Goal: Task Accomplishment & Management: Manage account settings

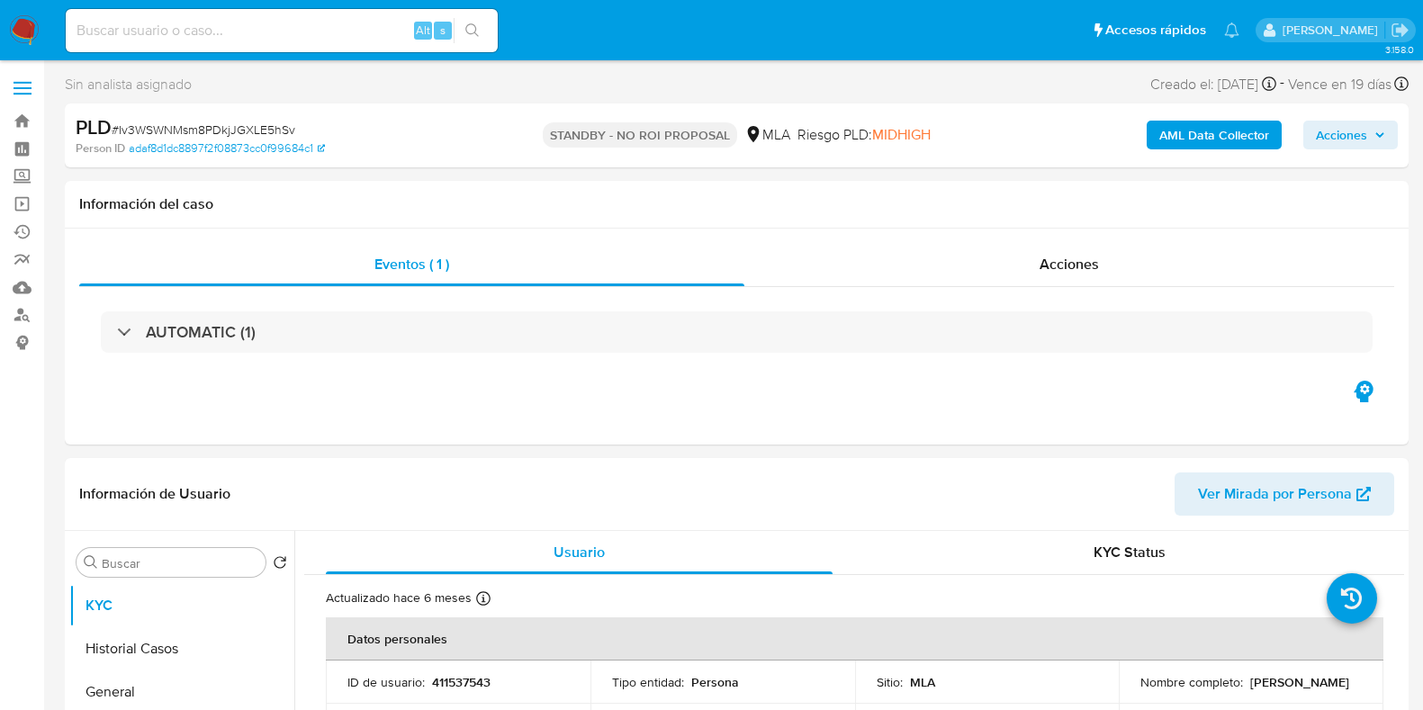
select select "10"
click at [221, 29] on input at bounding box center [282, 30] width 432 height 23
paste input "vlGhpOvKRbgX54NTP50zKpfq"
type input "vlGhpOvKRbgX54NTP50zKpfq"
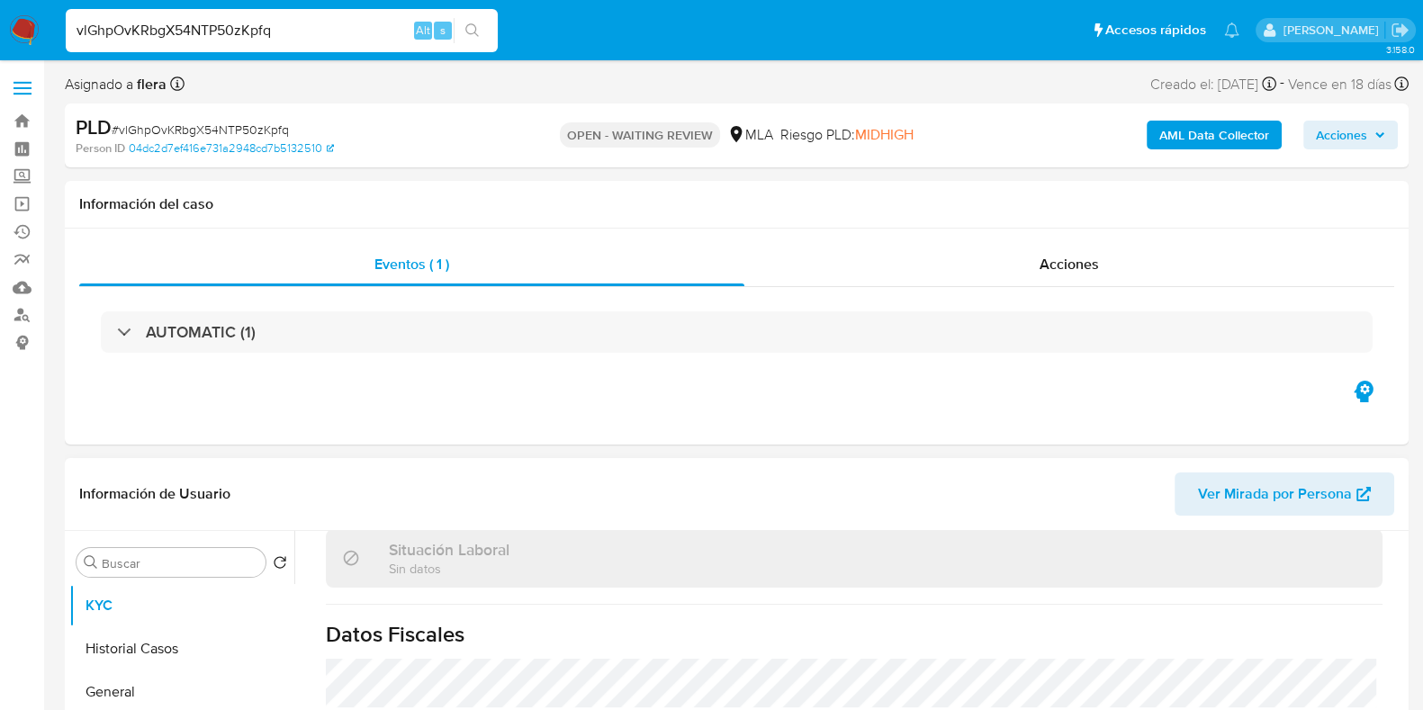
scroll to position [963, 0]
select select "10"
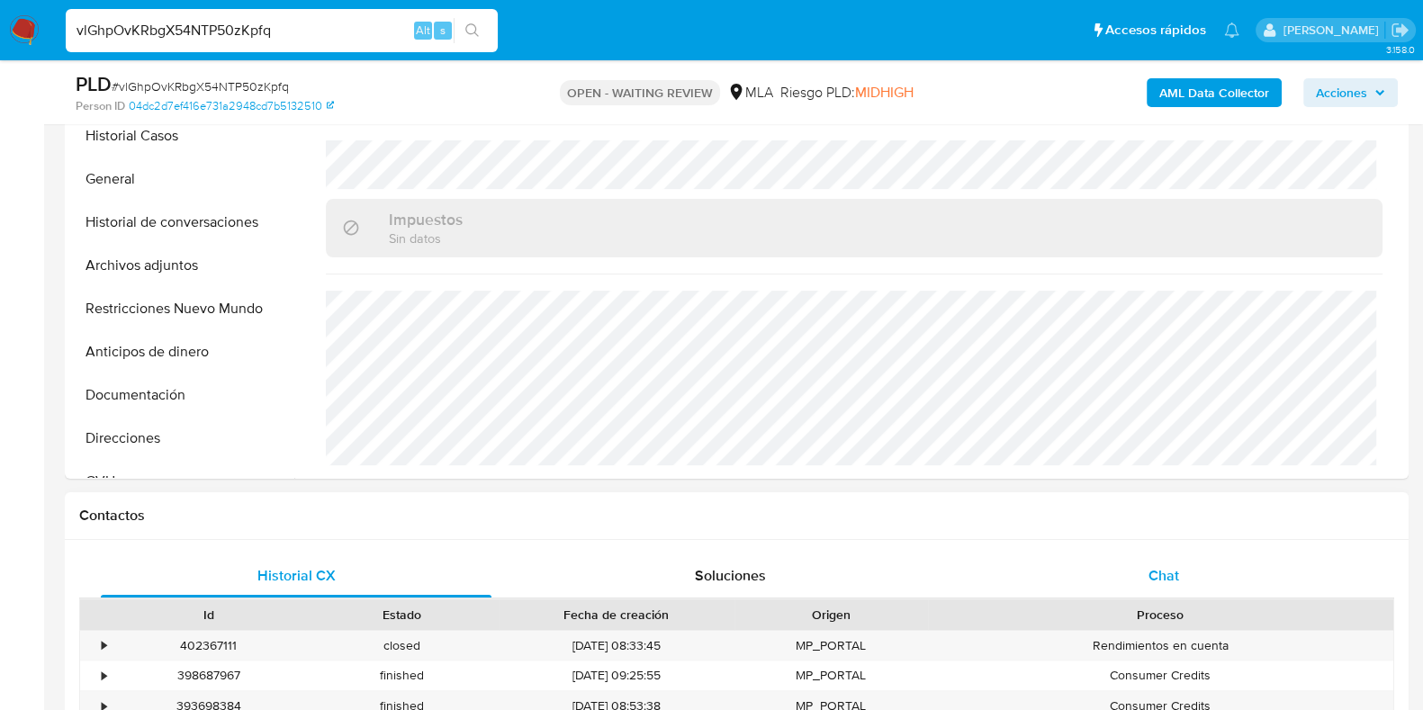
click at [1138, 569] on div "Chat" at bounding box center [1163, 575] width 391 height 43
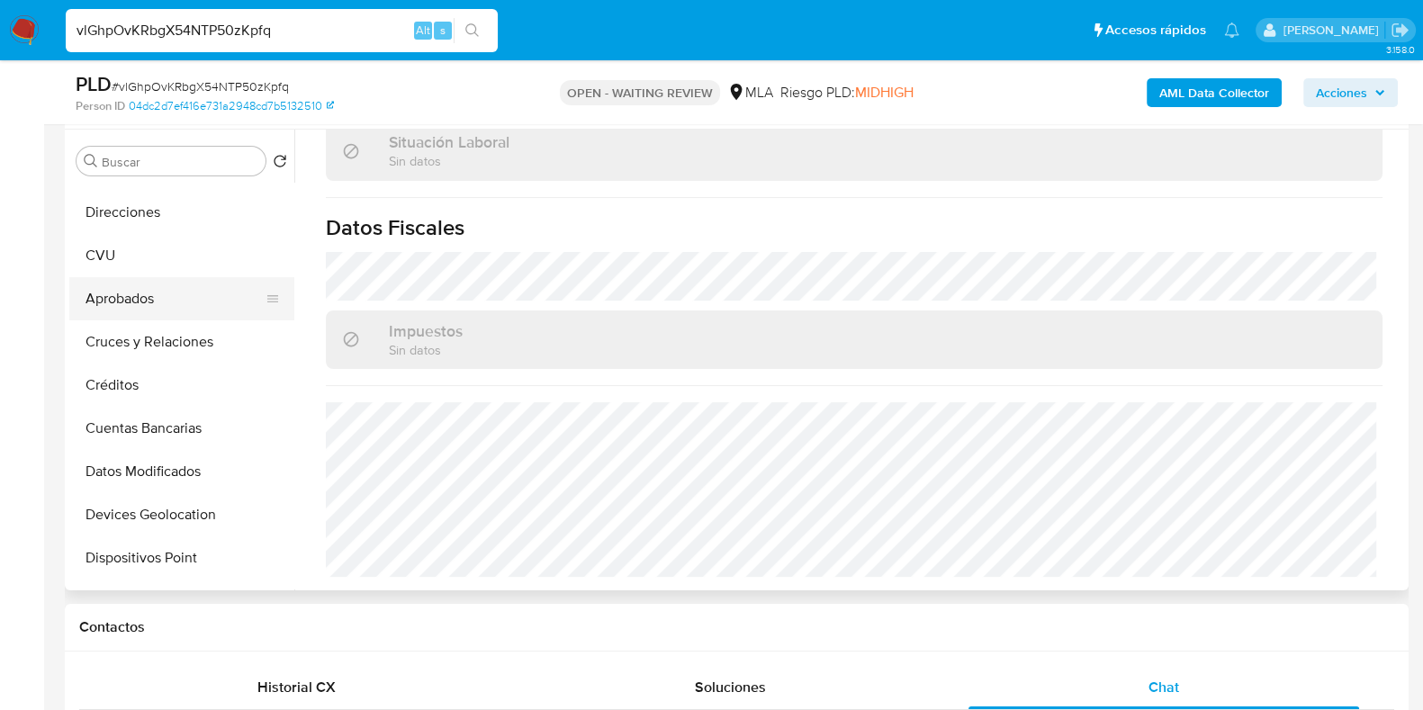
scroll to position [337, 0]
click at [149, 252] on button "CVU" at bounding box center [174, 256] width 211 height 43
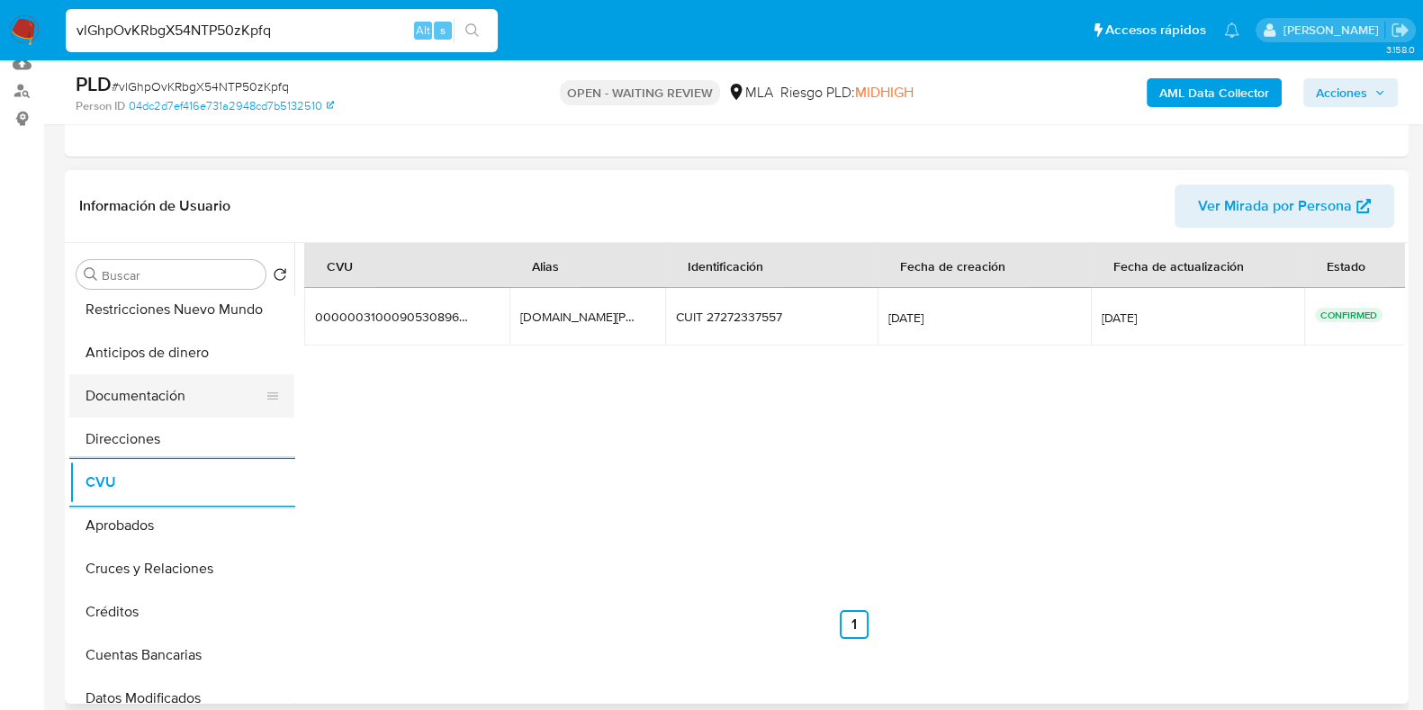
scroll to position [0, 0]
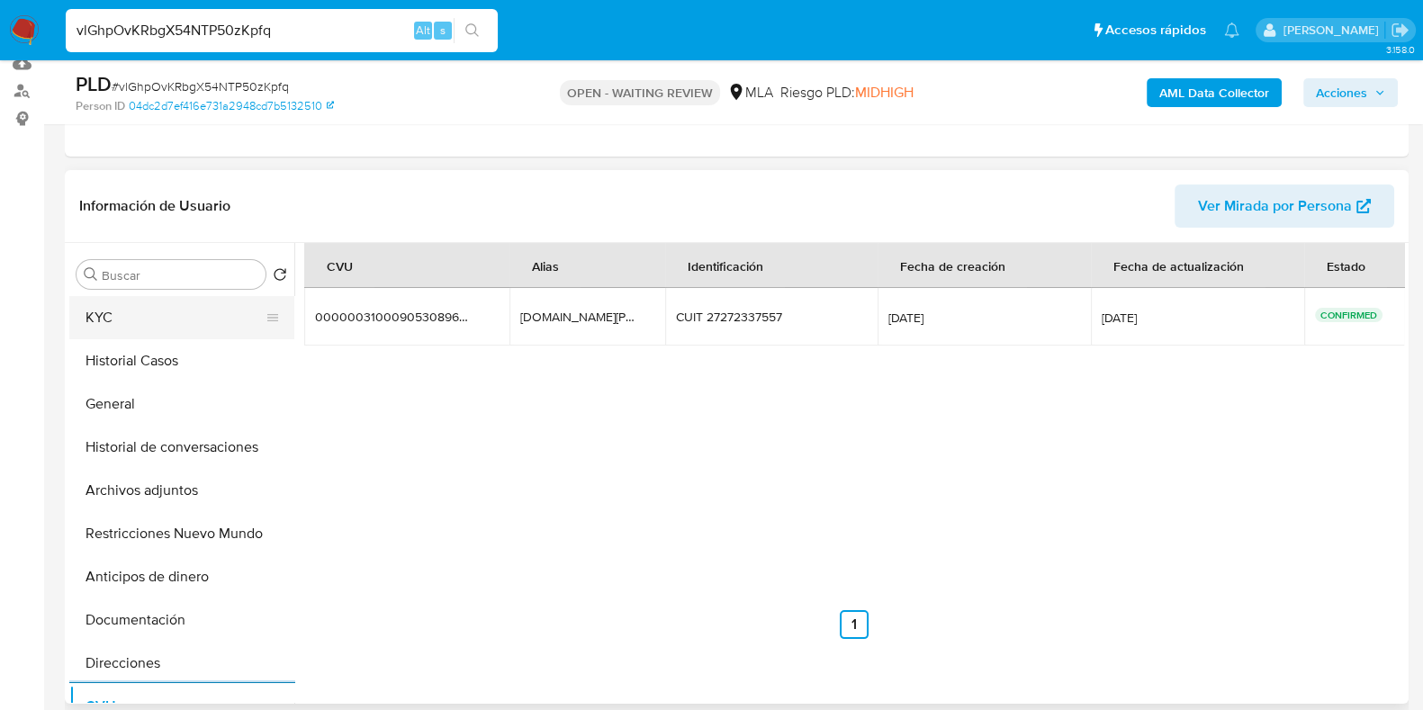
click at [150, 330] on button "KYC" at bounding box center [174, 317] width 211 height 43
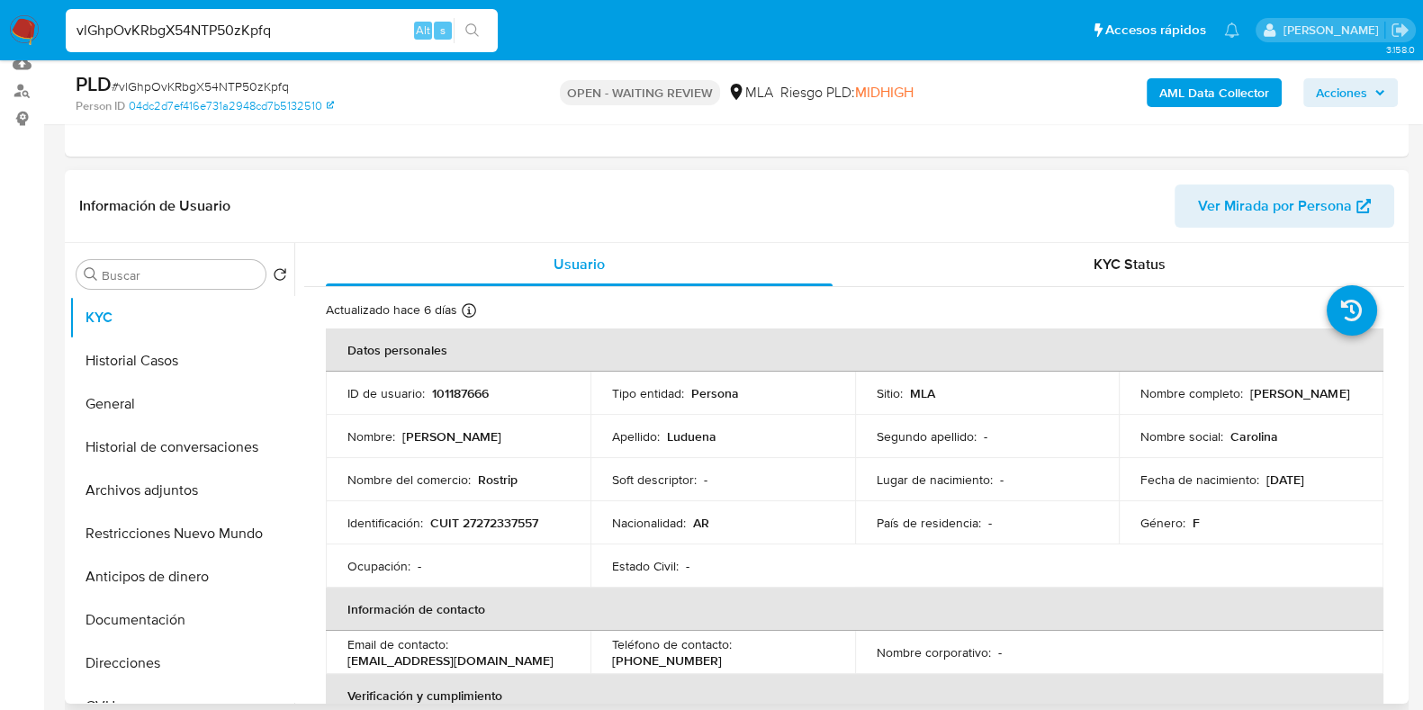
click at [531, 518] on p "CUIT 27272337557" at bounding box center [484, 523] width 108 height 16
copy p "27272337557"
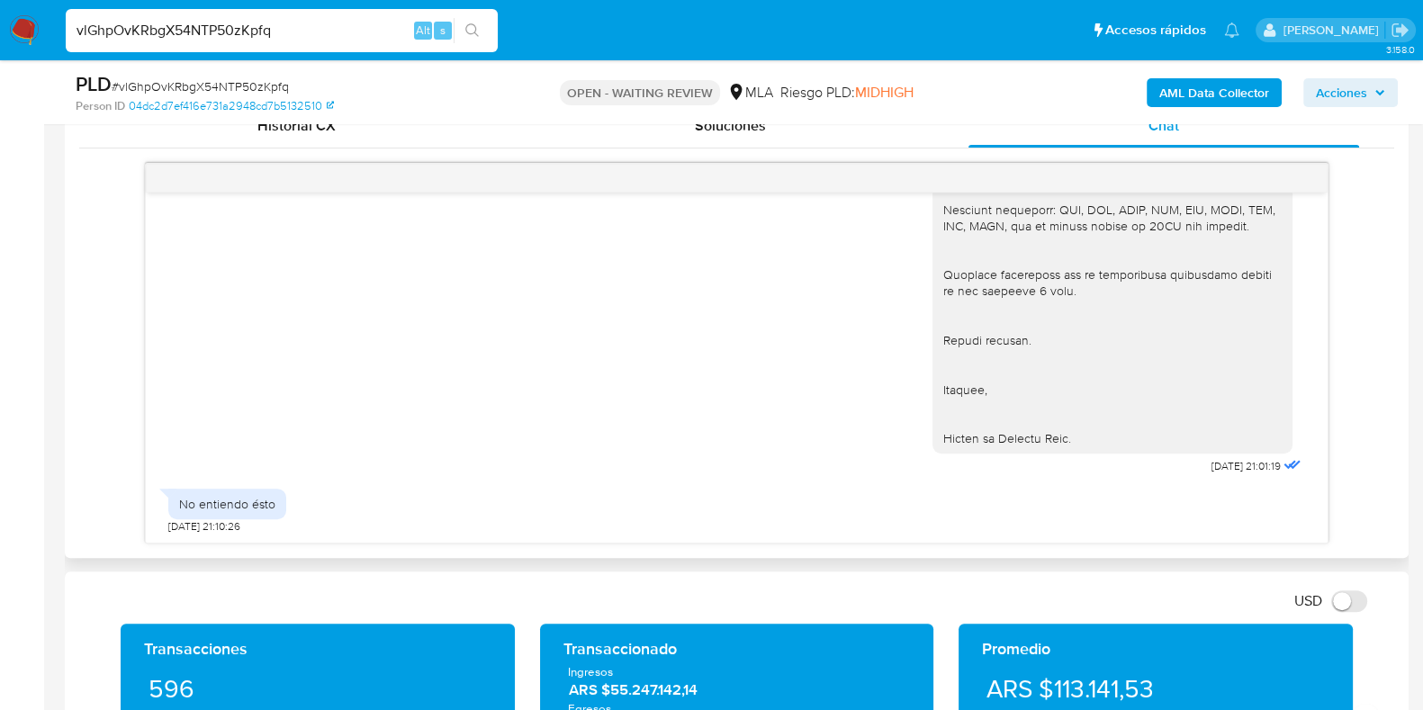
scroll to position [2098, 0]
click at [269, 86] on span "# vlGhpOvKRbgX54NTP50zKpfq" at bounding box center [200, 86] width 177 height 18
copy span "vlGhpOvKRbgX54NTP50zKpfq"
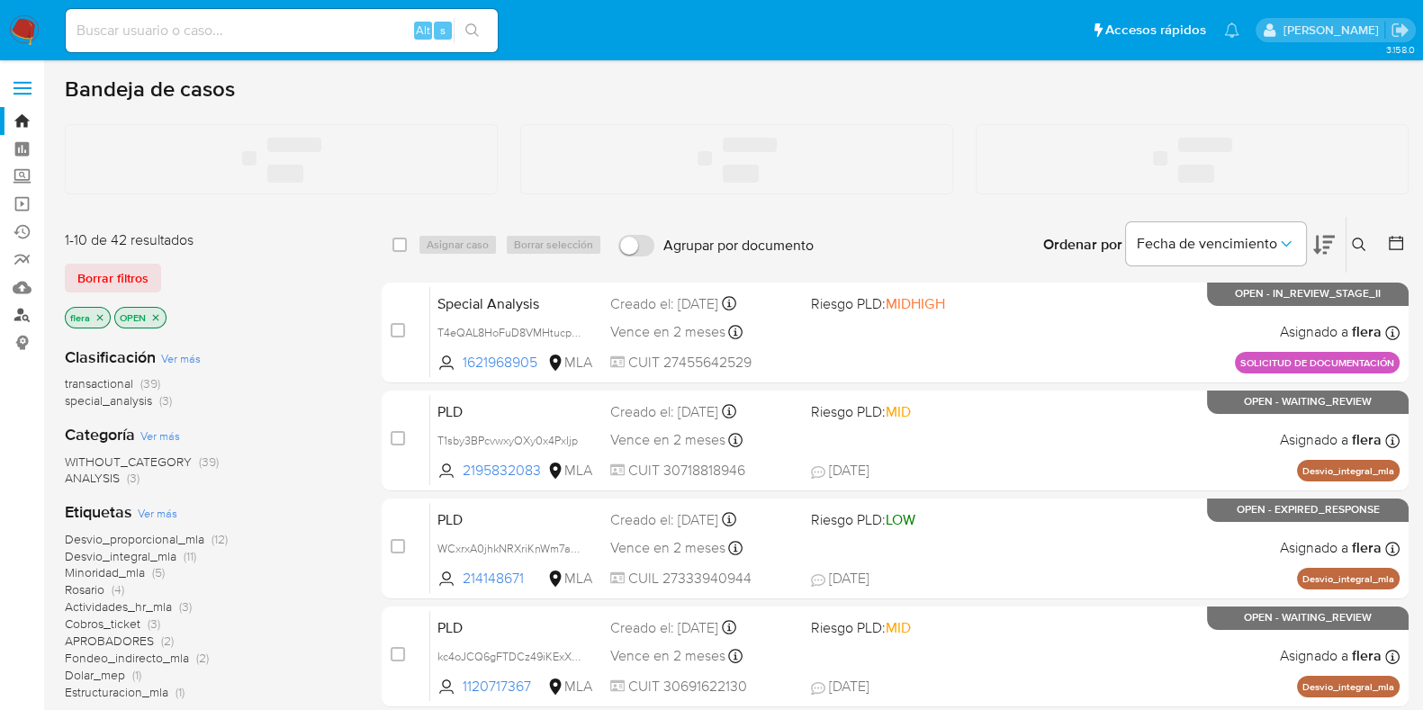
click at [23, 314] on link "Buscador de personas" at bounding box center [107, 316] width 214 height 28
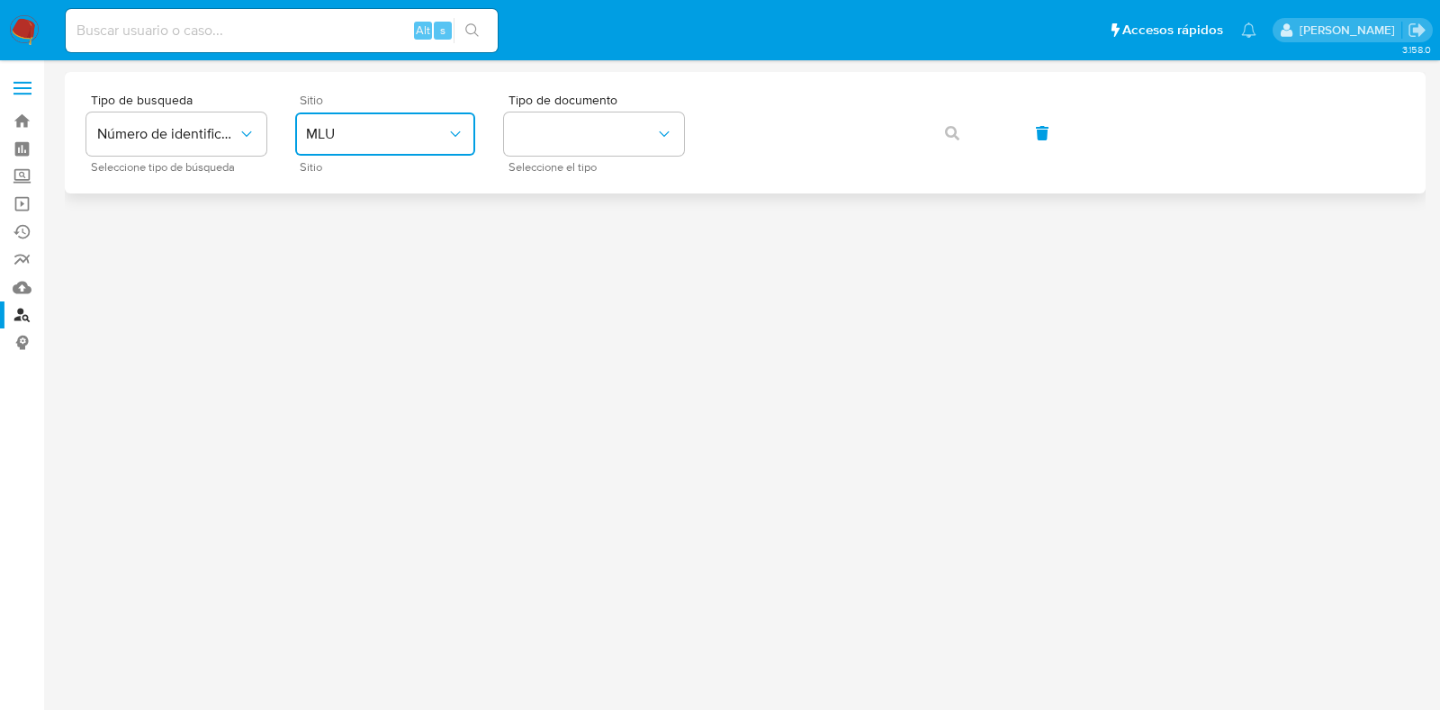
click at [370, 140] on span "MLU" at bounding box center [376, 134] width 140 height 18
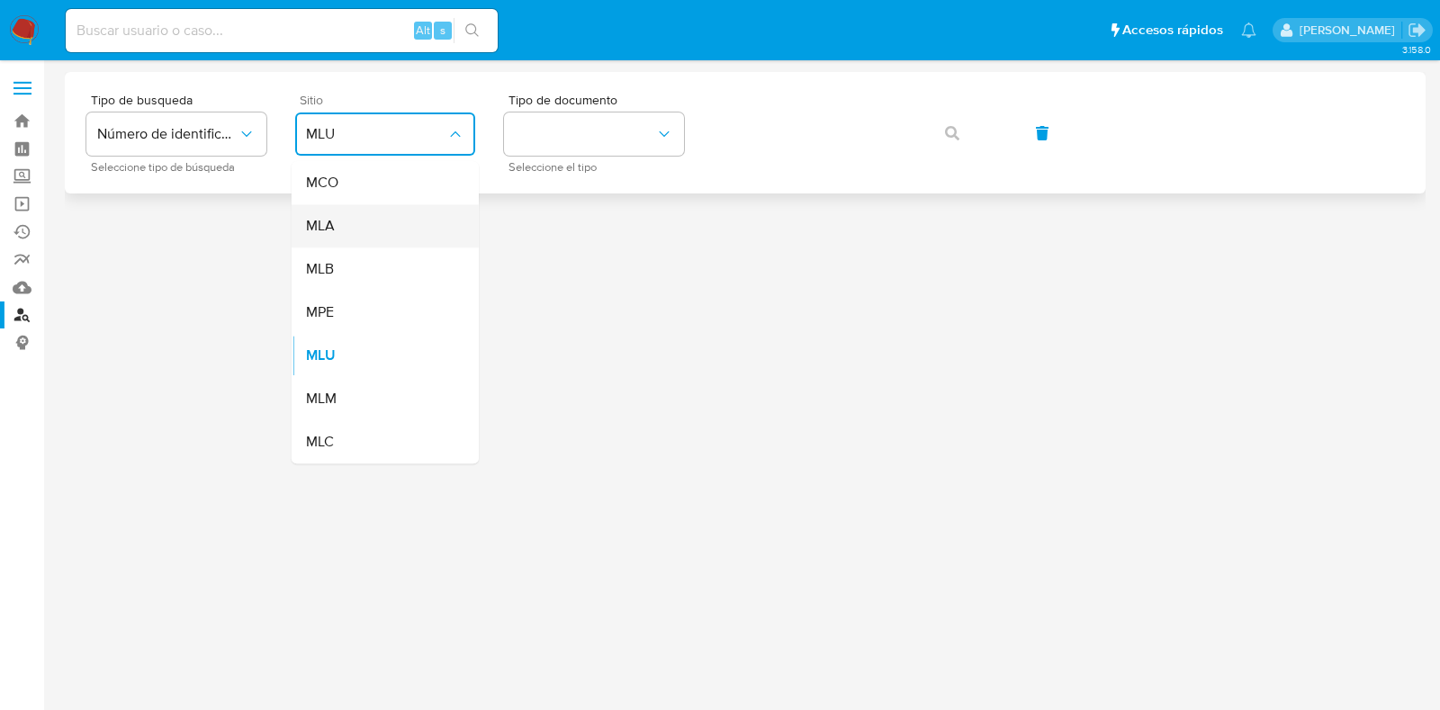
click at [365, 230] on div "MLA" at bounding box center [380, 225] width 148 height 43
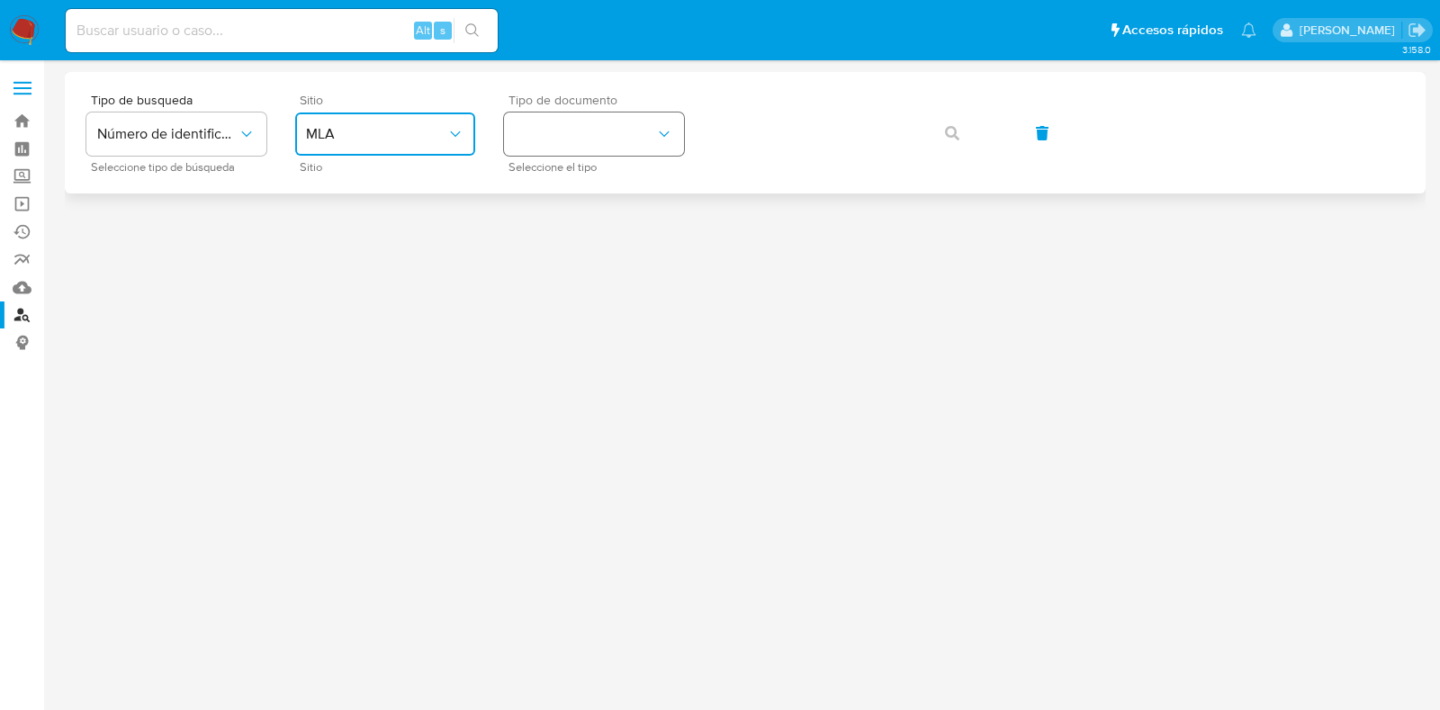
click at [534, 134] on button "identificationType" at bounding box center [594, 134] width 180 height 43
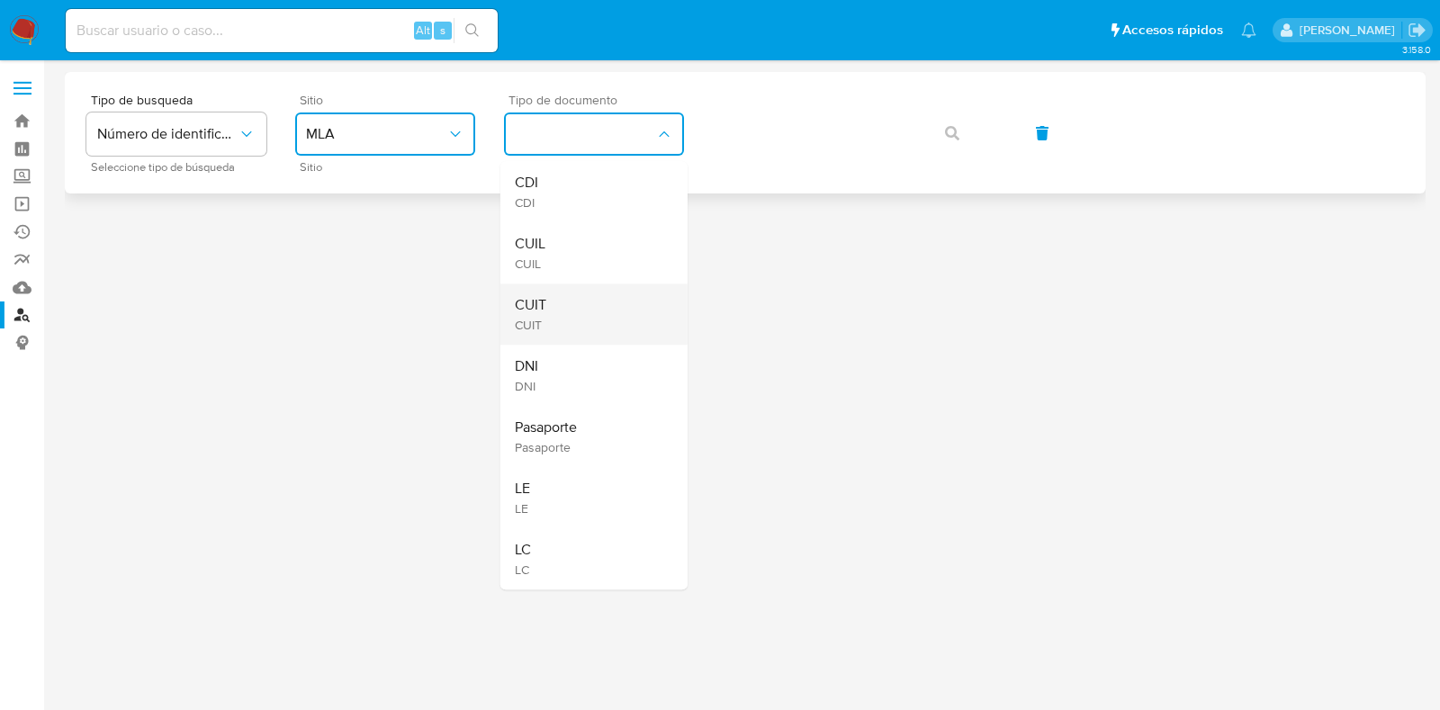
click at [546, 309] on div "CUIT CUIT" at bounding box center [589, 314] width 148 height 61
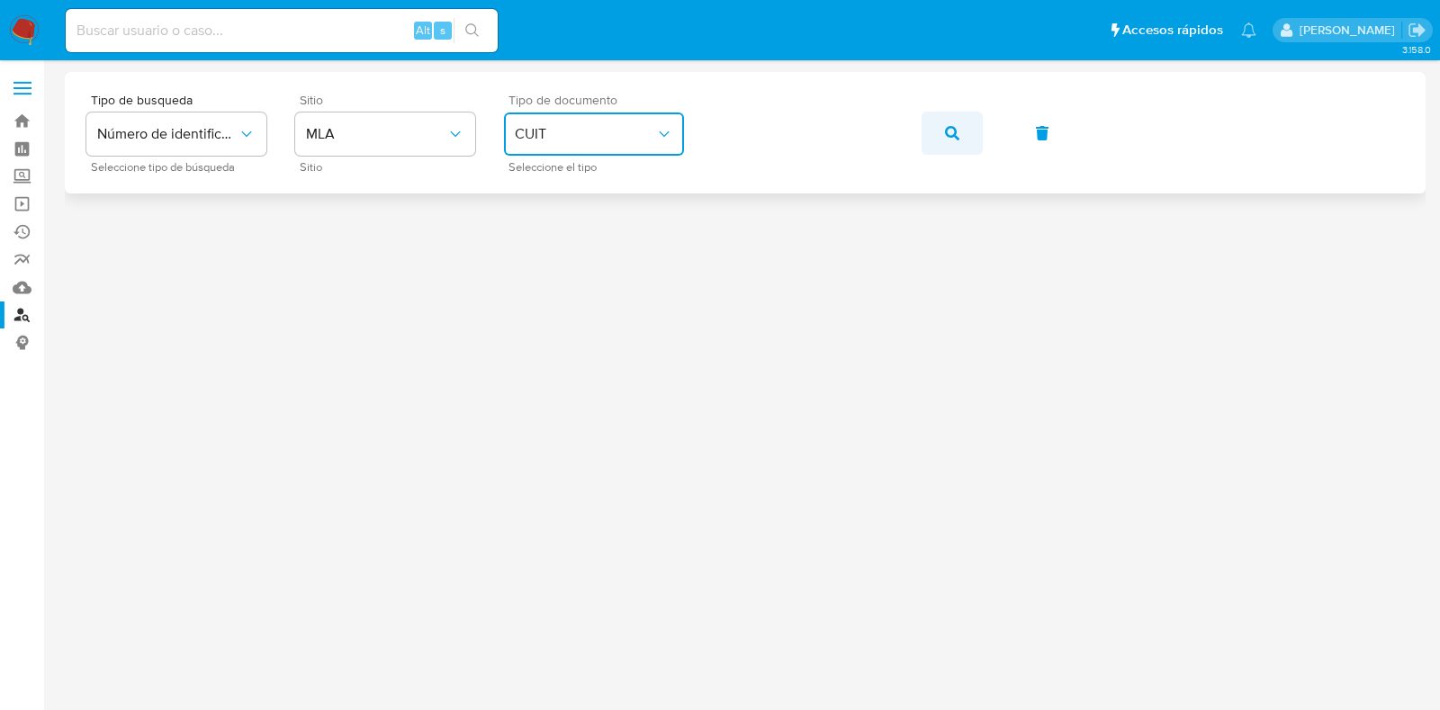
click at [950, 132] on icon "button" at bounding box center [952, 133] width 14 height 14
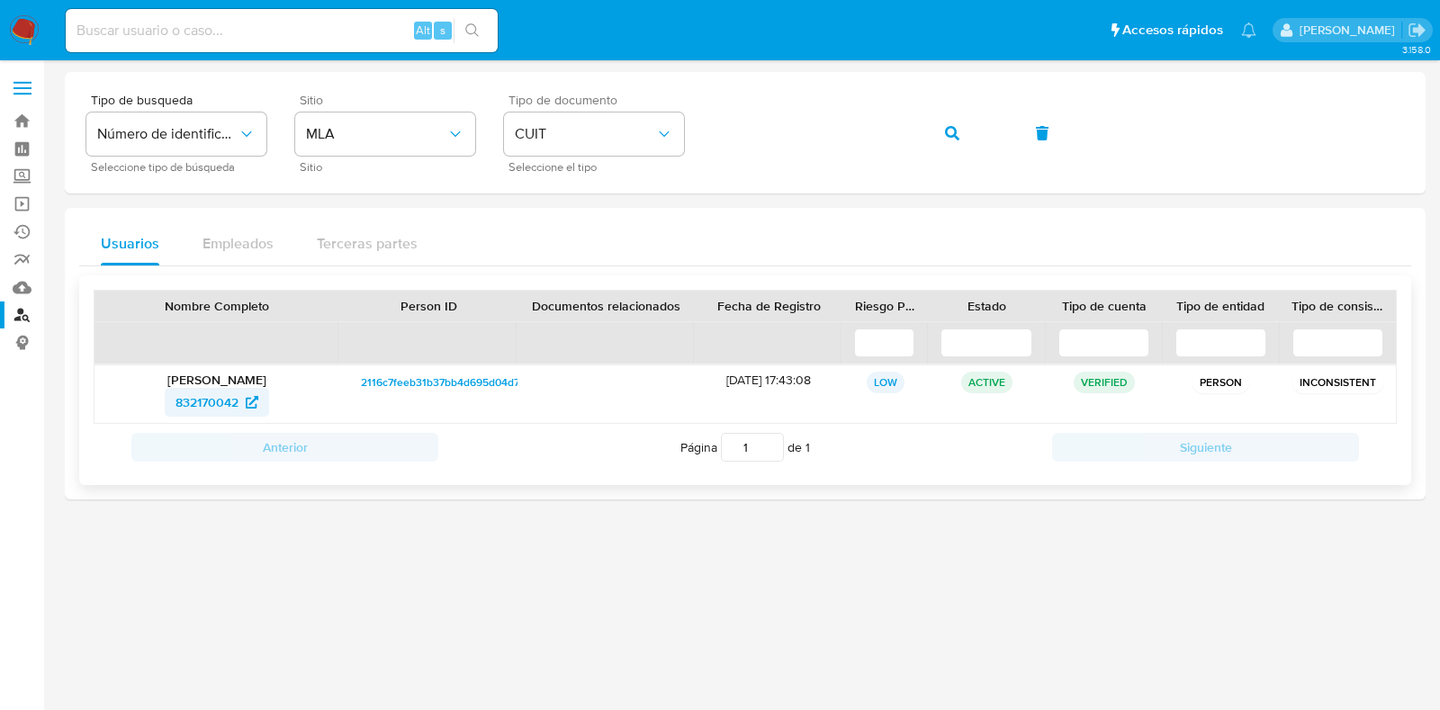
click at [248, 410] on span "832170042" at bounding box center [217, 402] width 83 height 29
click at [955, 131] on icon "button" at bounding box center [952, 133] width 14 height 14
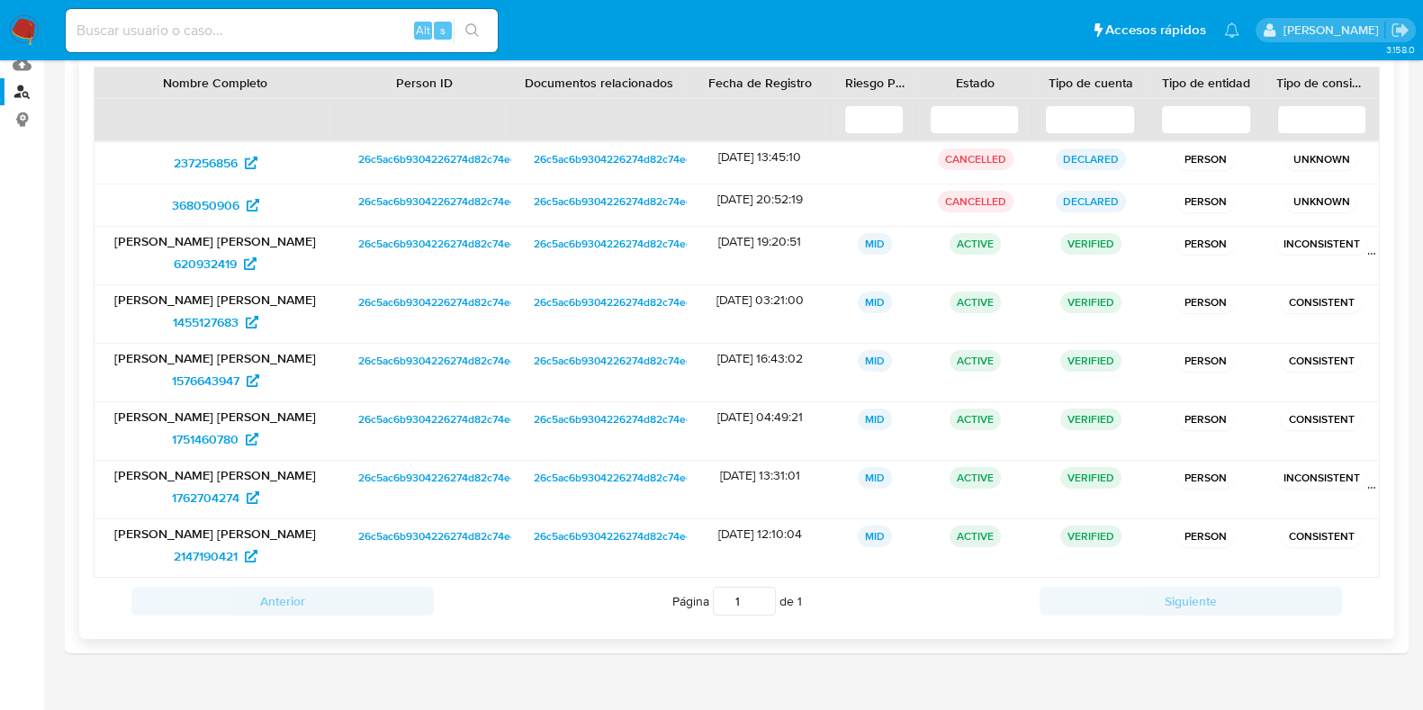
scroll to position [224, 0]
click at [212, 159] on span "237256856" at bounding box center [206, 162] width 64 height 29
click at [209, 199] on span "368050906" at bounding box center [206, 204] width 68 height 29
click at [212, 259] on span "620932419" at bounding box center [205, 262] width 63 height 29
click at [194, 320] on span "1455127683" at bounding box center [206, 321] width 66 height 29
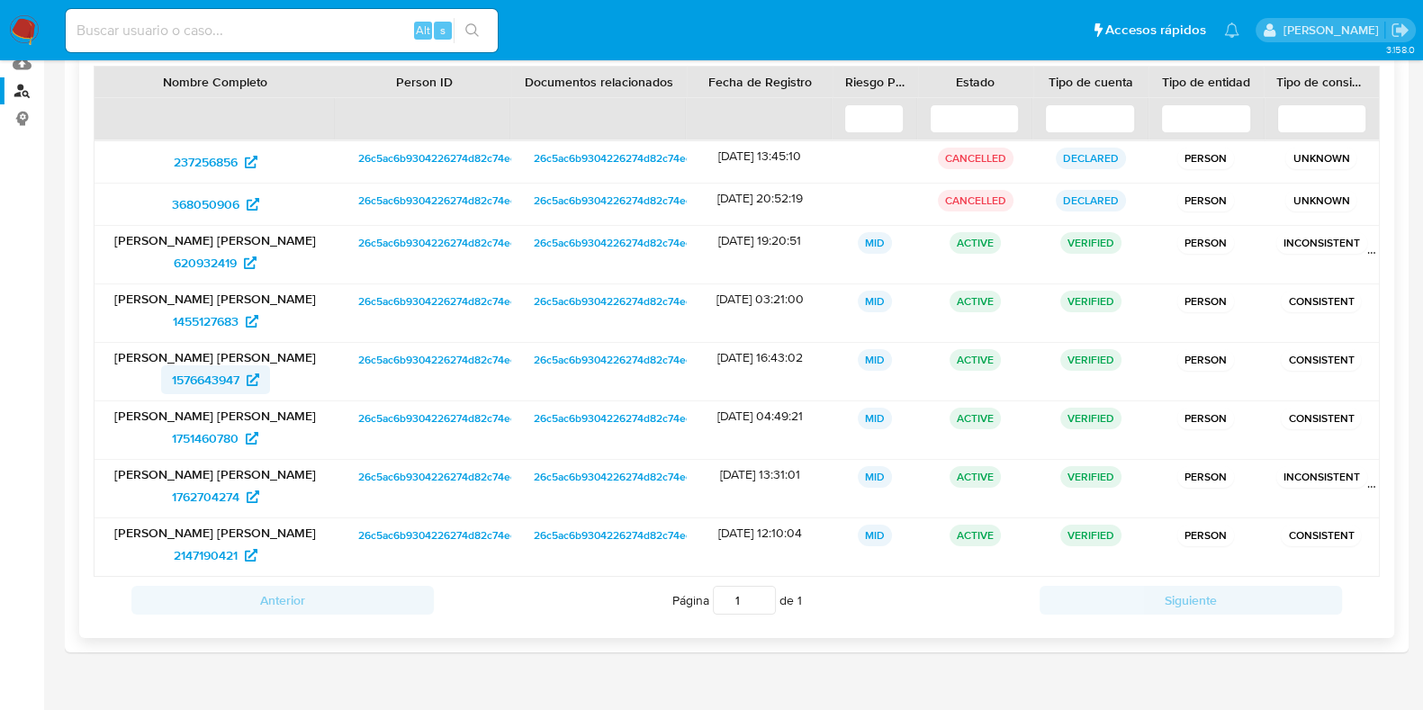
click at [207, 377] on span "1576643947" at bounding box center [206, 379] width 68 height 29
click at [213, 434] on span "1751460780" at bounding box center [205, 438] width 67 height 29
click at [189, 491] on span "1762704274" at bounding box center [206, 496] width 68 height 29
click at [174, 547] on span "2147190421" at bounding box center [206, 555] width 64 height 29
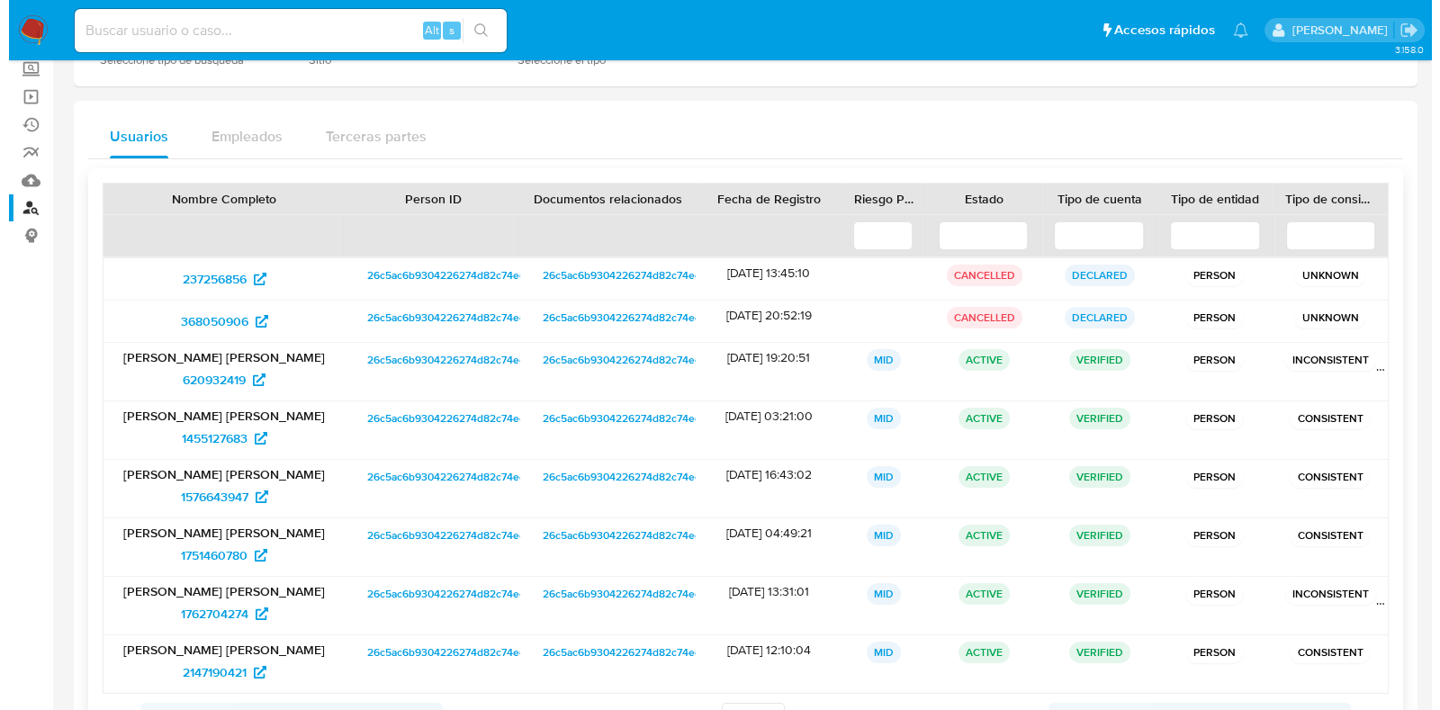
scroll to position [0, 0]
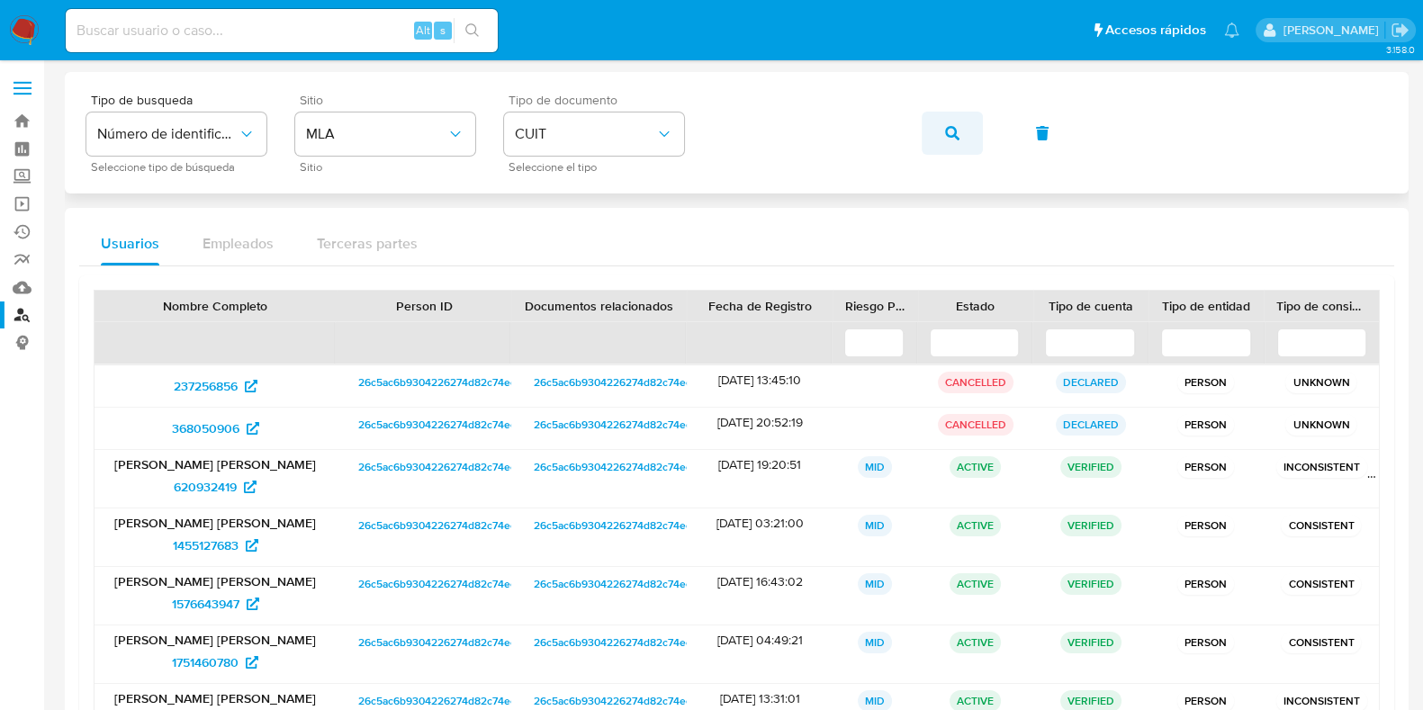
click at [947, 122] on span "button" at bounding box center [952, 133] width 14 height 40
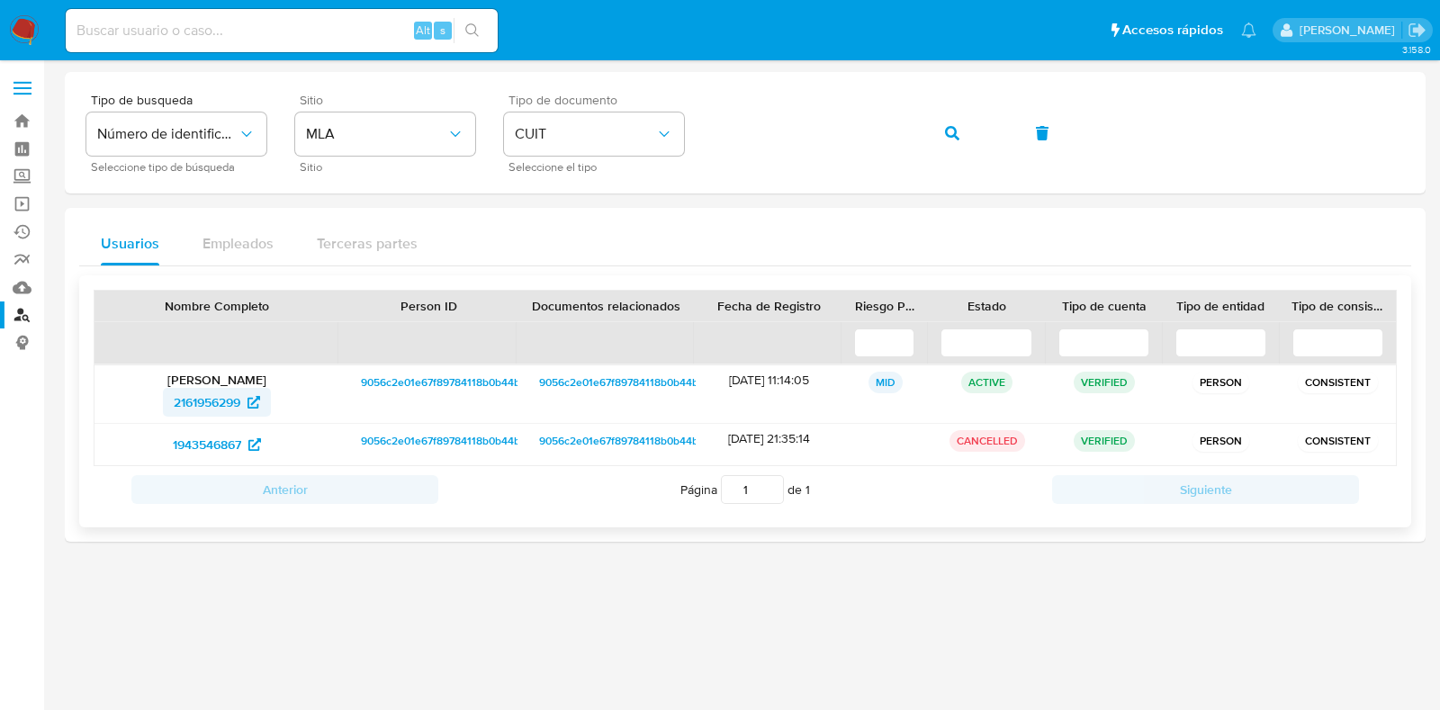
click at [198, 401] on span "2161956299" at bounding box center [207, 402] width 67 height 29
click at [203, 439] on span "1943546867" at bounding box center [207, 444] width 68 height 29
click at [950, 132] on icon "button" at bounding box center [952, 133] width 14 height 14
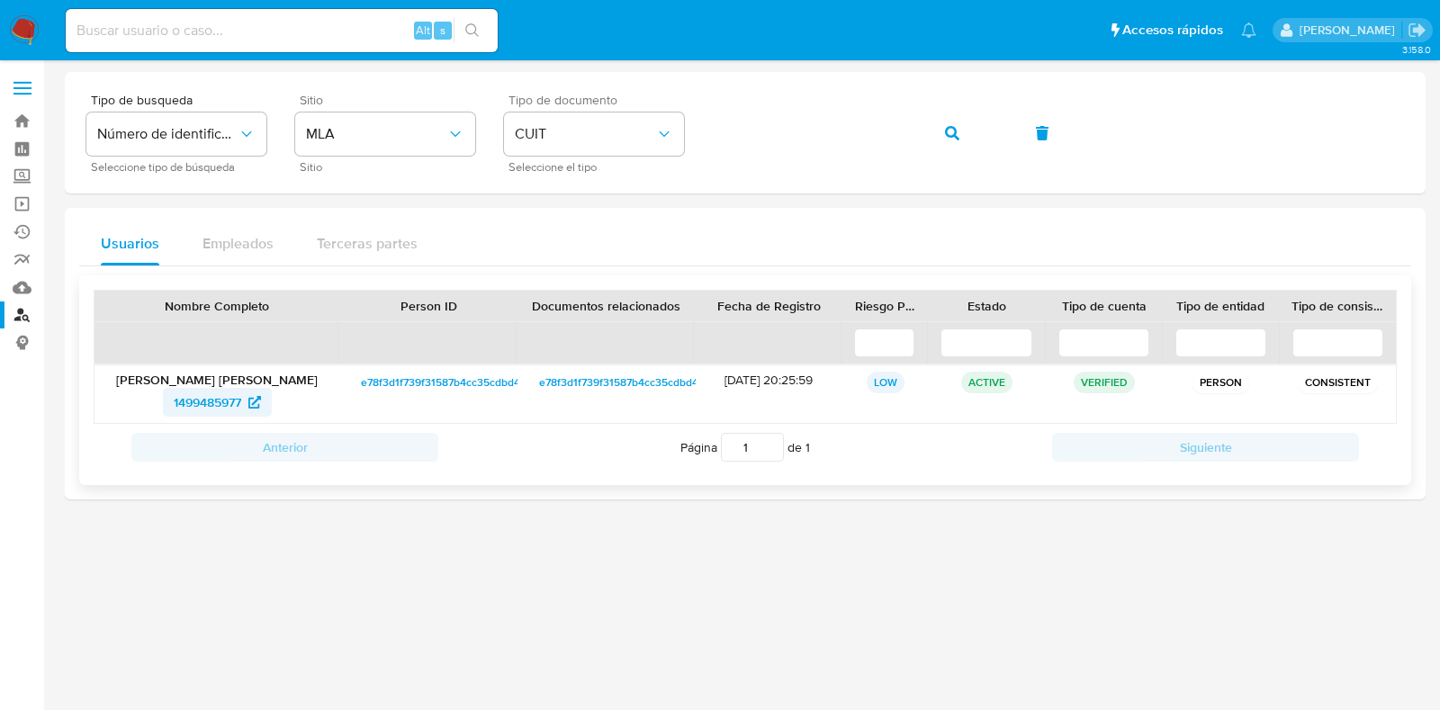
click at [212, 402] on span "1499485977" at bounding box center [208, 402] width 68 height 29
click at [954, 131] on icon "button" at bounding box center [952, 133] width 14 height 14
click at [189, 396] on span "1005779445" at bounding box center [207, 402] width 69 height 29
click at [950, 133] on icon "button" at bounding box center [952, 133] width 14 height 14
click at [215, 396] on span "572074817" at bounding box center [207, 402] width 60 height 29
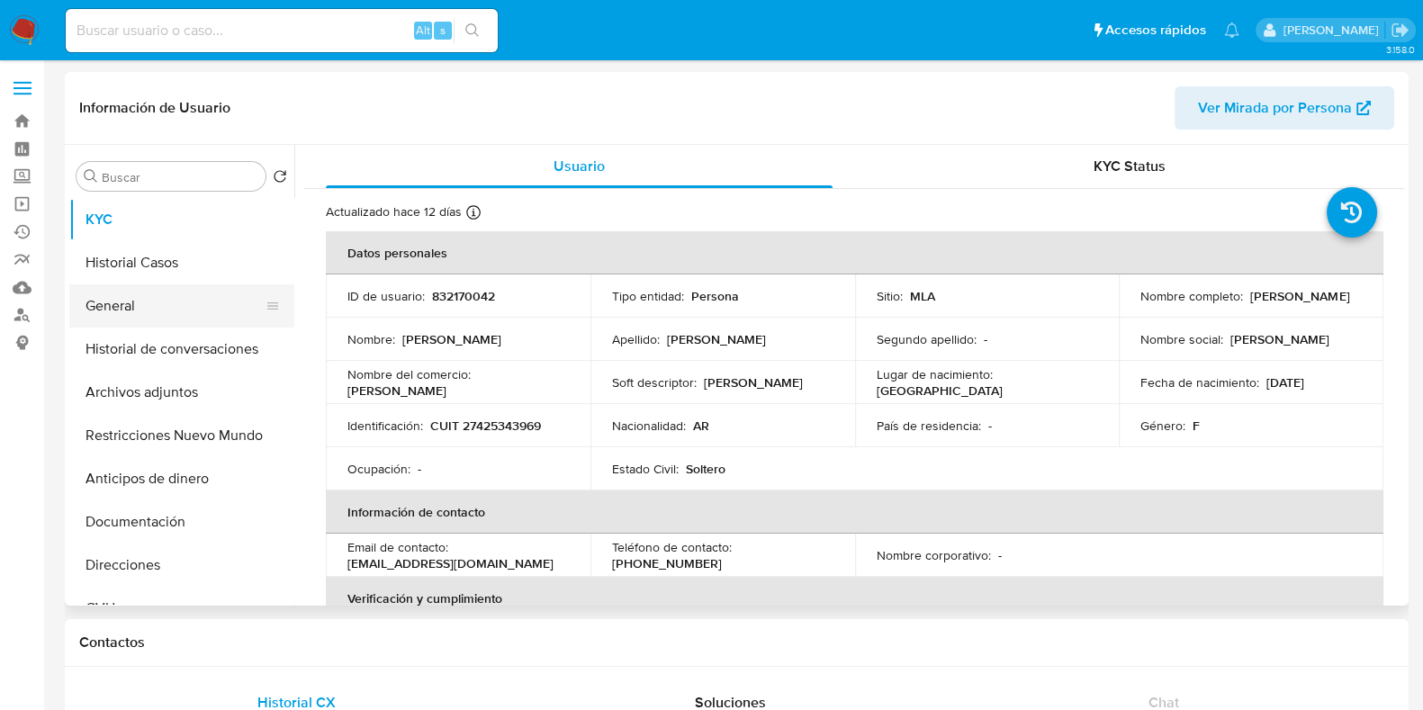
select select "10"
click at [132, 280] on button "Historial Casos" at bounding box center [174, 262] width 211 height 43
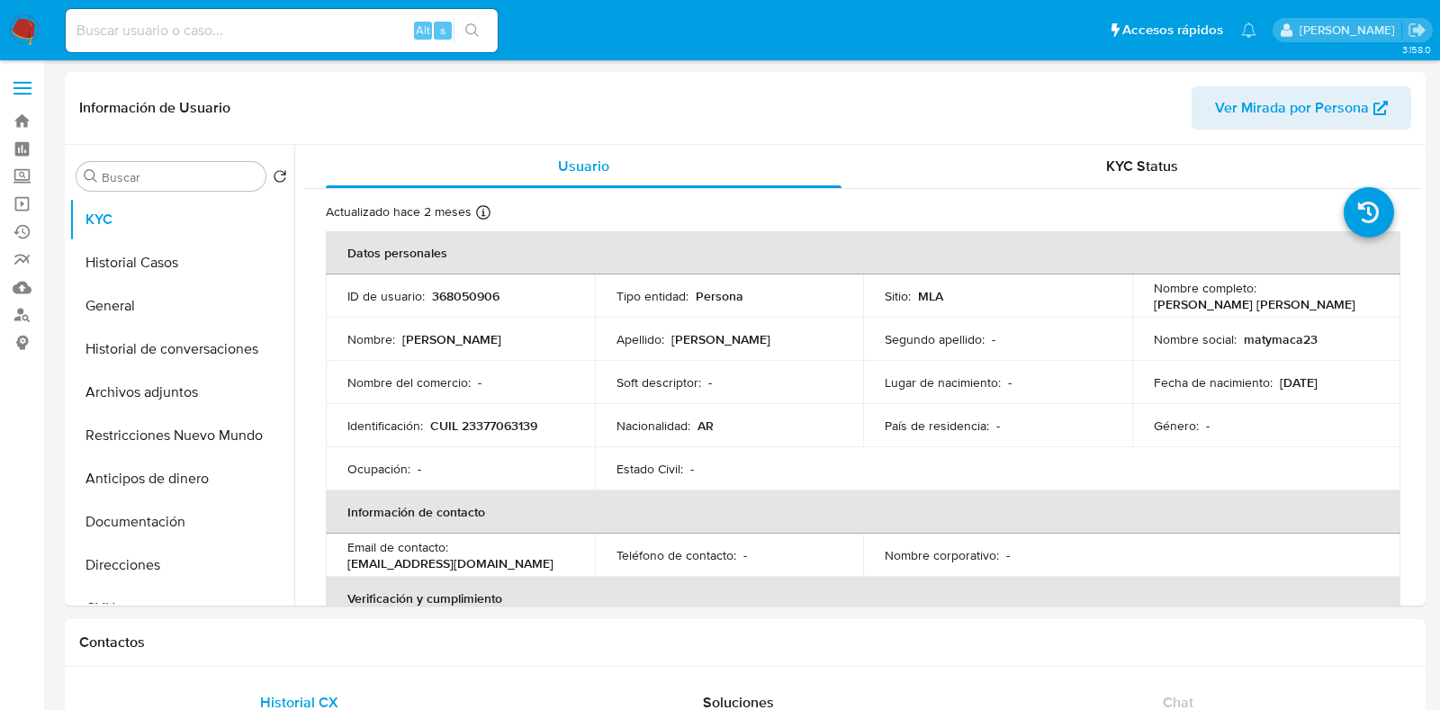
select select "10"
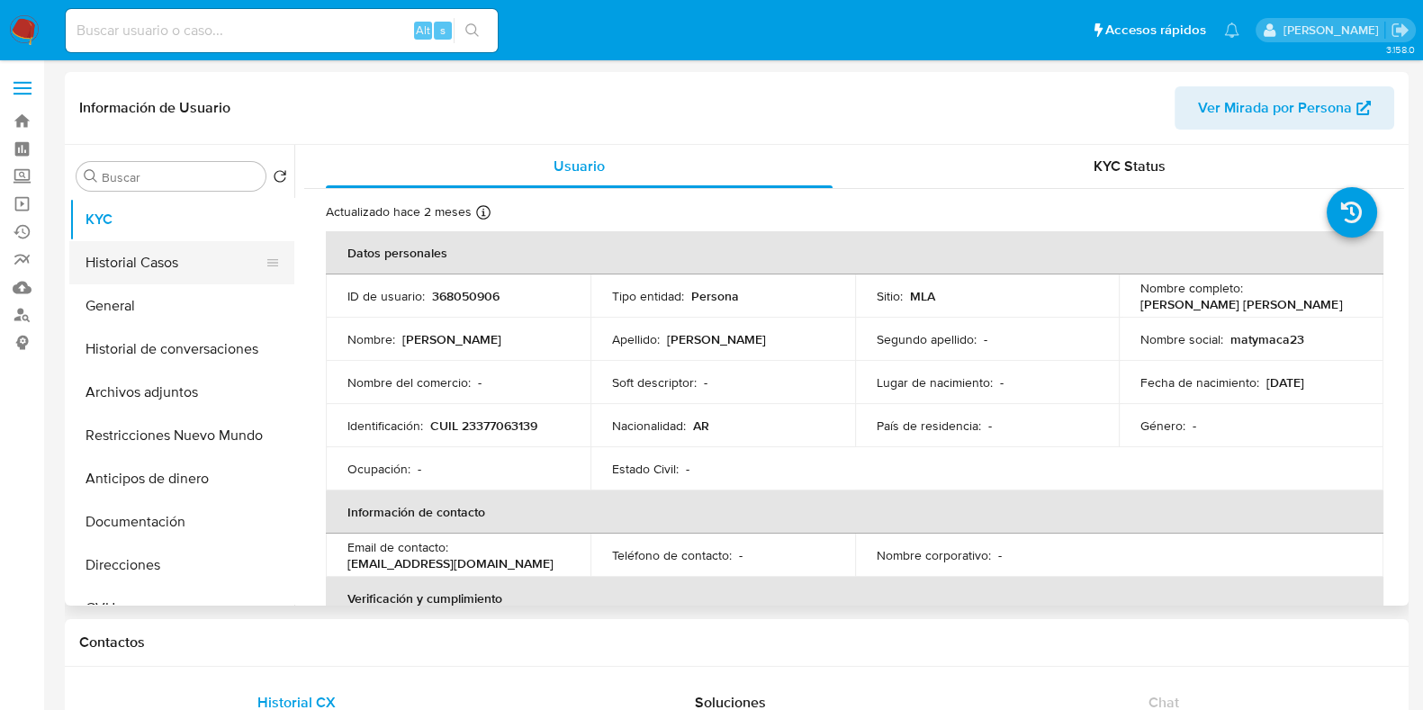
click at [162, 255] on button "Historial Casos" at bounding box center [174, 262] width 211 height 43
select select "10"
click at [149, 247] on button "Historial Casos" at bounding box center [174, 262] width 211 height 43
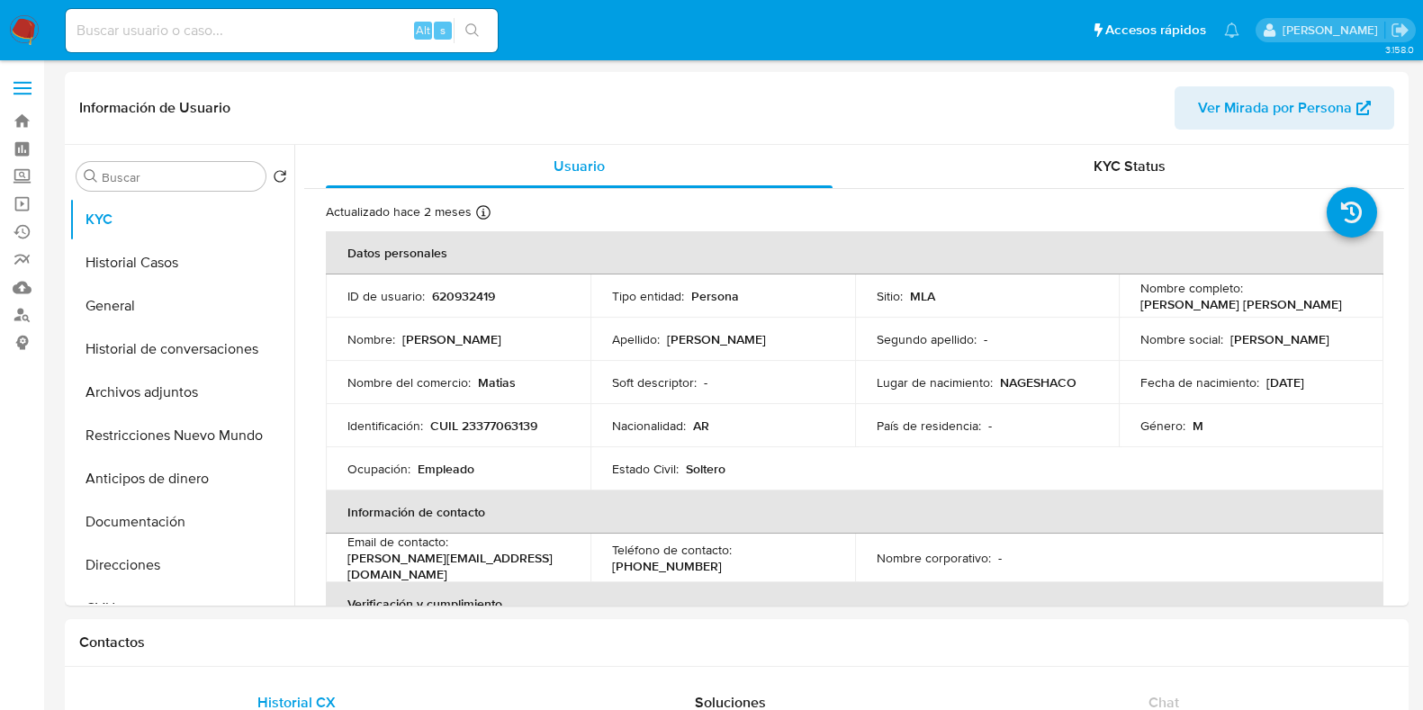
select select "10"
click at [146, 265] on button "Historial Casos" at bounding box center [174, 262] width 211 height 43
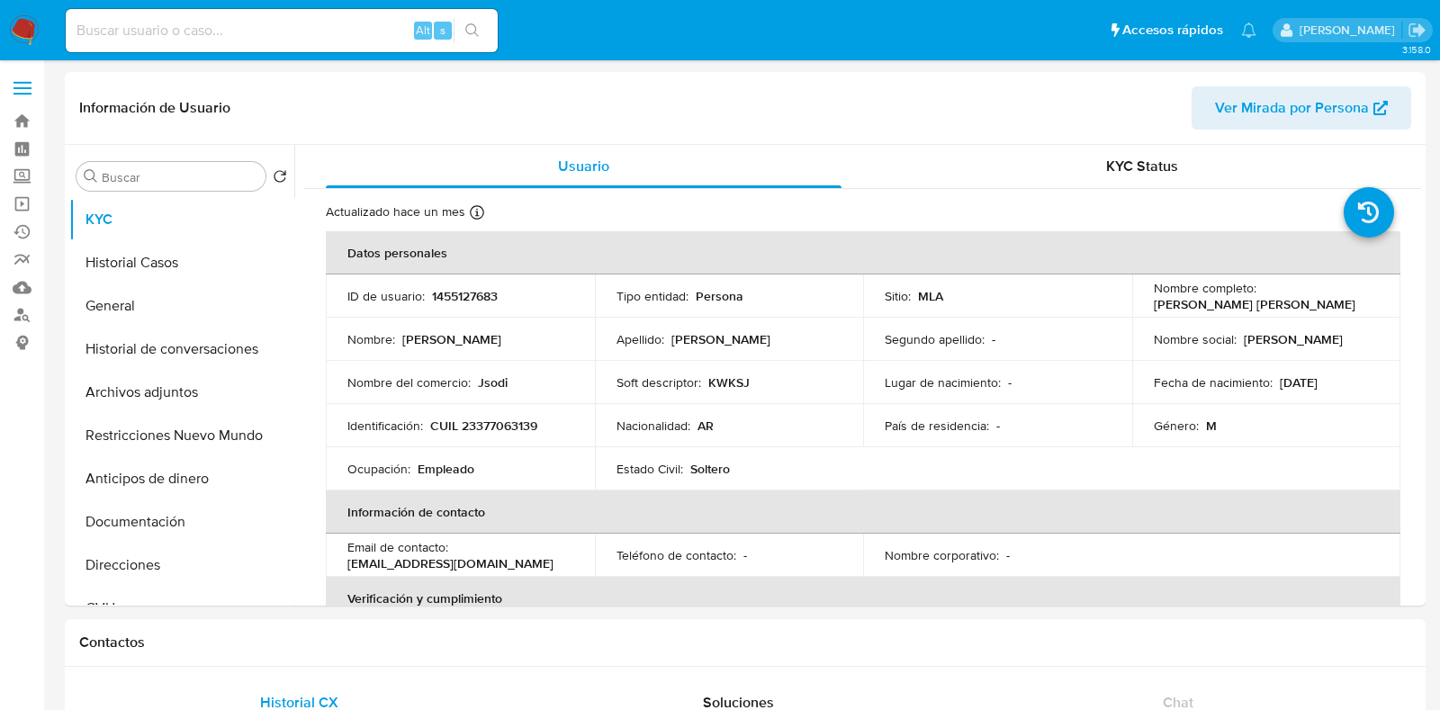
select select "10"
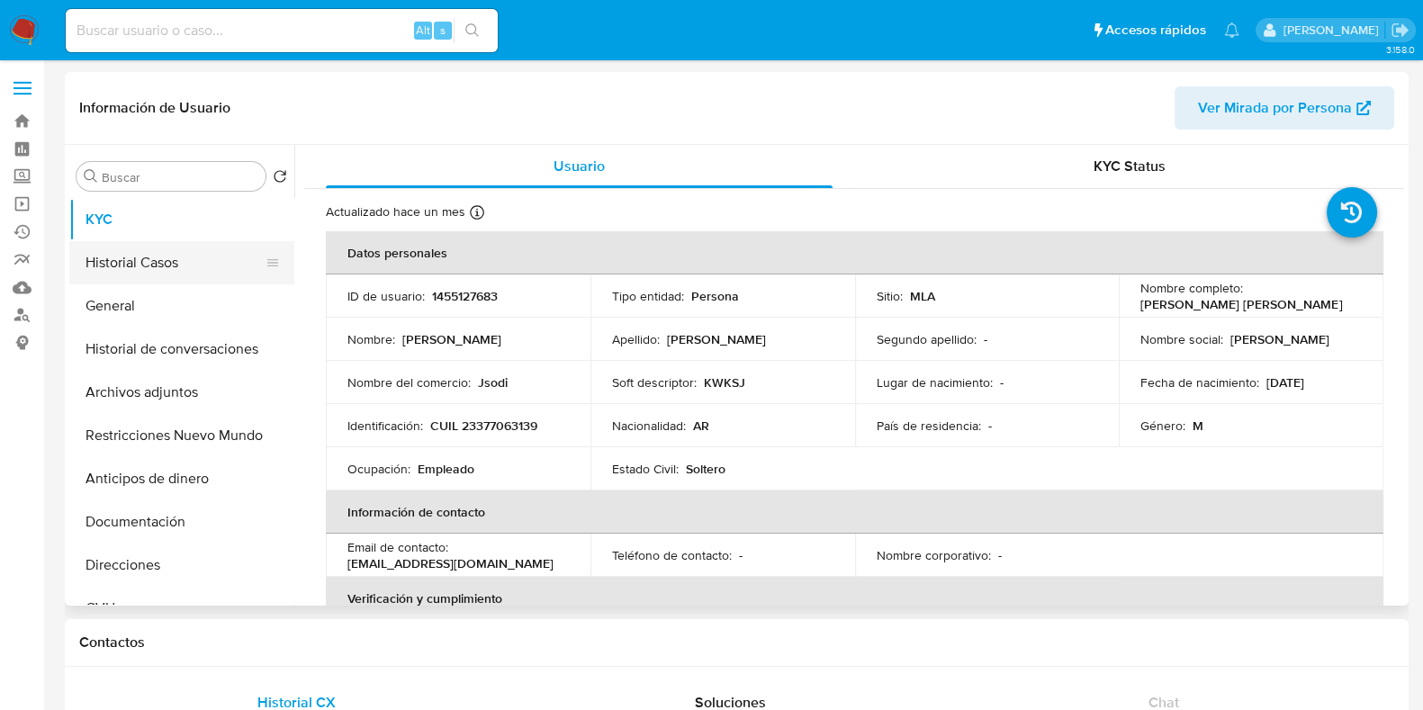
click at [167, 256] on button "Historial Casos" at bounding box center [174, 262] width 211 height 43
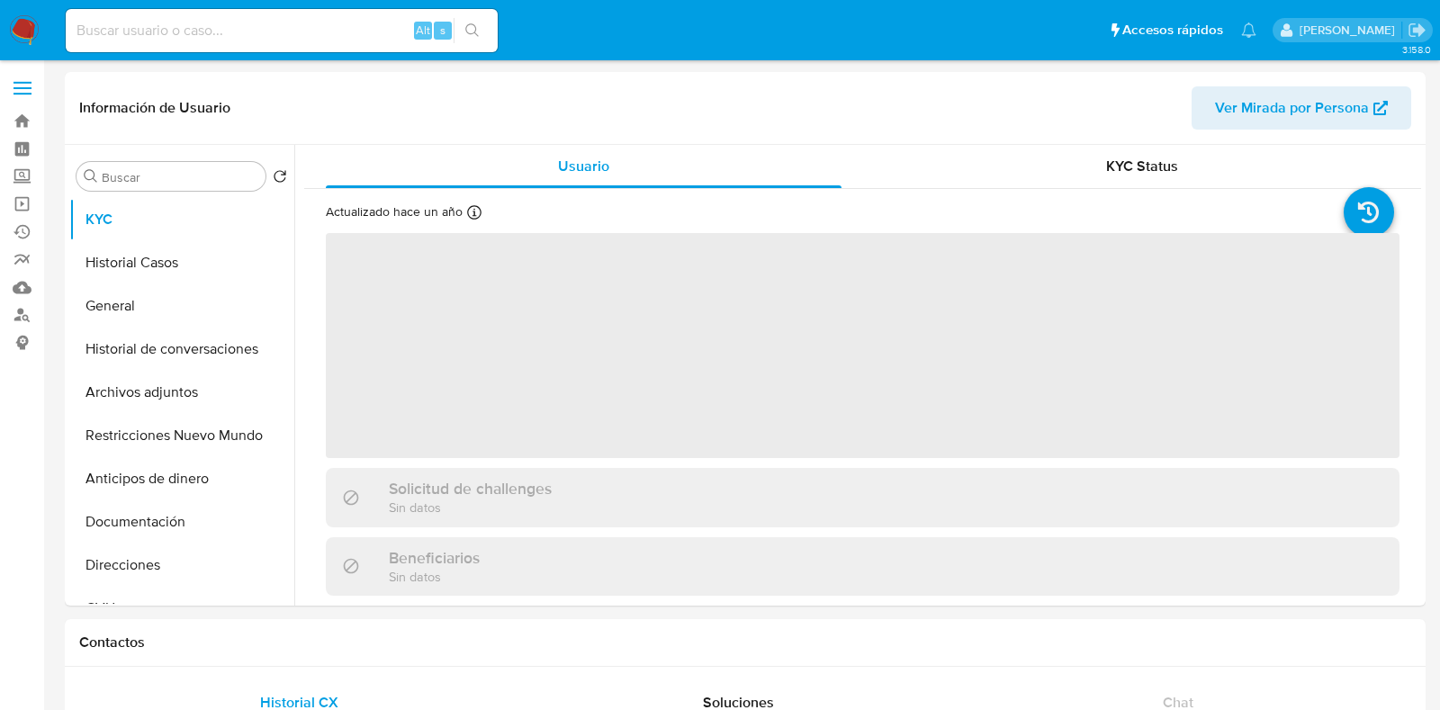
select select "10"
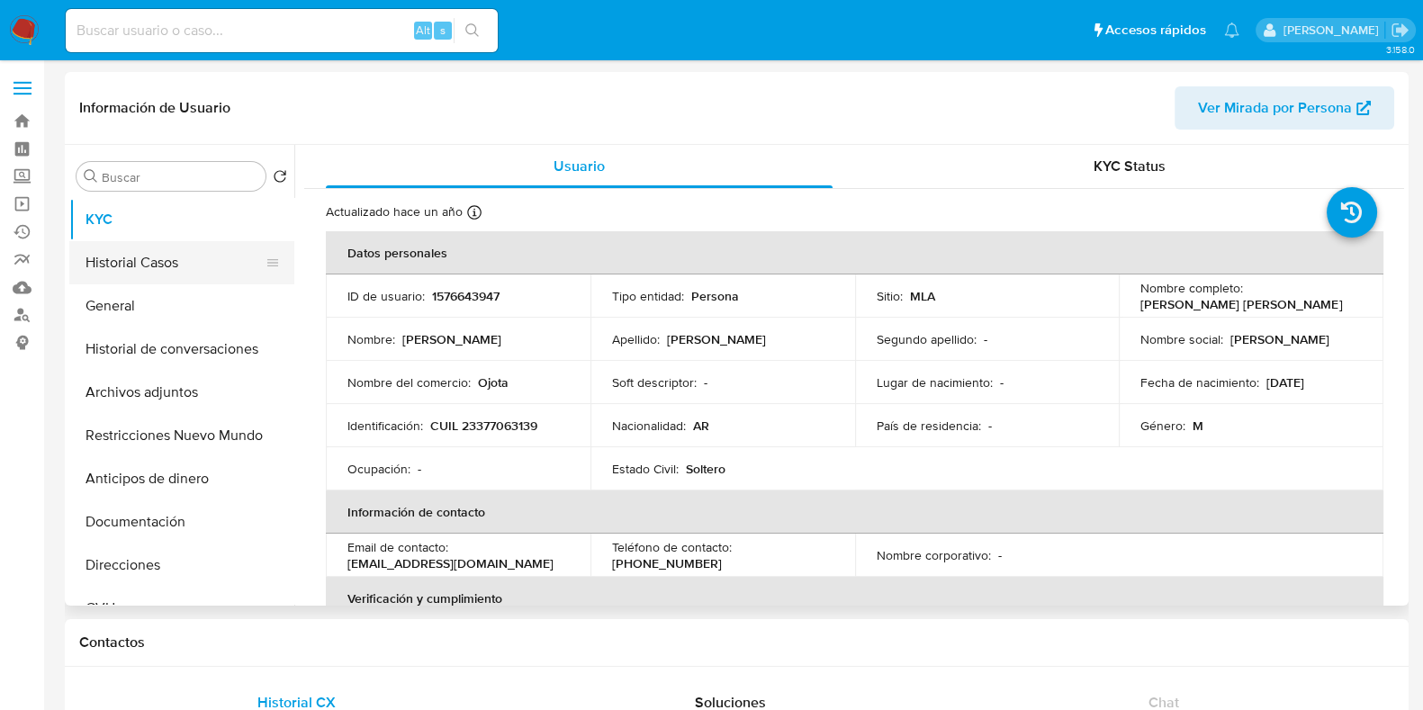
click at [145, 245] on button "Historial Casos" at bounding box center [174, 262] width 211 height 43
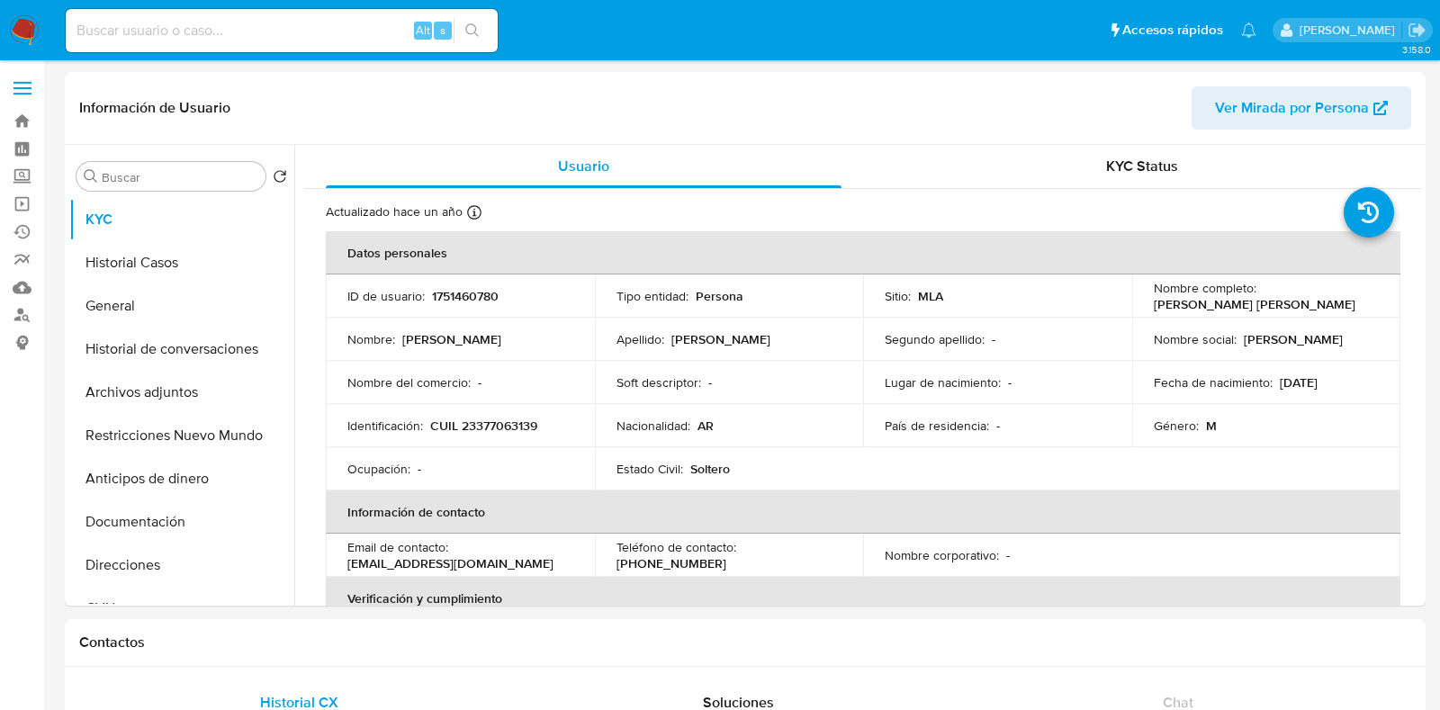
select select "10"
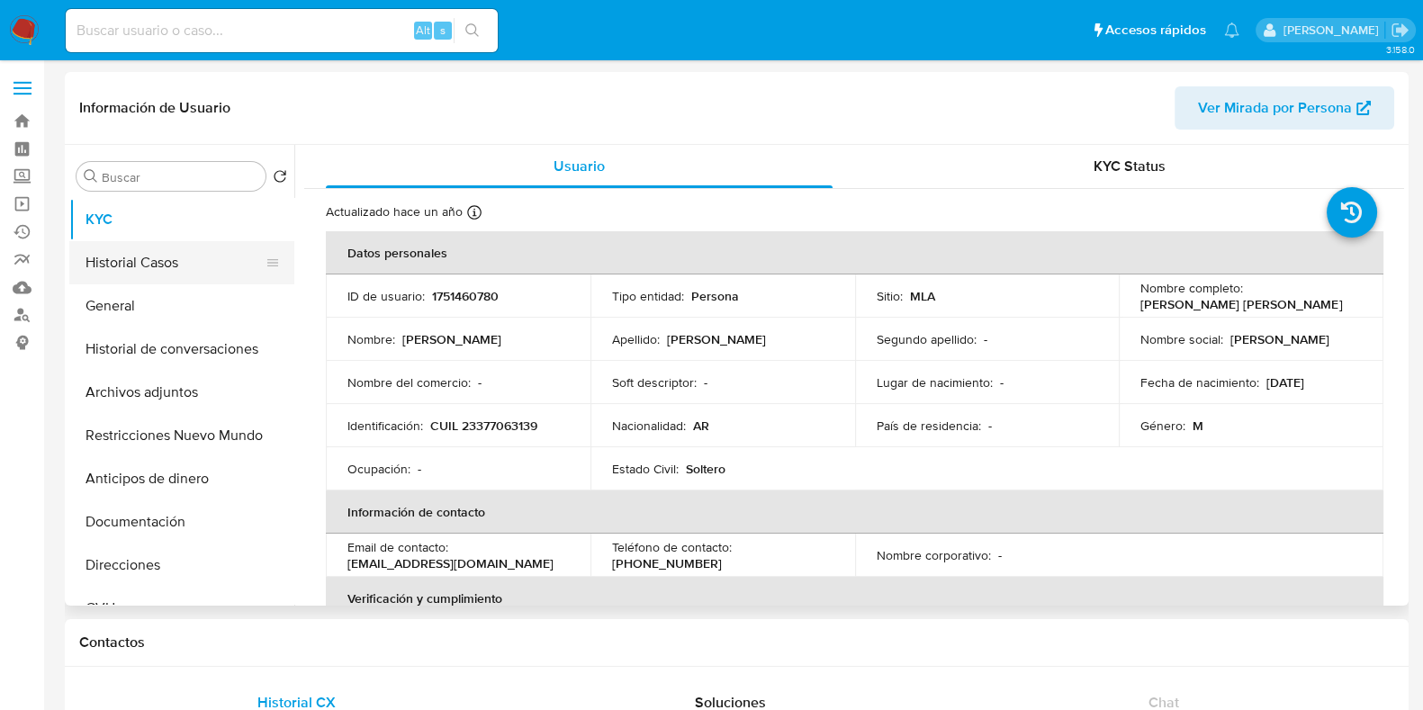
click at [142, 270] on button "Historial Casos" at bounding box center [174, 262] width 211 height 43
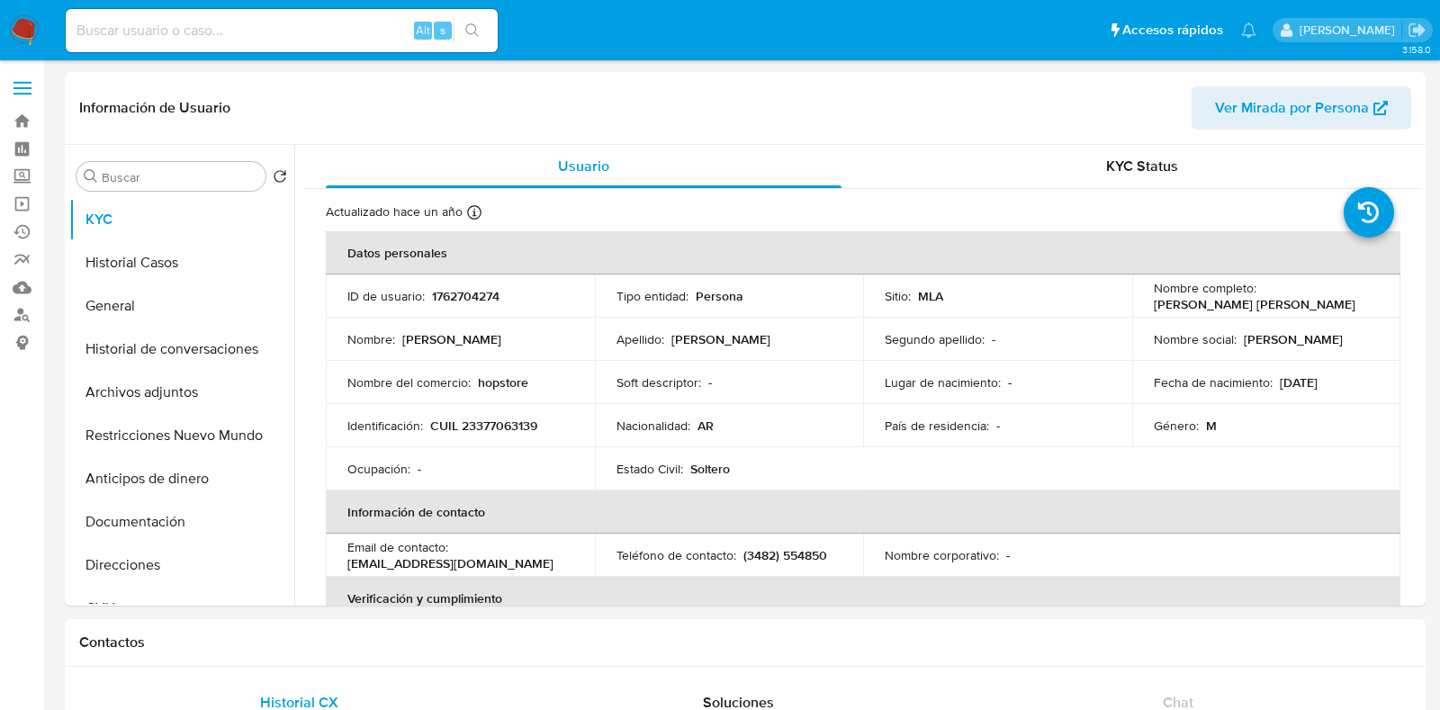
select select "10"
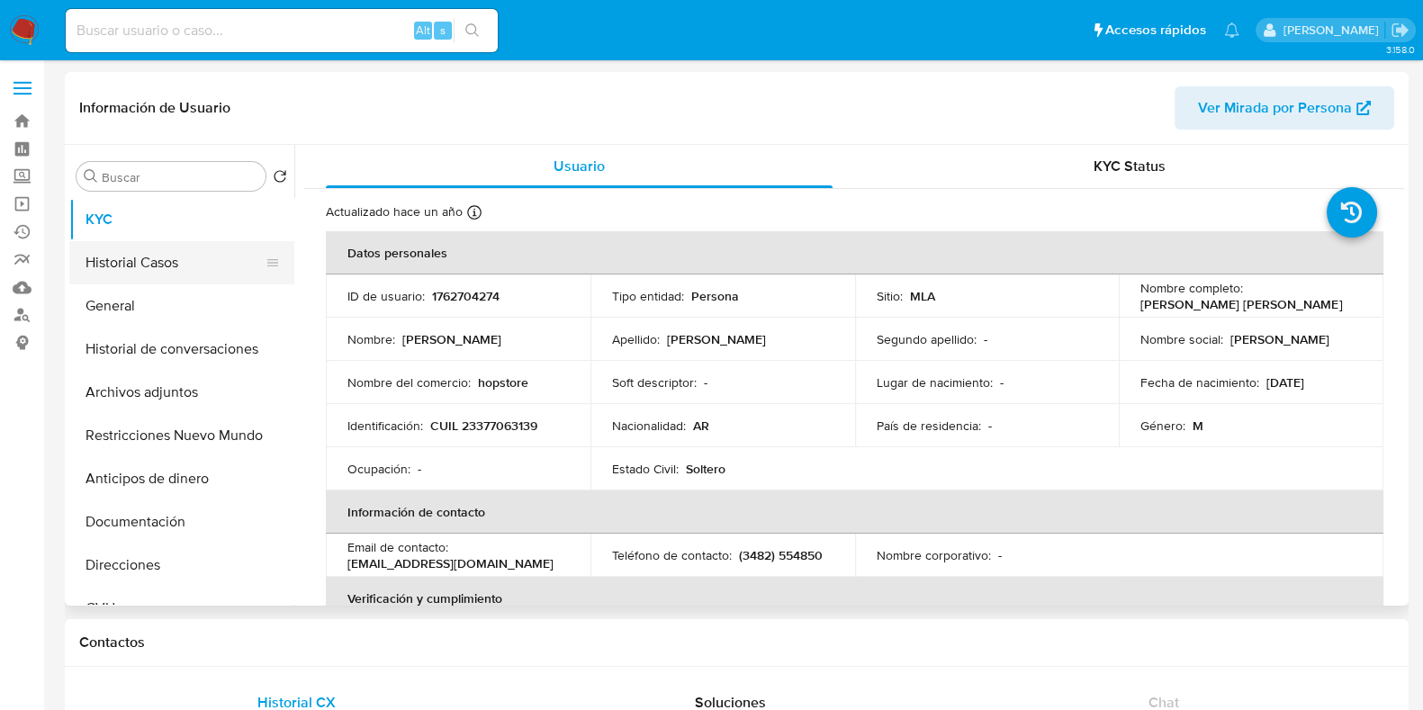
click at [126, 265] on button "Historial Casos" at bounding box center [174, 262] width 211 height 43
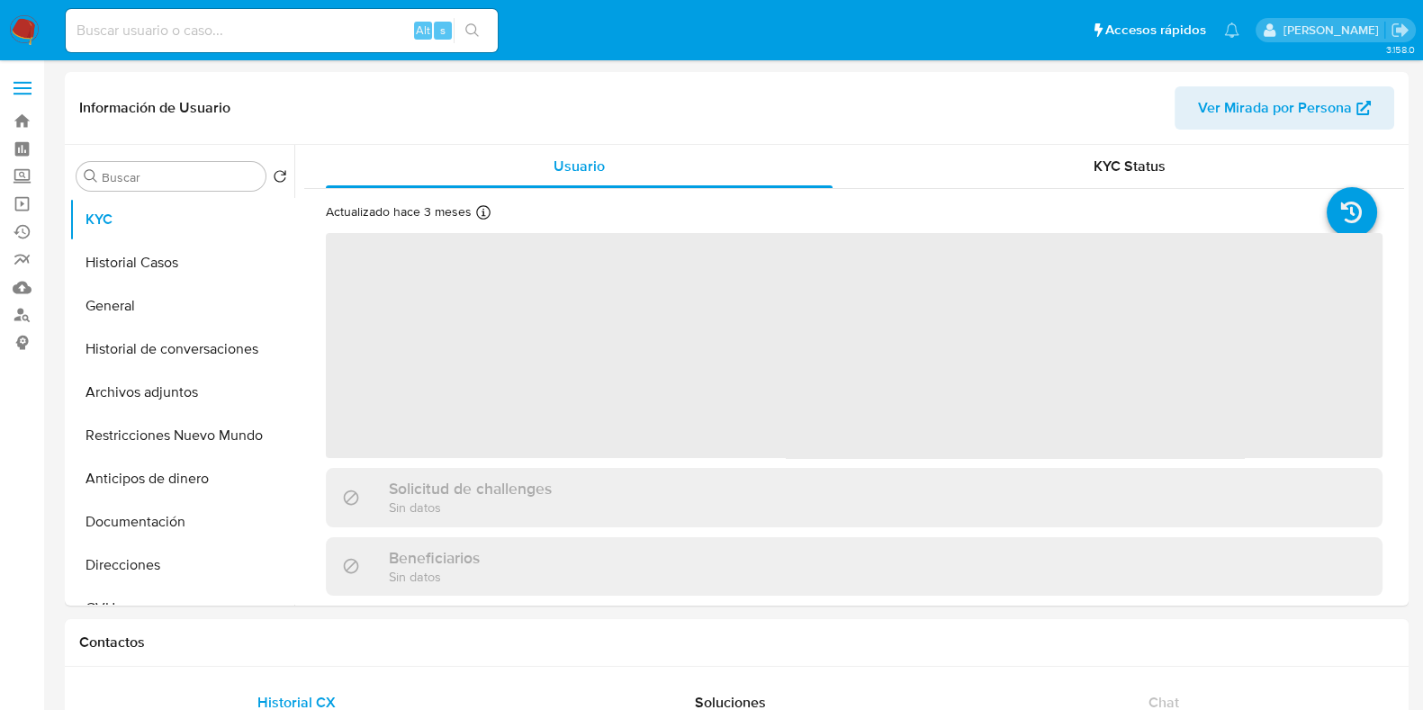
select select "10"
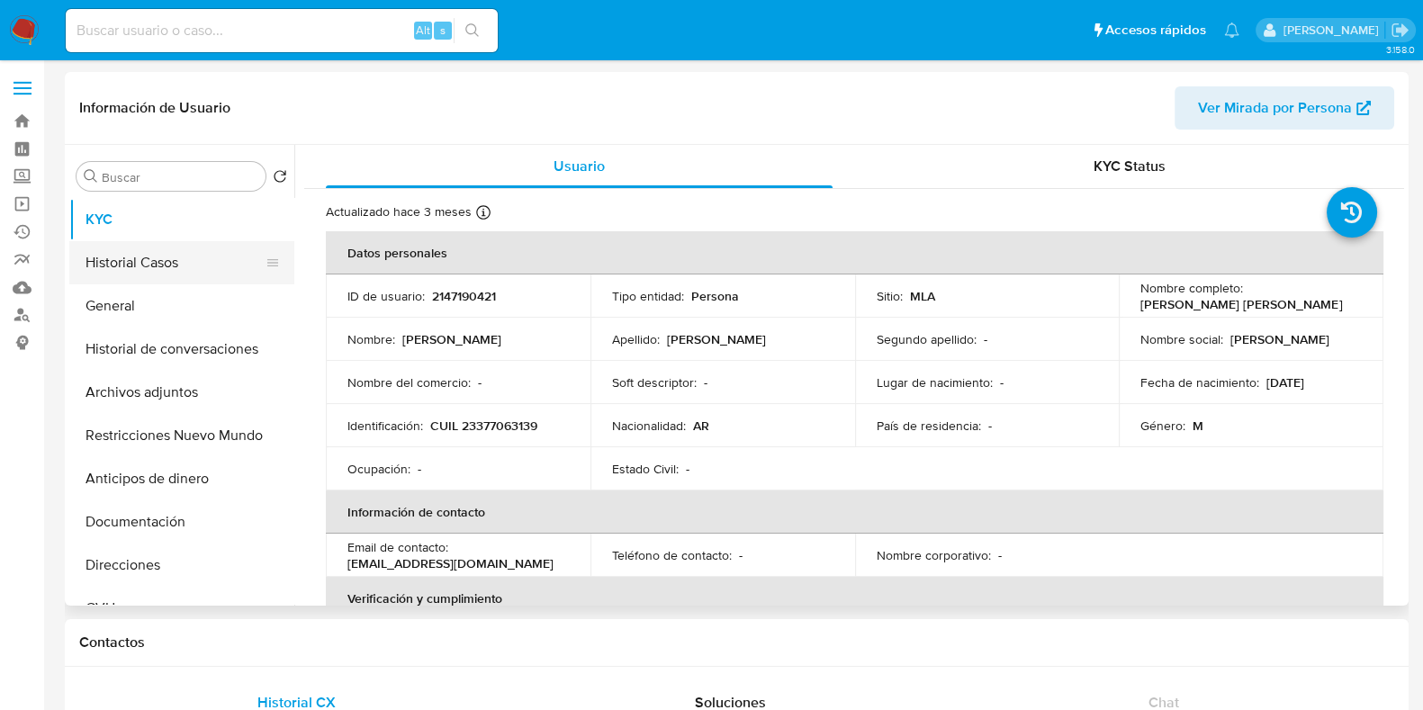
click at [159, 267] on button "Historial Casos" at bounding box center [174, 262] width 211 height 43
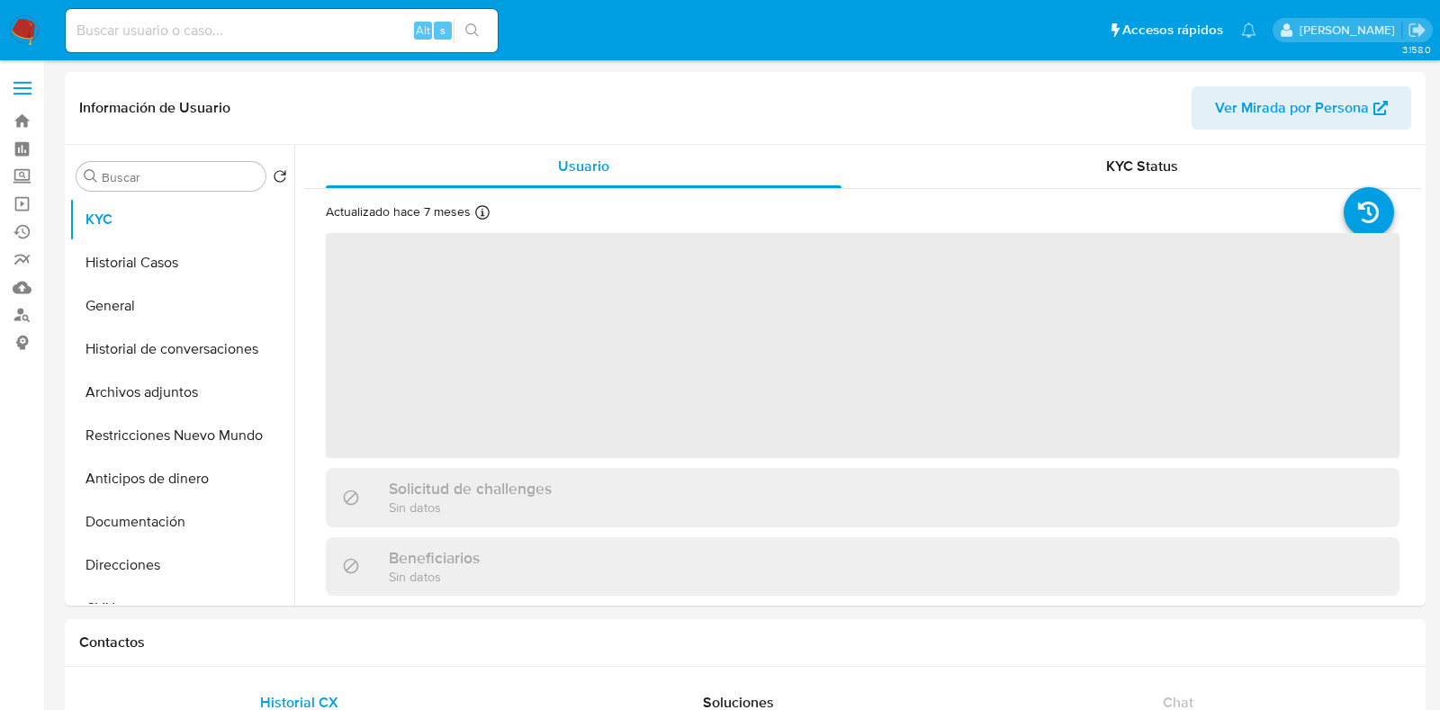
select select "10"
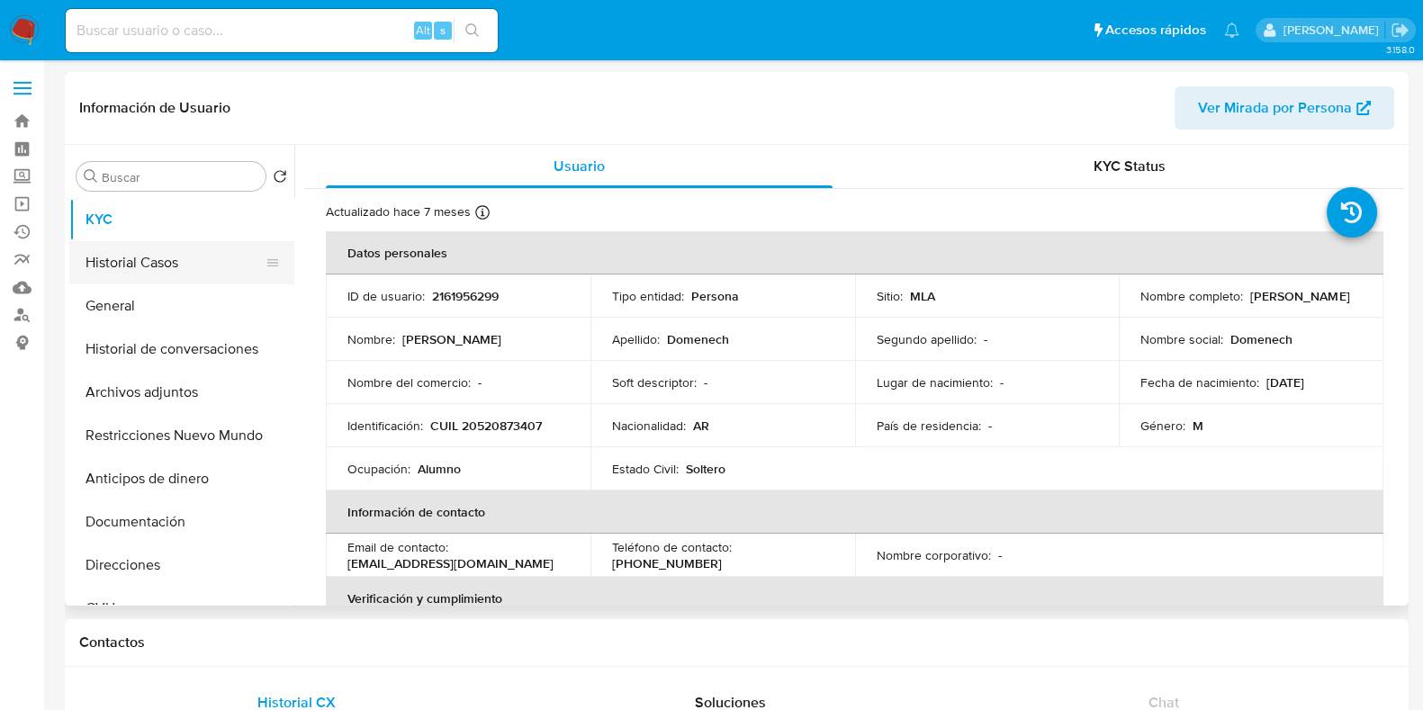
click at [112, 268] on button "Historial Casos" at bounding box center [174, 262] width 211 height 43
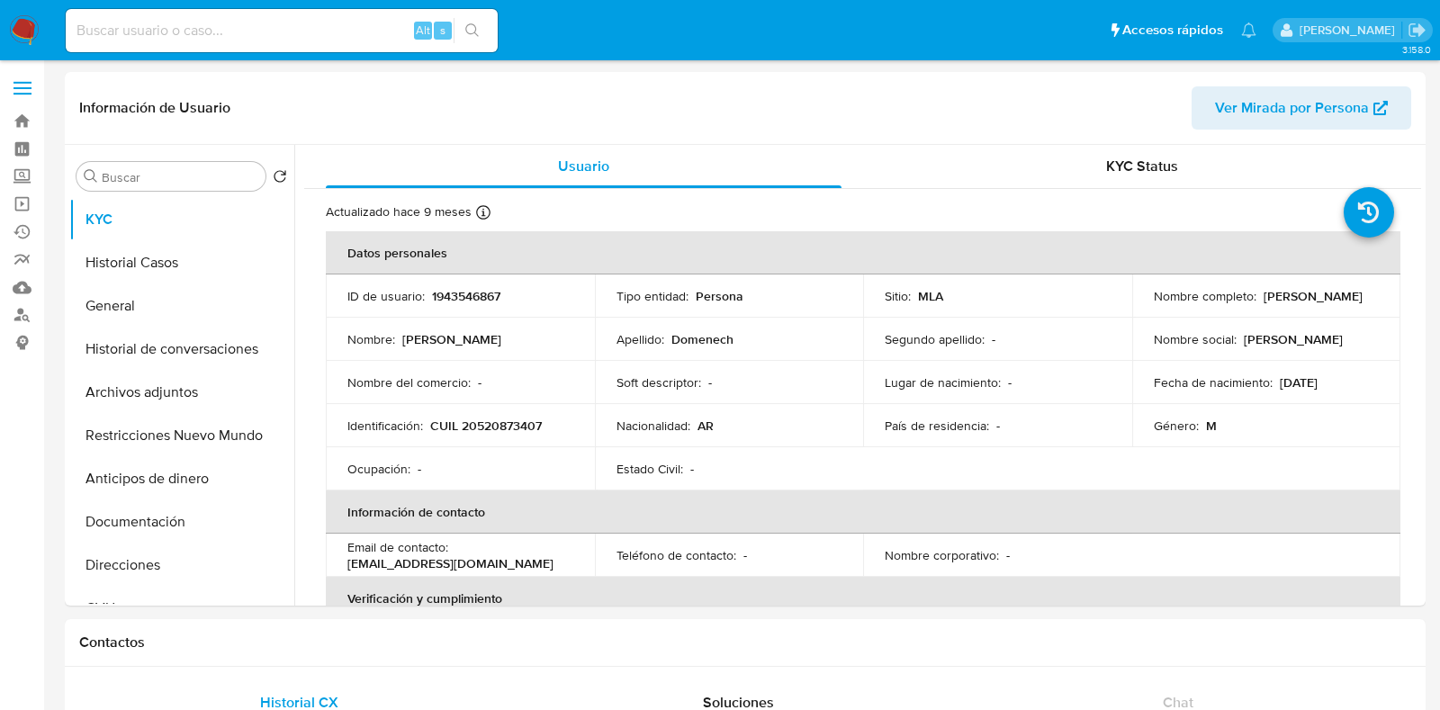
select select "10"
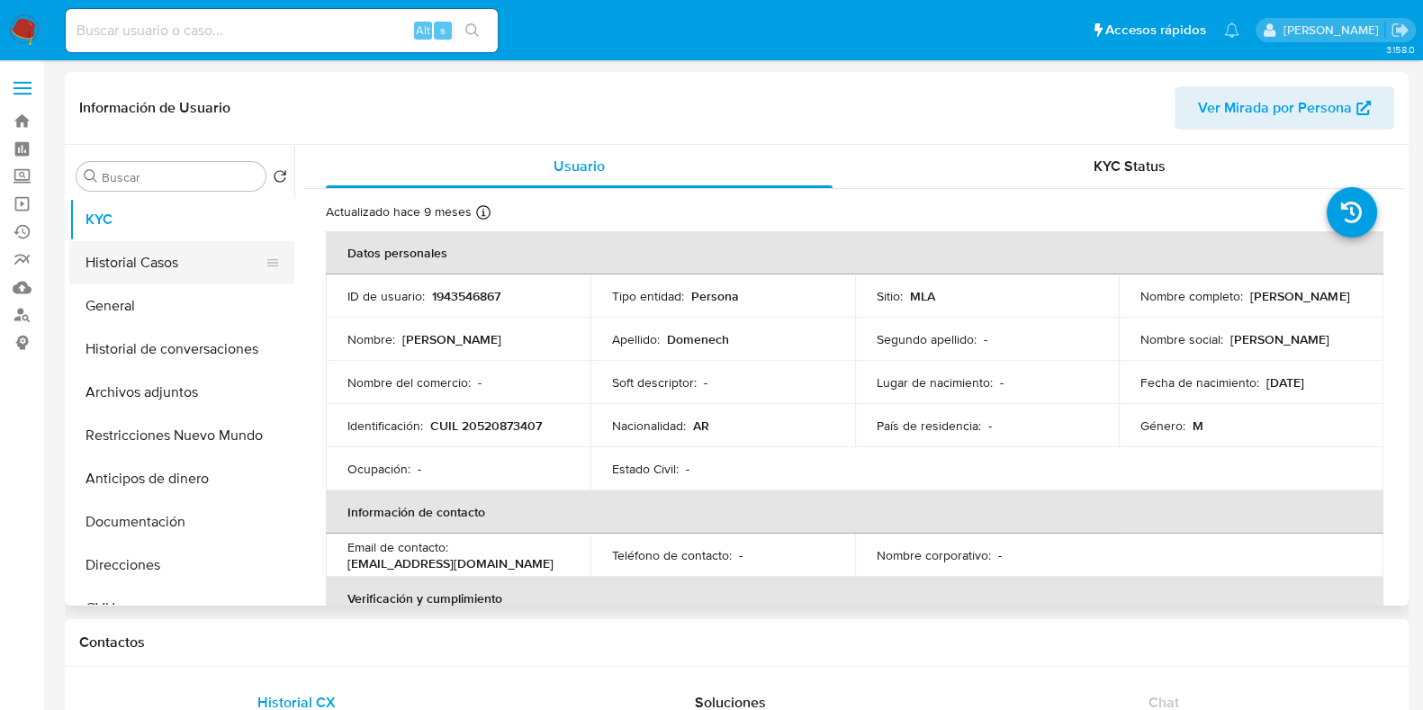
click at [178, 249] on button "Historial Casos" at bounding box center [174, 262] width 211 height 43
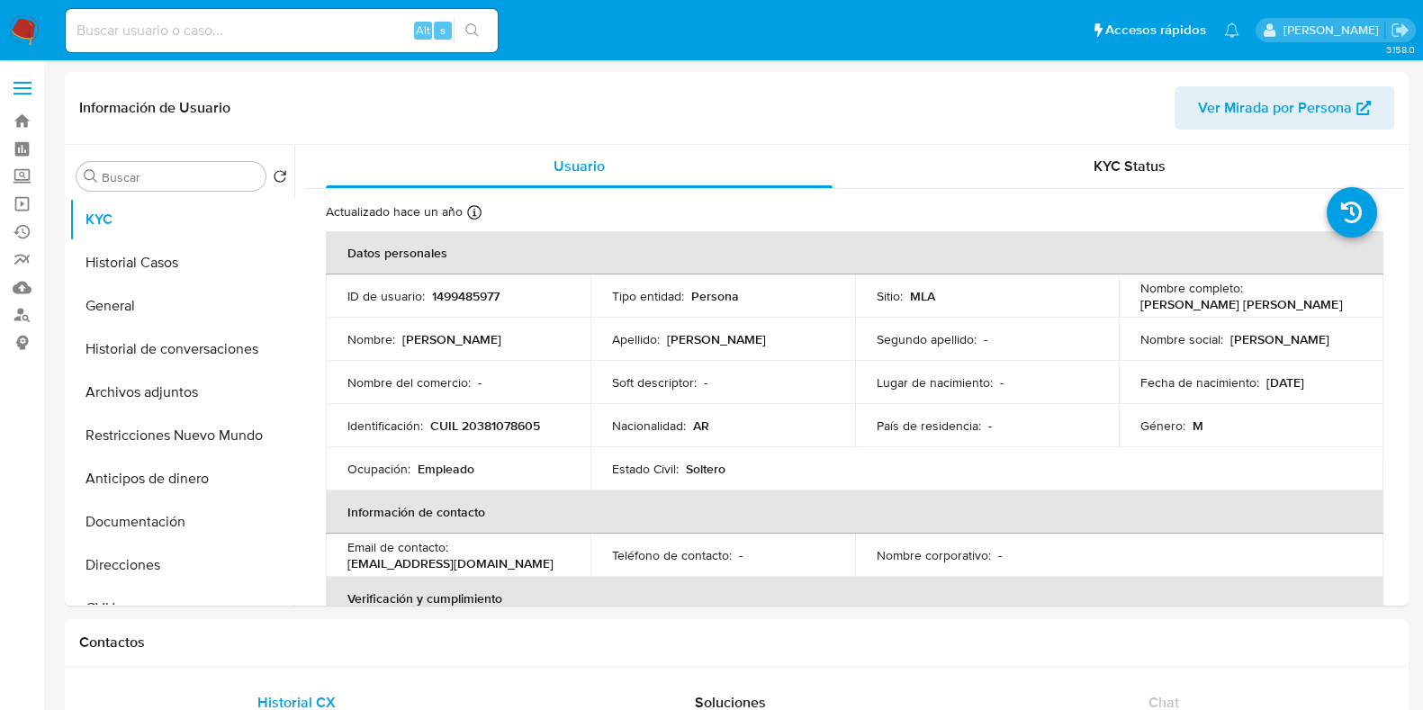
select select "10"
click at [132, 256] on button "Historial Casos" at bounding box center [174, 262] width 211 height 43
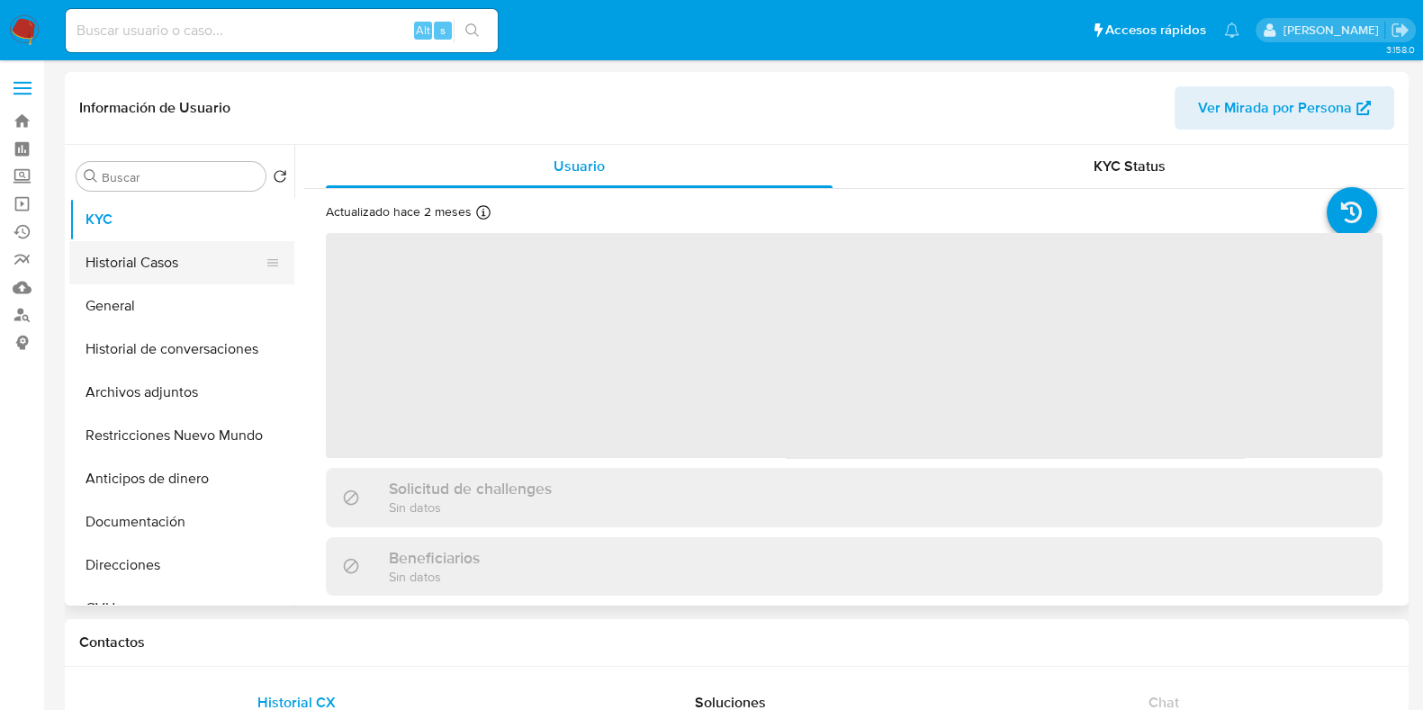
click at [175, 272] on button "Historial Casos" at bounding box center [174, 262] width 211 height 43
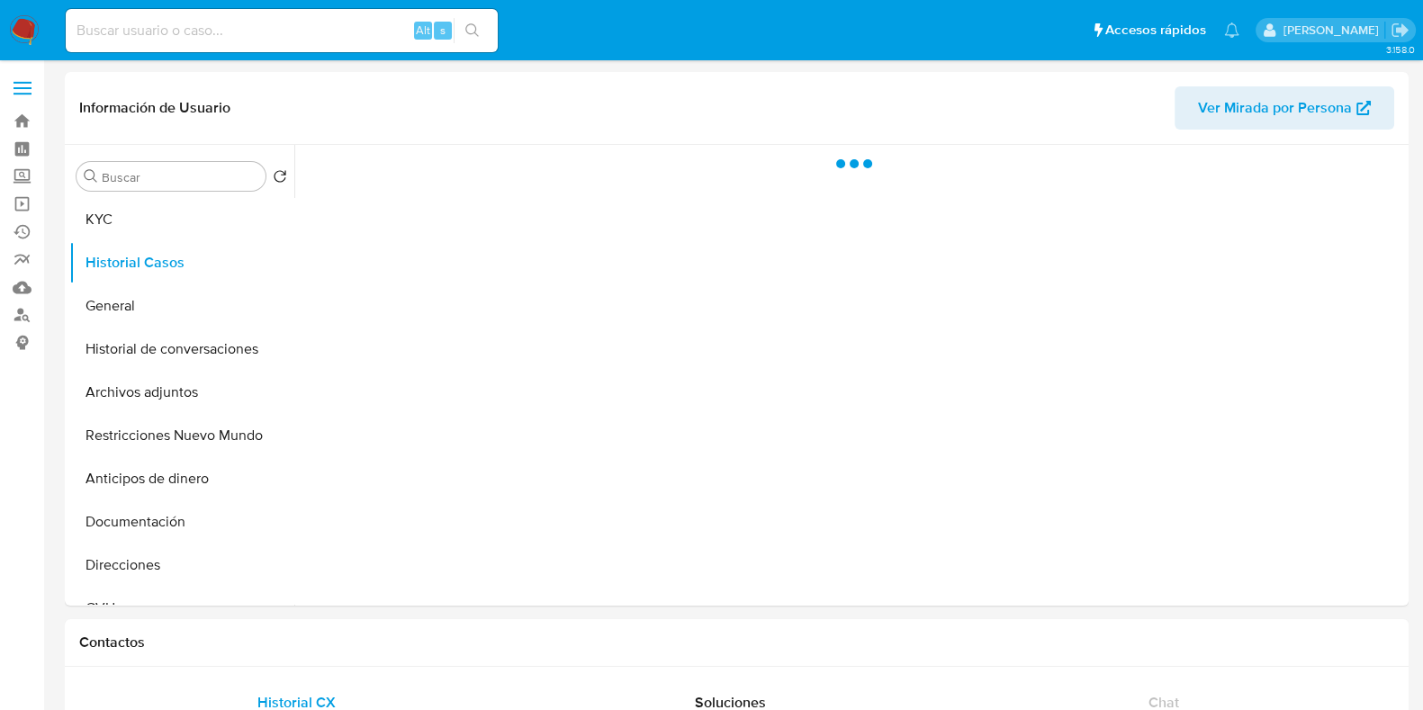
select select "10"
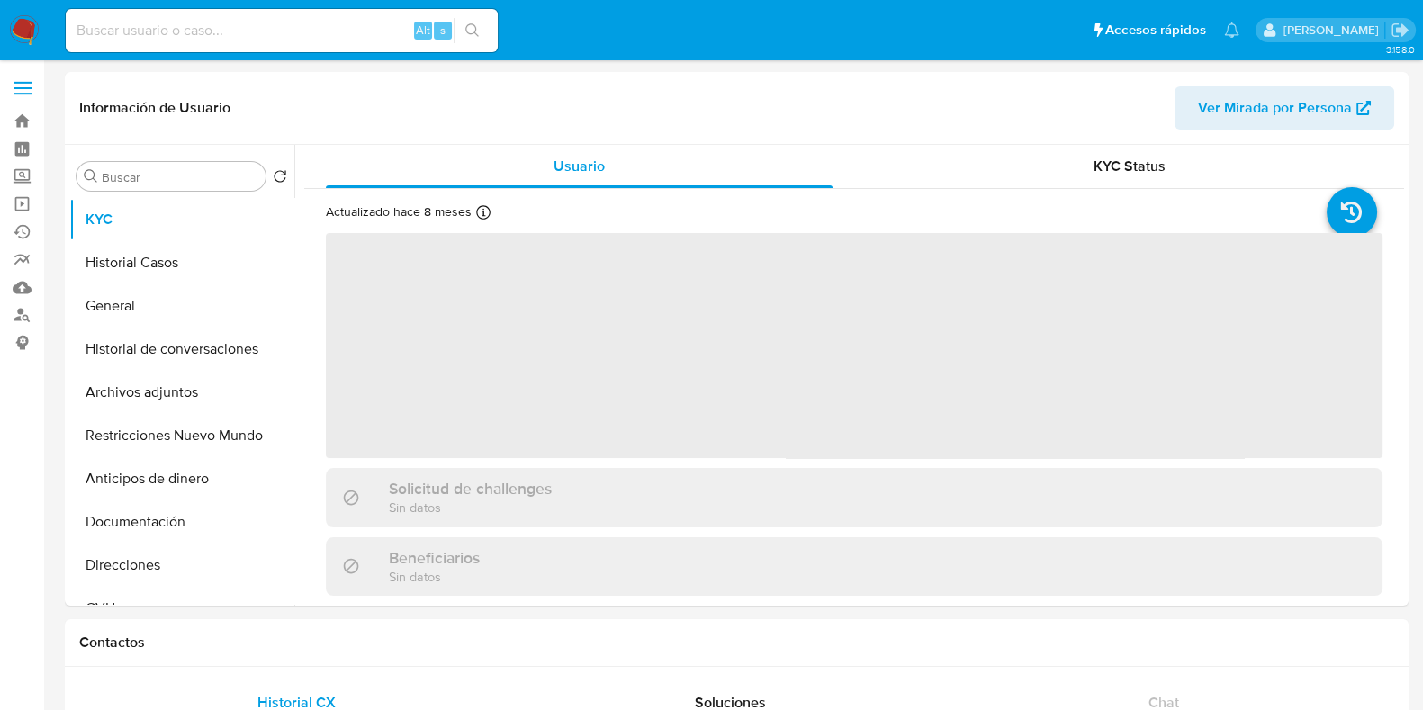
select select "10"
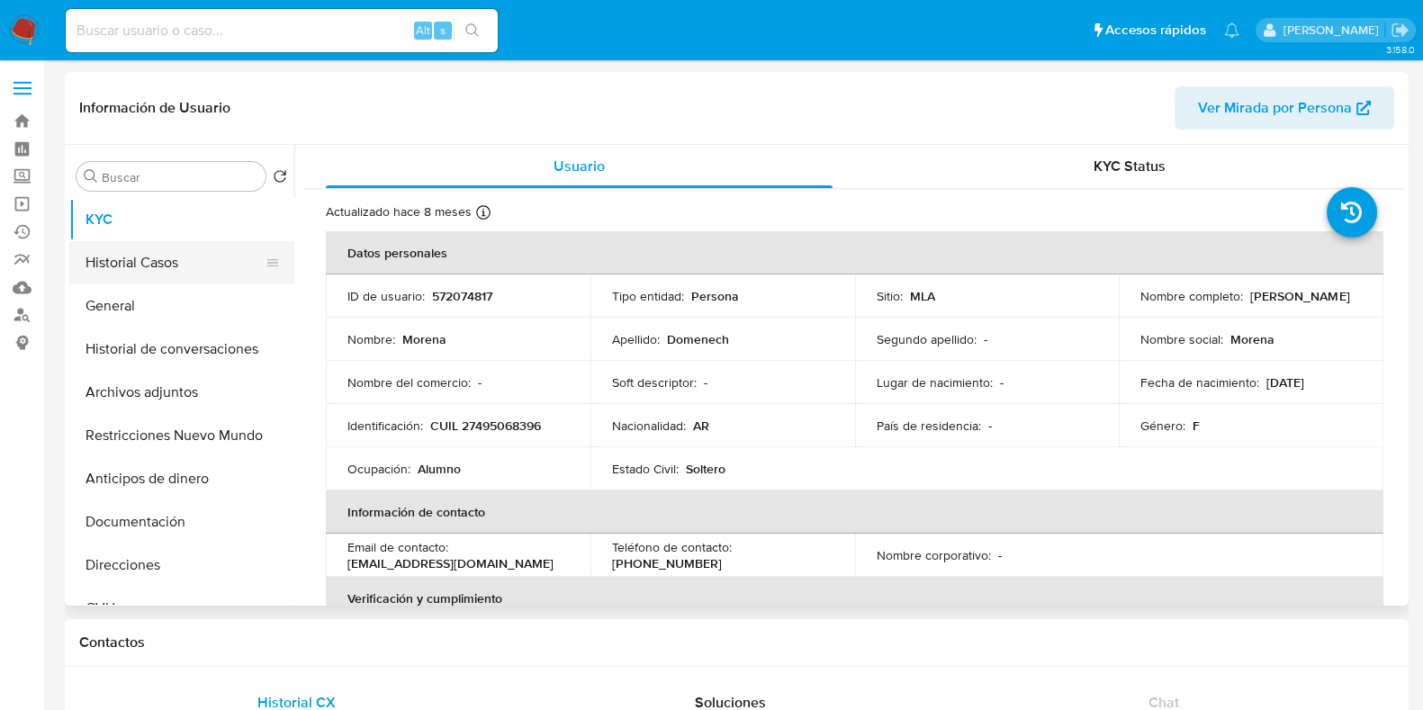
click at [149, 266] on button "Historial Casos" at bounding box center [174, 262] width 211 height 43
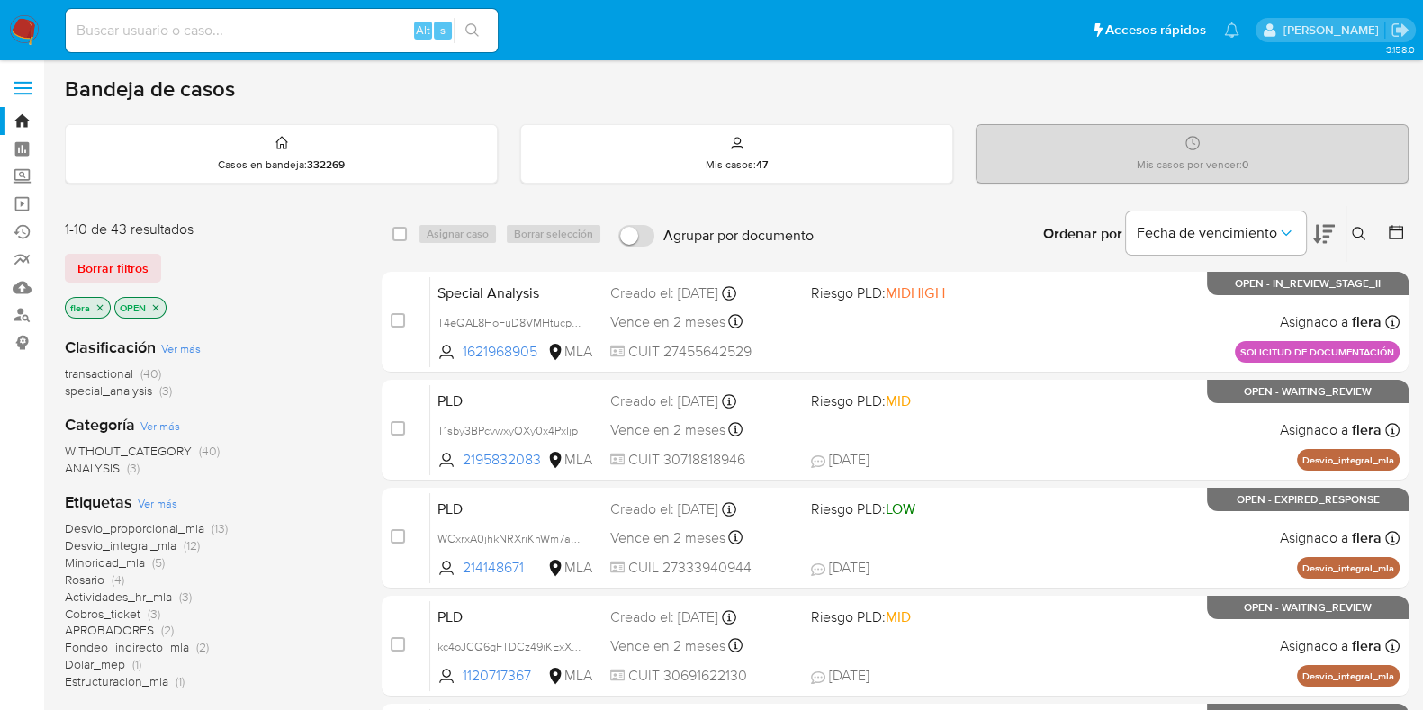
click at [1357, 244] on div "Ingrese ID de usuario o caso Buscar Borrar filtros" at bounding box center [1361, 234] width 31 height 56
click at [1357, 233] on icon at bounding box center [1359, 234] width 14 height 14
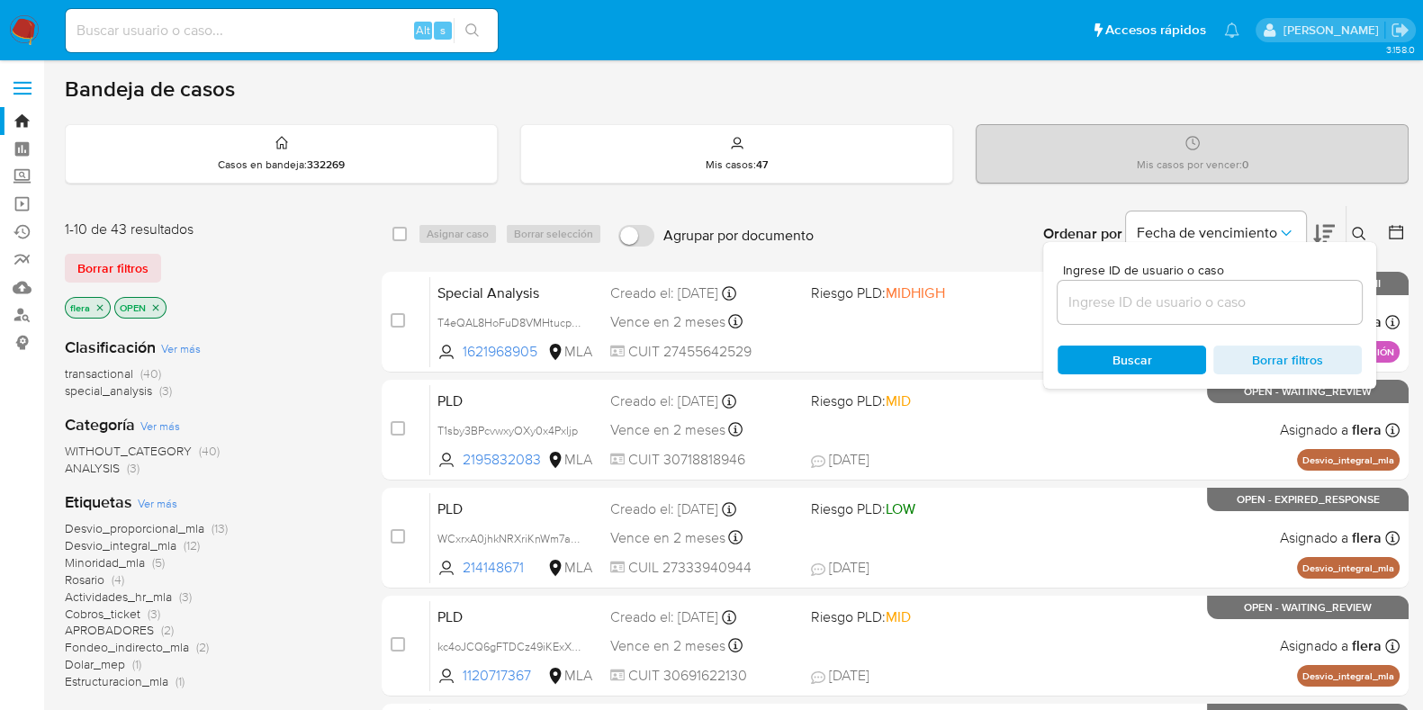
click at [1143, 294] on input at bounding box center [1210, 302] width 304 height 23
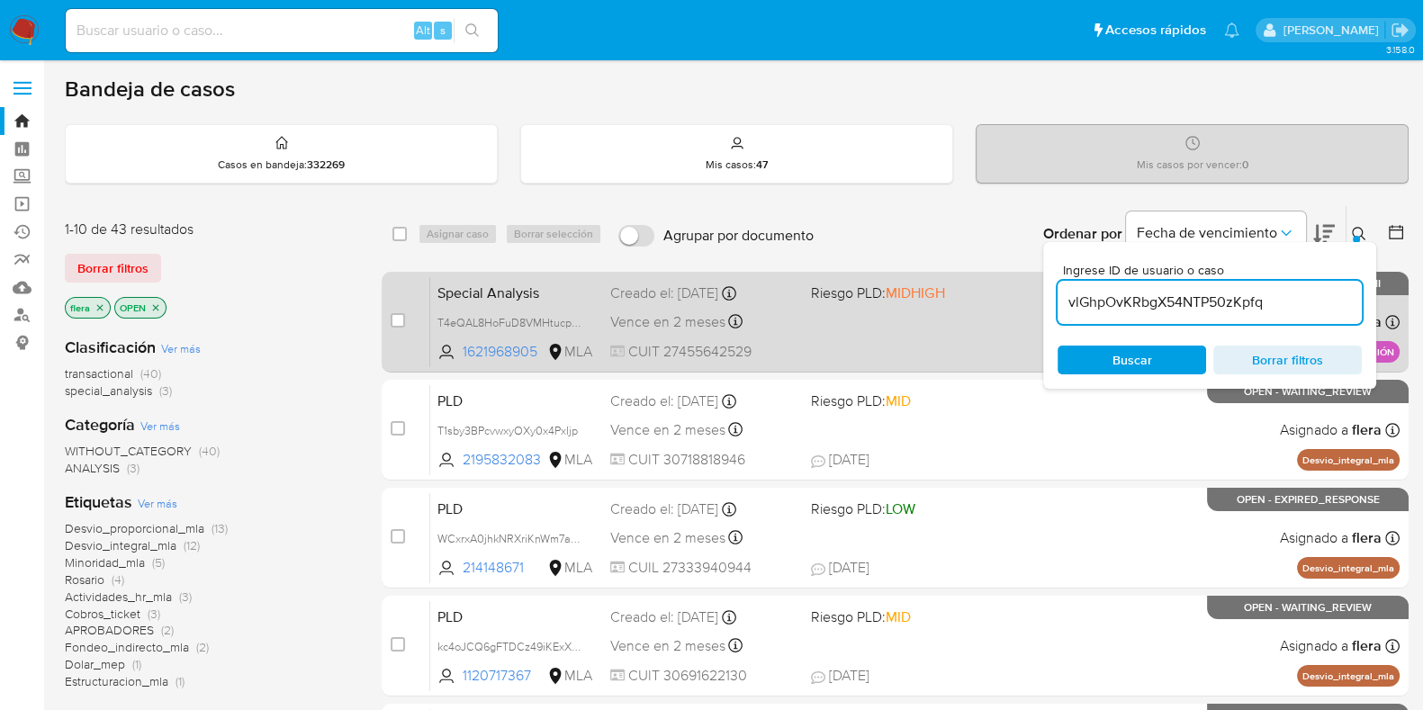
type input "vlGhpOvKRbgX54NTP50zKpfq"
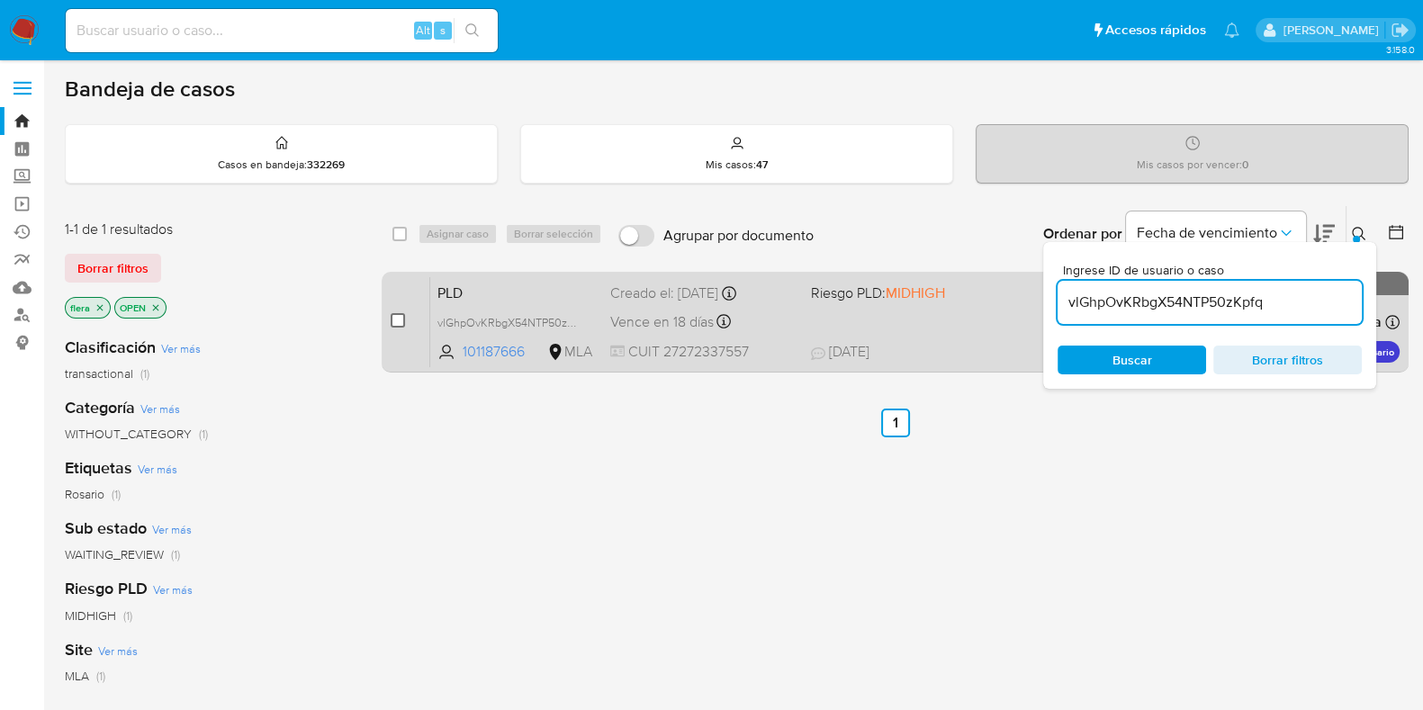
click at [404, 317] on input "checkbox" at bounding box center [398, 320] width 14 height 14
checkbox input "true"
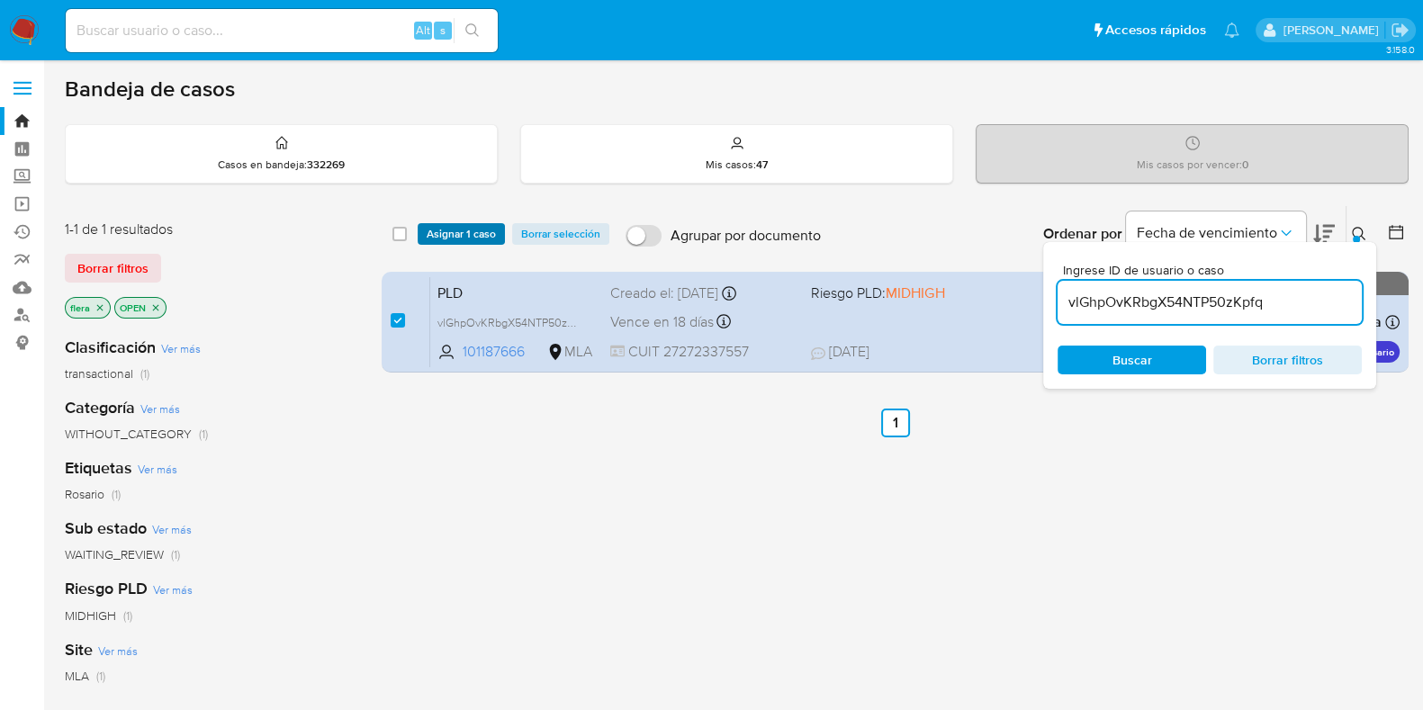
click at [453, 236] on span "Asignar 1 caso" at bounding box center [461, 234] width 69 height 18
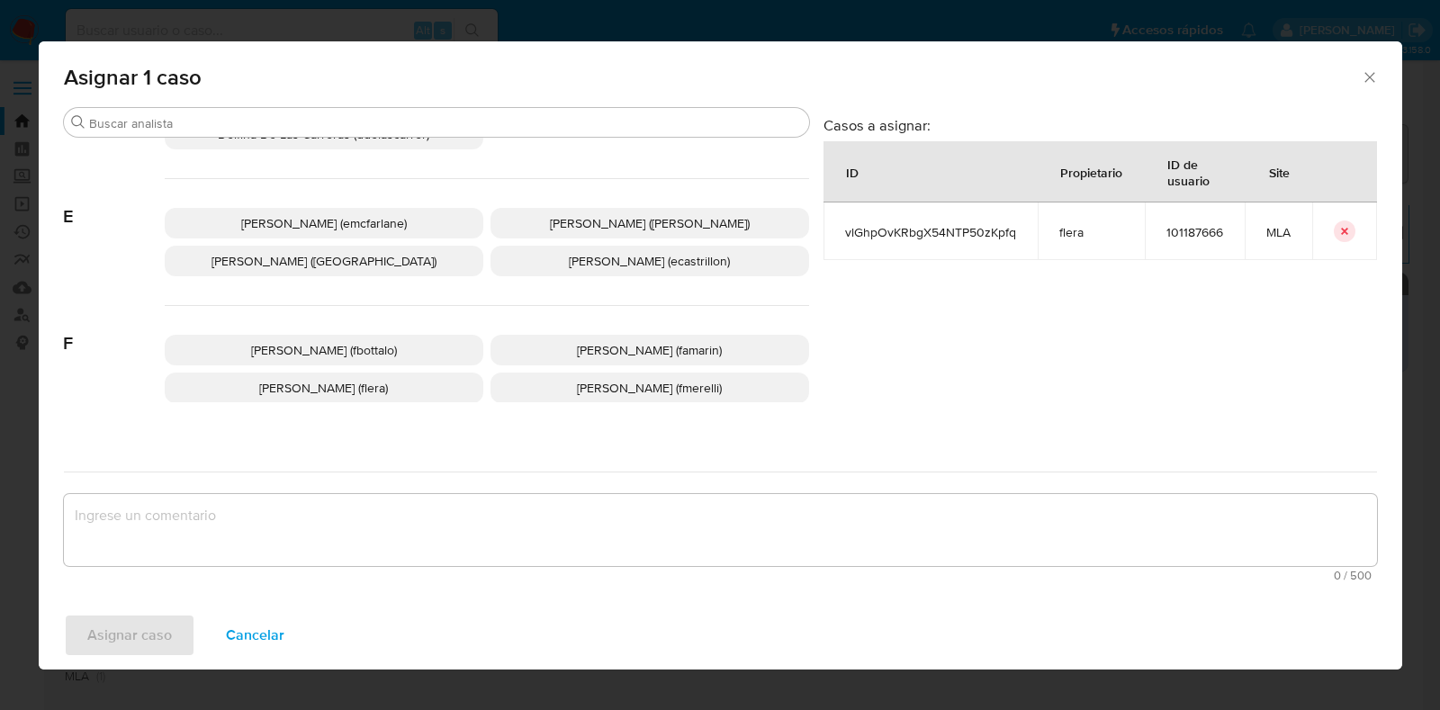
scroll to position [338, 0]
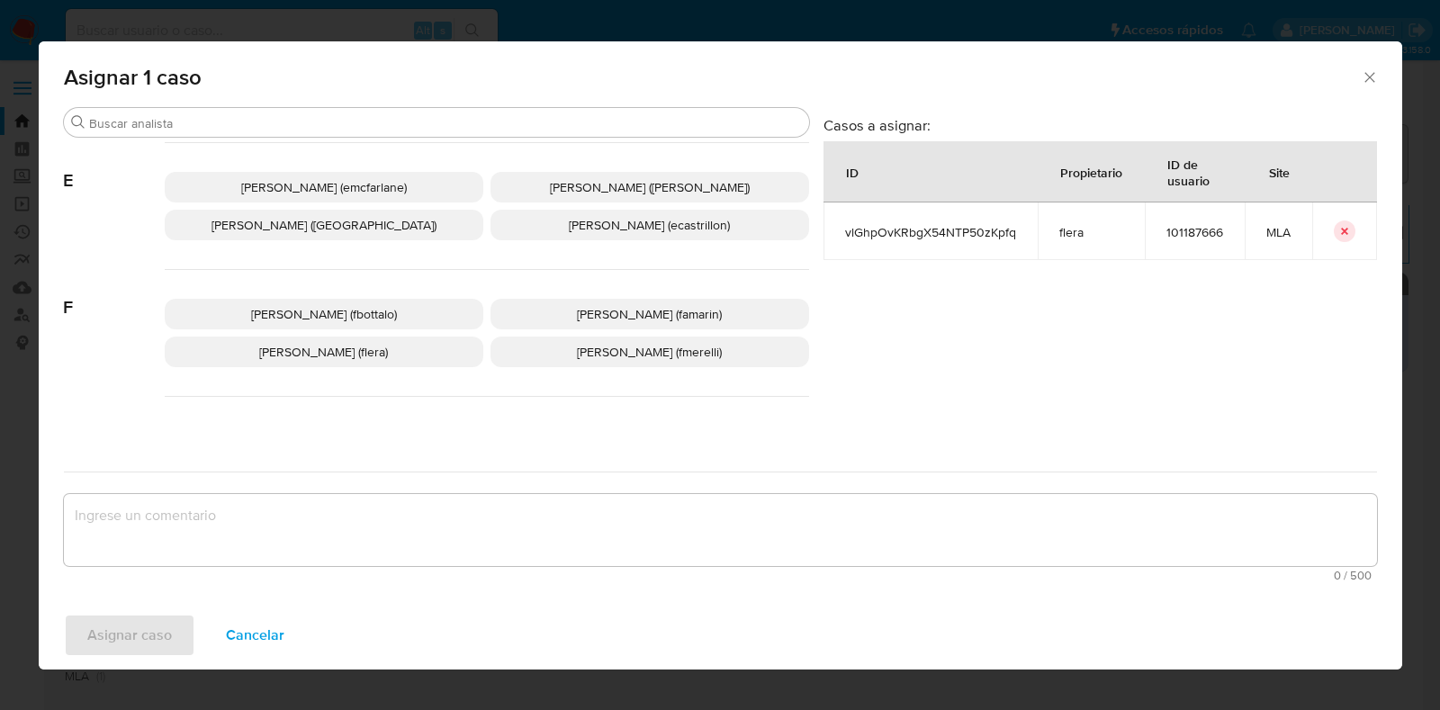
click at [369, 349] on span "Florencia Cecilia Lera (flera)" at bounding box center [323, 352] width 129 height 18
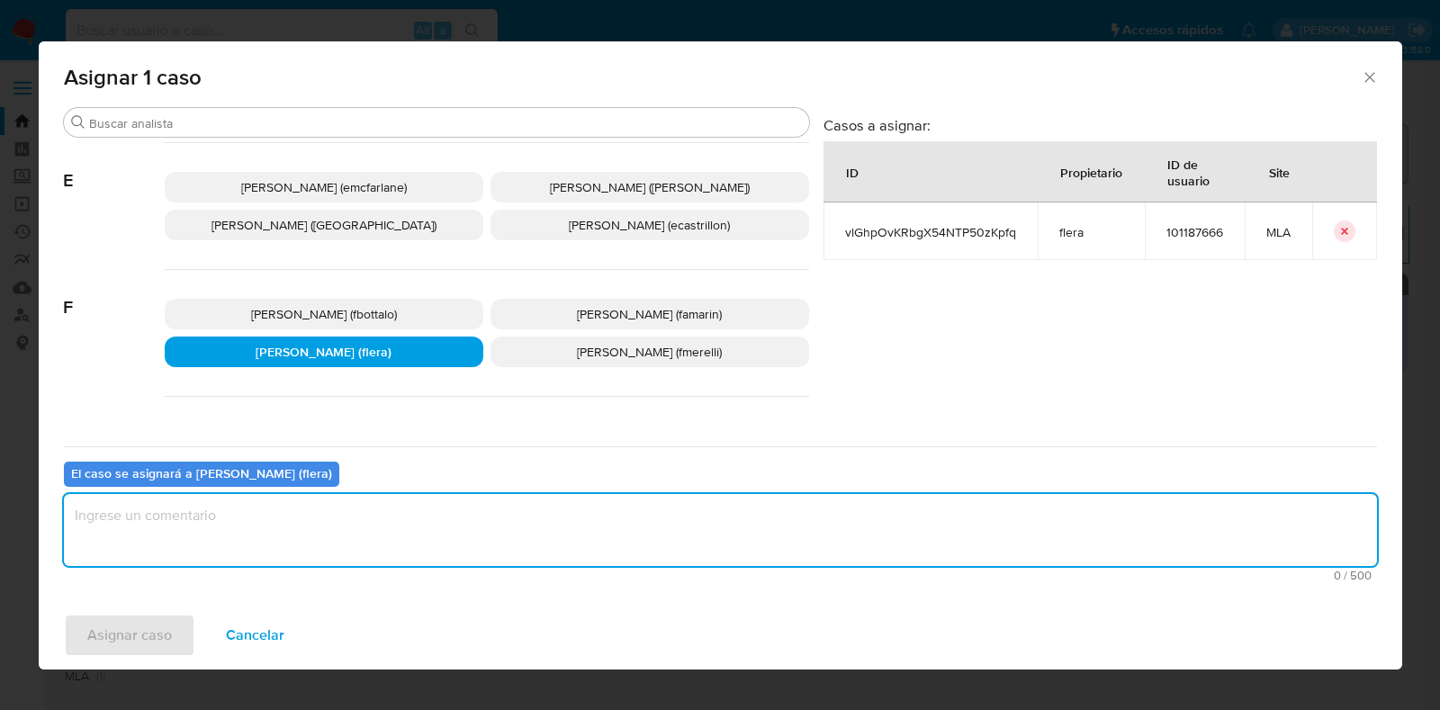
click at [323, 536] on textarea "assign-modal" at bounding box center [720, 530] width 1313 height 72
click at [141, 630] on span "Asignar caso" at bounding box center [129, 636] width 85 height 40
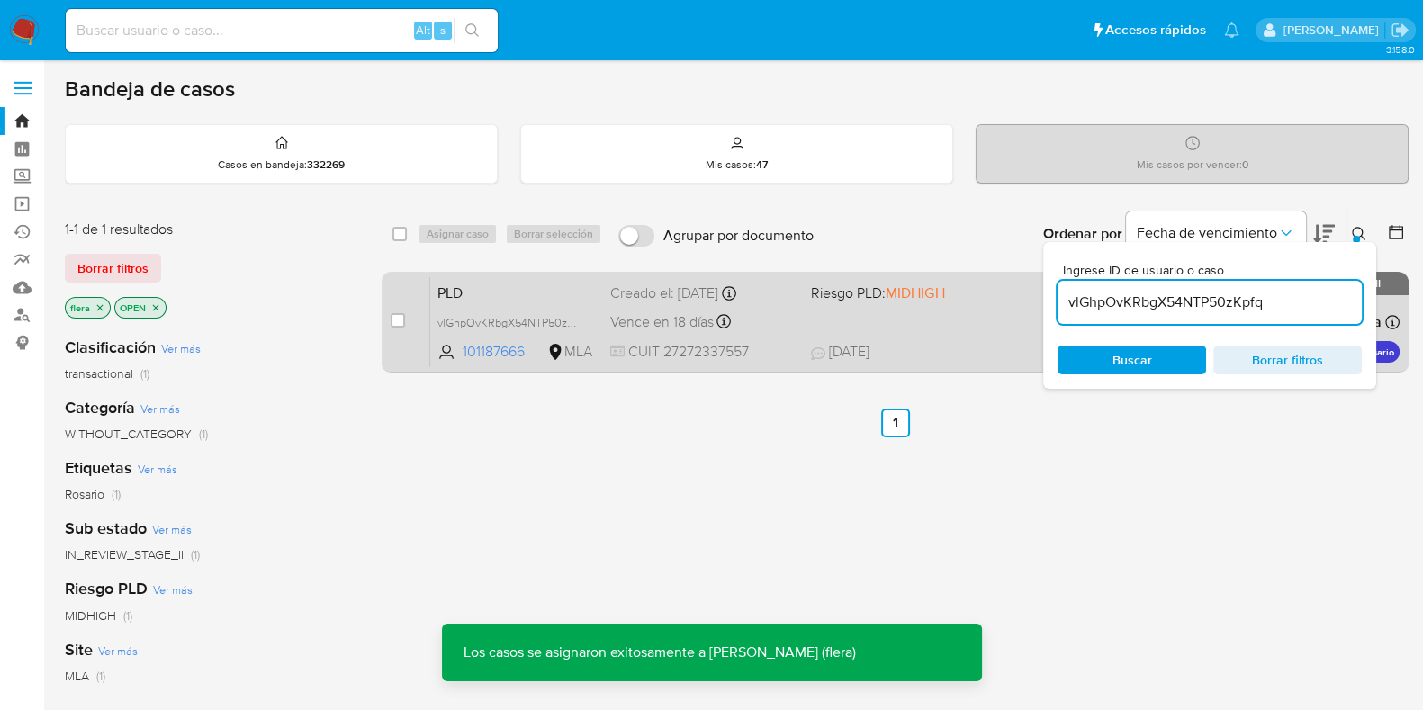
click at [550, 289] on span "PLD" at bounding box center [516, 291] width 158 height 23
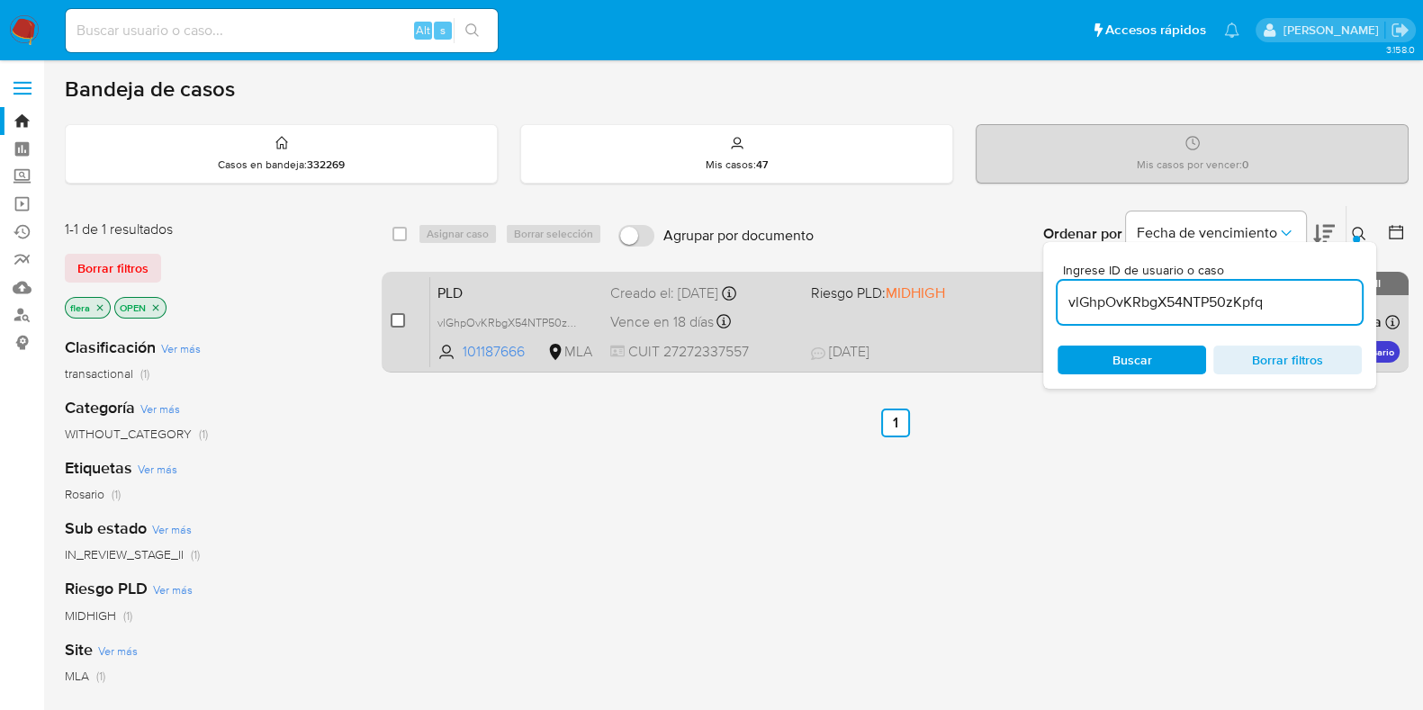
click at [395, 316] on input "checkbox" at bounding box center [398, 320] width 14 height 14
checkbox input "true"
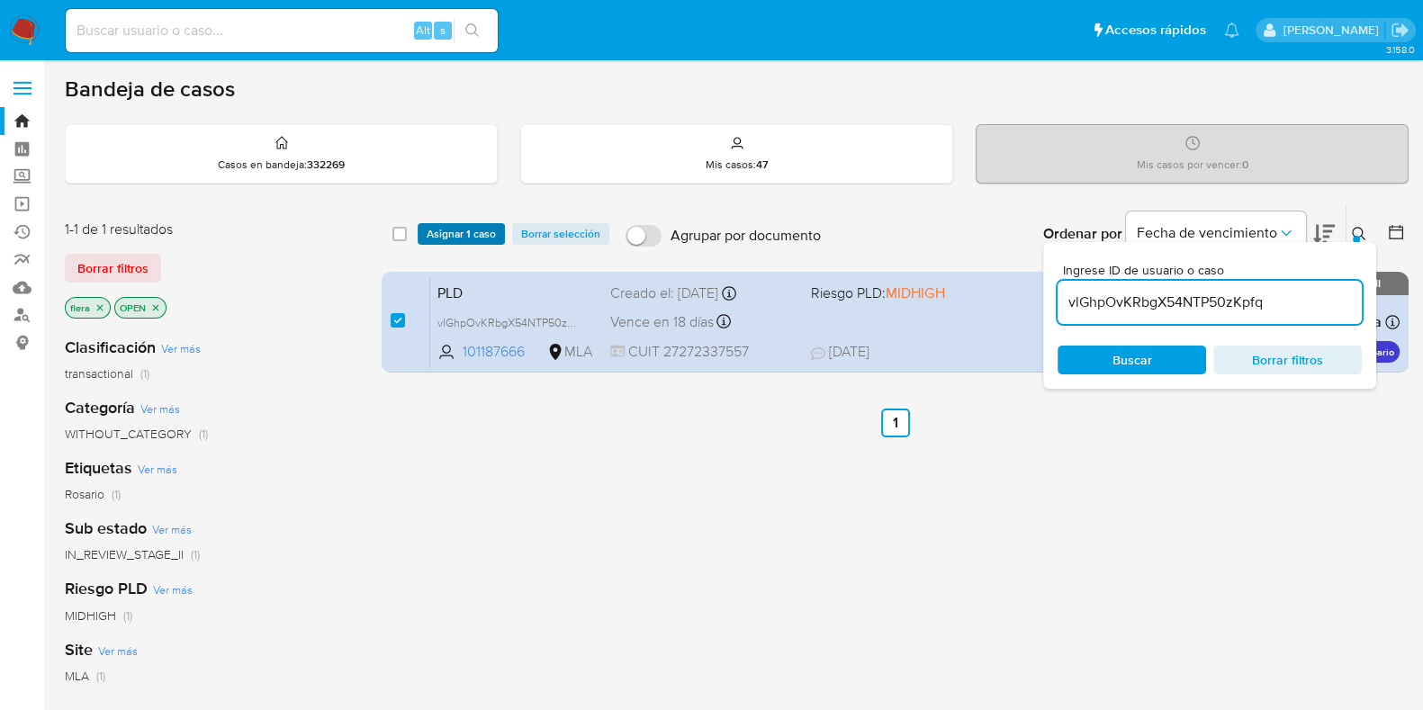
click at [420, 227] on button "Asignar 1 caso" at bounding box center [461, 234] width 87 height 22
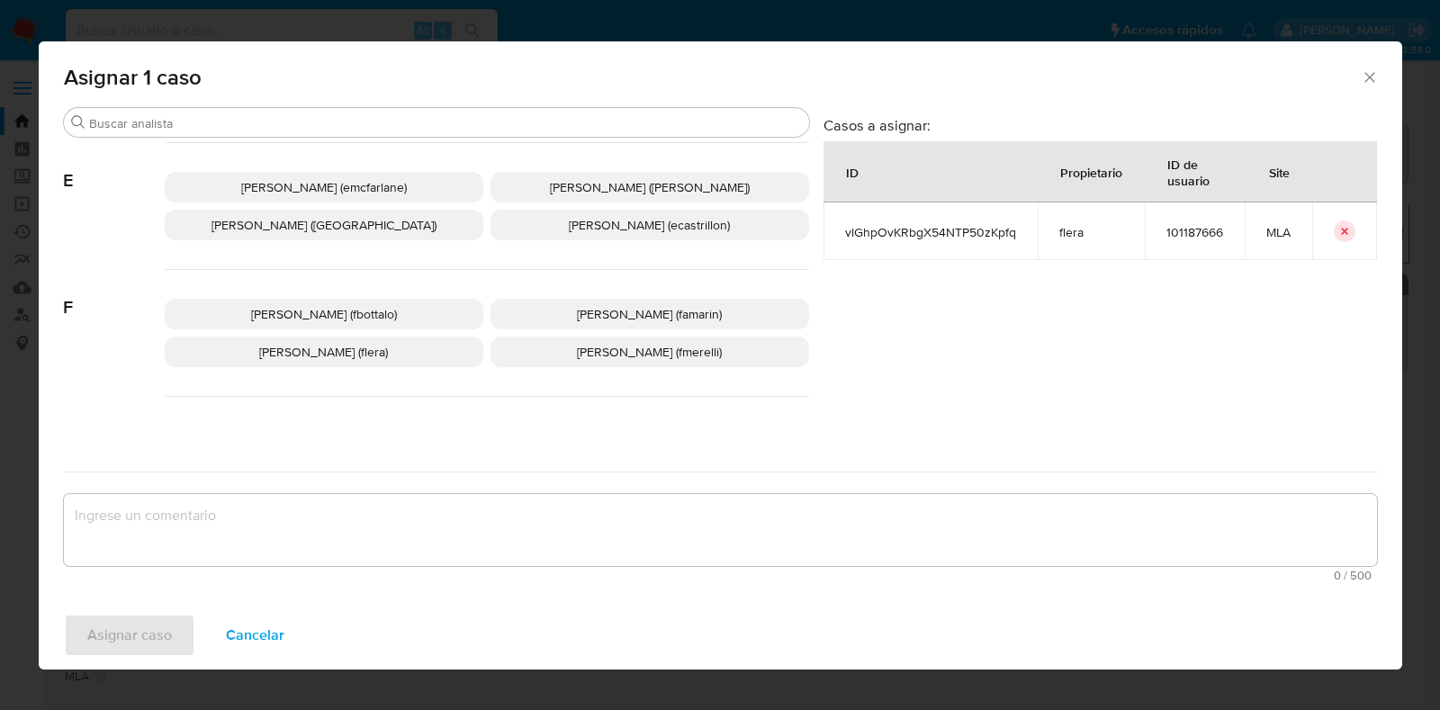
click at [354, 346] on span "Florencia Cecilia Lera (flera)" at bounding box center [323, 352] width 129 height 18
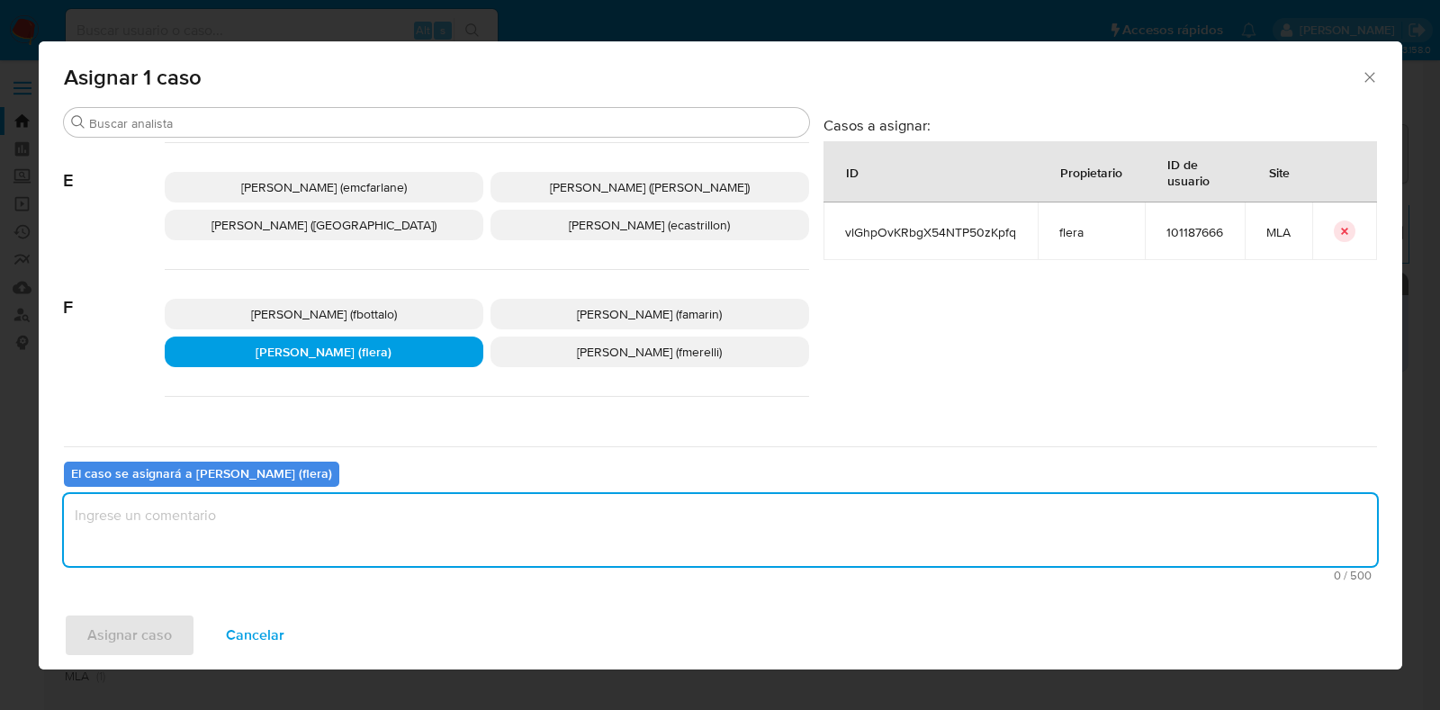
click at [313, 514] on textarea "assign-modal" at bounding box center [720, 530] width 1313 height 72
click at [132, 641] on span "Asignar caso" at bounding box center [129, 636] width 85 height 40
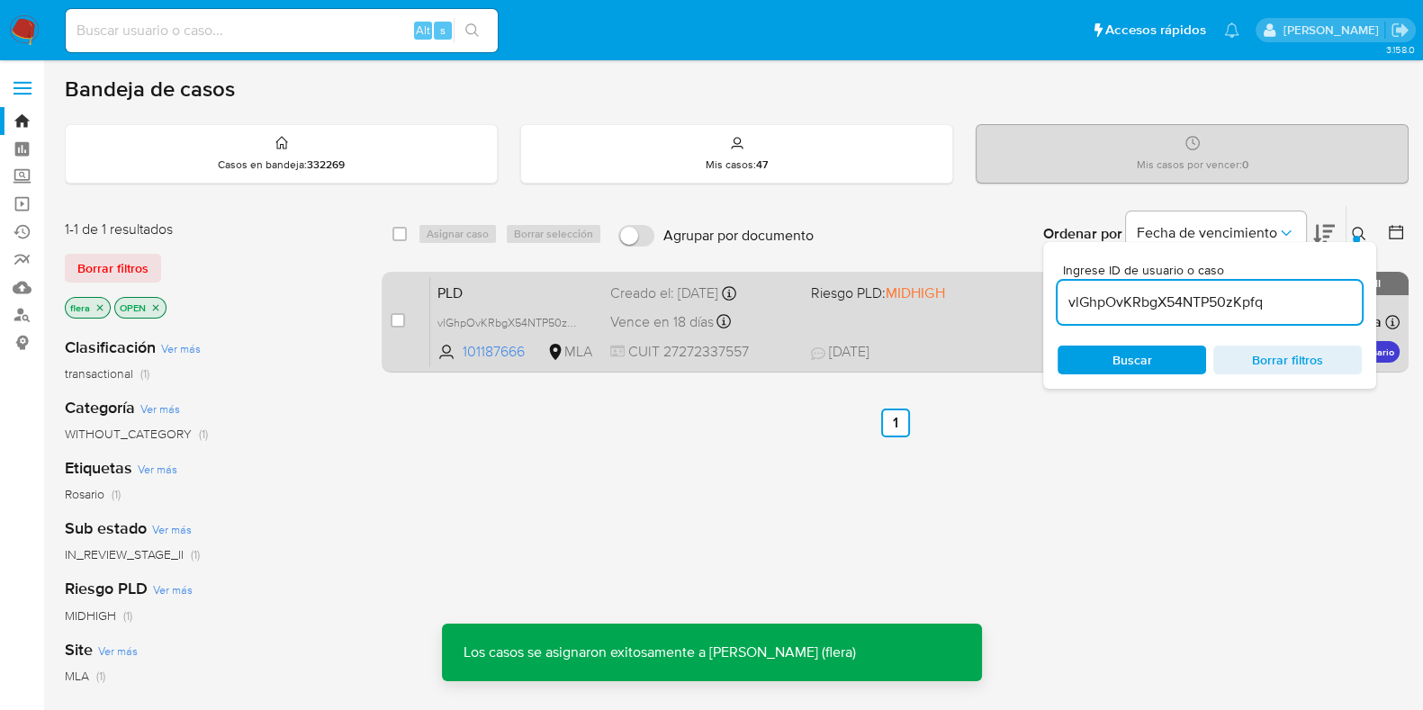
click at [446, 284] on span "PLD" at bounding box center [516, 291] width 158 height 23
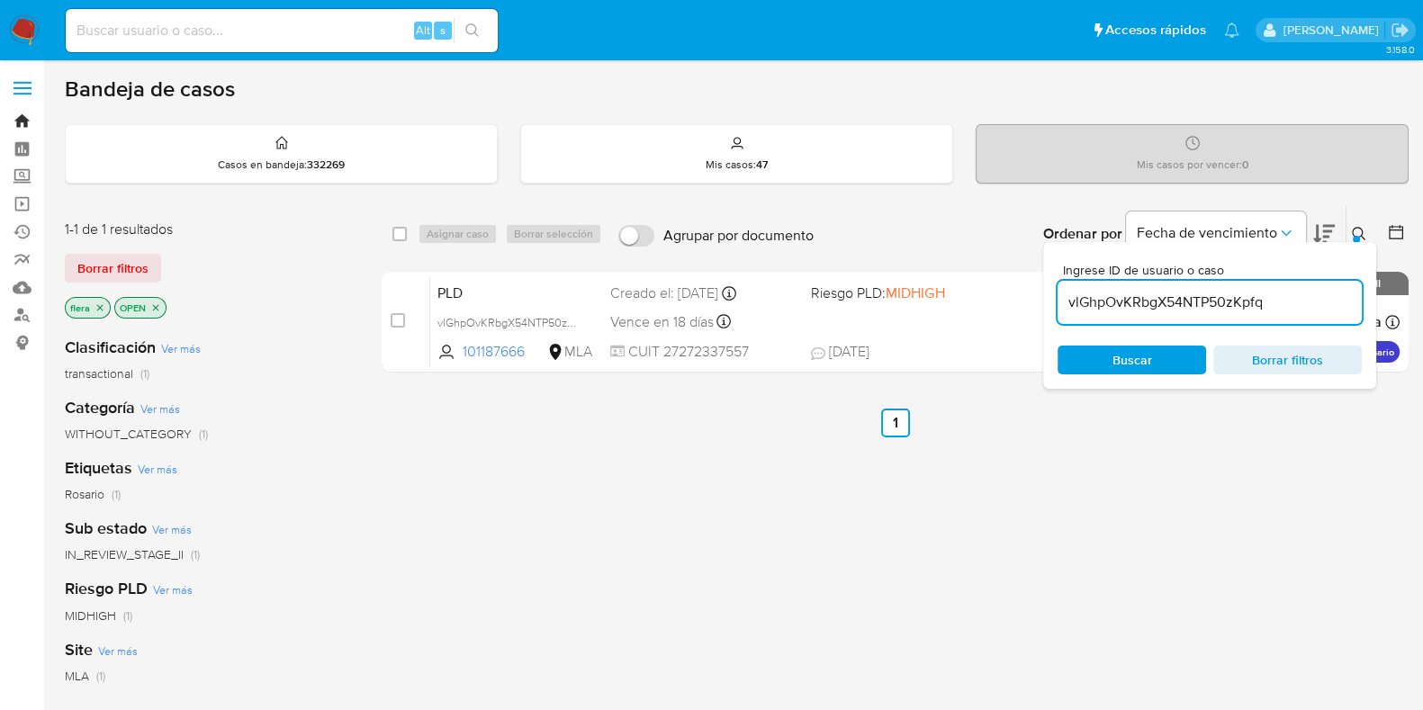
click at [22, 120] on link "Bandeja" at bounding box center [107, 121] width 214 height 28
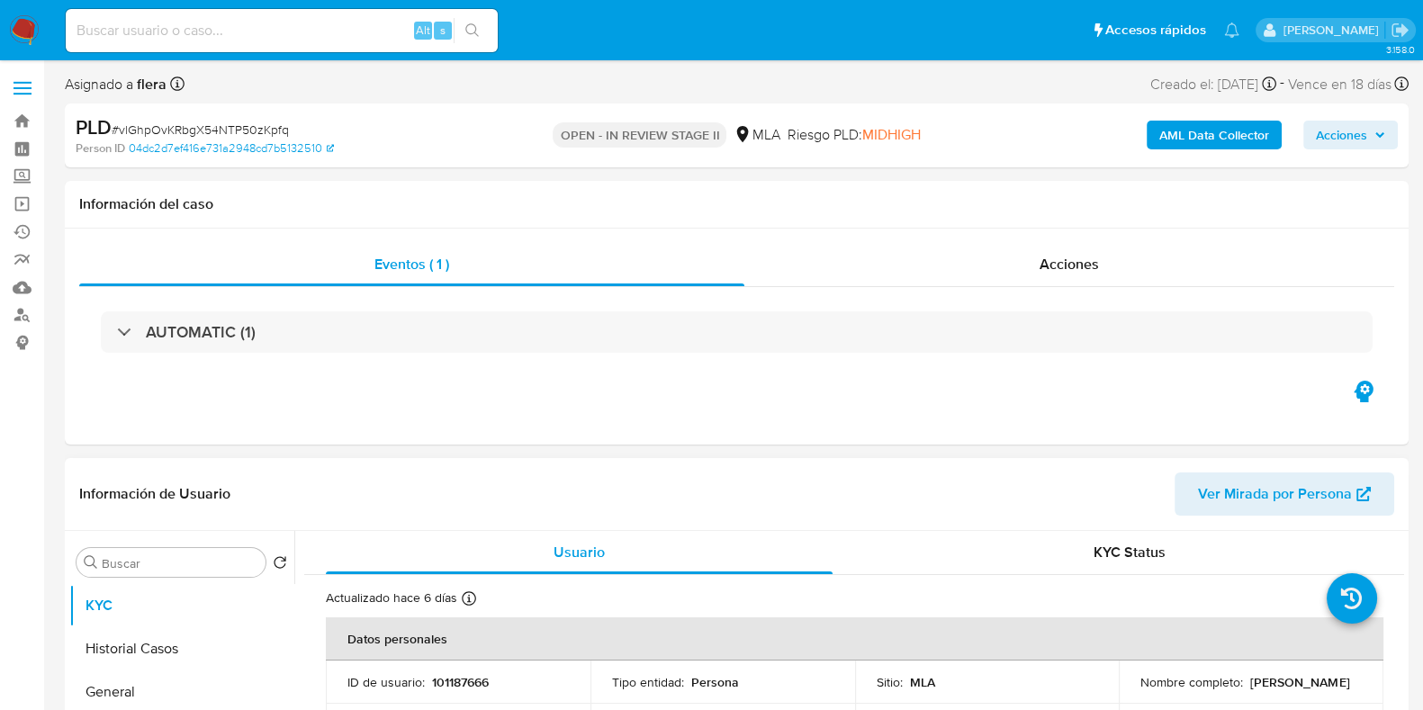
select select "10"
click at [242, 133] on span "# vlGhpOvKRbgX54NTP50zKpfq" at bounding box center [200, 130] width 177 height 18
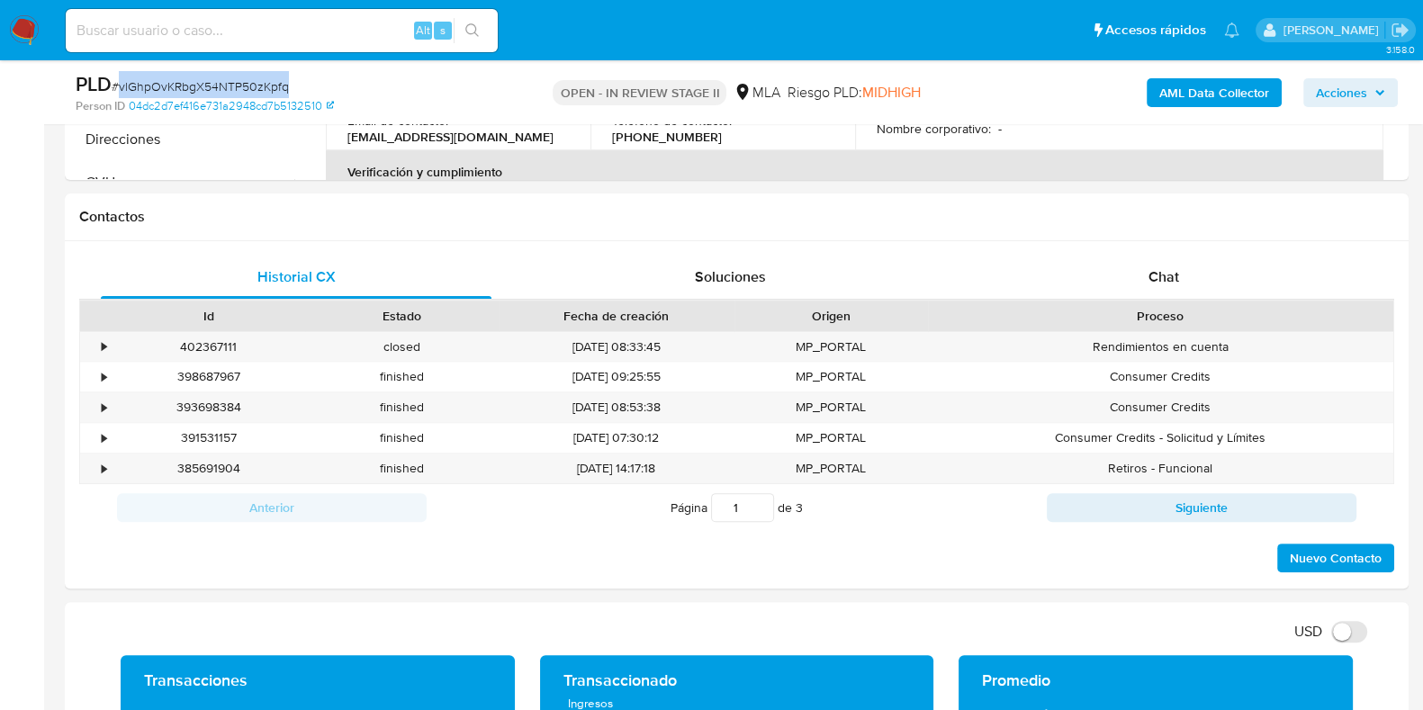
scroll to position [732, 0]
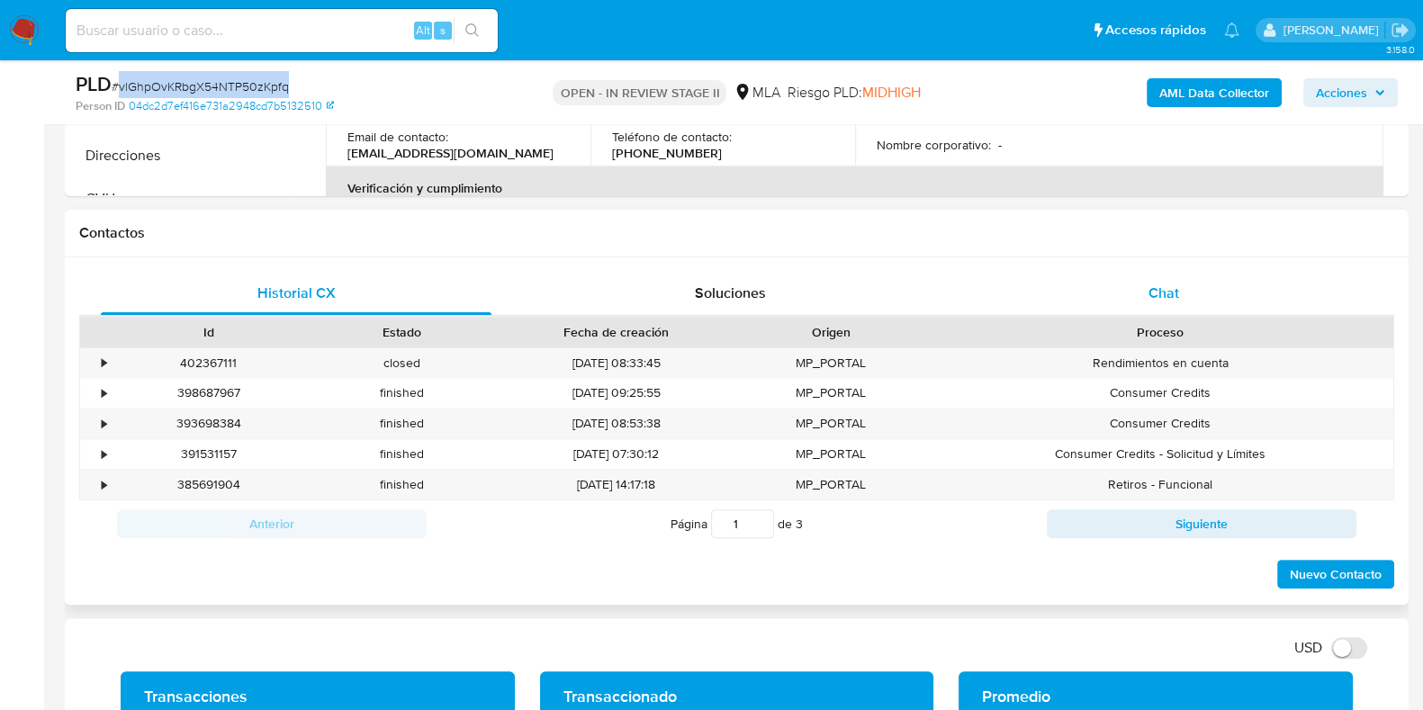
click at [1166, 293] on span "Chat" at bounding box center [1163, 293] width 31 height 21
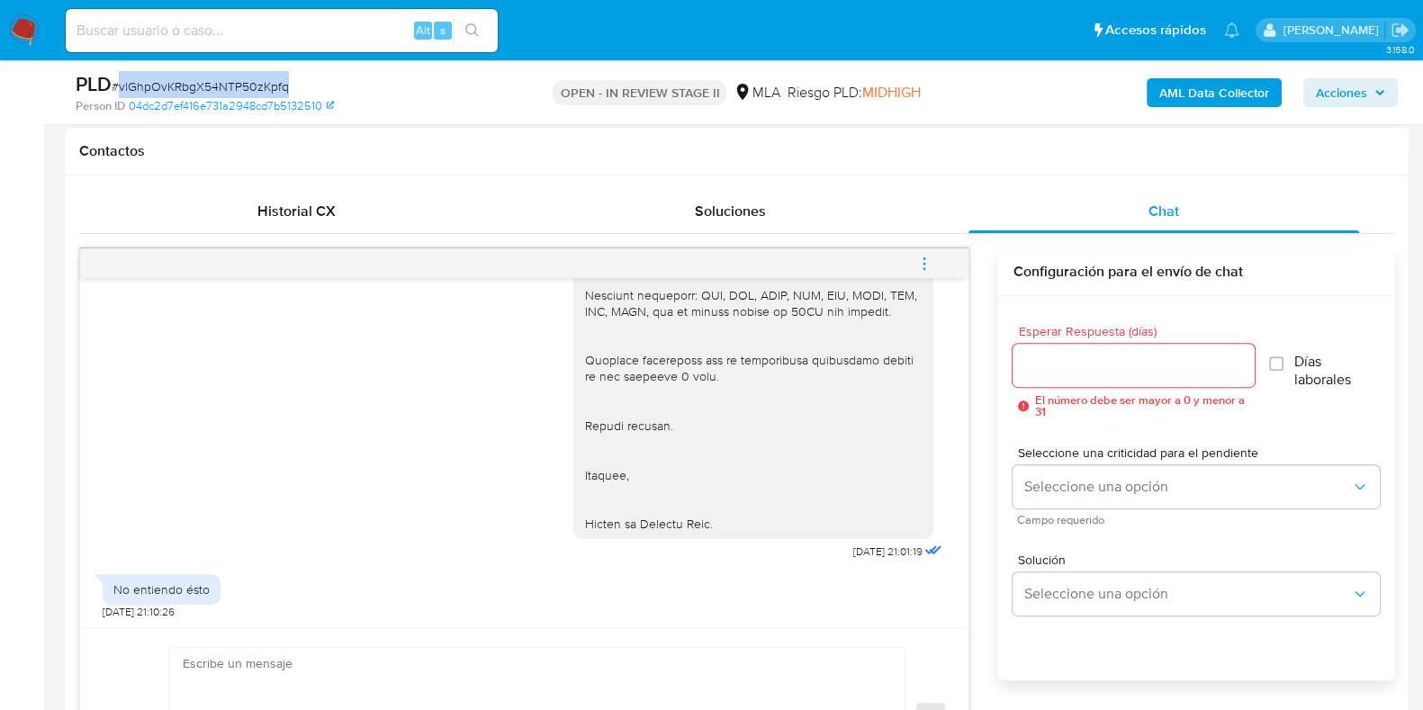
scroll to position [957, 0]
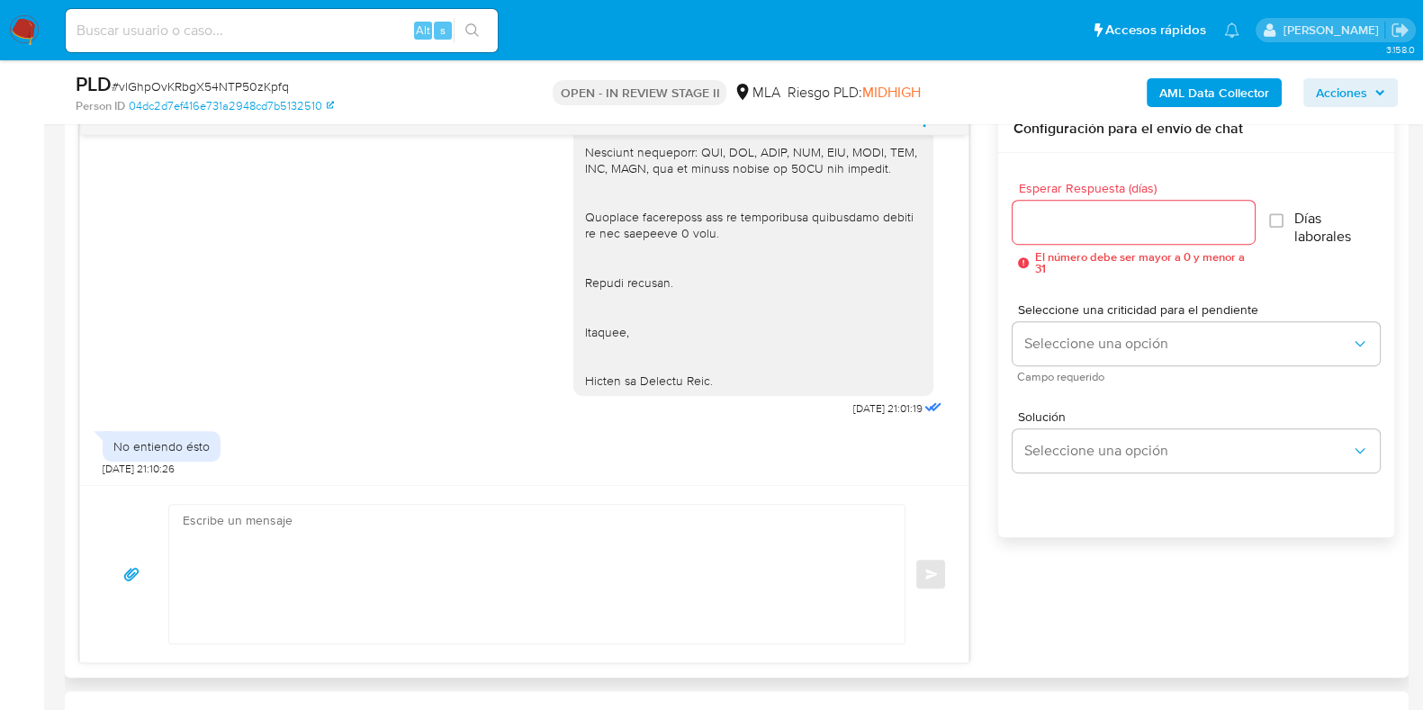
click at [703, 573] on textarea at bounding box center [532, 574] width 699 height 139
paste textarea "Hola, Muchas gracias por la respuesta. Analizamos tu caso y notamos que la info…"
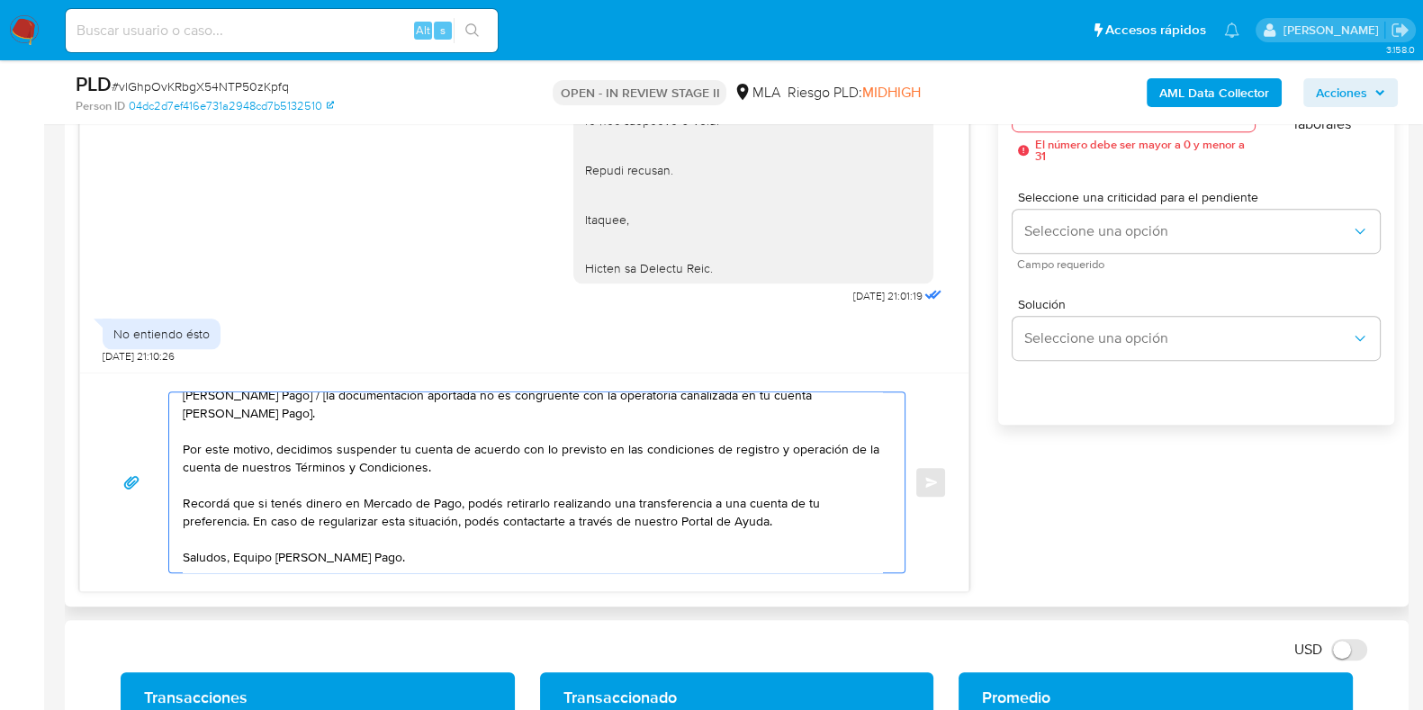
scroll to position [0, 0]
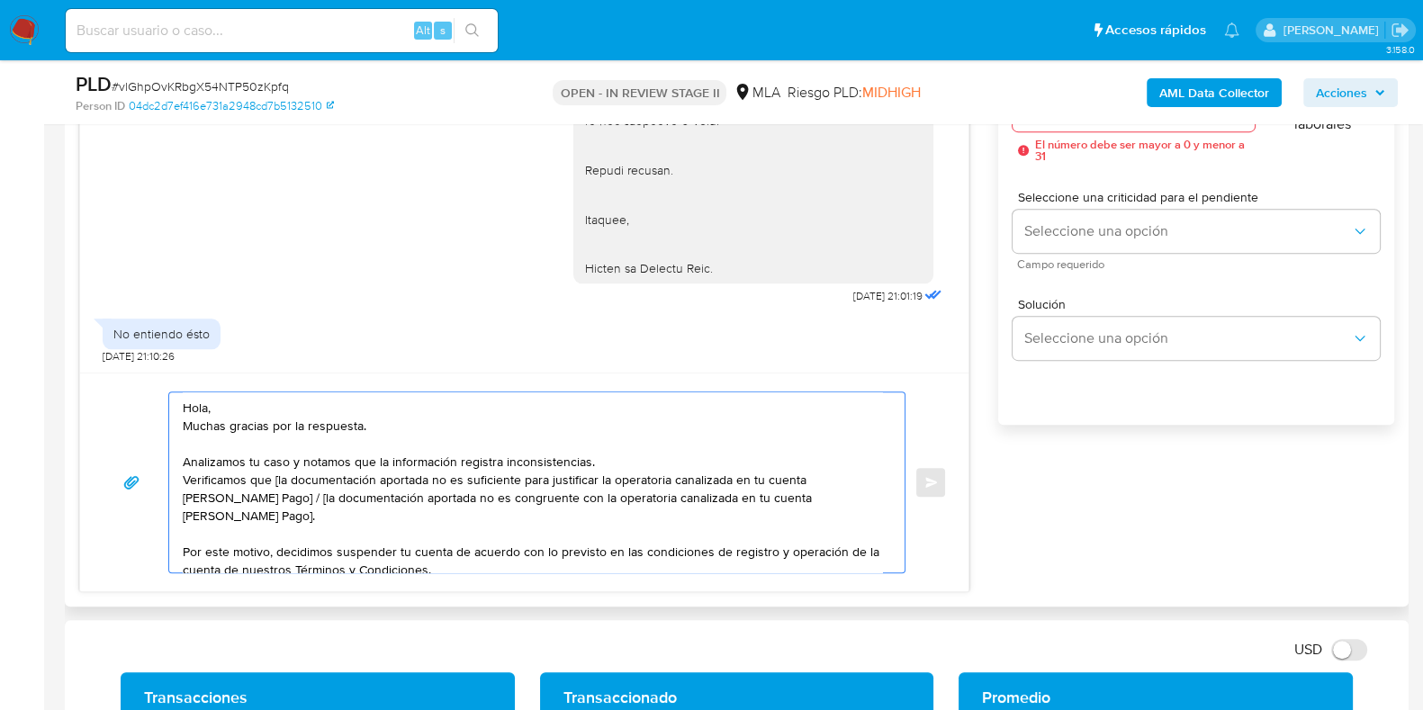
drag, startPoint x: 387, startPoint y: 428, endPoint x: 183, endPoint y: 425, distance: 204.3
click at [183, 425] on textarea "Hola, Muchas gracias por la respuesta. Analizamos tu caso y notamos que la info…" at bounding box center [532, 482] width 699 height 180
click at [185, 434] on textarea "Hola, Analizamos tu caso y notamos que la información registra inconsistencias.…" at bounding box center [532, 482] width 699 height 180
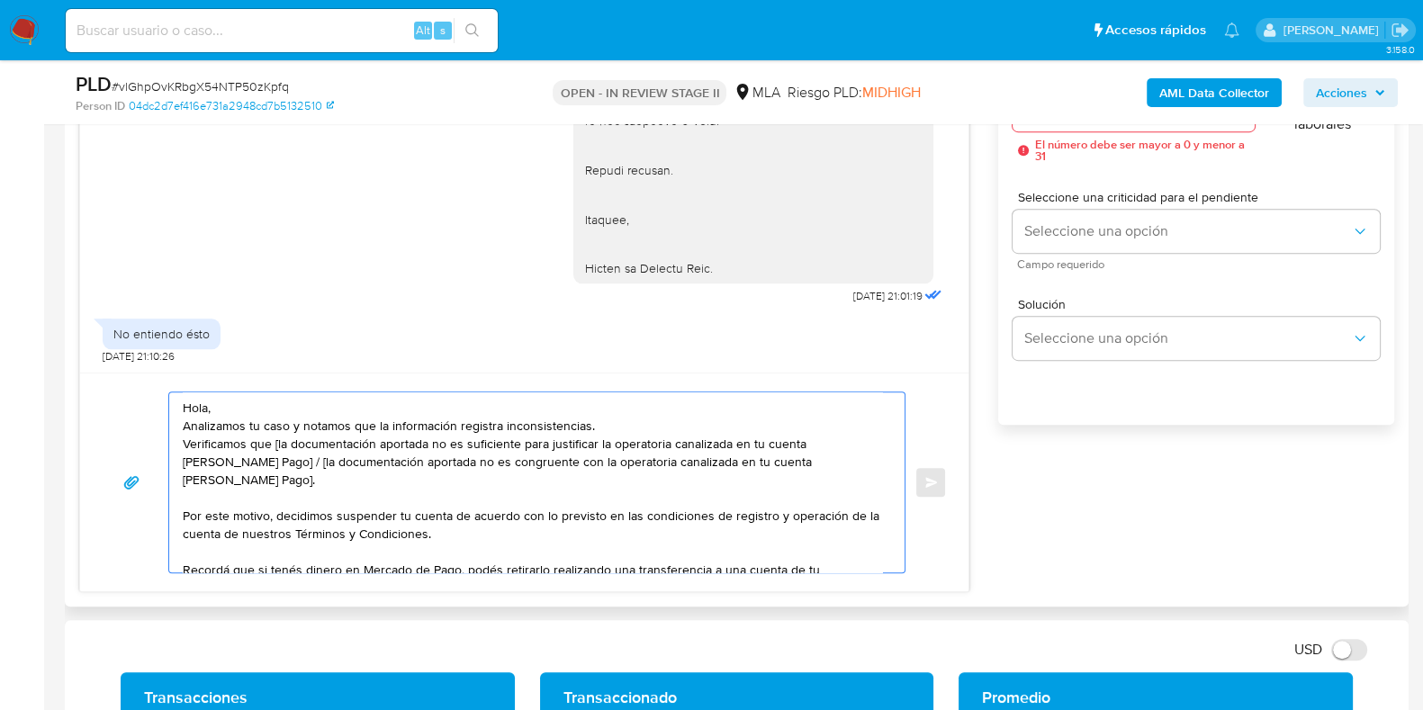
drag, startPoint x: 230, startPoint y: 477, endPoint x: 178, endPoint y: 445, distance: 60.7
click at [178, 445] on div "Hola, Analizamos tu caso y notamos que la información registra inconsistencias.…" at bounding box center [532, 482] width 726 height 180
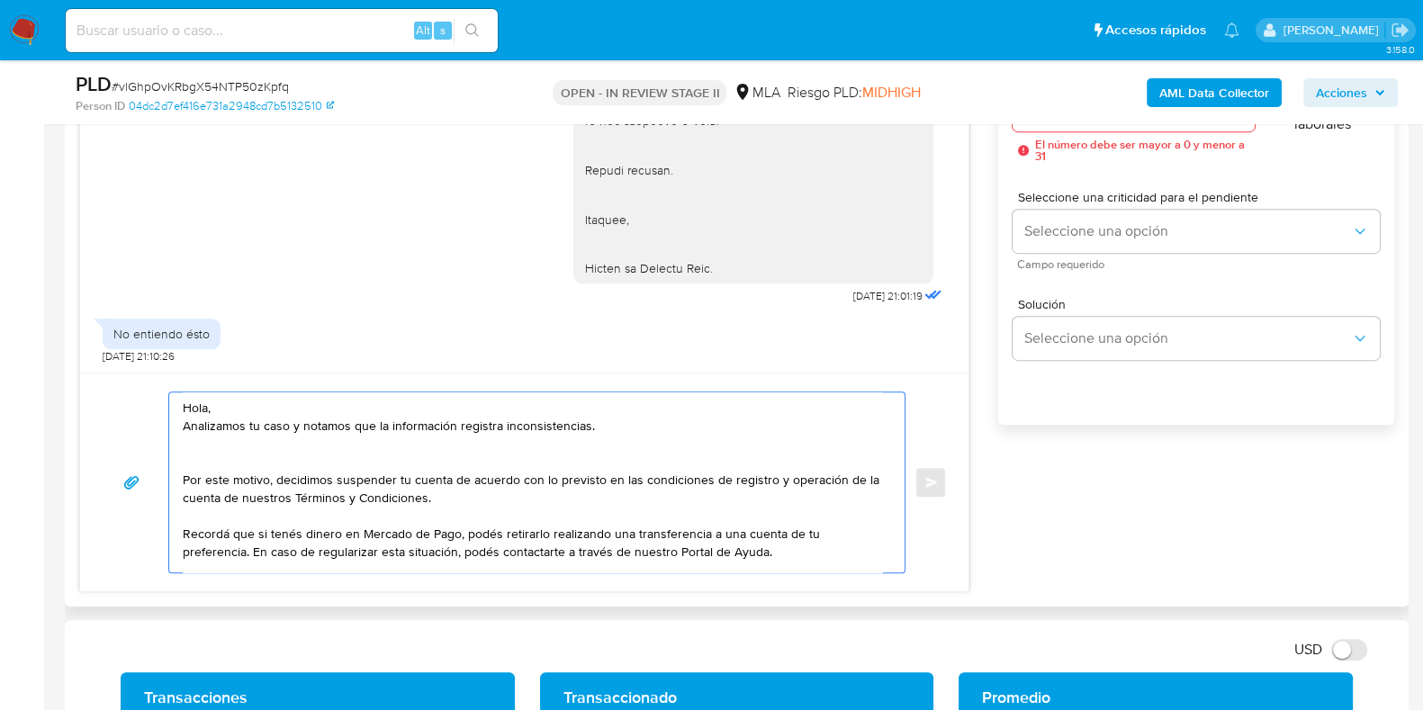
click at [189, 458] on textarea "Hola, Analizamos tu caso y notamos que la información registra inconsistencias.…" at bounding box center [532, 482] width 699 height 180
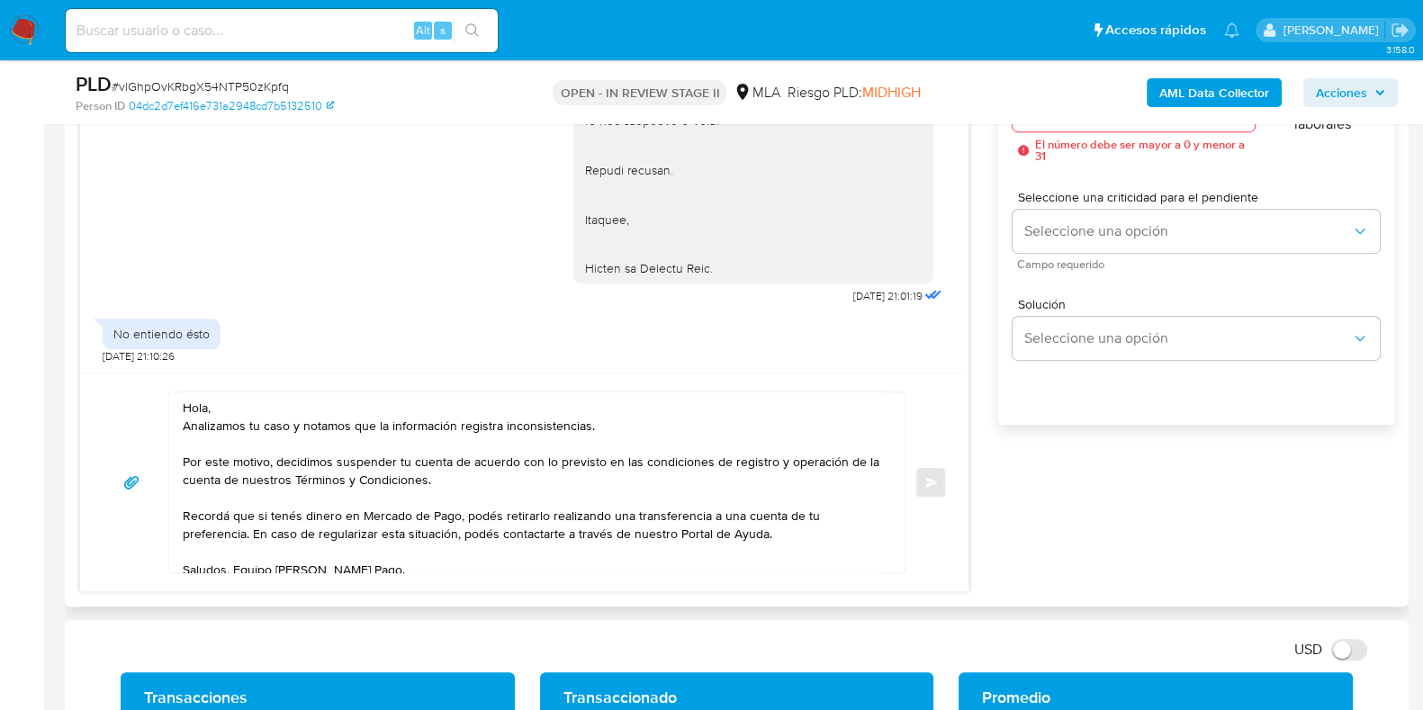
click at [180, 428] on div "Hola, Analizamos tu caso y notamos que la información registra inconsistencias.…" at bounding box center [532, 482] width 726 height 180
click at [183, 420] on textarea "Hola, Analizamos tu caso y notamos que la información registra inconsistencias.…" at bounding box center [532, 482] width 699 height 180
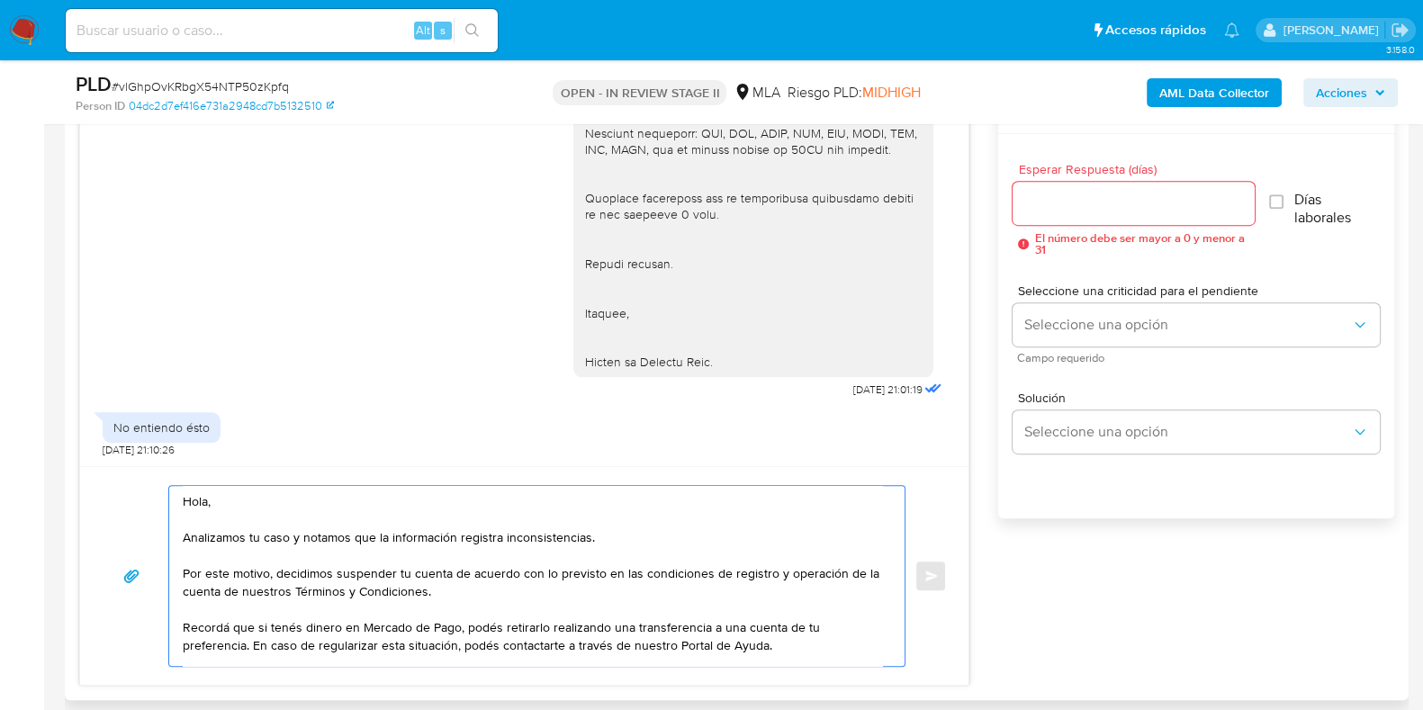
scroll to position [844, 0]
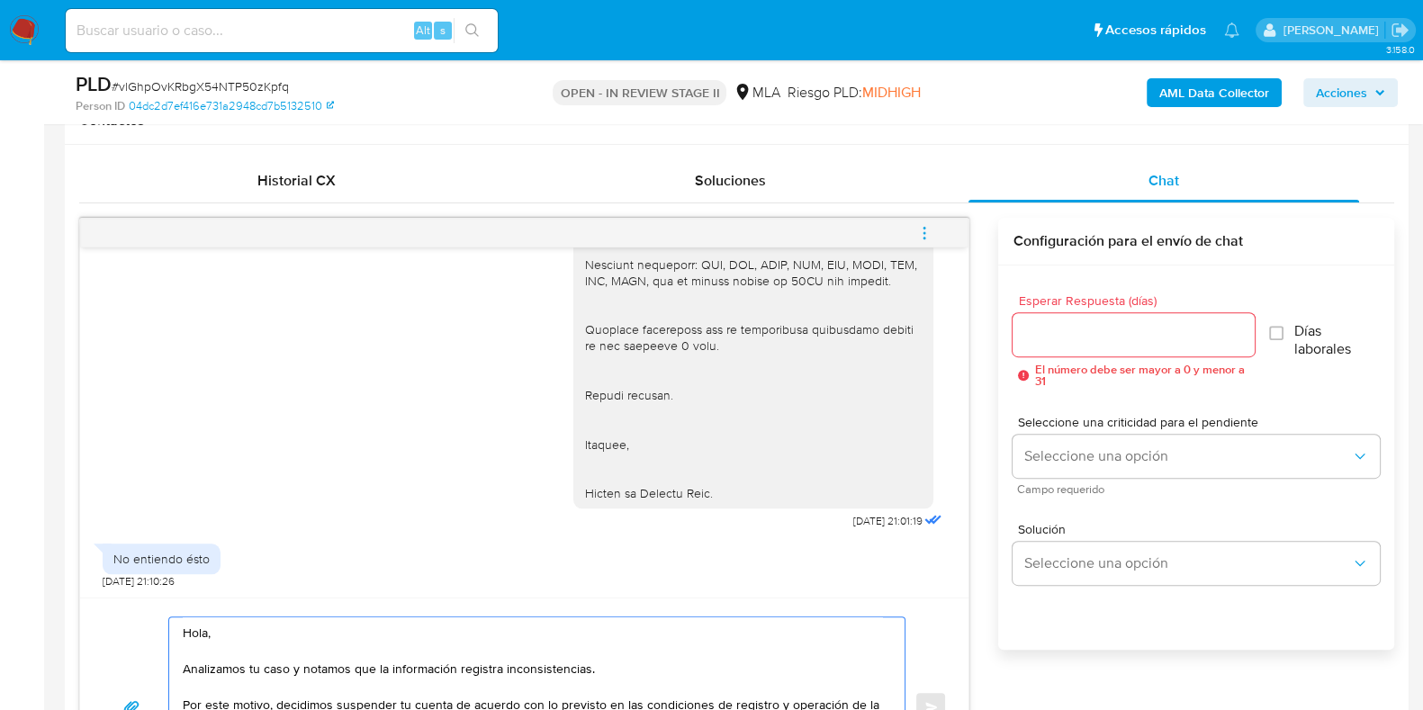
type textarea "Hola, Analizamos tu caso y notamos que la información registra inconsistencias.…"
click at [1057, 323] on input "Esperar Respuesta (días)" at bounding box center [1133, 334] width 241 height 23
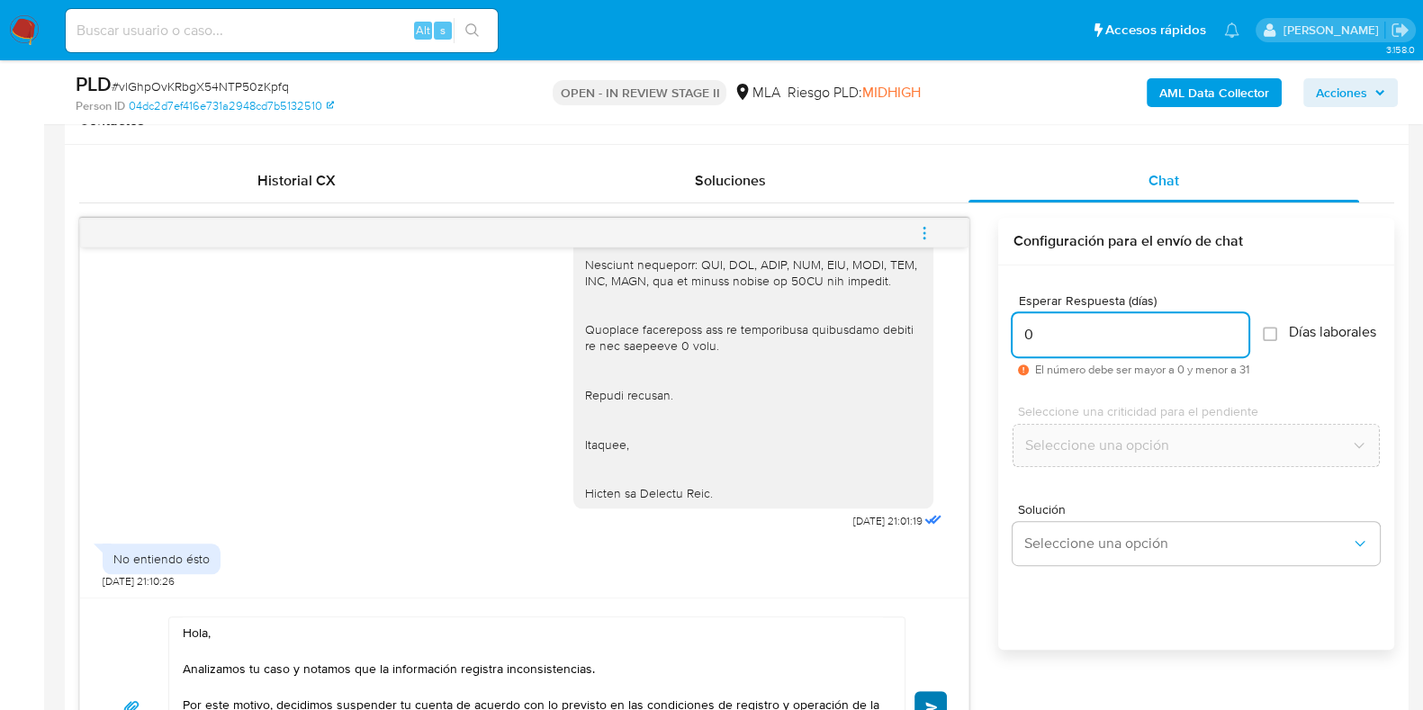
type input "0"
click at [934, 691] on button "Enviar" at bounding box center [930, 707] width 32 height 32
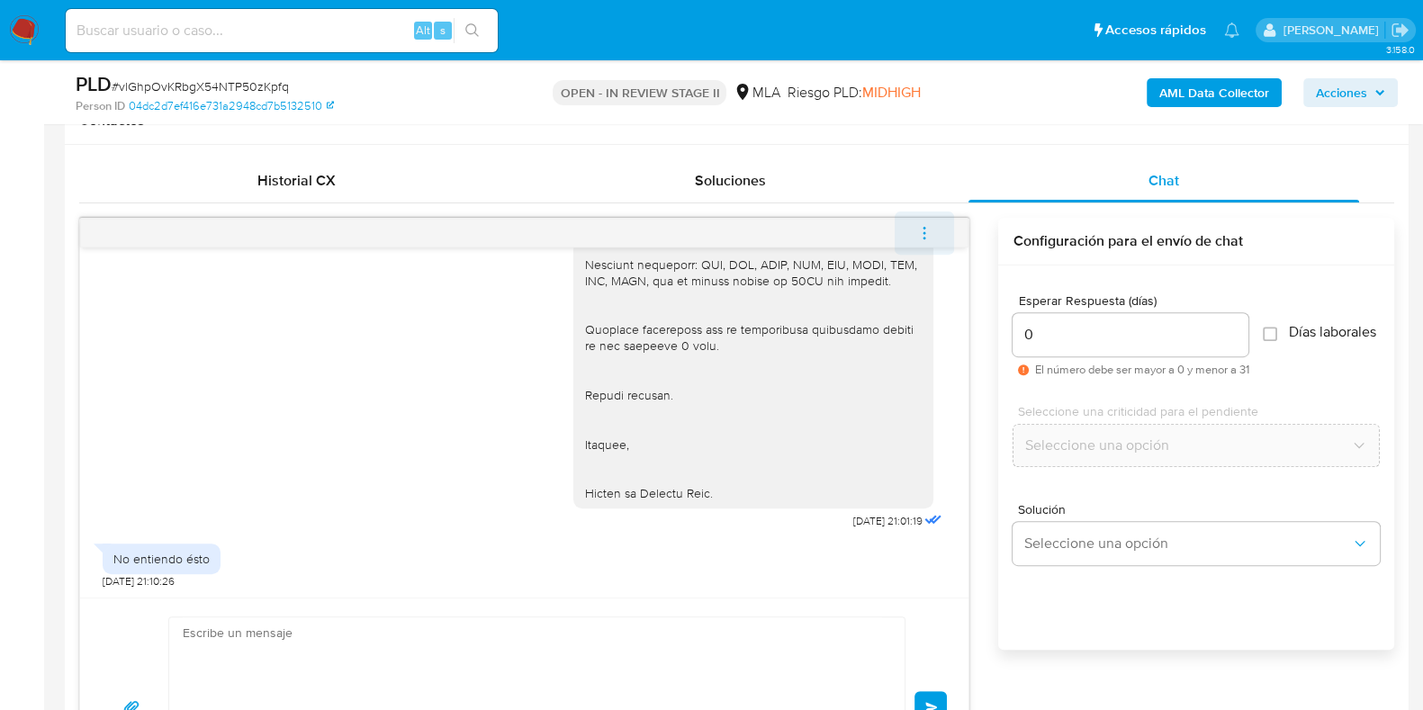
scroll to position [2412, 0]
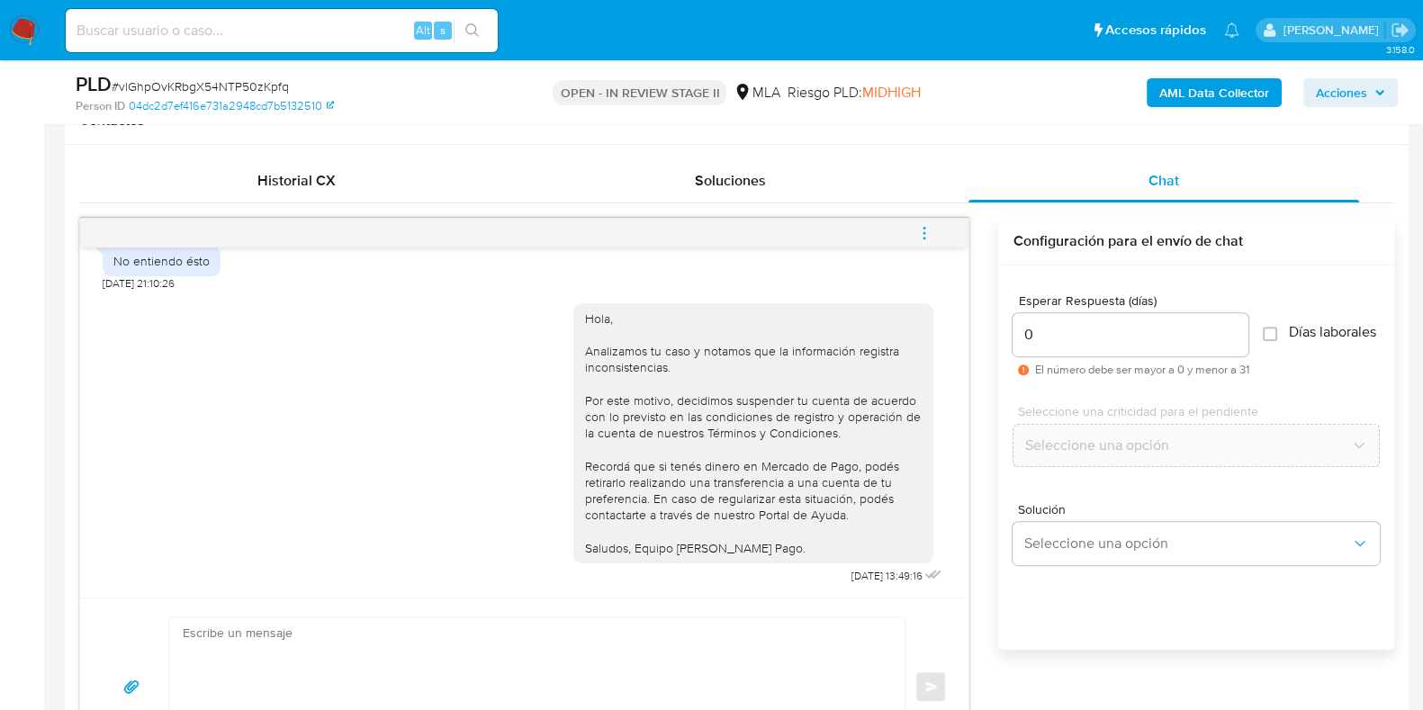
click at [921, 237] on icon "menu-action" at bounding box center [924, 233] width 16 height 16
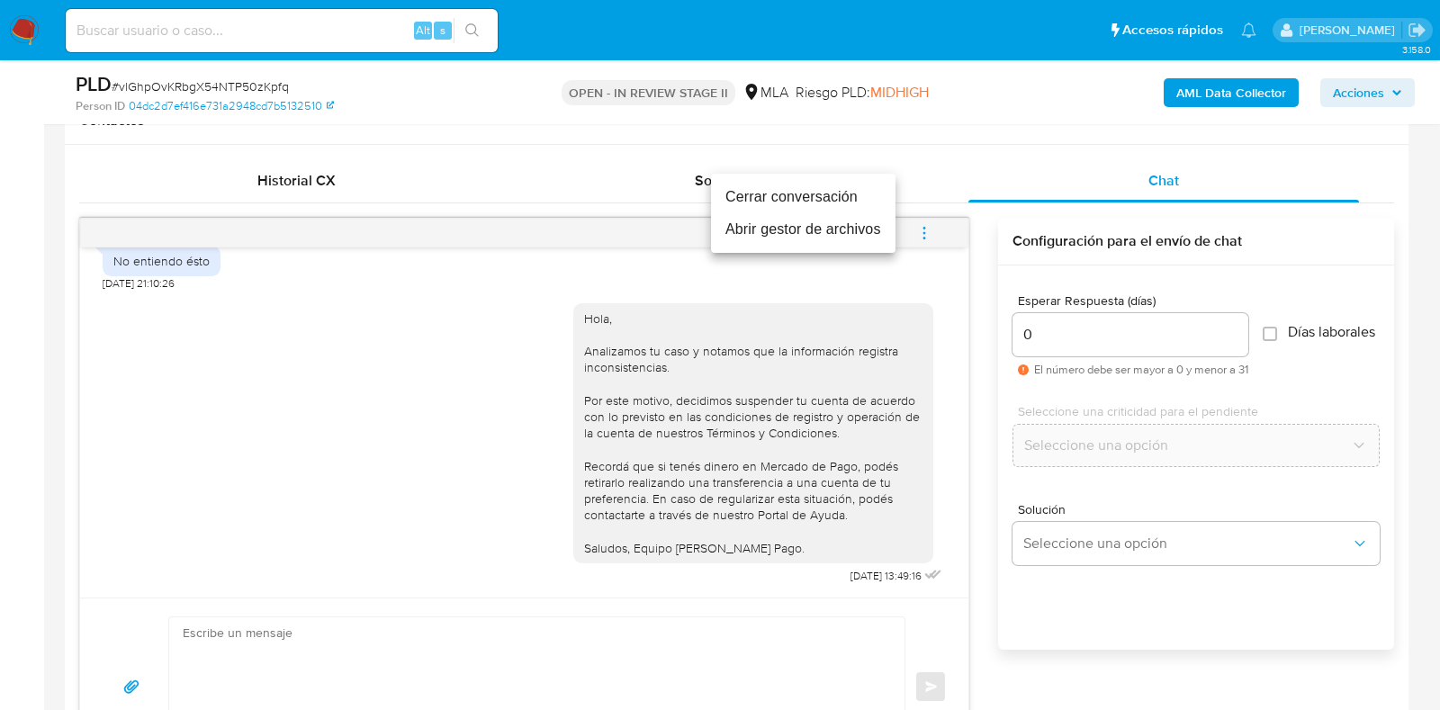
click at [779, 199] on li "Cerrar conversación" at bounding box center [803, 197] width 185 height 32
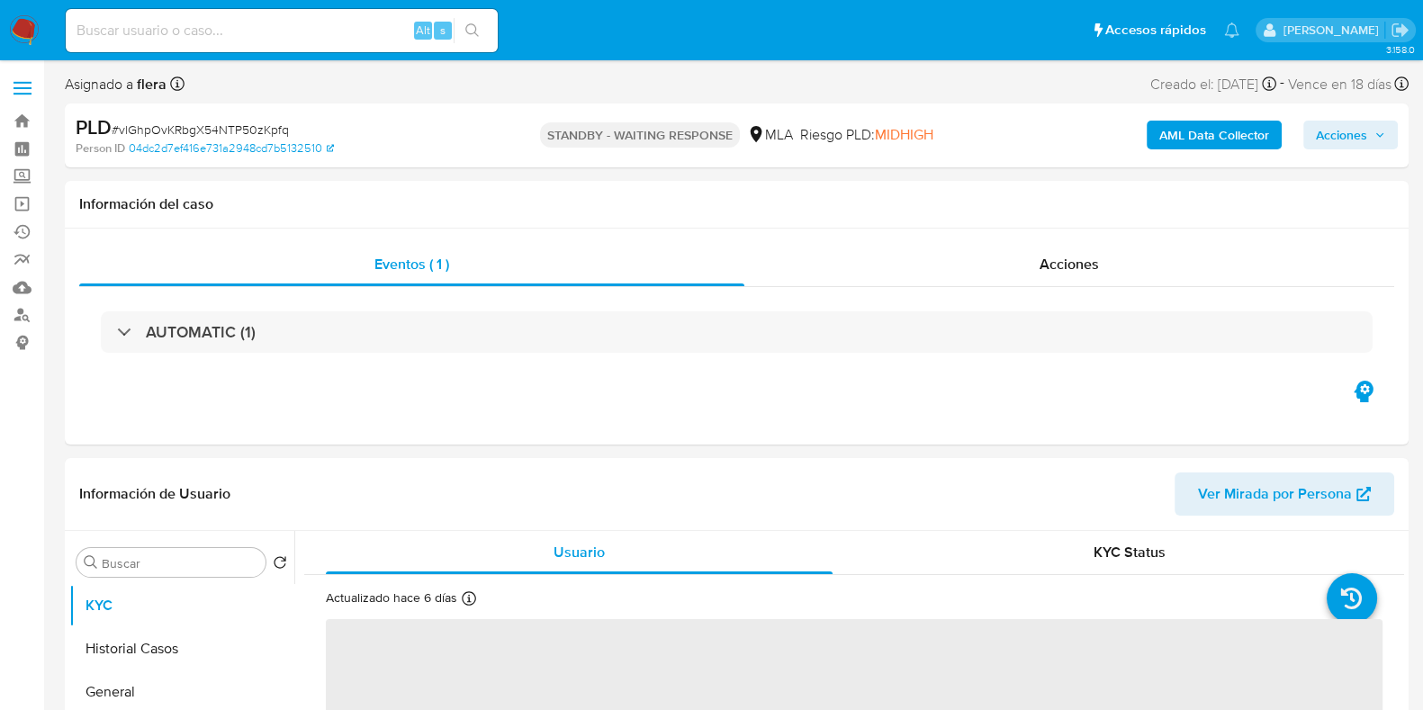
select select "10"
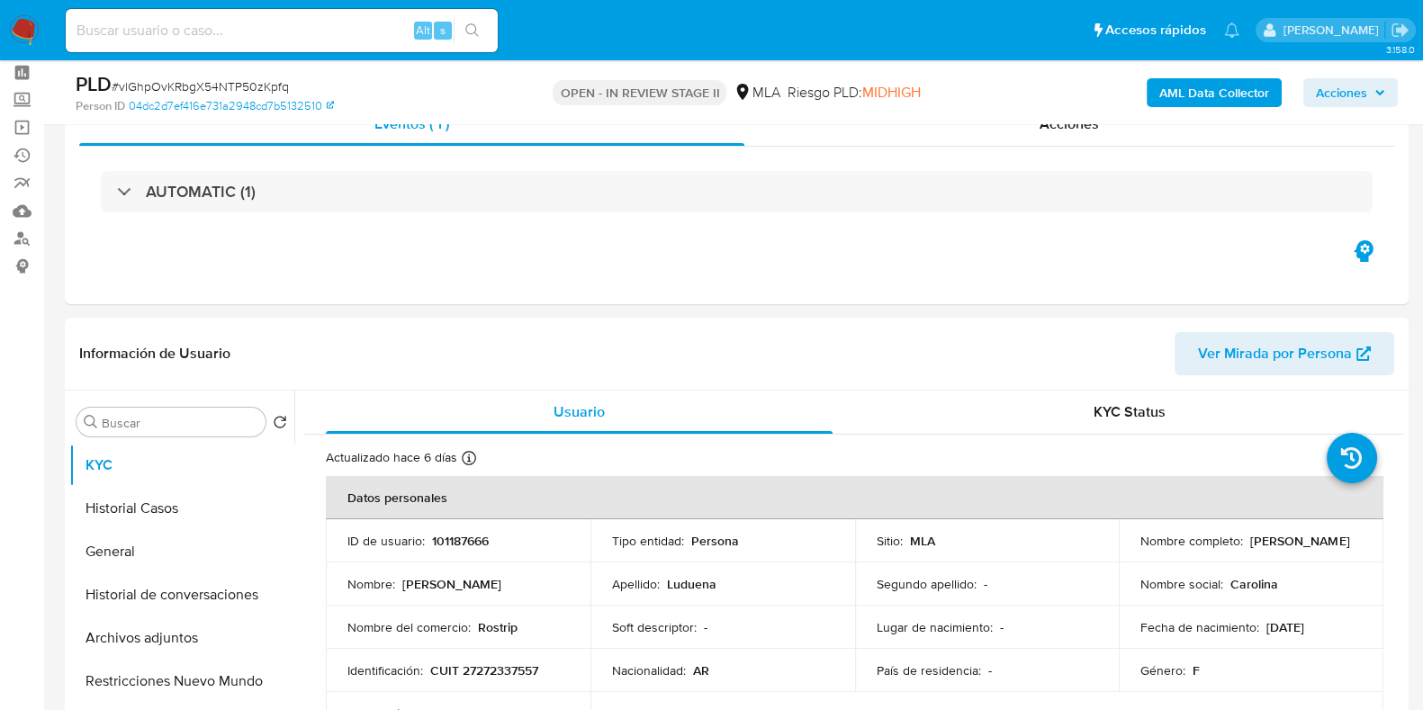
scroll to position [112, 0]
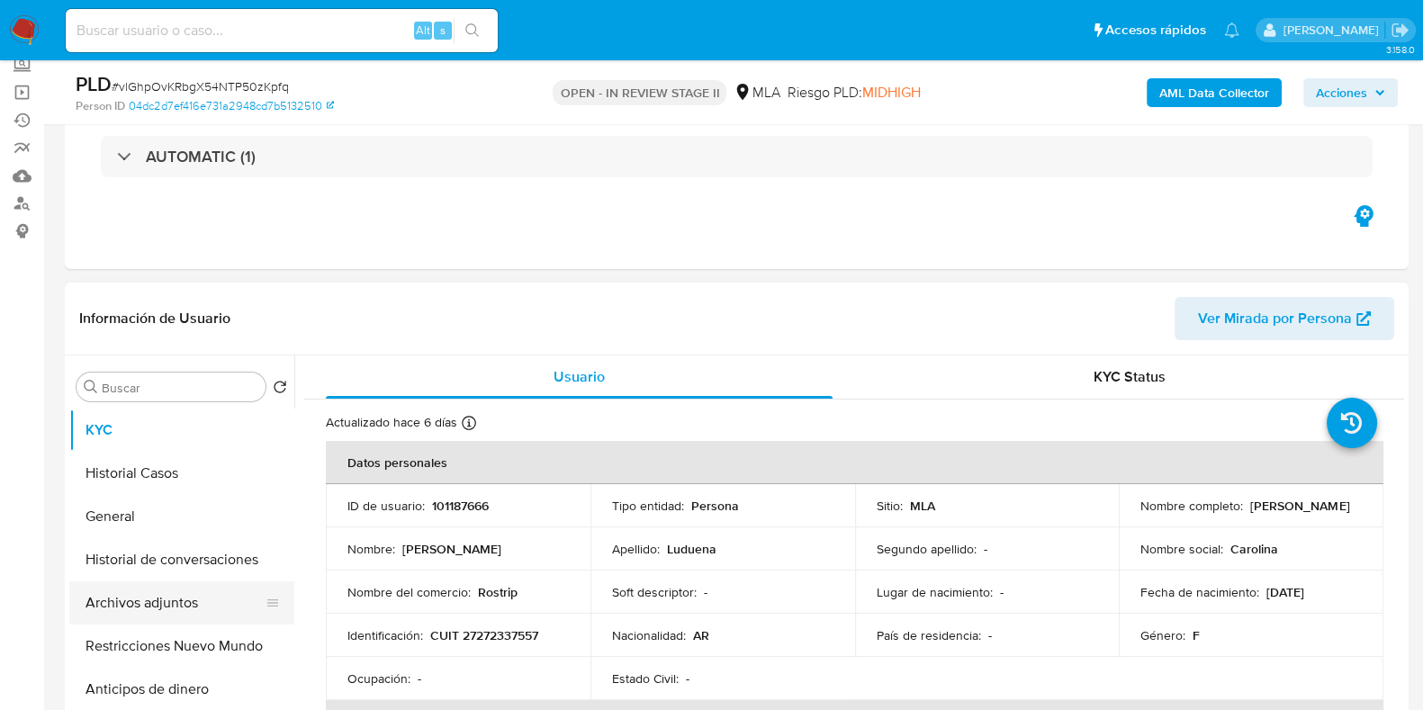
click at [148, 590] on button "Archivos adjuntos" at bounding box center [174, 602] width 211 height 43
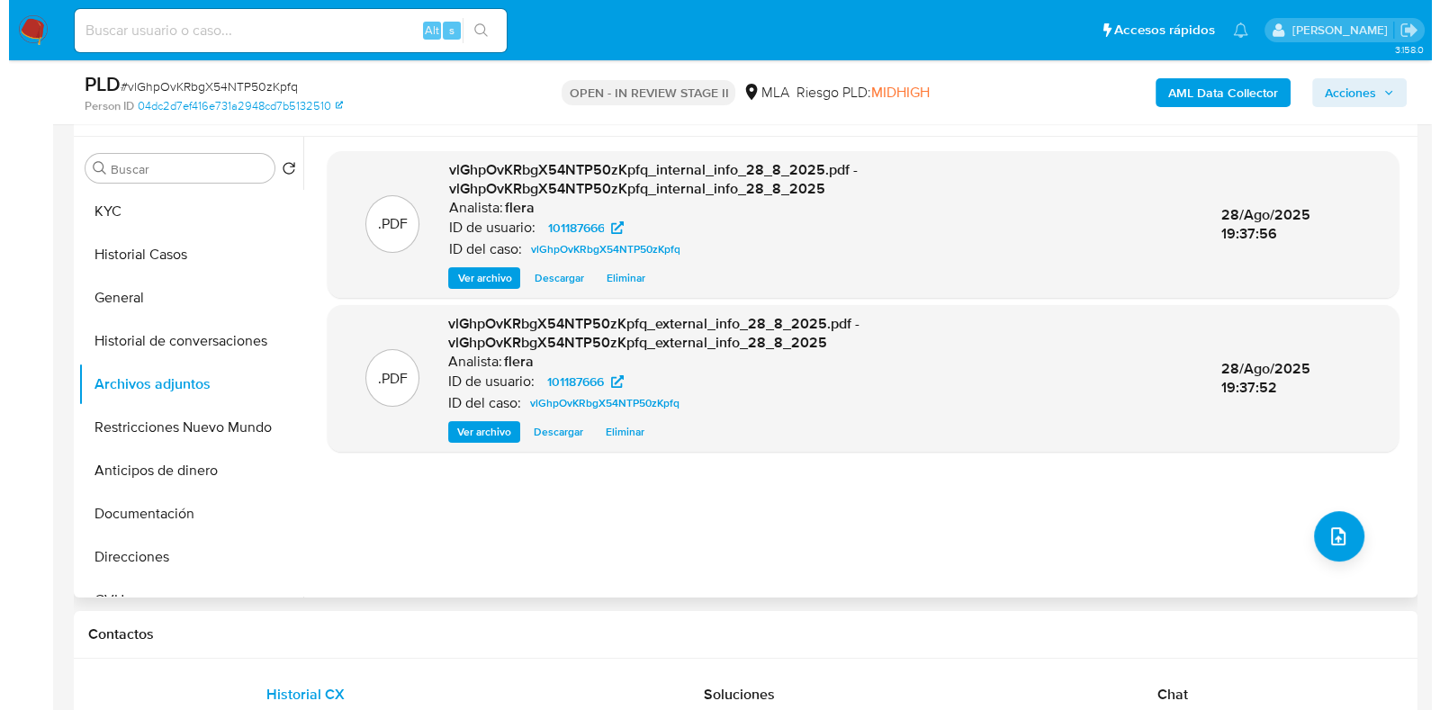
scroll to position [338, 0]
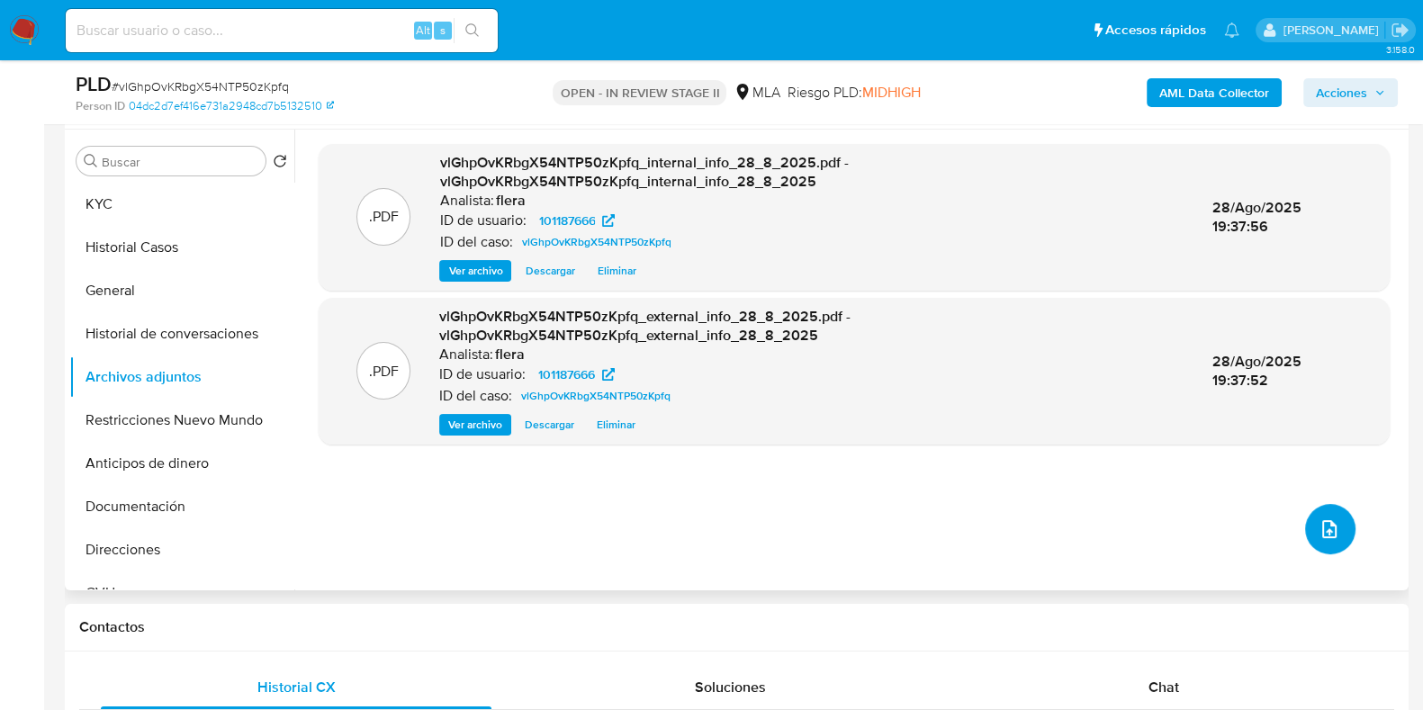
click at [1319, 523] on icon "upload-file" at bounding box center [1330, 529] width 22 height 22
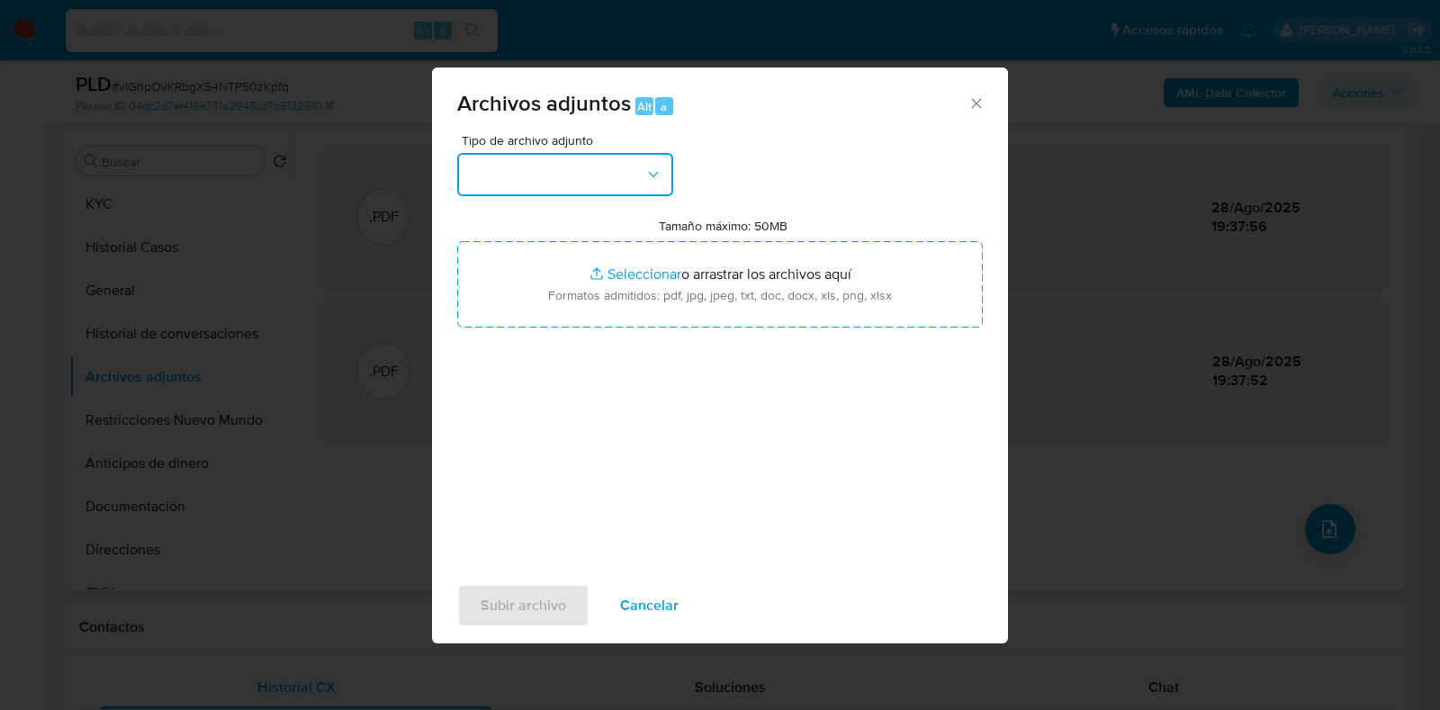
click at [588, 169] on button "button" at bounding box center [565, 174] width 216 height 43
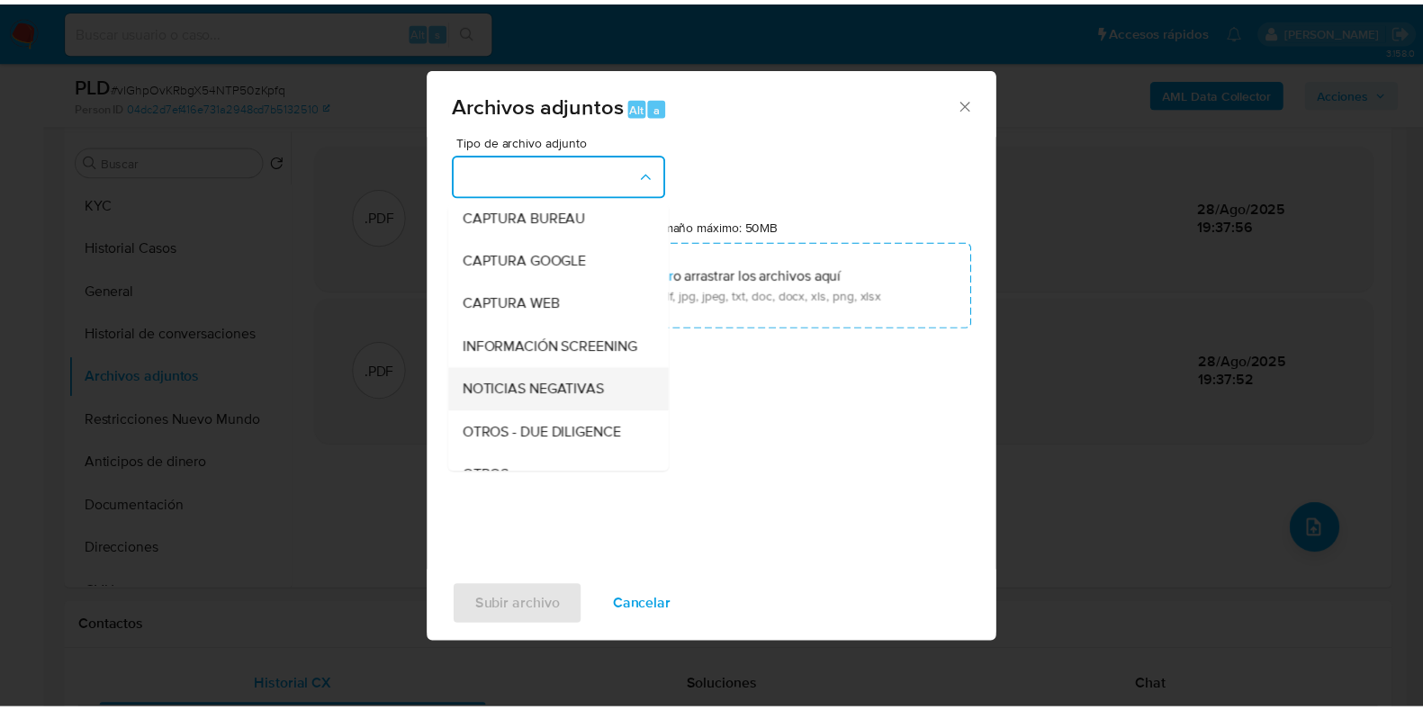
scroll to position [224, 0]
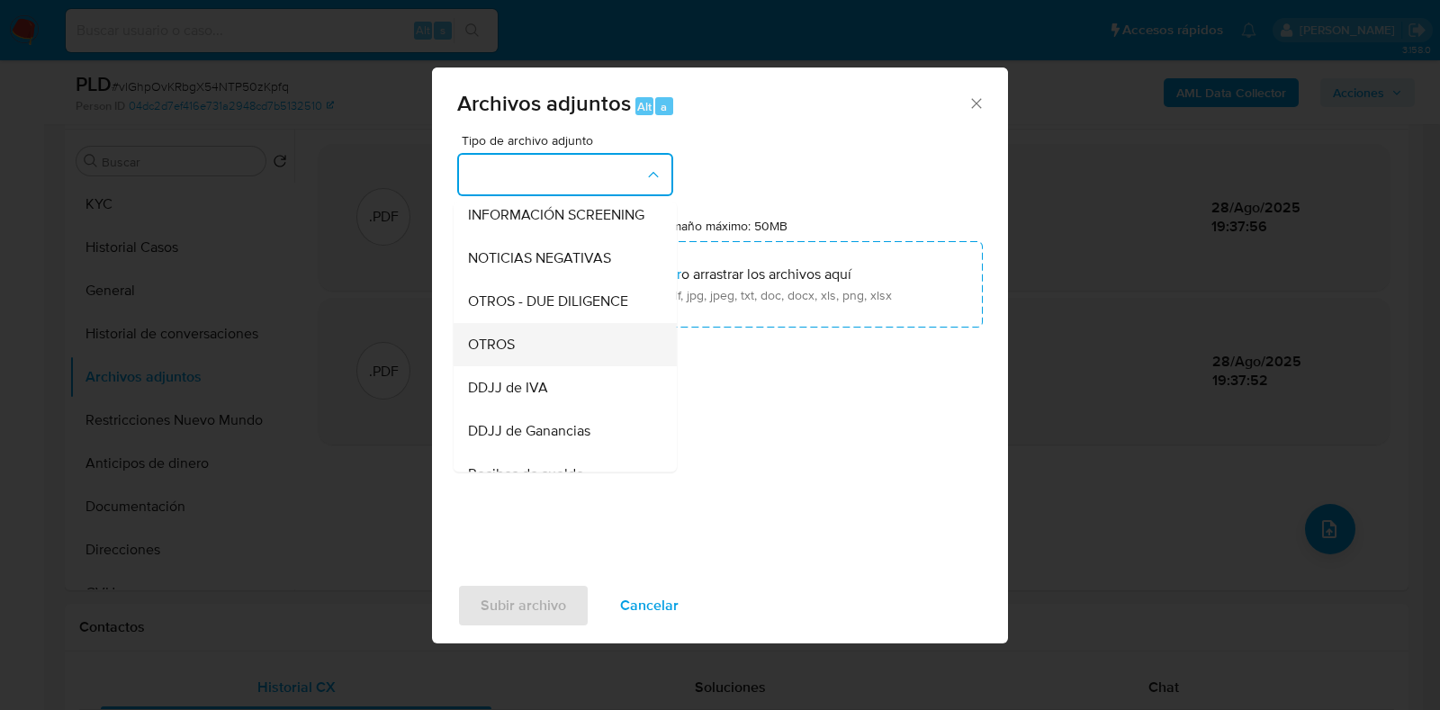
click at [545, 359] on div "OTROS" at bounding box center [560, 344] width 184 height 43
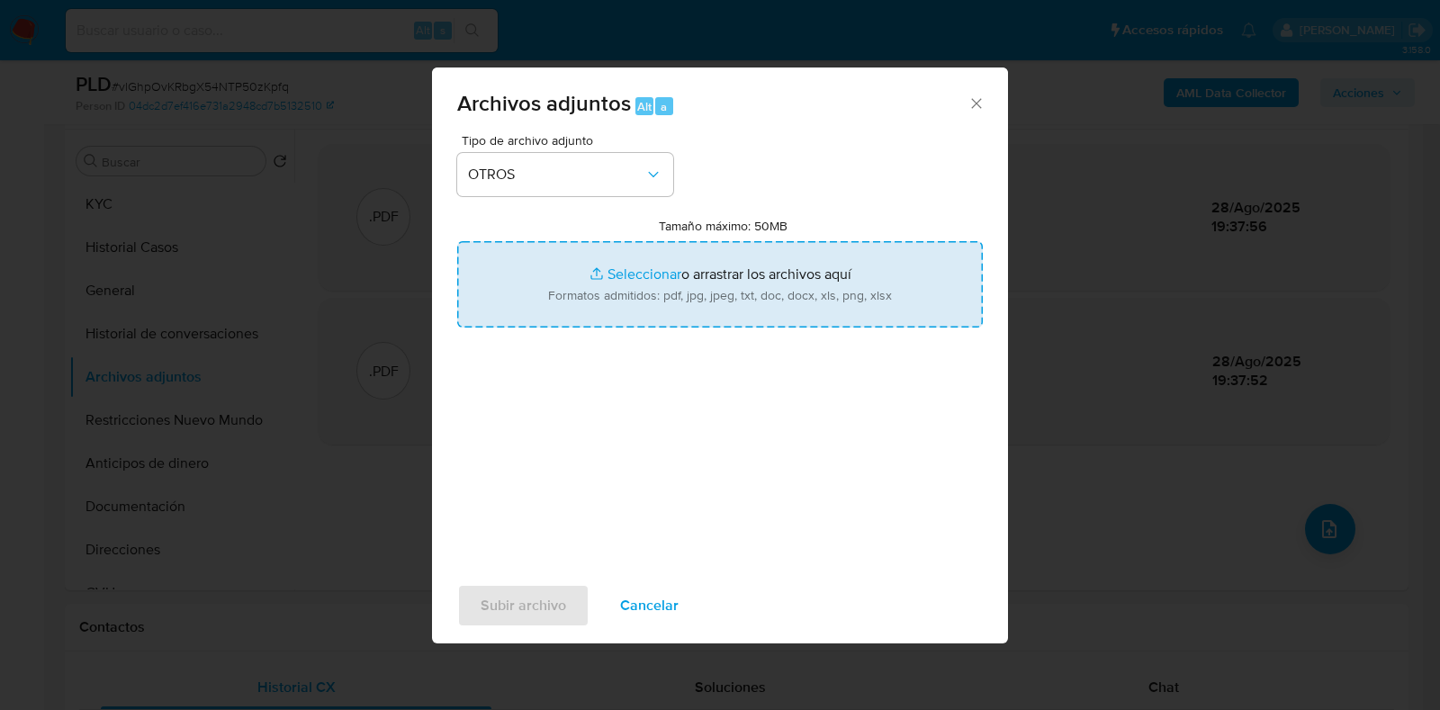
type input "C:\fakepath\Movimientos-Aladdin- Carolina [PERSON_NAME].xlsx"
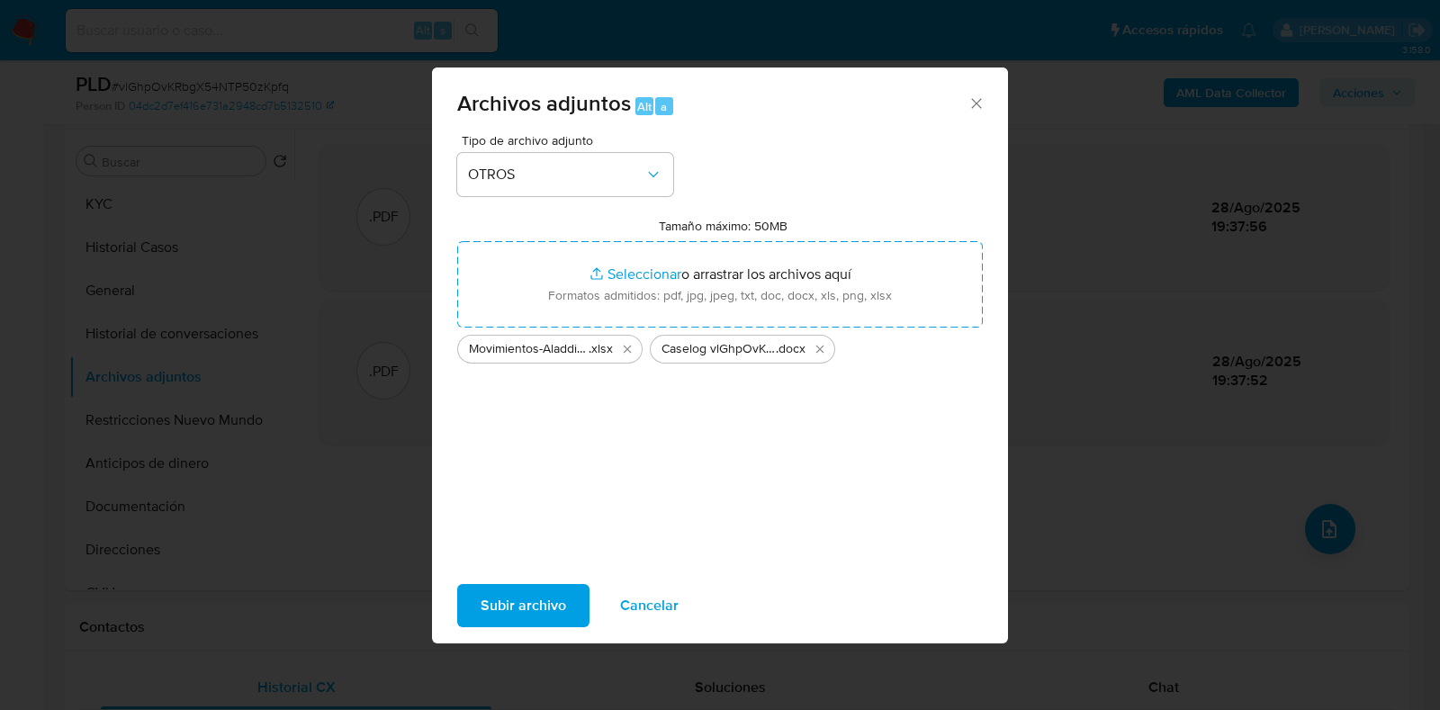
click at [529, 597] on span "Subir archivo" at bounding box center [524, 606] width 86 height 40
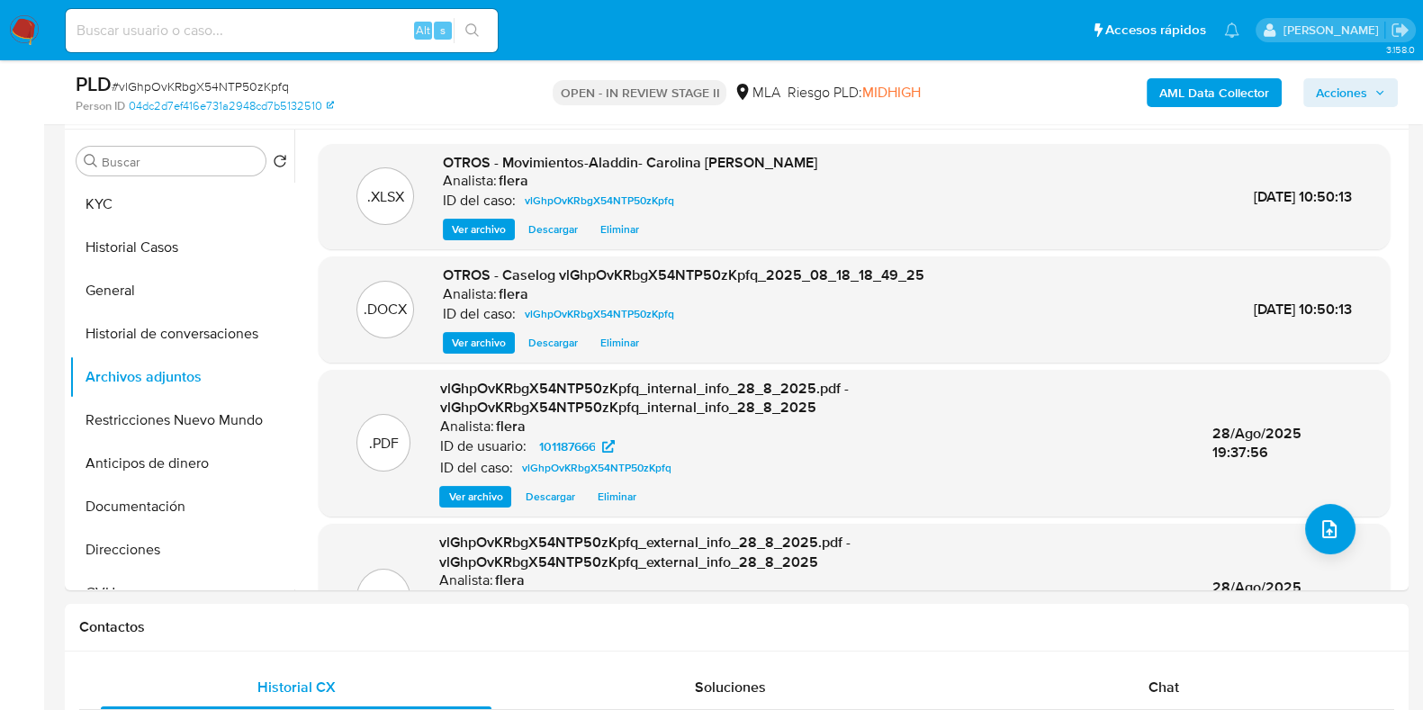
click at [150, 215] on button "KYC" at bounding box center [181, 204] width 225 height 43
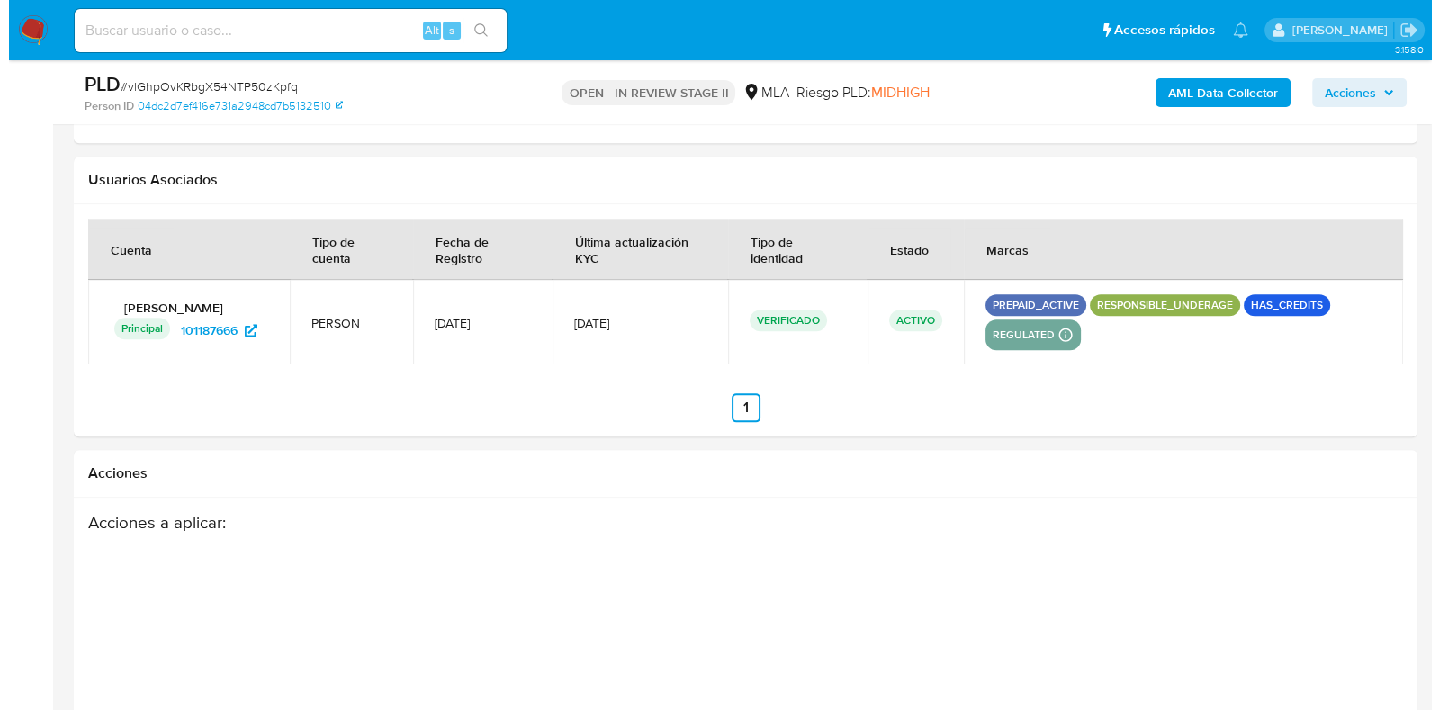
scroll to position [2922, 0]
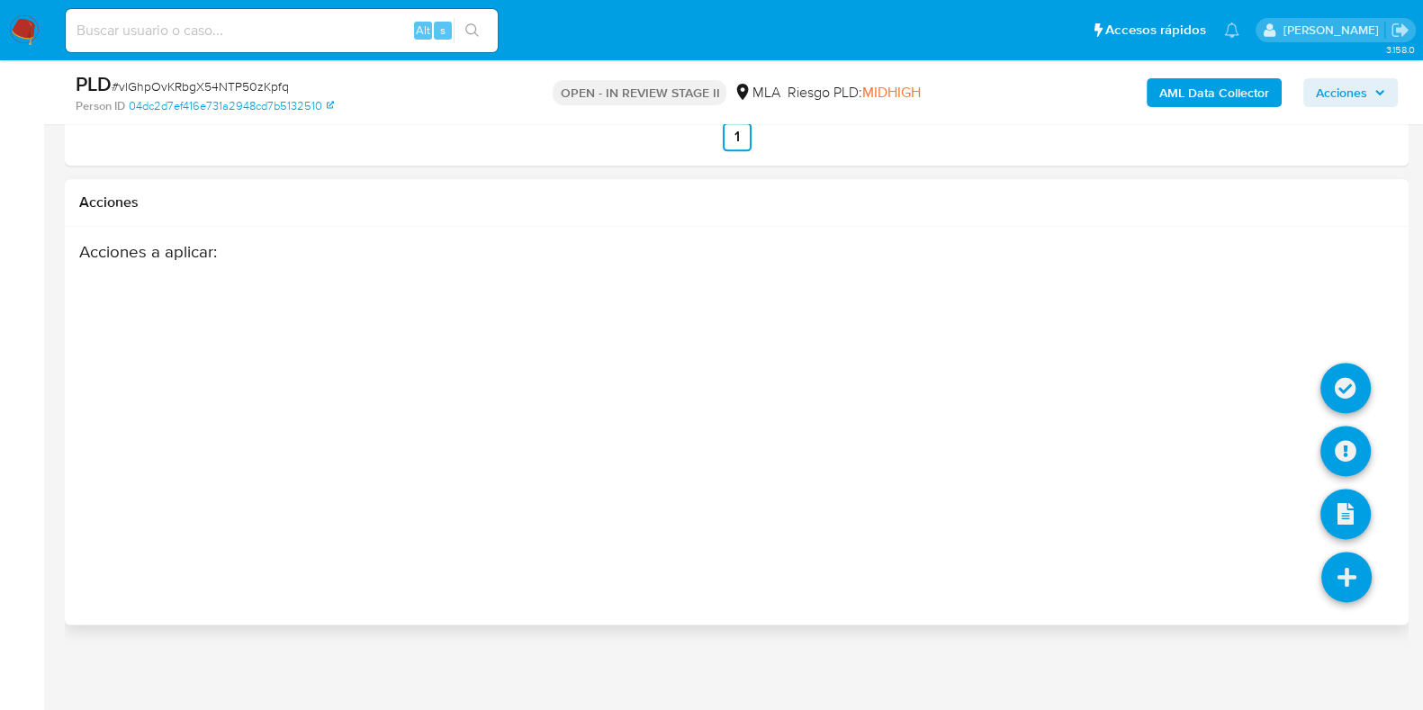
click at [1355, 564] on icon at bounding box center [1346, 577] width 50 height 50
click at [1346, 429] on icon at bounding box center [1345, 451] width 50 height 50
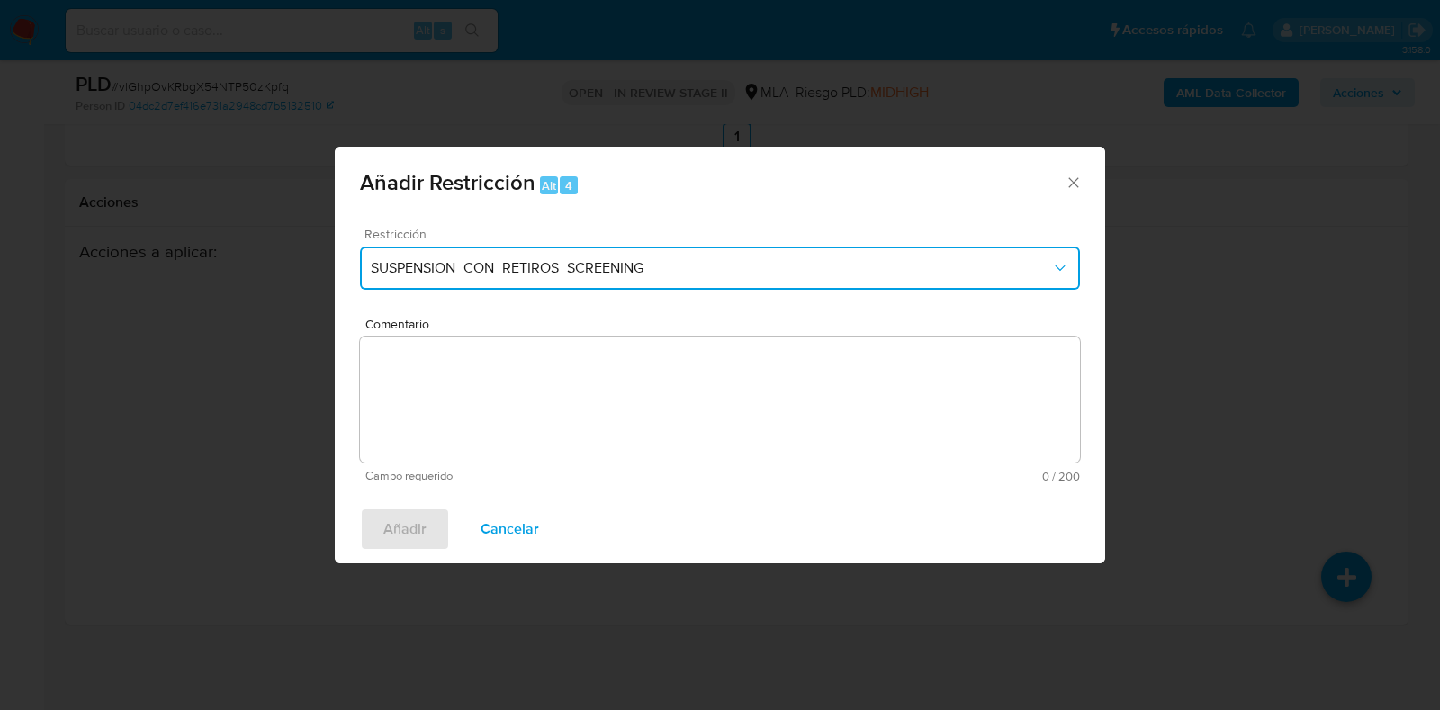
click at [599, 257] on button "SUSPENSION_CON_RETIROS_SCREENING" at bounding box center [720, 268] width 720 height 43
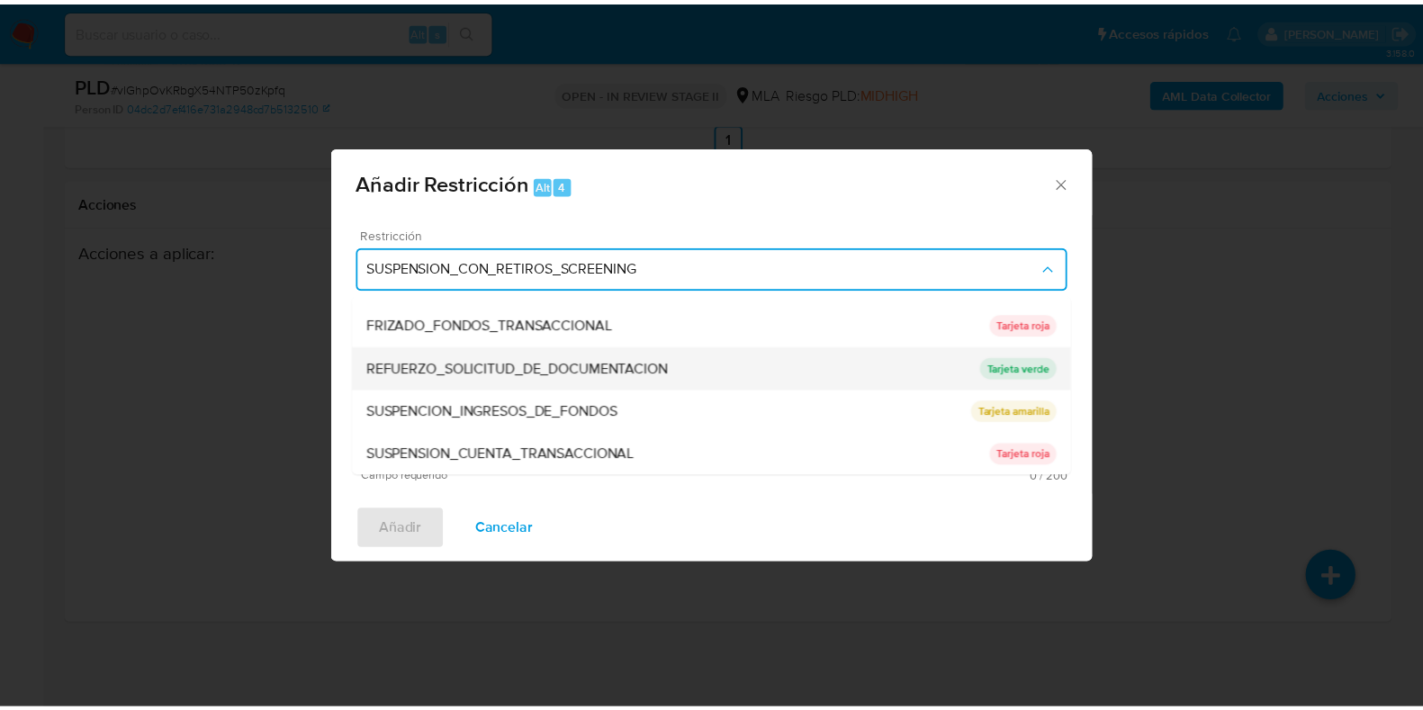
scroll to position [382, 0]
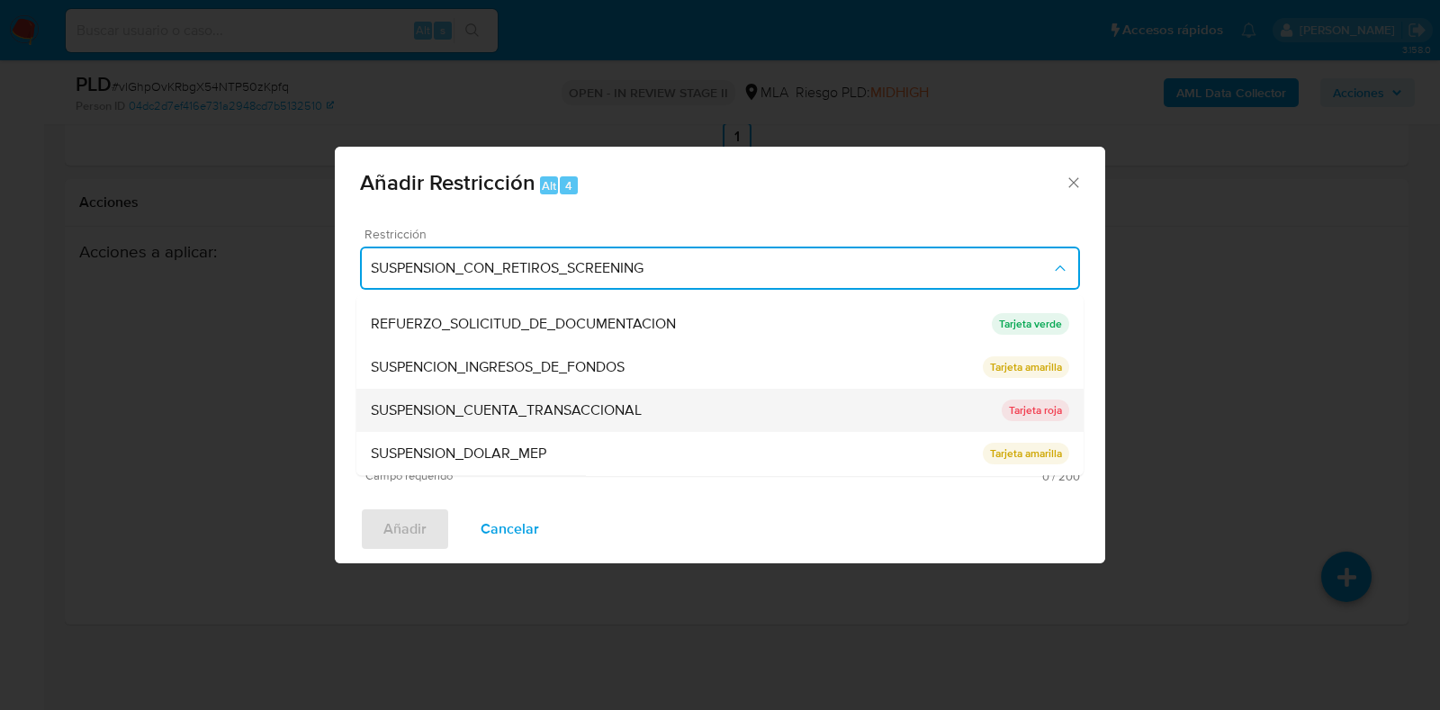
click at [620, 407] on span "SUSPENSION_CUENTA_TRANSACCIONAL" at bounding box center [506, 411] width 271 height 18
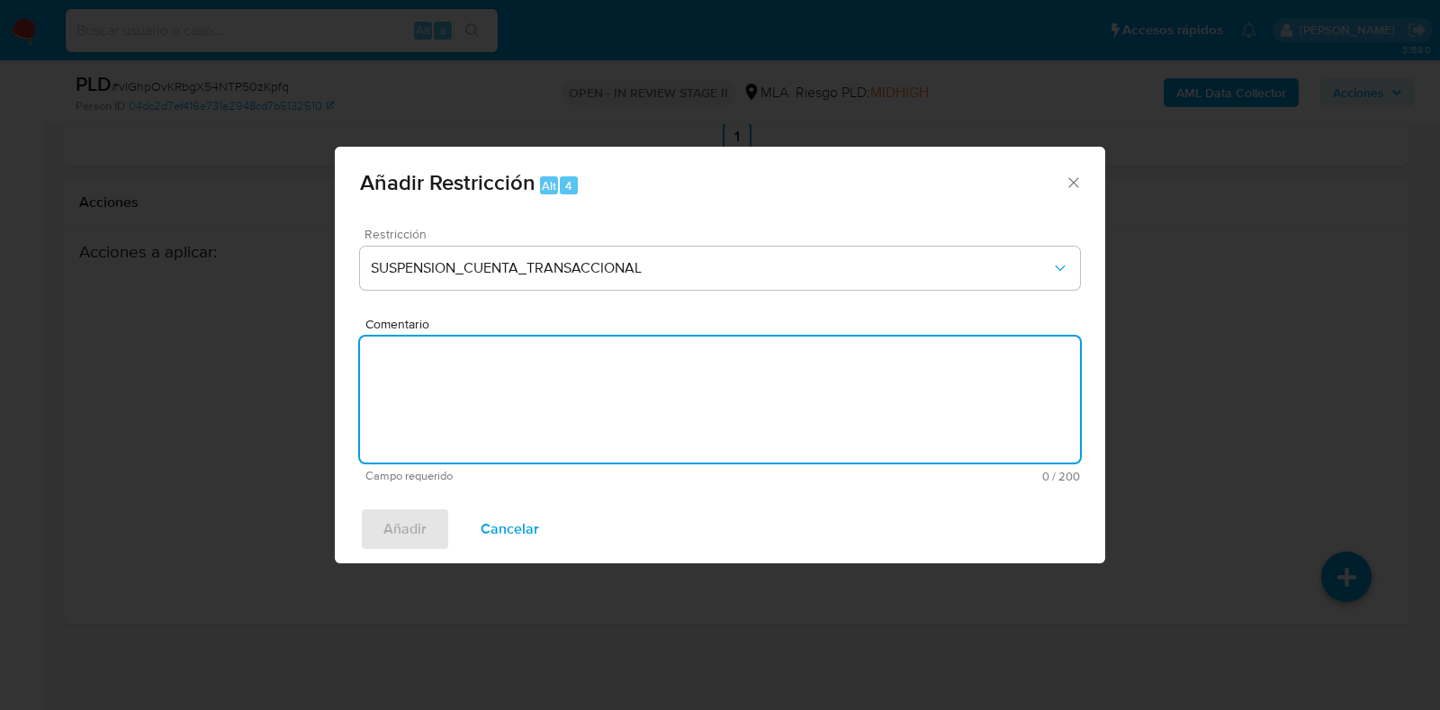
click at [609, 425] on textarea "Comentario" at bounding box center [720, 400] width 720 height 126
type textarea "AML"
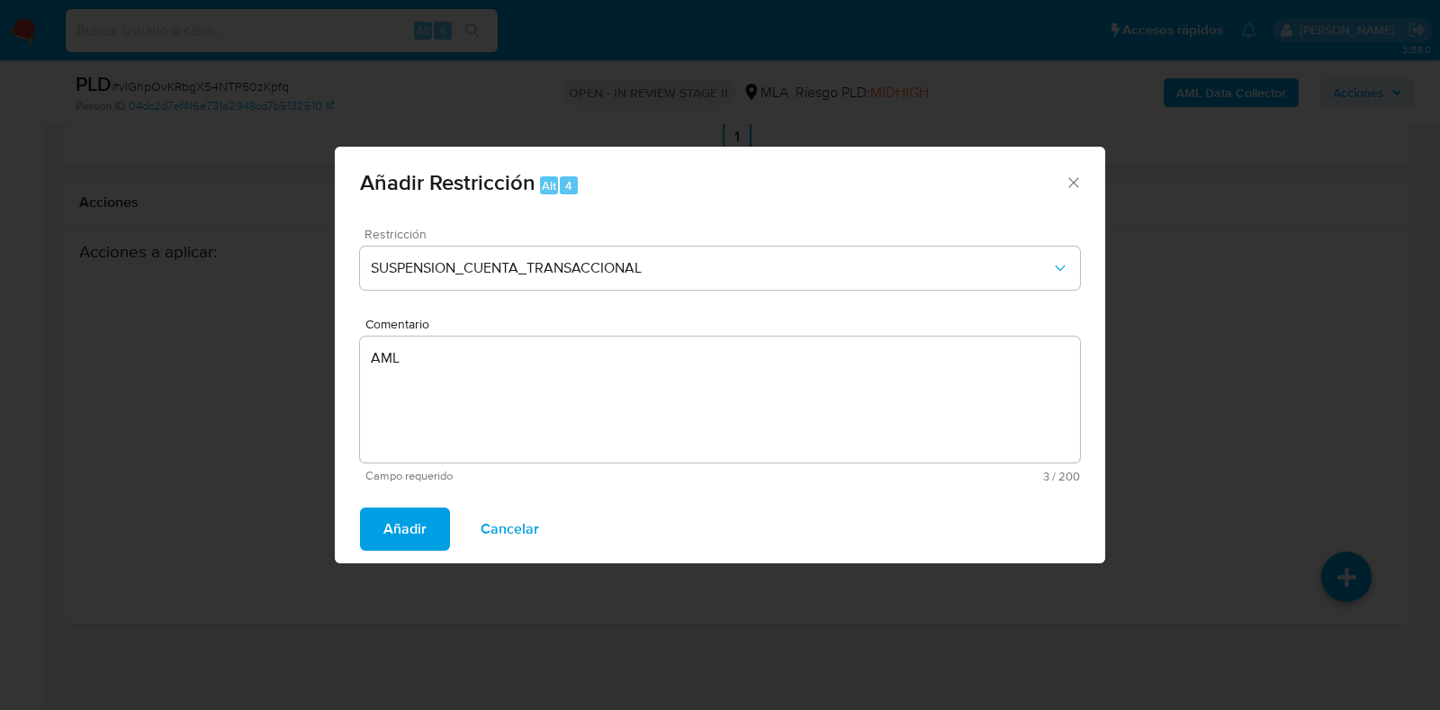
click at [403, 525] on span "Añadir" at bounding box center [404, 529] width 43 height 40
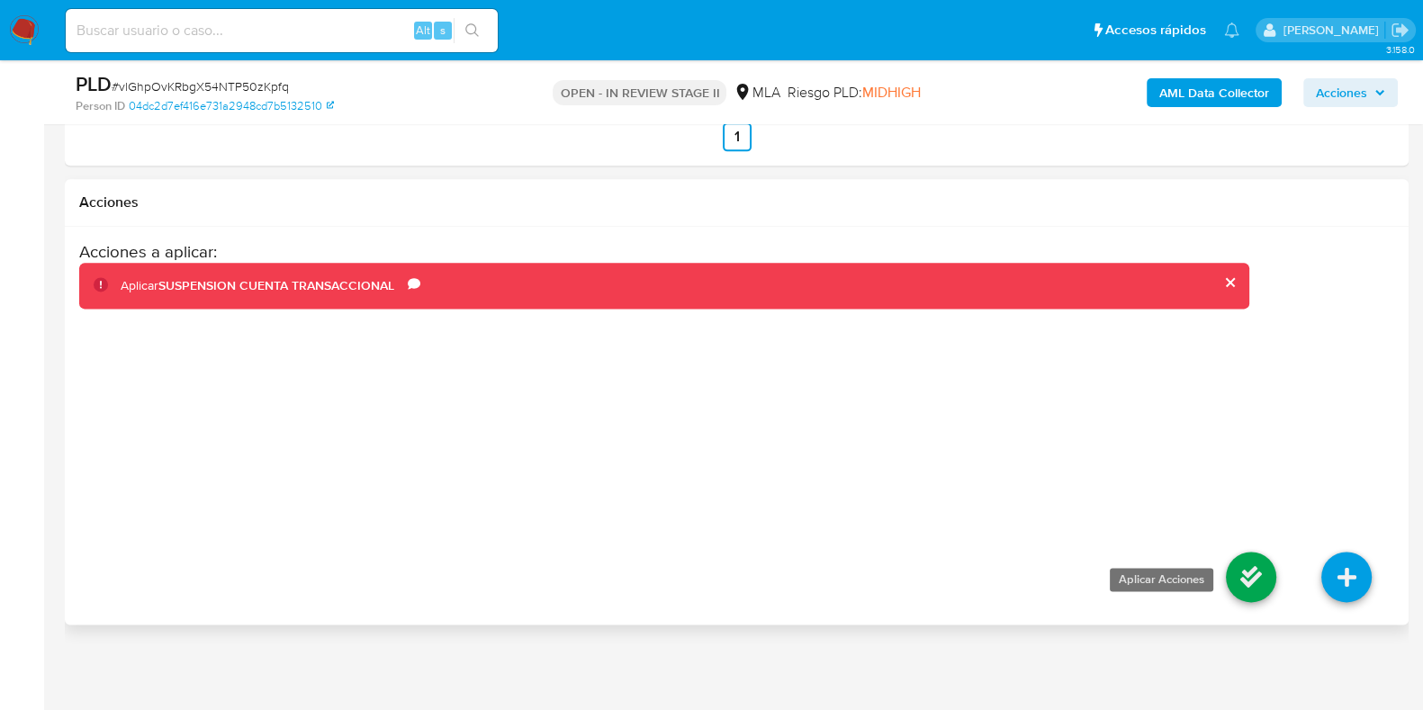
click at [1247, 572] on icon at bounding box center [1251, 577] width 50 height 50
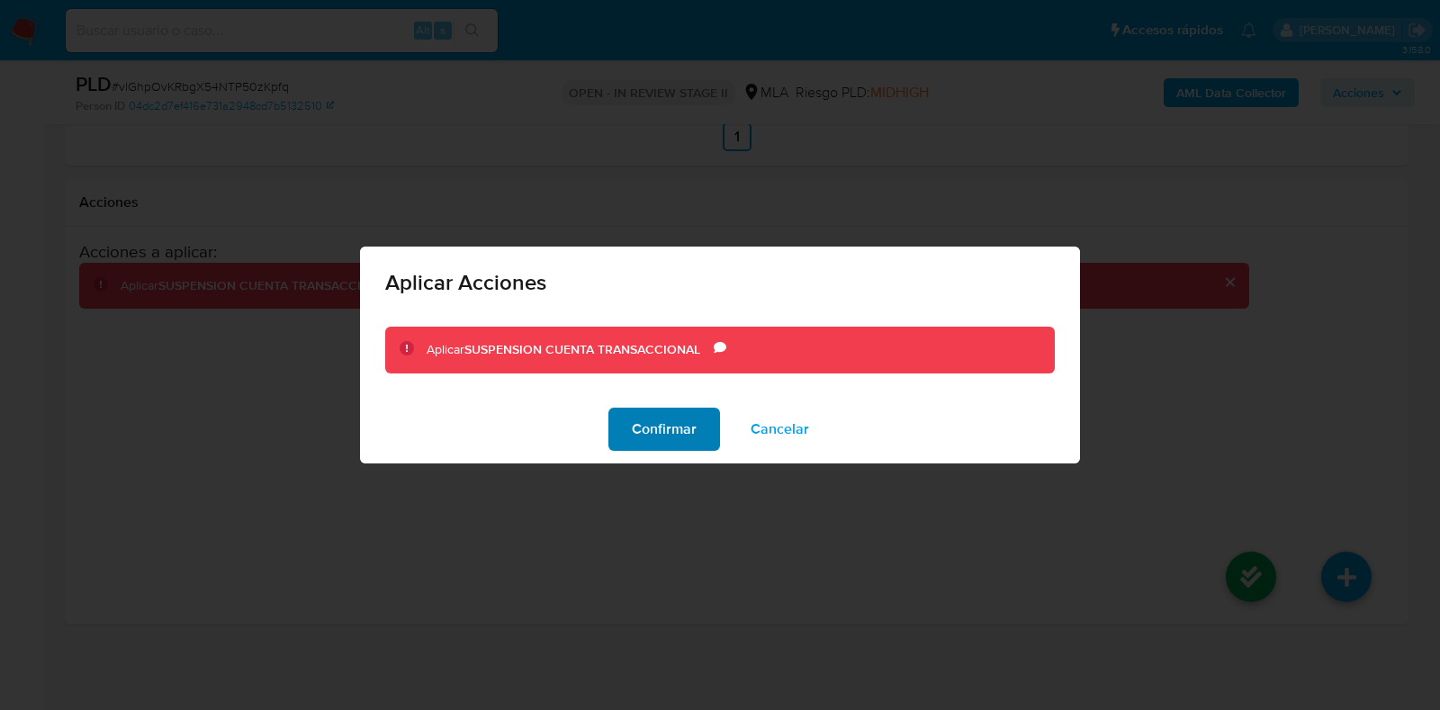
click at [653, 420] on span "Confirmar" at bounding box center [664, 430] width 65 height 40
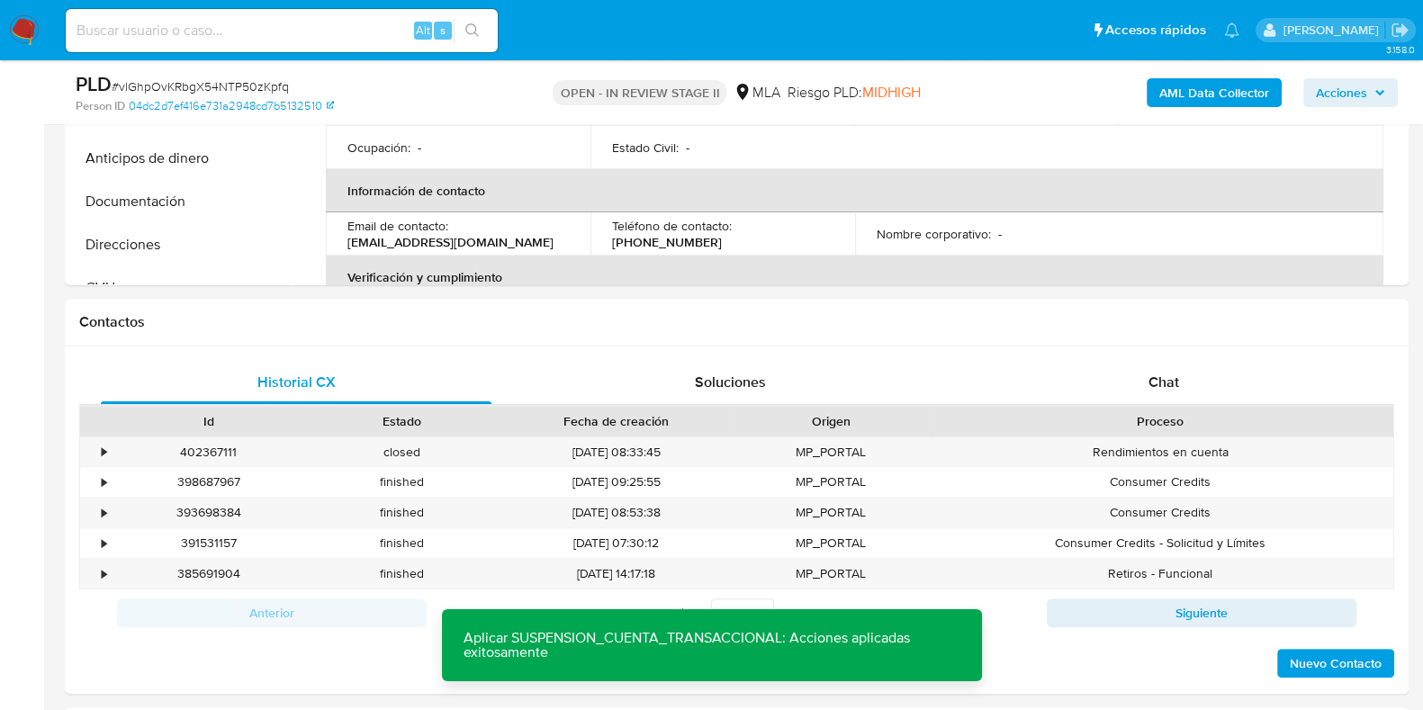
scroll to position [446, 0]
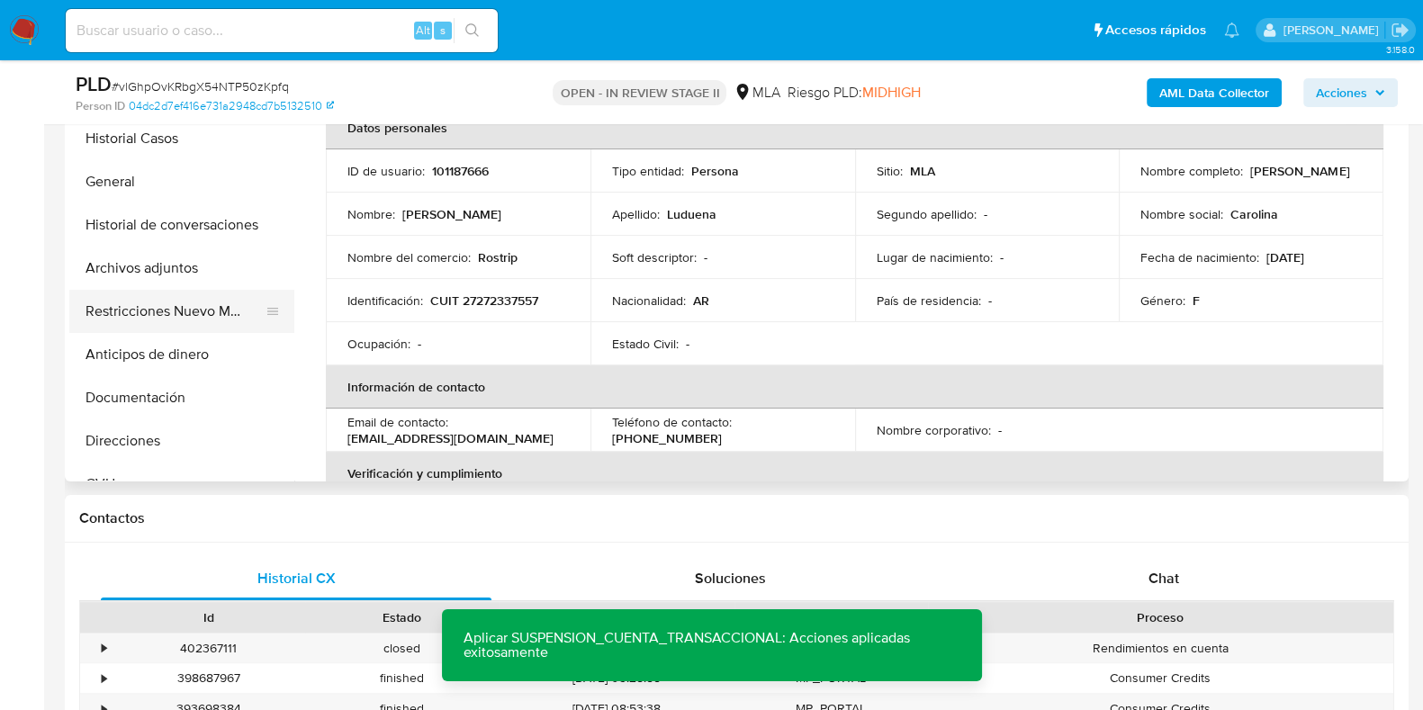
click at [149, 311] on button "Restricciones Nuevo Mundo" at bounding box center [174, 311] width 211 height 43
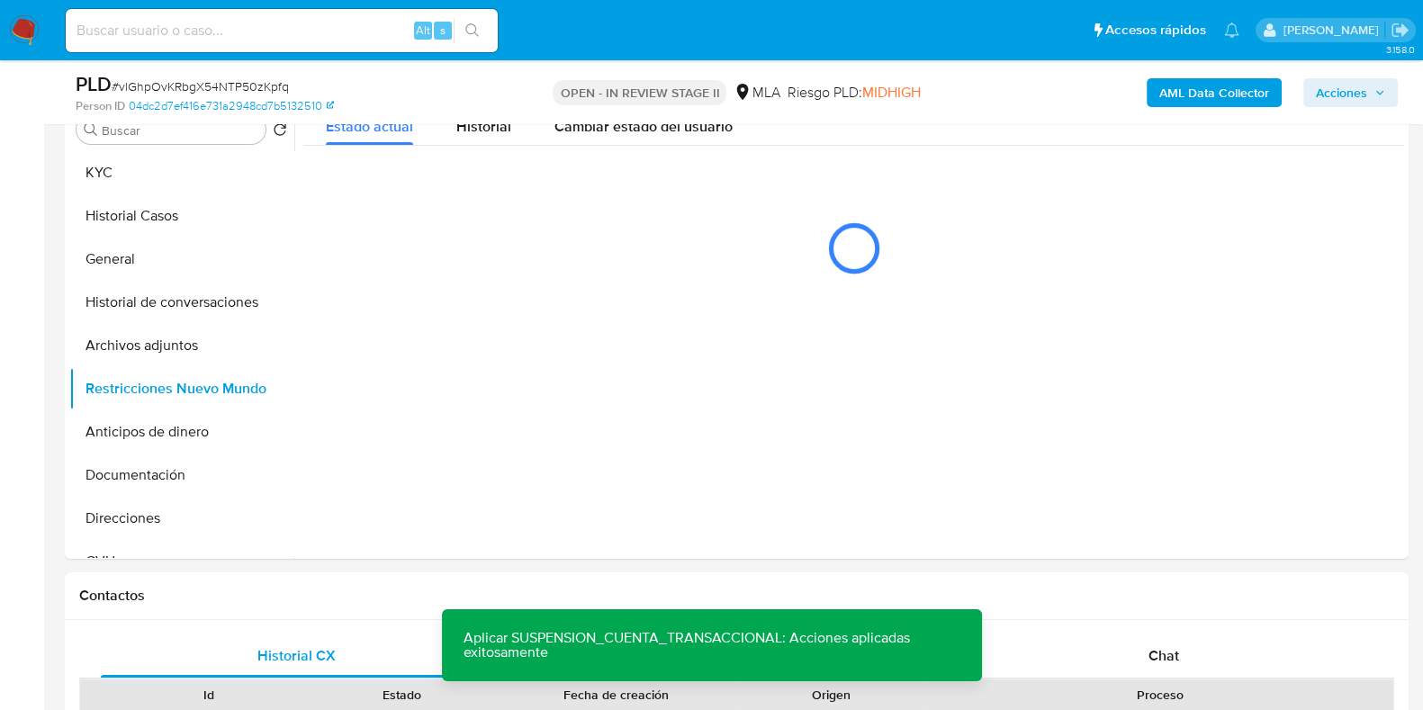
scroll to position [334, 0]
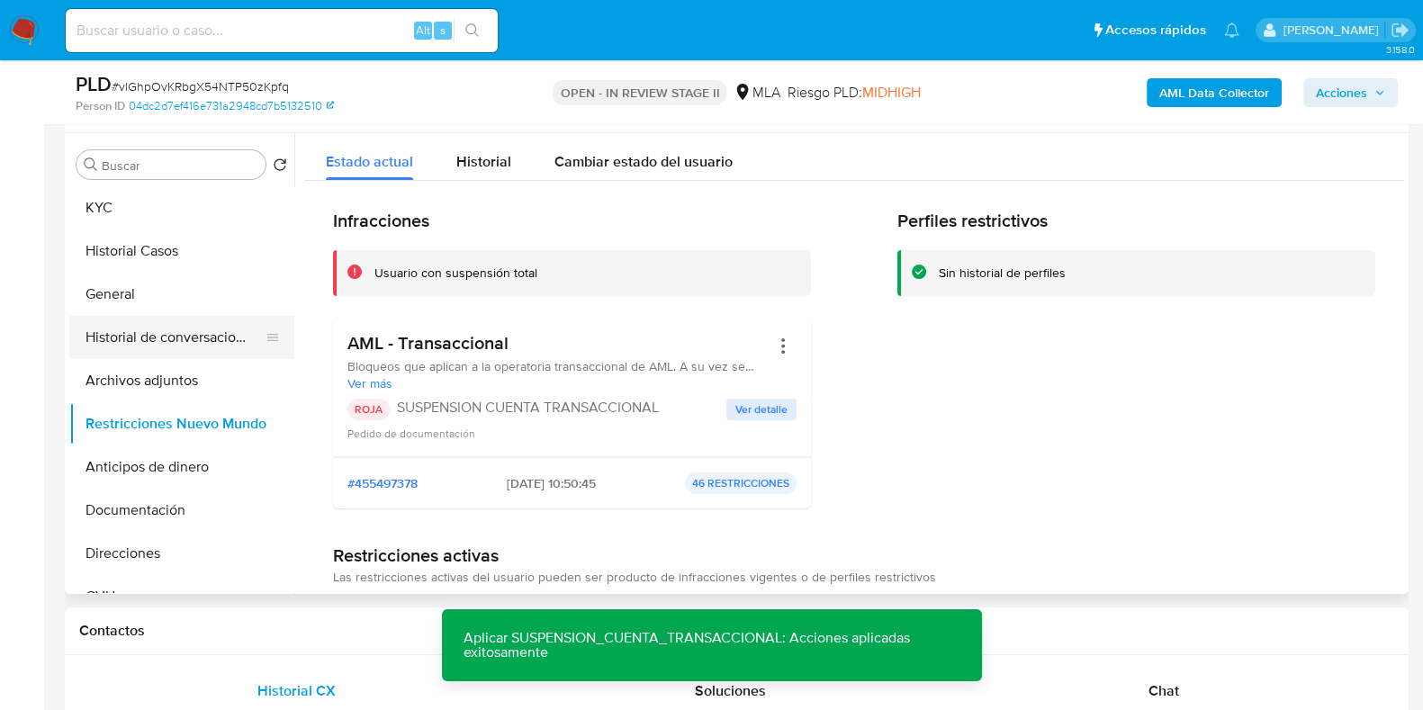
click at [131, 344] on button "Historial de conversaciones" at bounding box center [174, 337] width 211 height 43
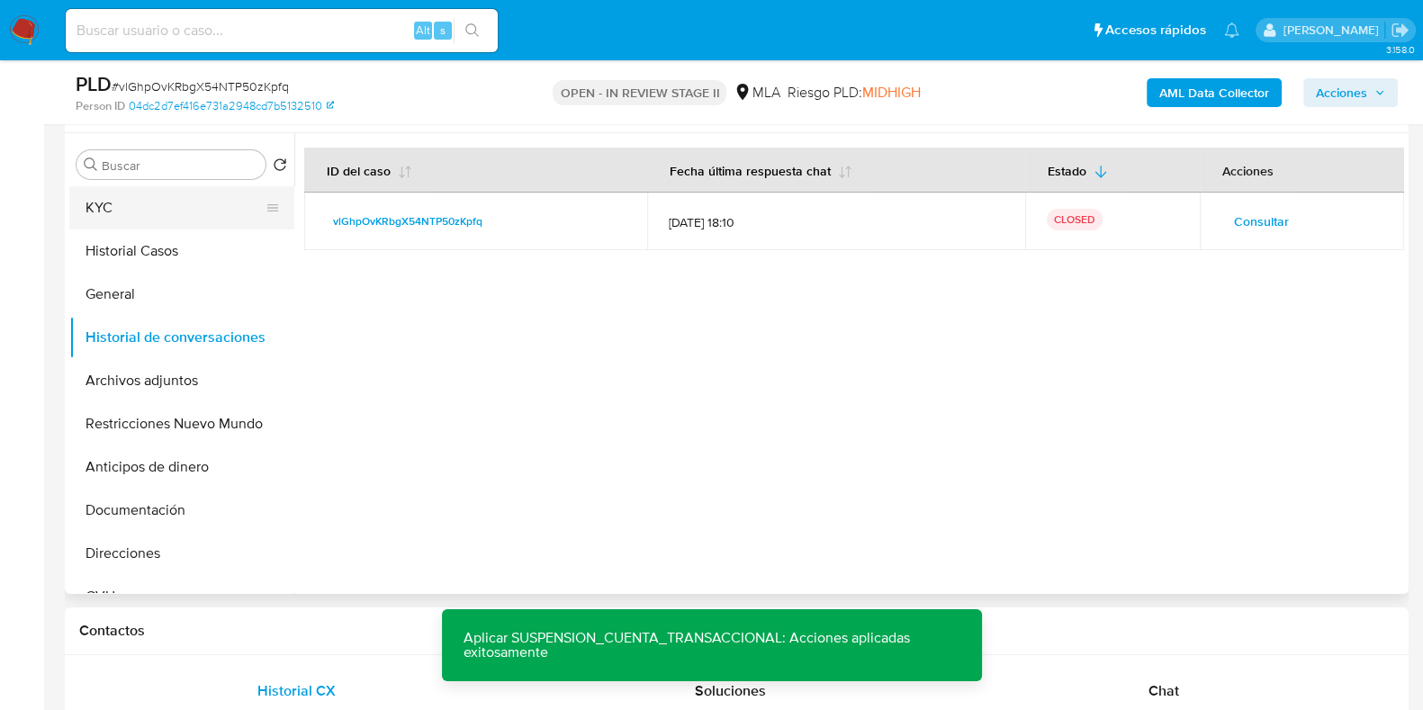
click at [184, 209] on button "KYC" at bounding box center [174, 207] width 211 height 43
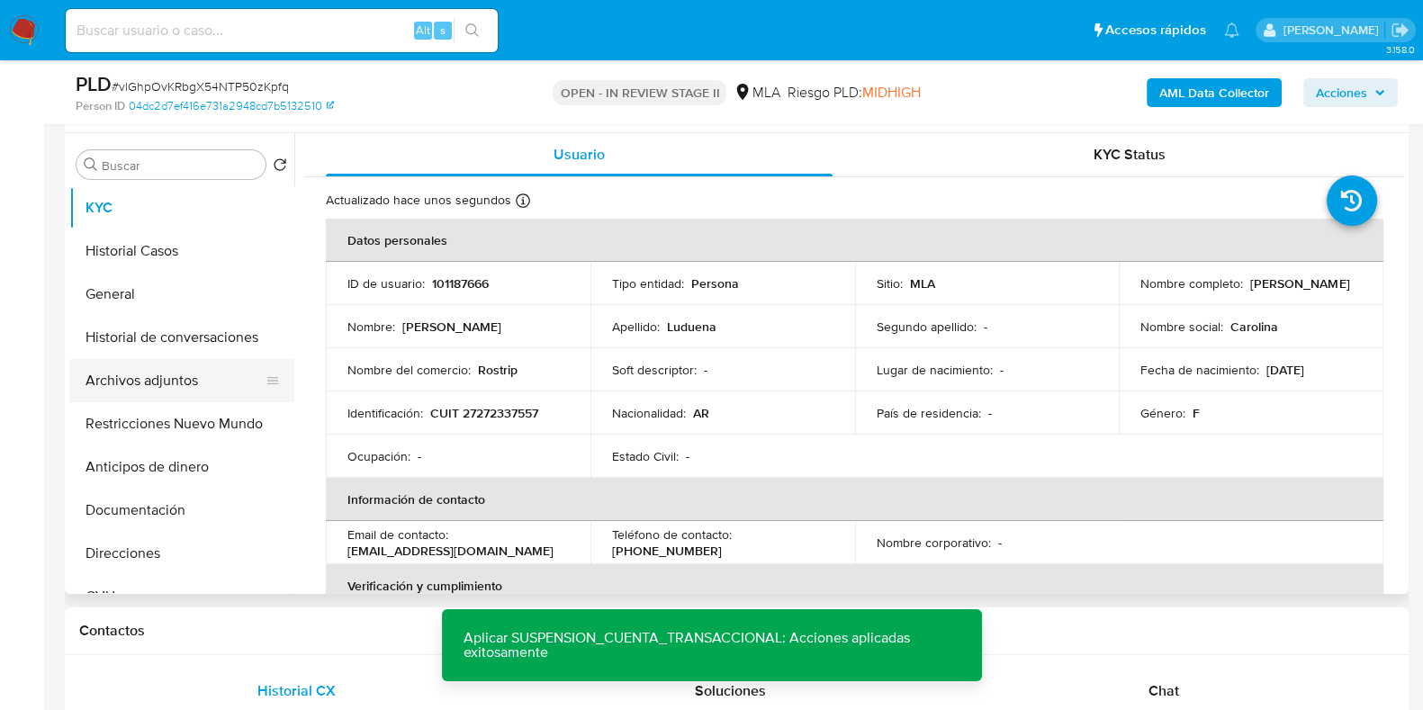
click at [161, 366] on button "Archivos adjuntos" at bounding box center [174, 380] width 211 height 43
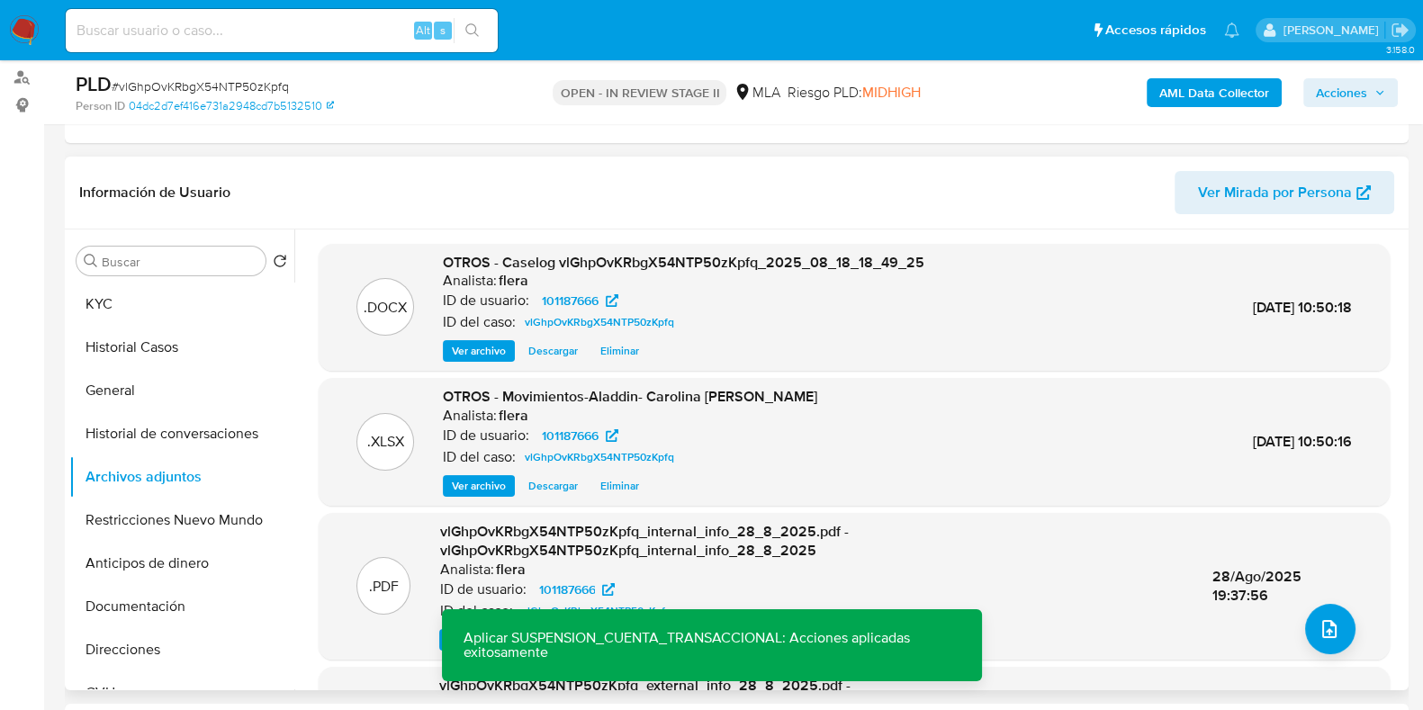
scroll to position [109, 0]
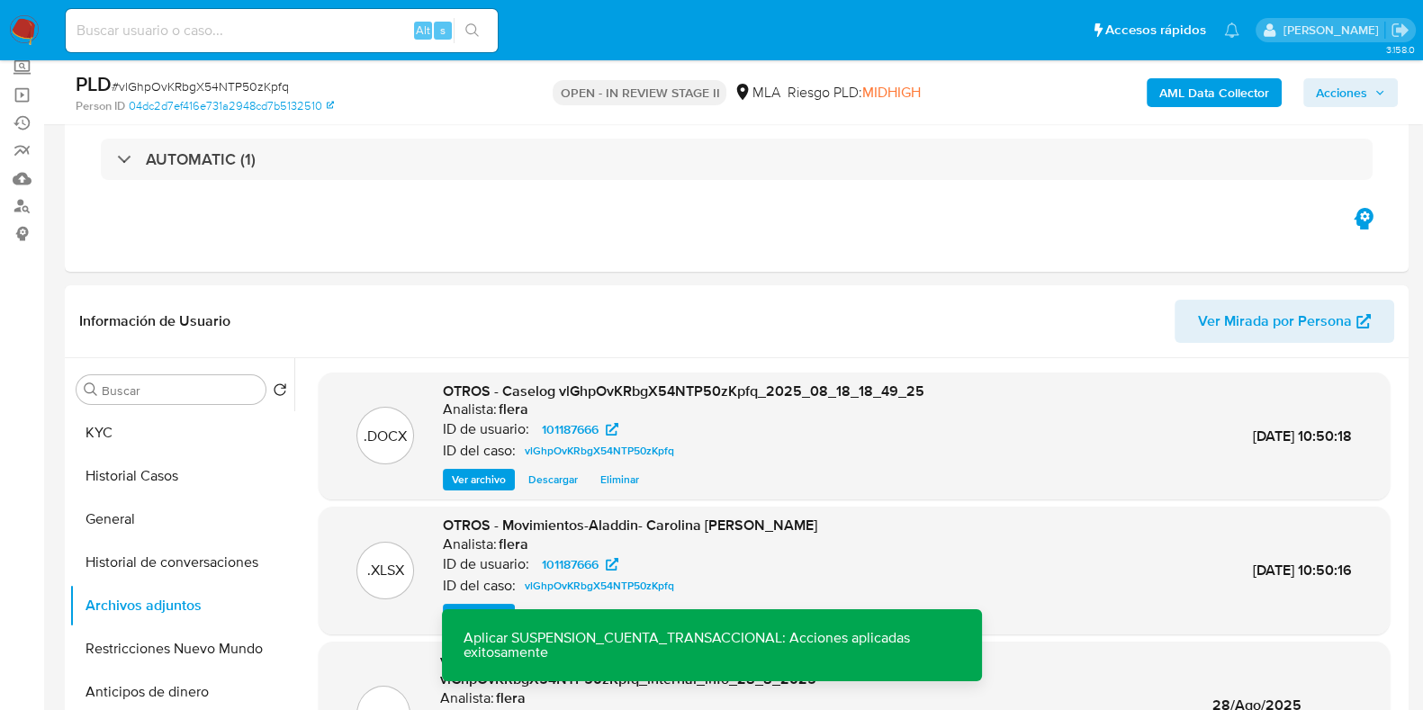
click at [1377, 87] on icon "button" at bounding box center [1379, 92] width 11 height 11
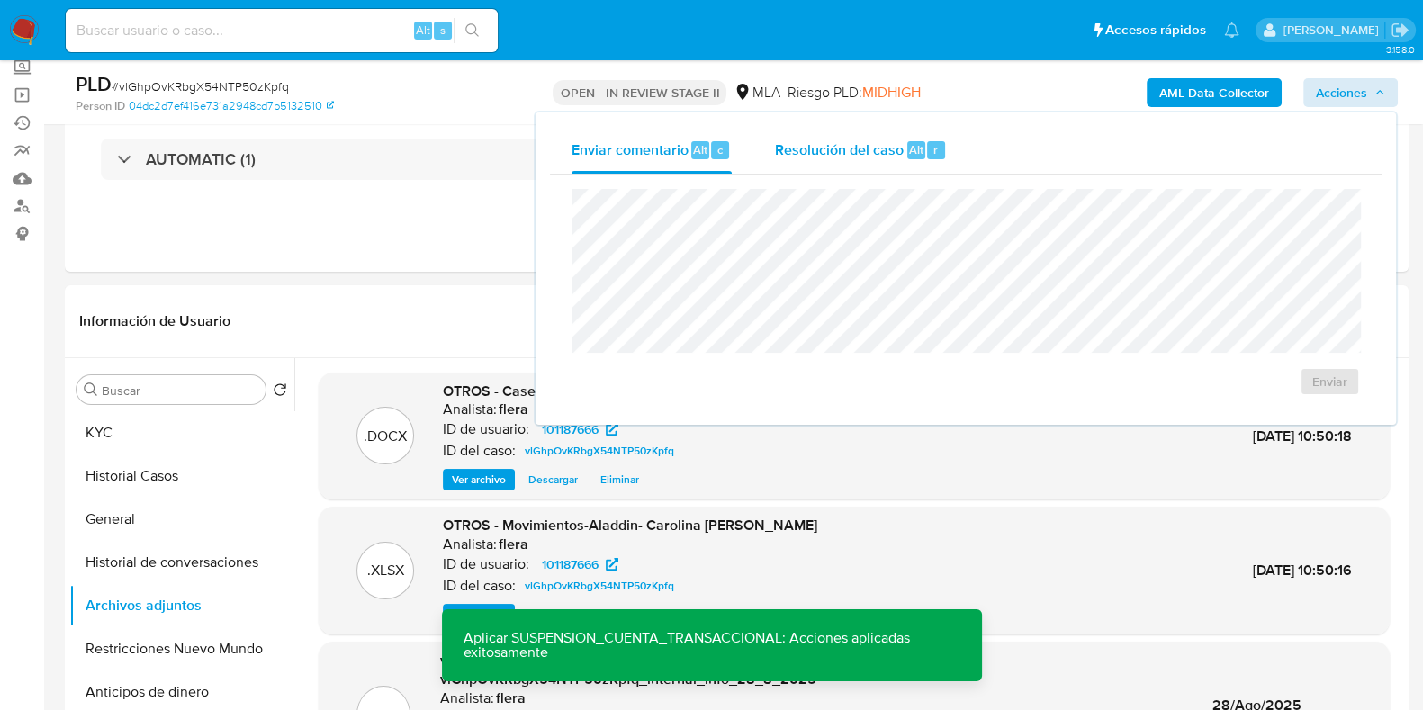
click at [793, 156] on span "Resolución del caso" at bounding box center [839, 149] width 129 height 21
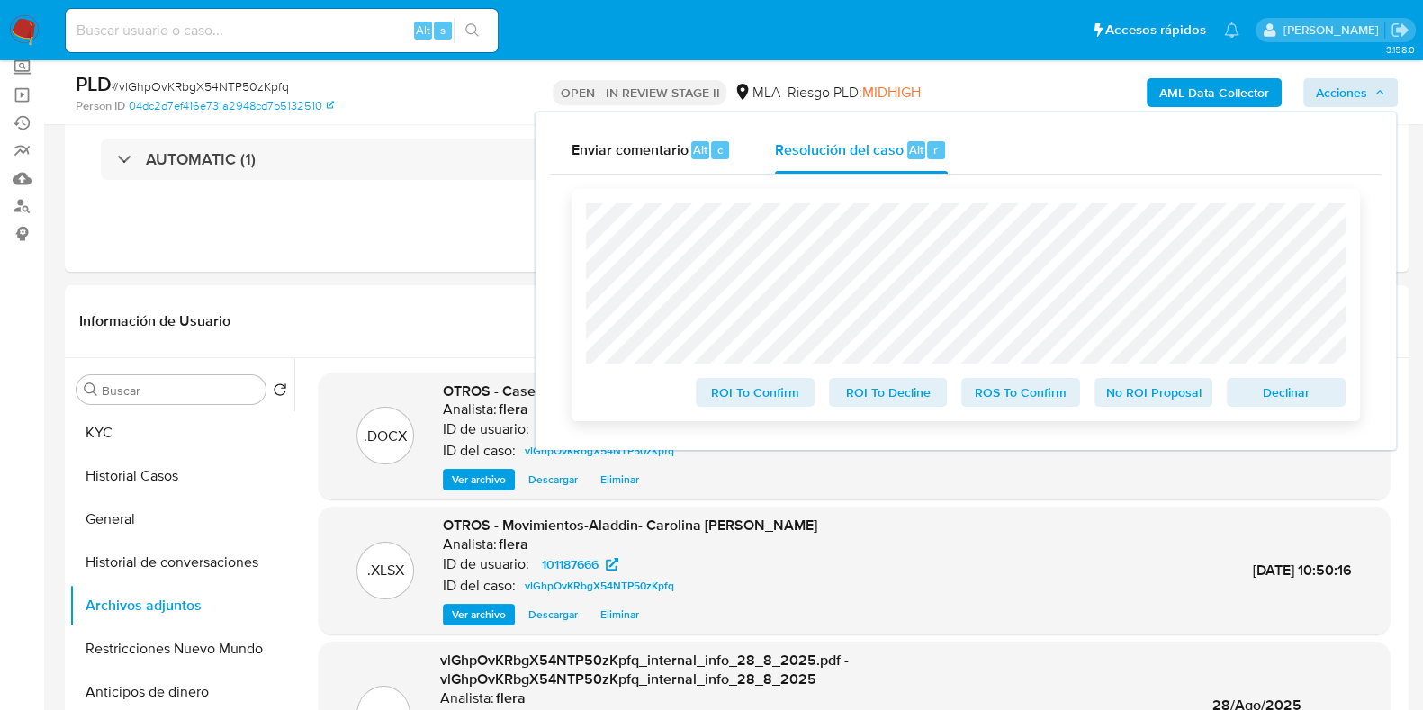
click at [1285, 400] on span "Declinar" at bounding box center [1286, 392] width 94 height 25
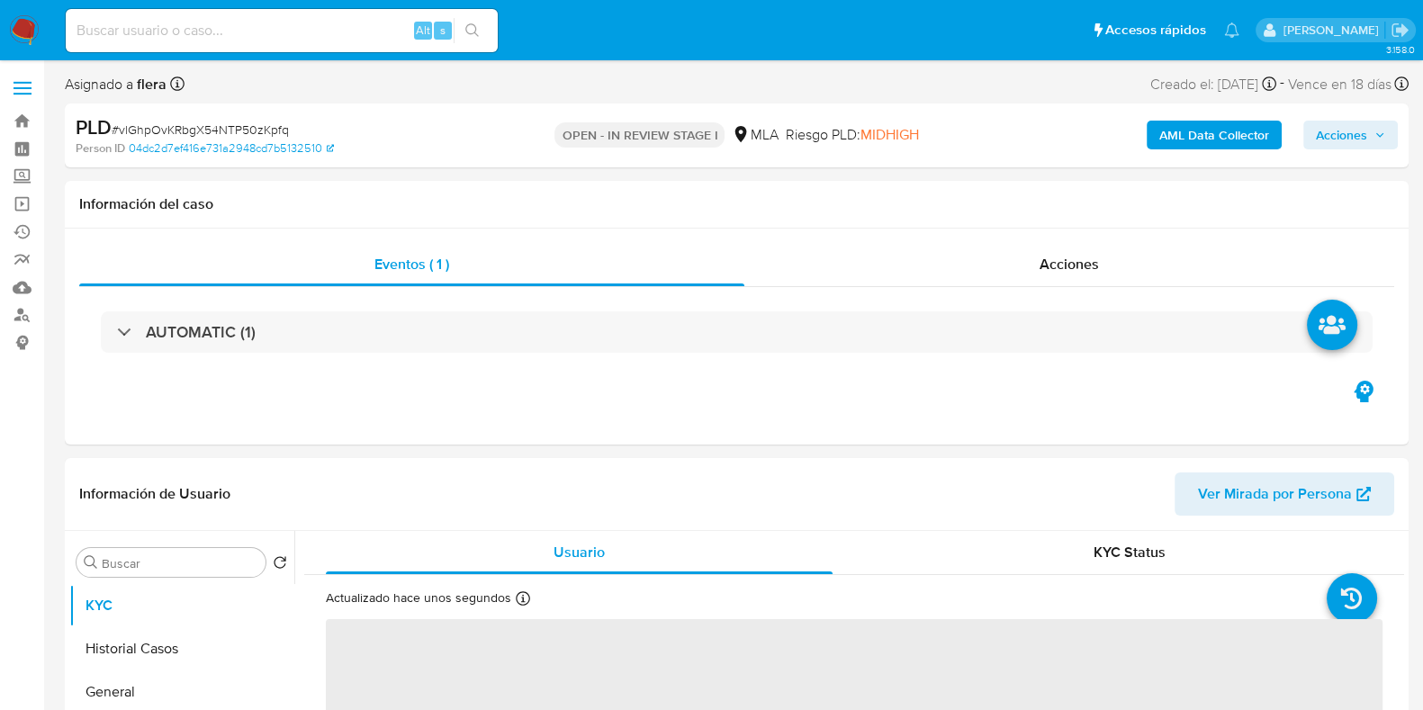
click at [1359, 132] on span "Acciones" at bounding box center [1341, 135] width 51 height 29
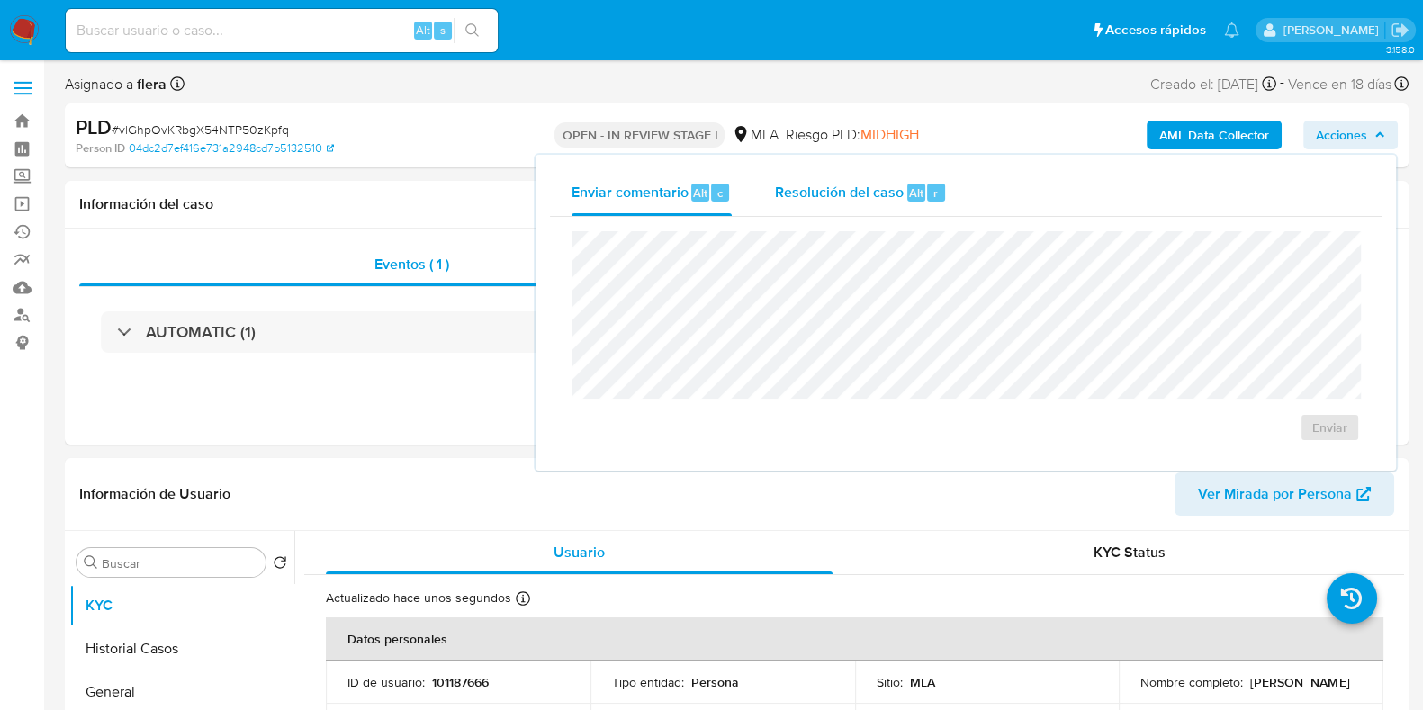
click at [869, 200] on span "Resolución del caso" at bounding box center [839, 192] width 129 height 21
select select "10"
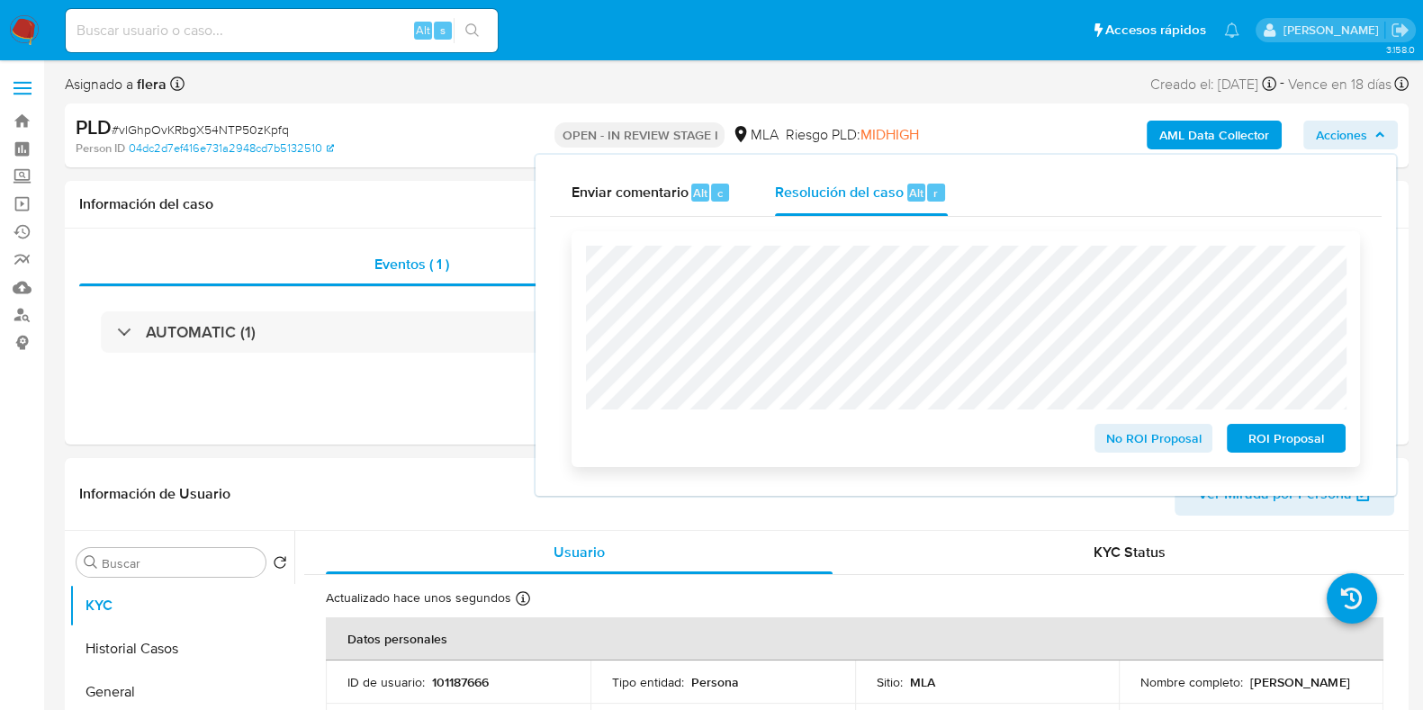
click at [1293, 445] on span "ROI Proposal" at bounding box center [1286, 438] width 94 height 25
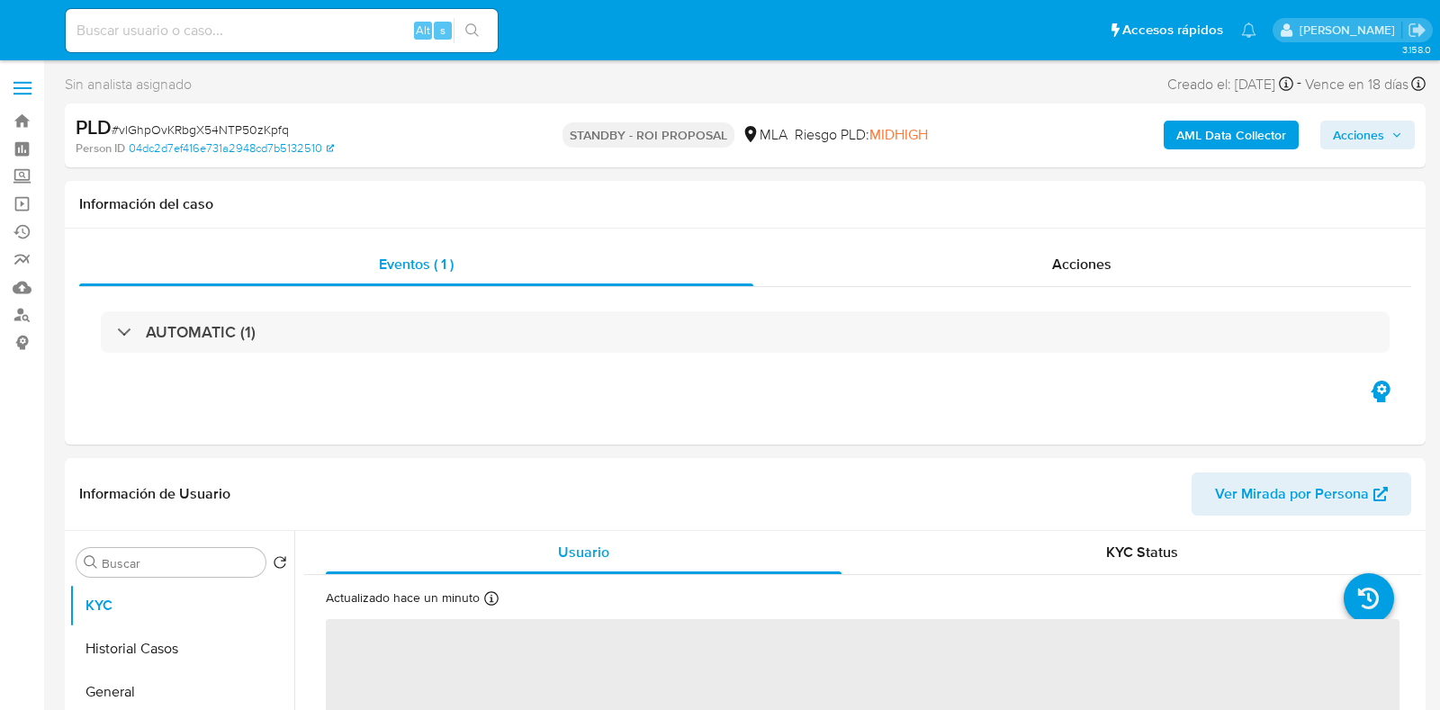
select select "10"
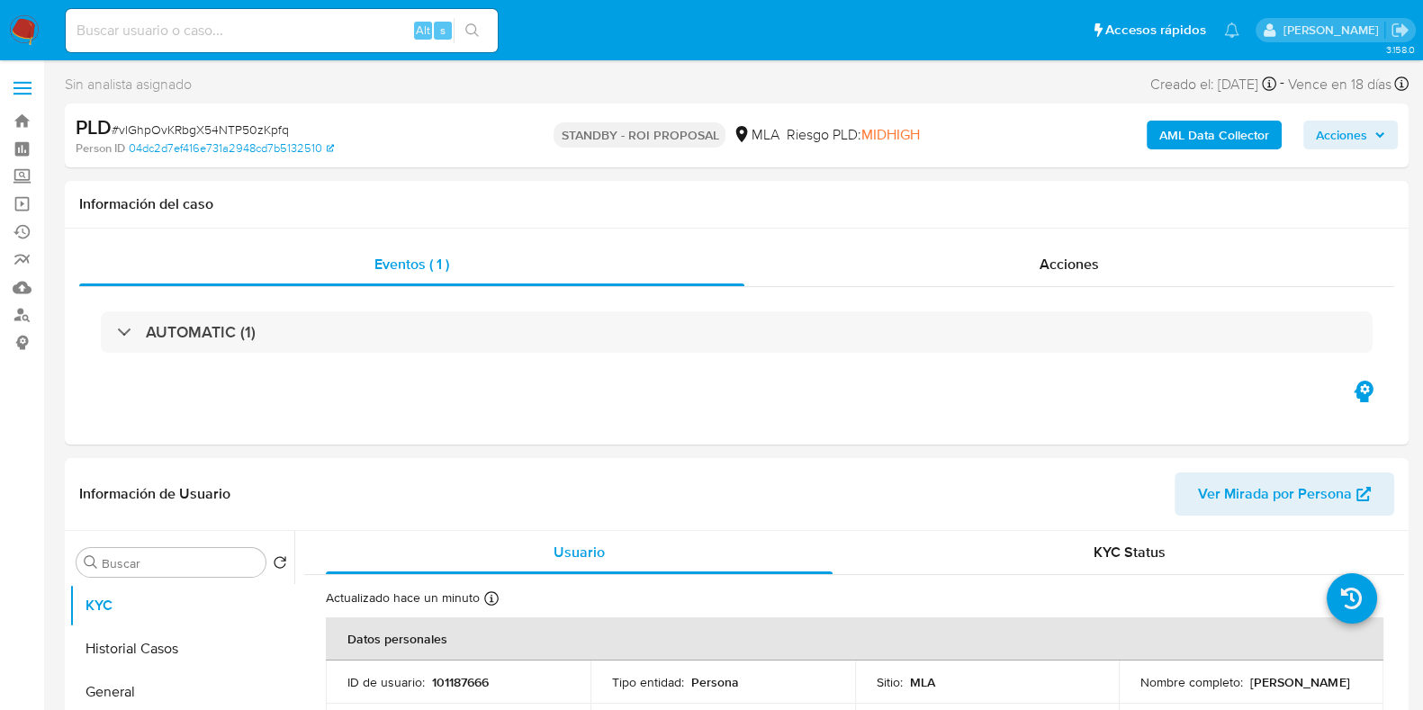
click at [170, 23] on input at bounding box center [282, 30] width 432 height 23
paste input "iLn7eiXAhzvvgiX6WUhFmTdm"
type input "iLn7eiXAhzvvgiX6WUhFmTdm"
select select "10"
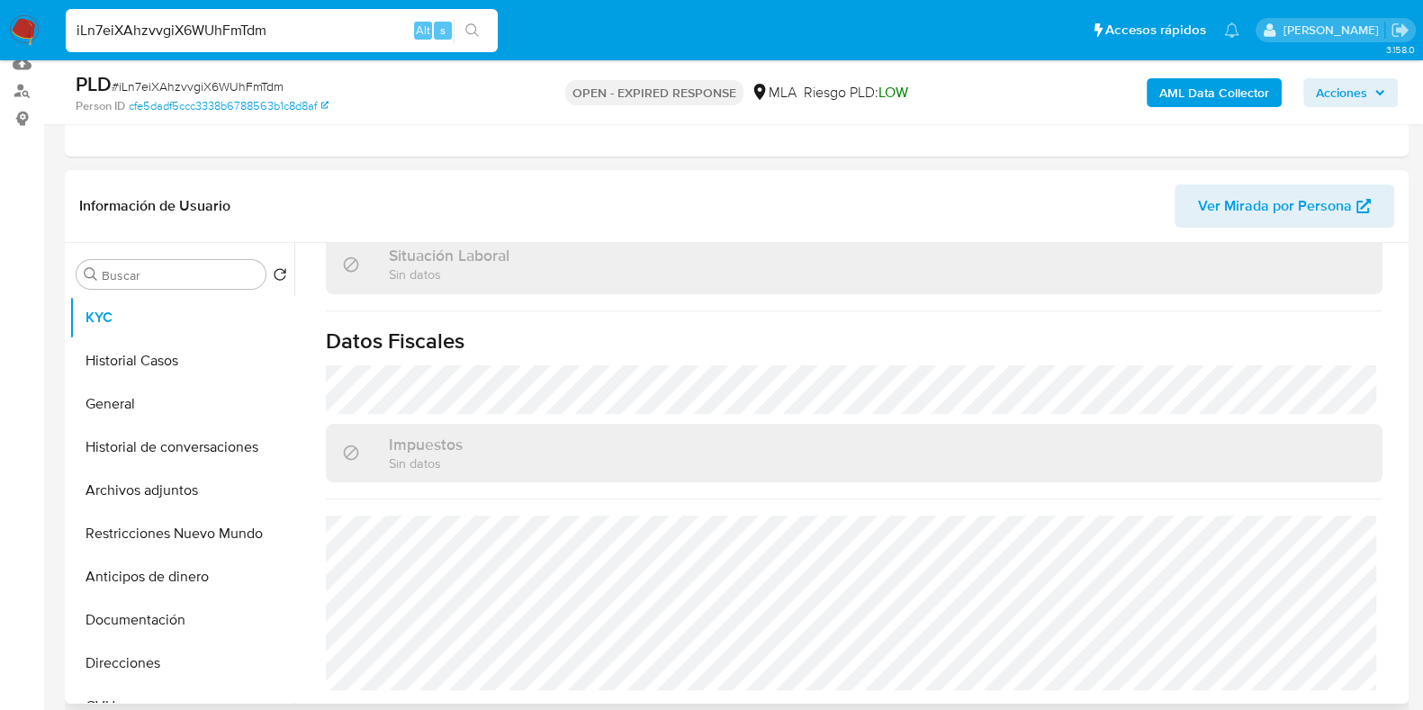
scroll to position [563, 0]
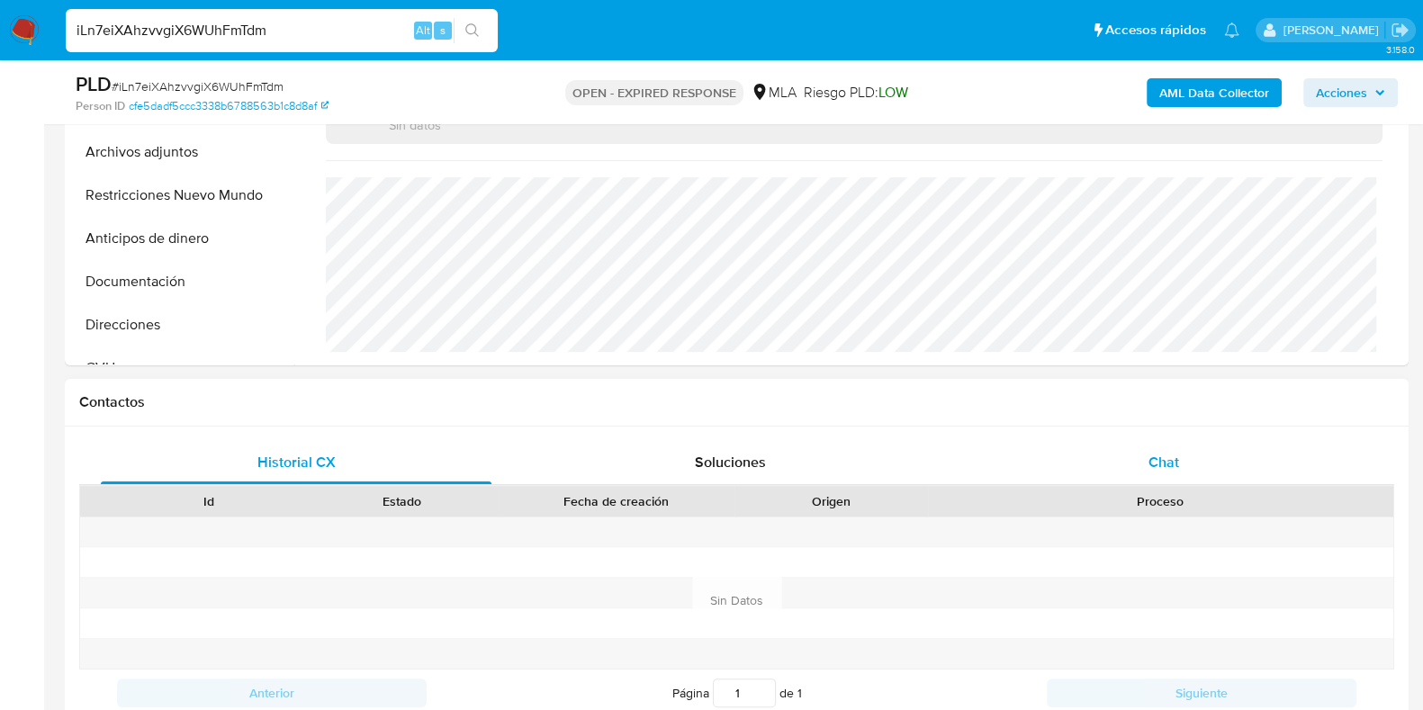
click at [1144, 469] on div "Chat" at bounding box center [1163, 462] width 391 height 43
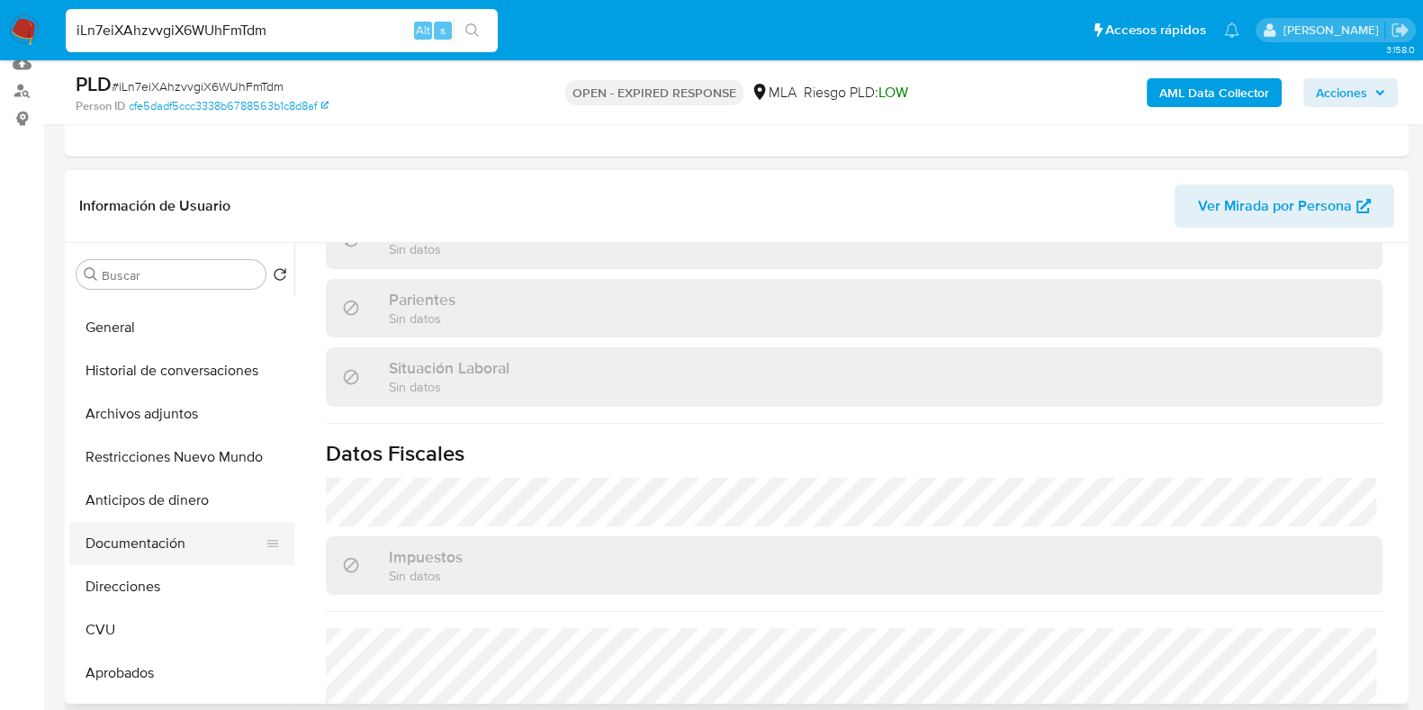
scroll to position [112, 0]
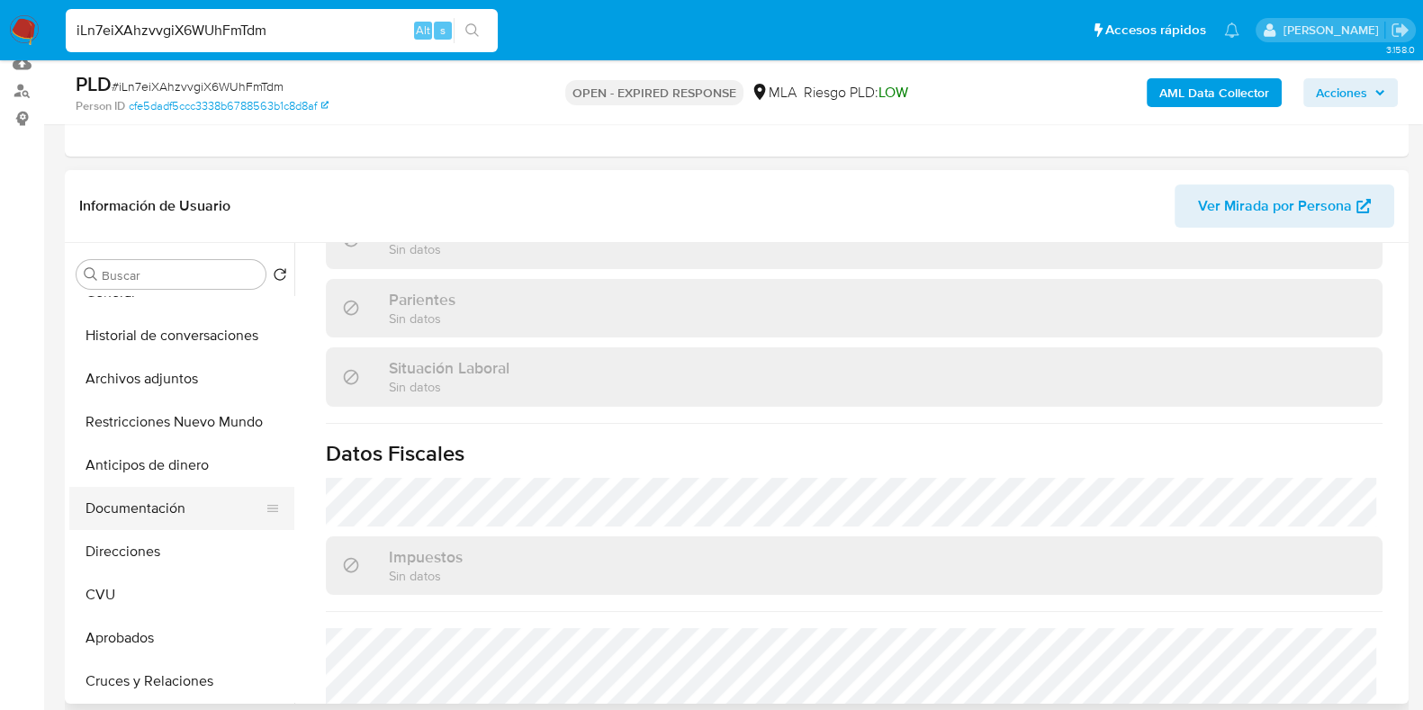
click at [136, 607] on button "CVU" at bounding box center [181, 594] width 225 height 43
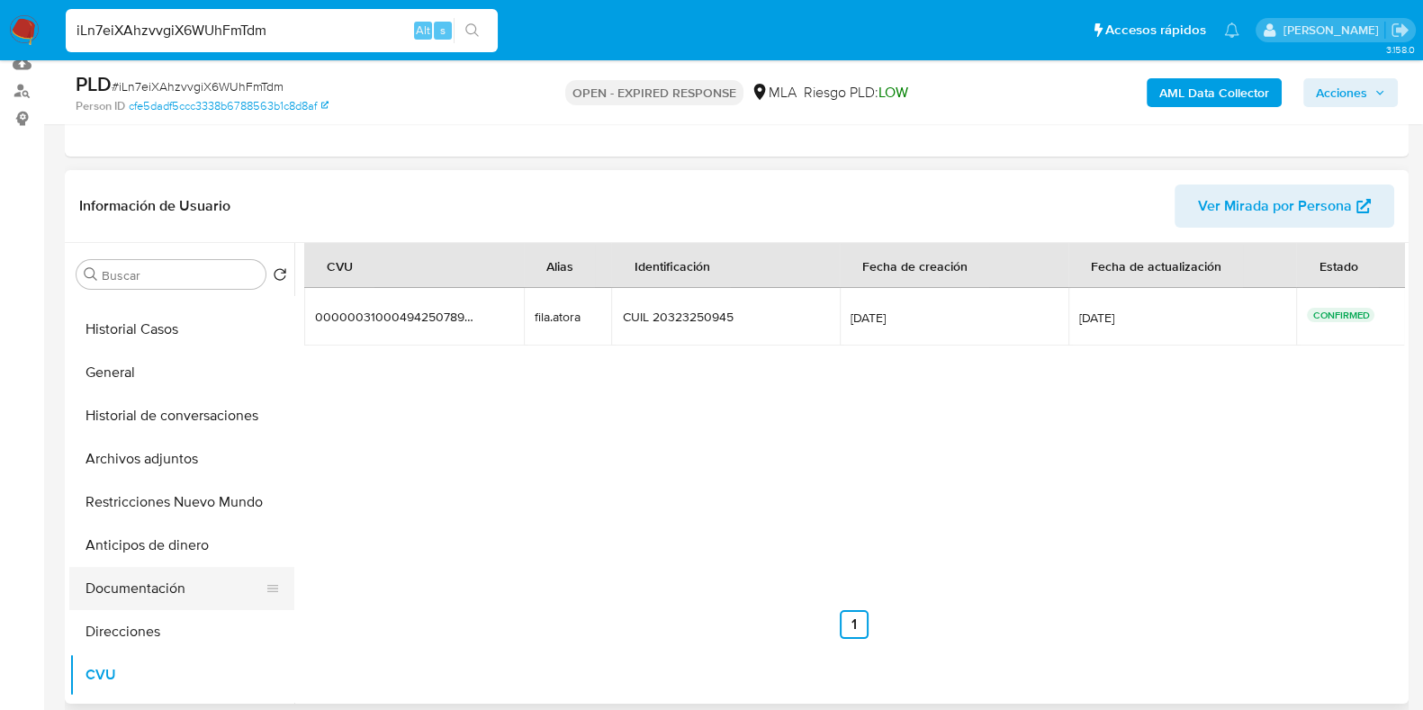
scroll to position [0, 0]
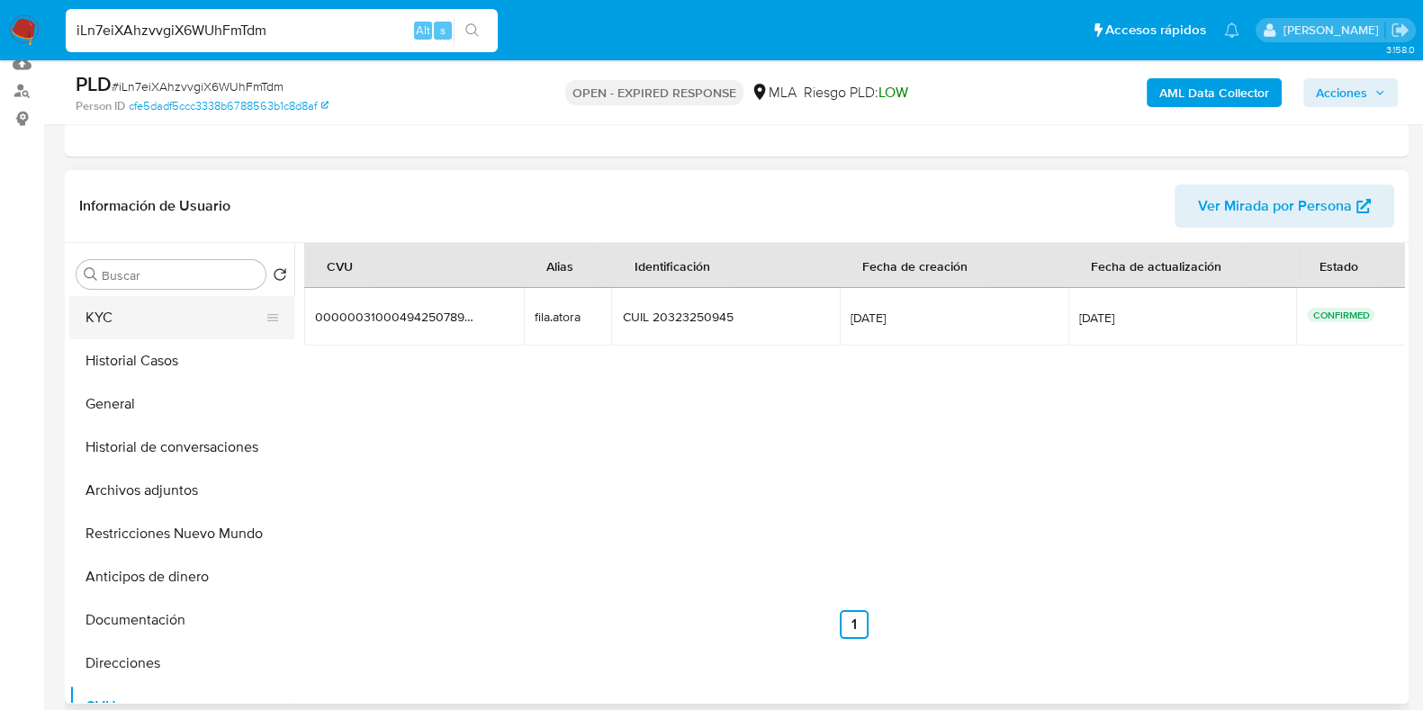
click at [101, 311] on button "KYC" at bounding box center [174, 317] width 211 height 43
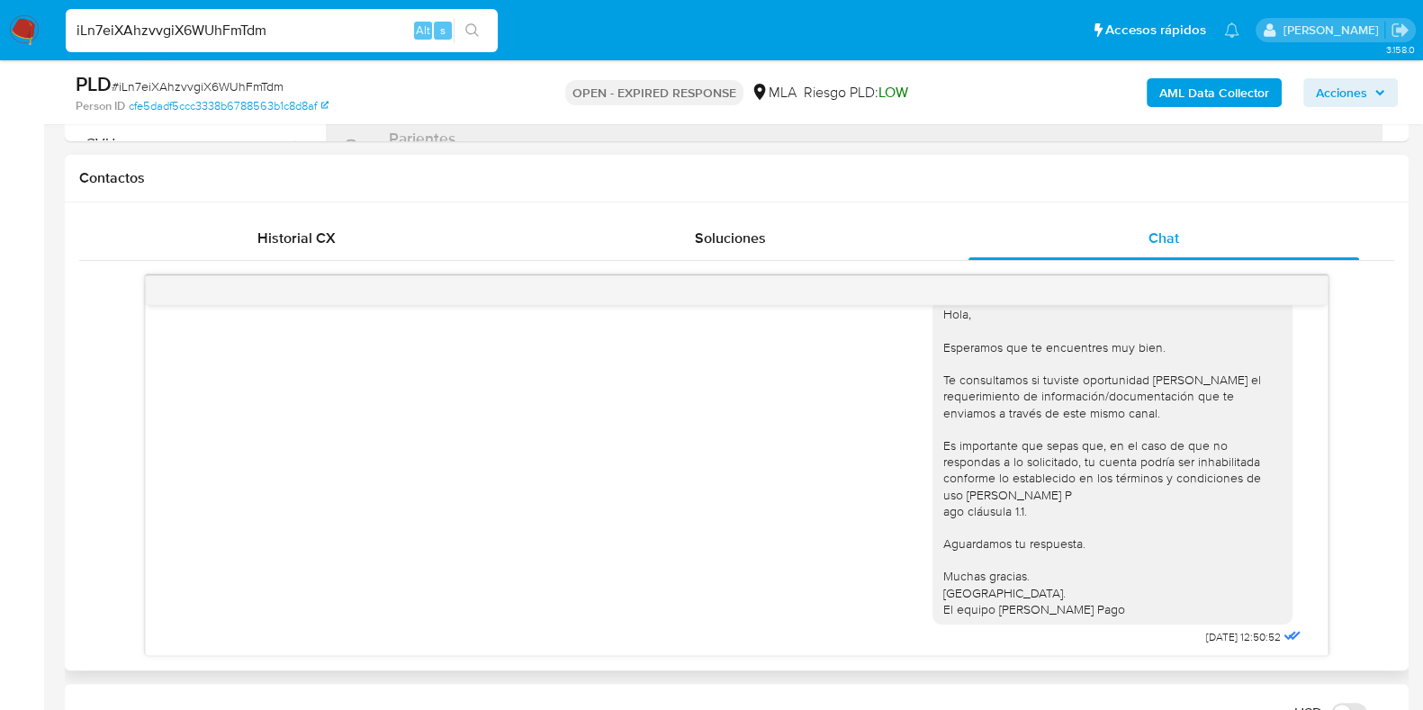
scroll to position [1350, 0]
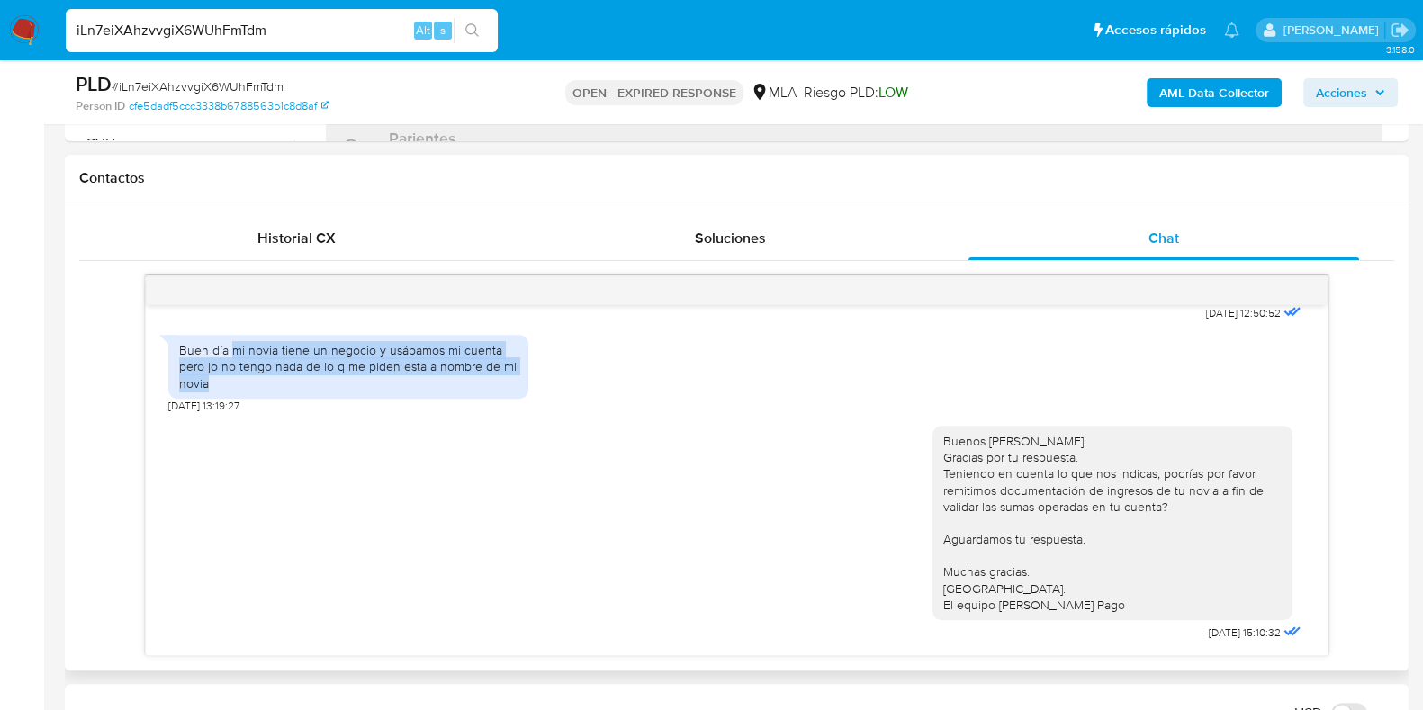
drag, startPoint x: 232, startPoint y: 383, endPoint x: 486, endPoint y: 423, distance: 256.9
click at [486, 392] on div "Buen día mi novia tiene un negocio y usábamos mi cuenta pero jo no tengo nada d…" at bounding box center [348, 367] width 338 height 50
copy div "mi novia tiene un negocio y usábamos mi cuenta pero jo no tengo nada de lo q me…"
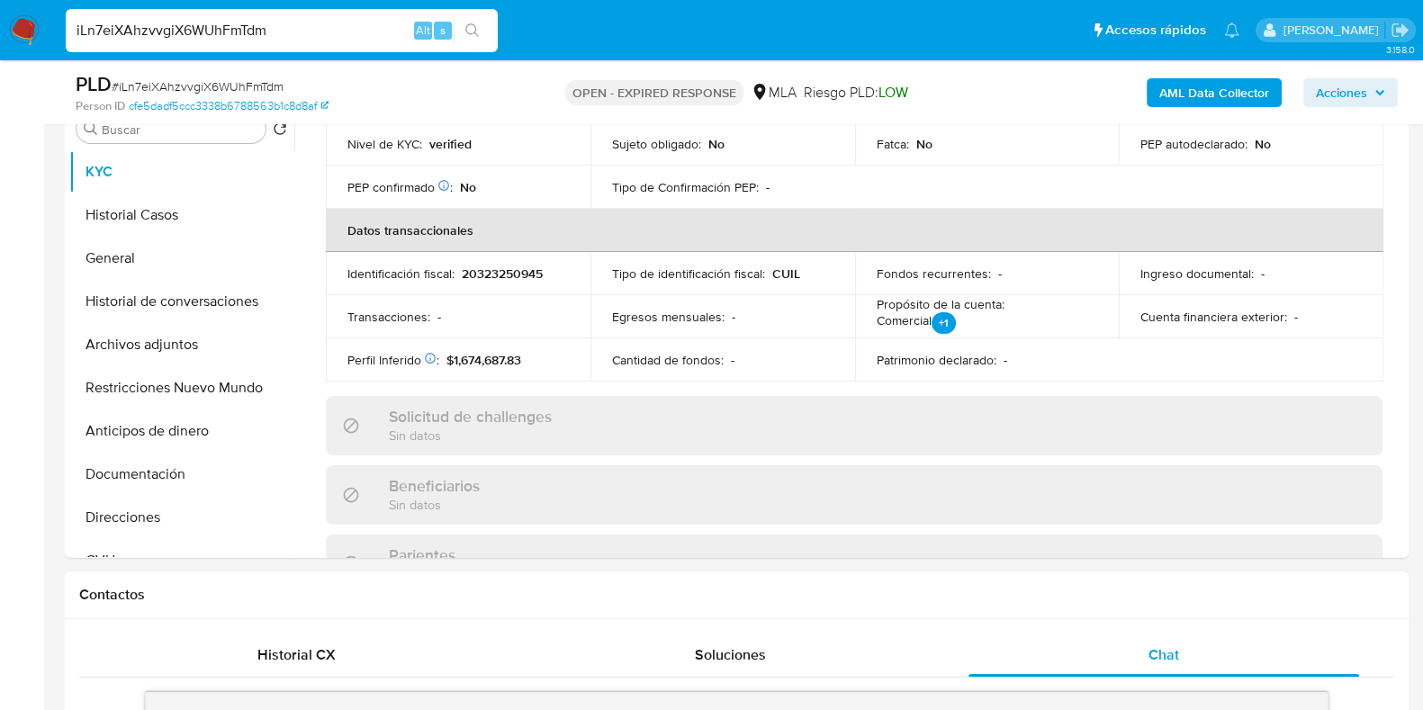
scroll to position [338, 0]
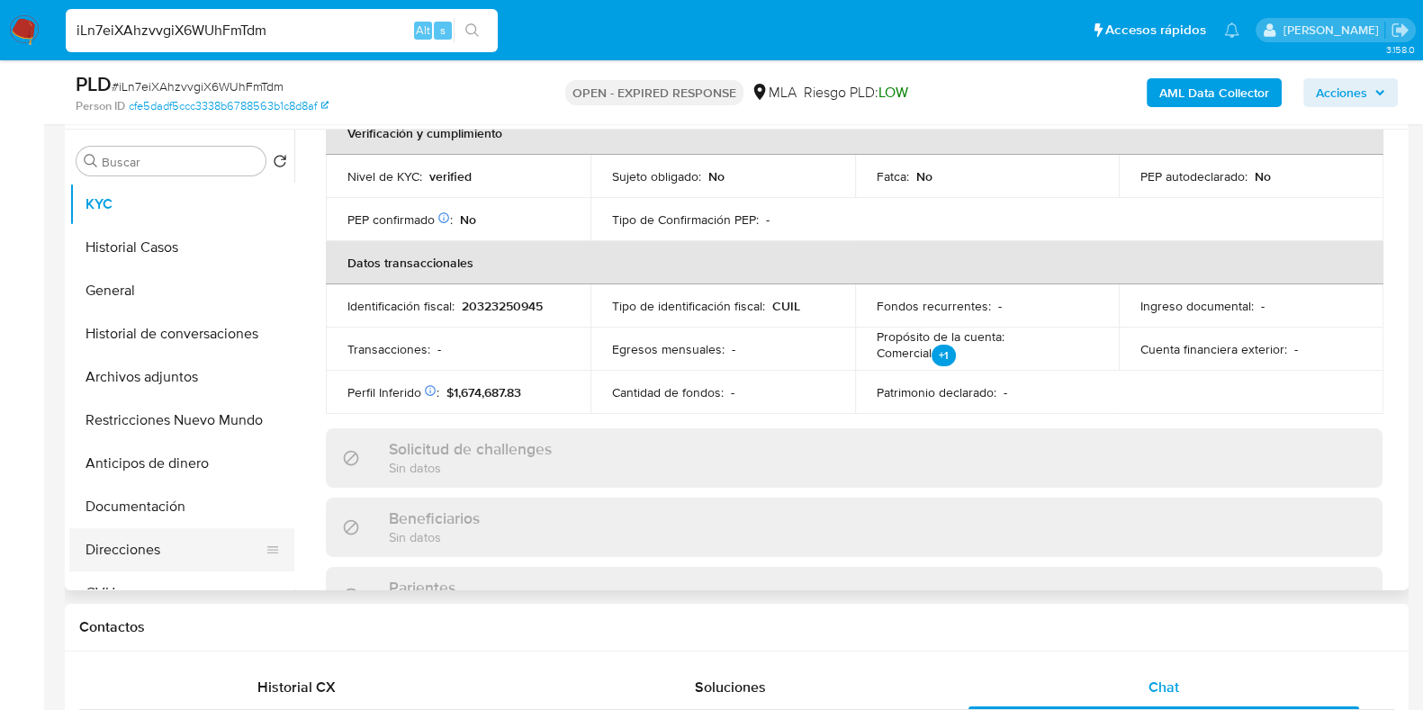
click at [117, 543] on button "Direcciones" at bounding box center [174, 549] width 211 height 43
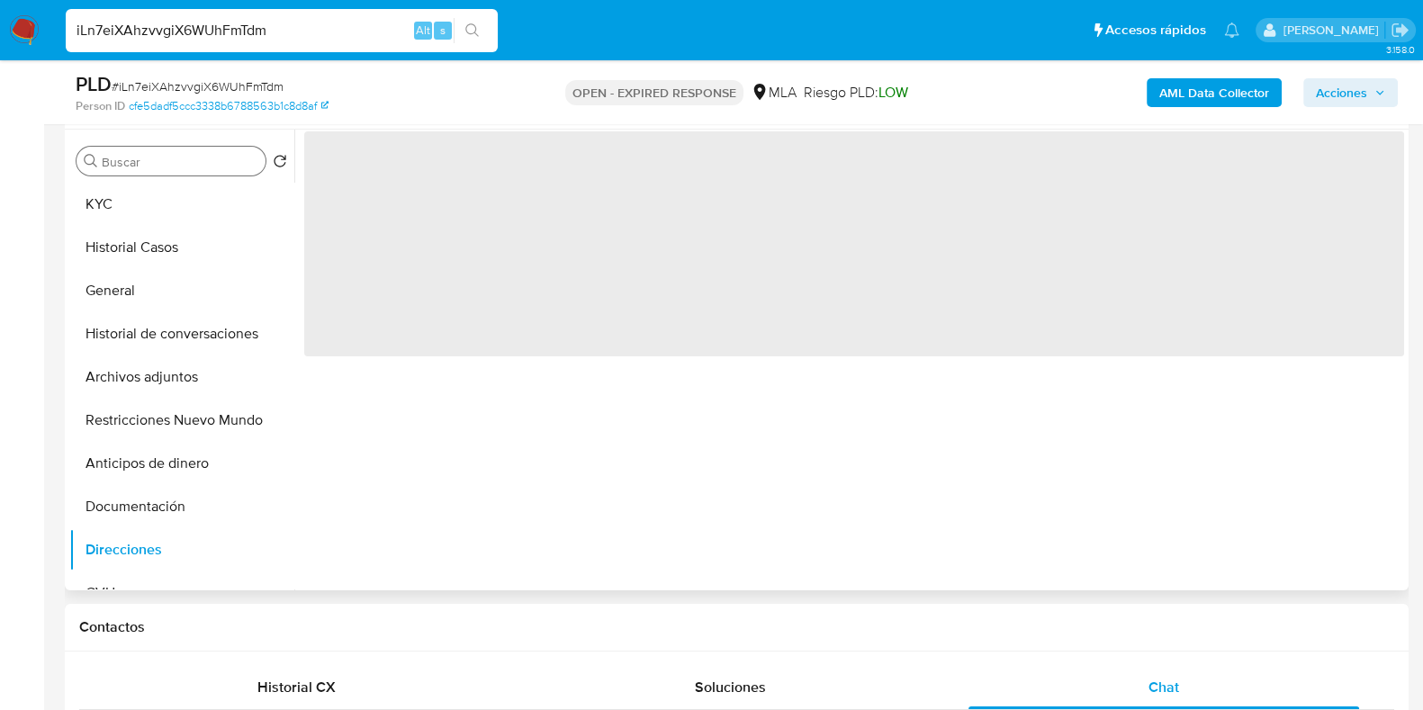
scroll to position [0, 0]
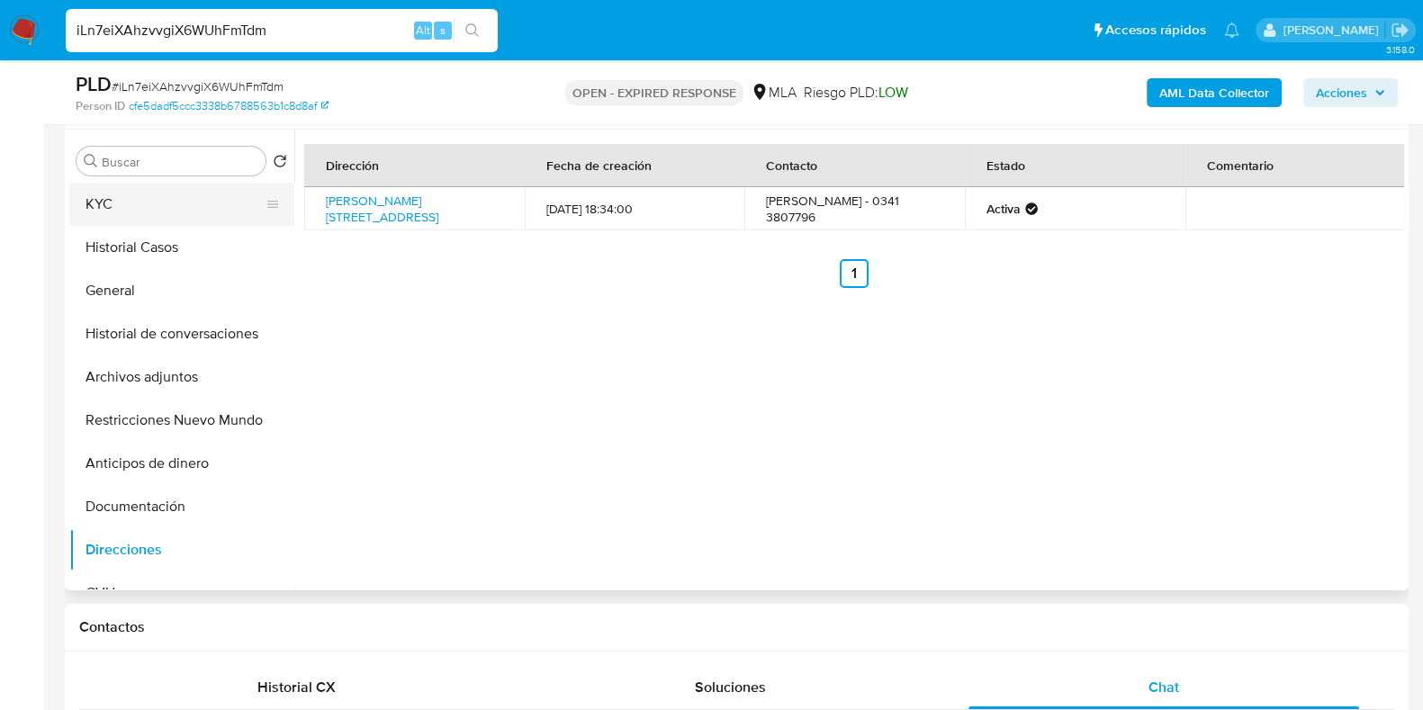
click at [135, 199] on button "KYC" at bounding box center [174, 204] width 211 height 43
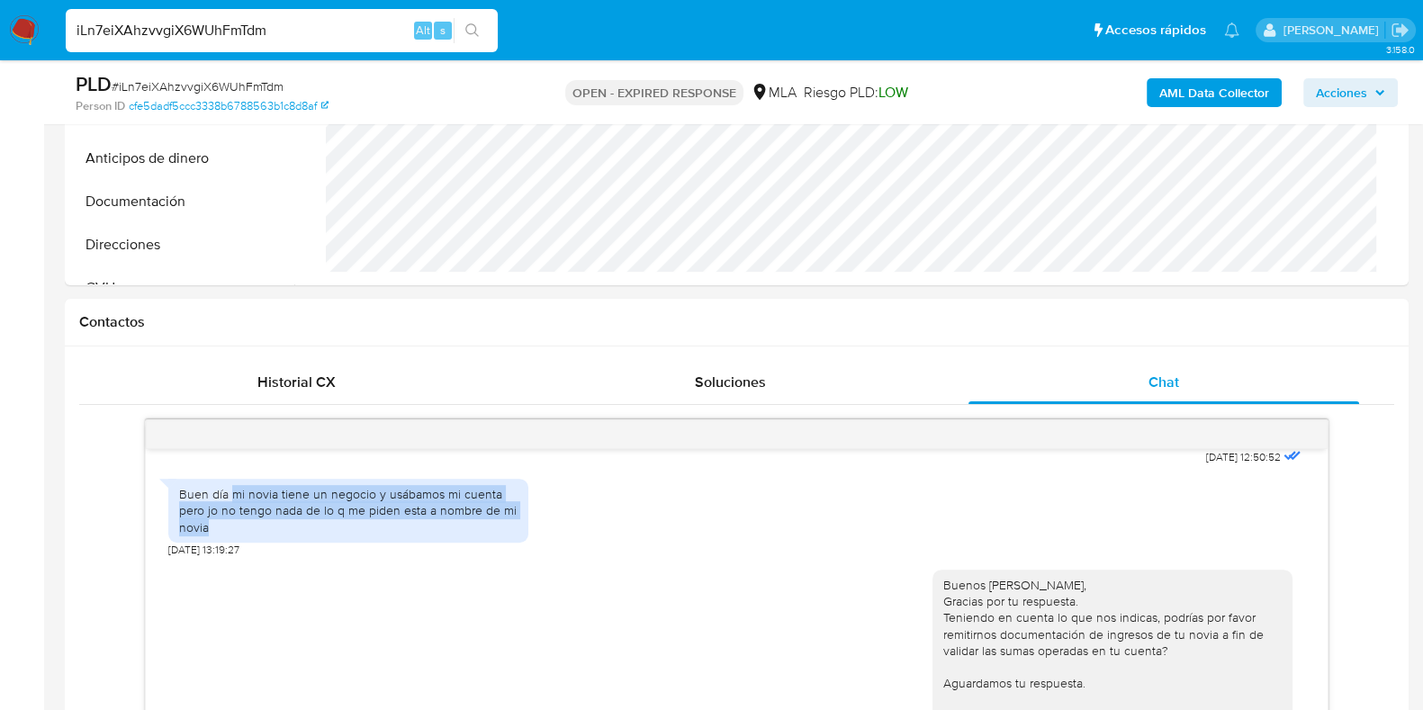
scroll to position [675, 0]
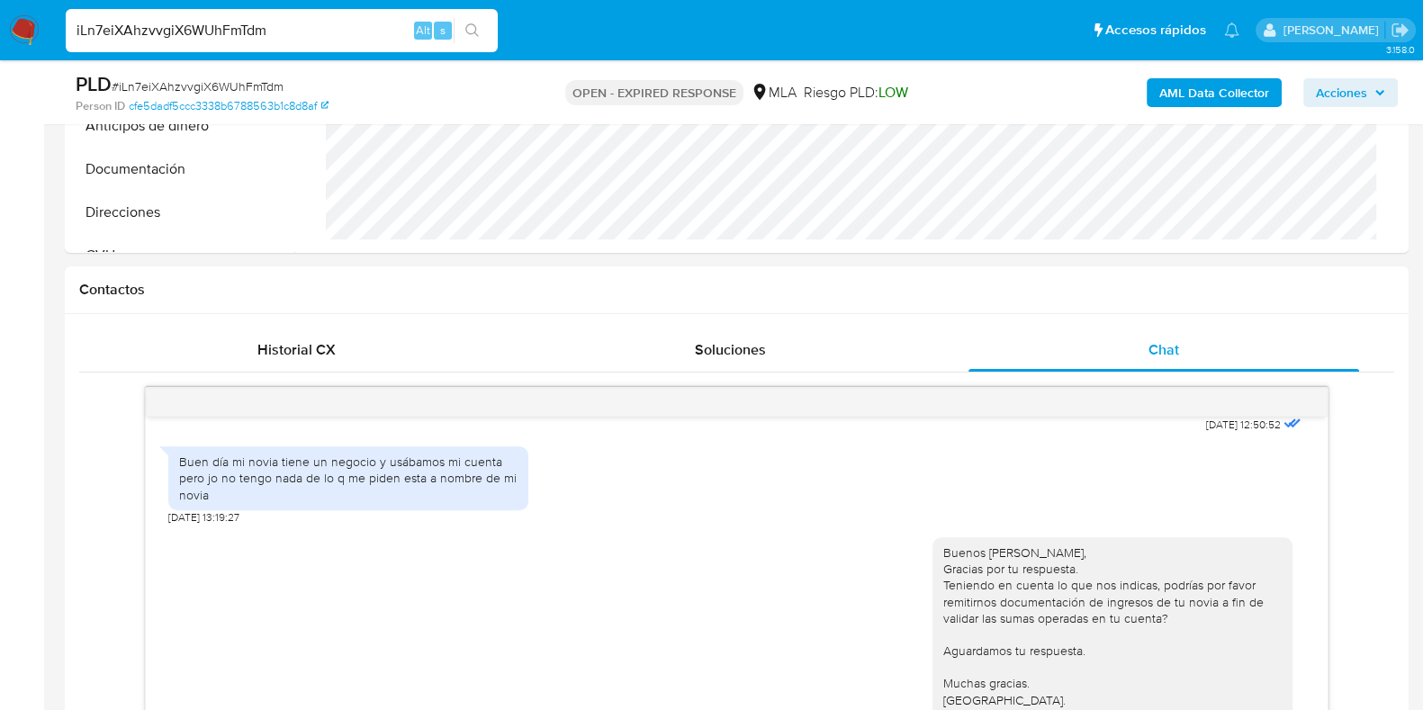
click at [183, 83] on span "# iLn7eiXAhzvvgiX6WUhFmTdm" at bounding box center [198, 86] width 172 height 18
copy span "iLn7eiXAhzvvgiX6WUhFmTdm"
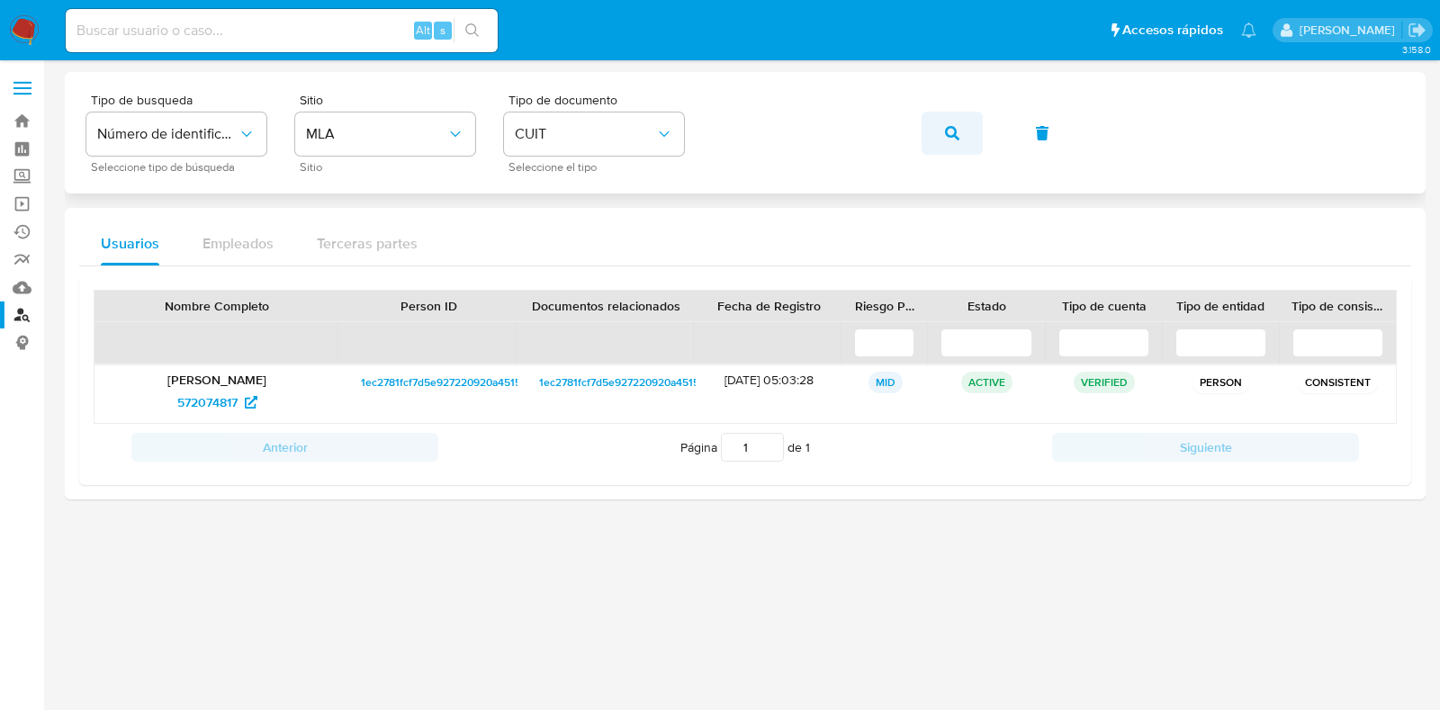
click at [942, 140] on button "button" at bounding box center [952, 133] width 61 height 43
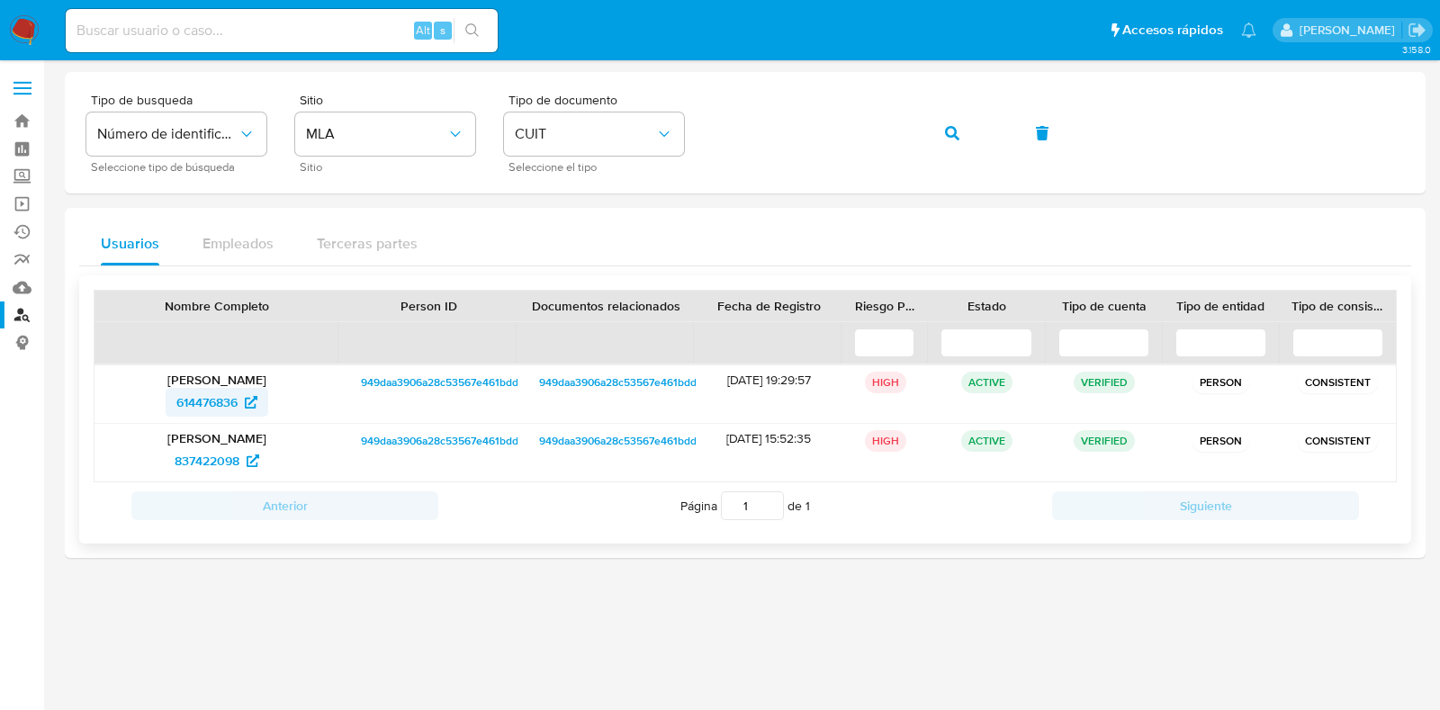
click at [217, 400] on span "614476836" at bounding box center [206, 402] width 61 height 29
click at [203, 460] on span "837422098" at bounding box center [207, 460] width 65 height 29
click at [961, 131] on button "button" at bounding box center [952, 133] width 61 height 43
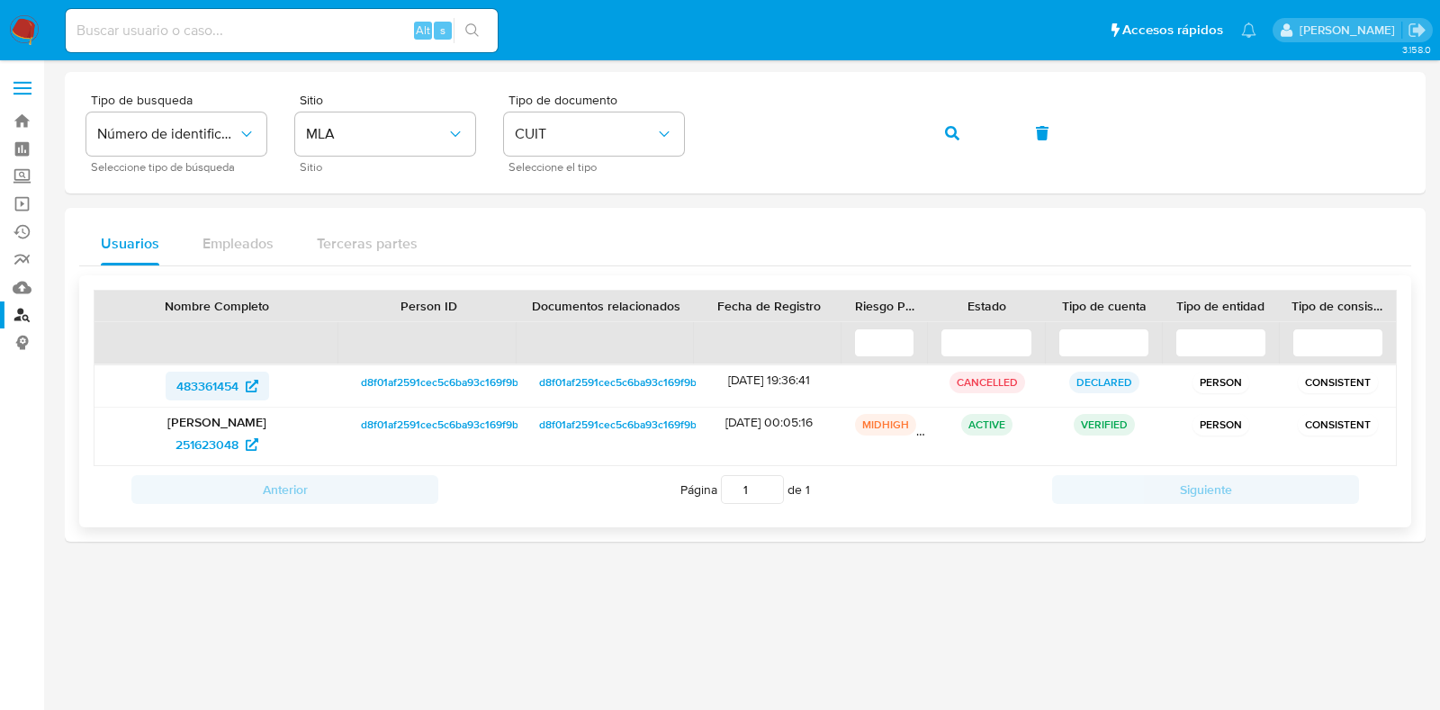
click at [212, 391] on span "483361454" at bounding box center [207, 386] width 62 height 29
click at [198, 434] on span "251623048" at bounding box center [207, 444] width 63 height 29
click at [950, 126] on icon "button" at bounding box center [952, 133] width 14 height 14
click at [199, 377] on span "259564419" at bounding box center [207, 386] width 62 height 29
click at [210, 442] on span "258880175" at bounding box center [207, 444] width 62 height 29
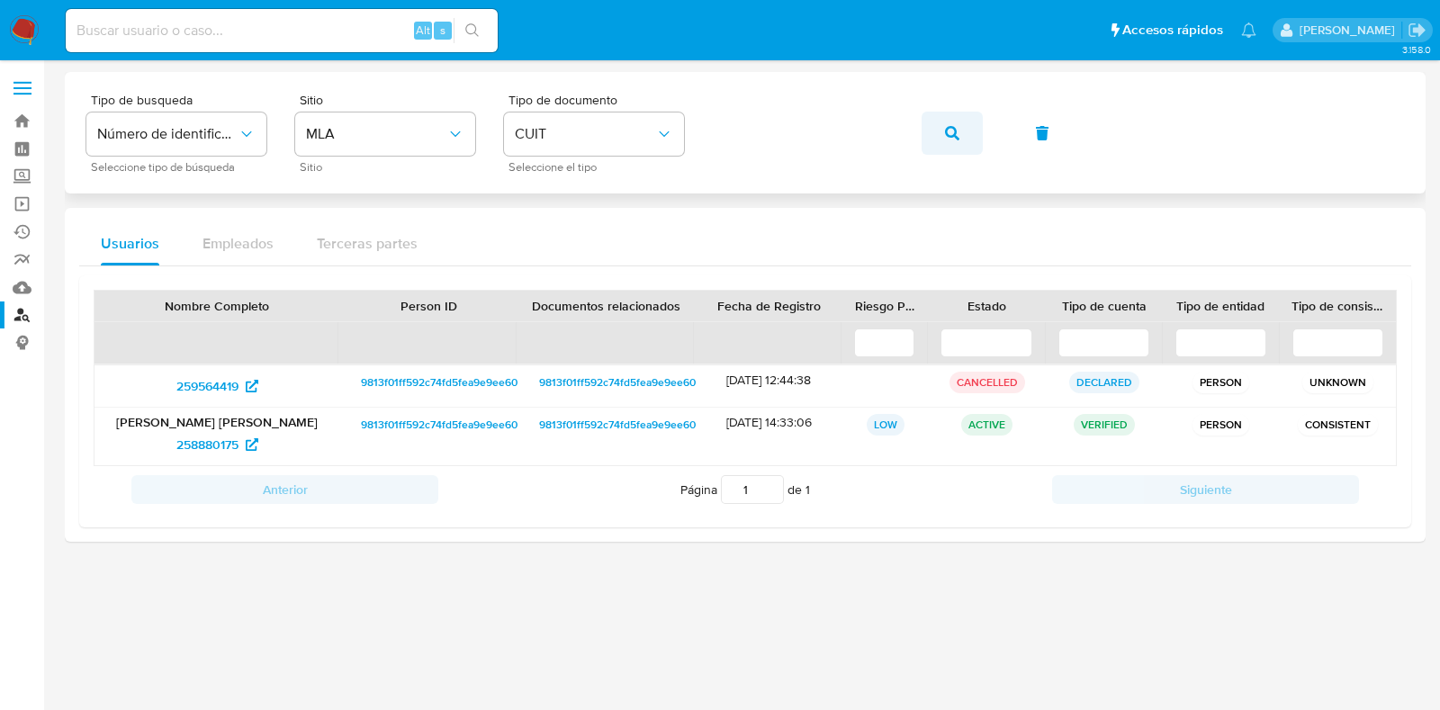
click at [959, 131] on icon "button" at bounding box center [952, 133] width 14 height 14
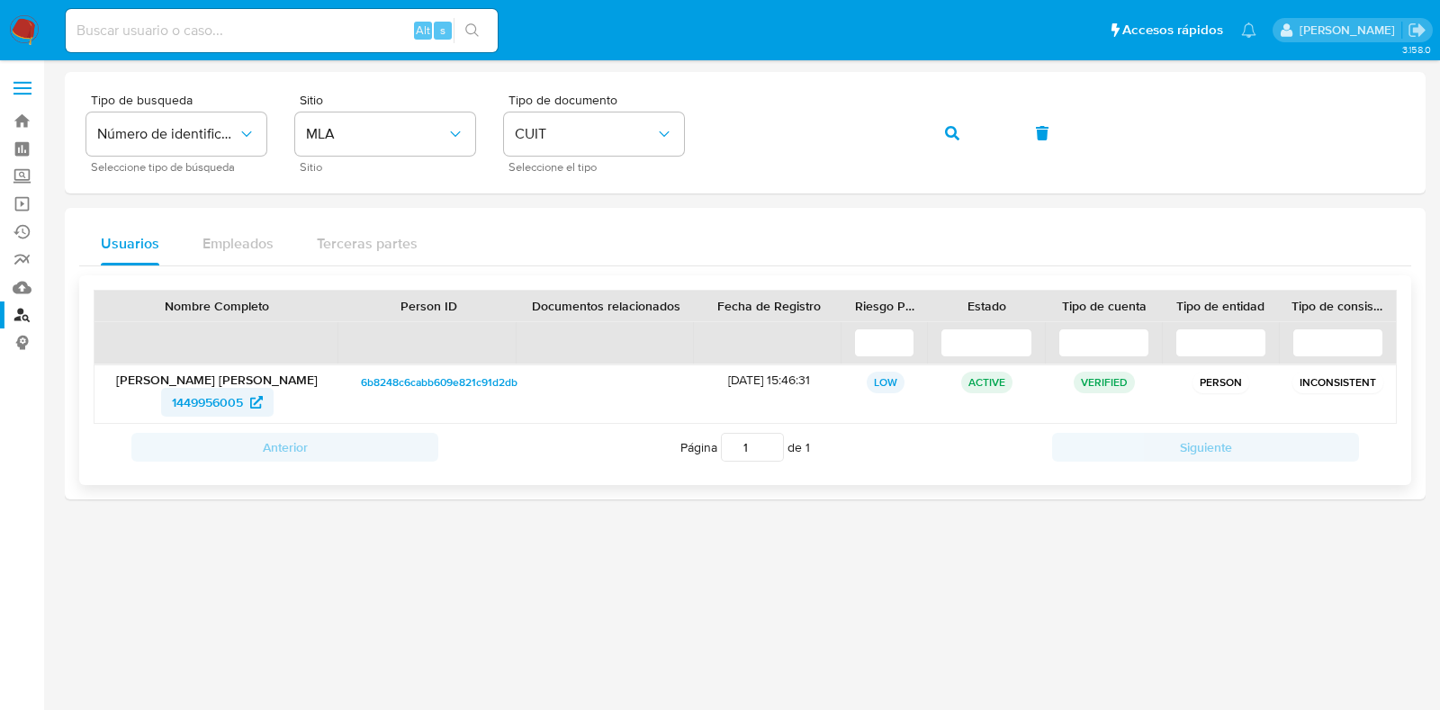
click at [216, 398] on span "1449956005" at bounding box center [207, 402] width 71 height 29
click at [943, 125] on button "button" at bounding box center [952, 133] width 61 height 43
click at [221, 394] on span "183374595" at bounding box center [206, 402] width 61 height 29
click at [950, 123] on span "button" at bounding box center [952, 133] width 14 height 40
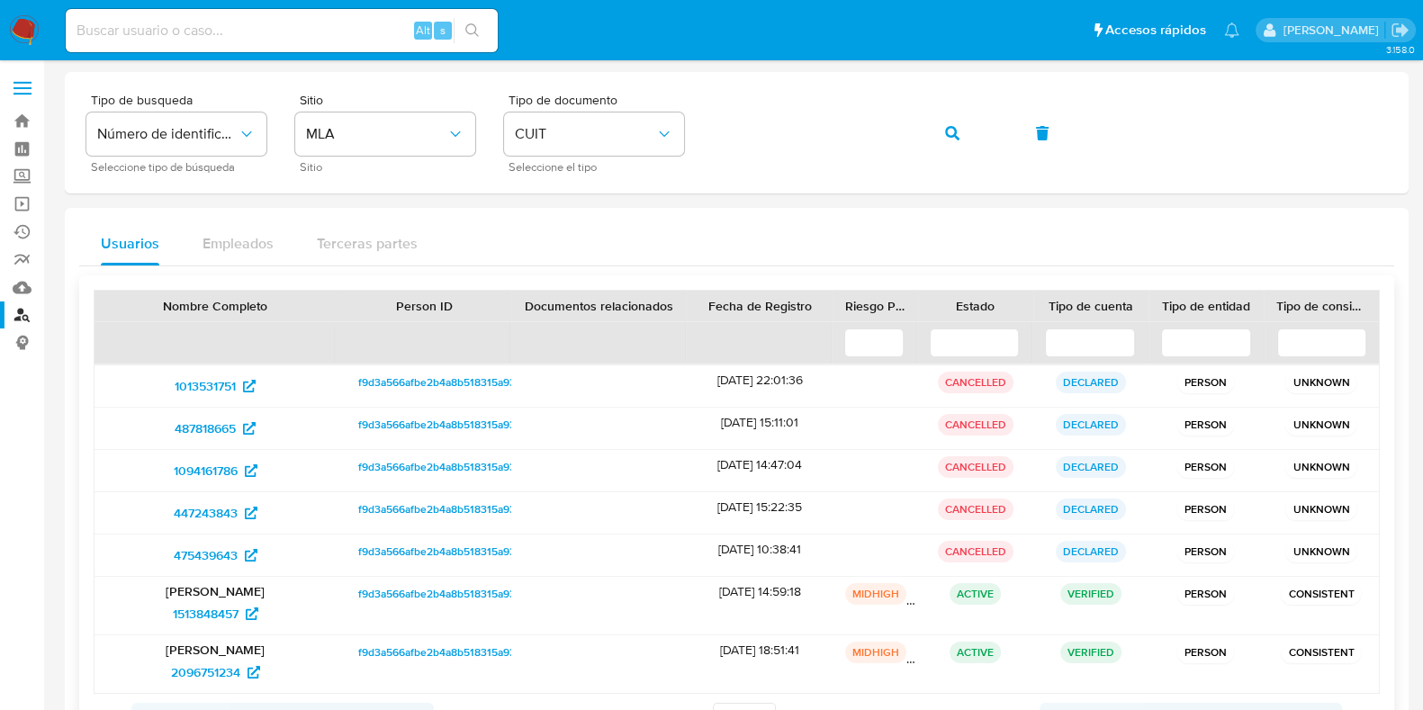
scroll to position [112, 0]
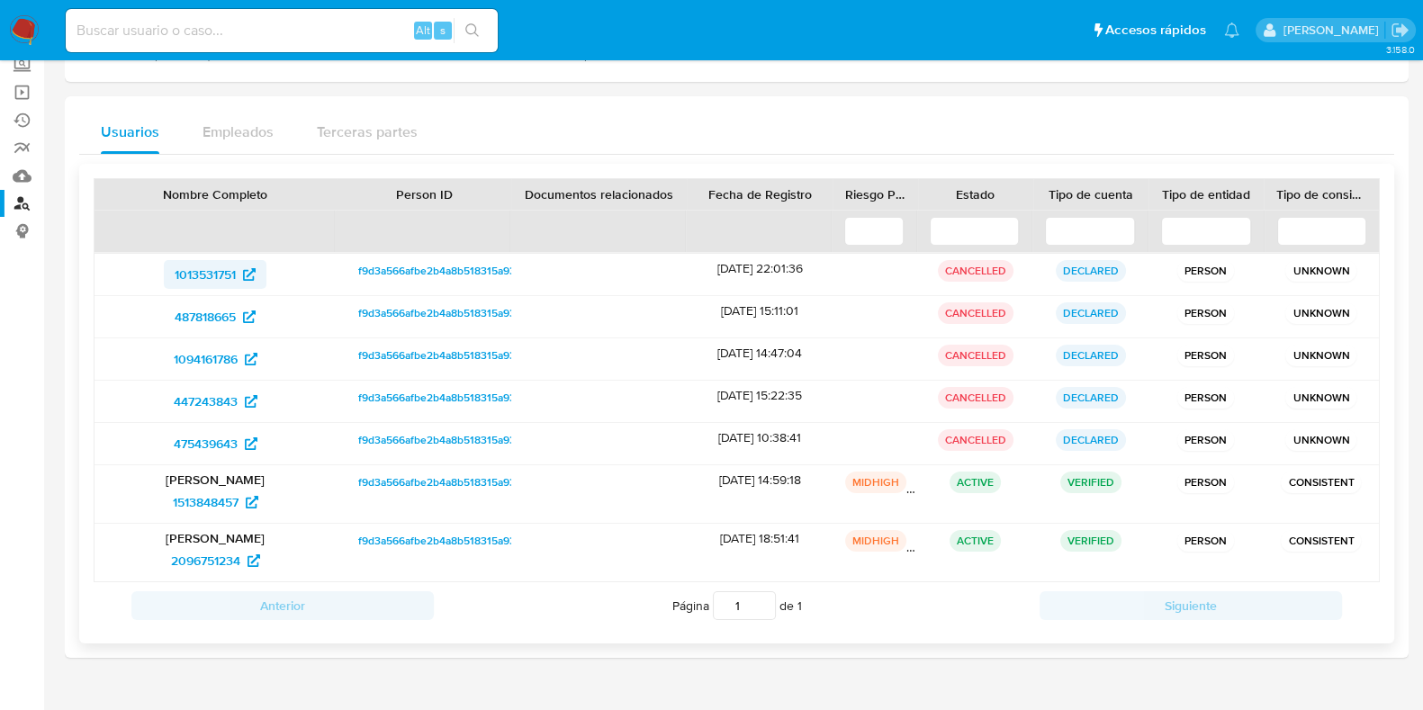
click at [214, 275] on span "1013531751" at bounding box center [205, 274] width 61 height 29
click at [221, 307] on span "487818665" at bounding box center [205, 316] width 61 height 29
click at [199, 355] on span "1094161786" at bounding box center [206, 359] width 64 height 29
click at [227, 404] on span "447243843" at bounding box center [206, 401] width 64 height 29
click at [227, 443] on span "475439643" at bounding box center [206, 443] width 64 height 29
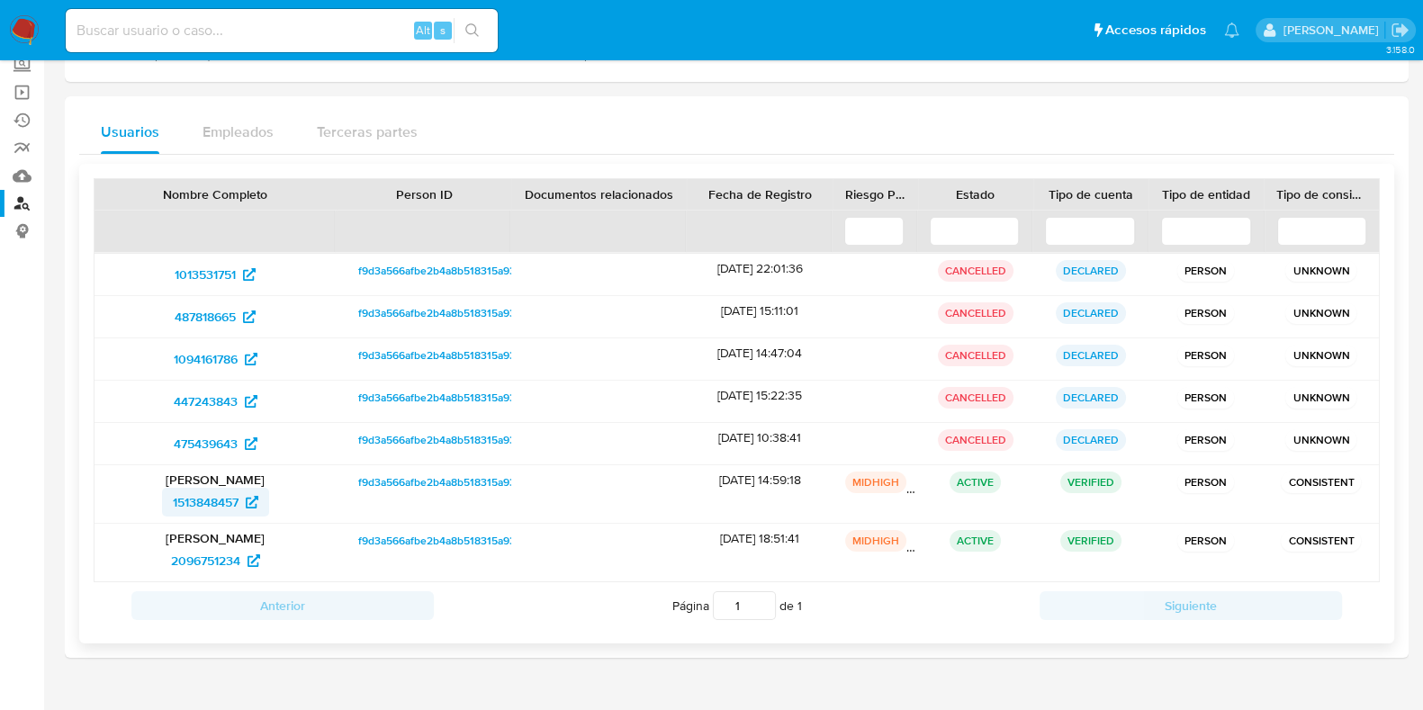
click at [216, 494] on span "1513848457" at bounding box center [206, 502] width 66 height 29
click at [204, 555] on span "2096751234" at bounding box center [205, 560] width 69 height 29
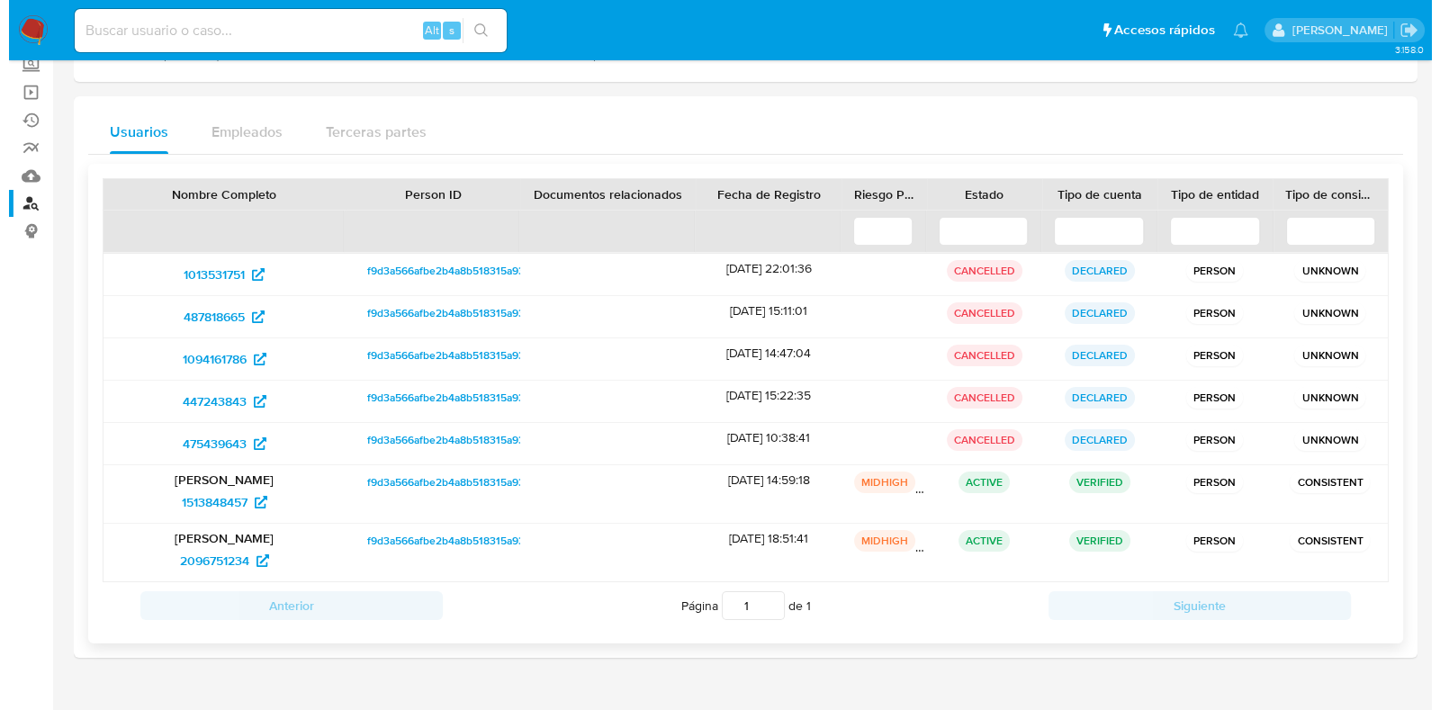
scroll to position [0, 0]
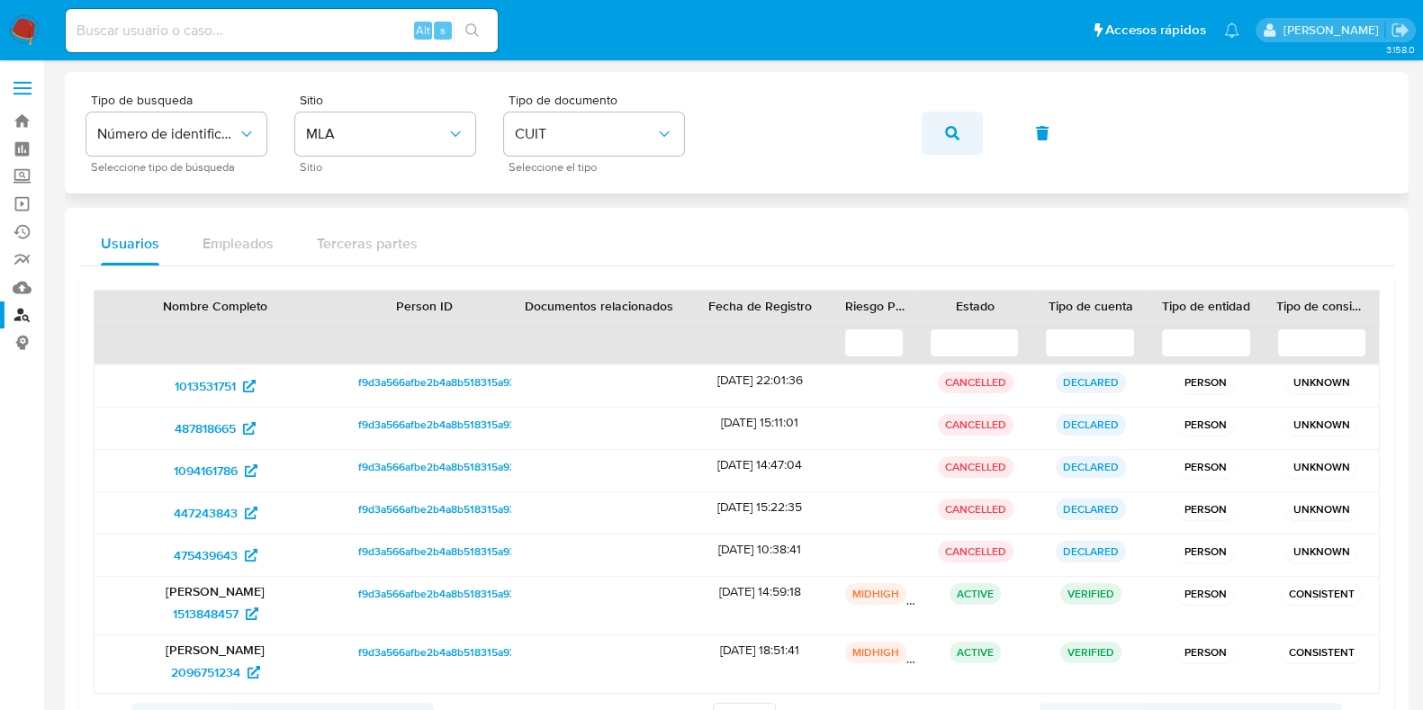
click at [952, 128] on icon "button" at bounding box center [952, 133] width 14 height 14
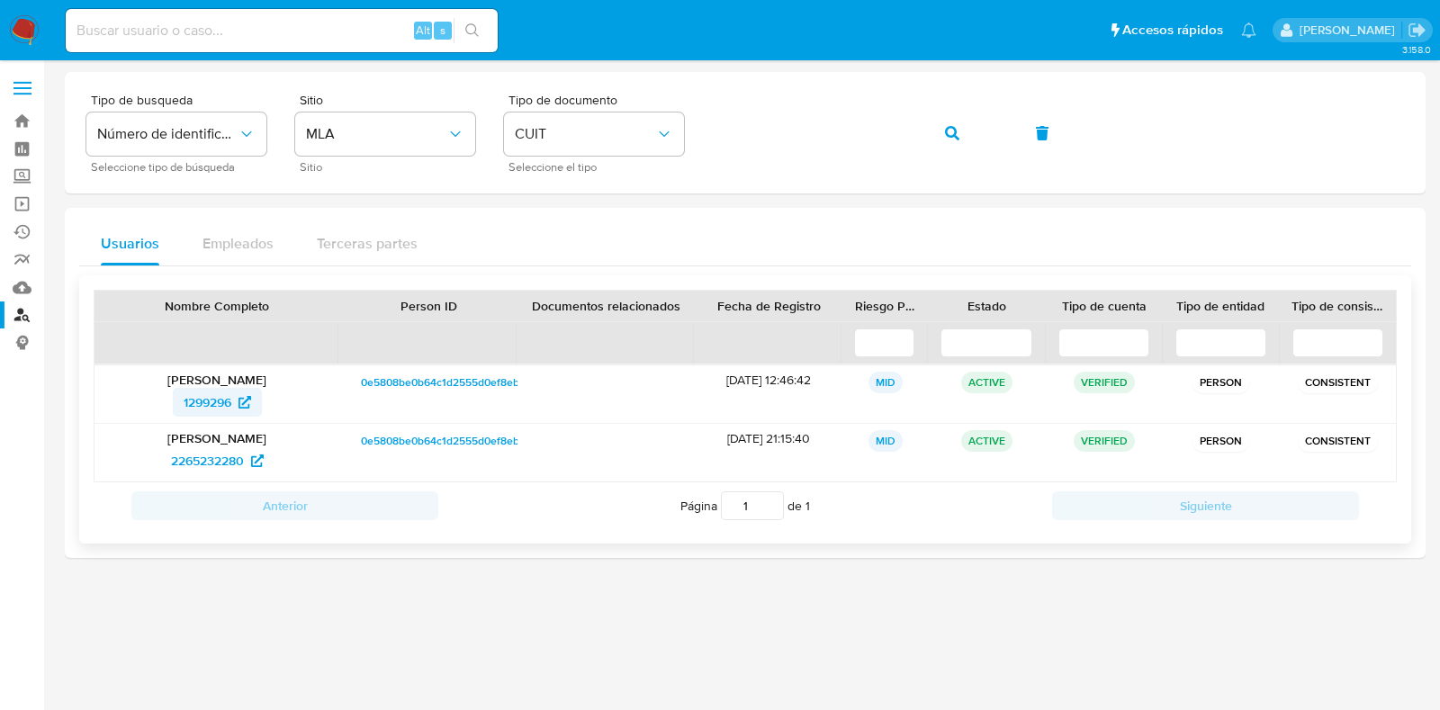
click at [203, 392] on span "1299296" at bounding box center [208, 402] width 48 height 29
click at [205, 460] on span "2265232280" at bounding box center [207, 460] width 73 height 29
click at [928, 126] on button "button" at bounding box center [952, 133] width 61 height 43
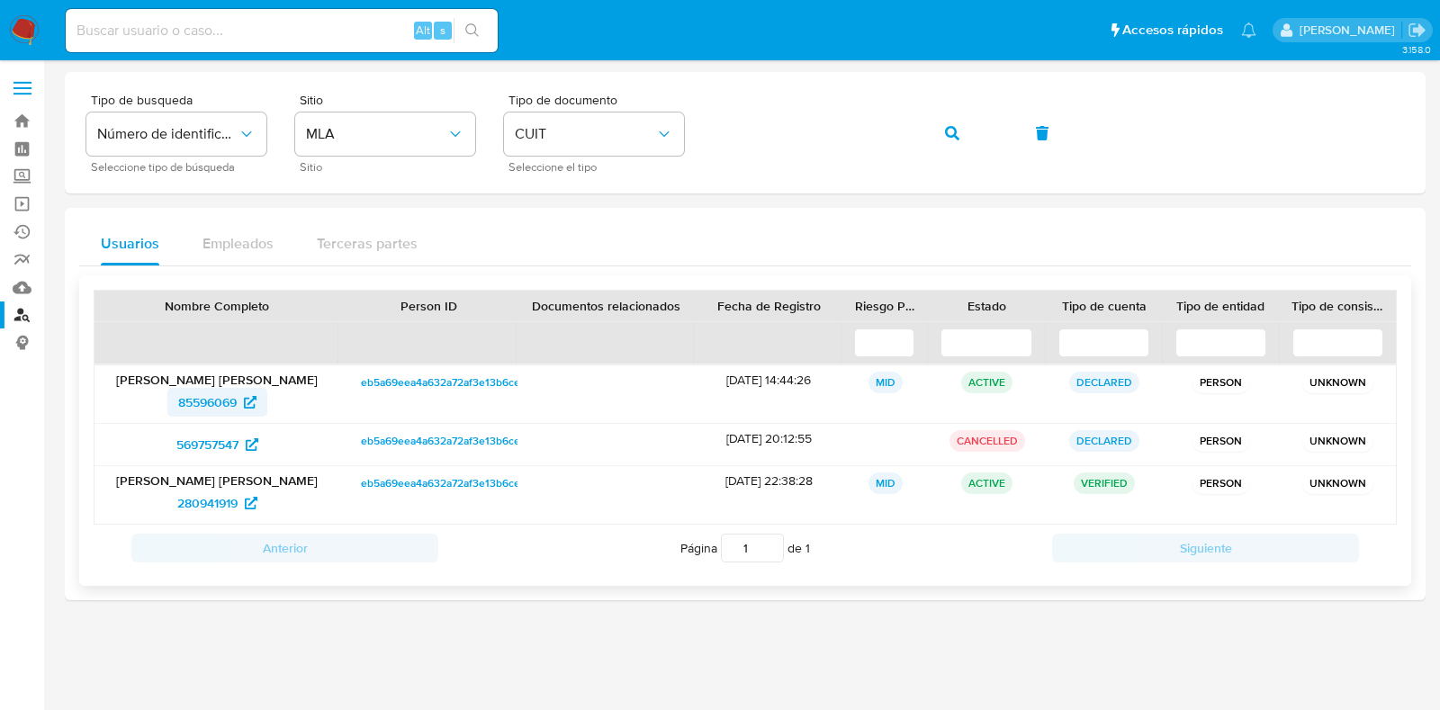
click at [206, 402] on span "85596069" at bounding box center [207, 402] width 59 height 29
click at [209, 438] on span "569757547" at bounding box center [207, 444] width 62 height 29
click at [215, 500] on span "280941919" at bounding box center [207, 503] width 60 height 29
click at [945, 137] on icon "button" at bounding box center [952, 133] width 14 height 14
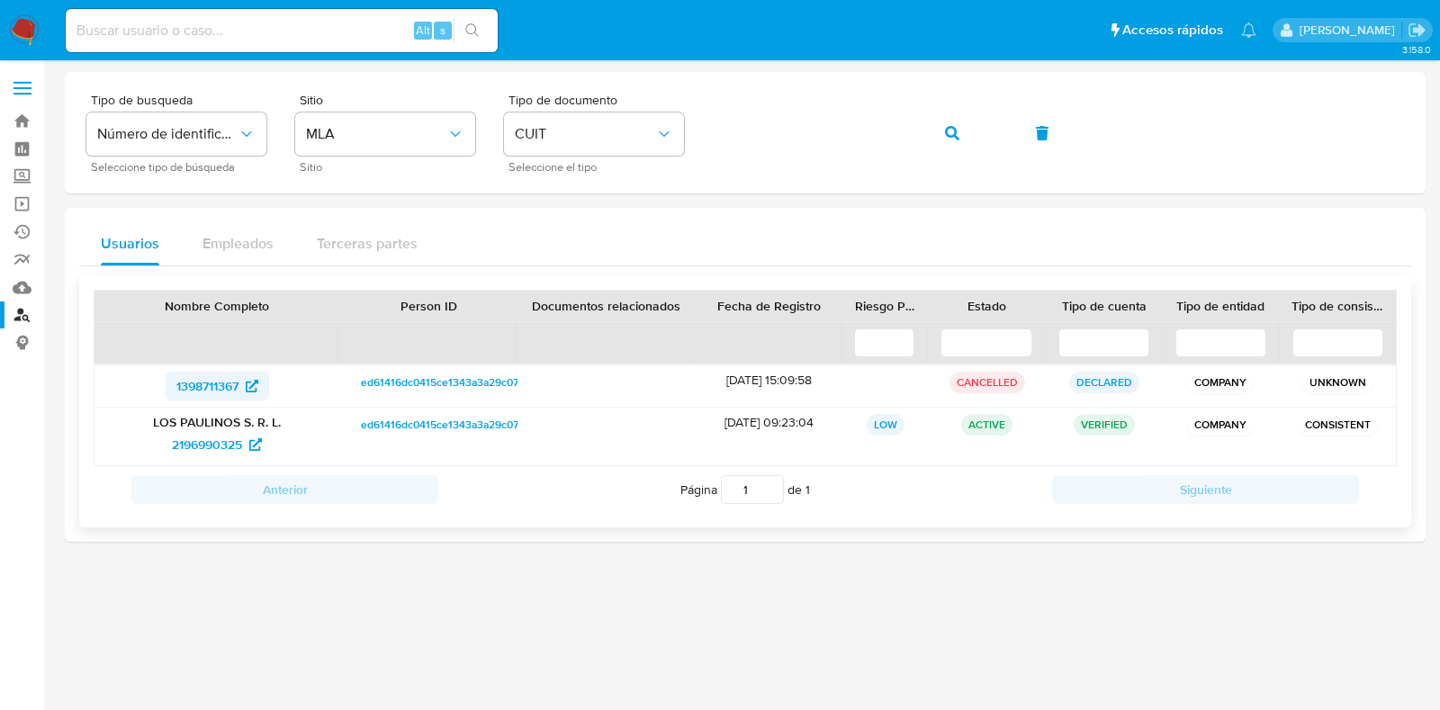
click at [207, 374] on span "1398711367" at bounding box center [207, 386] width 62 height 29
click at [183, 446] on span "2196990325" at bounding box center [207, 444] width 70 height 29
click at [941, 131] on button "button" at bounding box center [952, 133] width 61 height 43
click at [233, 381] on span "166048783" at bounding box center [207, 386] width 62 height 29
click at [212, 439] on span "2394517539" at bounding box center [207, 444] width 68 height 29
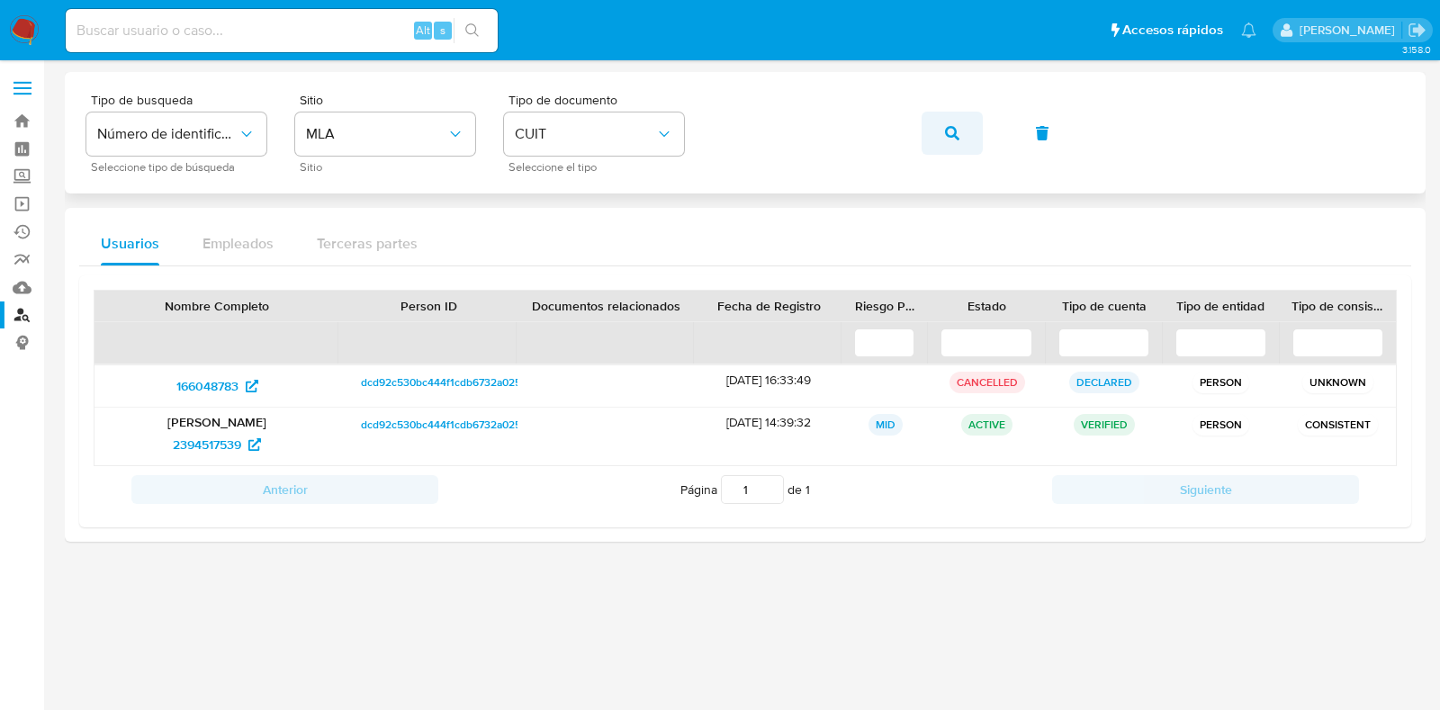
click at [950, 122] on span "button" at bounding box center [952, 133] width 14 height 40
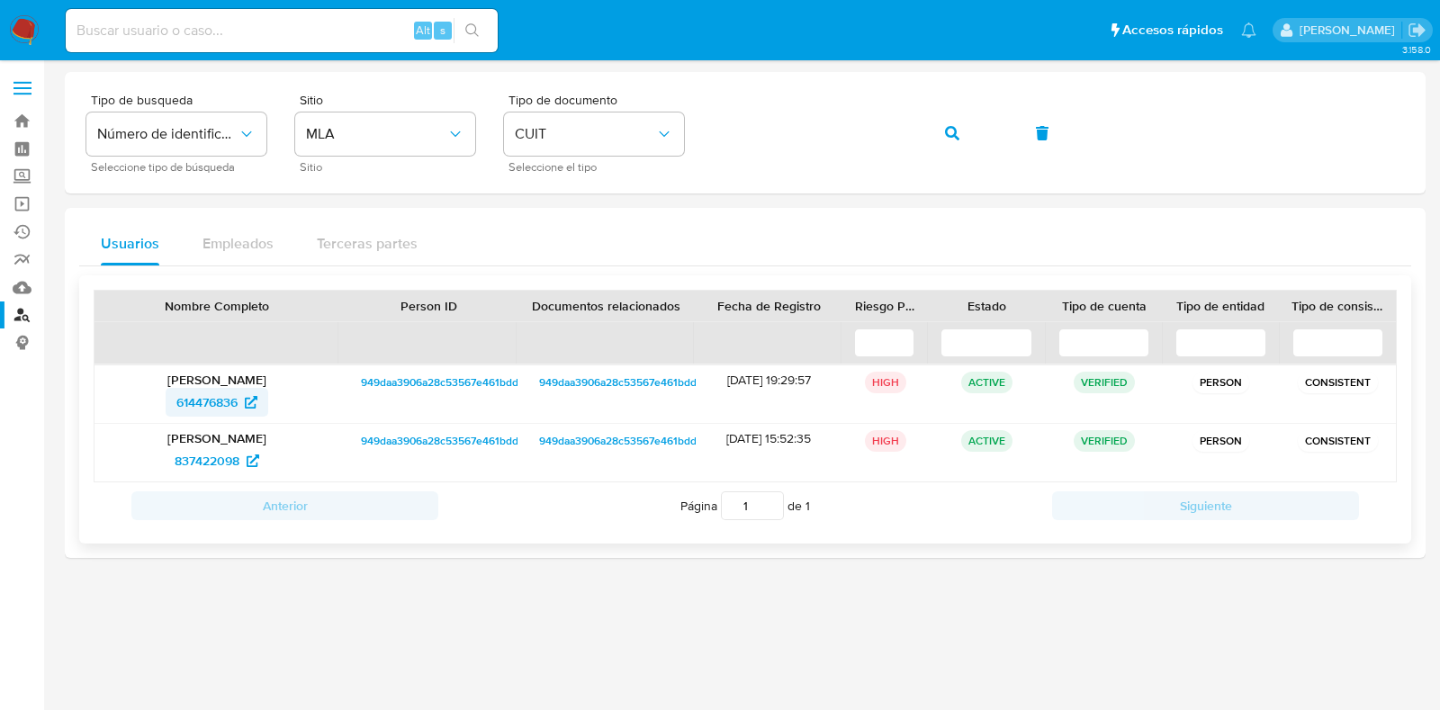
click at [216, 409] on span "614476836" at bounding box center [206, 402] width 61 height 29
click at [943, 131] on button "button" at bounding box center [952, 133] width 61 height 43
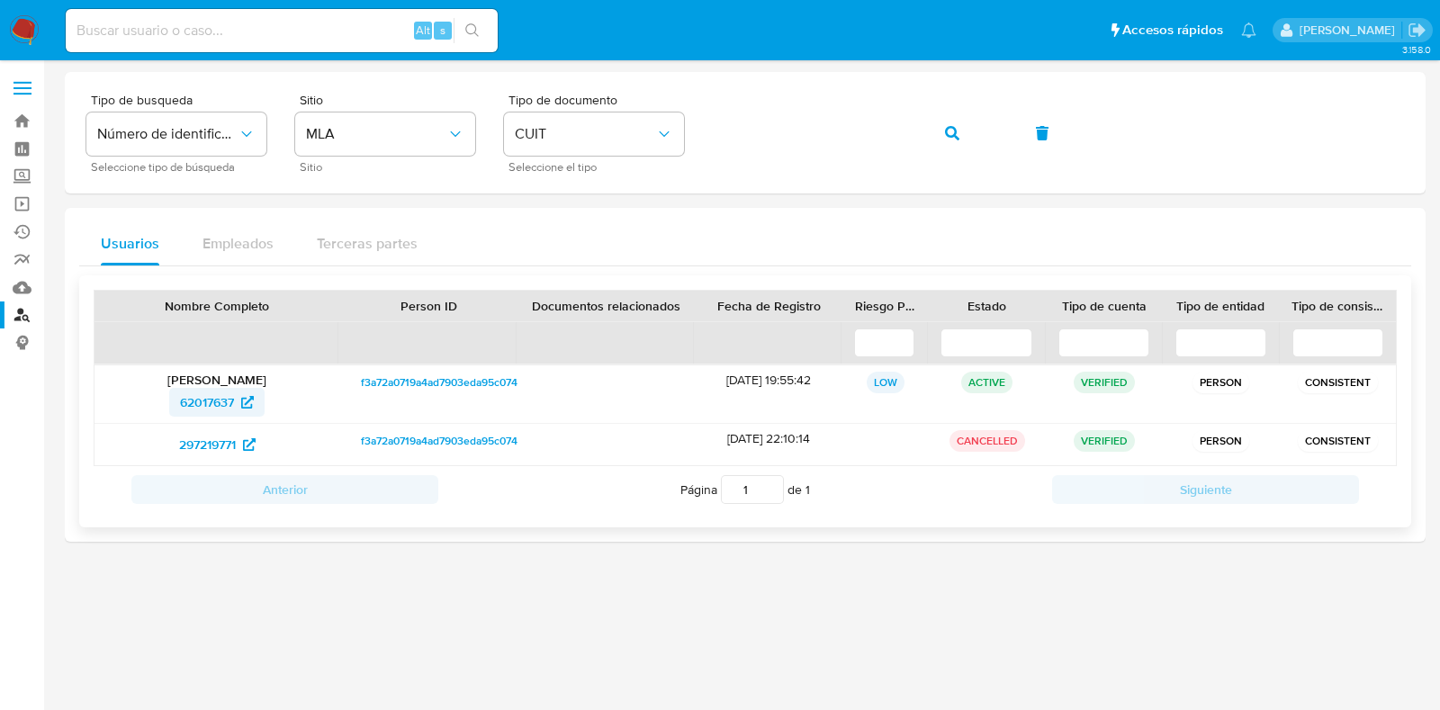
click at [209, 398] on span "62017637" at bounding box center [207, 402] width 54 height 29
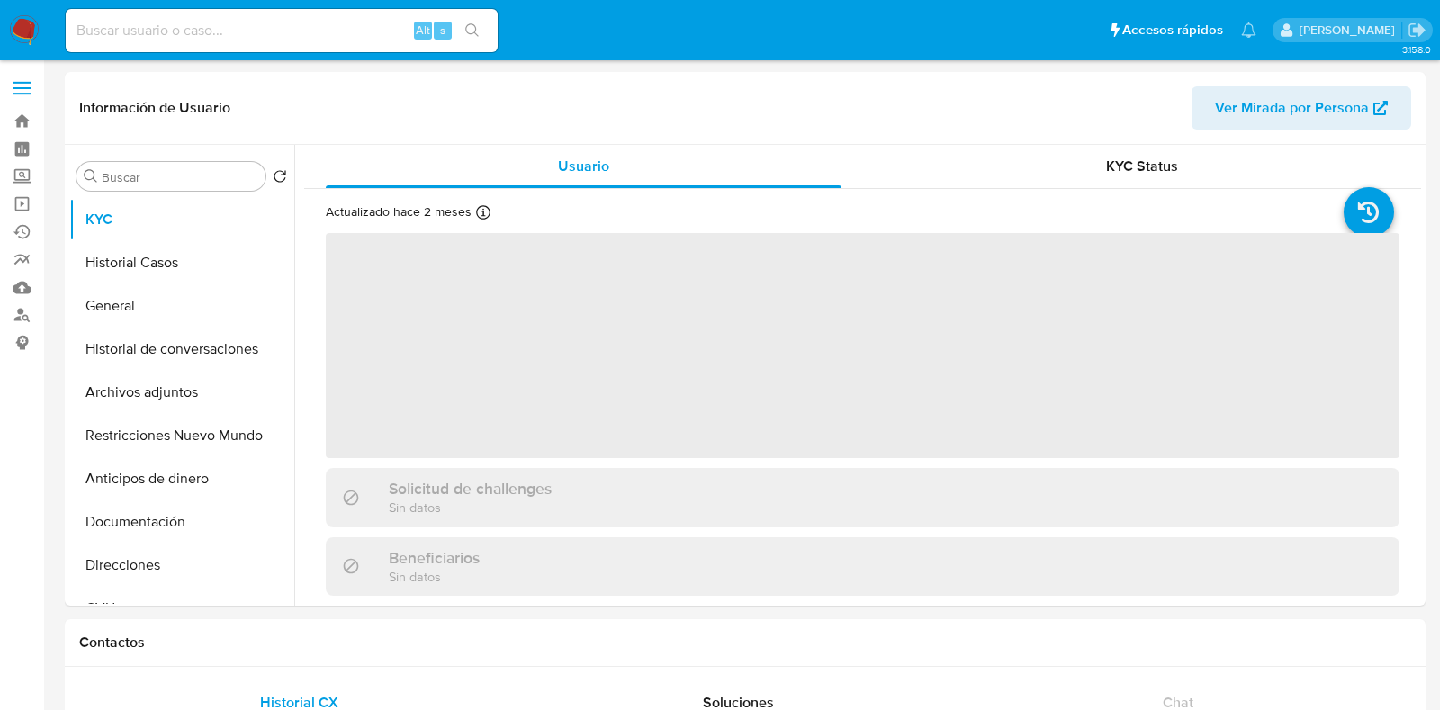
select select "10"
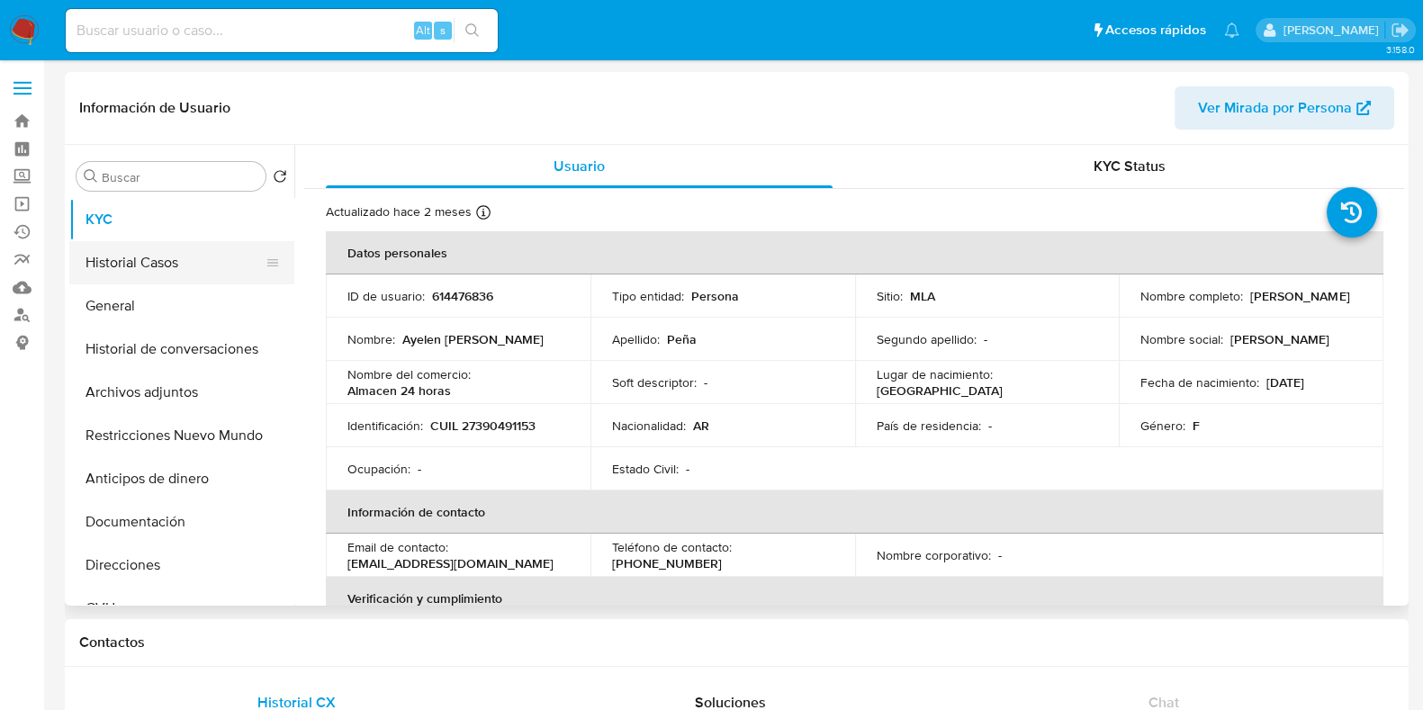
click at [149, 266] on button "Historial Casos" at bounding box center [174, 262] width 211 height 43
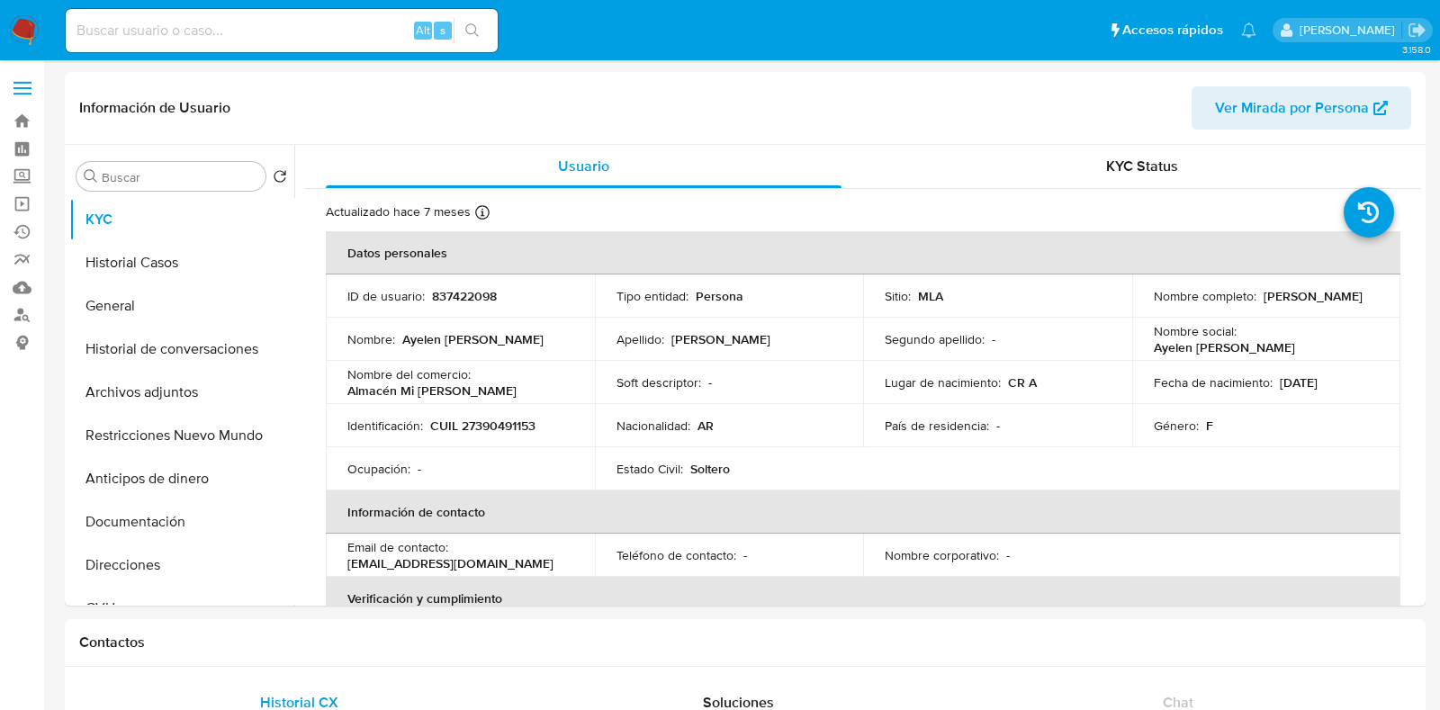
select select "10"
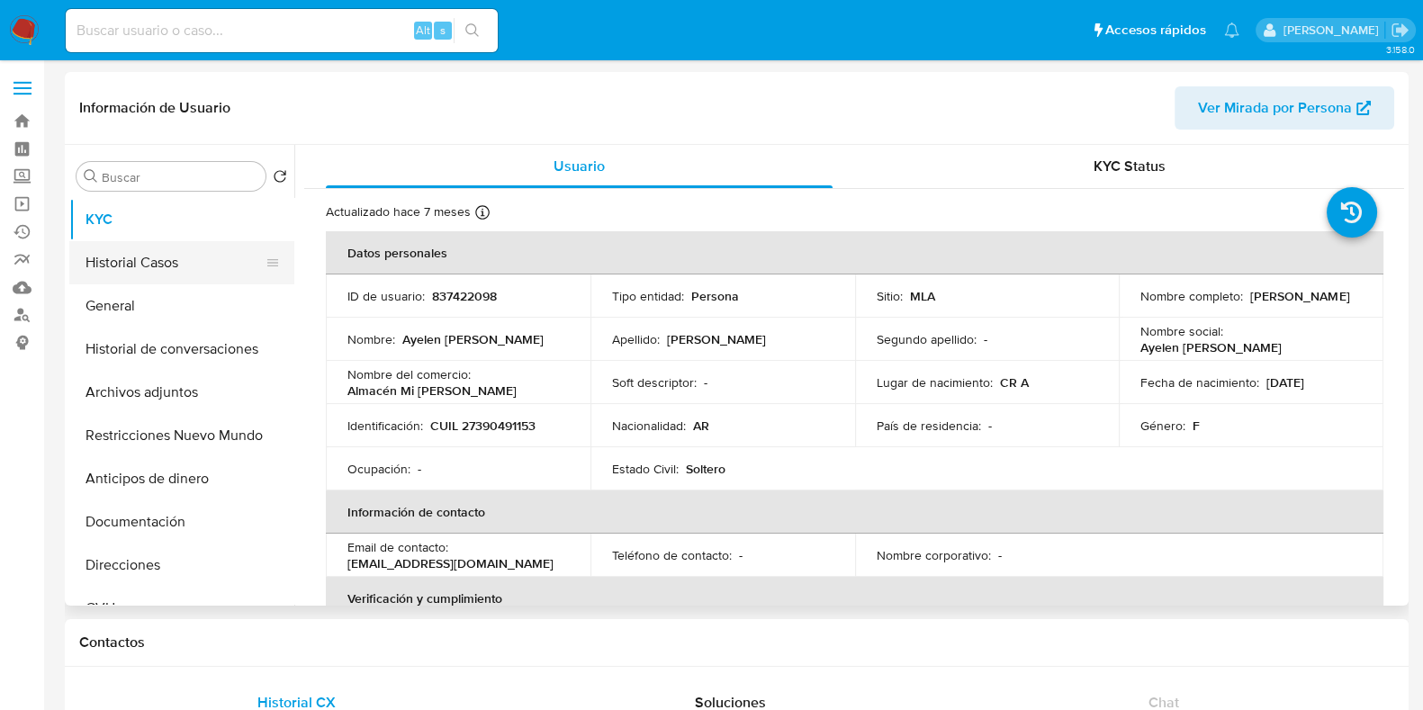
click at [172, 266] on button "Historial Casos" at bounding box center [174, 262] width 211 height 43
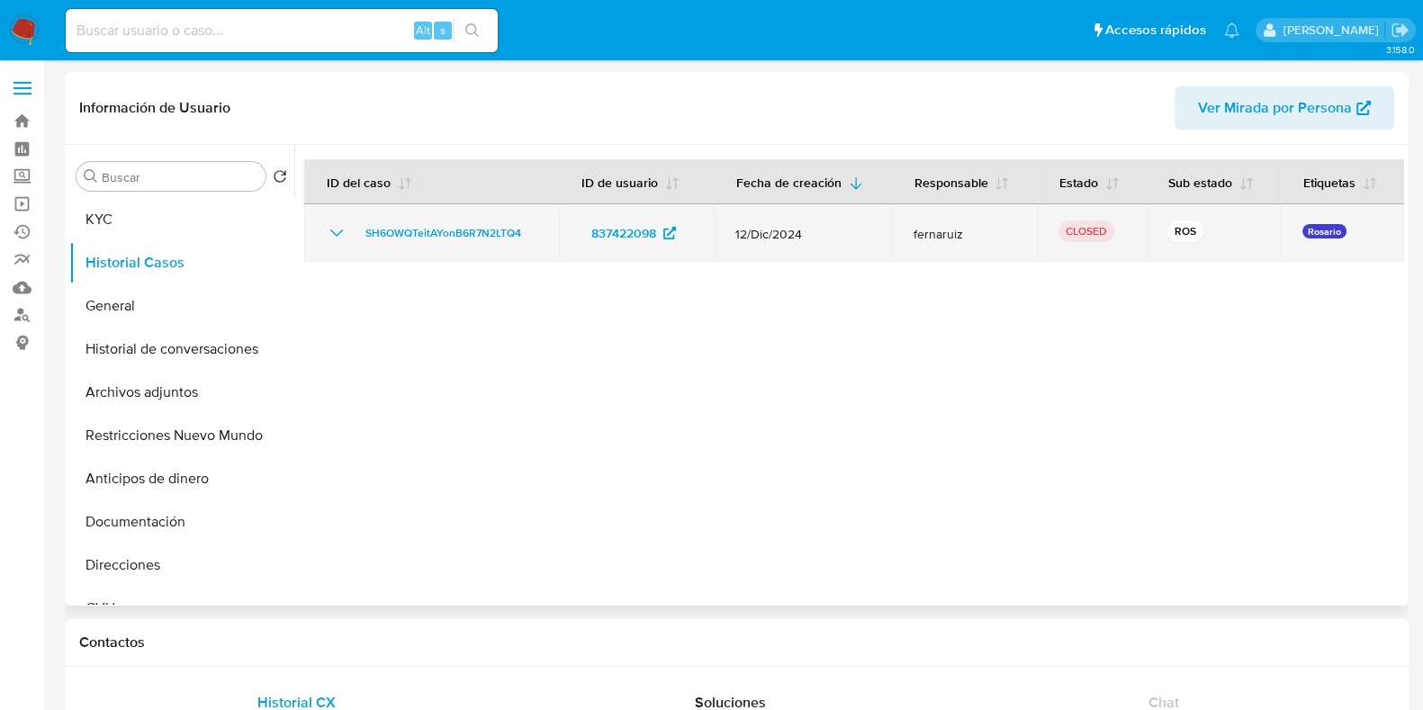
click at [336, 237] on icon "Mostrar/Ocultar" at bounding box center [337, 233] width 22 height 22
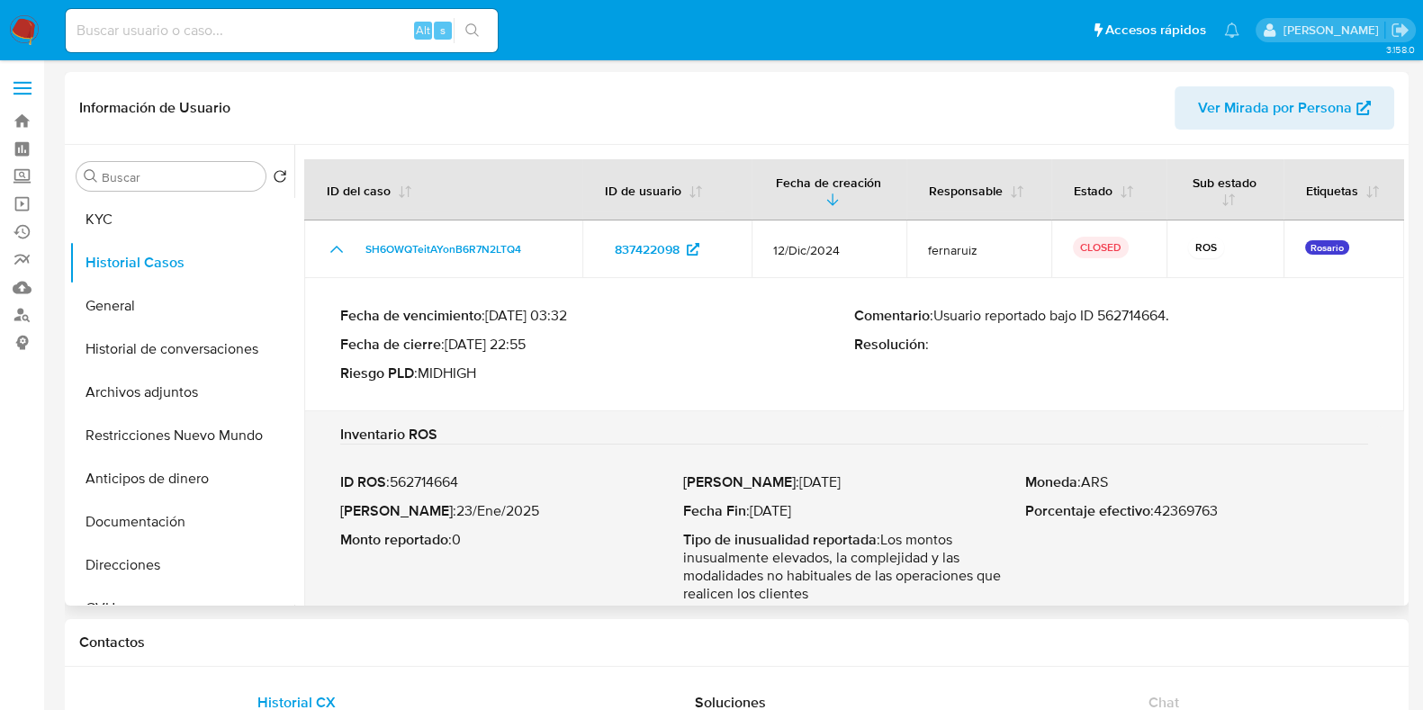
drag, startPoint x: 1174, startPoint y: 316, endPoint x: 937, endPoint y: 319, distance: 236.7
click at [937, 319] on p "Comentario : Usuario reportado bajo ID 562714664." at bounding box center [1111, 316] width 514 height 18
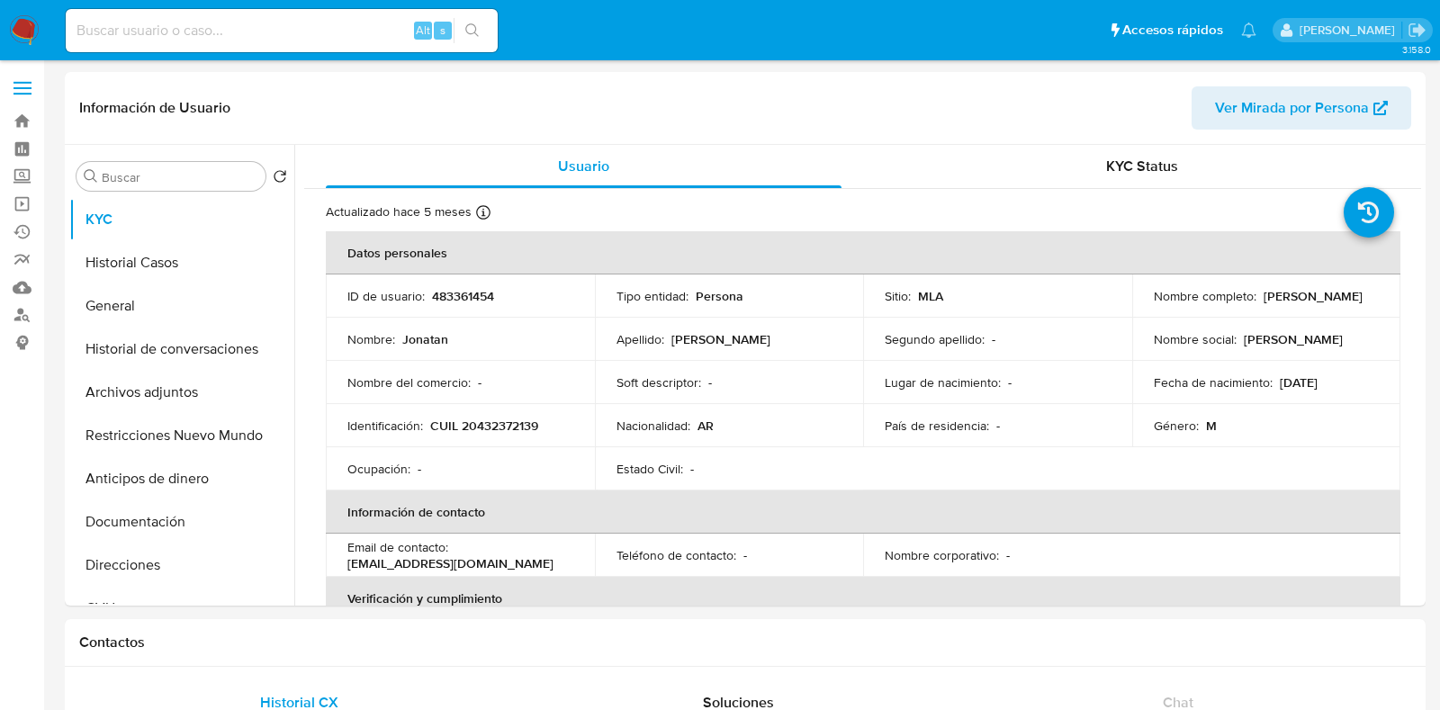
select select "10"
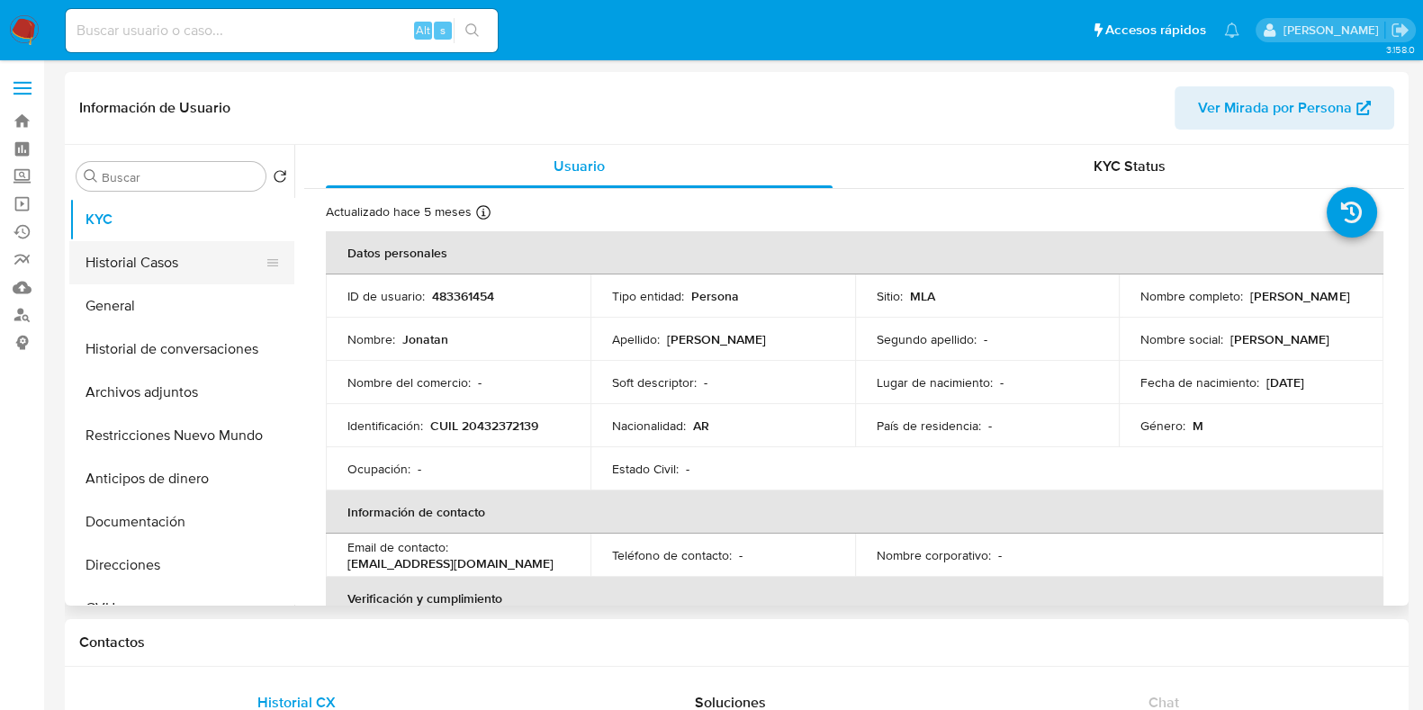
click at [176, 254] on button "Historial Casos" at bounding box center [174, 262] width 211 height 43
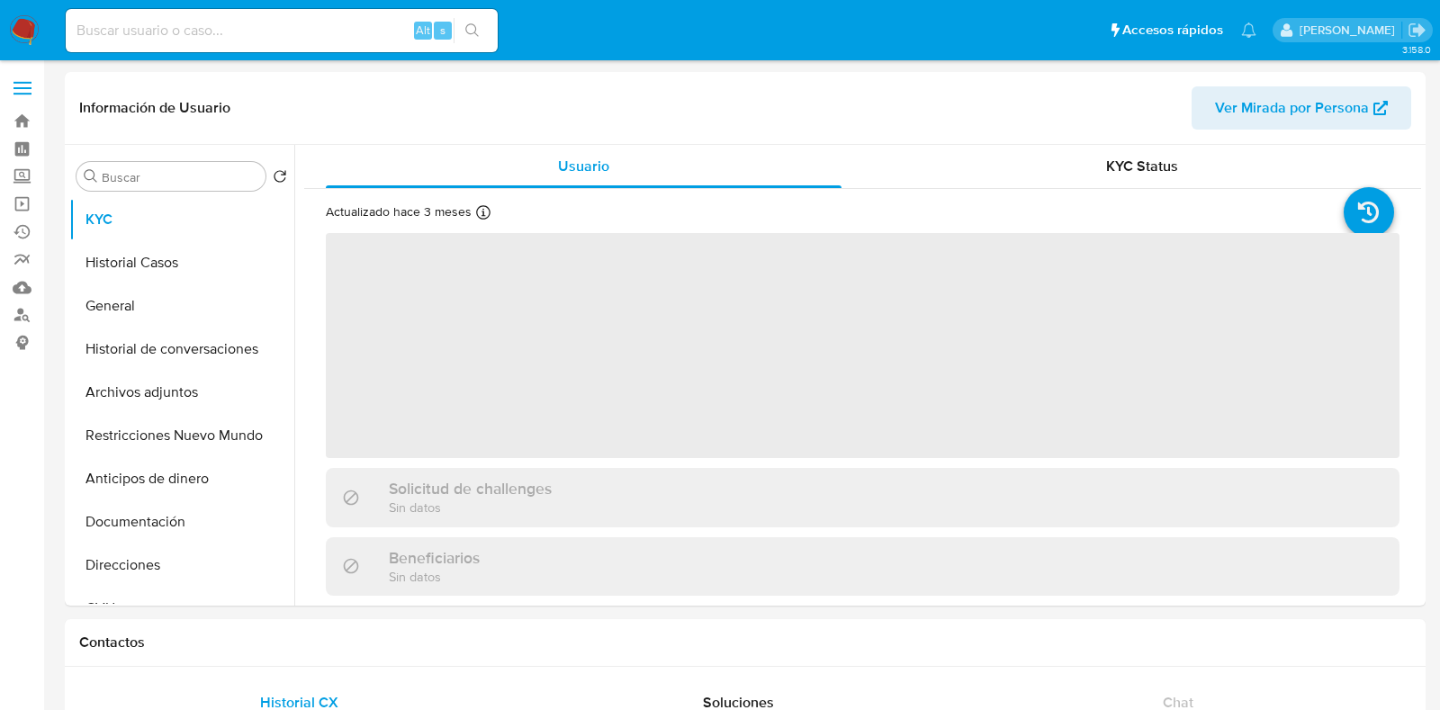
select select "10"
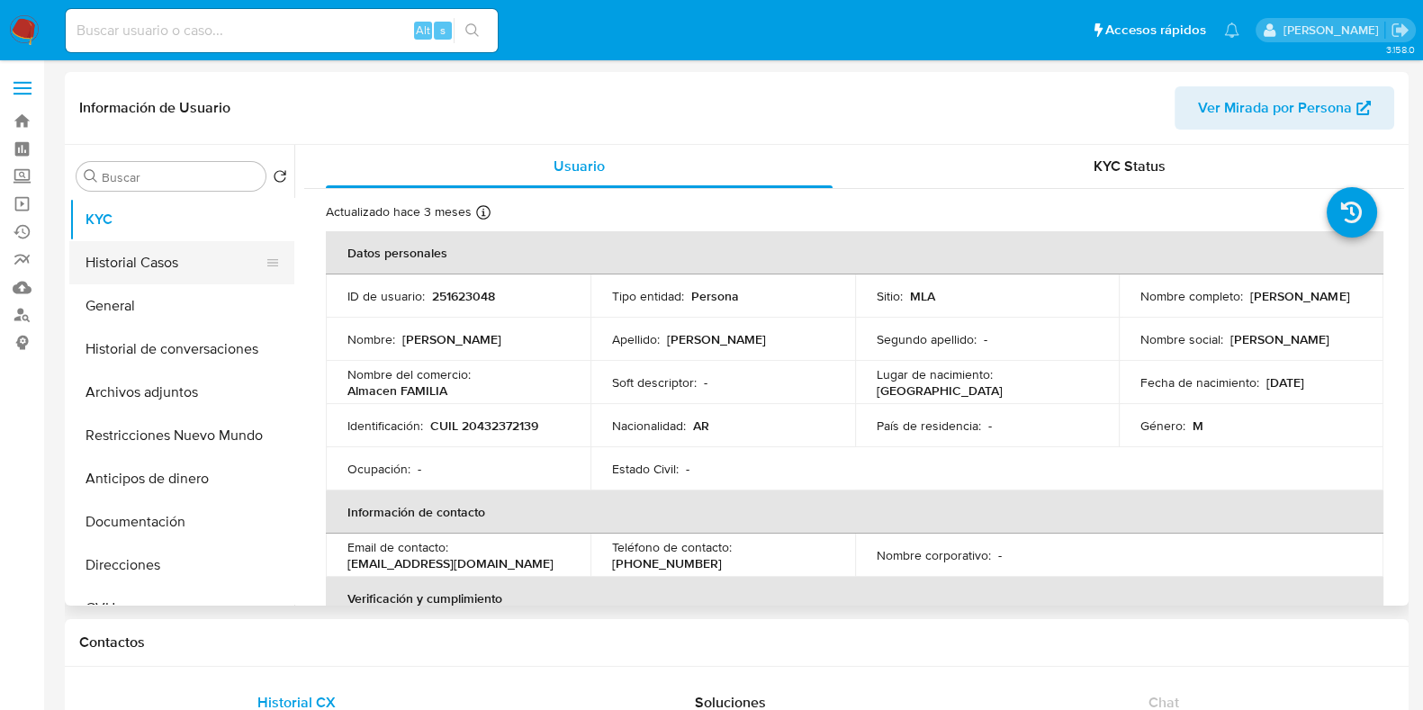
drag, startPoint x: 158, startPoint y: 253, endPoint x: 164, endPoint y: 241, distance: 13.3
click at [158, 254] on button "Historial Casos" at bounding box center [174, 262] width 211 height 43
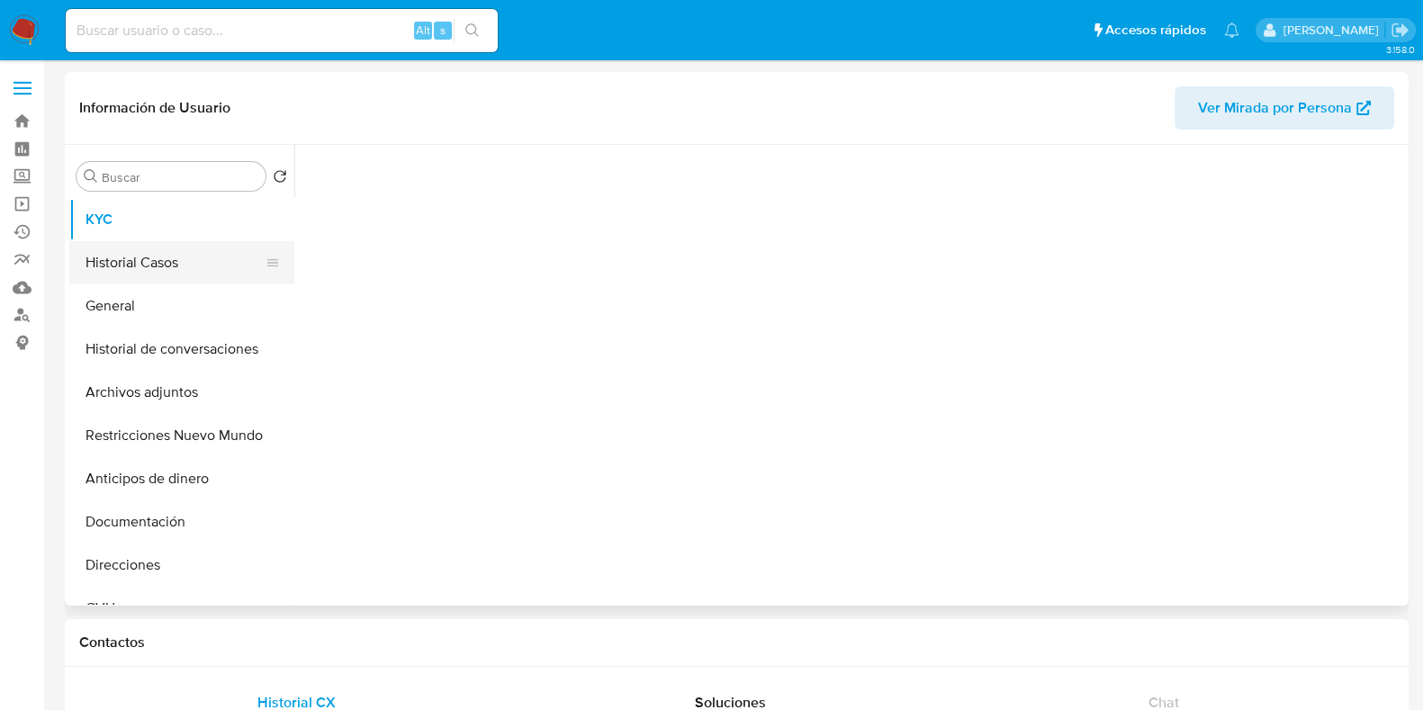
click at [145, 248] on button "Historial Casos" at bounding box center [174, 262] width 211 height 43
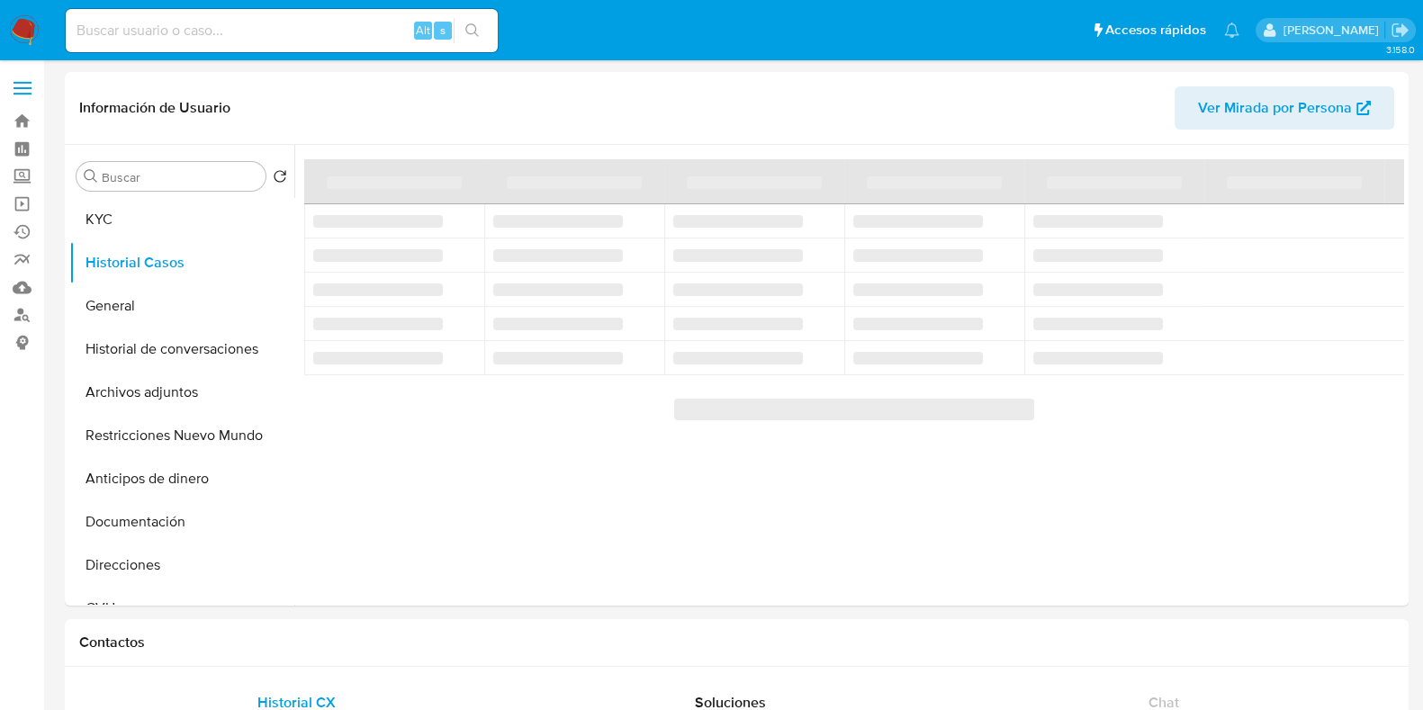
select select "10"
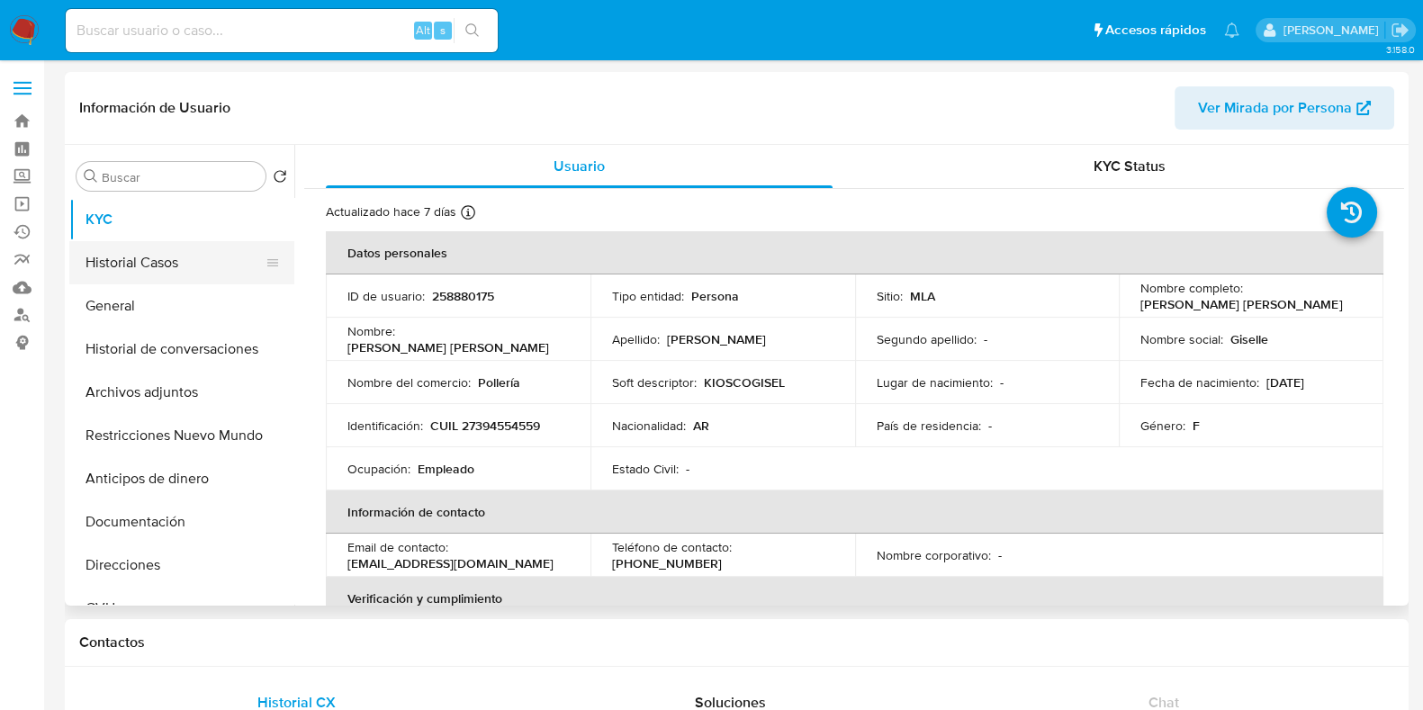
select select "10"
click at [171, 257] on button "Historial Casos" at bounding box center [174, 262] width 211 height 43
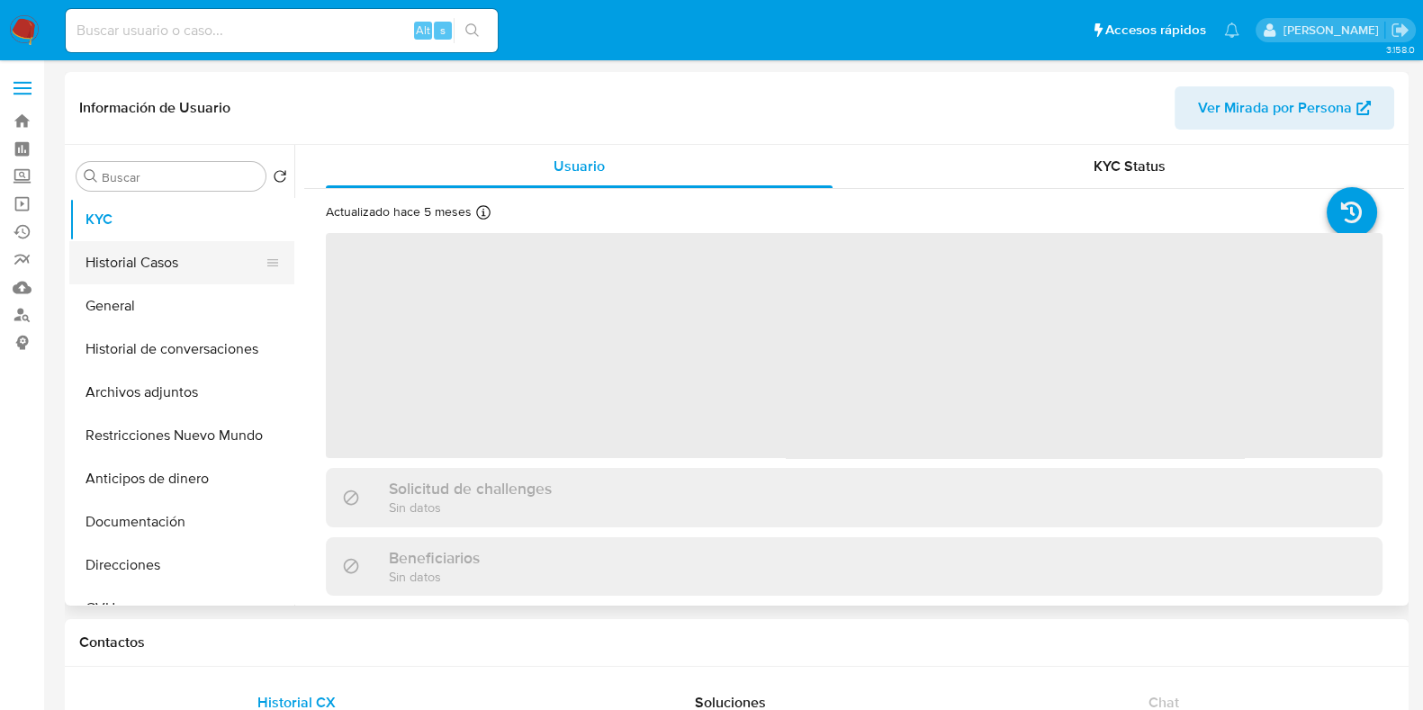
click at [164, 257] on button "Historial Casos" at bounding box center [174, 262] width 211 height 43
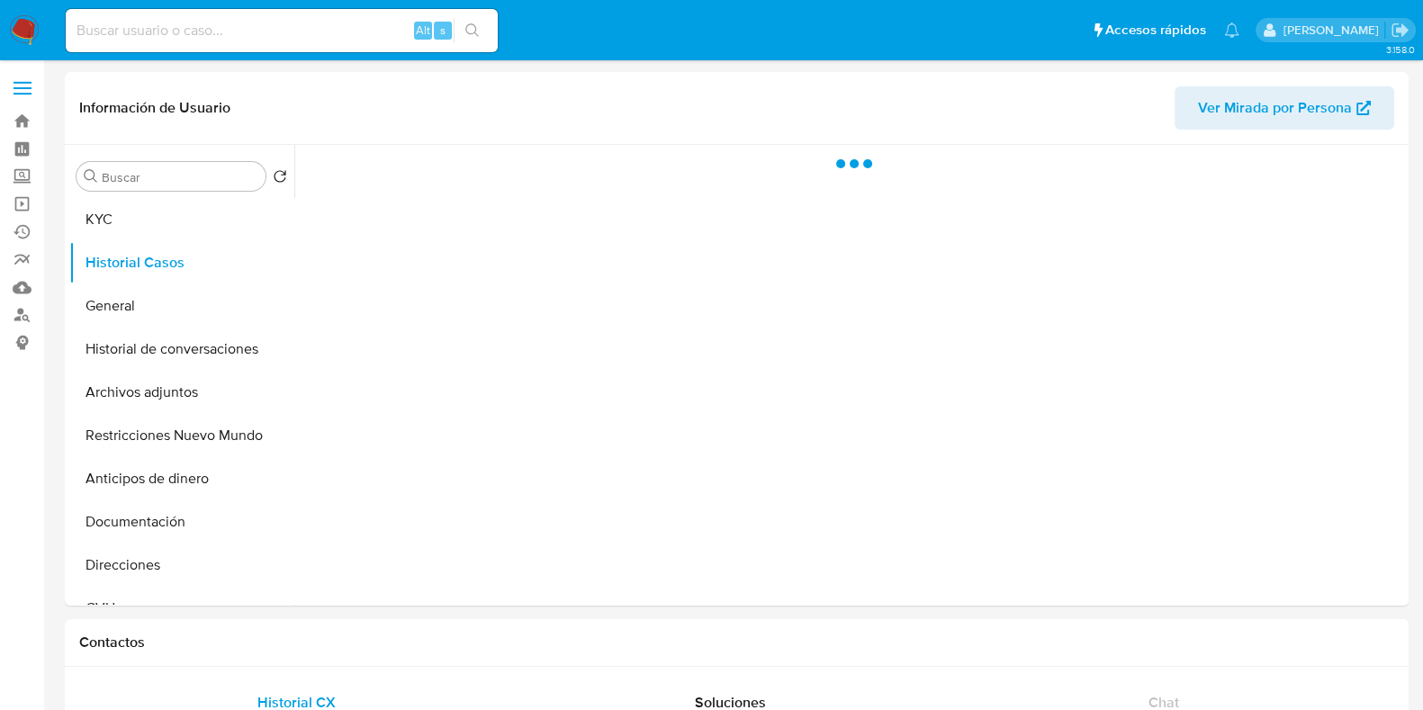
select select "10"
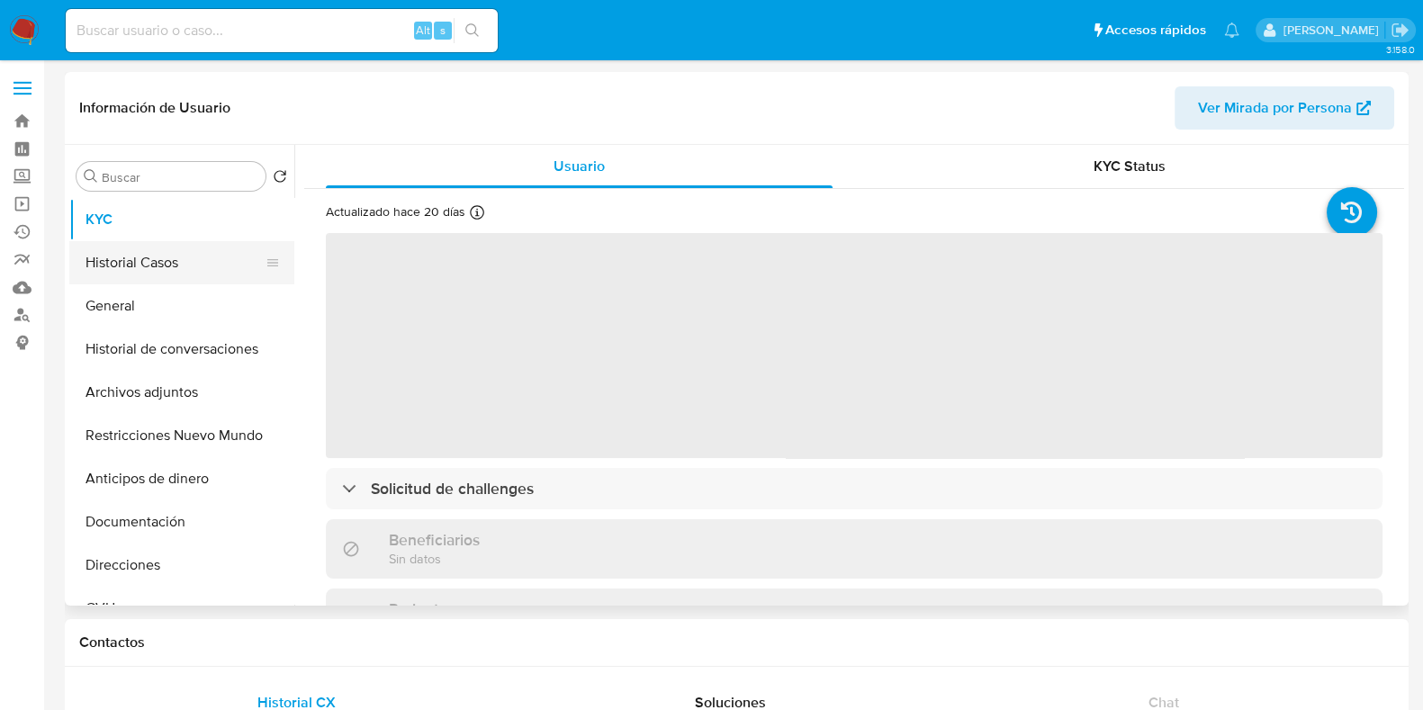
click at [143, 245] on button "Historial Casos" at bounding box center [174, 262] width 211 height 43
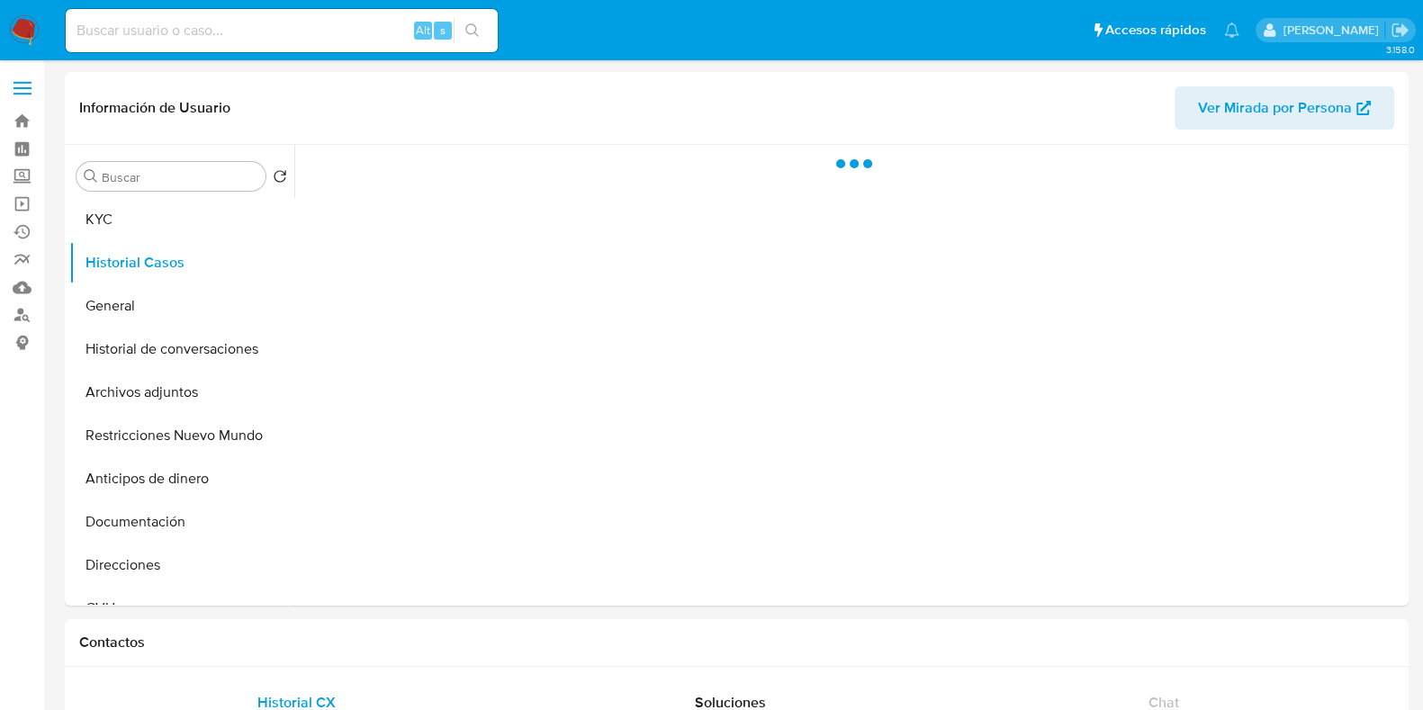
select select "10"
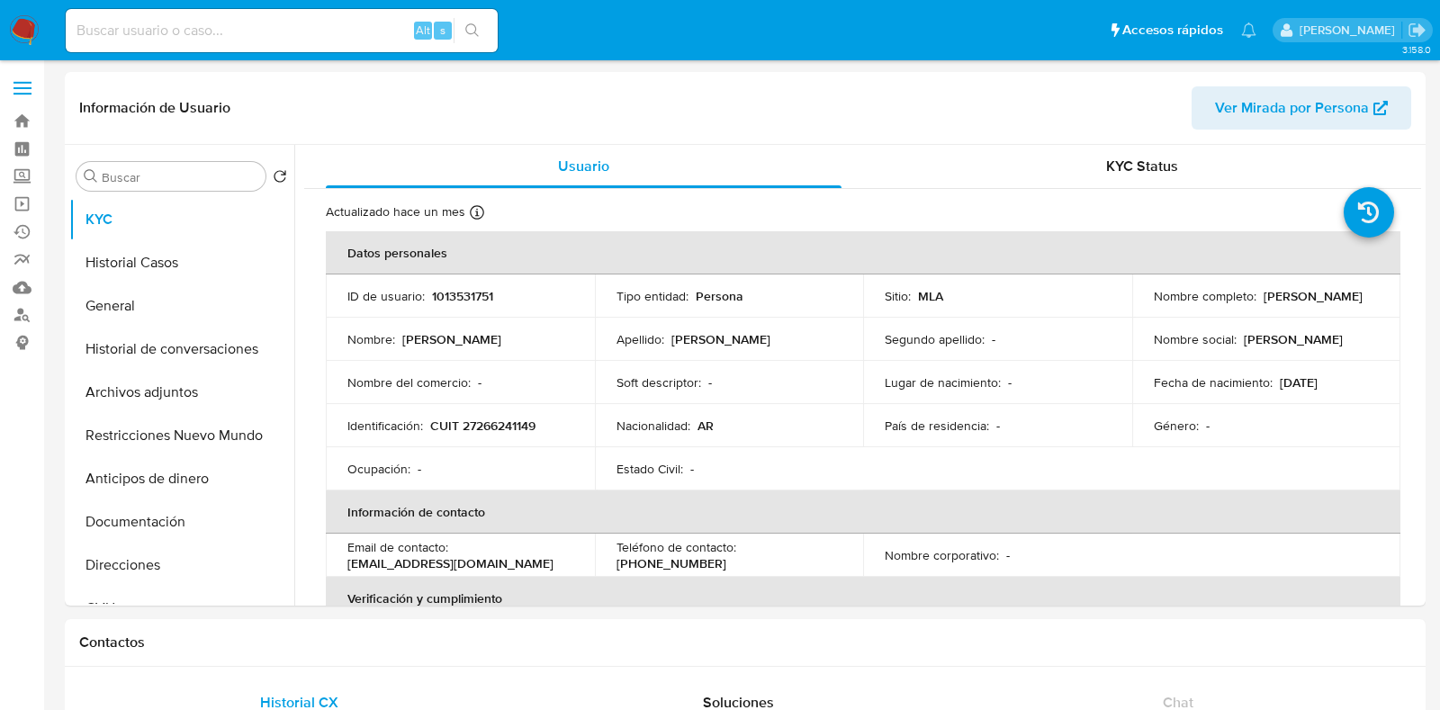
select select "10"
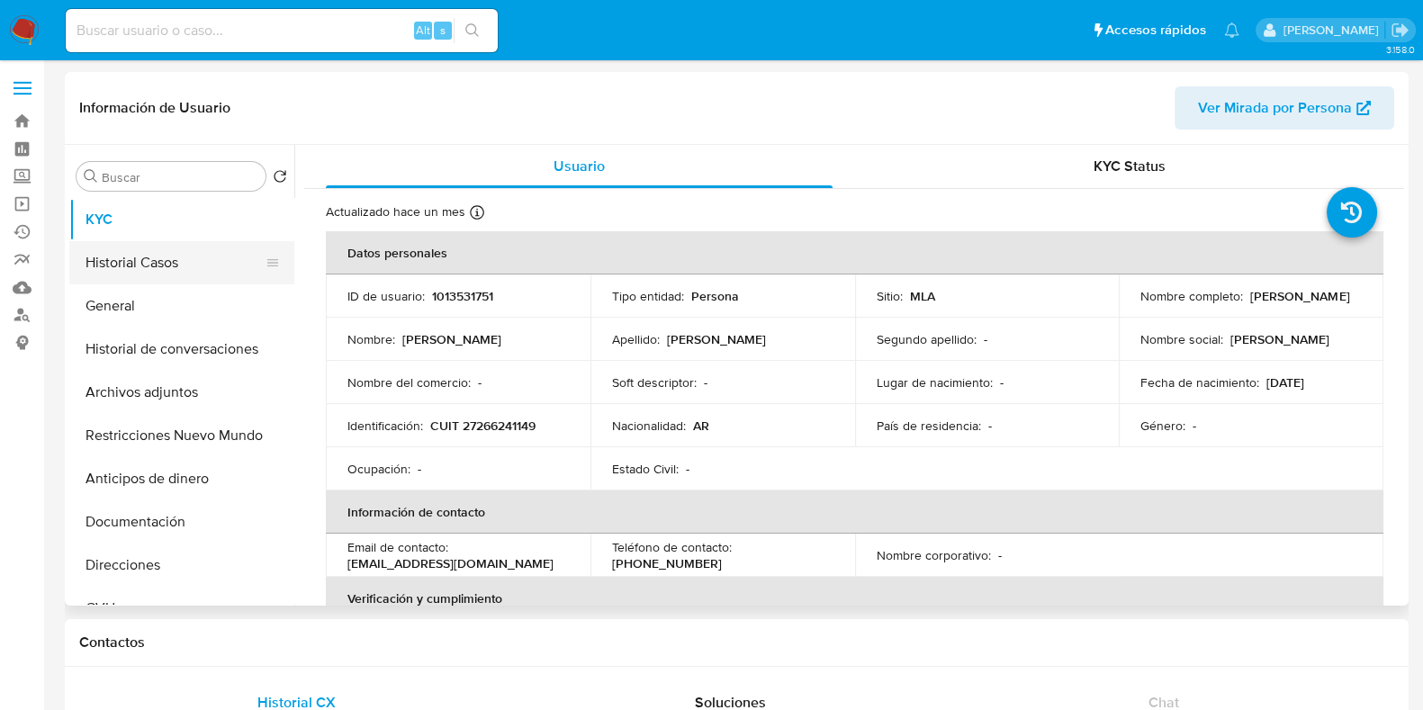
click at [186, 276] on button "Historial Casos" at bounding box center [174, 262] width 211 height 43
select select "10"
click at [169, 275] on button "Historial Casos" at bounding box center [174, 262] width 211 height 43
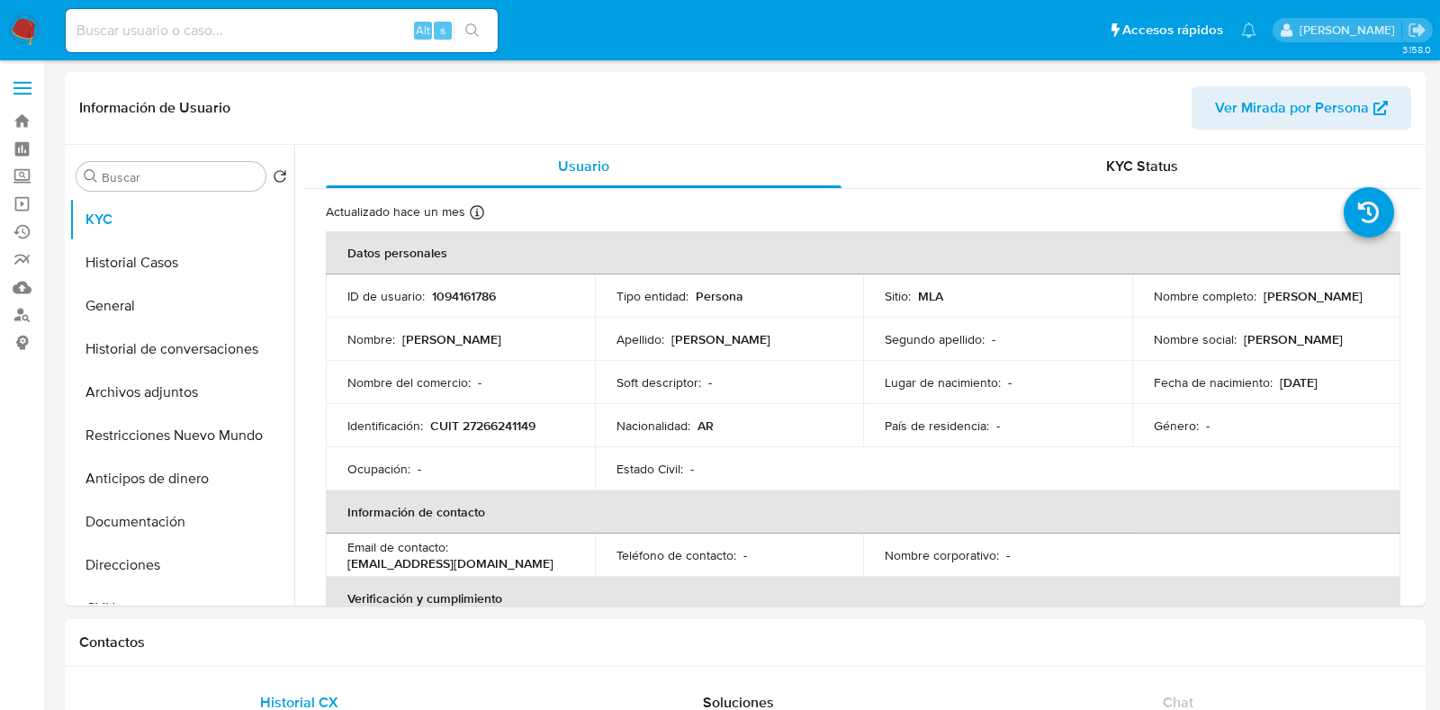
select select "10"
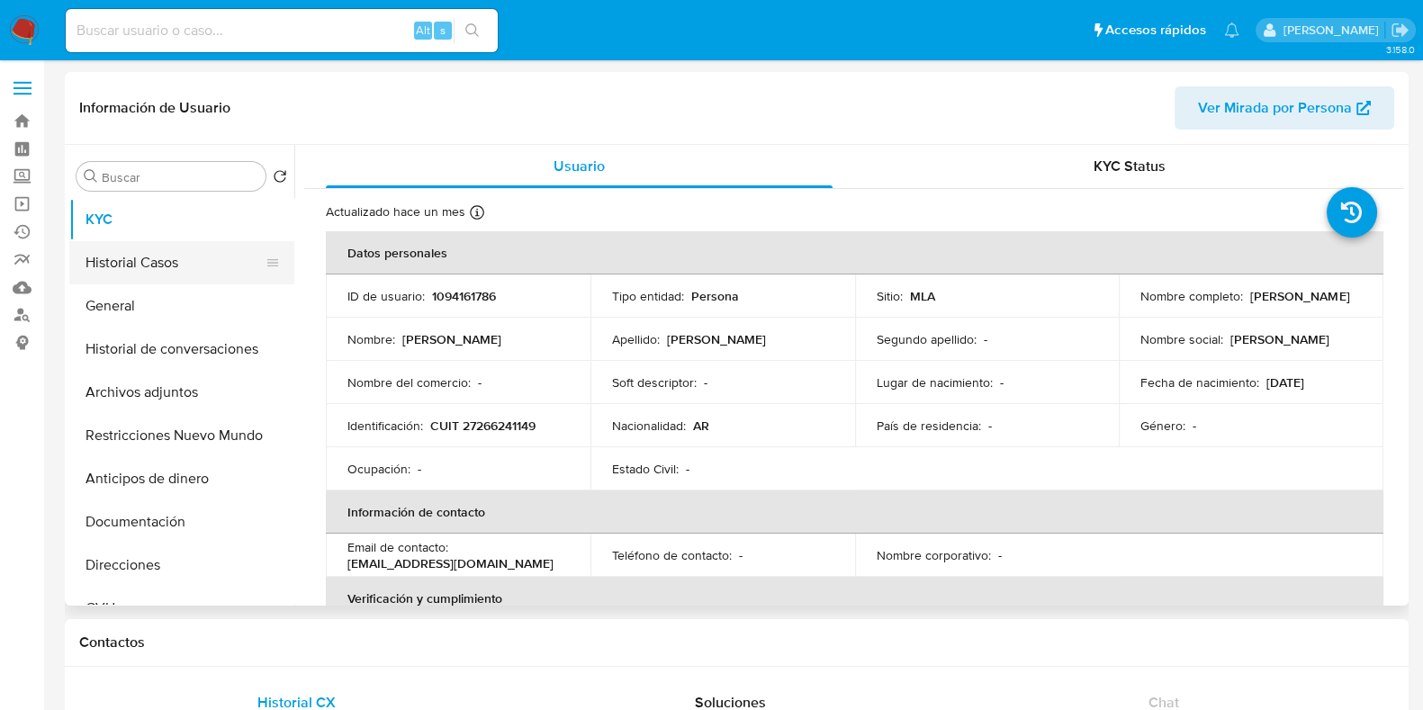
click at [164, 252] on button "Historial Casos" at bounding box center [174, 262] width 211 height 43
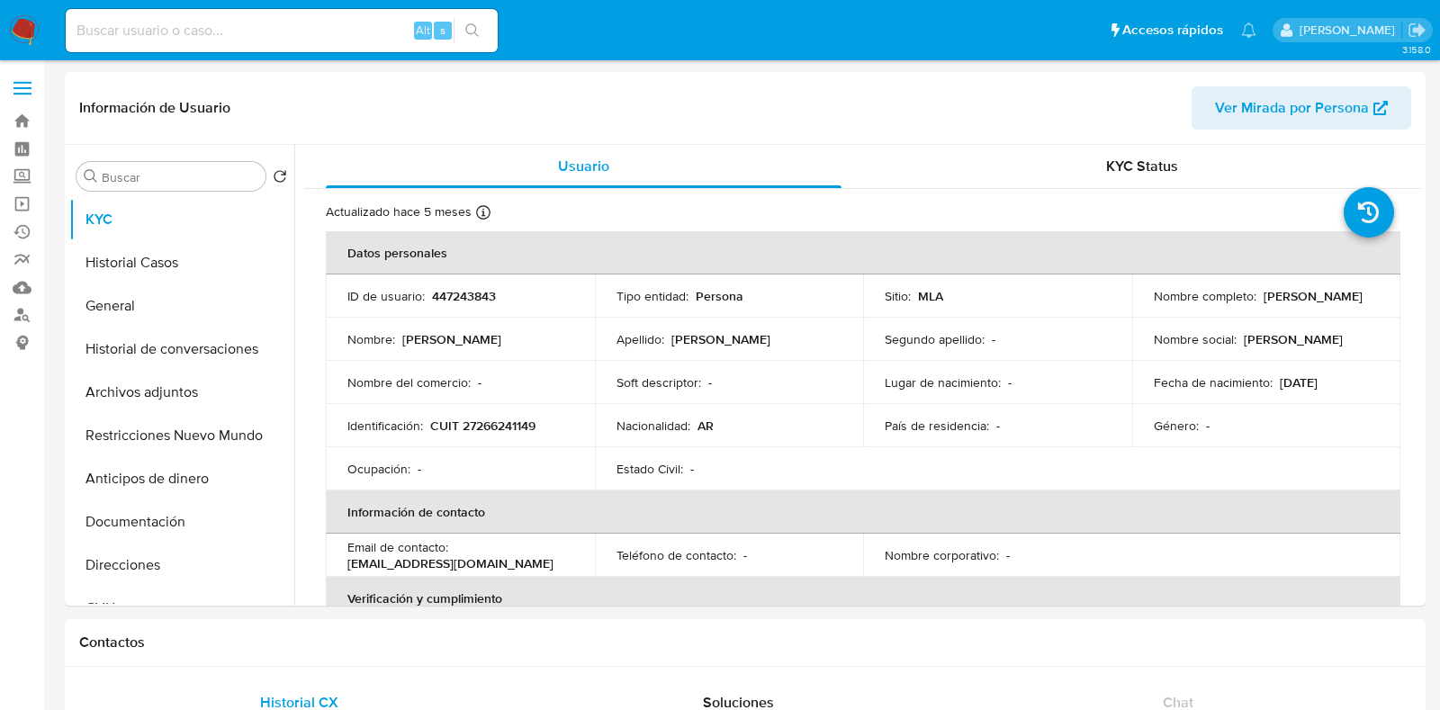
select select "10"
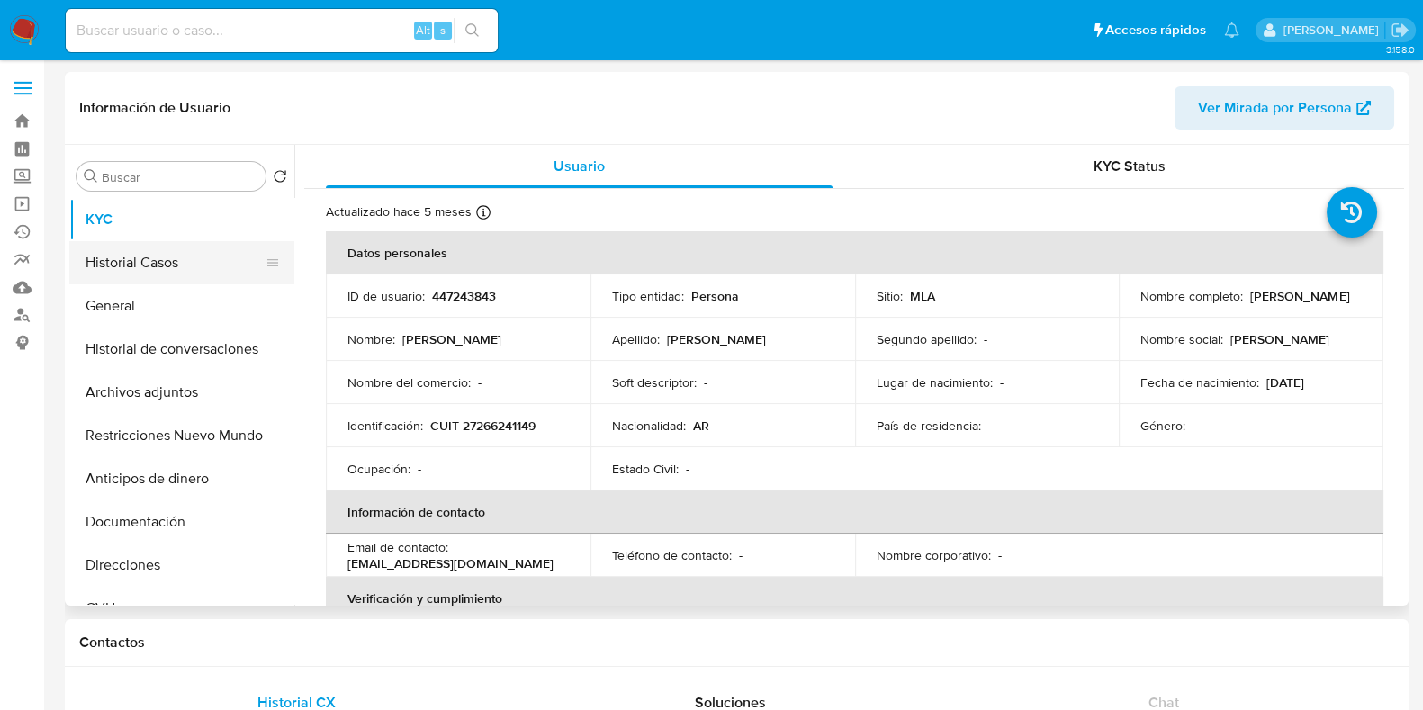
click at [147, 257] on button "Historial Casos" at bounding box center [174, 262] width 211 height 43
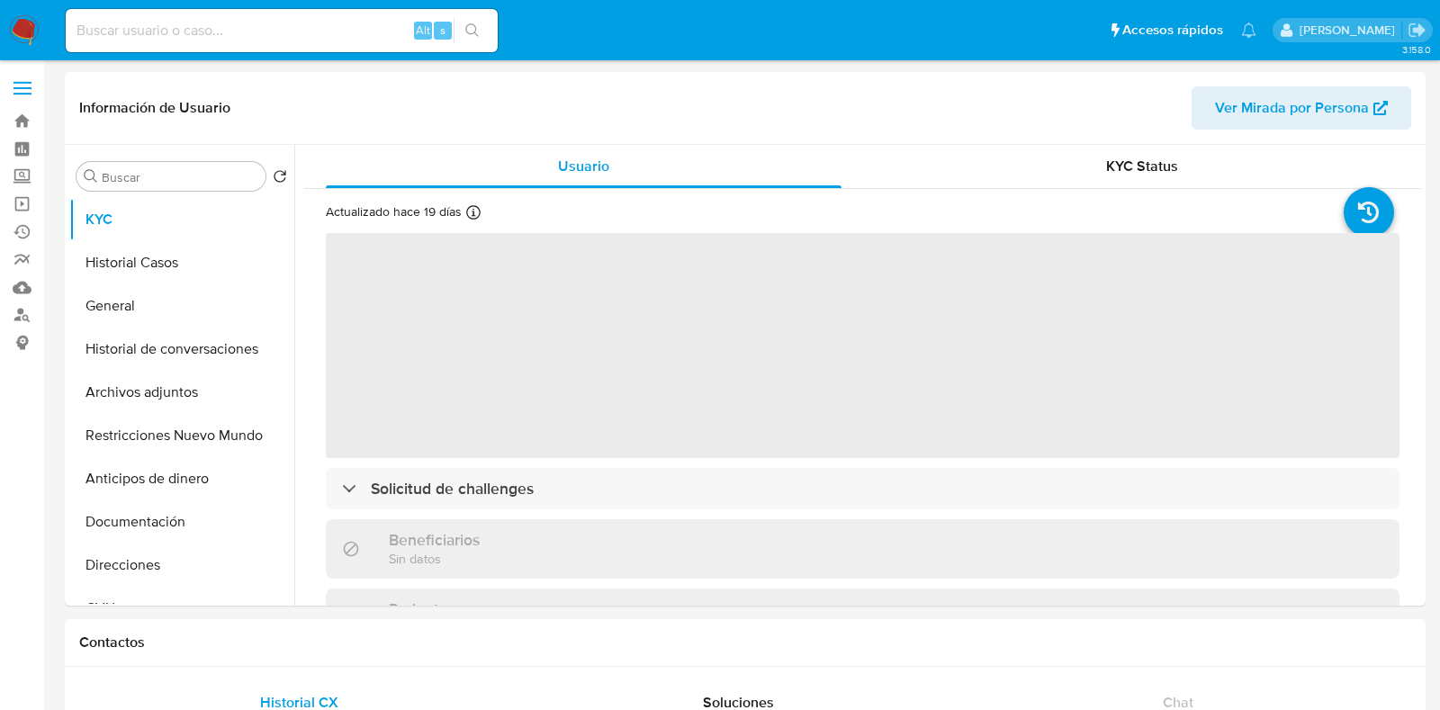
select select "10"
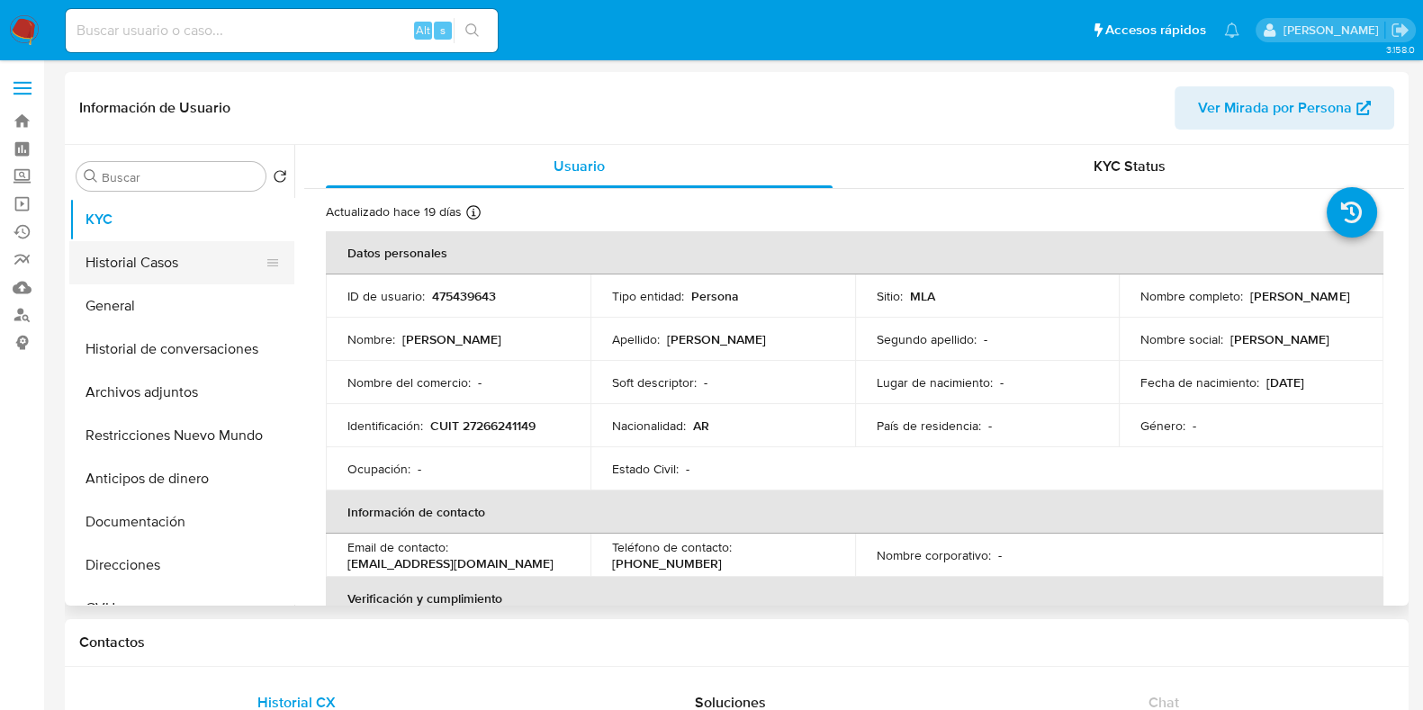
click at [171, 247] on button "Historial Casos" at bounding box center [174, 262] width 211 height 43
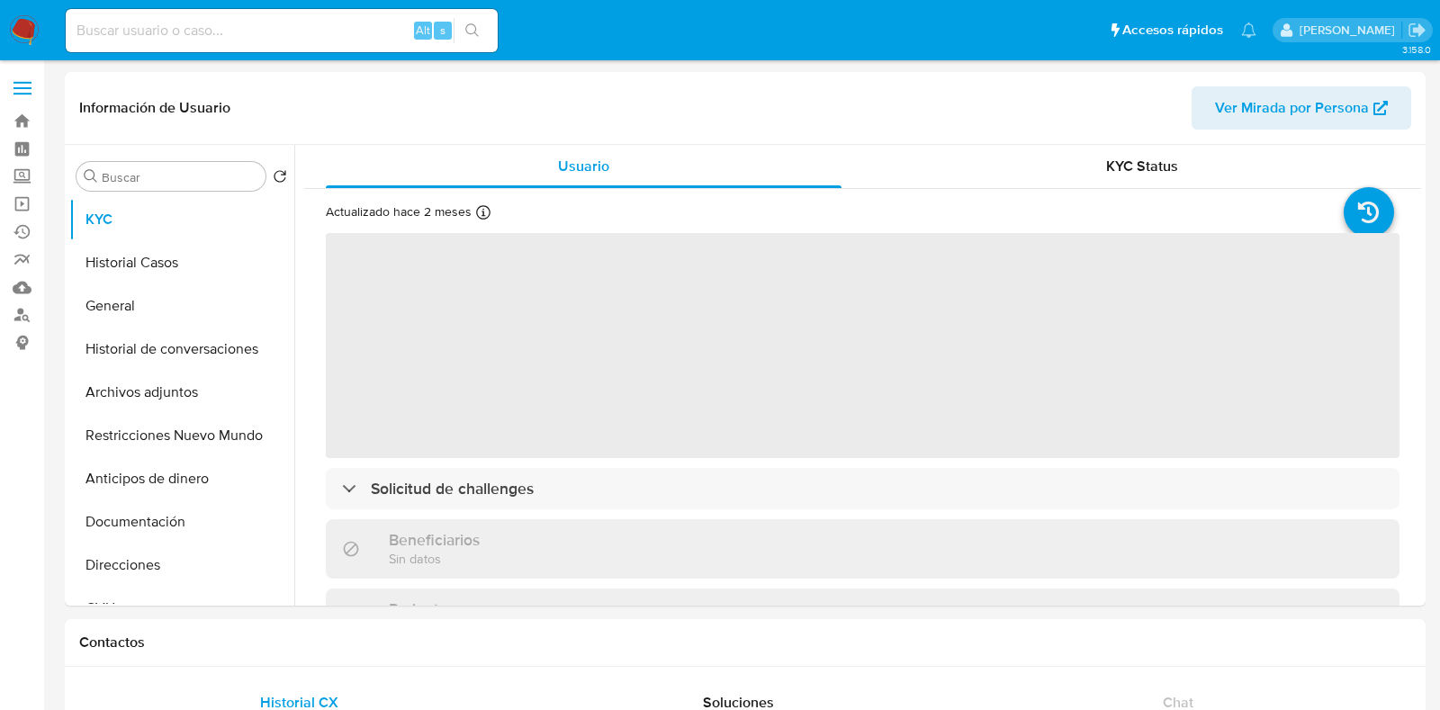
select select "10"
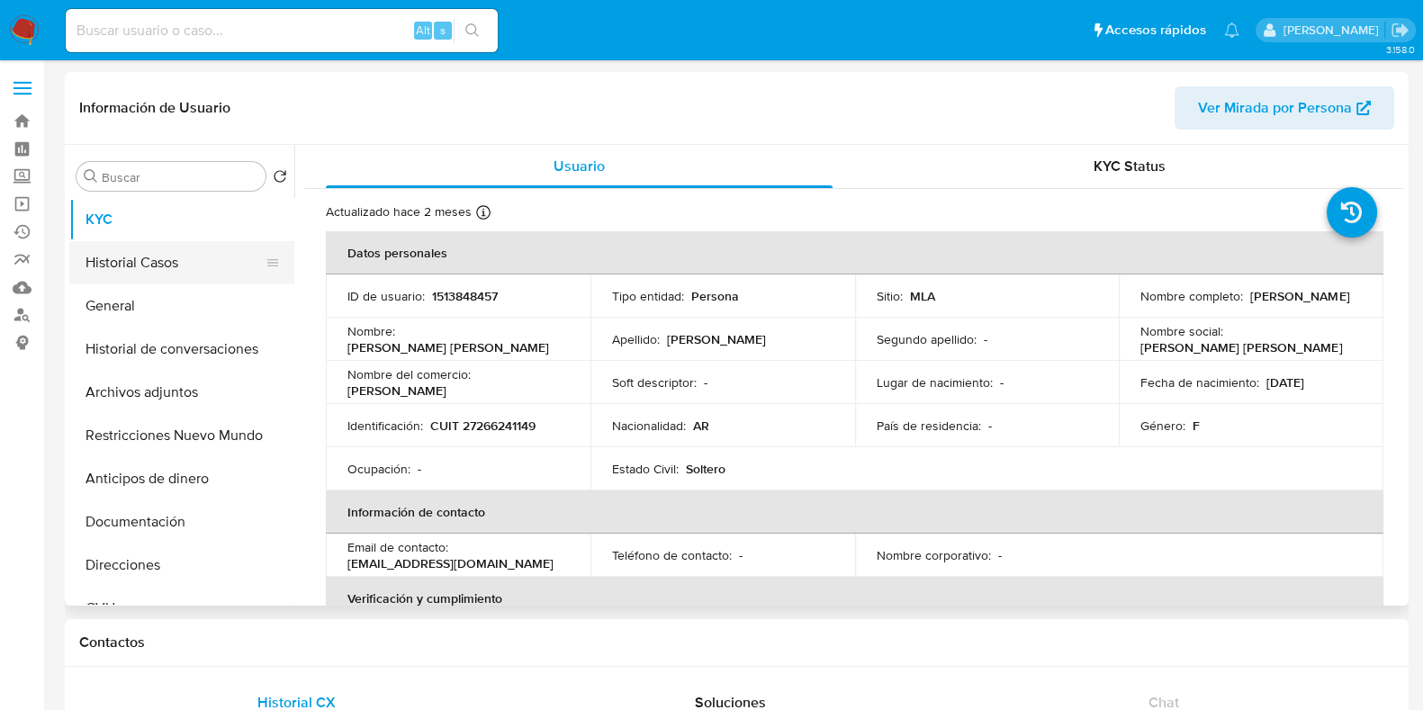
click at [140, 251] on button "Historial Casos" at bounding box center [174, 262] width 211 height 43
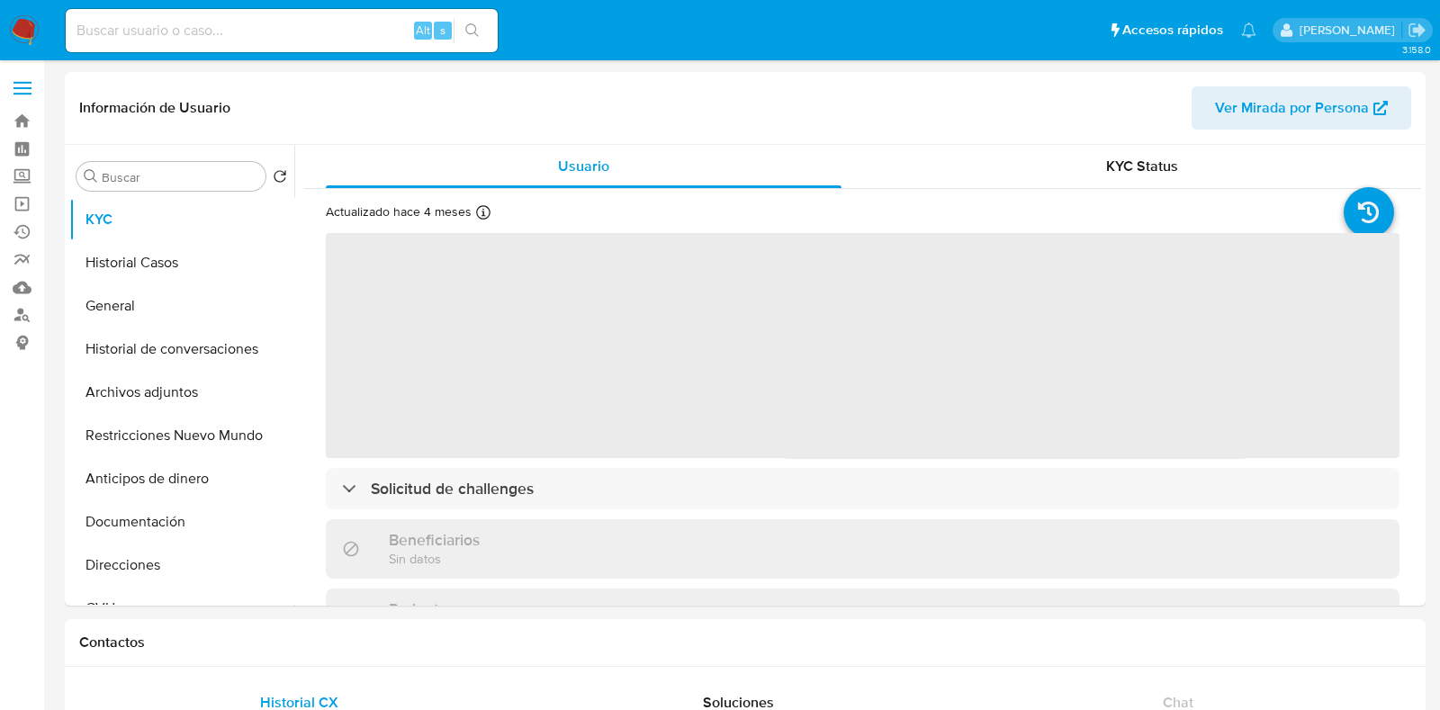
select select "10"
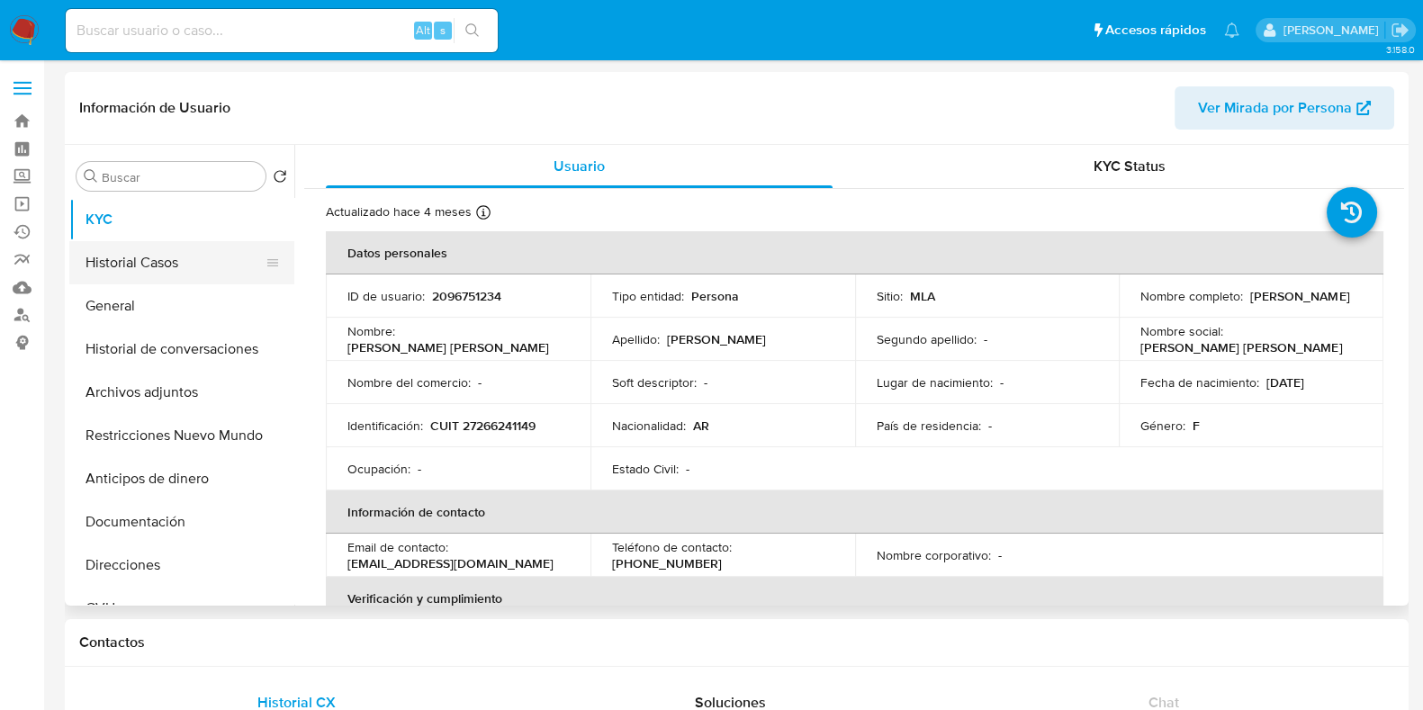
click at [159, 254] on button "Historial Casos" at bounding box center [174, 262] width 211 height 43
select select "10"
click at [156, 260] on button "Historial Casos" at bounding box center [174, 262] width 211 height 43
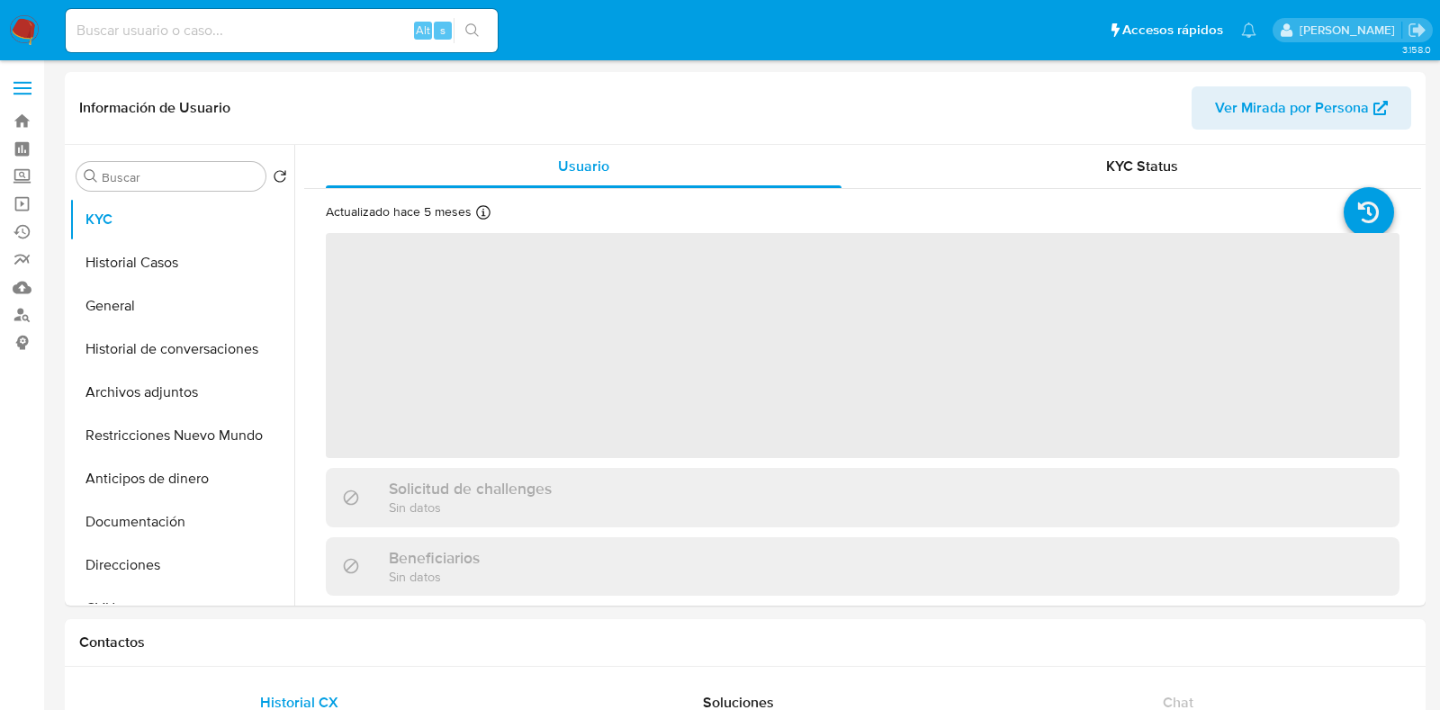
select select "10"
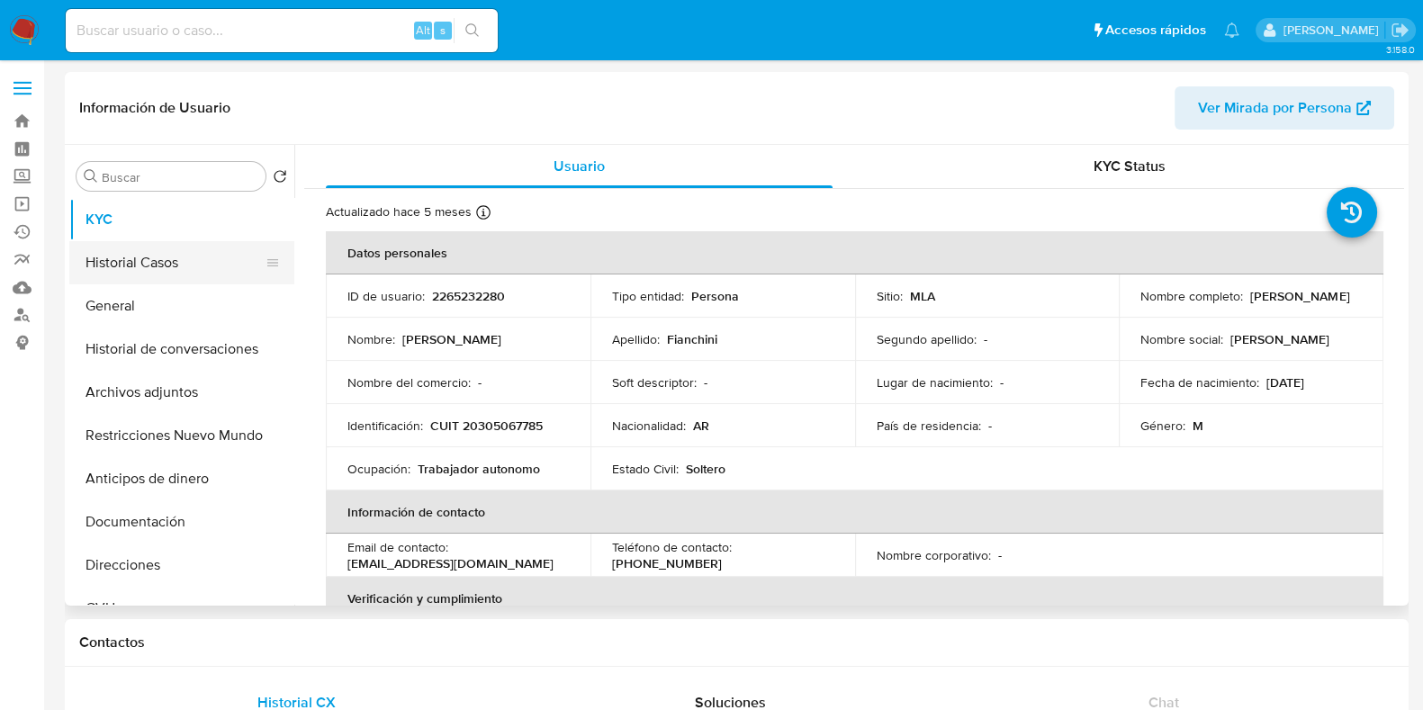
click at [163, 267] on button "Historial Casos" at bounding box center [174, 262] width 211 height 43
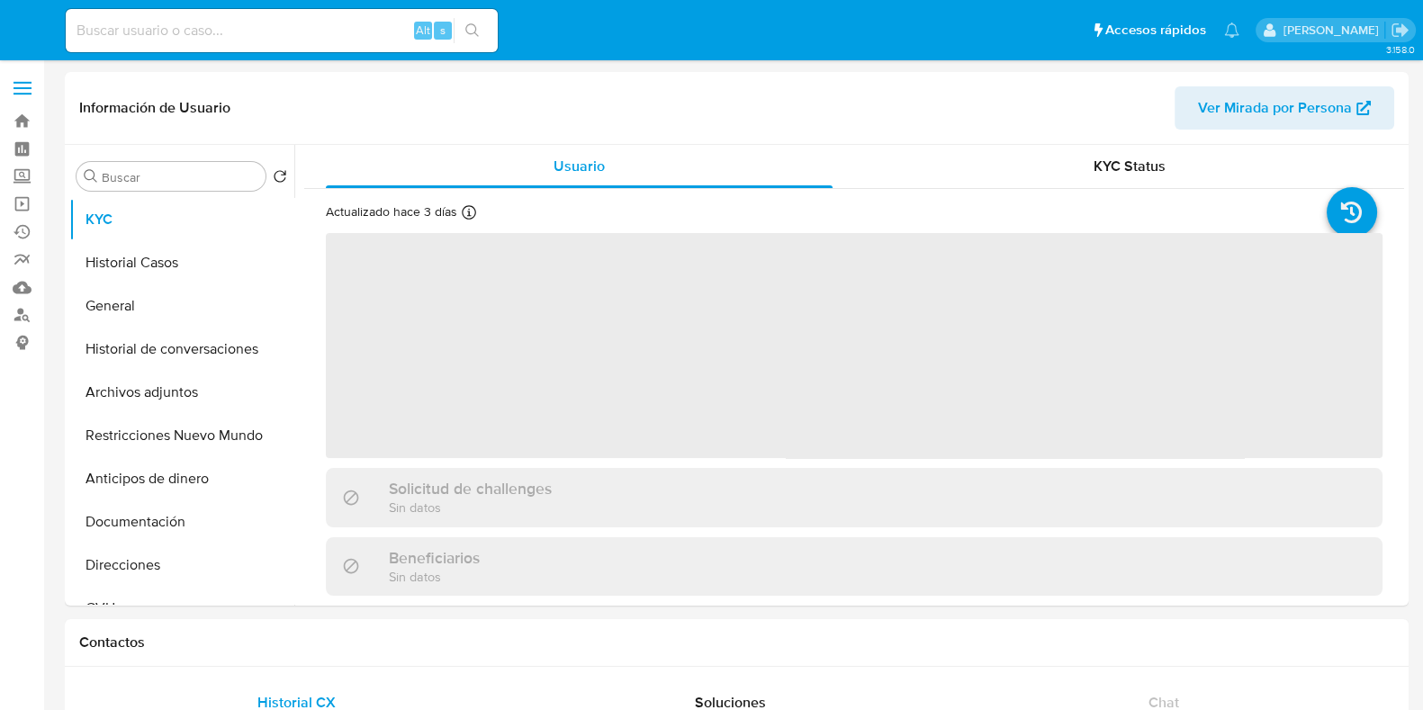
select select "10"
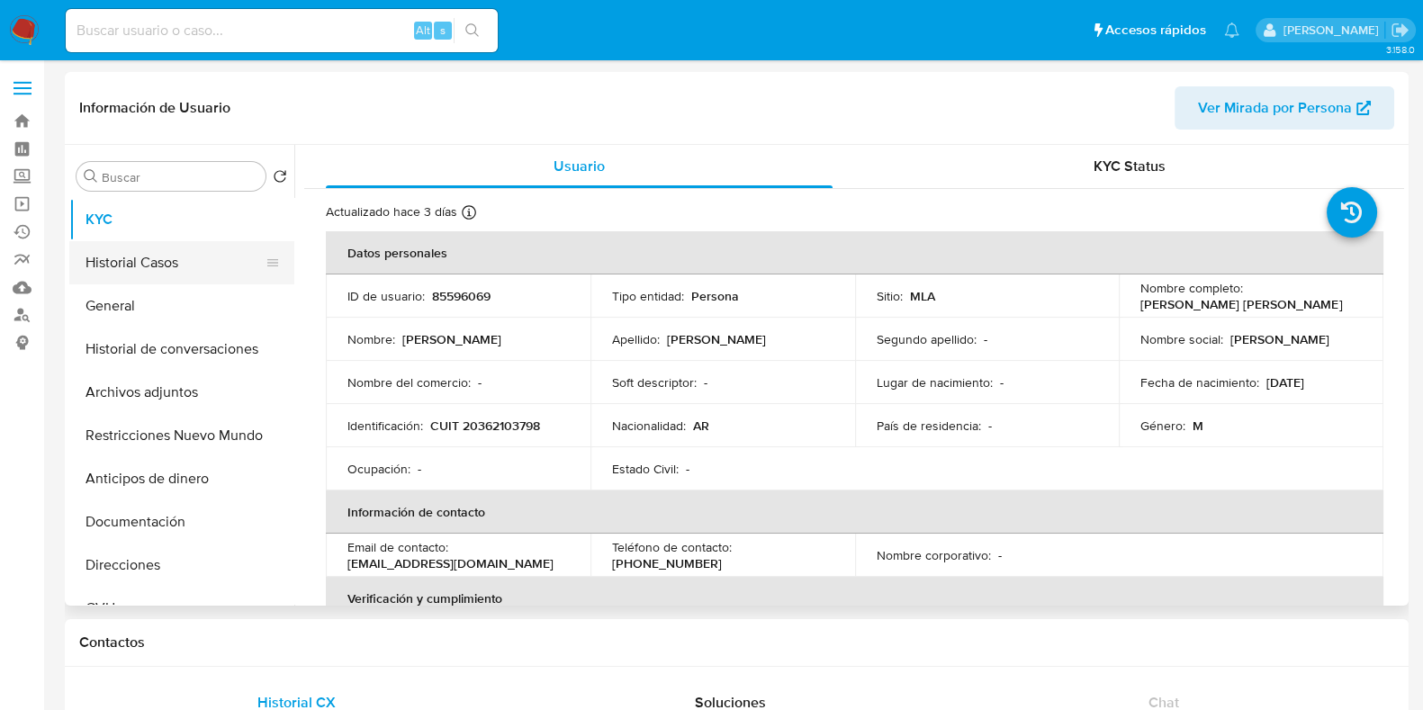
click at [156, 281] on button "Historial Casos" at bounding box center [174, 262] width 211 height 43
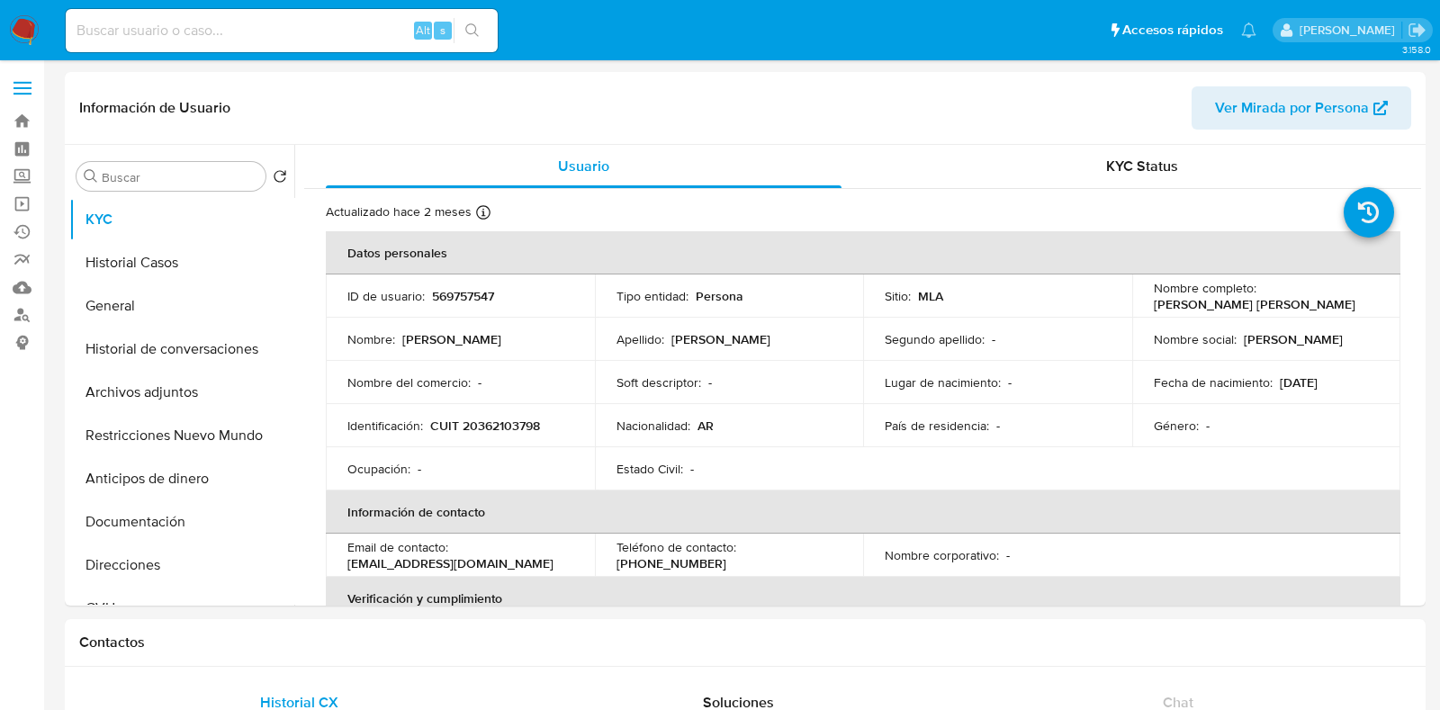
select select "10"
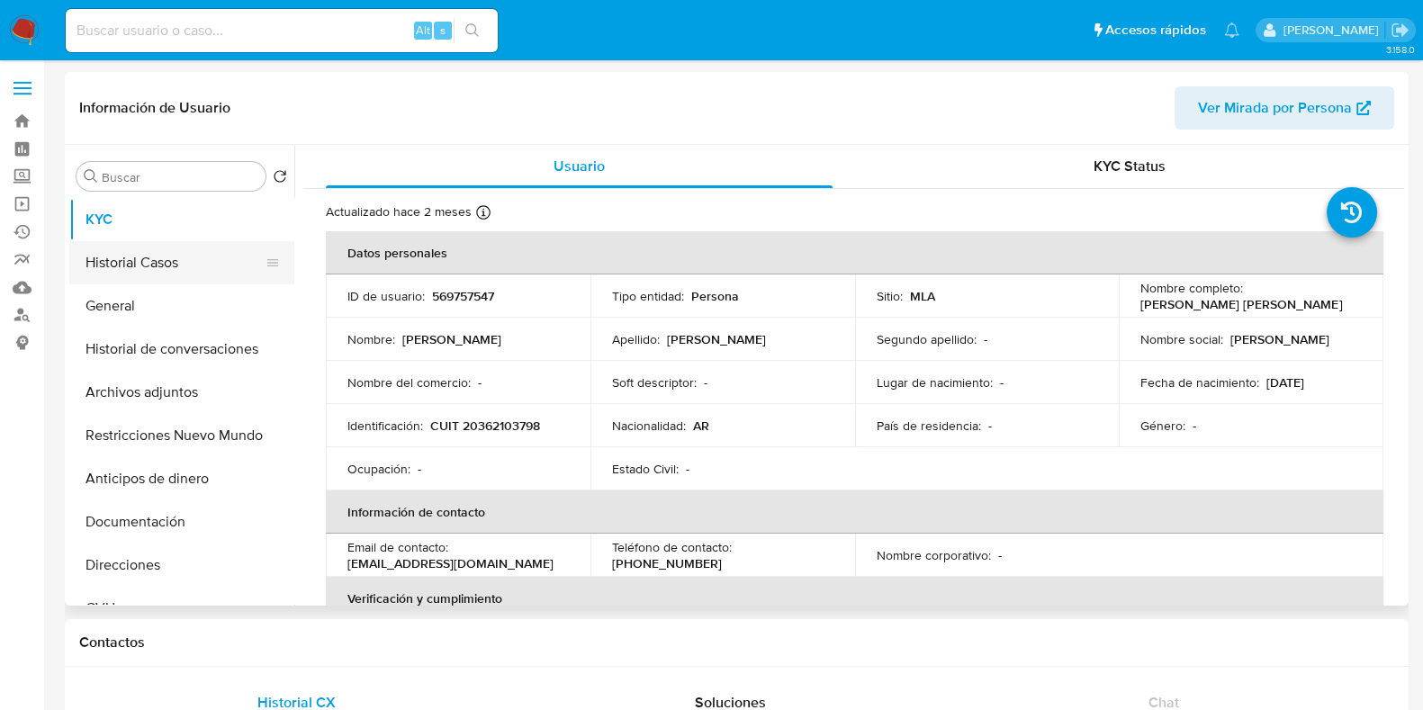
click at [169, 254] on button "Historial Casos" at bounding box center [174, 262] width 211 height 43
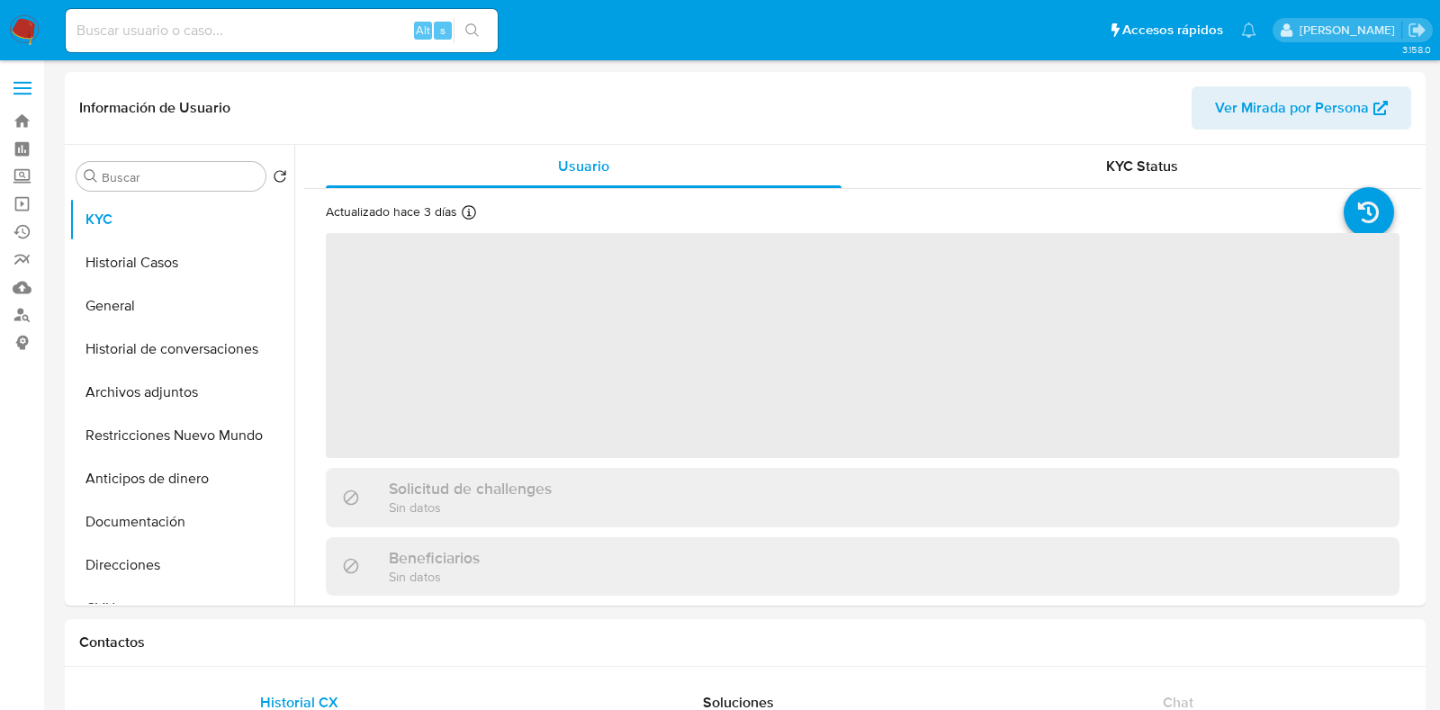
select select "10"
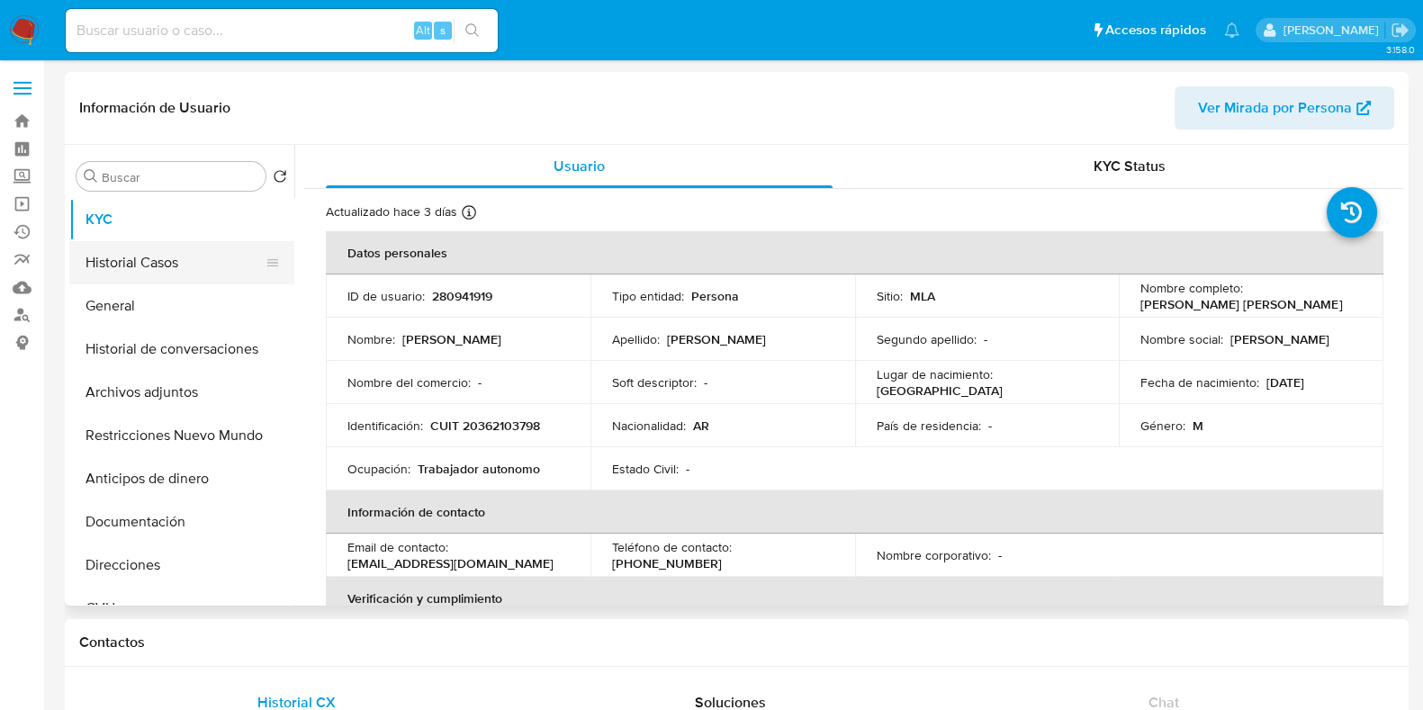
click at [167, 243] on button "Historial Casos" at bounding box center [174, 262] width 211 height 43
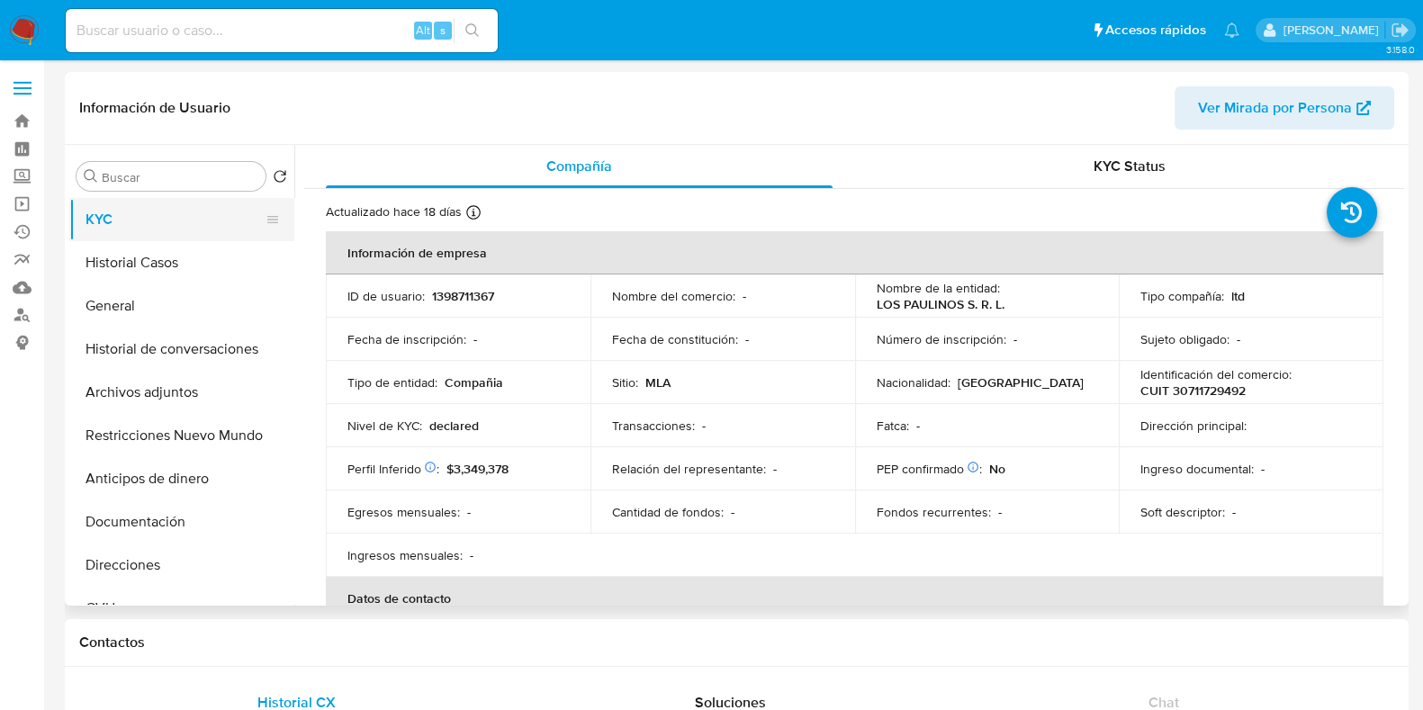
select select "10"
click at [149, 276] on button "Historial Casos" at bounding box center [174, 262] width 211 height 43
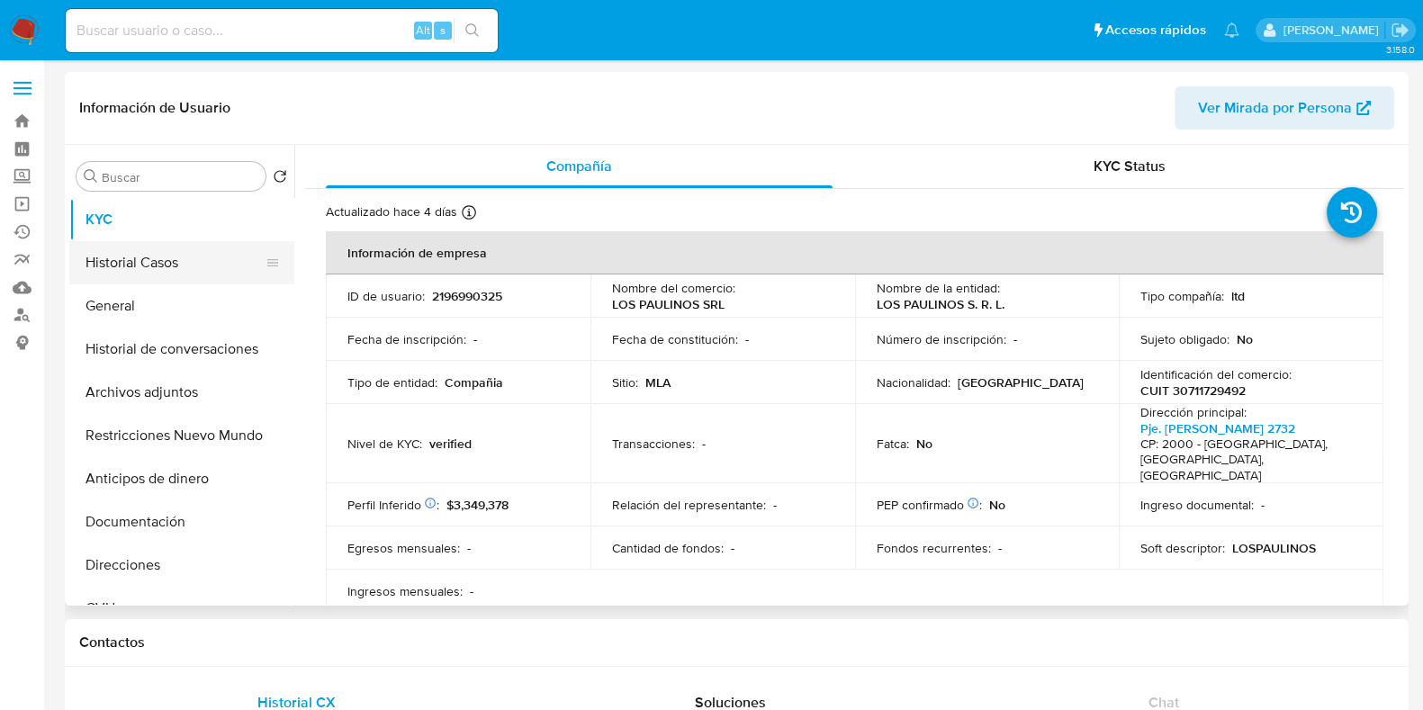
click at [125, 269] on button "Historial Casos" at bounding box center [174, 262] width 211 height 43
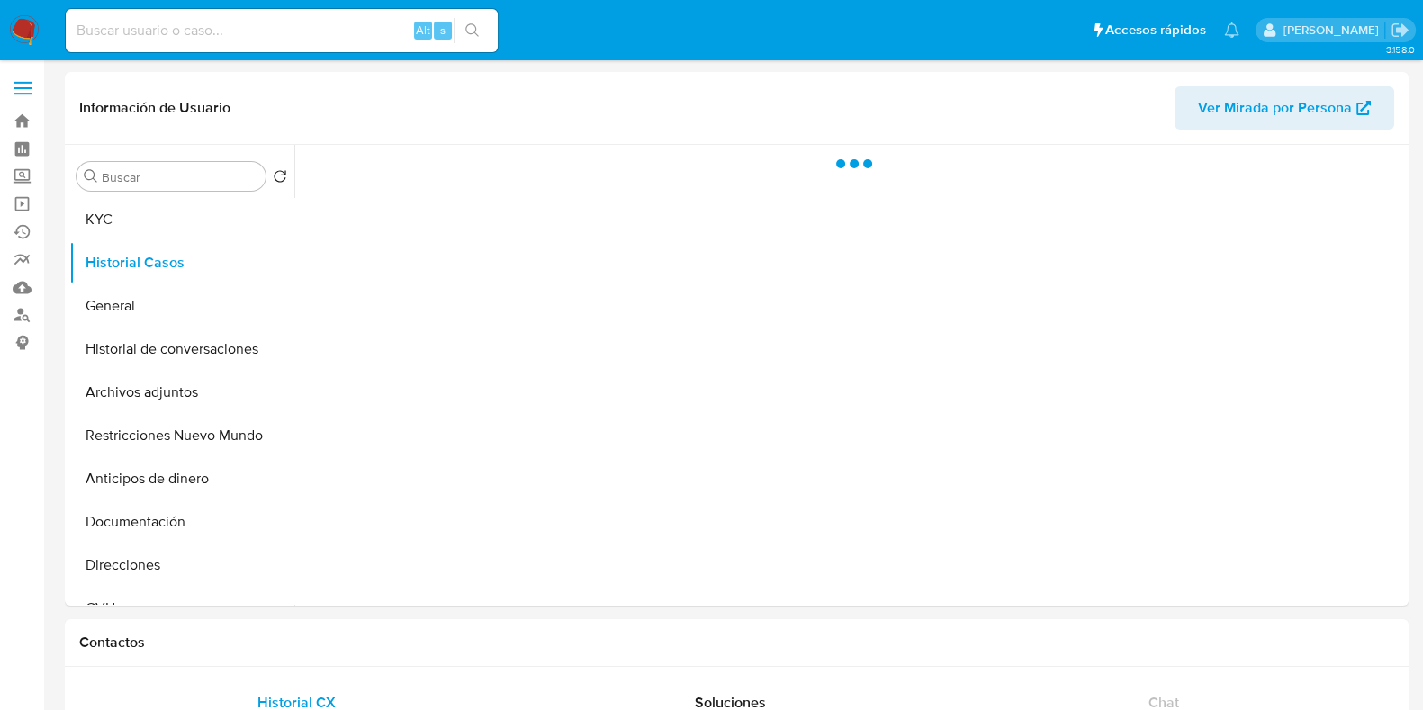
select select "10"
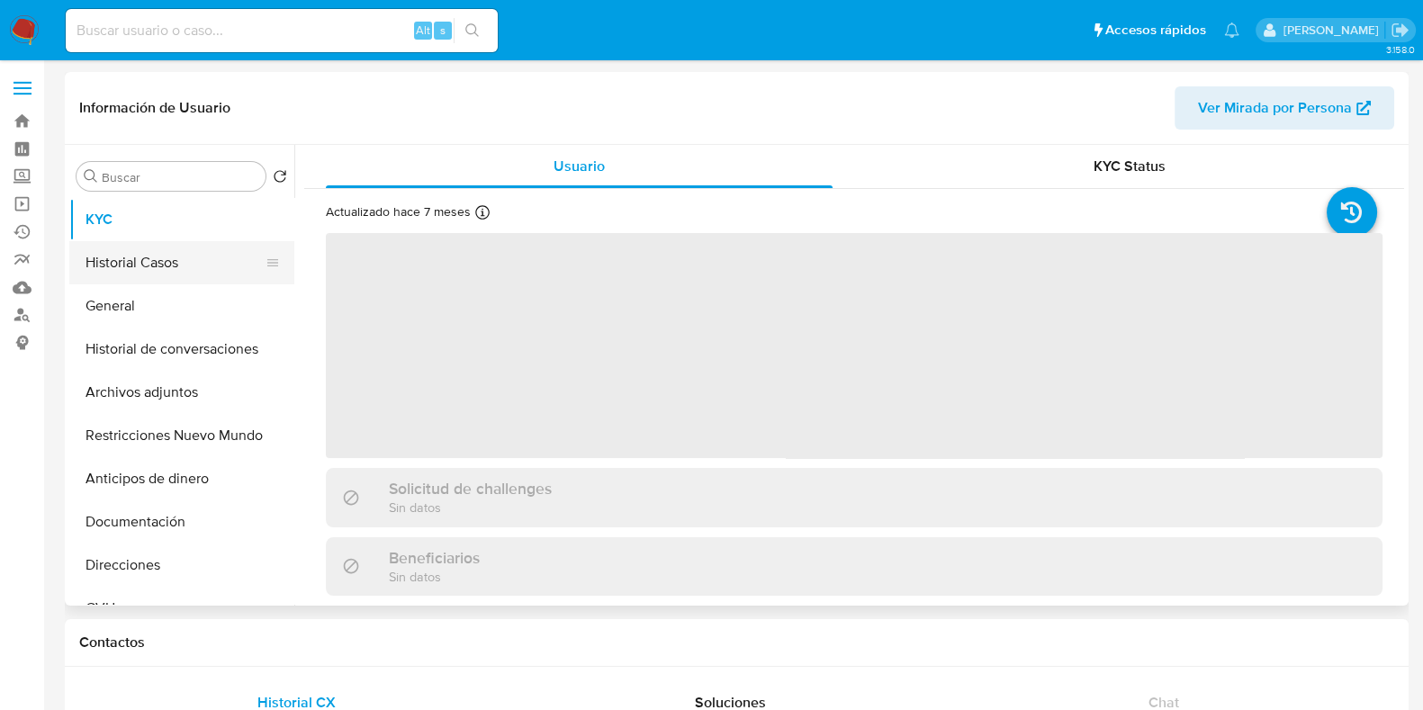
click at [111, 259] on button "Historial Casos" at bounding box center [174, 262] width 211 height 43
select select "10"
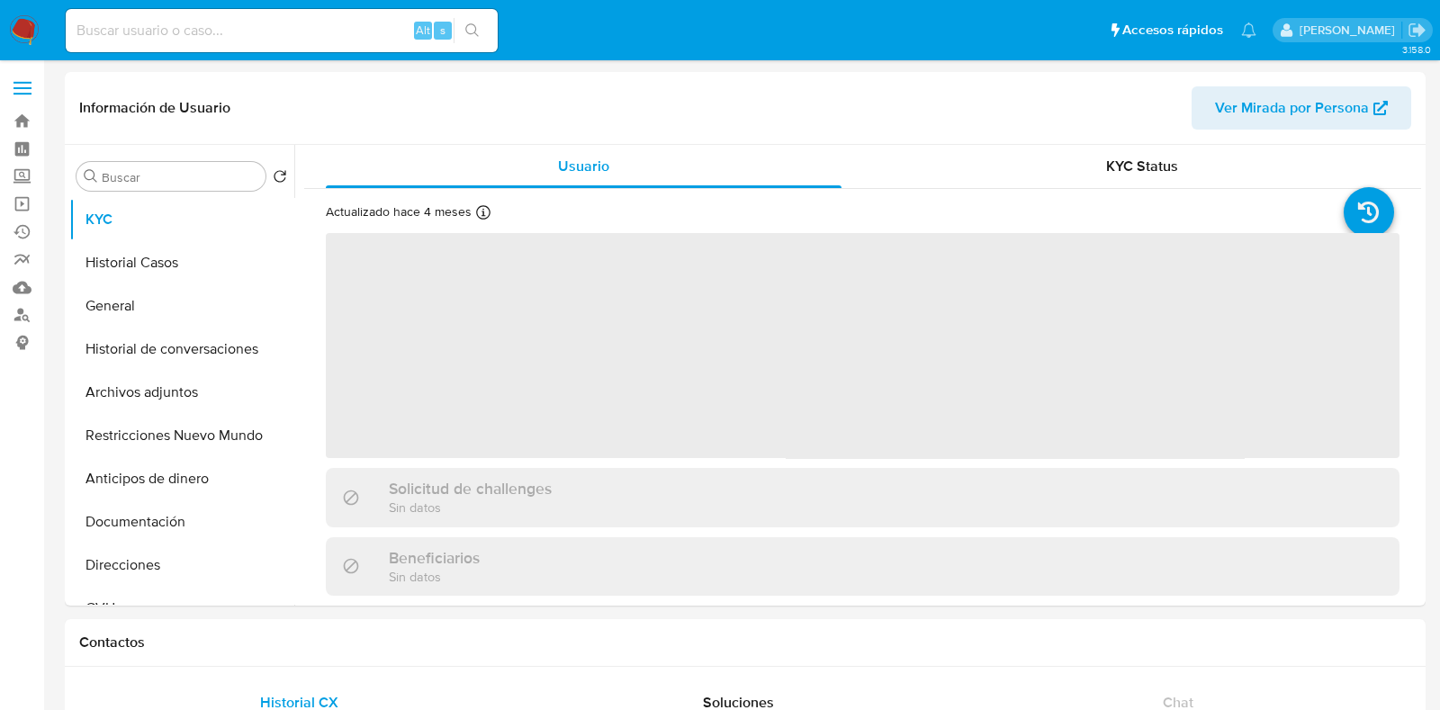
select select "10"
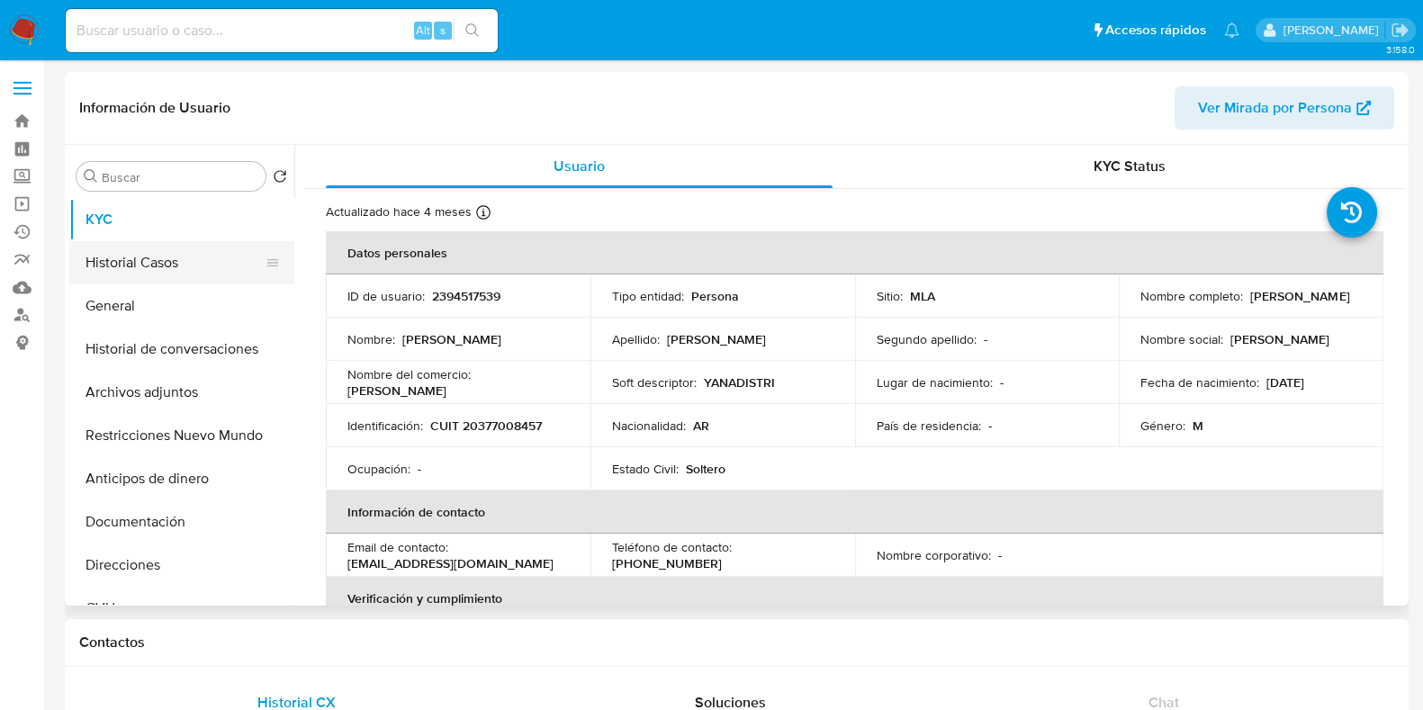
click at [168, 253] on button "Historial Casos" at bounding box center [174, 262] width 211 height 43
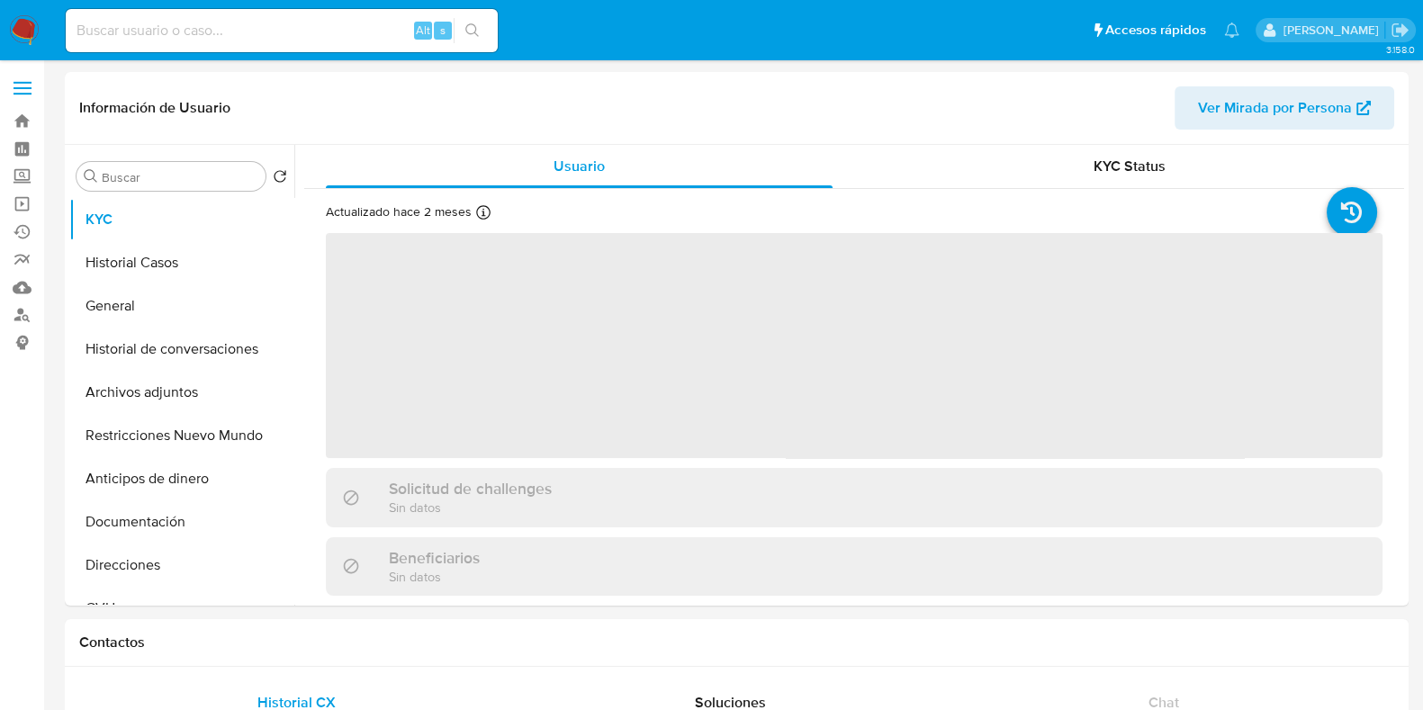
select select "10"
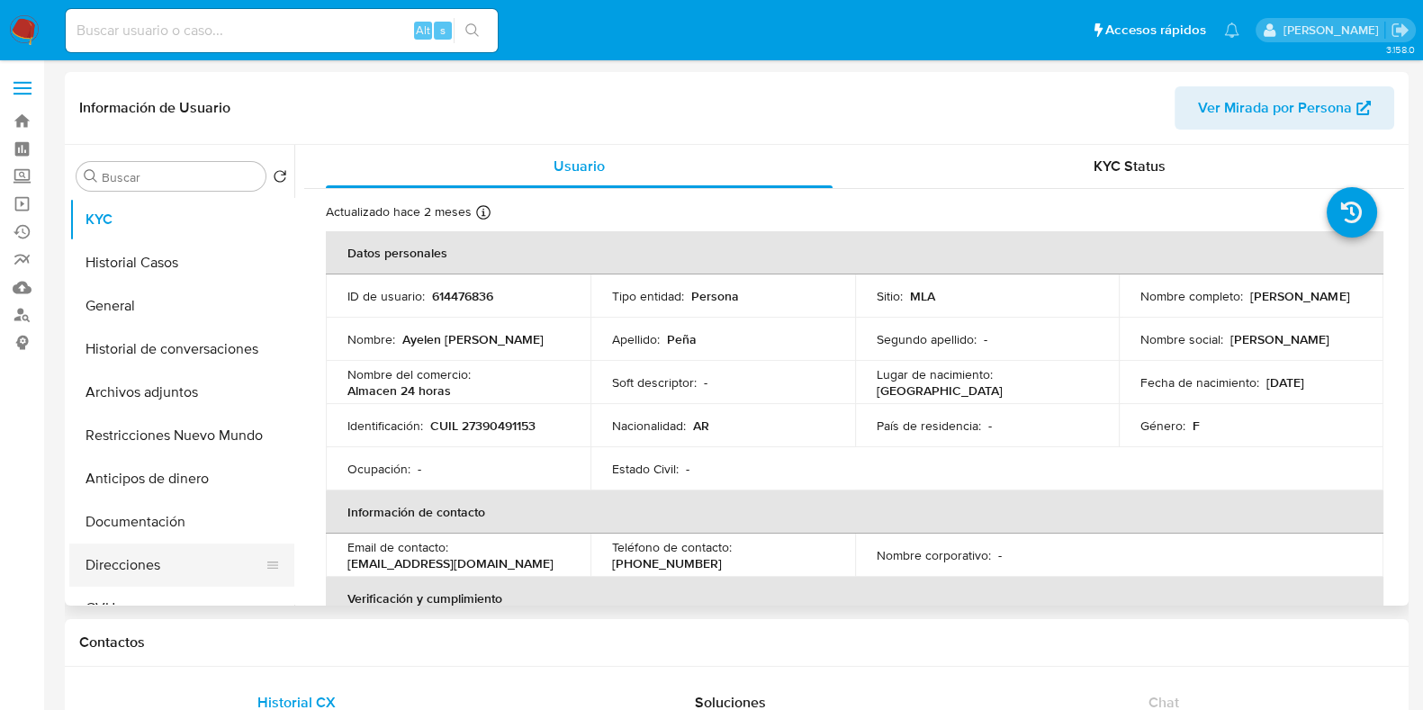
click at [144, 564] on button "Direcciones" at bounding box center [174, 565] width 211 height 43
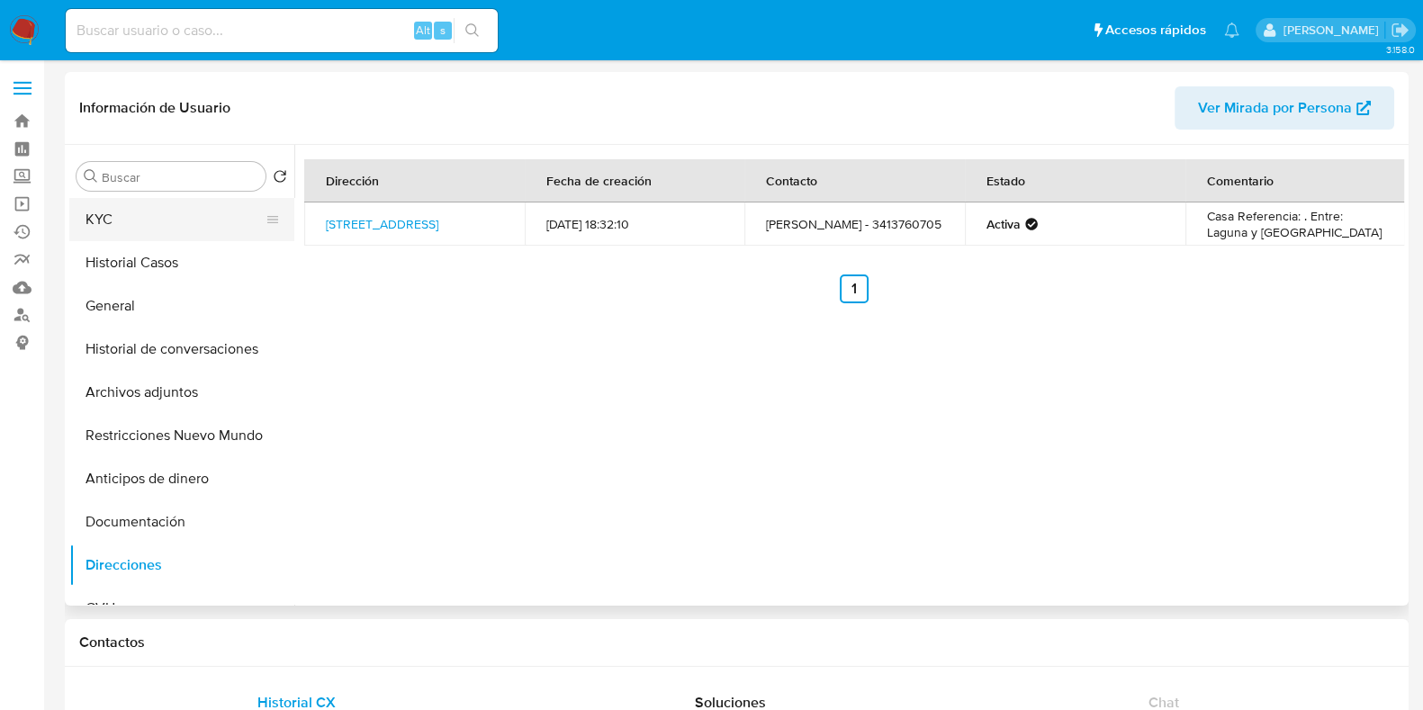
click at [158, 218] on button "KYC" at bounding box center [174, 219] width 211 height 43
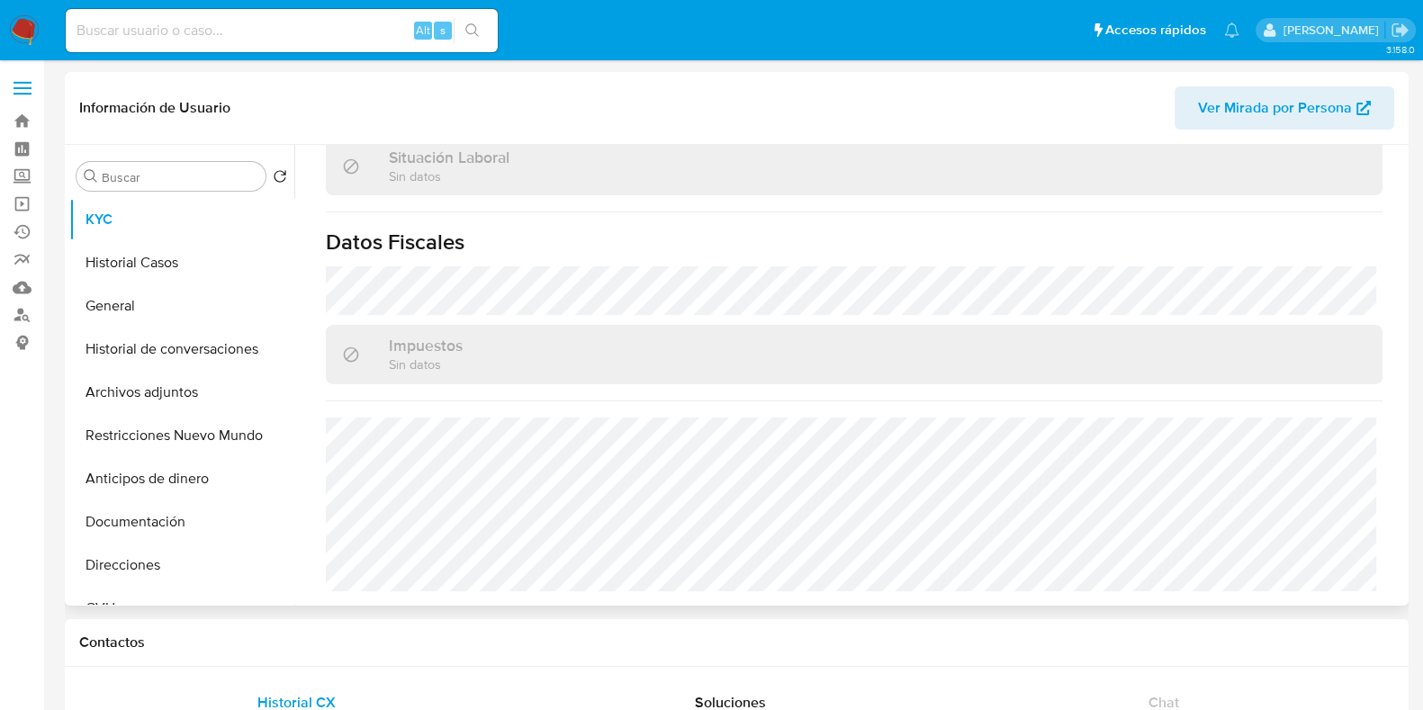
scroll to position [963, 0]
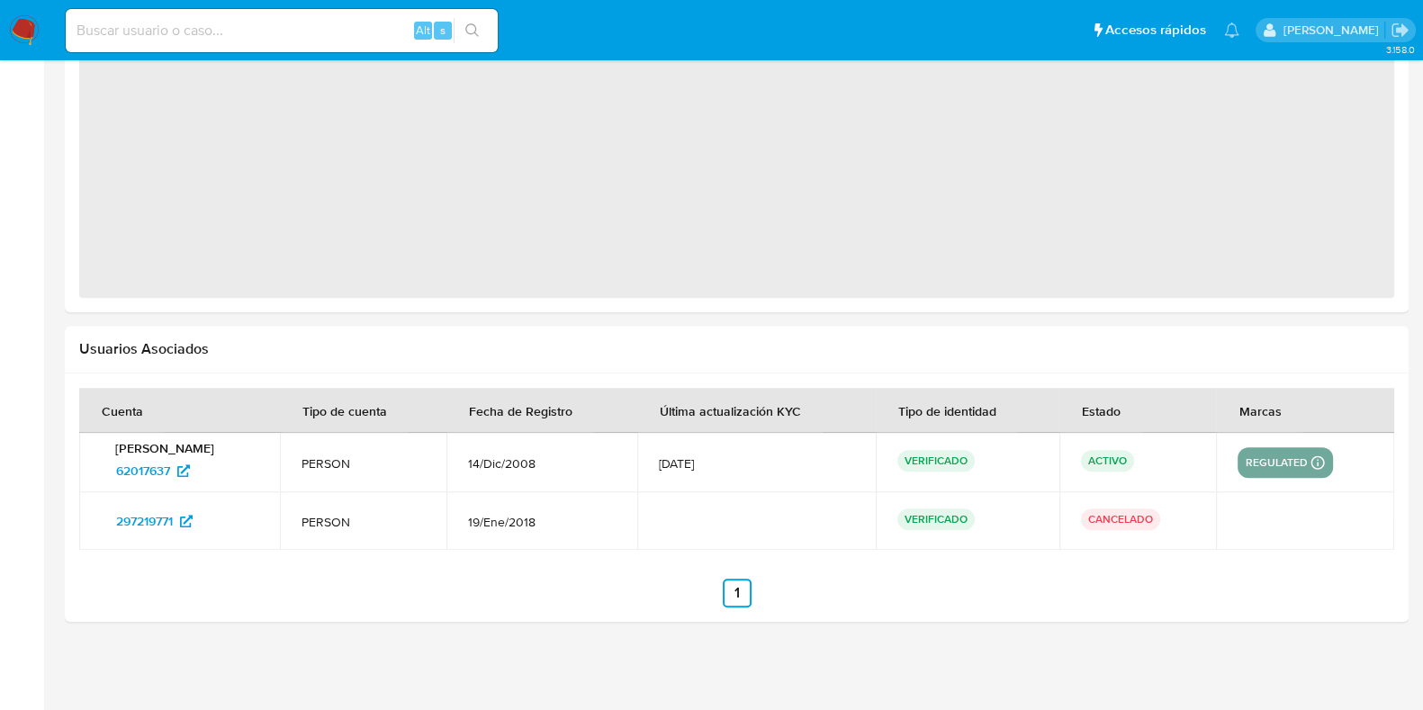
scroll to position [1654, 0]
select select "10"
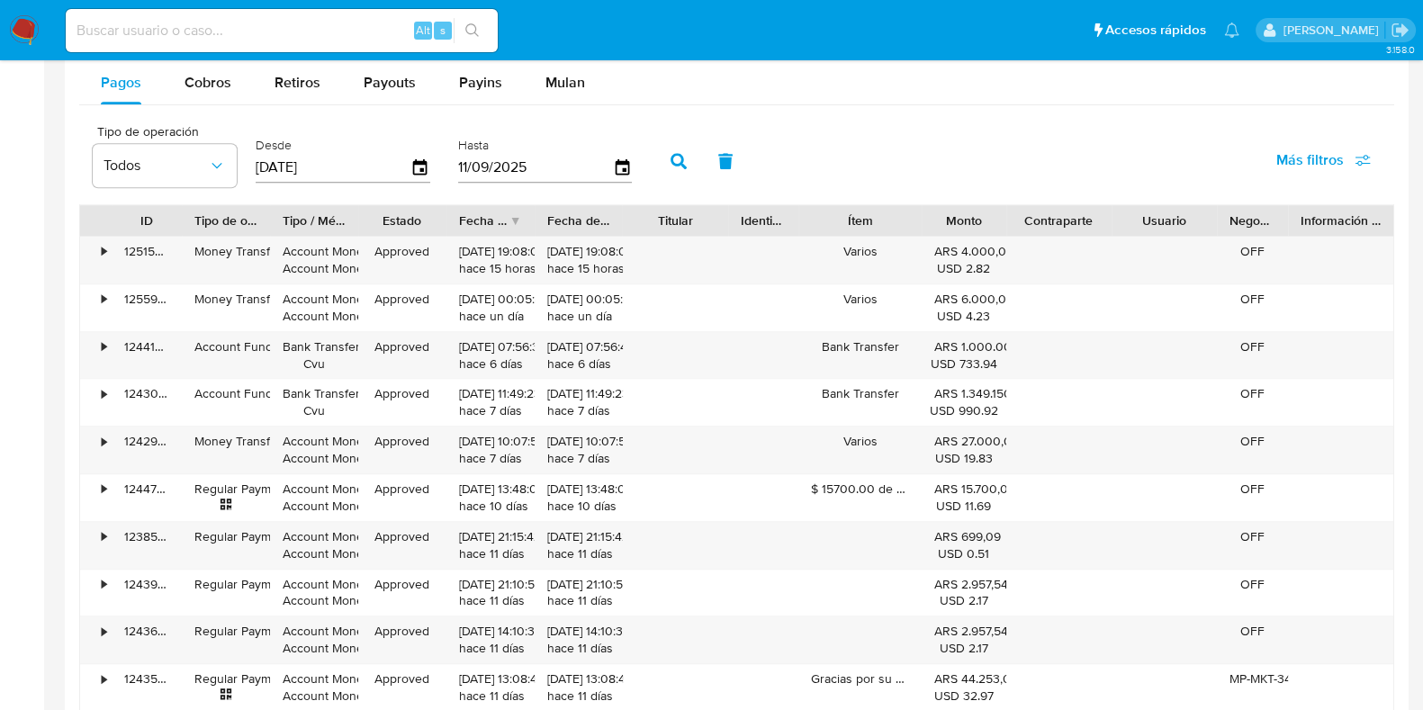
drag, startPoint x: 1007, startPoint y: 212, endPoint x: 987, endPoint y: 210, distance: 20.0
click at [987, 210] on div "Monto" at bounding box center [964, 220] width 84 height 31
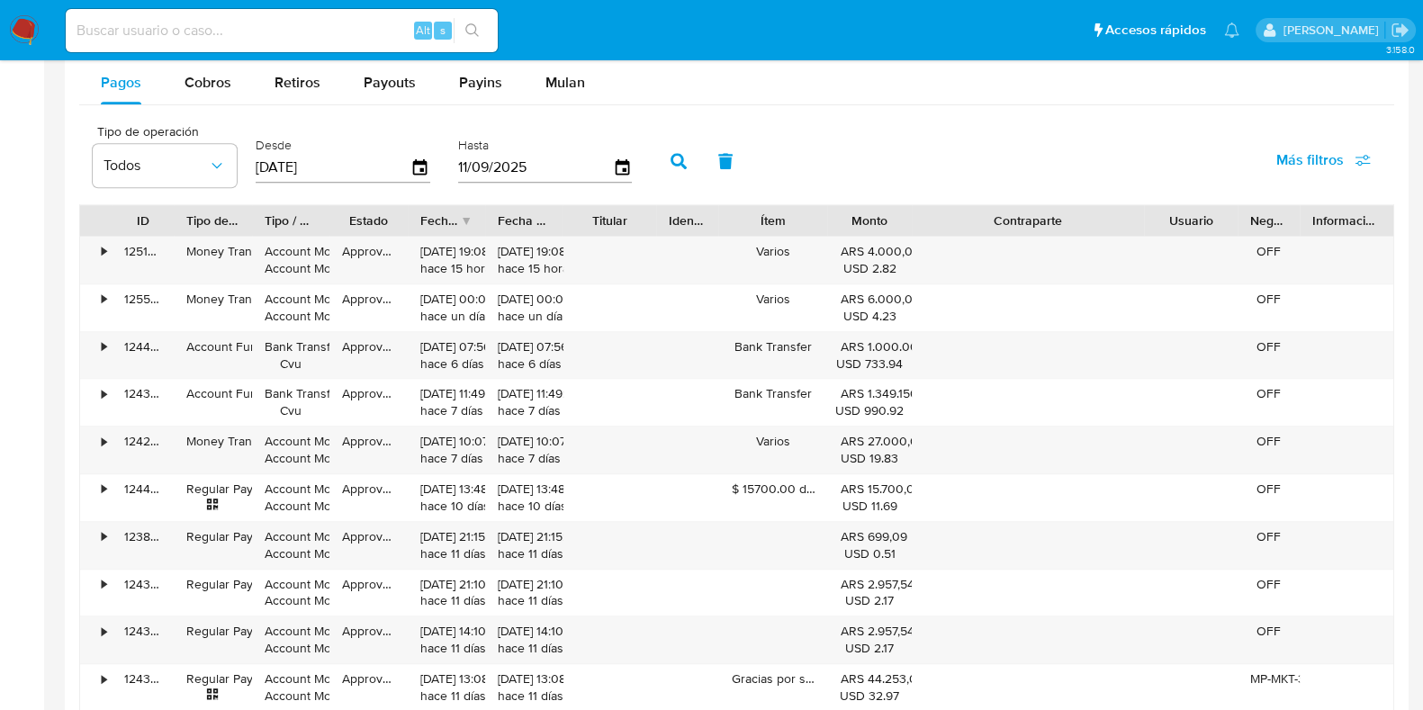
drag, startPoint x: 1117, startPoint y: 217, endPoint x: 1244, endPoint y: 227, distance: 127.3
click at [1244, 227] on div "ID Tipo de operación Tipo / Método Estado Fecha de creación Fecha de aprobación…" at bounding box center [736, 220] width 1313 height 31
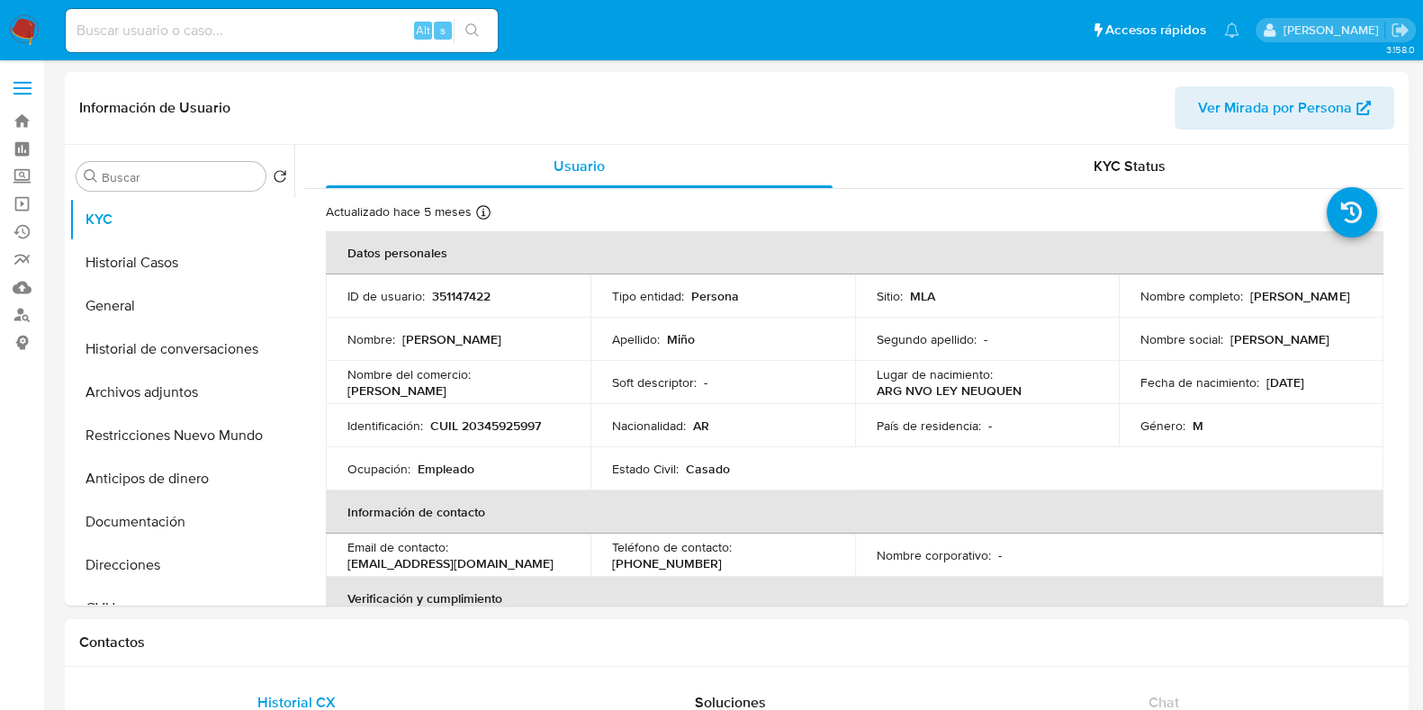
select select "10"
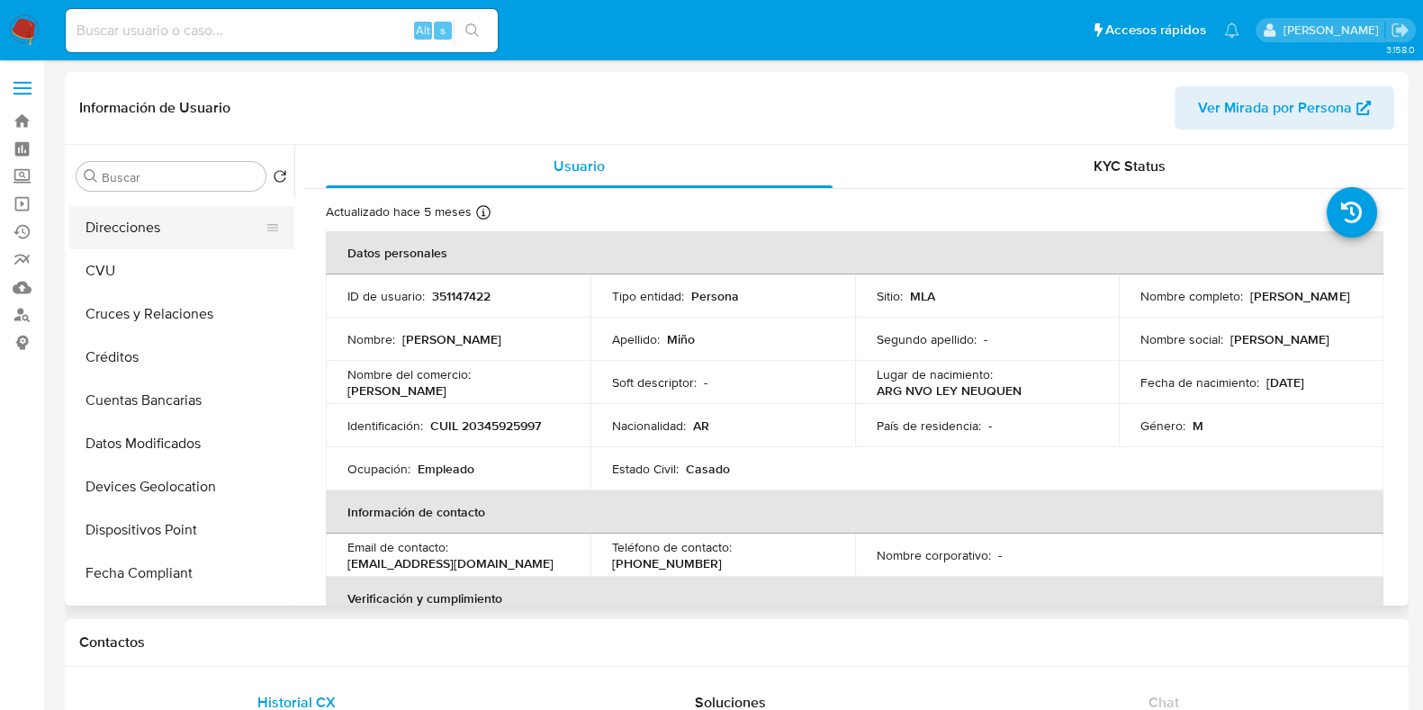
click at [176, 222] on button "Direcciones" at bounding box center [174, 227] width 211 height 43
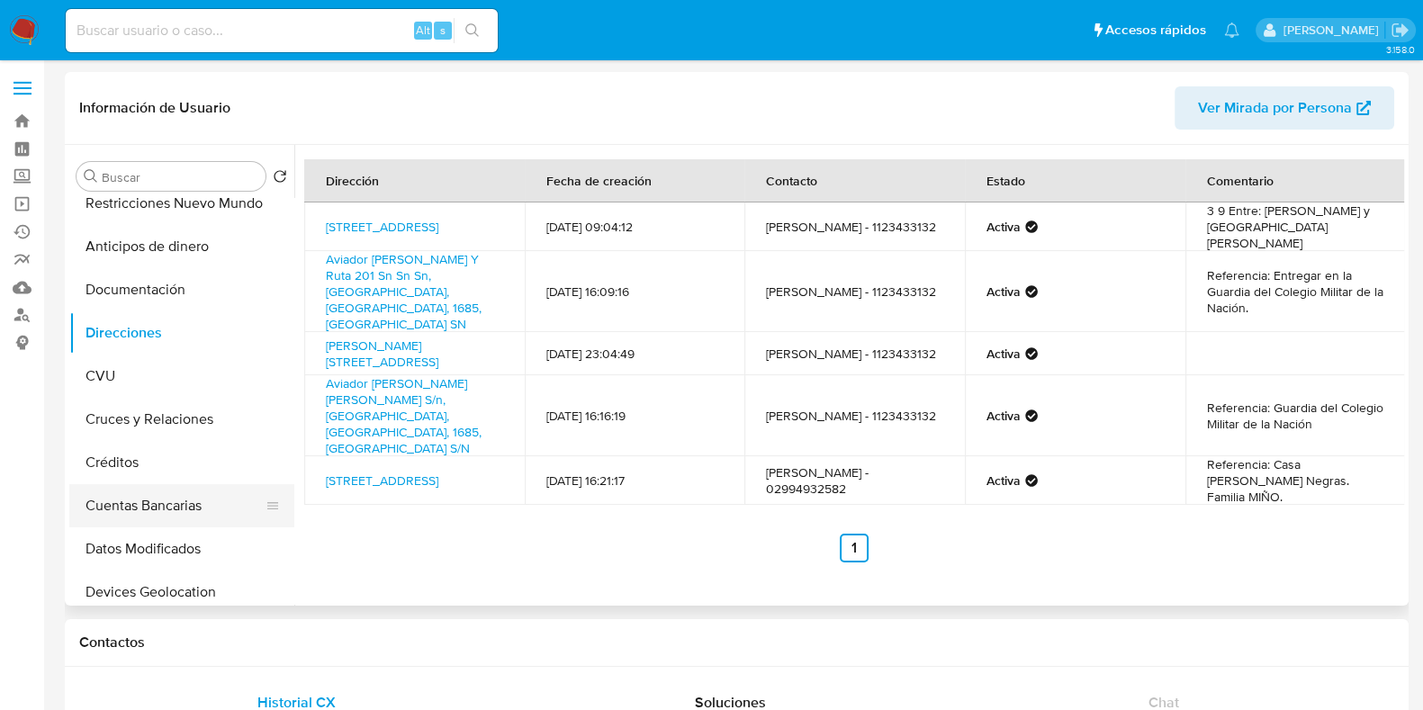
scroll to position [224, 0]
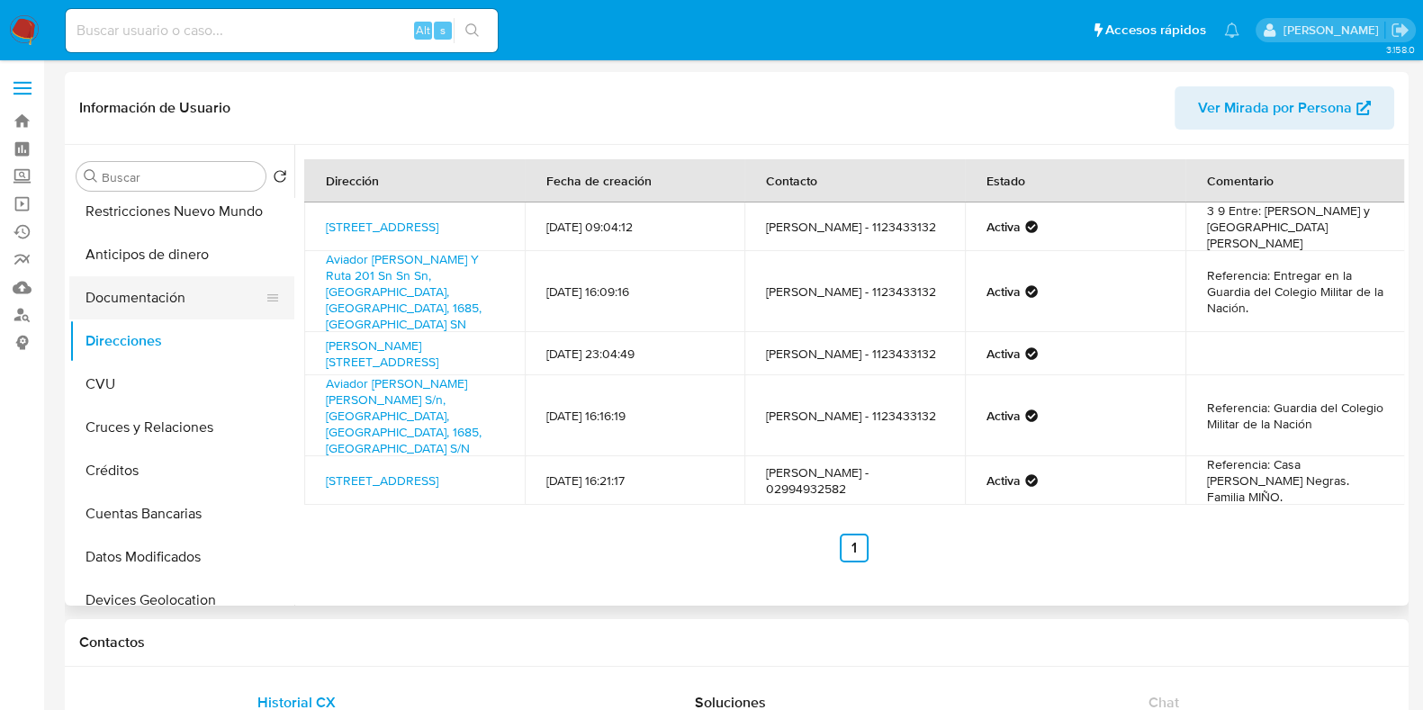
click at [122, 302] on button "Documentación" at bounding box center [174, 297] width 211 height 43
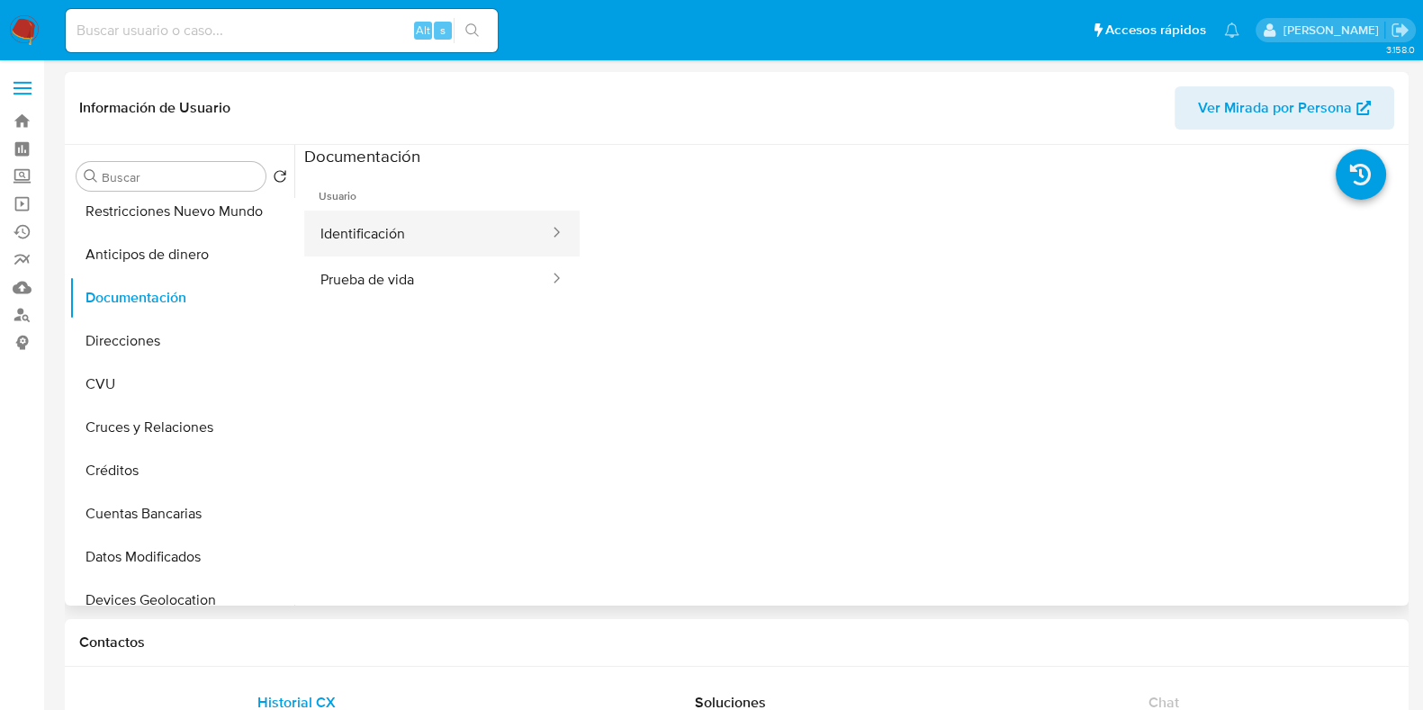
click at [393, 233] on button "Identificación" at bounding box center [427, 234] width 247 height 46
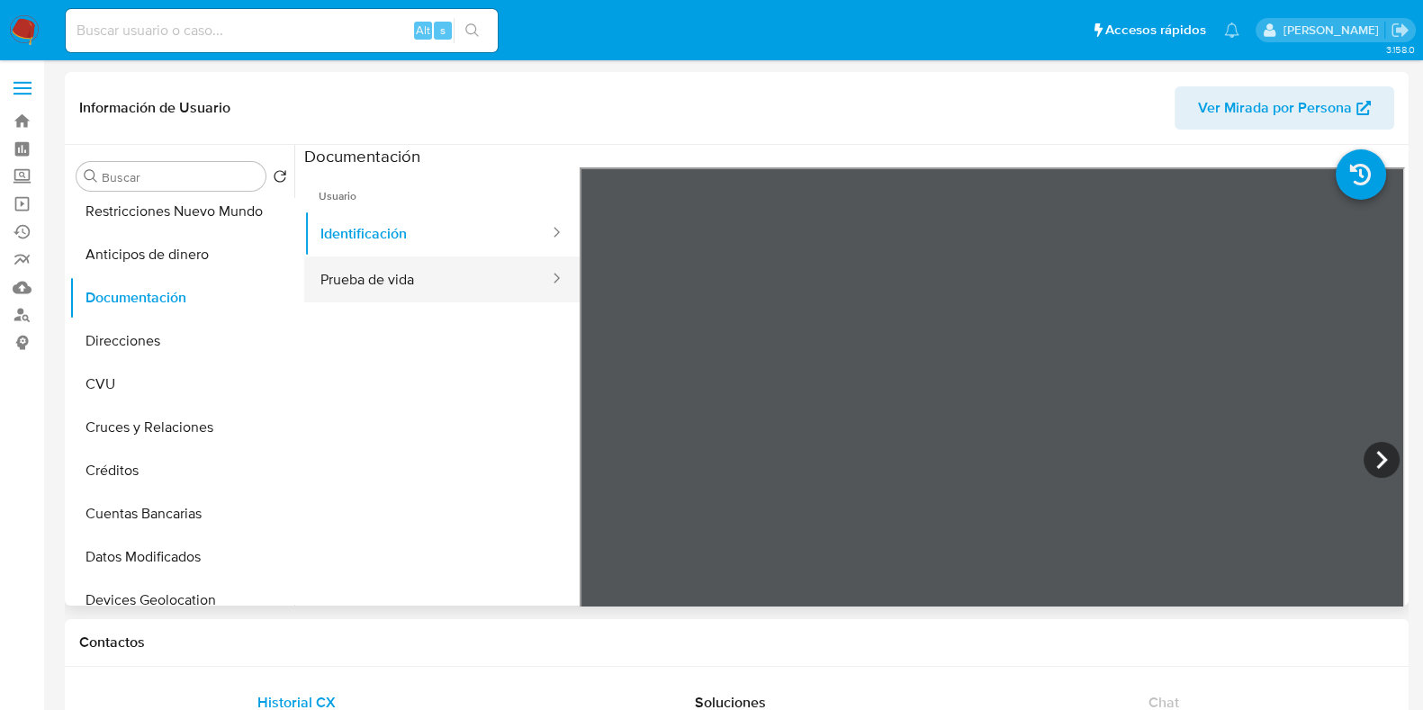
click at [437, 290] on button "Prueba de vida" at bounding box center [427, 280] width 247 height 46
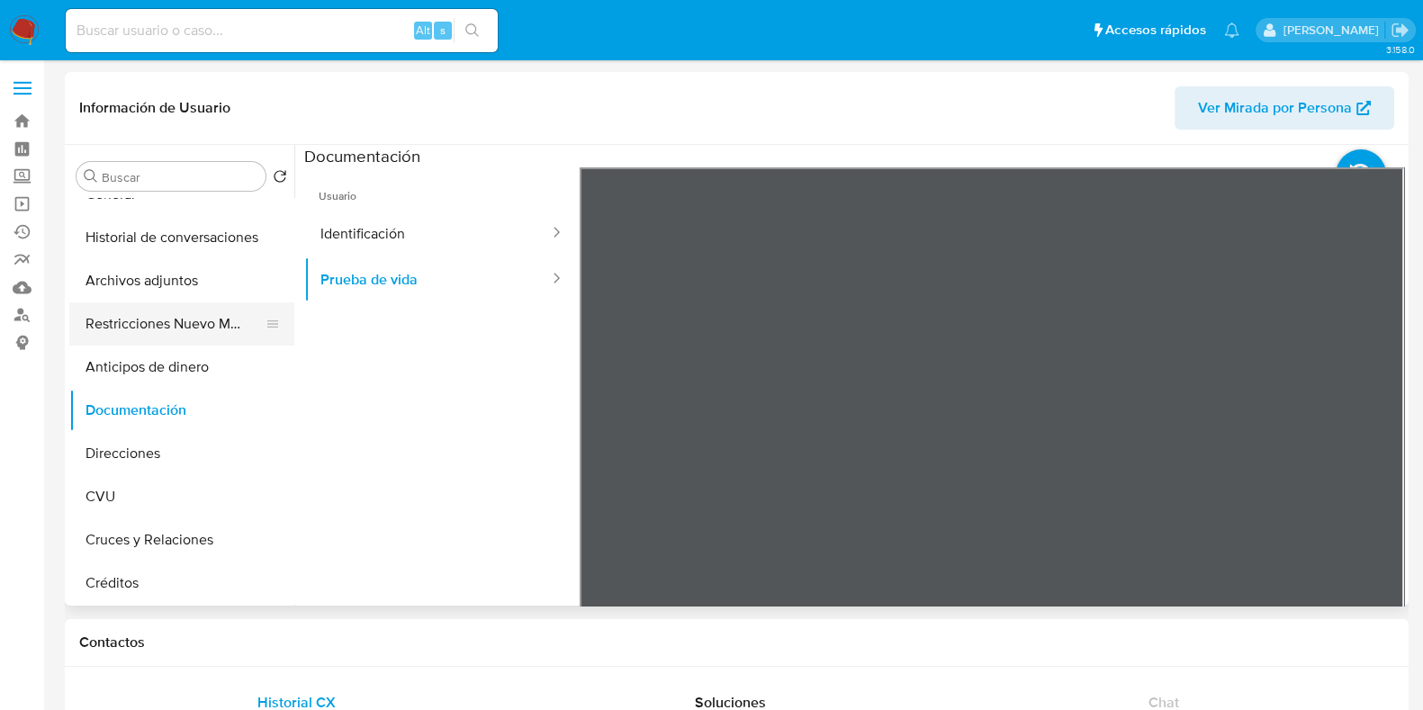
scroll to position [0, 0]
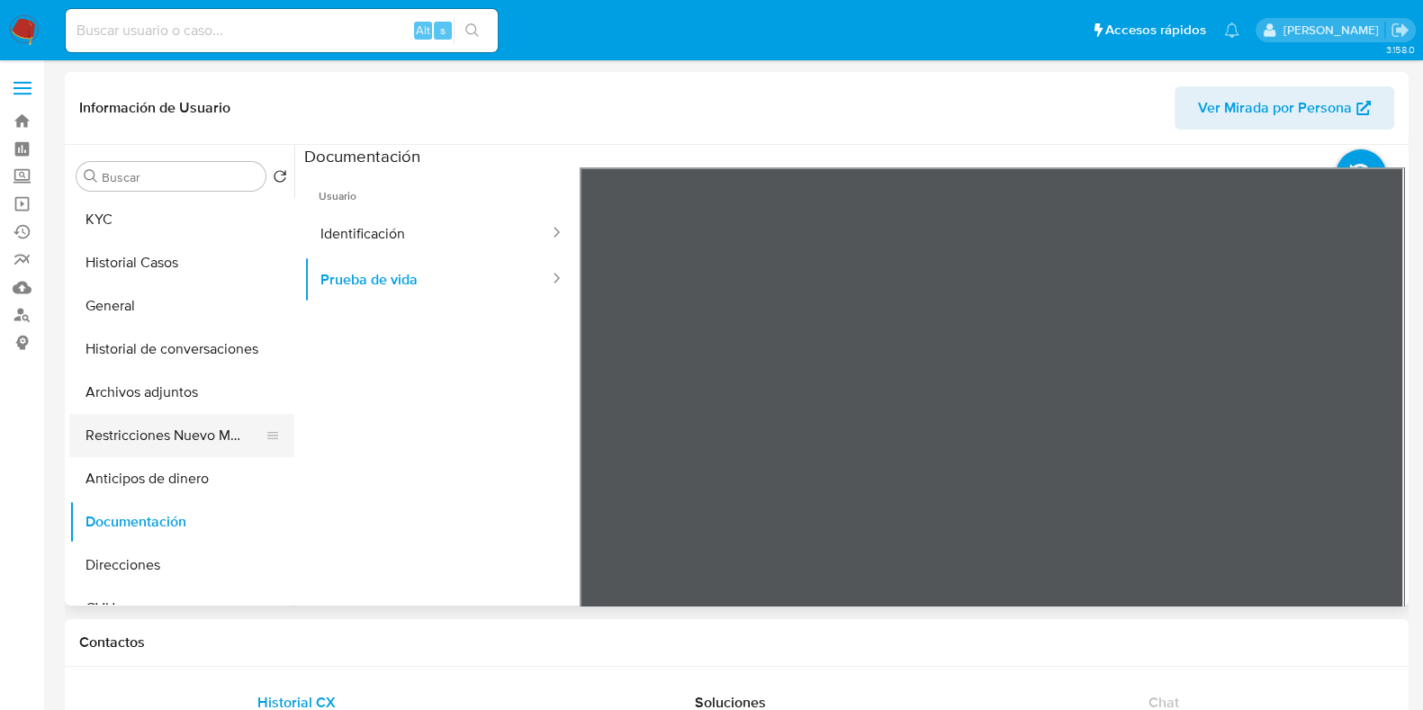
click at [148, 223] on button "KYC" at bounding box center [181, 219] width 225 height 43
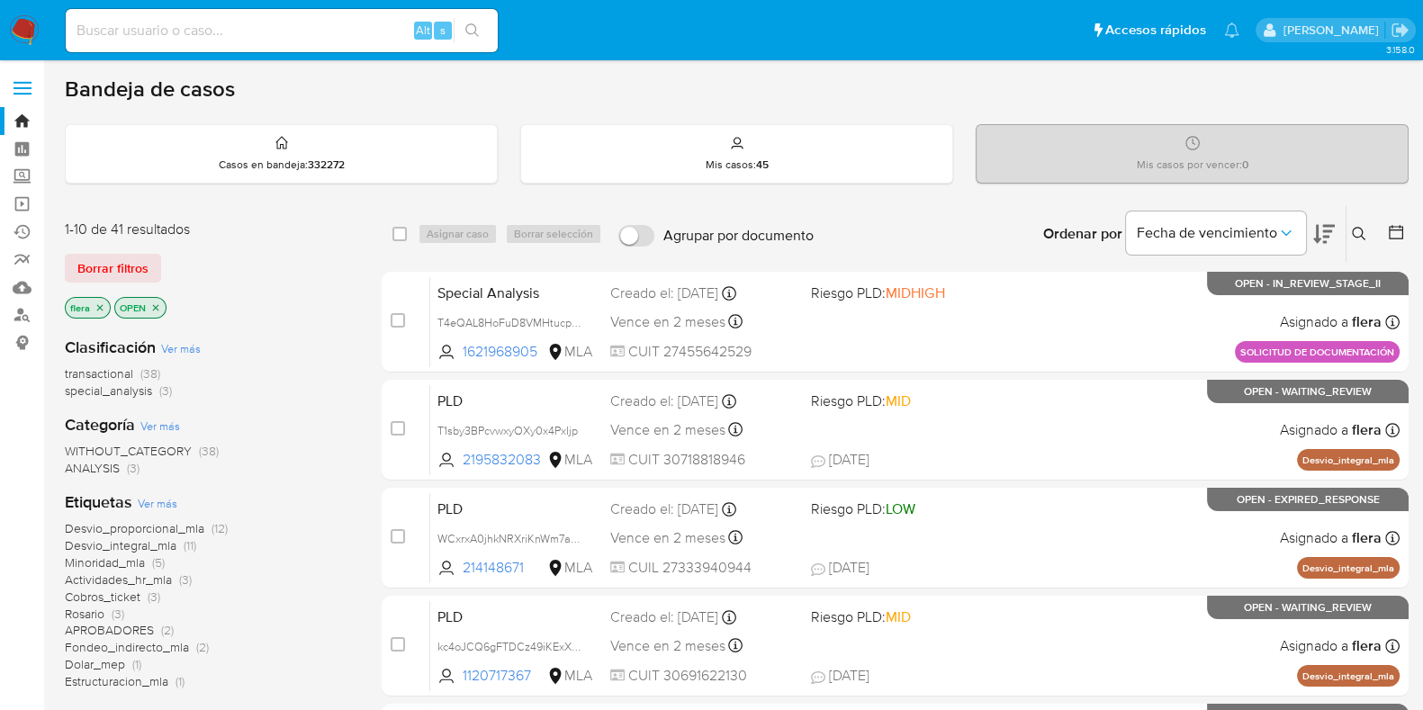
click at [1363, 223] on button at bounding box center [1361, 234] width 30 height 22
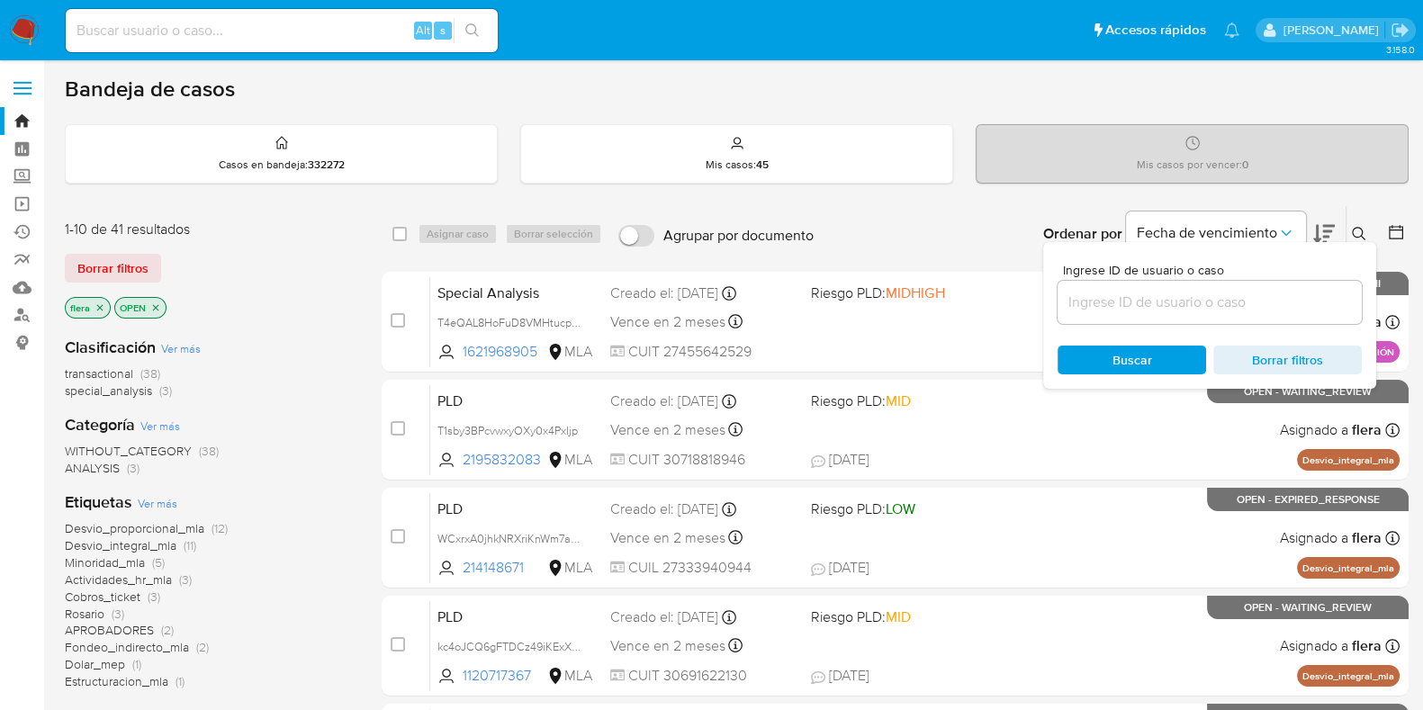
click at [1104, 292] on input at bounding box center [1210, 302] width 304 height 23
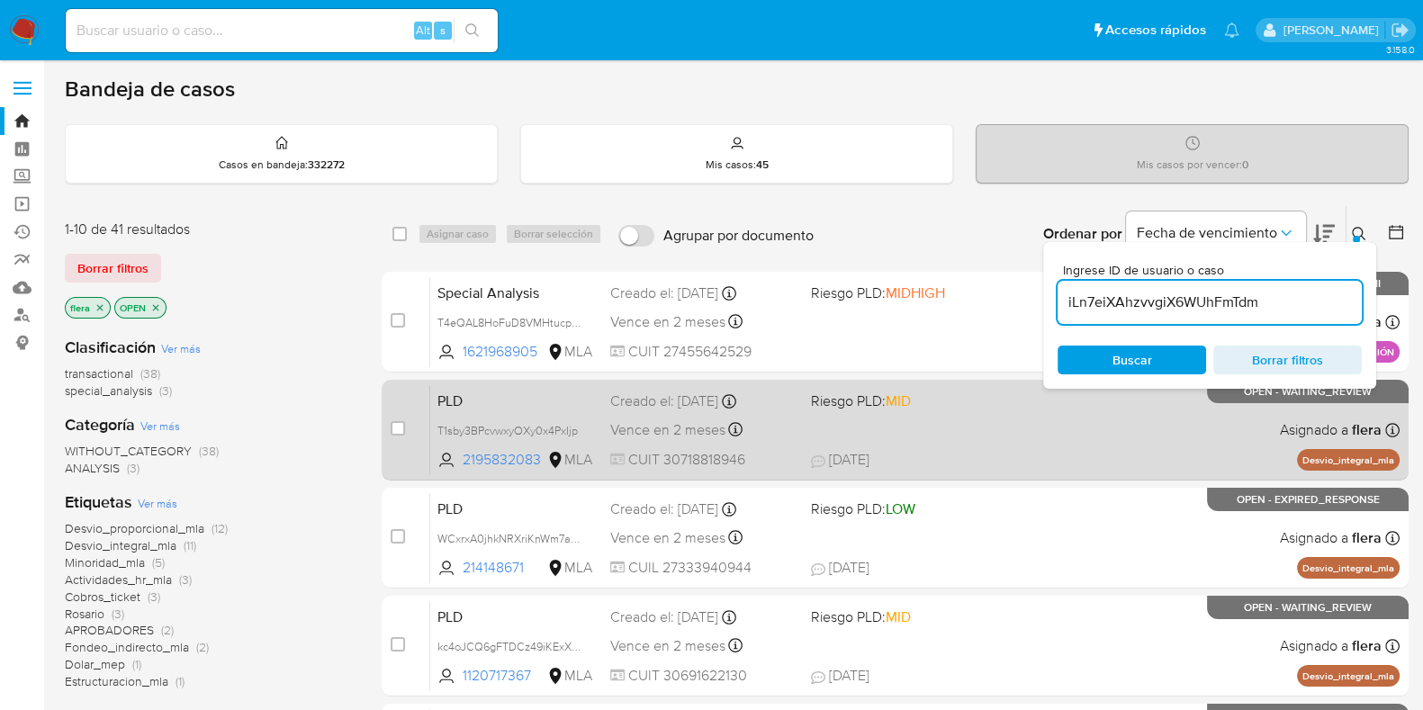
type input "iLn7eiXAhzvvgiX6WUhFmTdm"
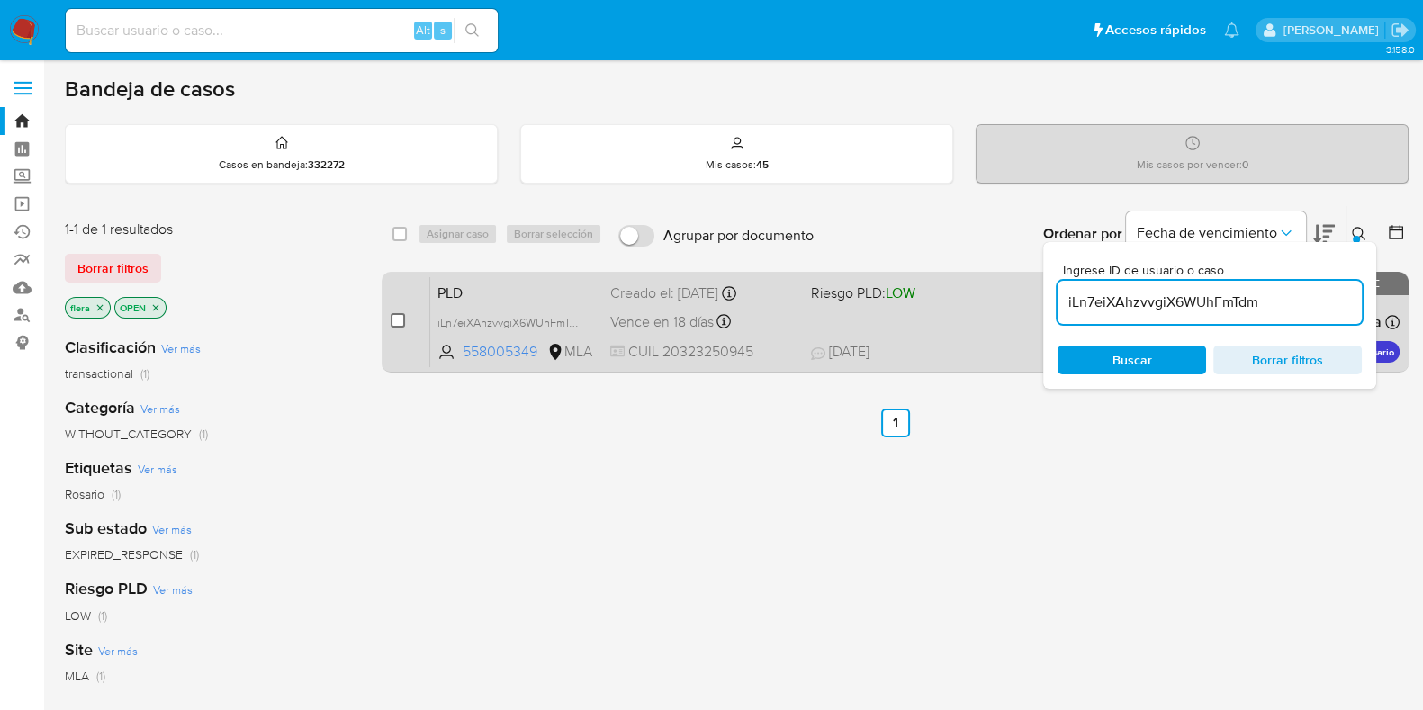
click at [393, 320] on input "checkbox" at bounding box center [398, 320] width 14 height 14
checkbox input "true"
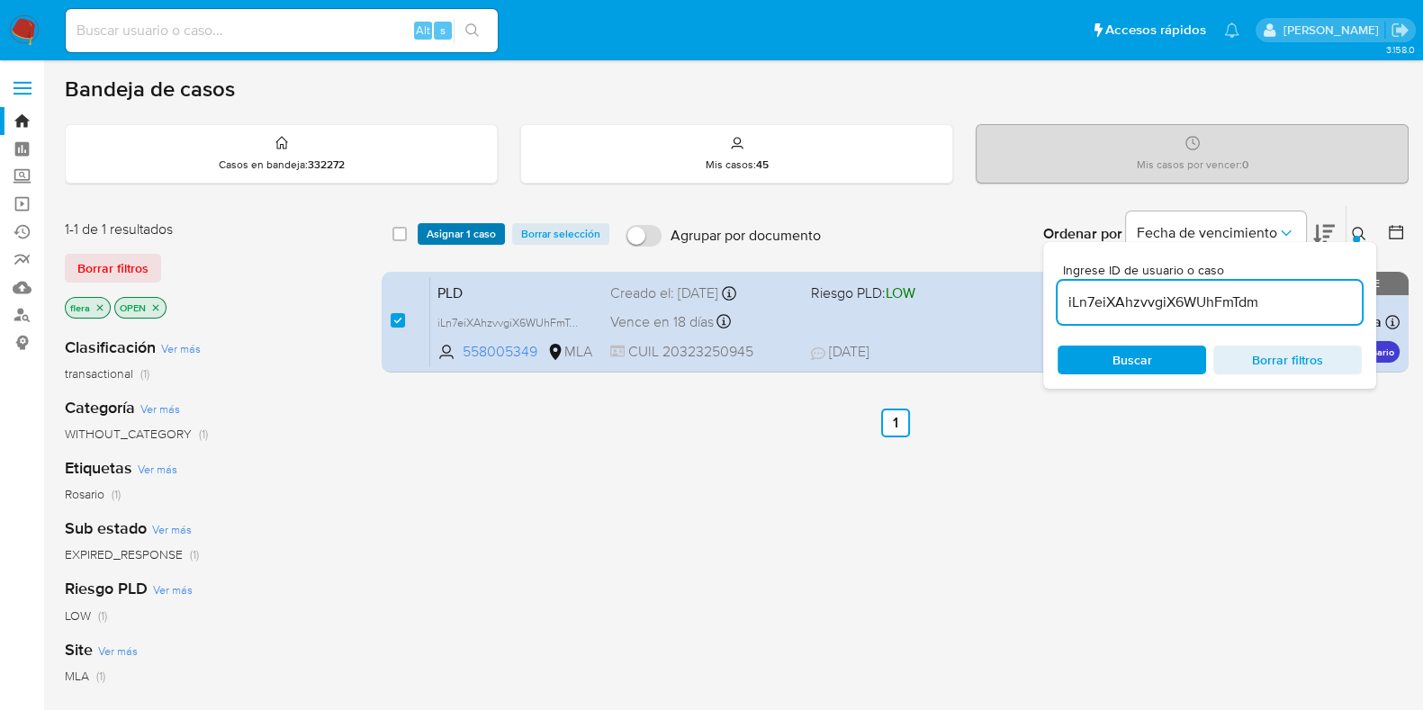
click at [477, 236] on span "Asignar 1 caso" at bounding box center [461, 234] width 69 height 18
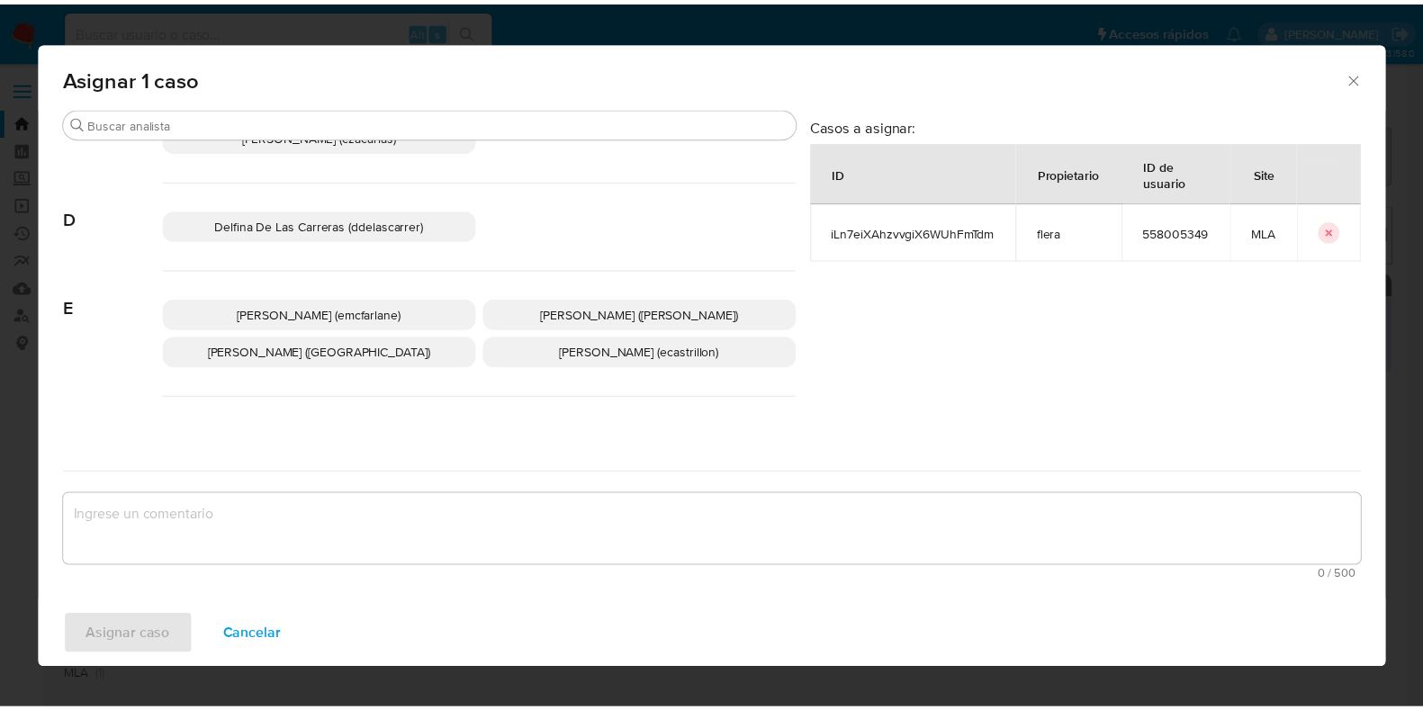
scroll to position [338, 0]
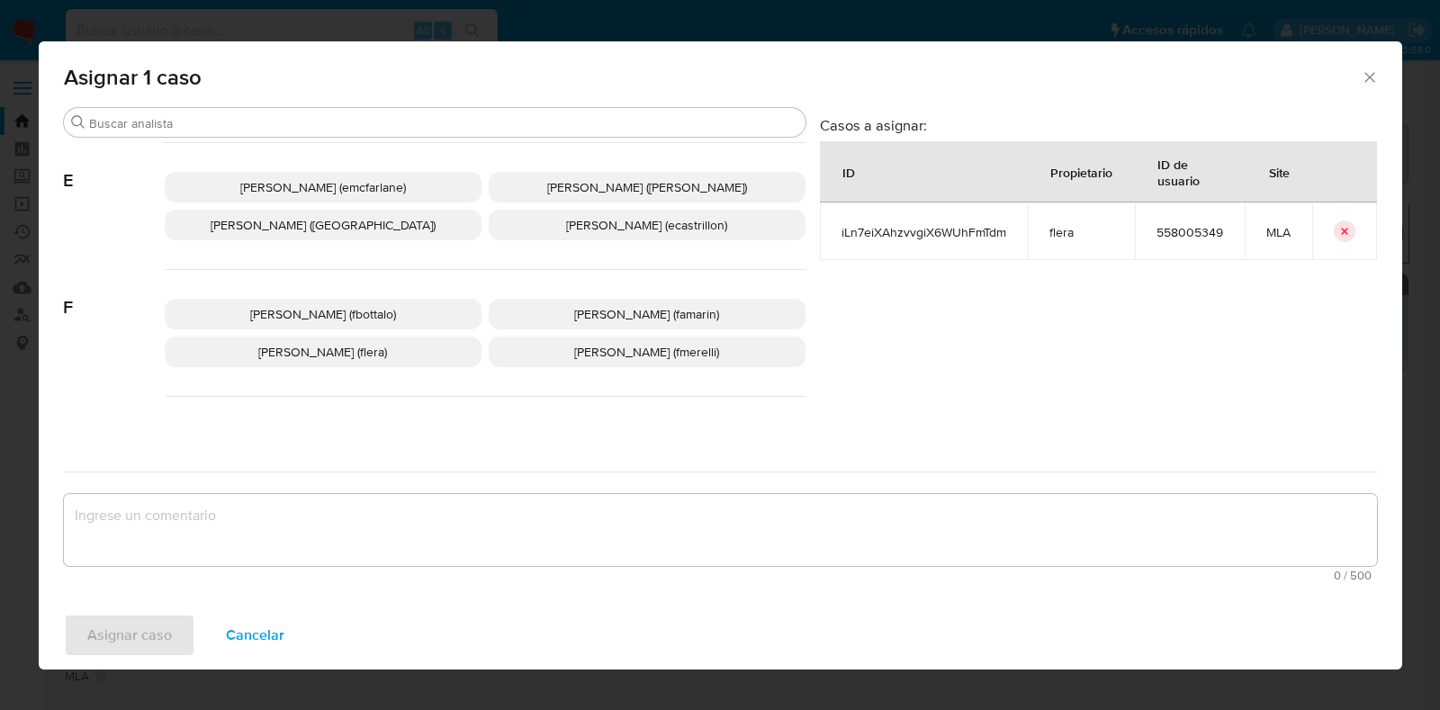
click at [403, 354] on p "Florencia Cecilia Lera (flera)" at bounding box center [323, 352] width 317 height 31
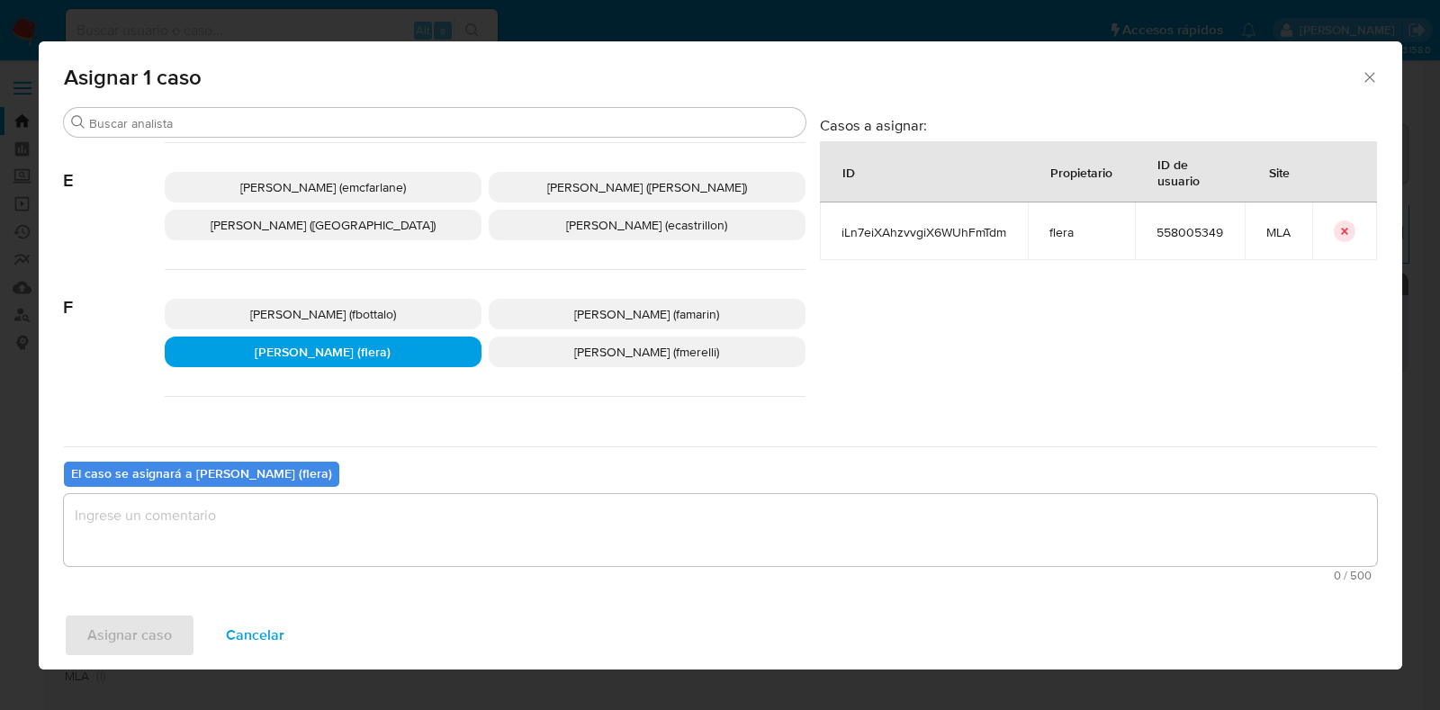
click at [344, 533] on textarea "assign-modal" at bounding box center [720, 530] width 1313 height 72
click at [137, 657] on div "Asignar caso Cancelar" at bounding box center [721, 635] width 1364 height 68
click at [140, 645] on span "Asignar caso" at bounding box center [129, 636] width 85 height 40
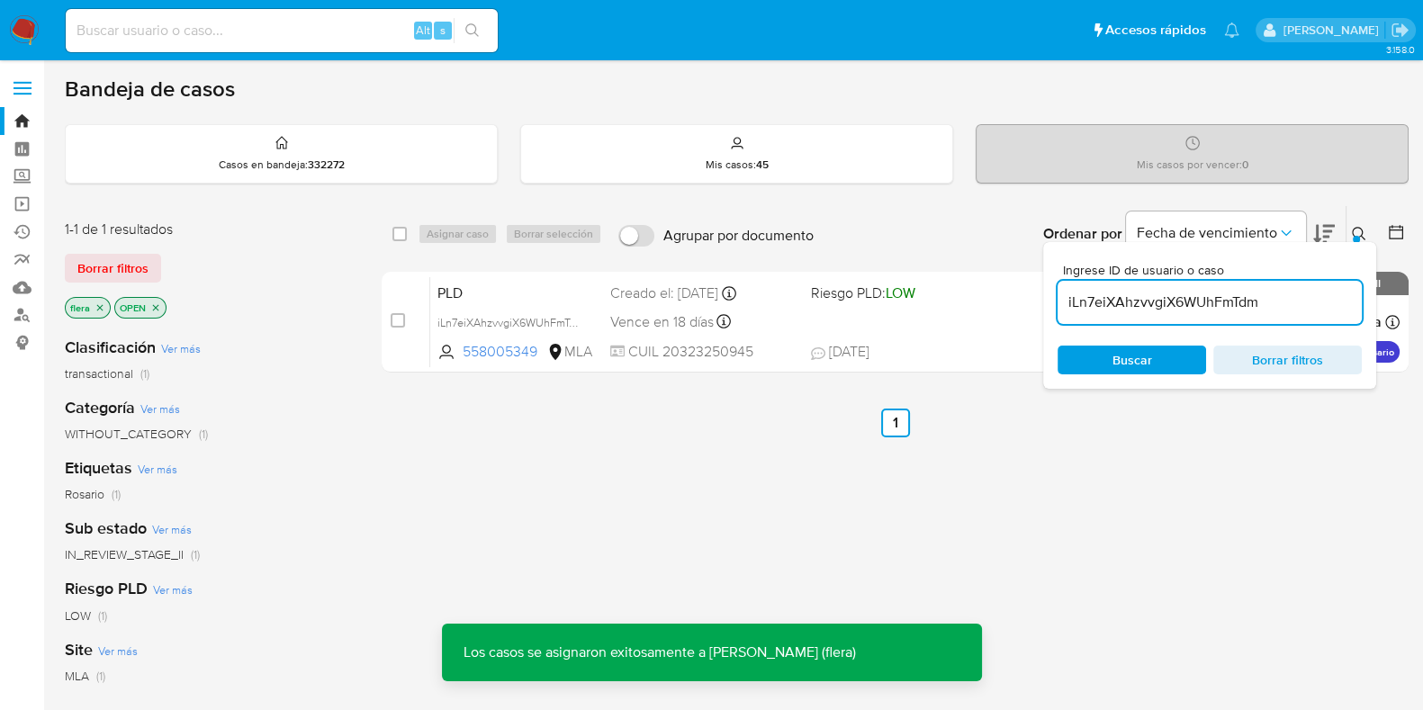
click at [543, 290] on span "PLD" at bounding box center [516, 291] width 158 height 23
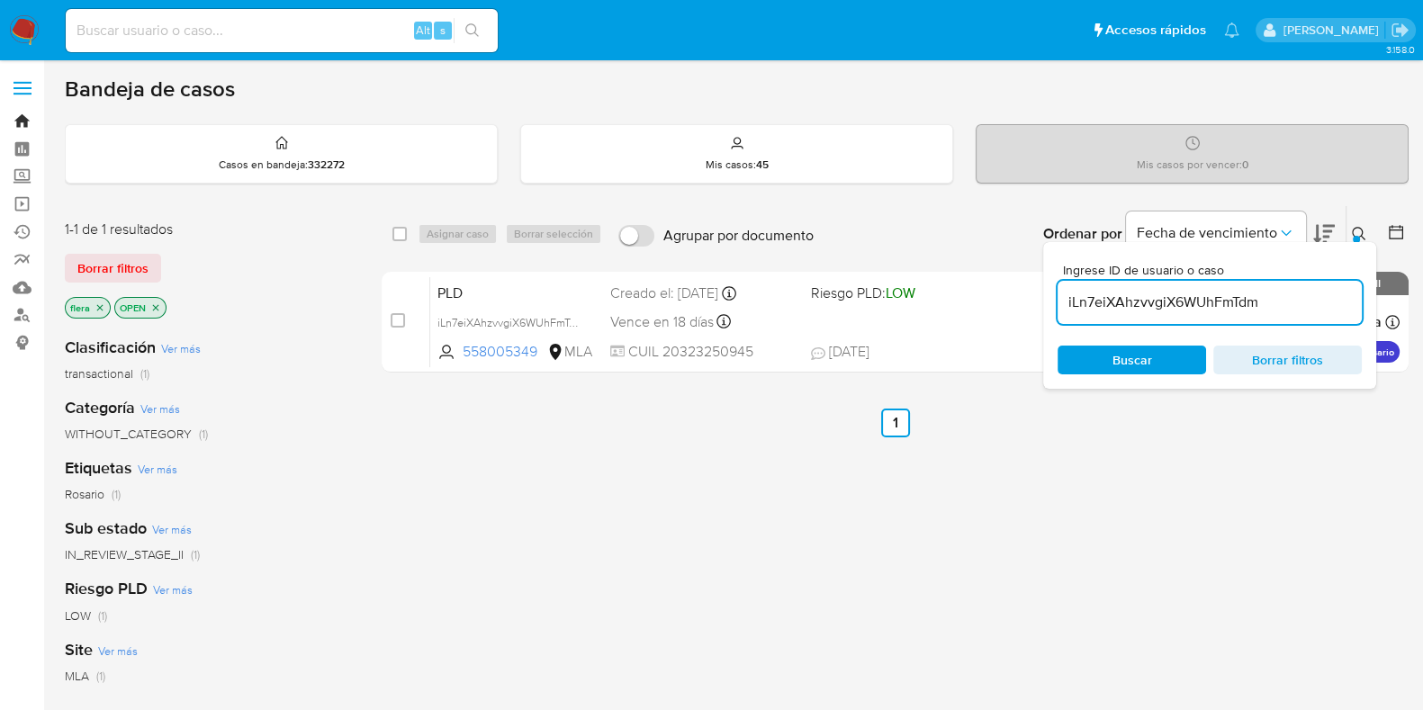
click at [18, 121] on link "Bandeja" at bounding box center [107, 121] width 214 height 28
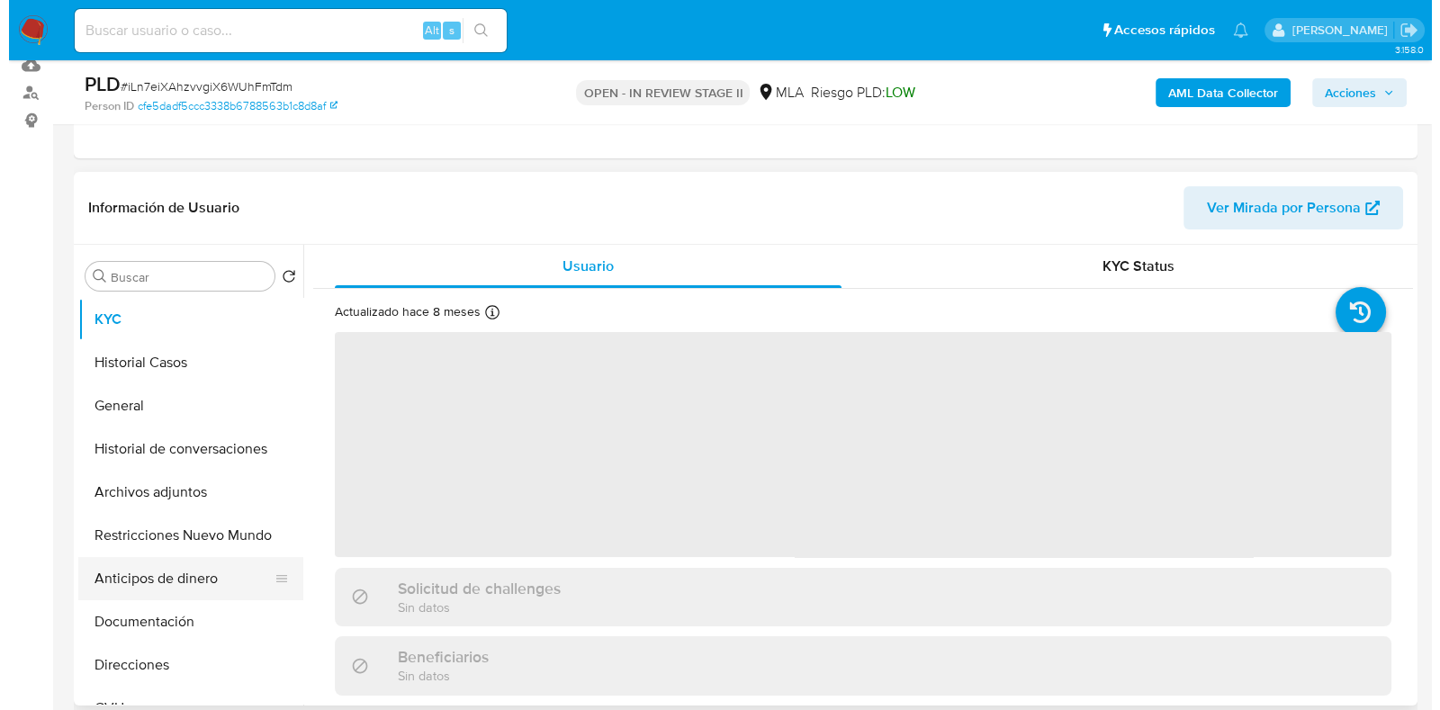
scroll to position [224, 0]
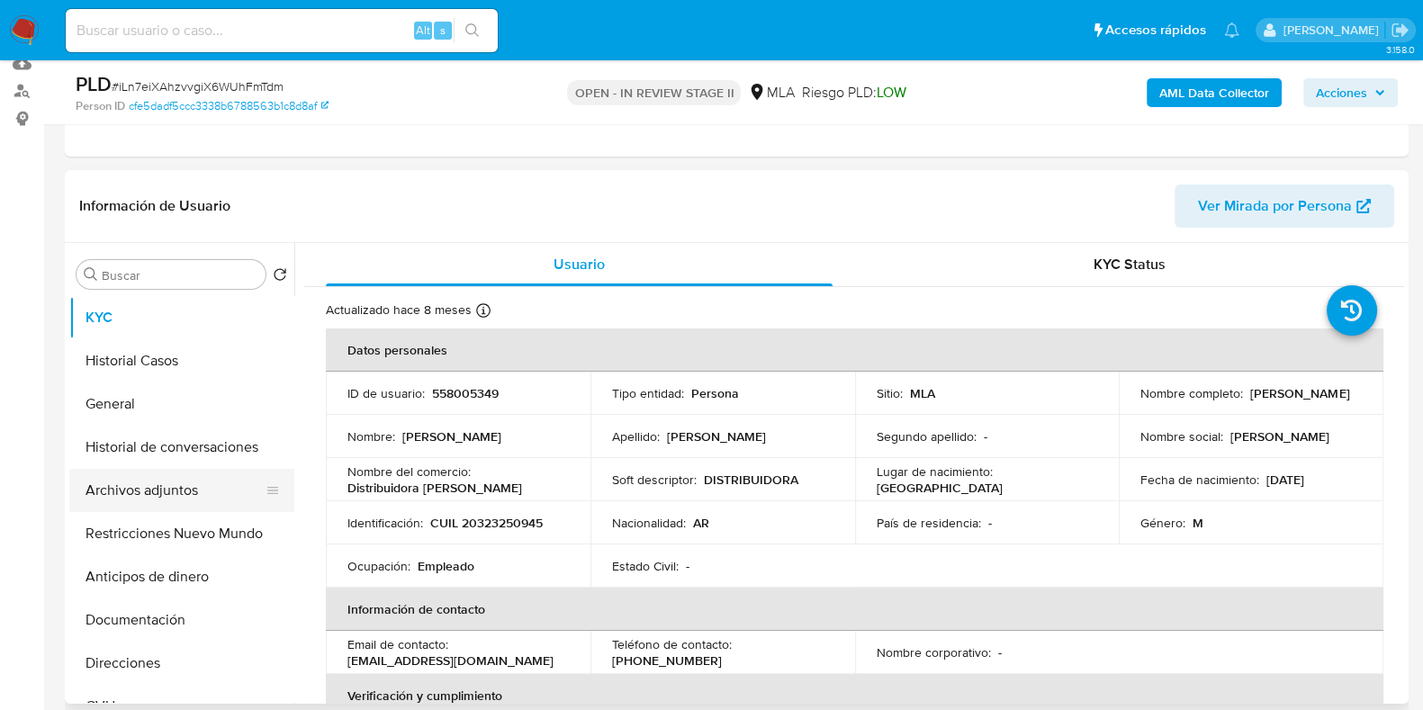
select select "10"
click at [150, 494] on button "Archivos adjuntos" at bounding box center [174, 490] width 211 height 43
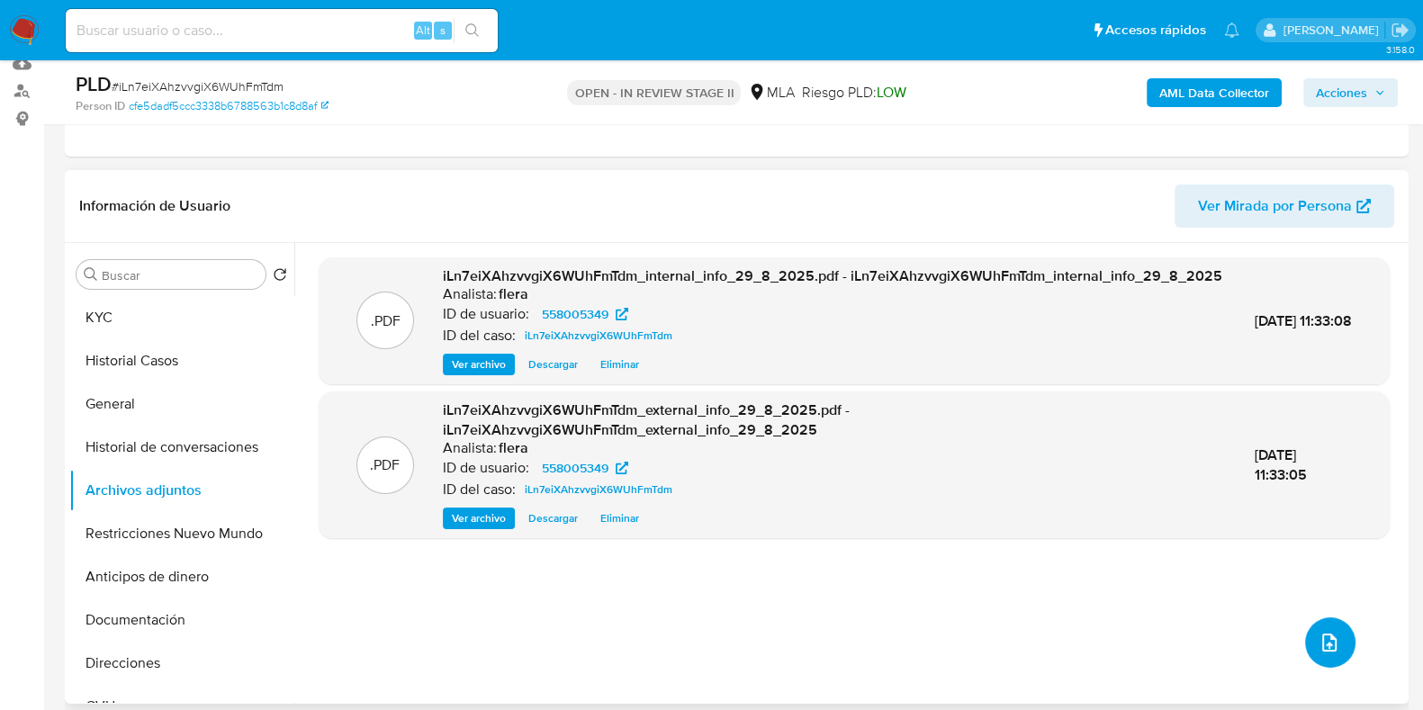
click at [1326, 636] on icon "upload-file" at bounding box center [1330, 643] width 22 height 22
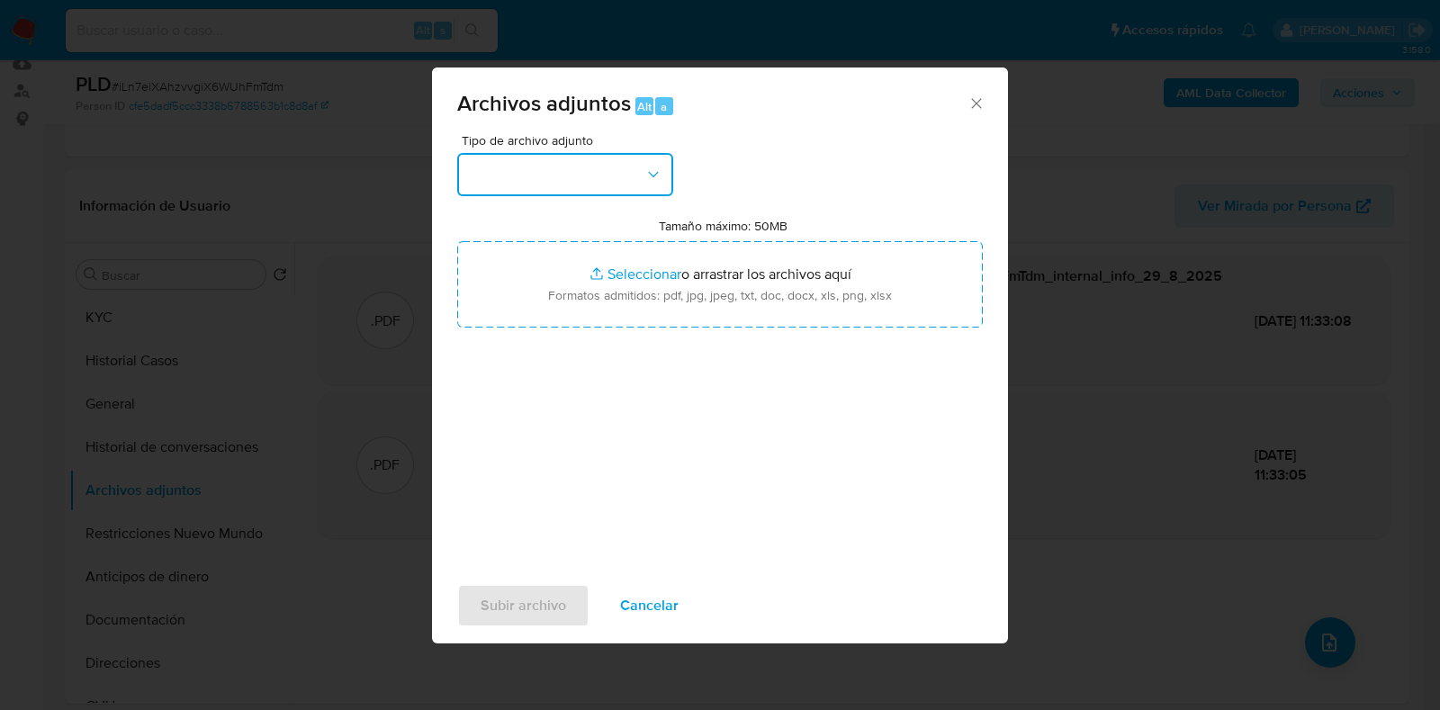
click at [630, 159] on button "button" at bounding box center [565, 174] width 216 height 43
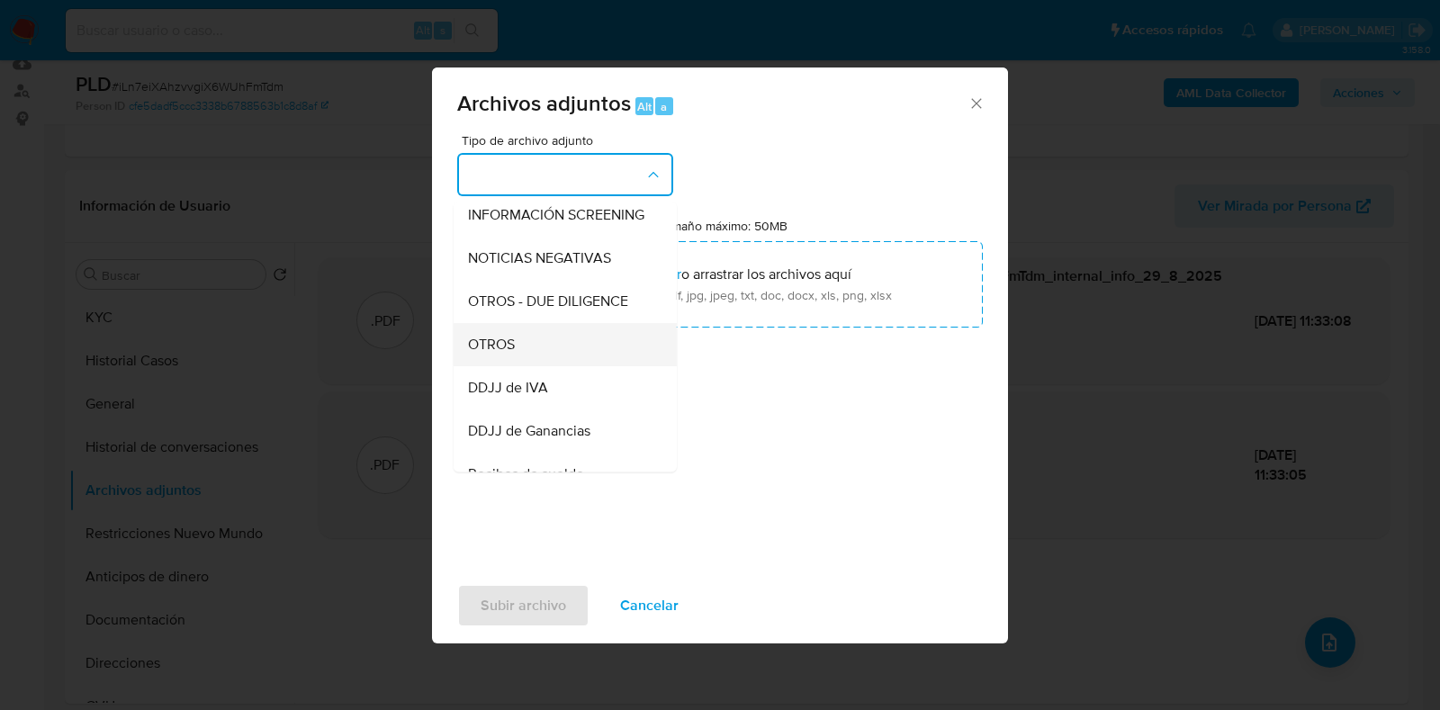
click at [581, 361] on div "OTROS" at bounding box center [560, 344] width 184 height 43
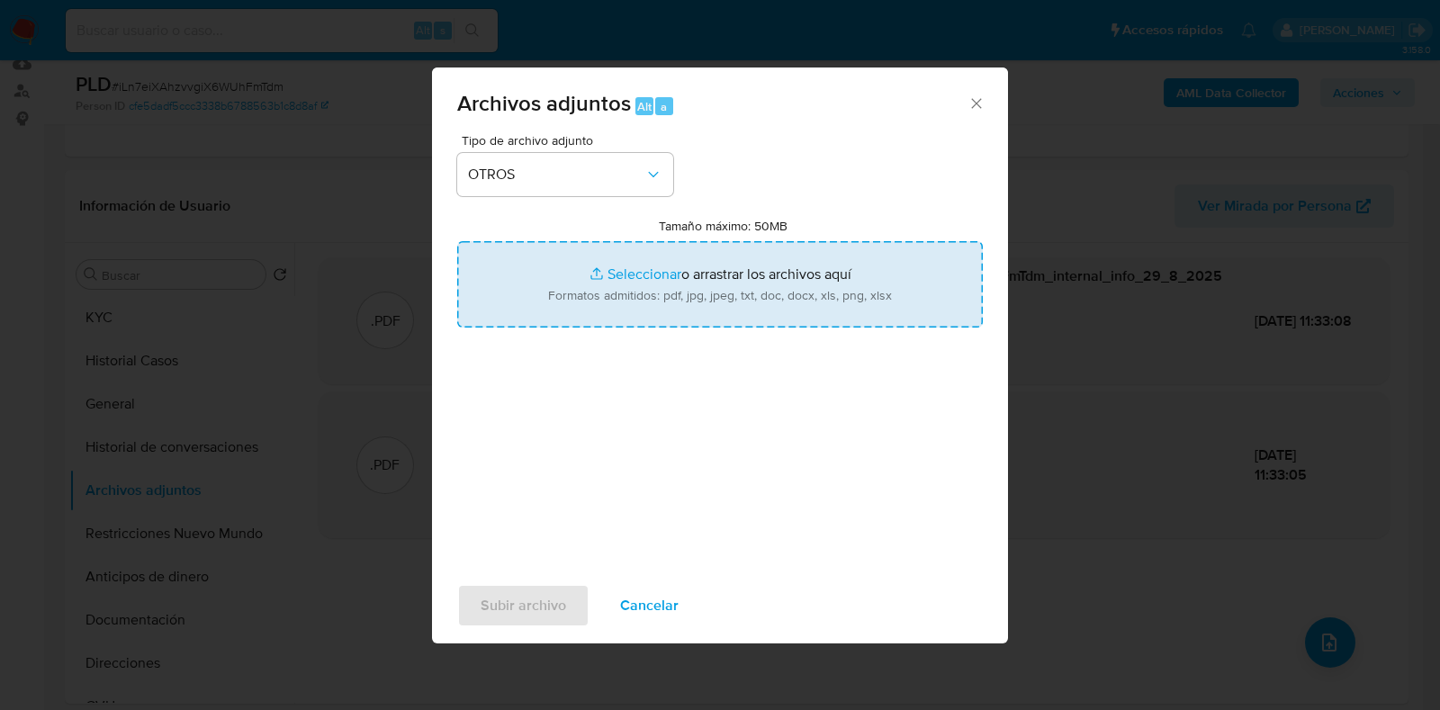
type input "C:\fakepath\Movimientos-Aladdin- [PERSON_NAME].xlsx"
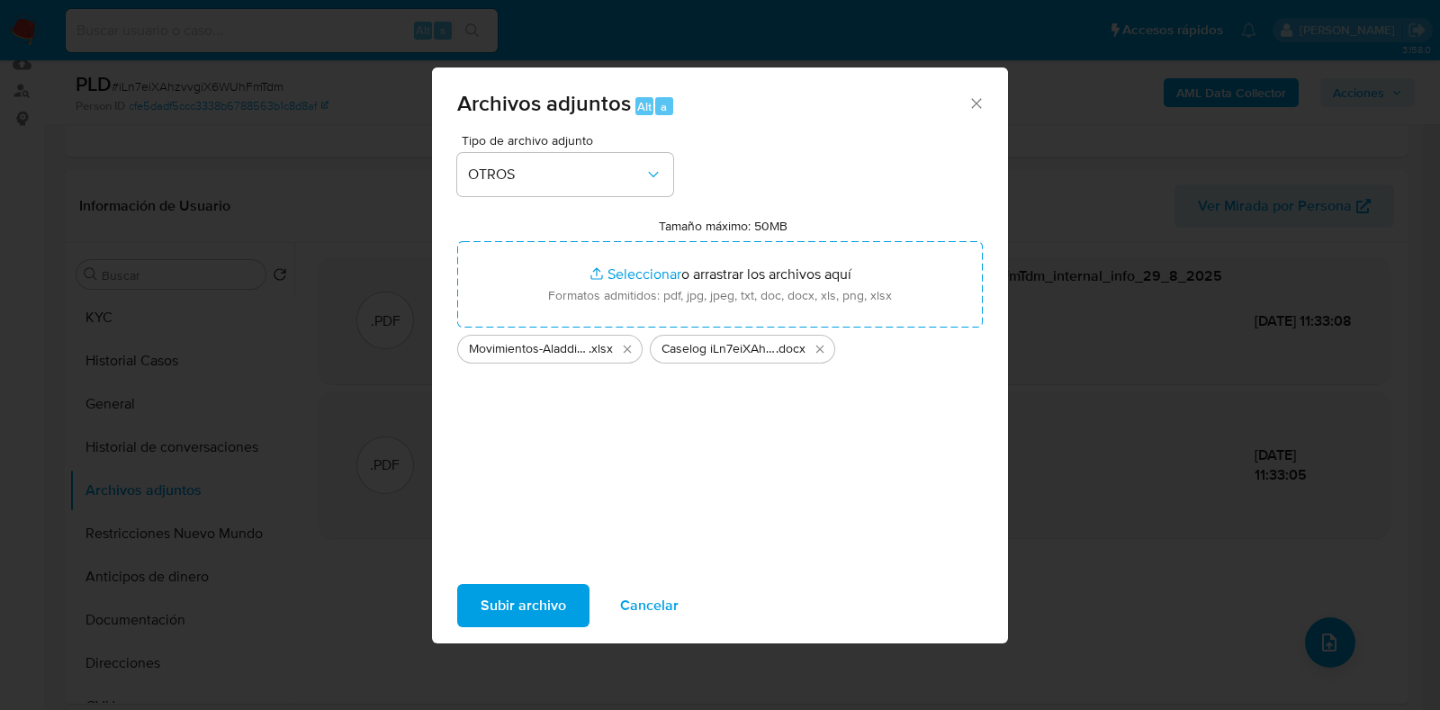
click at [528, 619] on span "Subir archivo" at bounding box center [524, 606] width 86 height 40
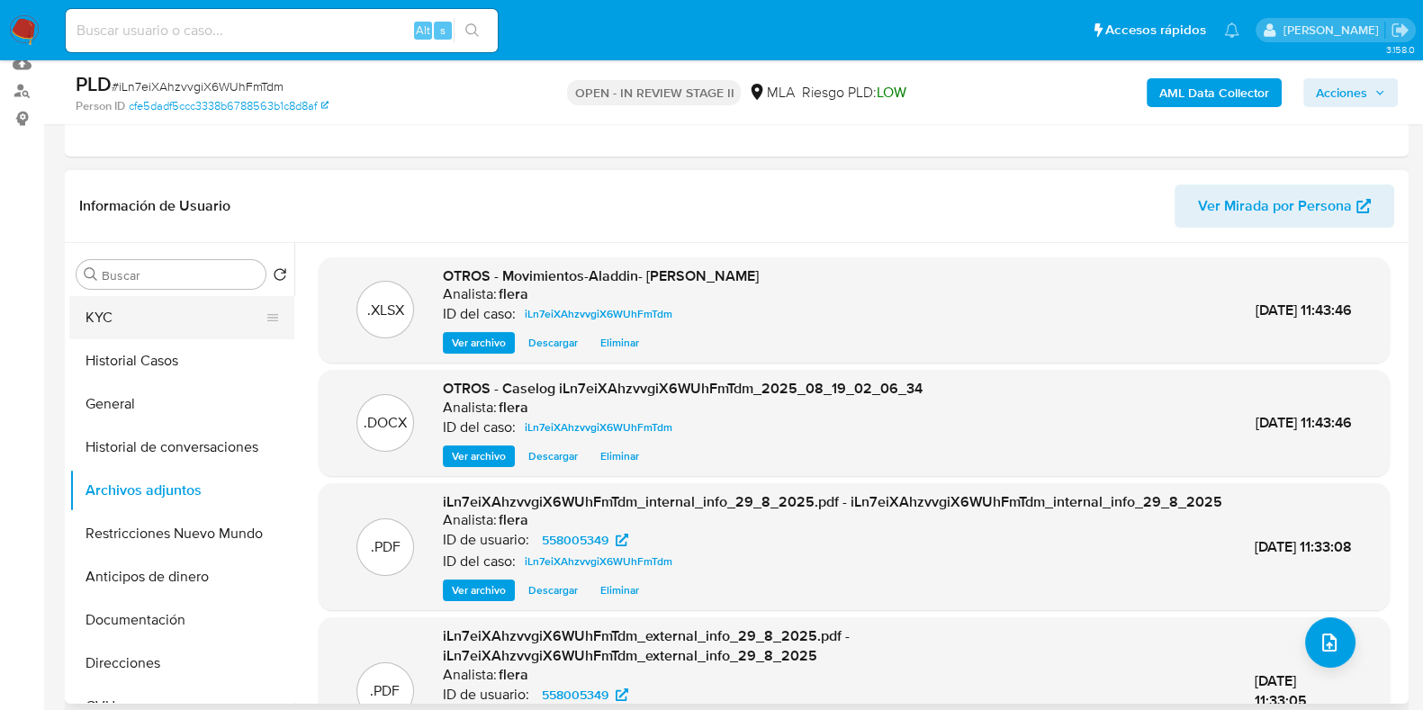
click at [173, 317] on button "KYC" at bounding box center [174, 317] width 211 height 43
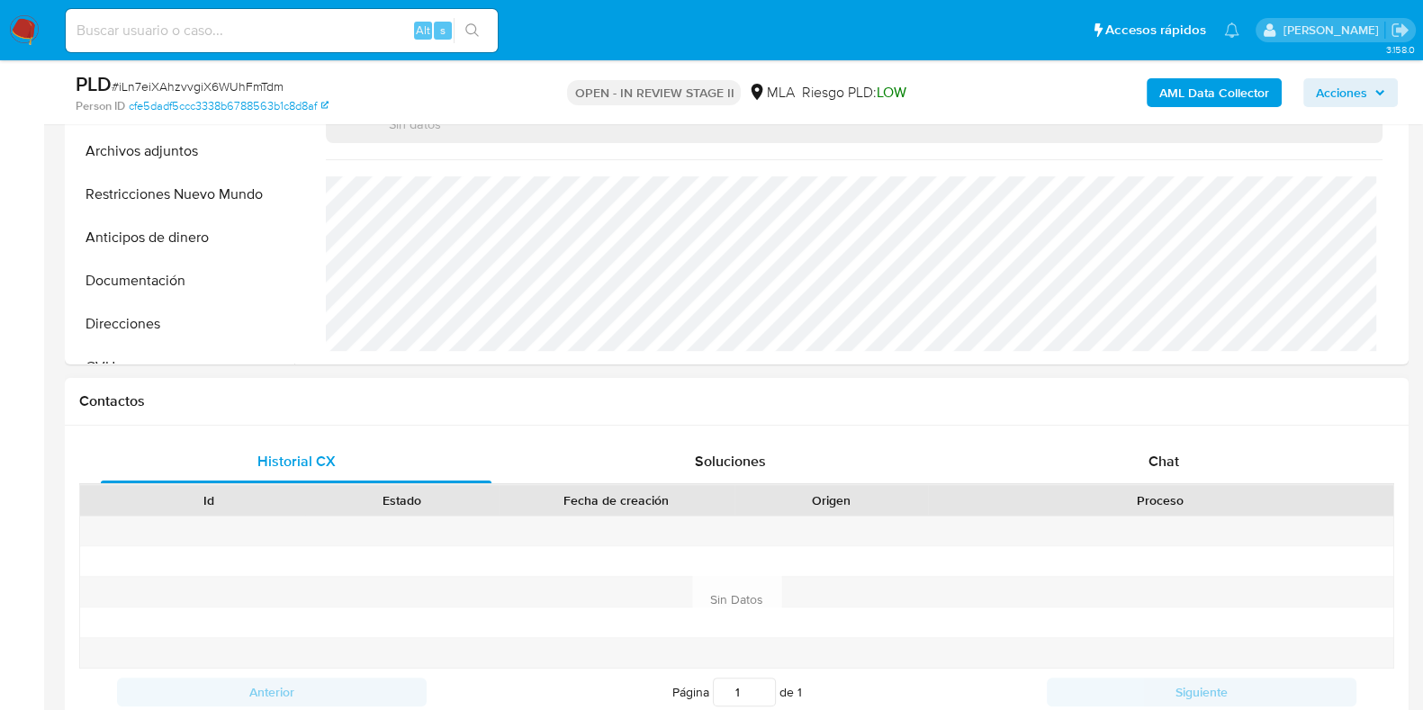
scroll to position [675, 0]
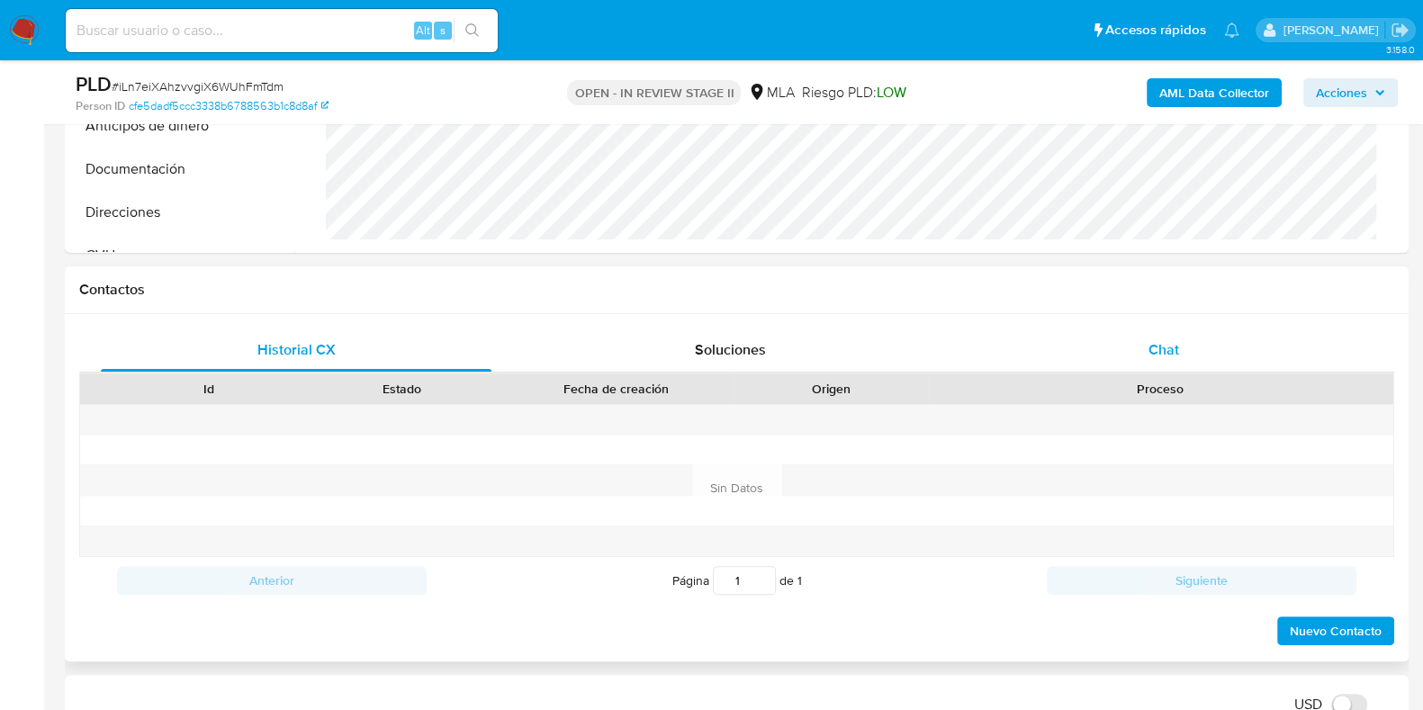
click at [1154, 329] on div "Chat" at bounding box center [1163, 350] width 391 height 43
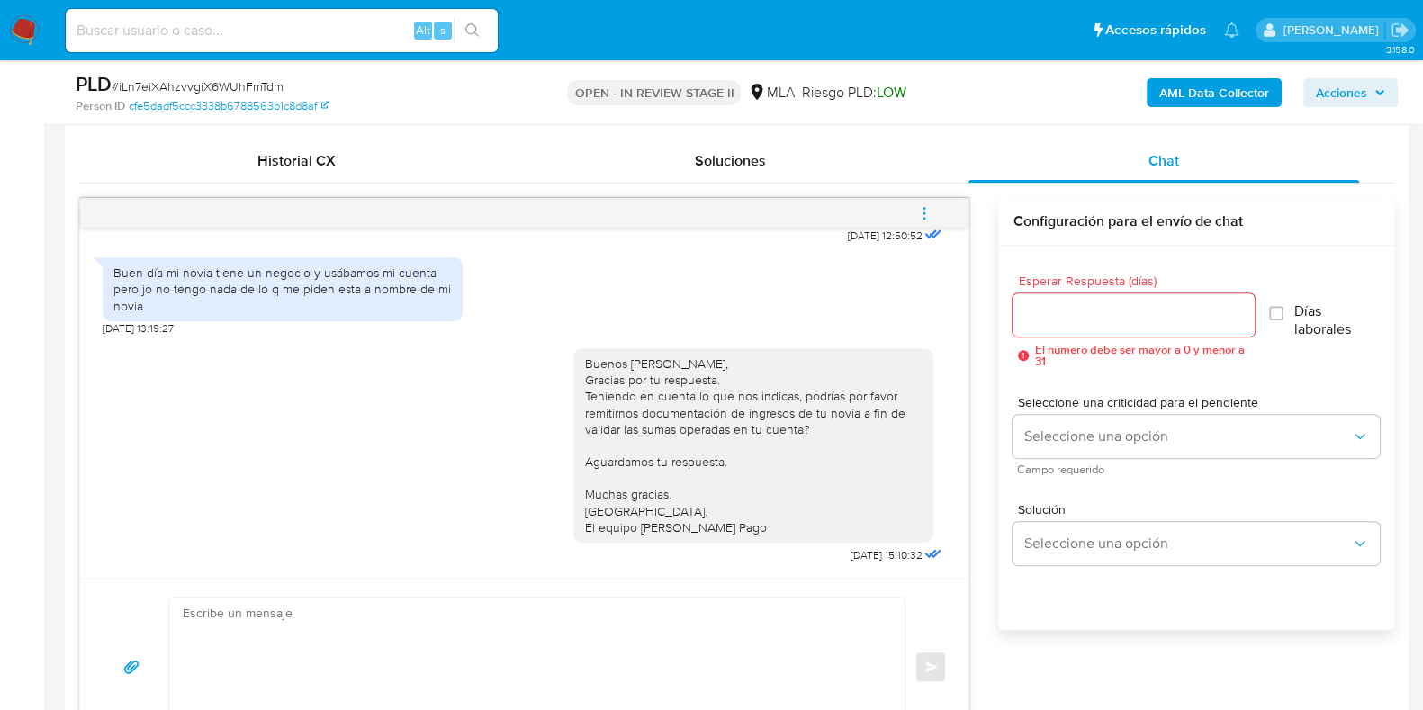
scroll to position [899, 0]
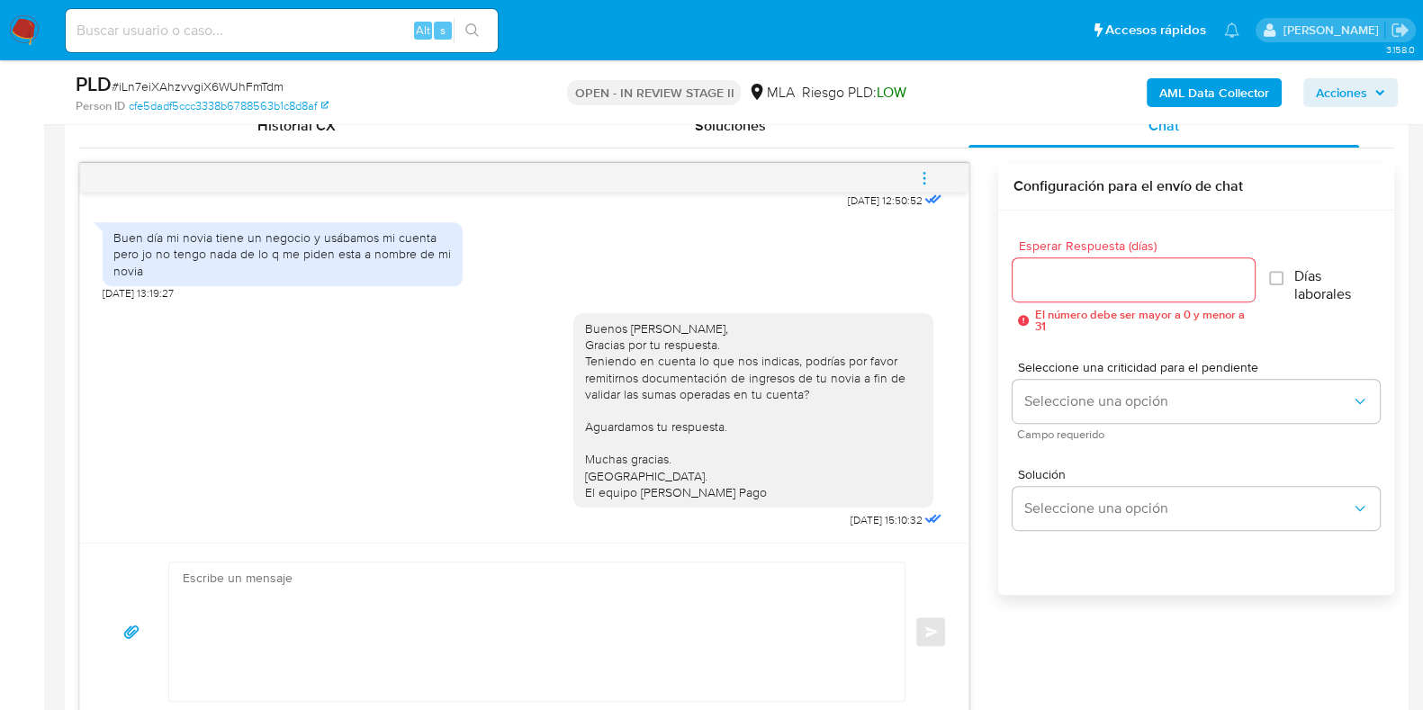
click at [937, 173] on button "menu-action" at bounding box center [924, 178] width 59 height 43
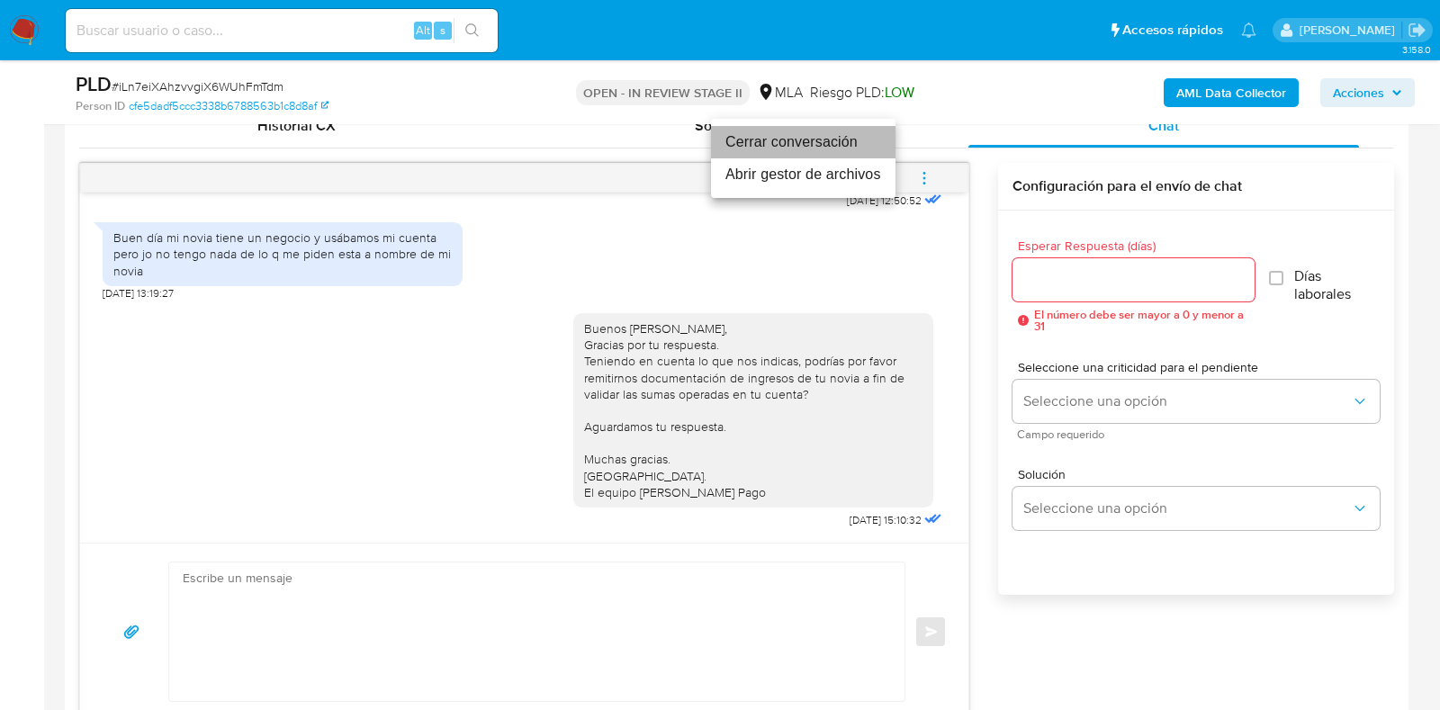
click at [813, 142] on li "Cerrar conversación" at bounding box center [803, 142] width 185 height 32
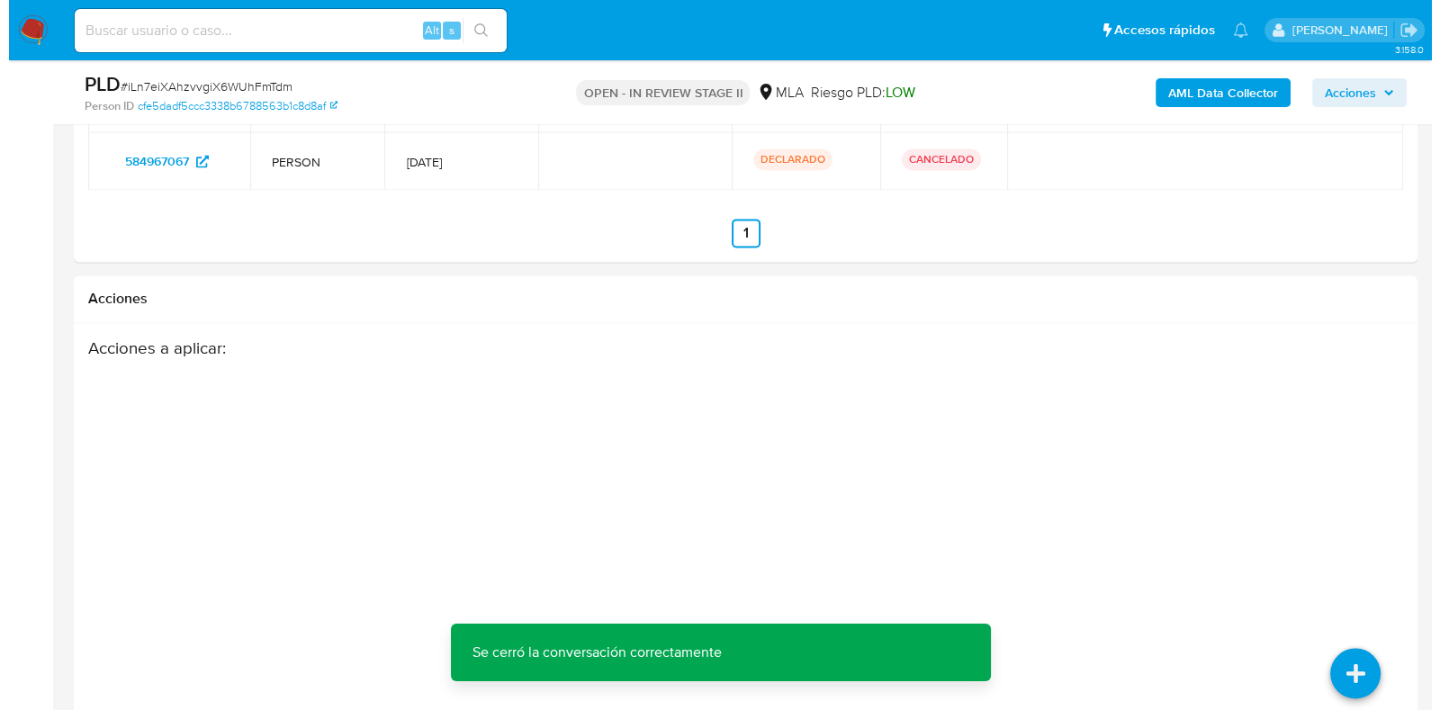
scroll to position [3192, 0]
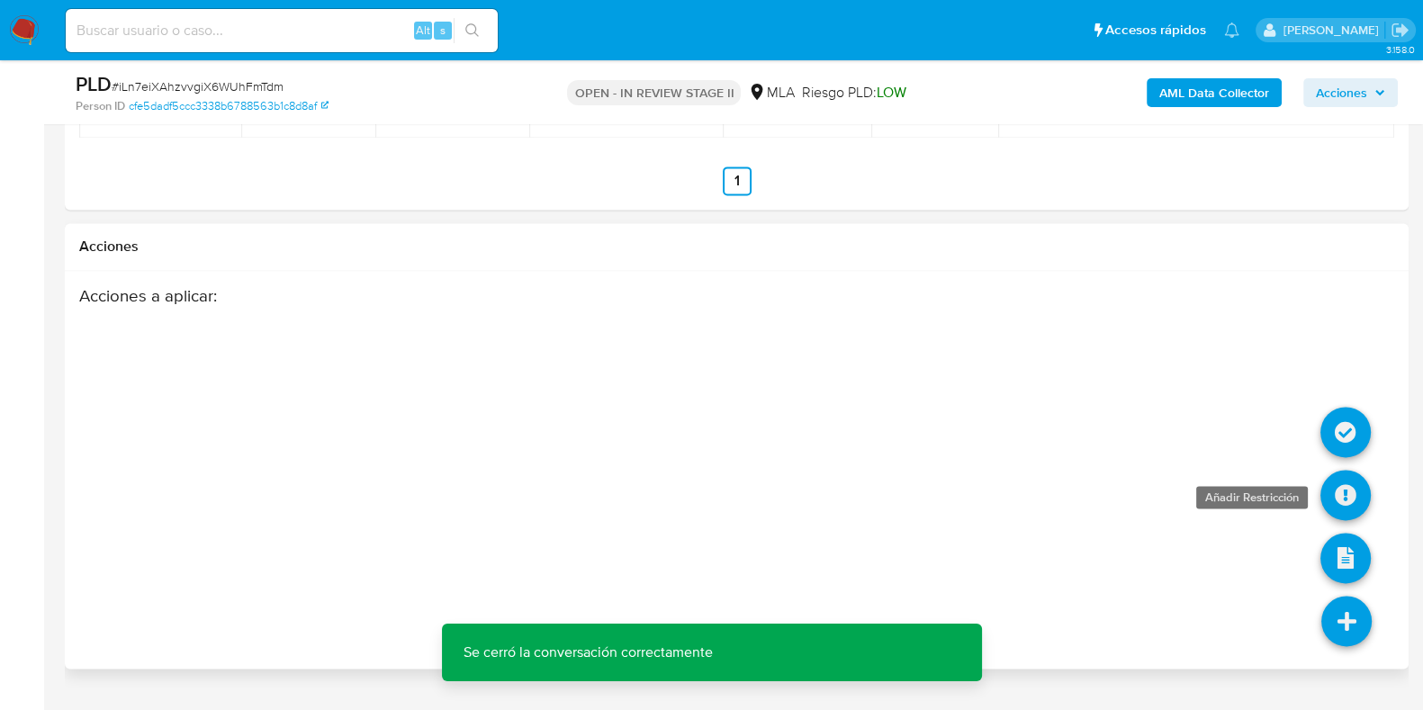
click at [1349, 474] on icon at bounding box center [1345, 495] width 50 height 50
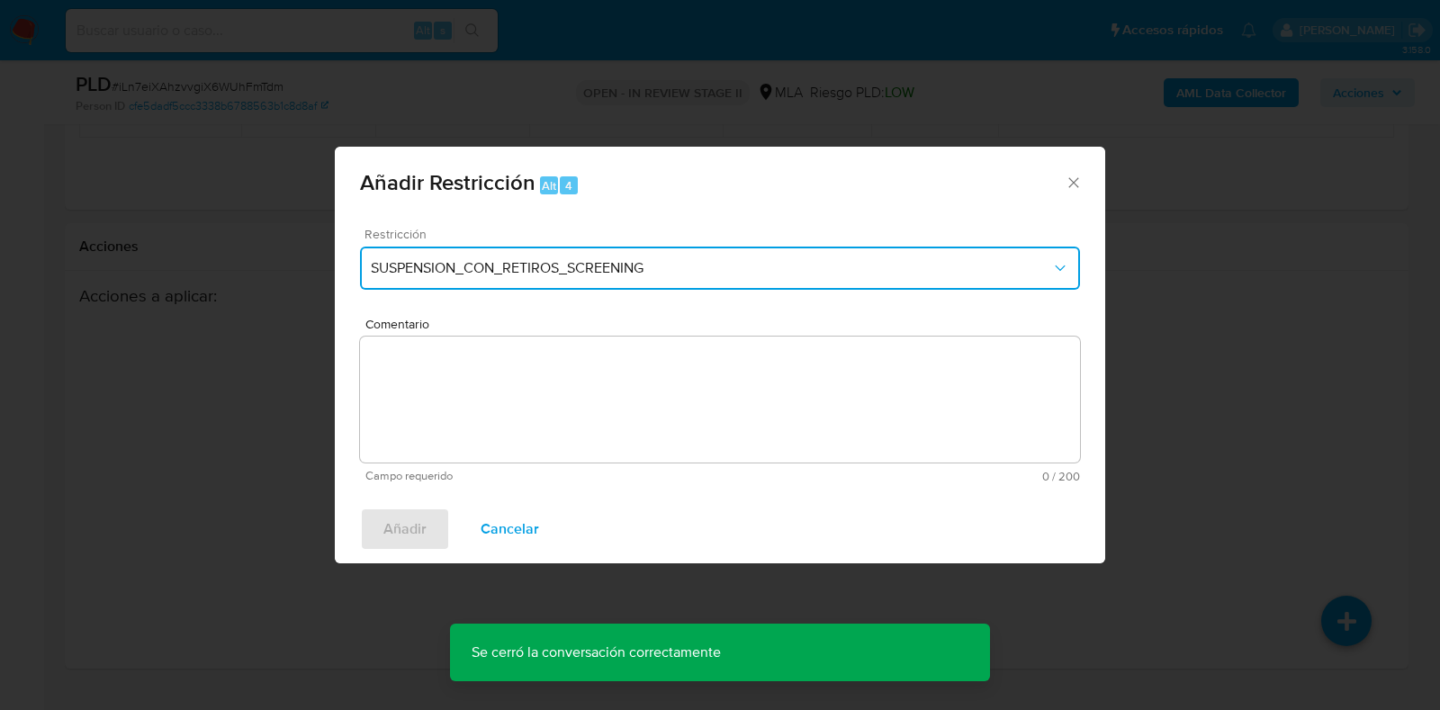
click at [647, 280] on button "SUSPENSION_CON_RETIROS_SCREENING" at bounding box center [720, 268] width 720 height 43
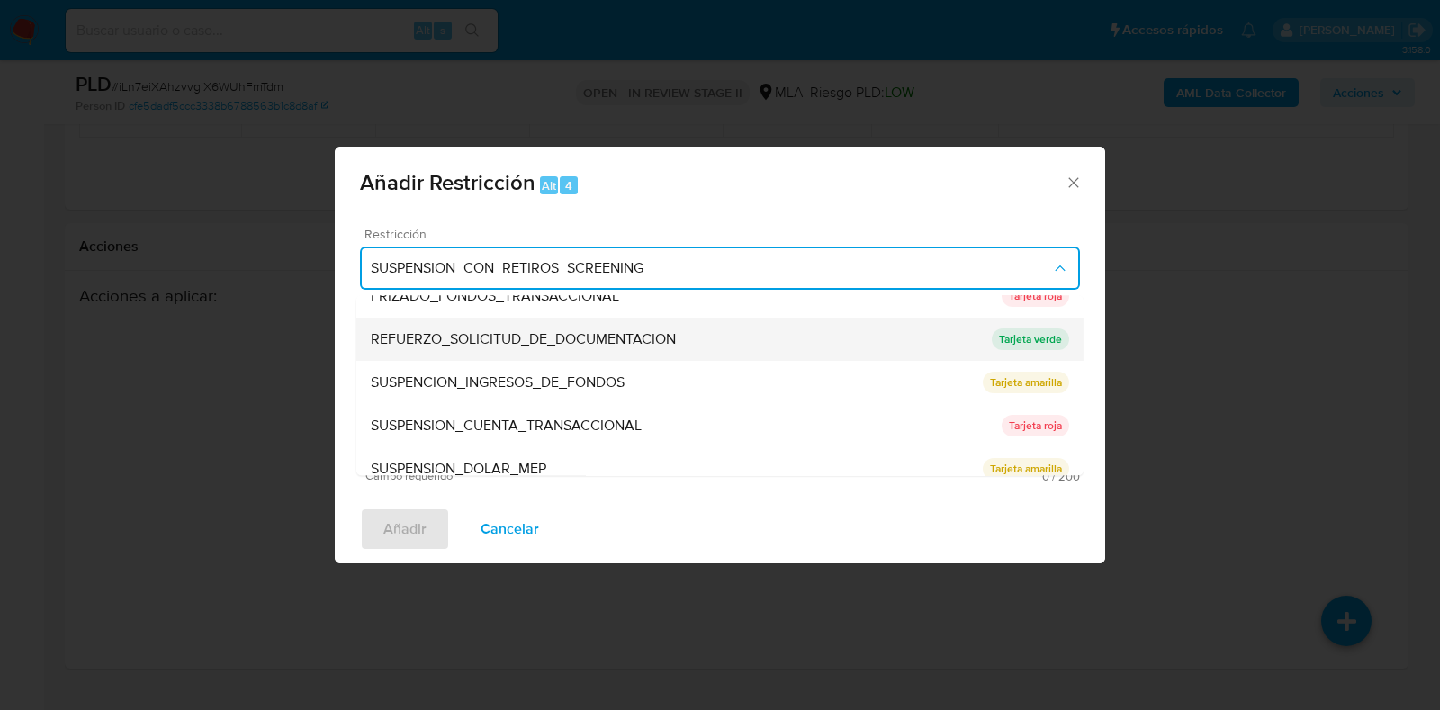
scroll to position [382, 0]
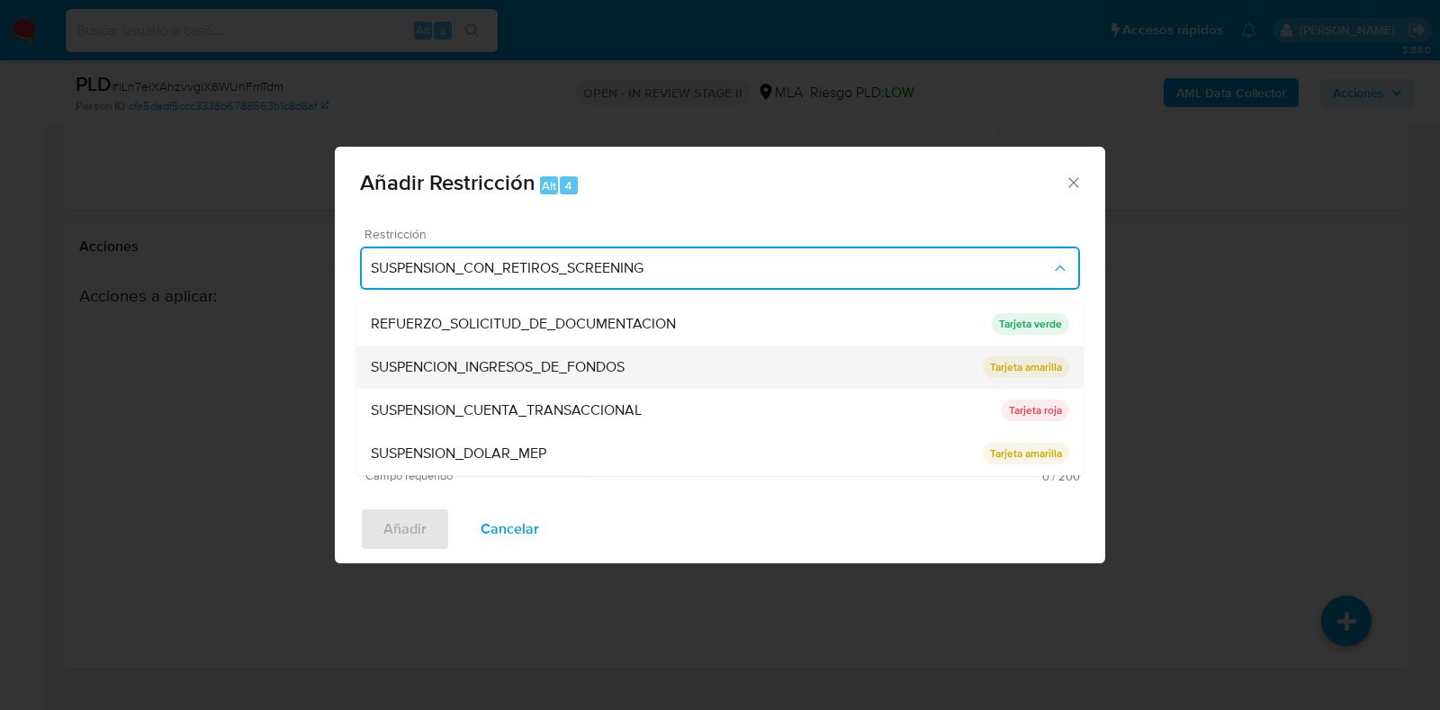
click at [623, 369] on span "SUSPENCION_INGRESOS_DE_FONDOS" at bounding box center [498, 368] width 254 height 18
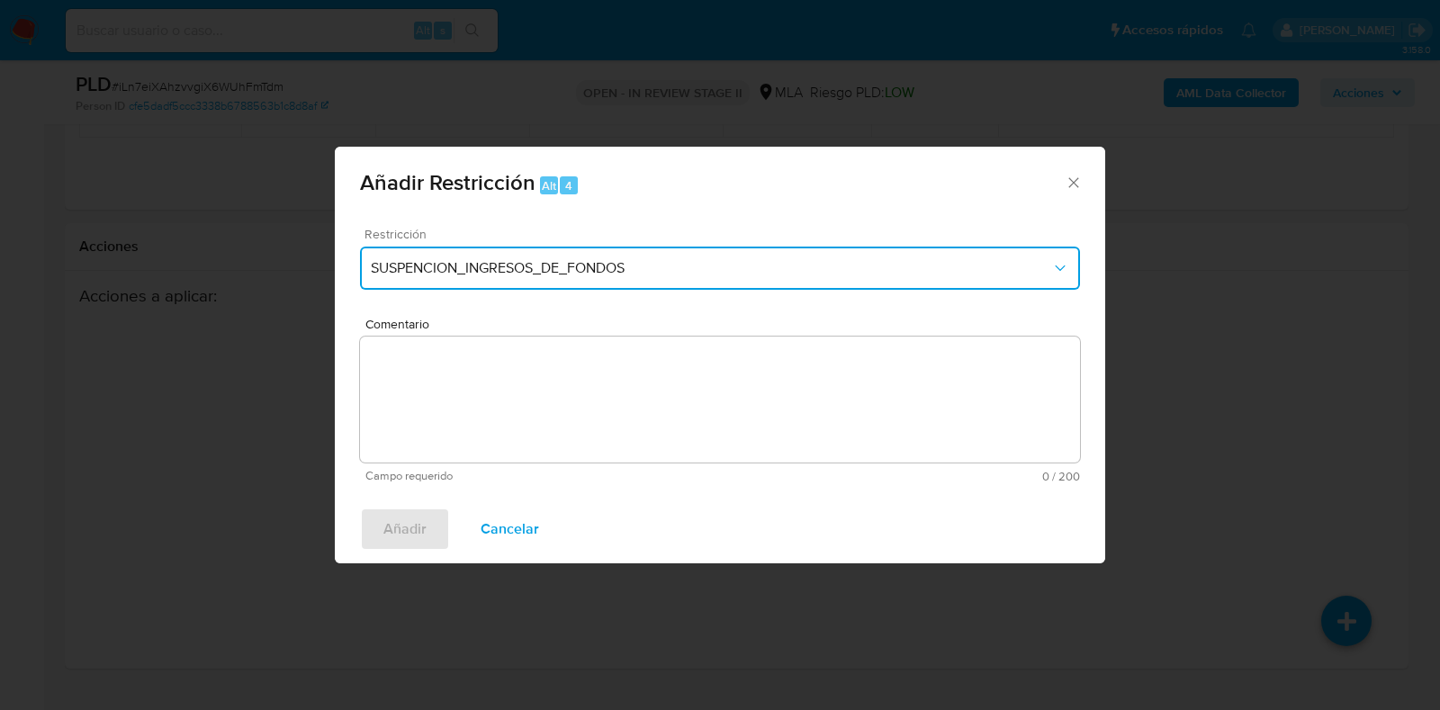
click at [627, 259] on span "SUSPENCION_INGRESOS_DE_FONDOS" at bounding box center [711, 268] width 680 height 18
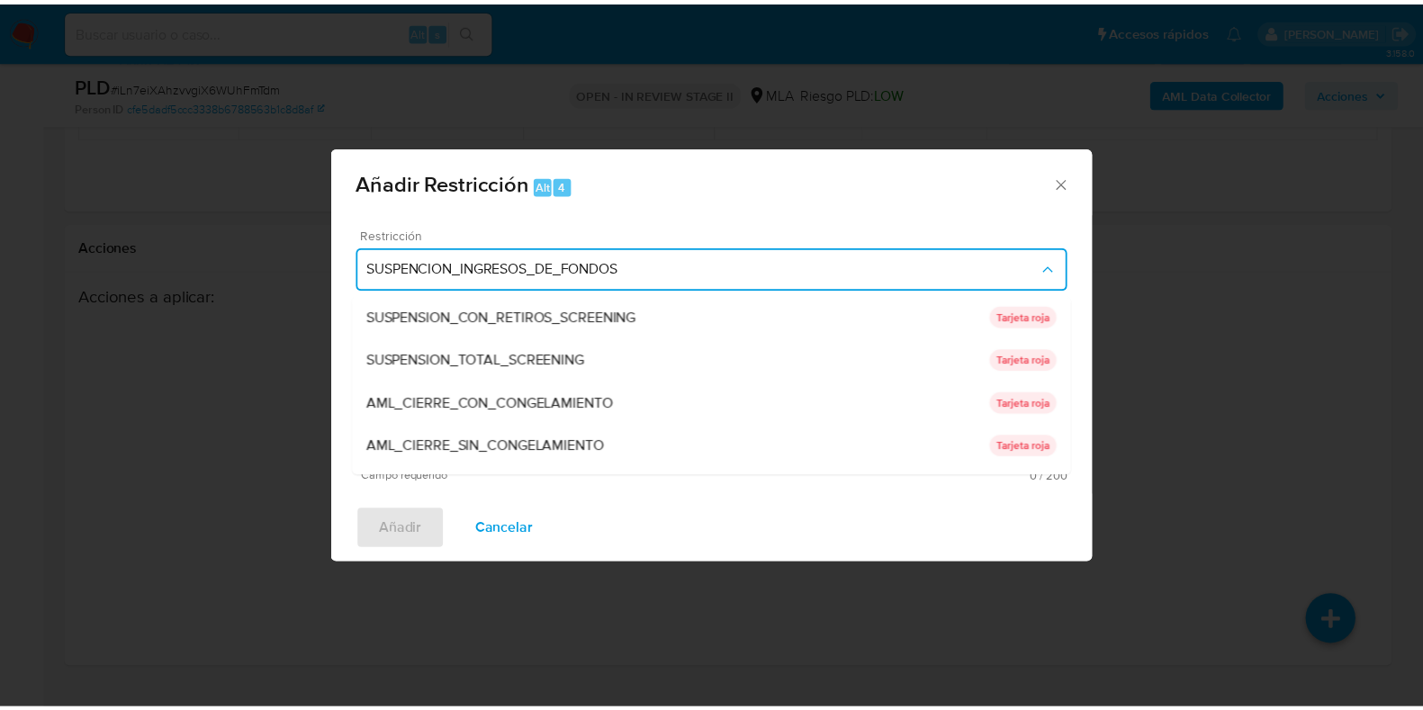
scroll to position [364, 0]
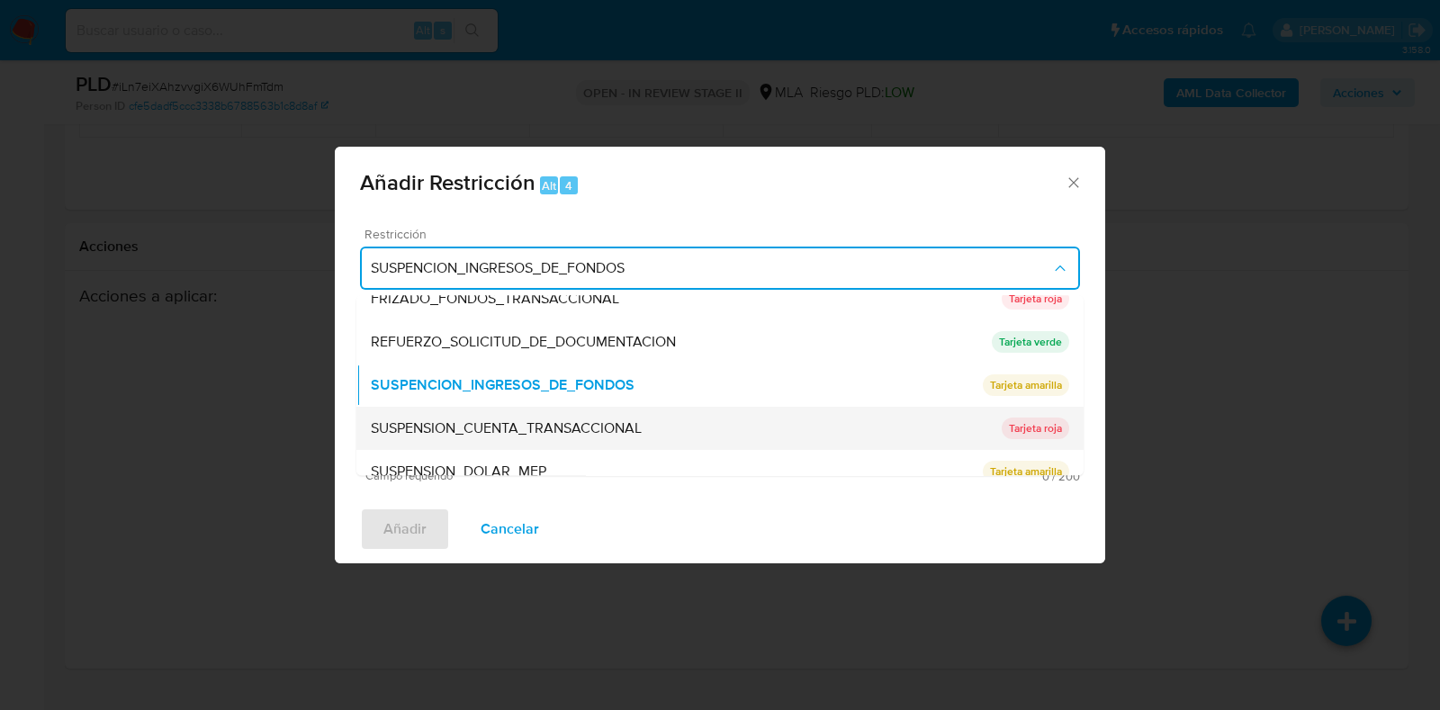
click at [614, 429] on span "SUSPENSION_CUENTA_TRANSACCIONAL" at bounding box center [506, 429] width 271 height 18
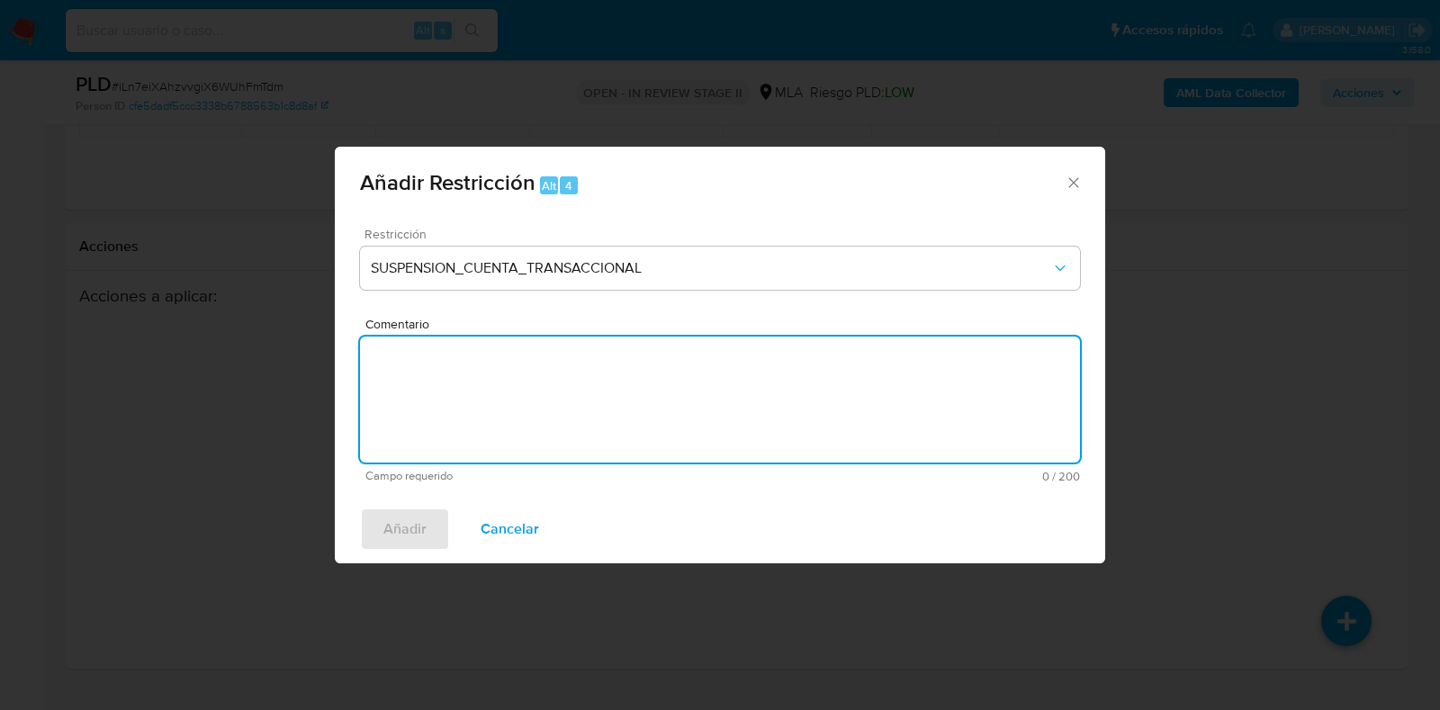
click at [599, 458] on textarea "Comentario" at bounding box center [720, 400] width 720 height 126
type textarea "AML"
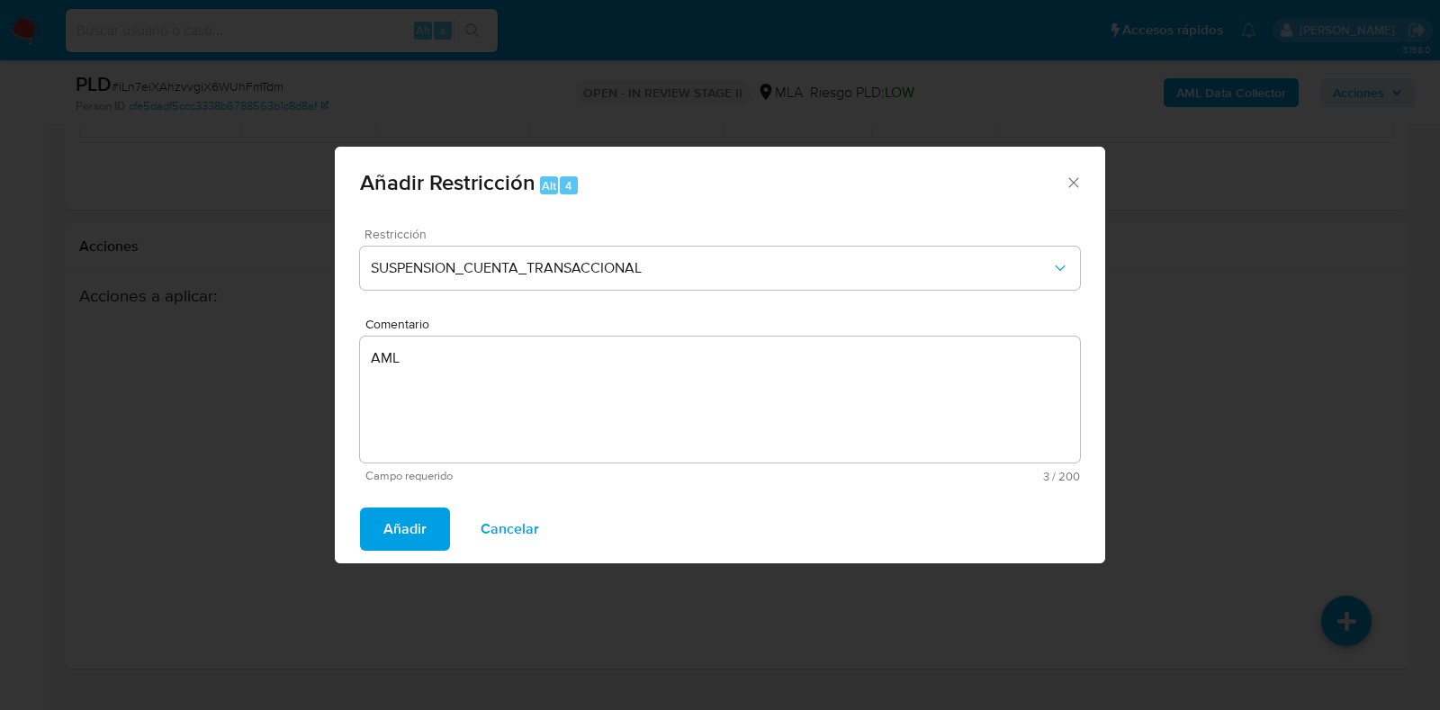
click at [405, 529] on span "Añadir" at bounding box center [404, 529] width 43 height 40
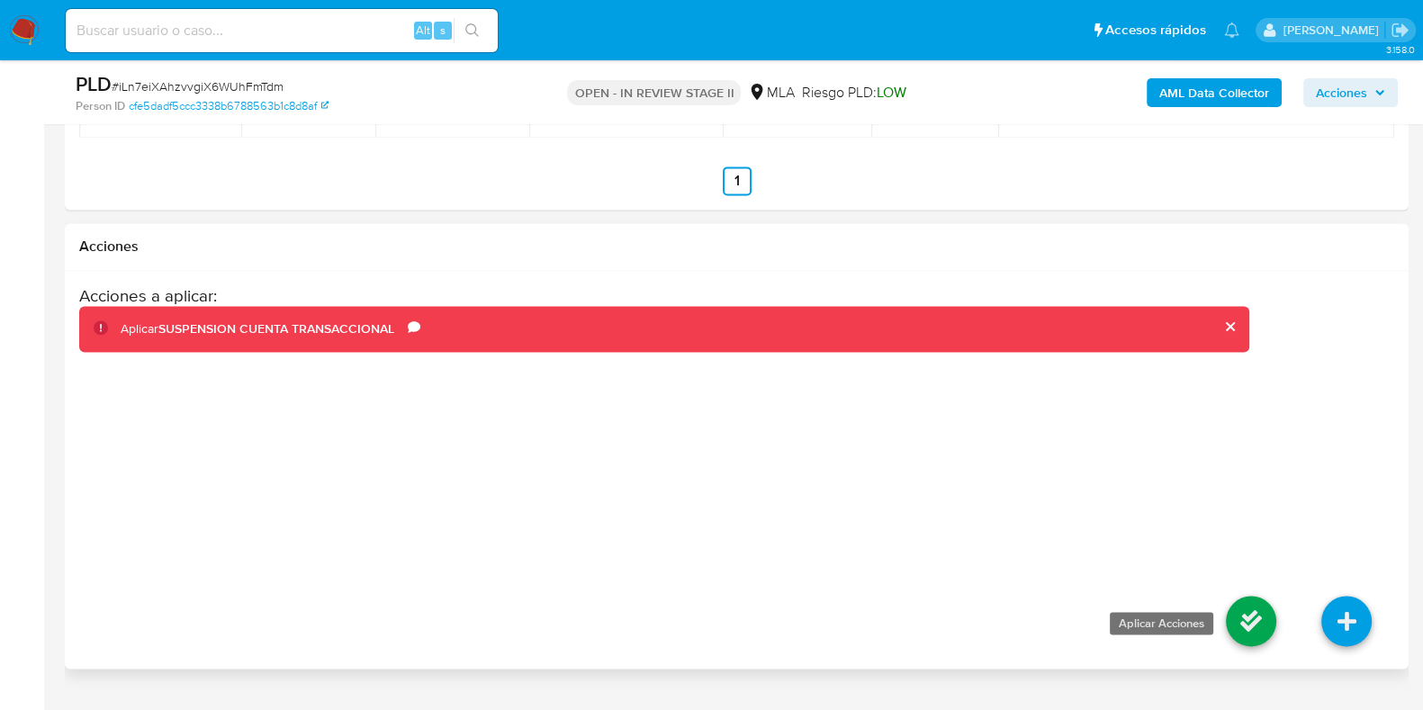
click at [1260, 631] on icon at bounding box center [1251, 621] width 50 height 50
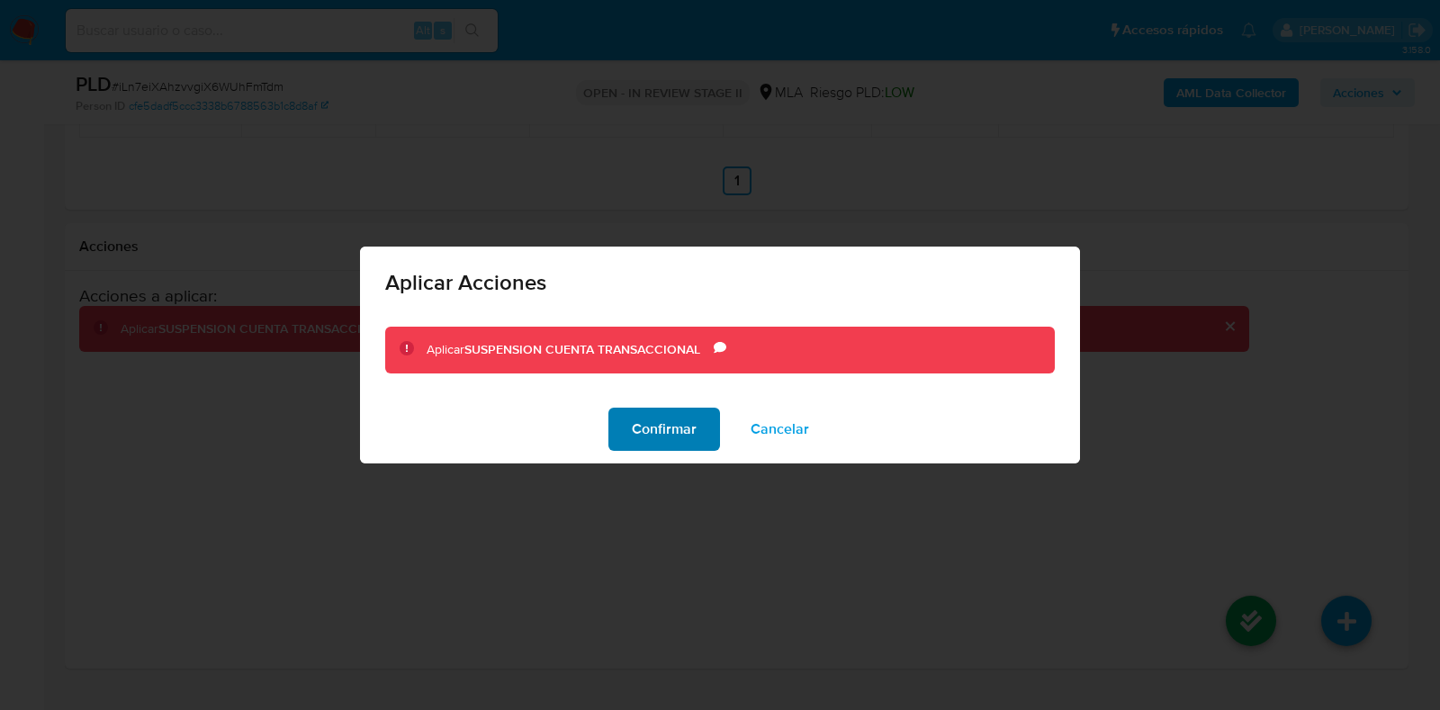
click at [676, 431] on span "Confirmar" at bounding box center [664, 430] width 65 height 40
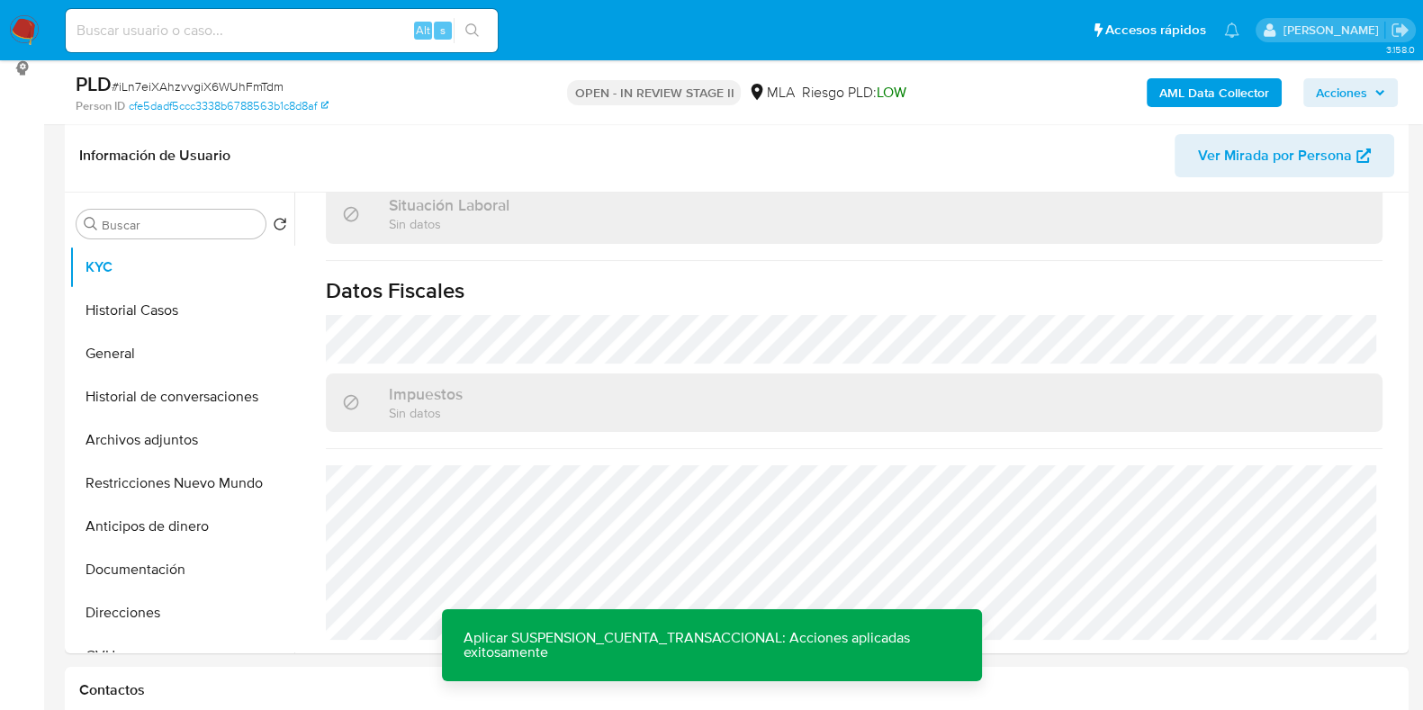
scroll to position [266, 0]
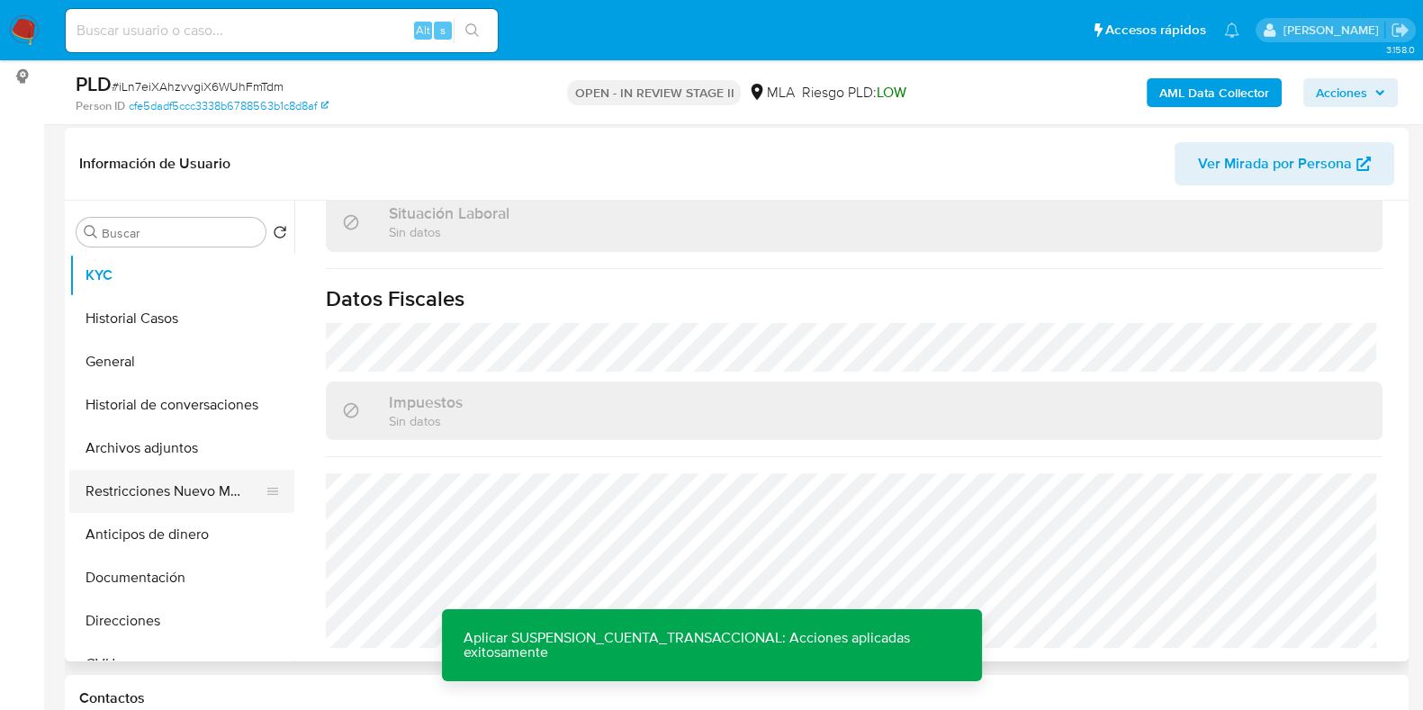
click at [180, 501] on button "Restricciones Nuevo Mundo" at bounding box center [174, 491] width 211 height 43
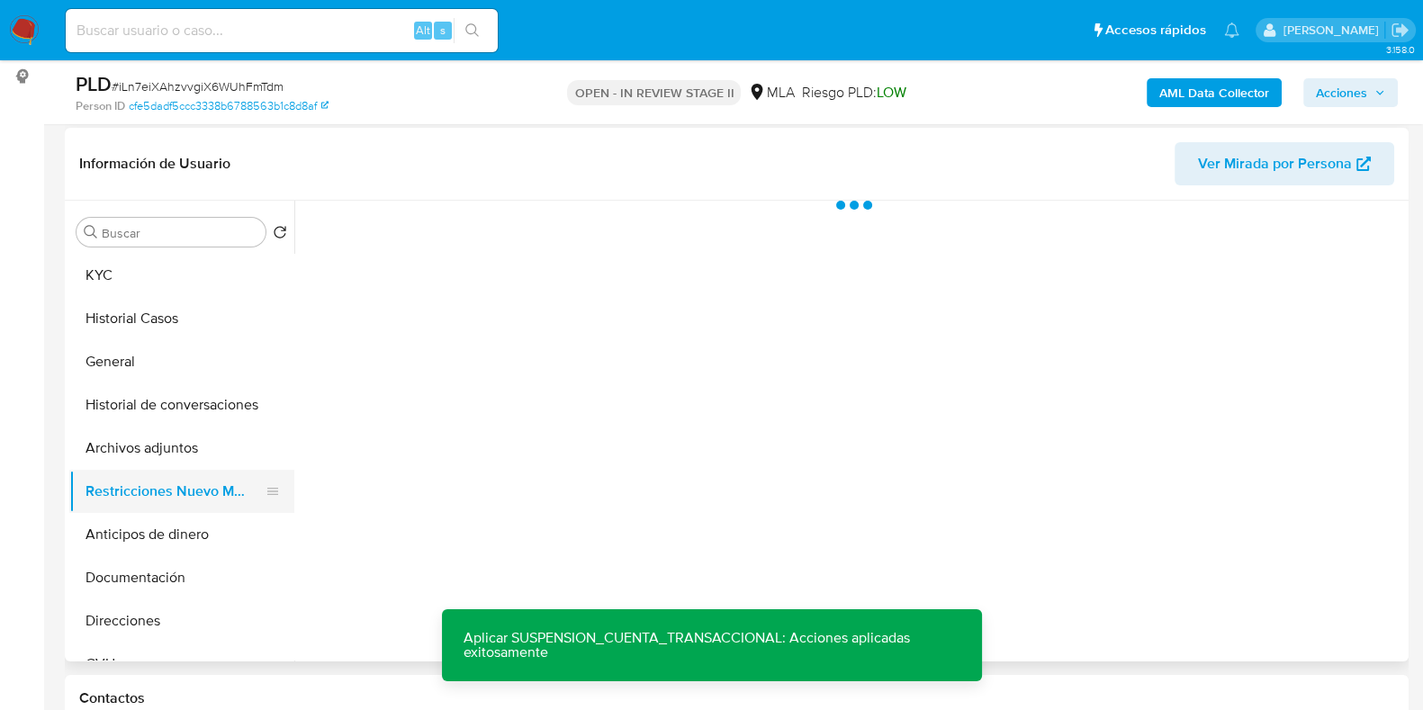
scroll to position [0, 0]
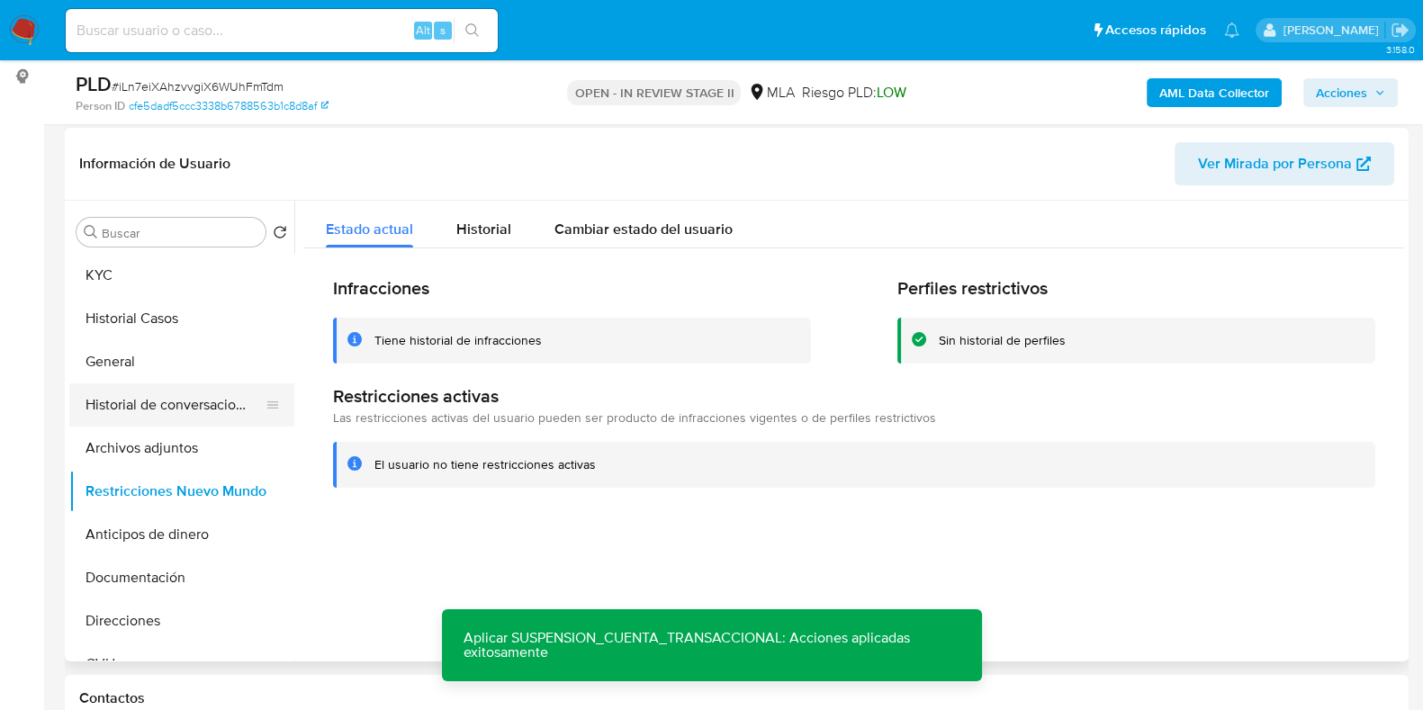
click at [167, 398] on button "Historial de conversaciones" at bounding box center [174, 404] width 211 height 43
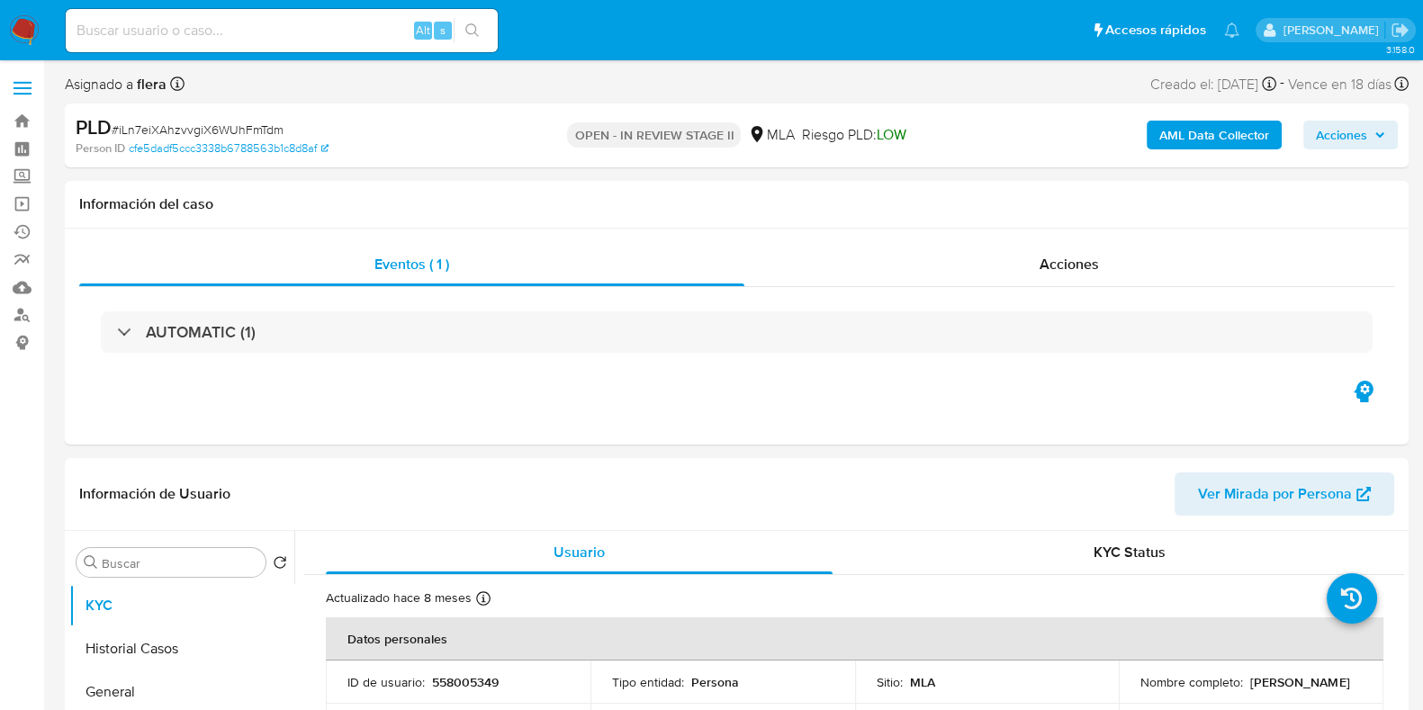
select select "10"
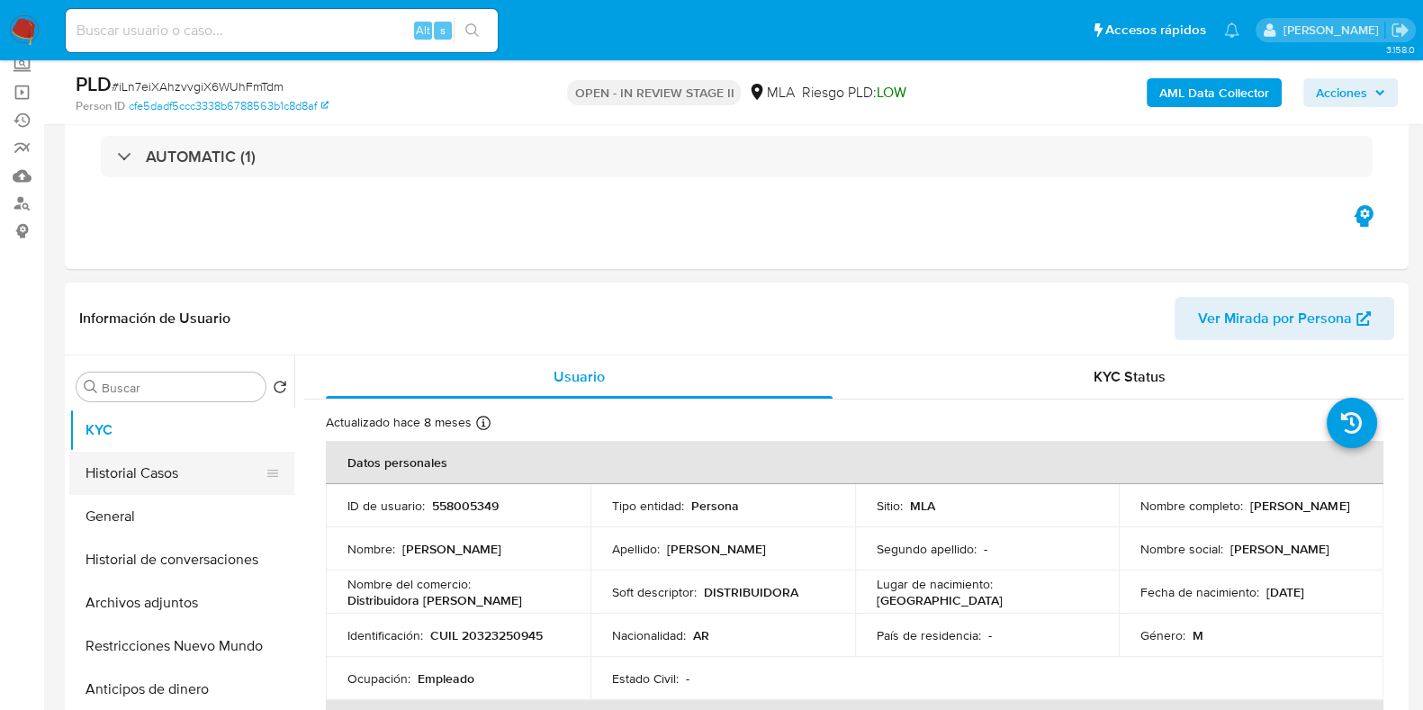
click at [157, 479] on button "Historial Casos" at bounding box center [174, 473] width 211 height 43
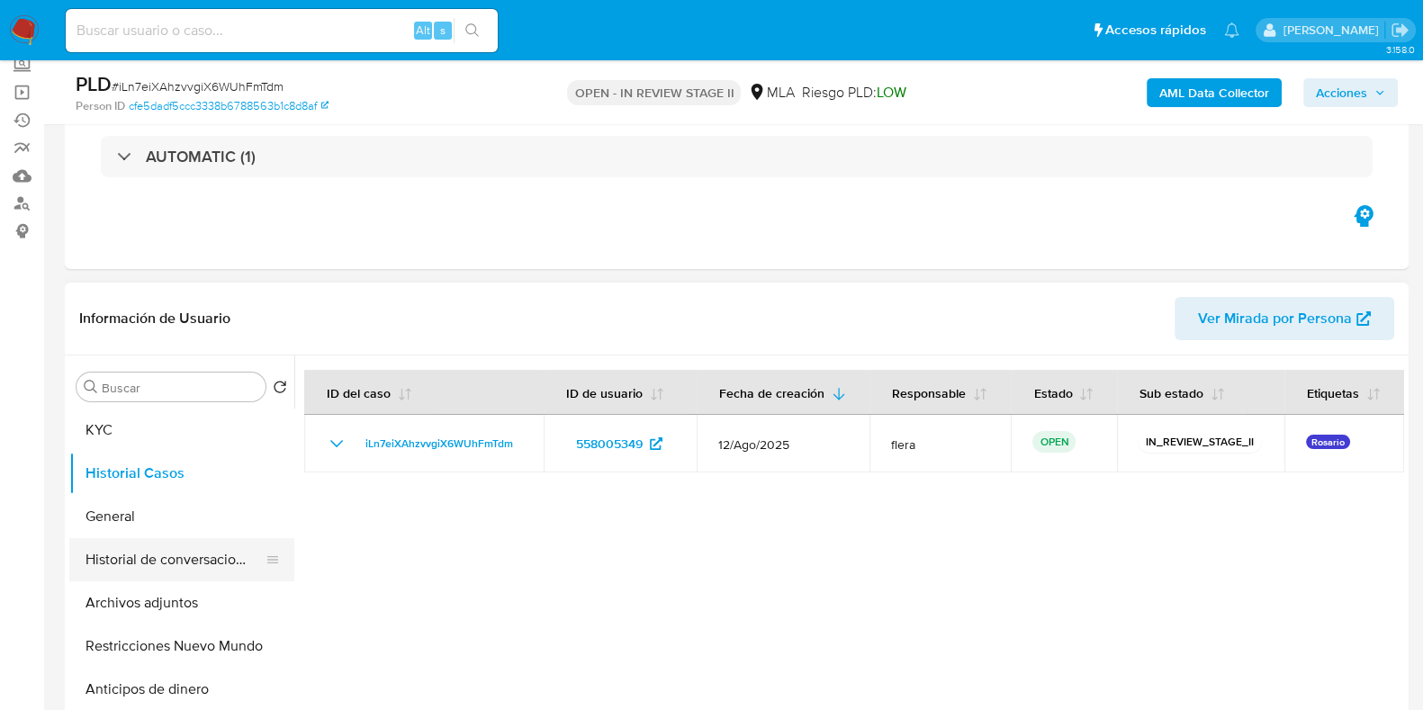
click at [185, 563] on button "Historial de conversaciones" at bounding box center [174, 559] width 211 height 43
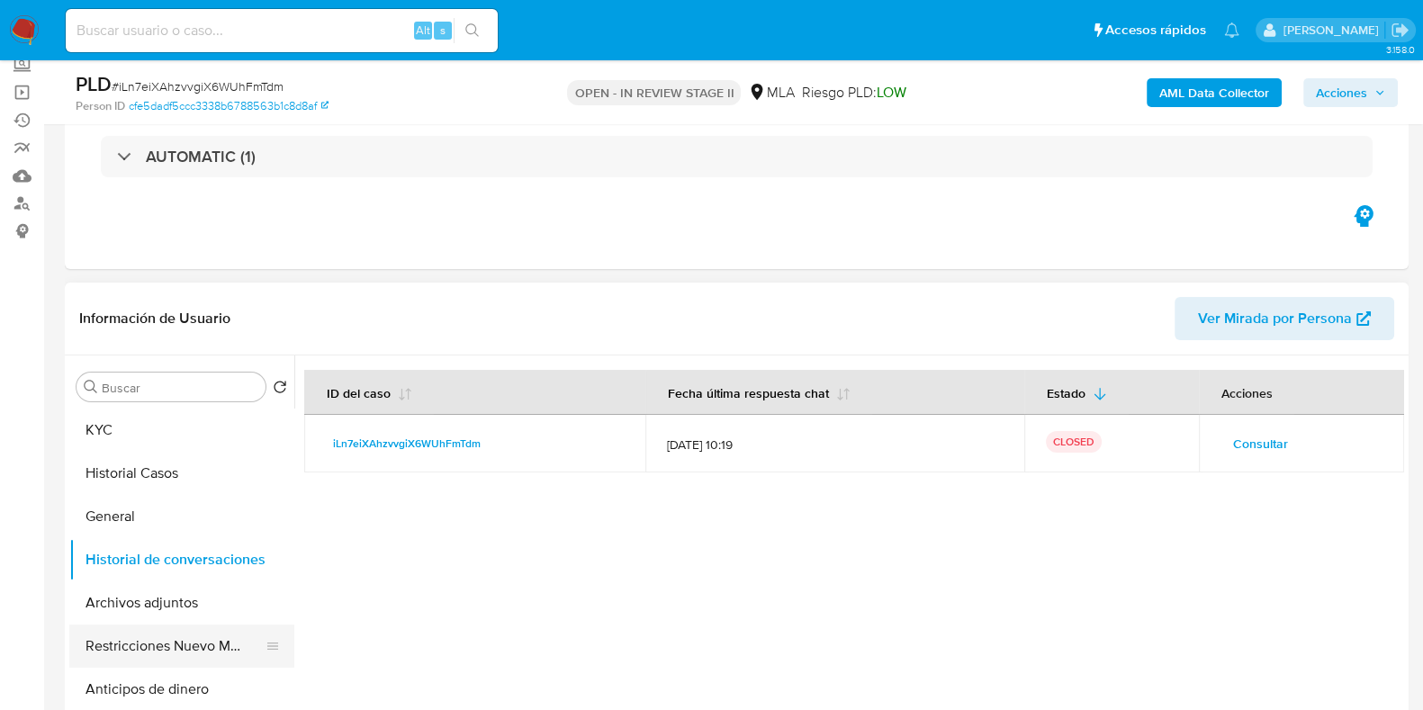
click at [185, 650] on button "Restricciones Nuevo Mundo" at bounding box center [174, 646] width 211 height 43
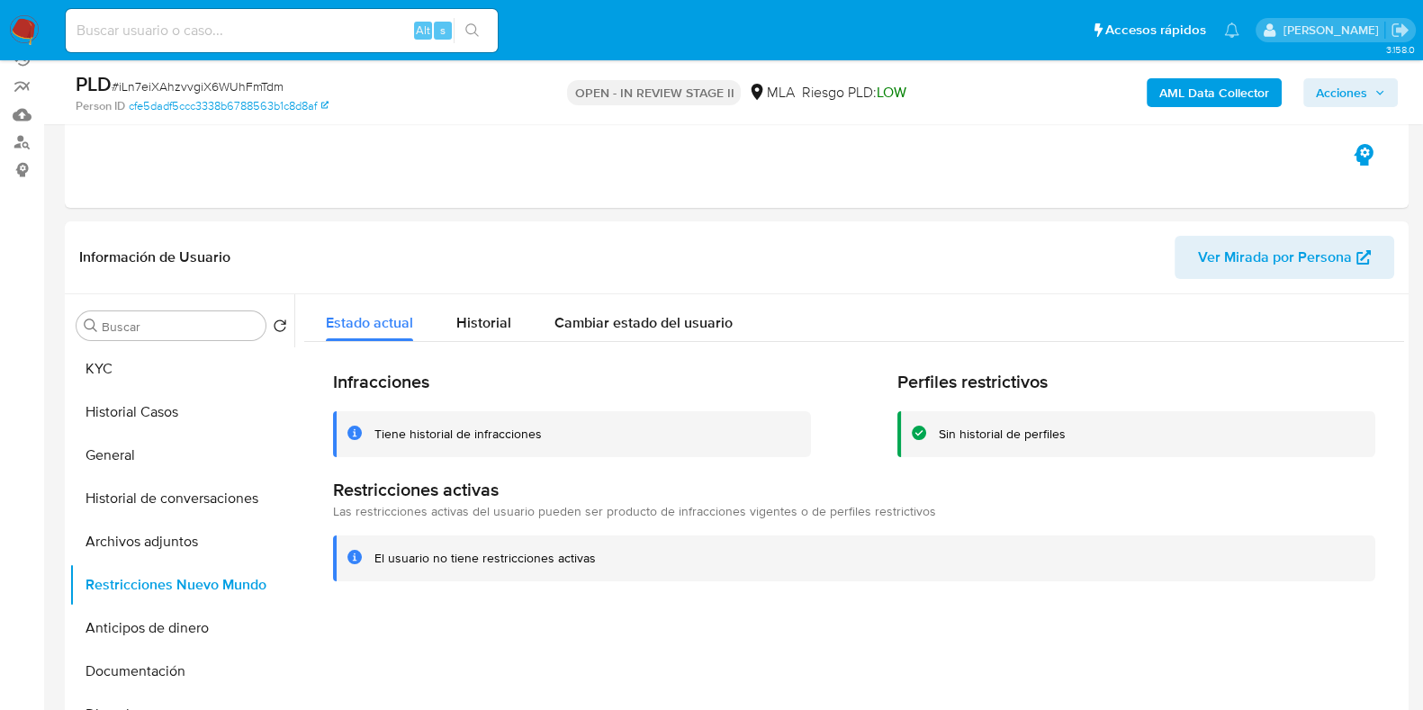
scroll to position [224, 0]
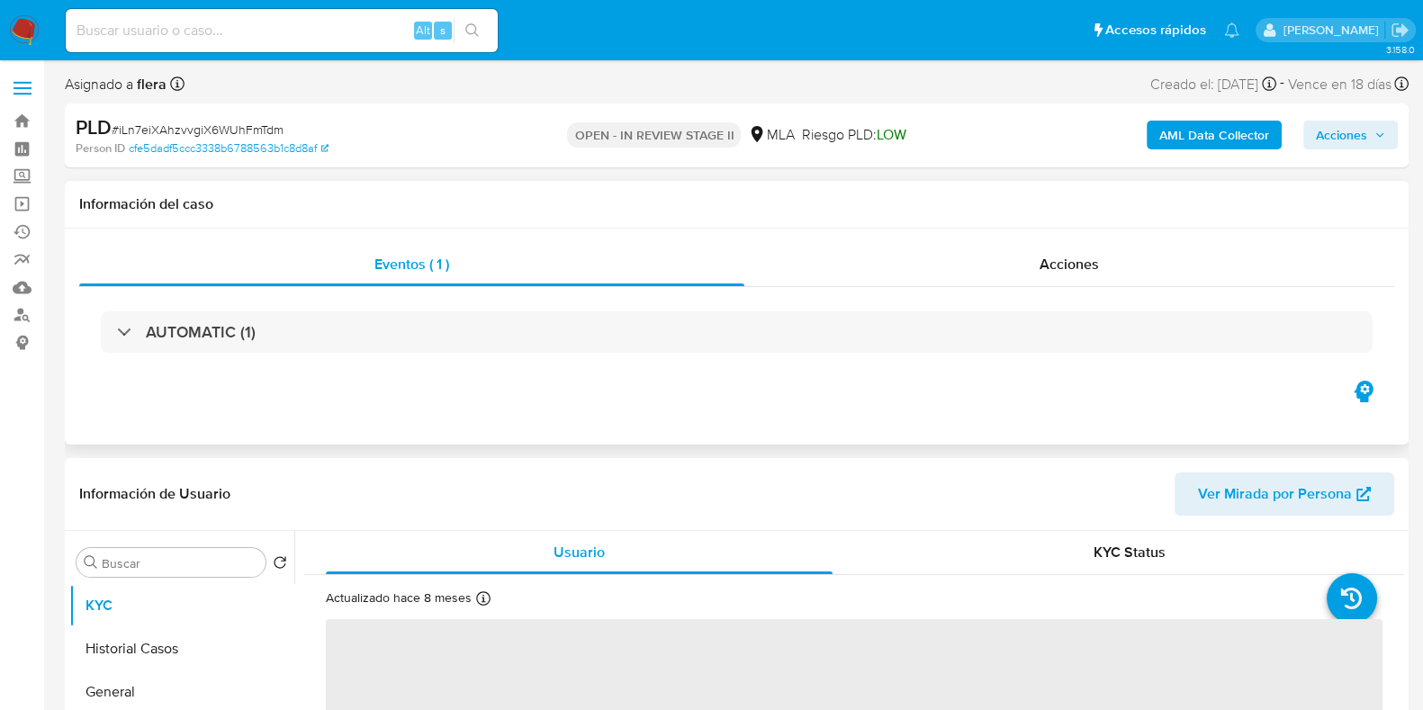
select select "10"
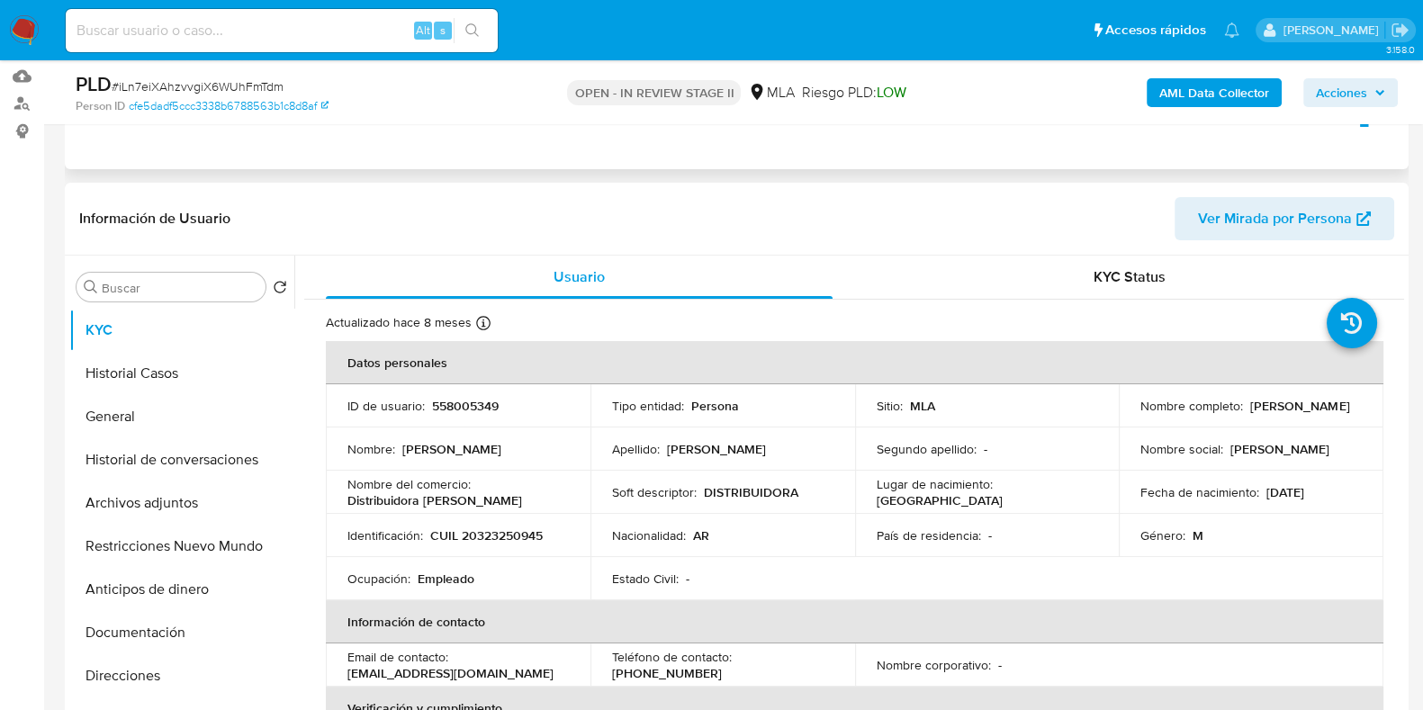
scroll to position [224, 0]
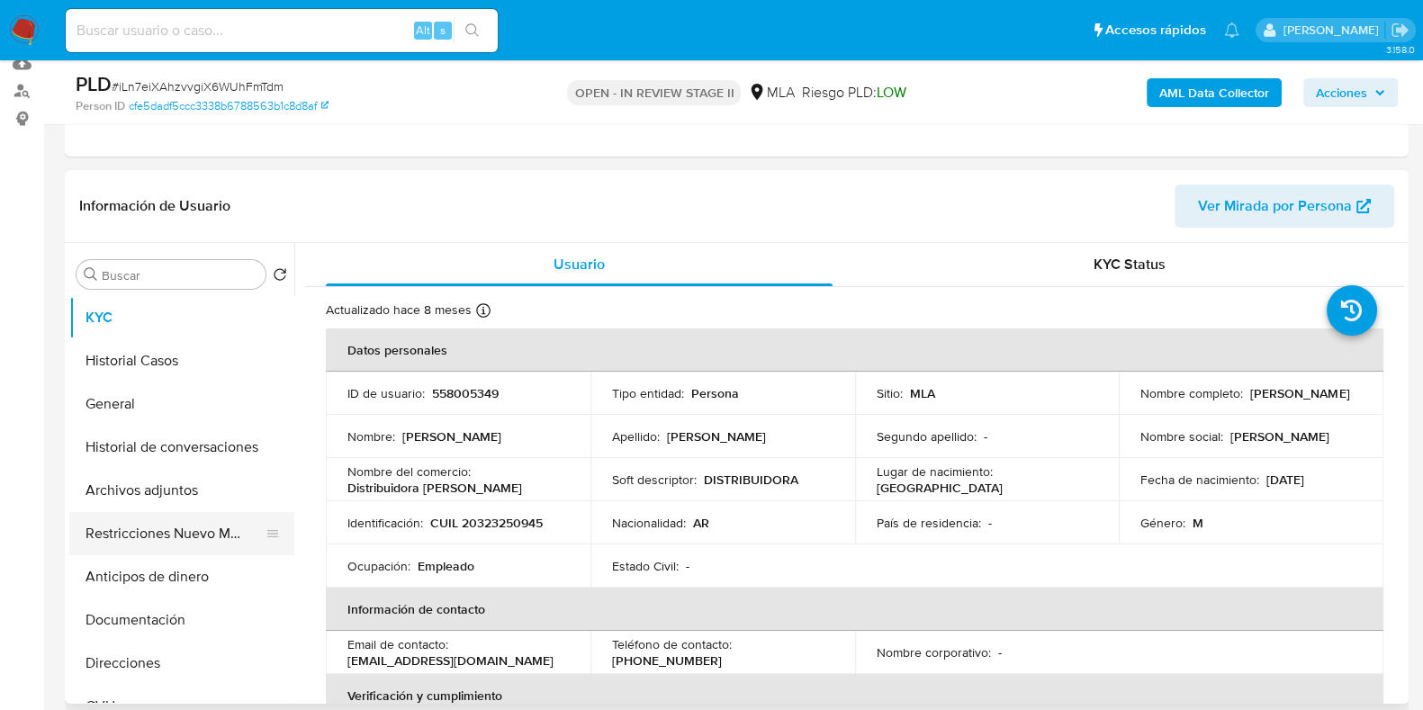
click at [142, 534] on button "Restricciones Nuevo Mundo" at bounding box center [174, 533] width 211 height 43
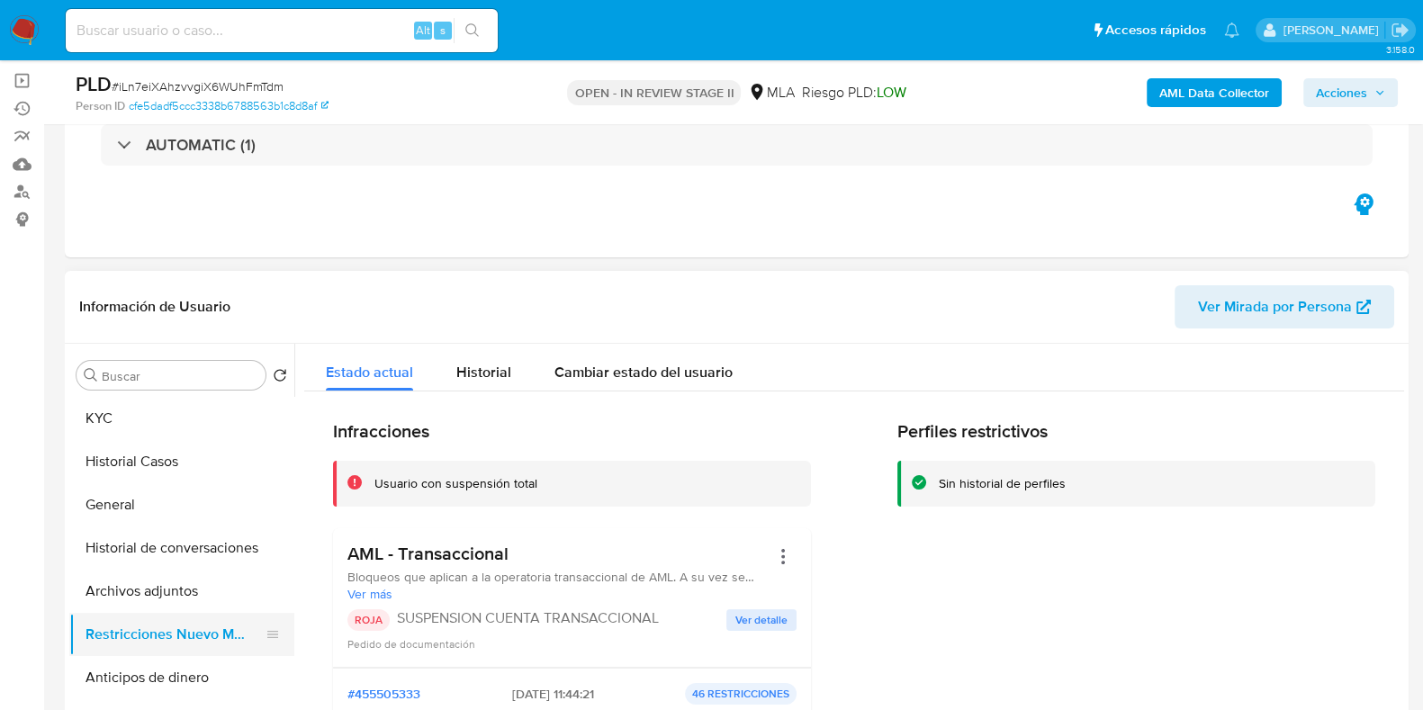
scroll to position [0, 0]
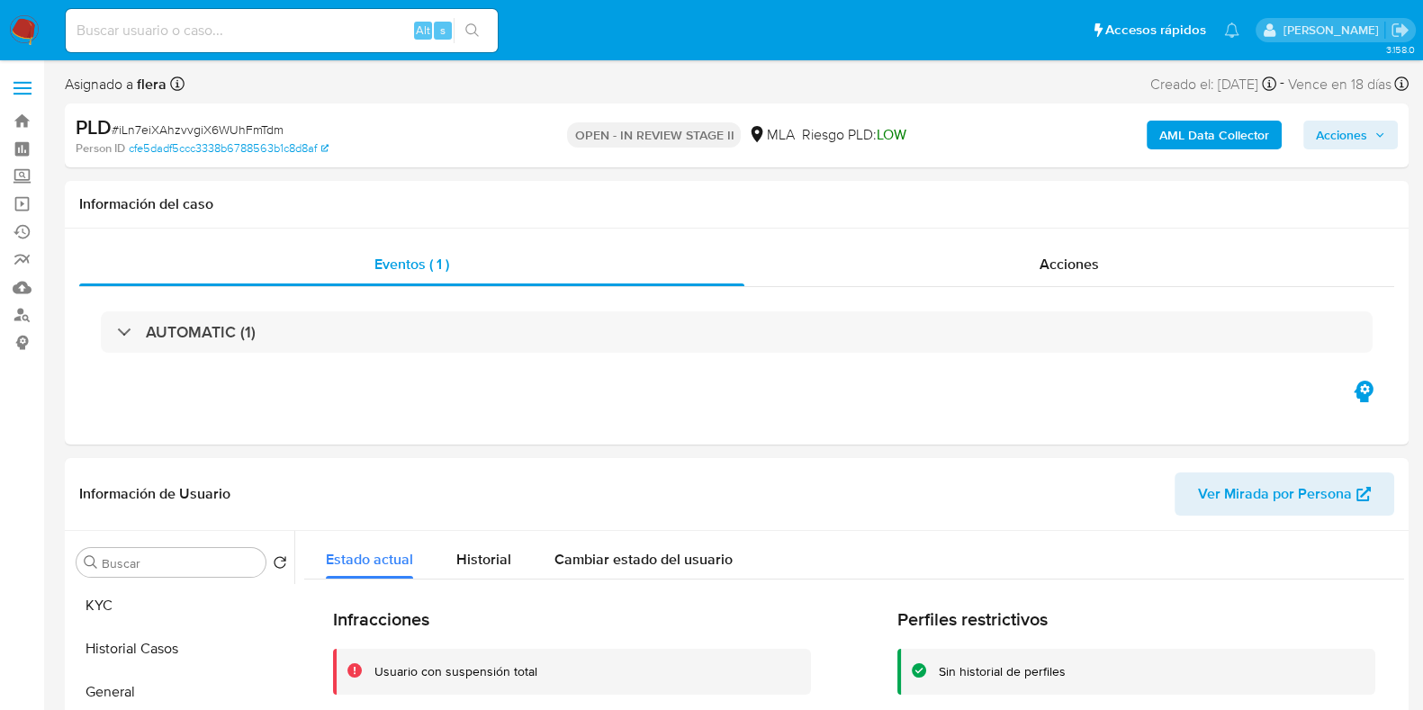
click at [1355, 149] on span "Acciones" at bounding box center [1341, 135] width 51 height 29
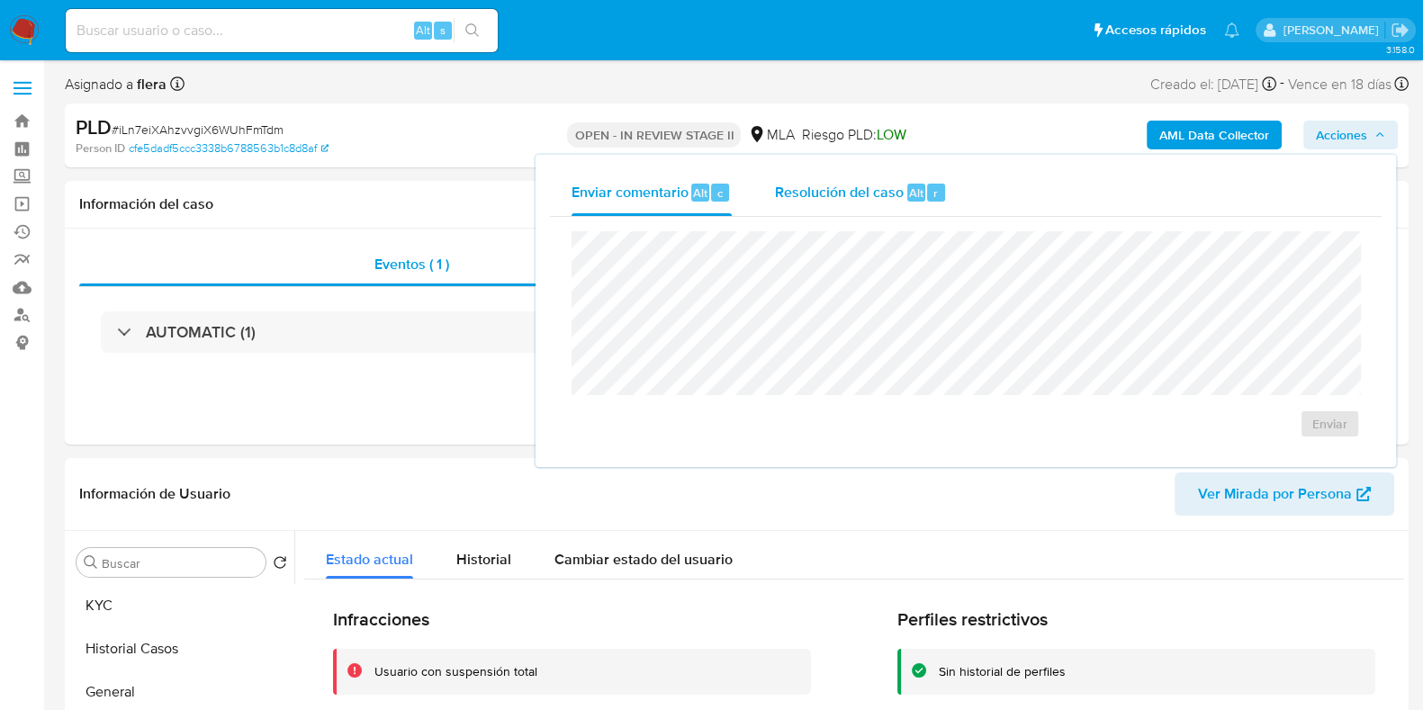
click at [869, 192] on span "Resolución del caso" at bounding box center [839, 192] width 129 height 21
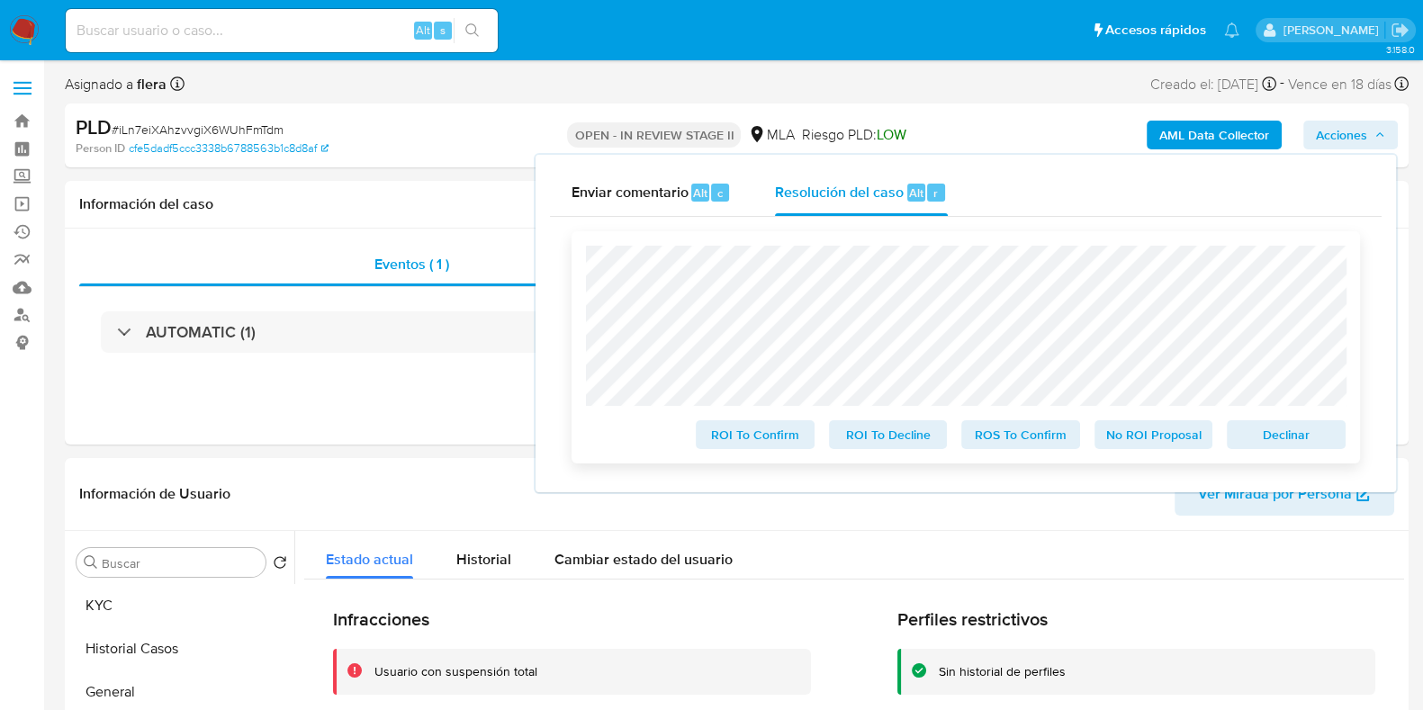
click at [1312, 434] on span "Declinar" at bounding box center [1286, 434] width 94 height 25
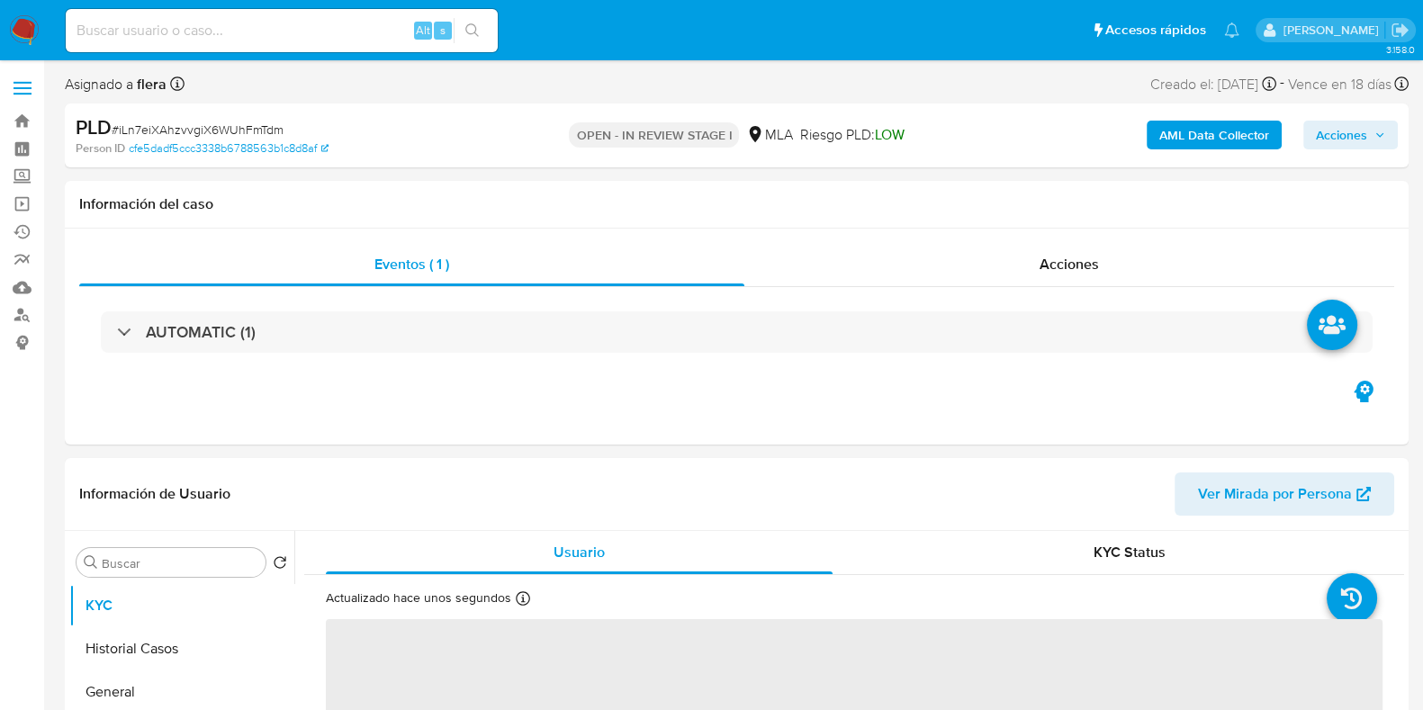
click at [1391, 143] on button "Acciones" at bounding box center [1350, 135] width 95 height 29
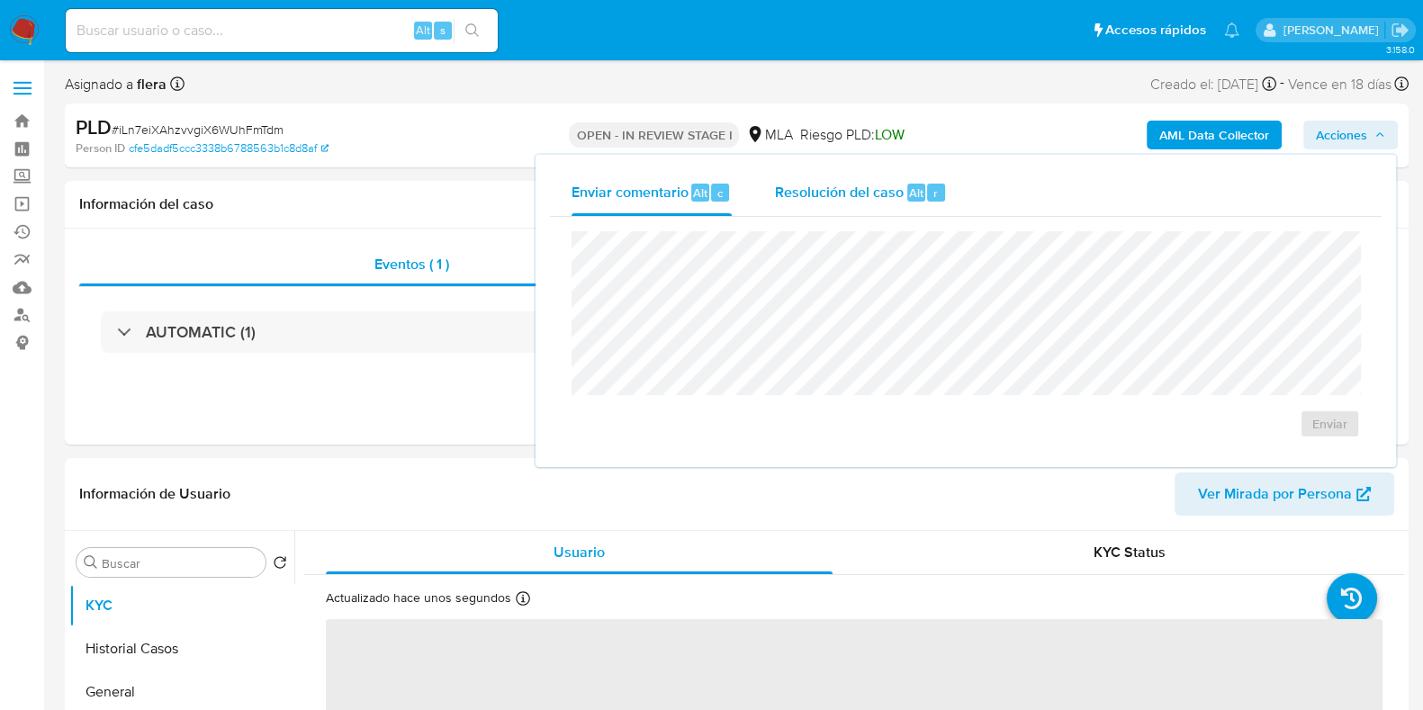
click at [911, 176] on div "Resolución del caso Alt r" at bounding box center [861, 192] width 172 height 47
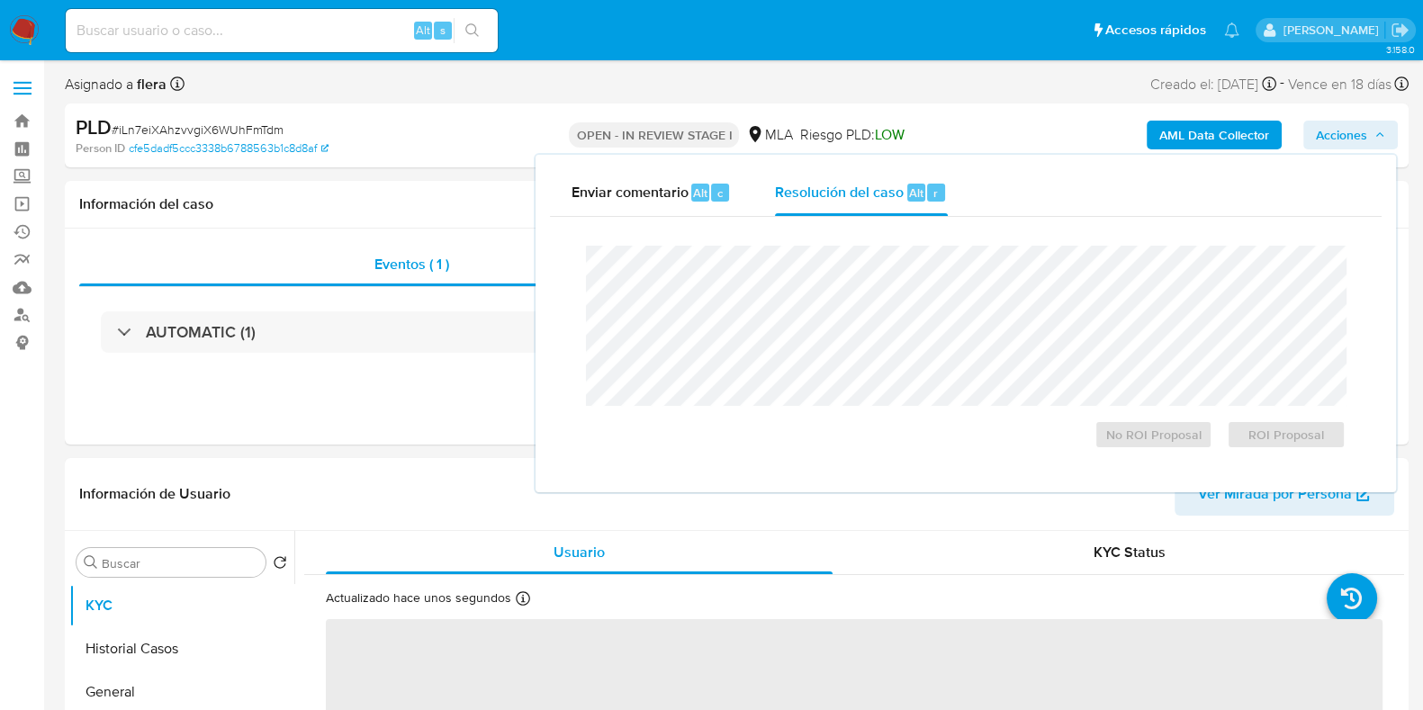
select select "10"
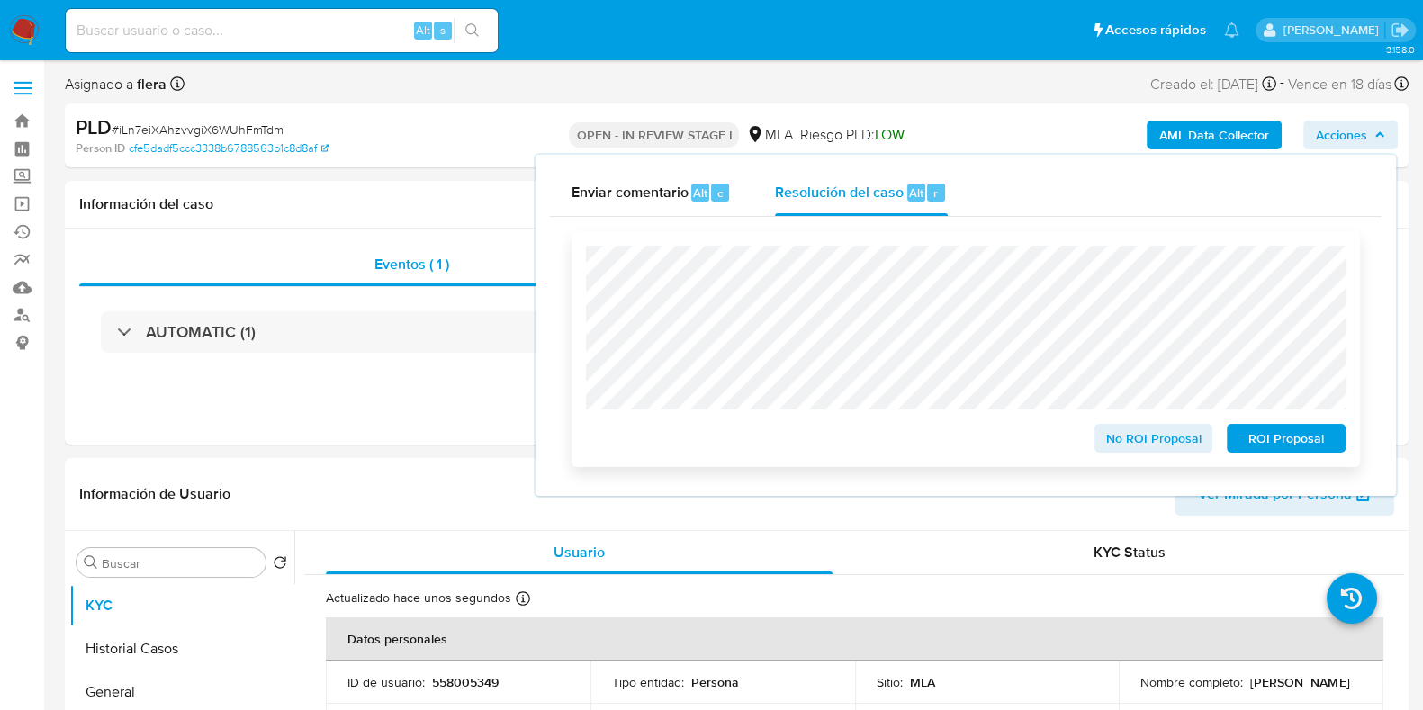
click at [1279, 439] on span "ROI Proposal" at bounding box center [1286, 438] width 94 height 25
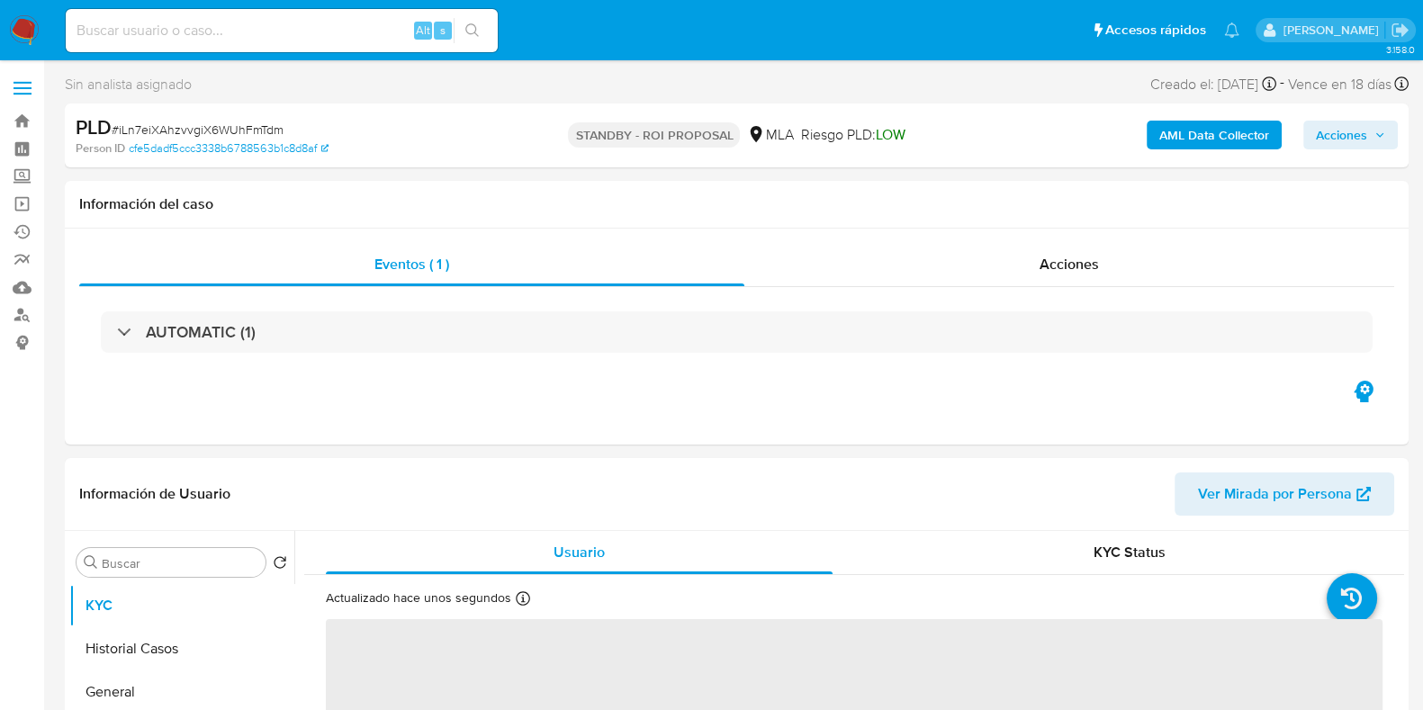
select select "10"
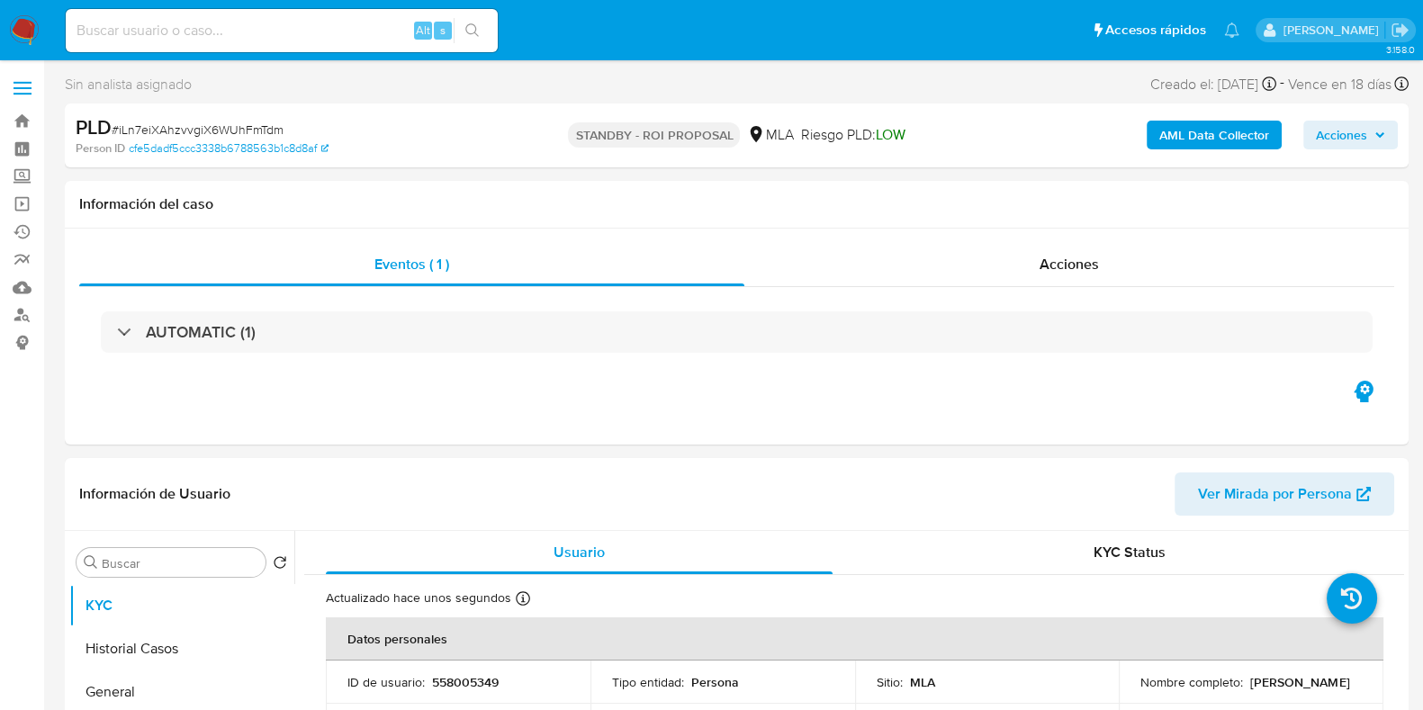
click at [196, 16] on div "Alt s" at bounding box center [282, 30] width 432 height 43
click at [197, 21] on input at bounding box center [282, 30] width 432 height 23
paste input "eSc8lqGPleImB528gltc2omy"
type input "eSc8lqGPleImB528gltc2omy"
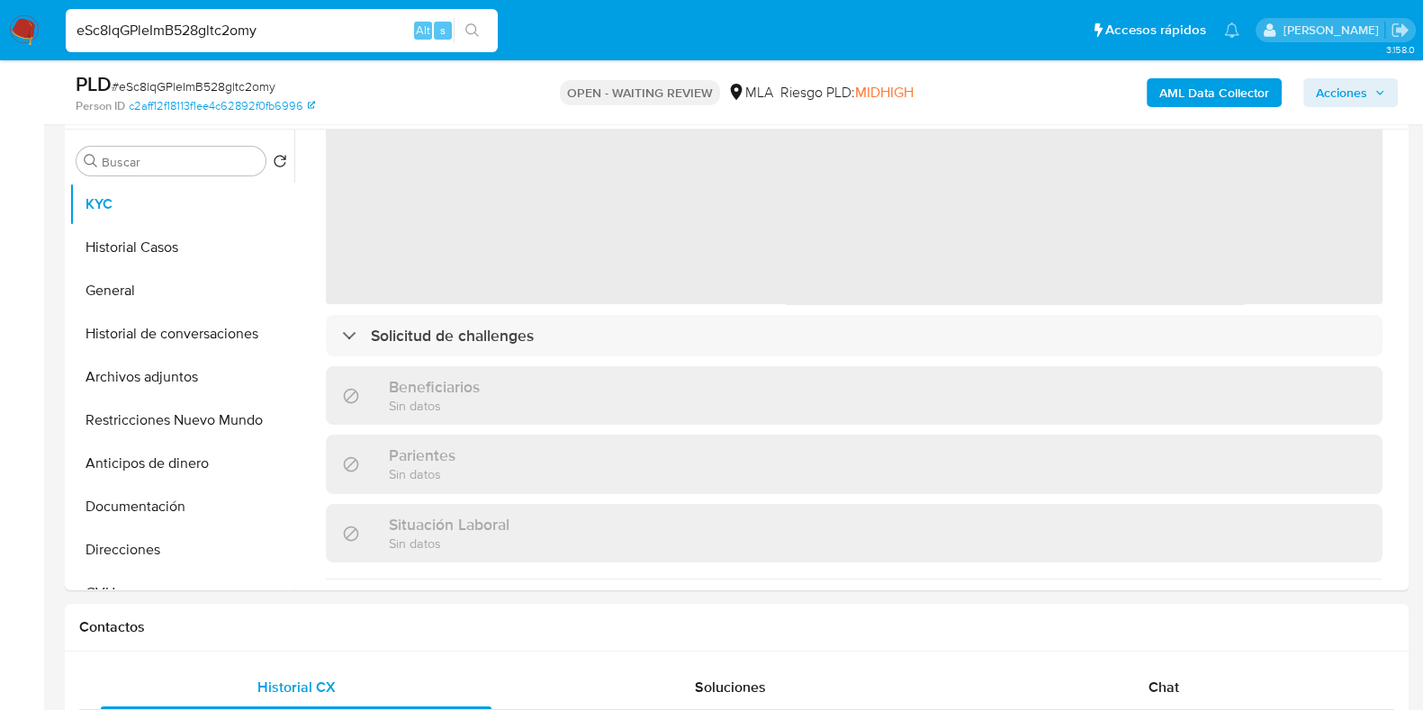
scroll to position [763, 0]
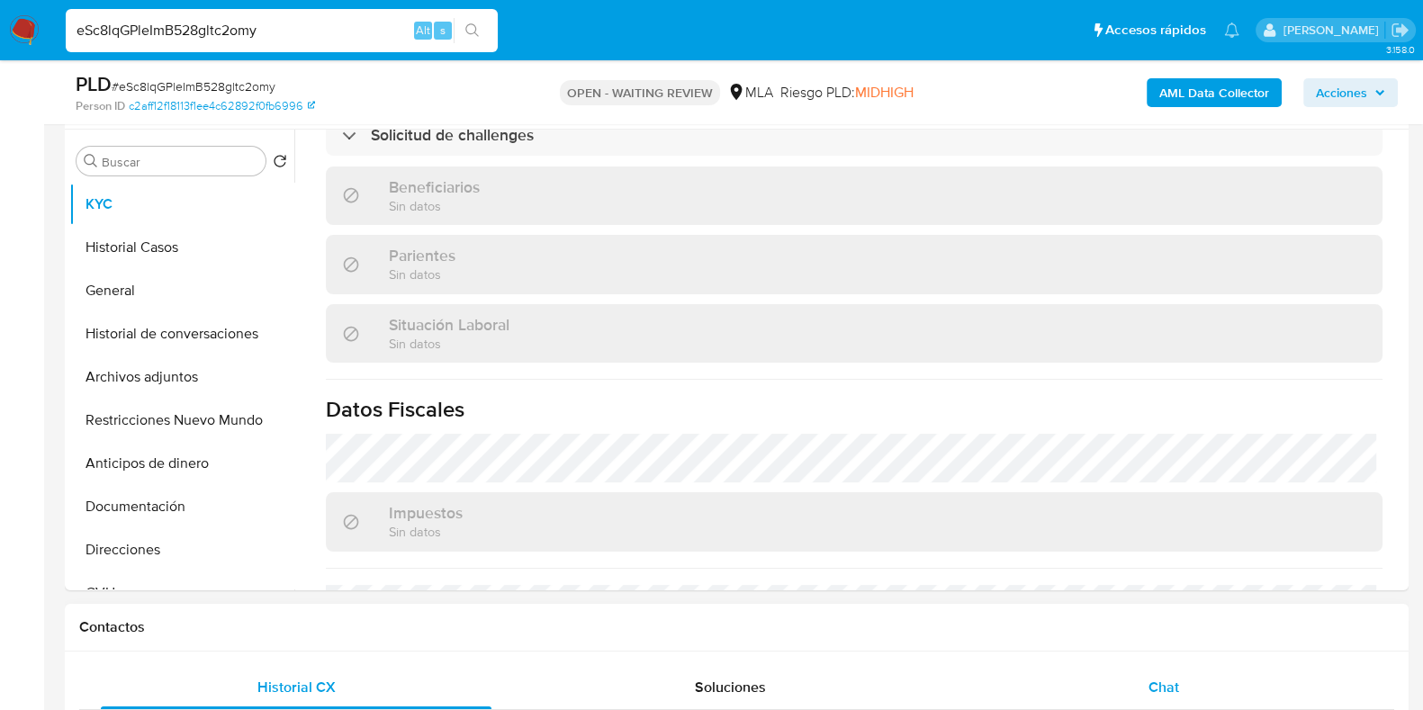
click at [1164, 682] on span "Chat" at bounding box center [1163, 687] width 31 height 21
select select "10"
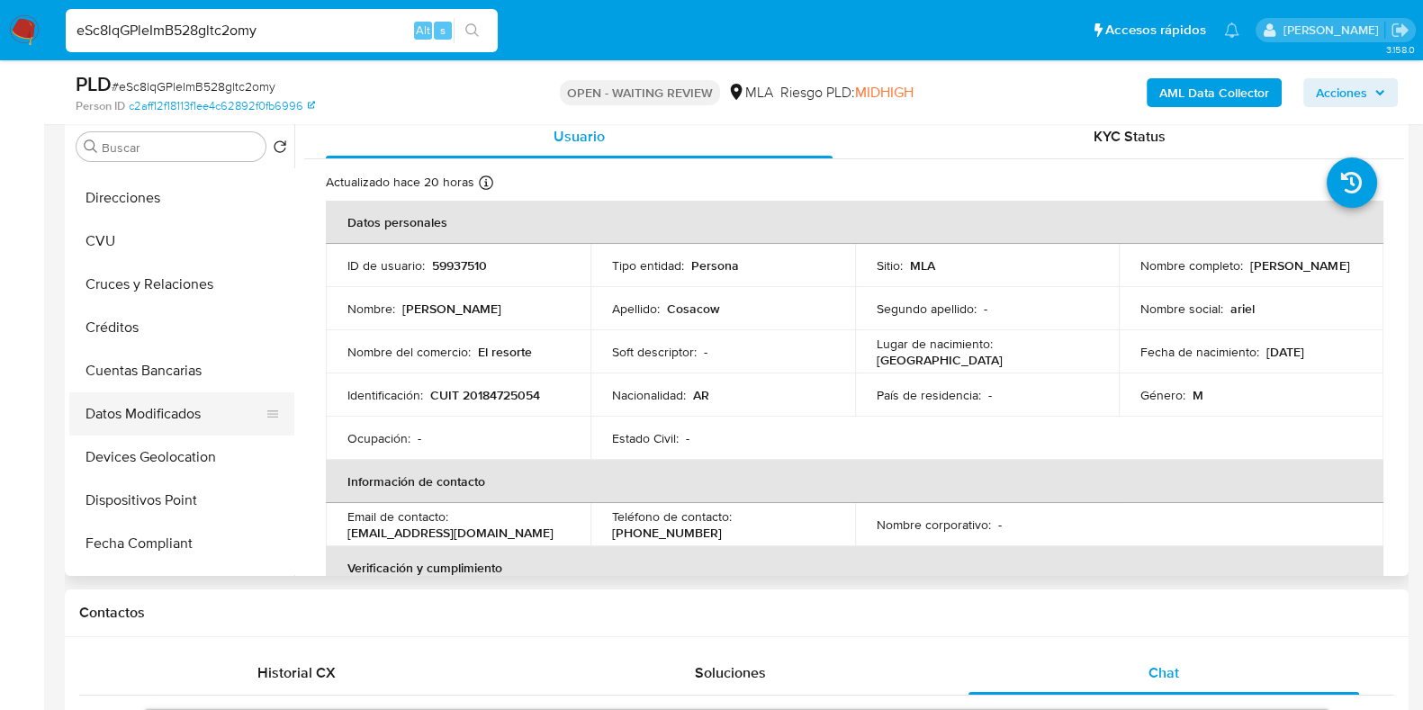
scroll to position [337, 0]
click at [118, 236] on button "CVU" at bounding box center [174, 242] width 211 height 43
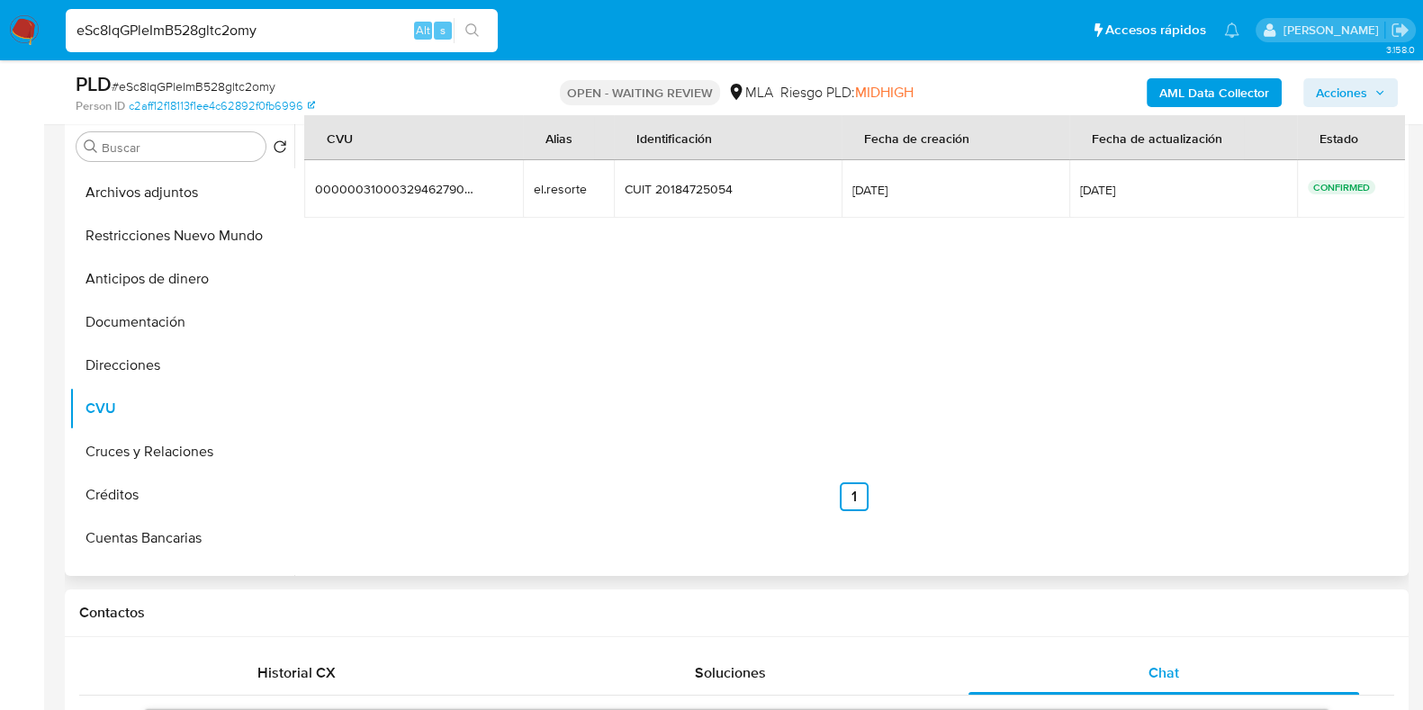
scroll to position [112, 0]
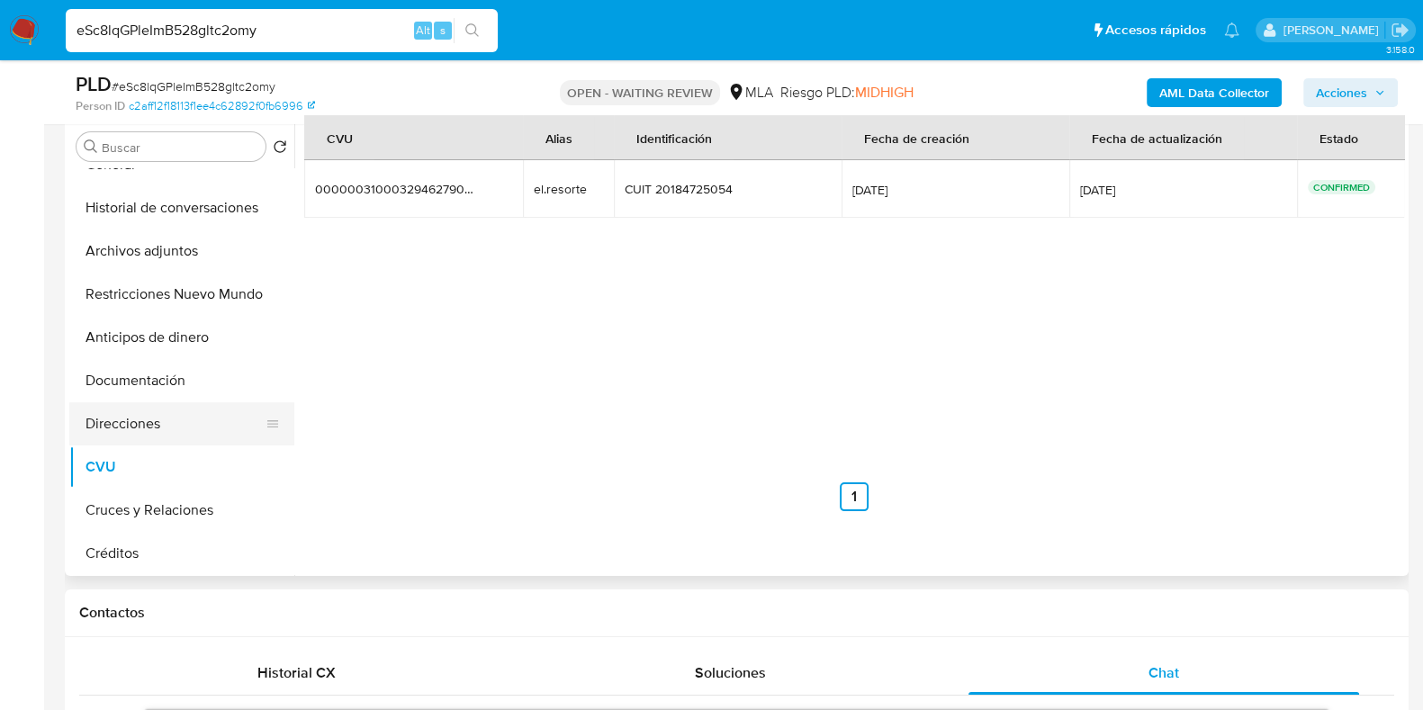
click at [175, 420] on button "Direcciones" at bounding box center [174, 423] width 211 height 43
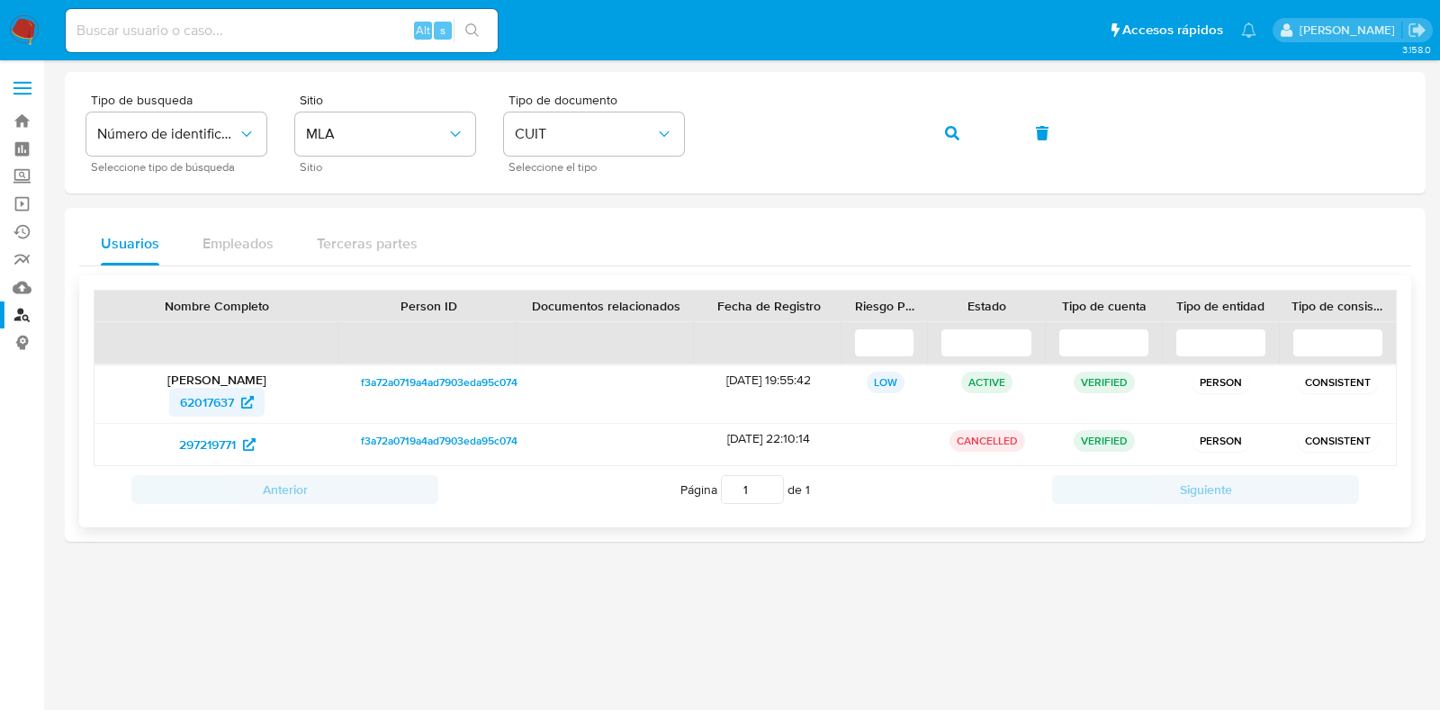
click at [214, 397] on span "62017637" at bounding box center [207, 402] width 54 height 29
click at [951, 141] on span "button" at bounding box center [952, 133] width 14 height 40
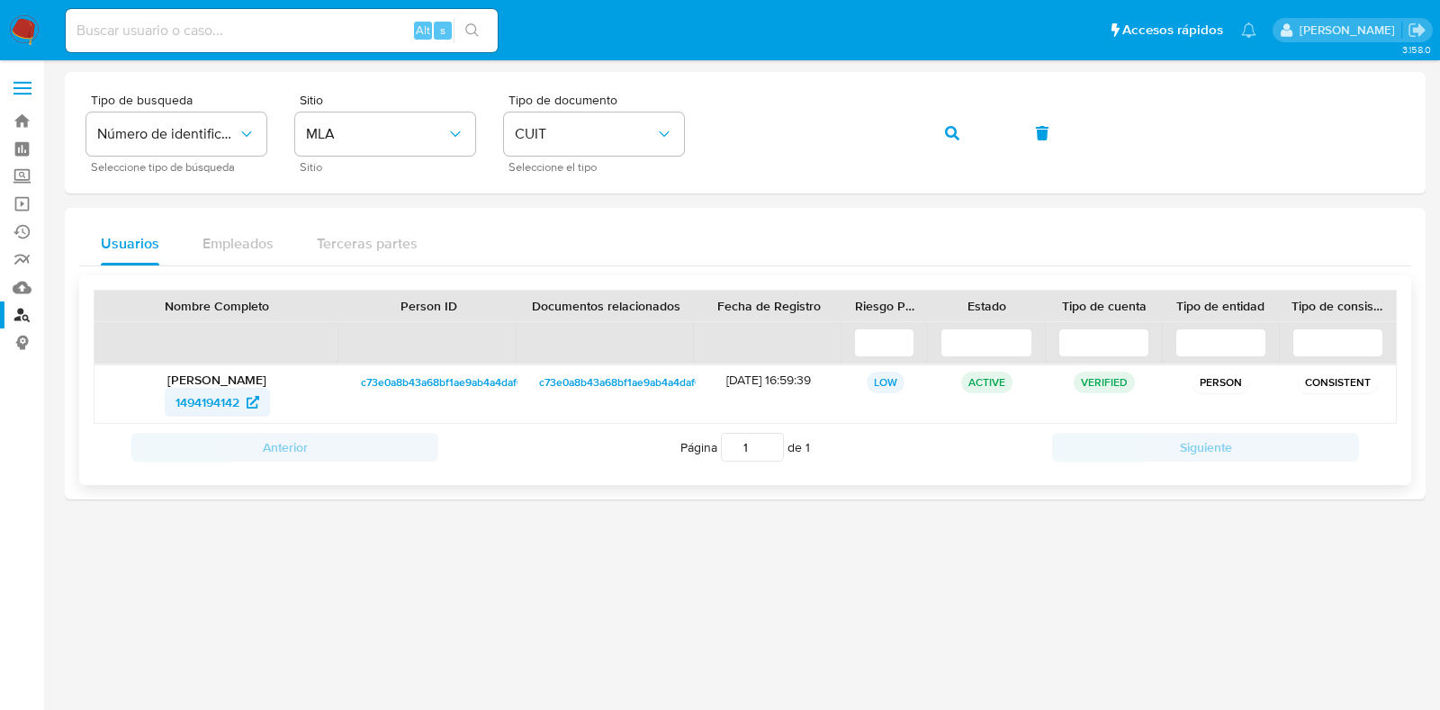
click at [219, 394] on span "1494194142" at bounding box center [208, 402] width 64 height 29
click at [932, 134] on button "button" at bounding box center [952, 133] width 61 height 43
click at [212, 407] on span "701219368" at bounding box center [206, 402] width 59 height 29
click at [948, 130] on icon "button" at bounding box center [952, 133] width 14 height 14
click at [228, 401] on span "1051155068" at bounding box center [208, 402] width 66 height 29
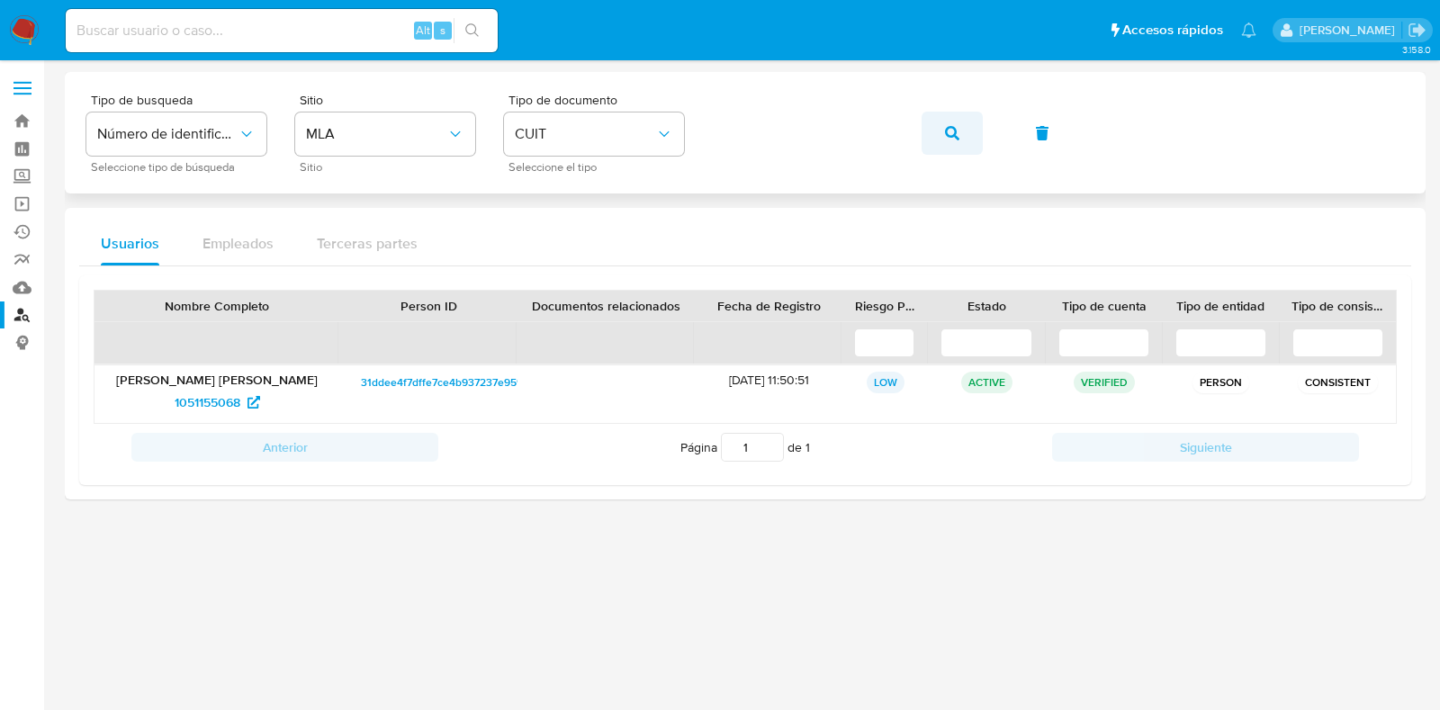
click at [959, 130] on icon "button" at bounding box center [952, 133] width 14 height 14
click at [194, 404] on span "57947827" at bounding box center [207, 402] width 55 height 29
click at [946, 123] on span "button" at bounding box center [952, 133] width 14 height 40
click at [212, 398] on span "1282451456" at bounding box center [207, 402] width 67 height 29
click at [950, 135] on icon "button" at bounding box center [952, 133] width 14 height 14
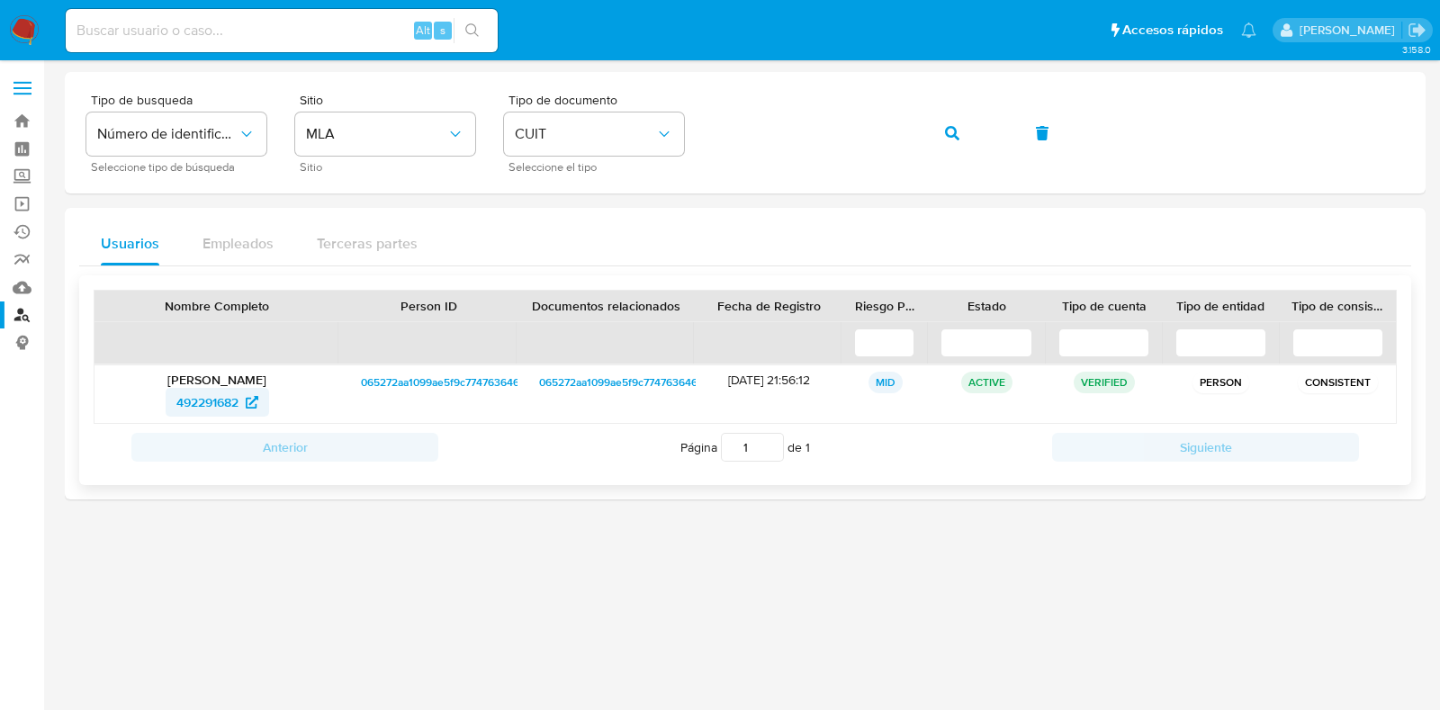
click at [177, 384] on p "Milko Robert Casapia Perez" at bounding box center [217, 380] width 220 height 16
click at [177, 392] on span "492291682" at bounding box center [207, 402] width 62 height 29
click at [960, 131] on button "button" at bounding box center [952, 133] width 61 height 43
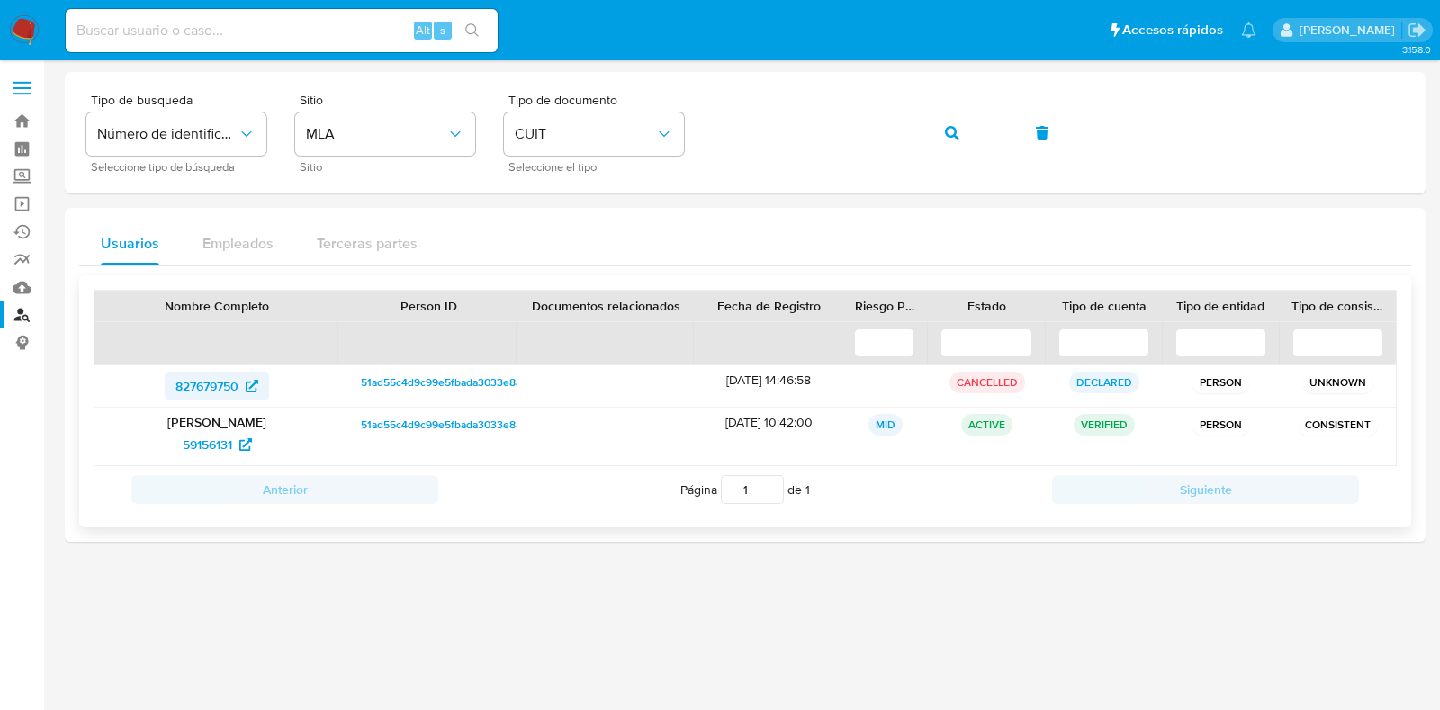
click at [227, 386] on span "827679750" at bounding box center [207, 386] width 63 height 29
click at [212, 442] on span "59156131" at bounding box center [208, 444] width 50 height 29
click at [948, 122] on span "button" at bounding box center [952, 133] width 14 height 40
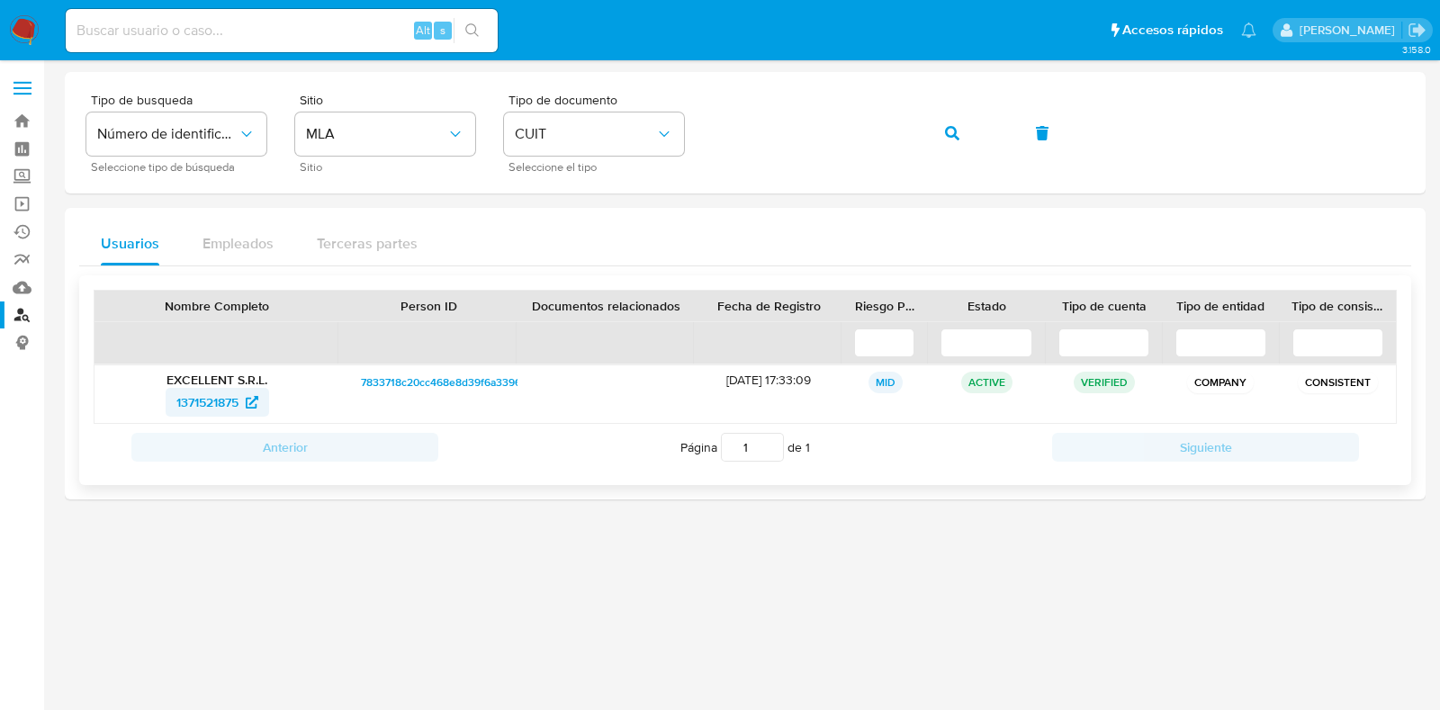
click at [229, 404] on span "1371521875" at bounding box center [207, 402] width 62 height 29
click at [941, 122] on button "button" at bounding box center [952, 133] width 61 height 43
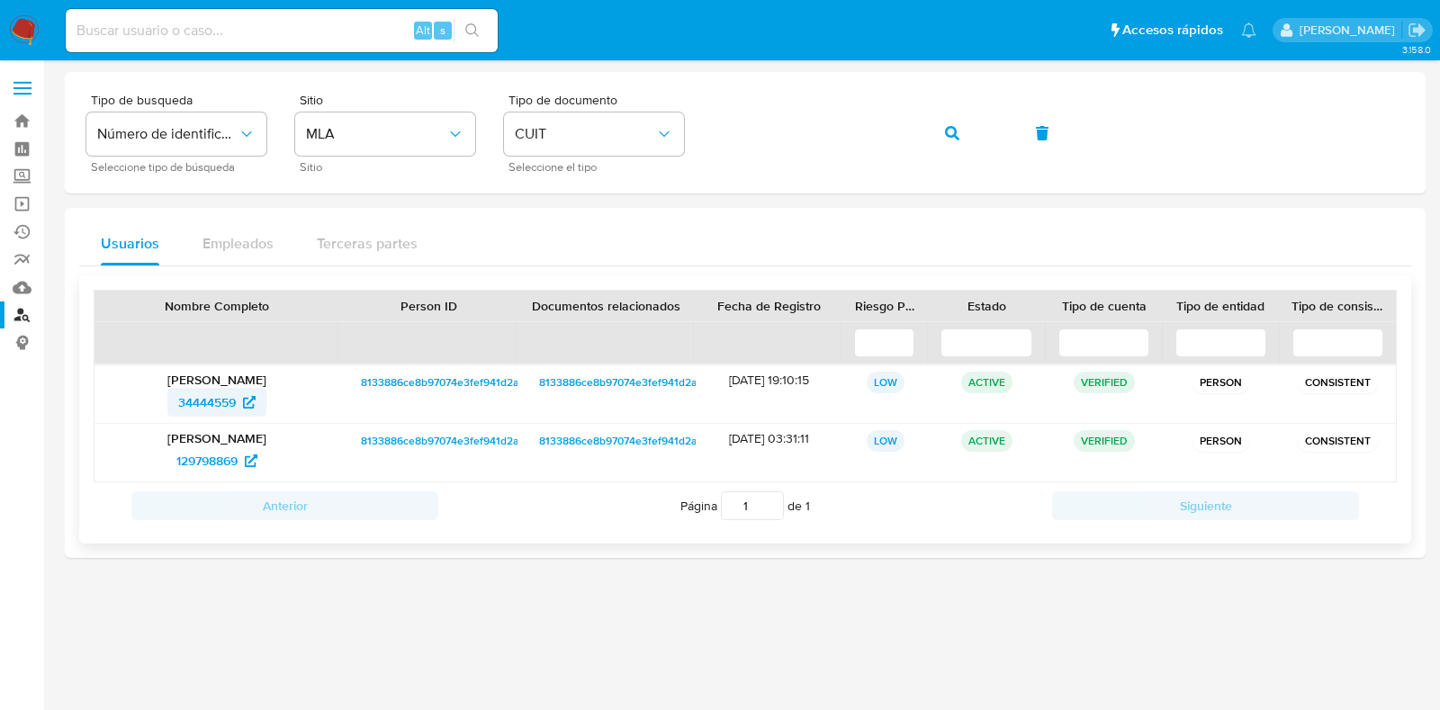
click at [197, 406] on span "34444559" at bounding box center [207, 402] width 58 height 29
click at [227, 464] on span "129798869" at bounding box center [206, 460] width 61 height 29
click at [950, 140] on icon "button" at bounding box center [952, 133] width 14 height 14
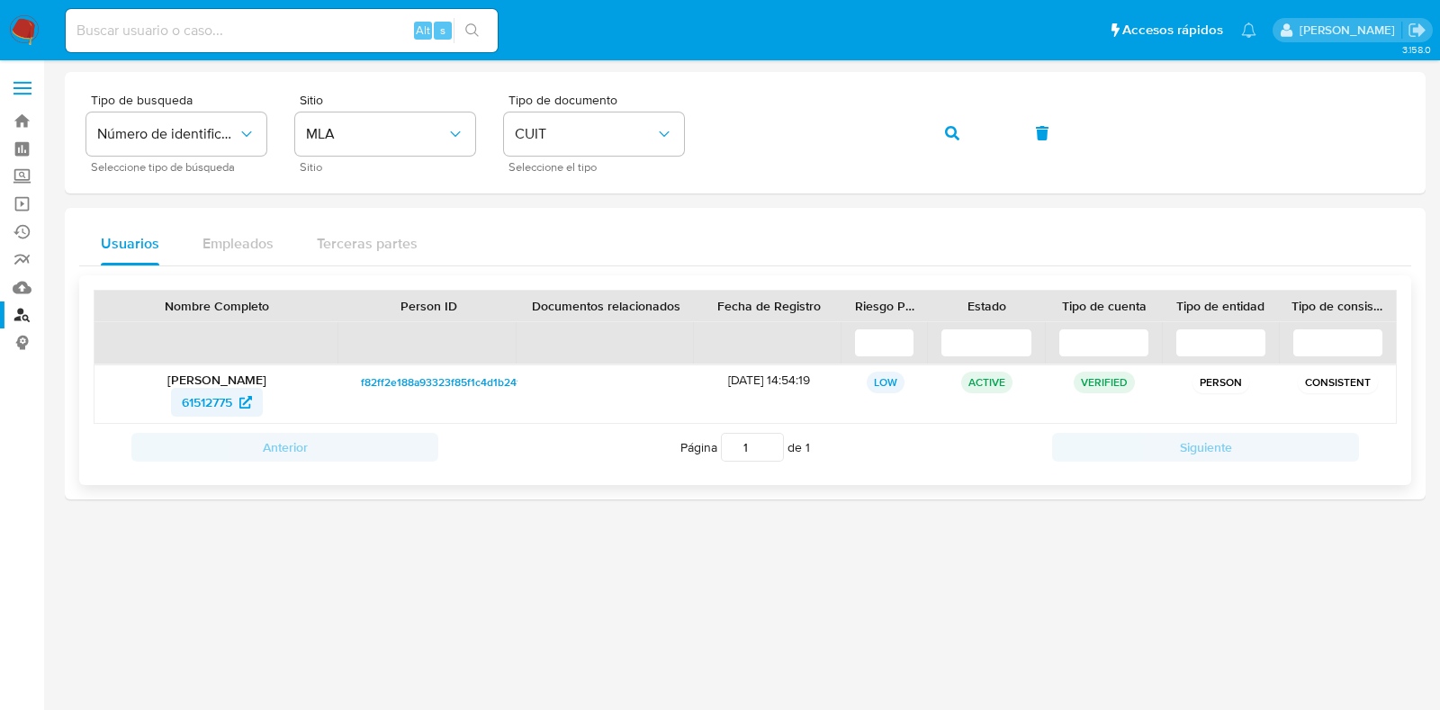
click at [203, 398] on span "61512775" at bounding box center [207, 402] width 50 height 29
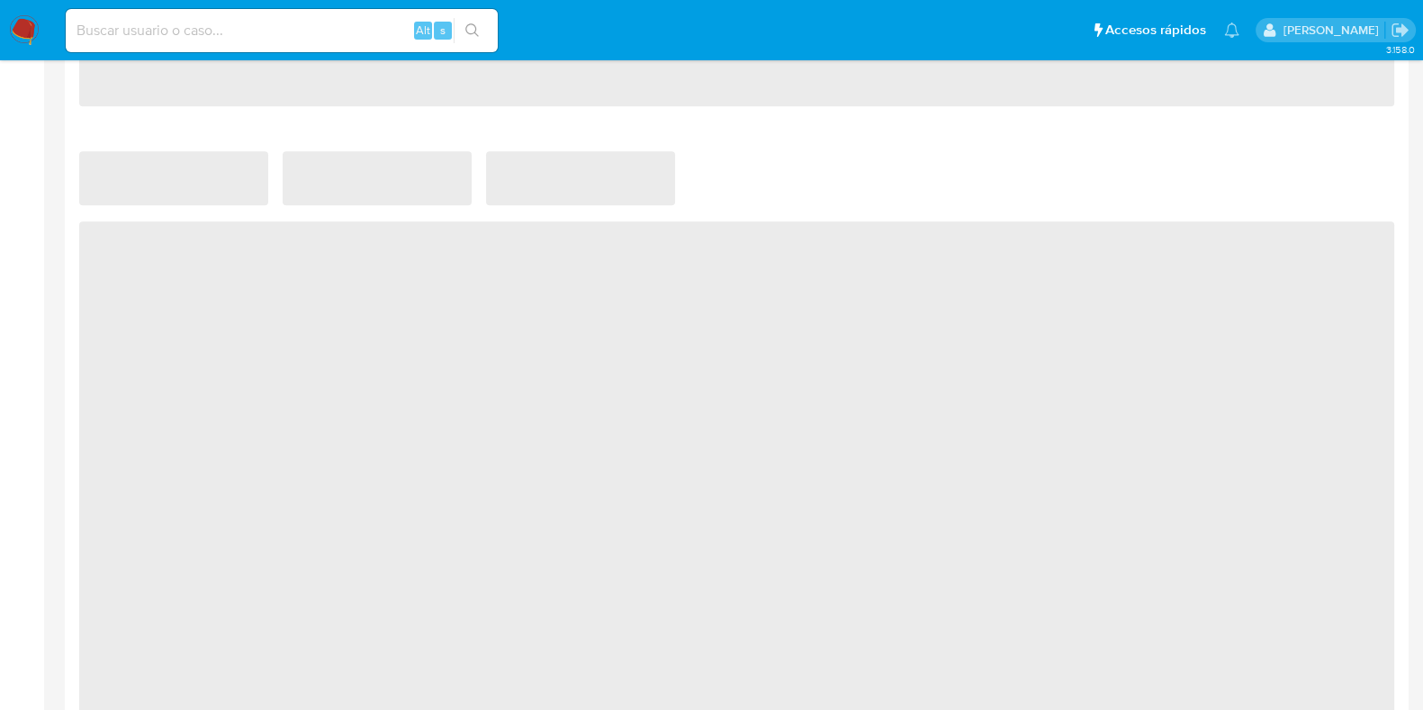
scroll to position [1105, 0]
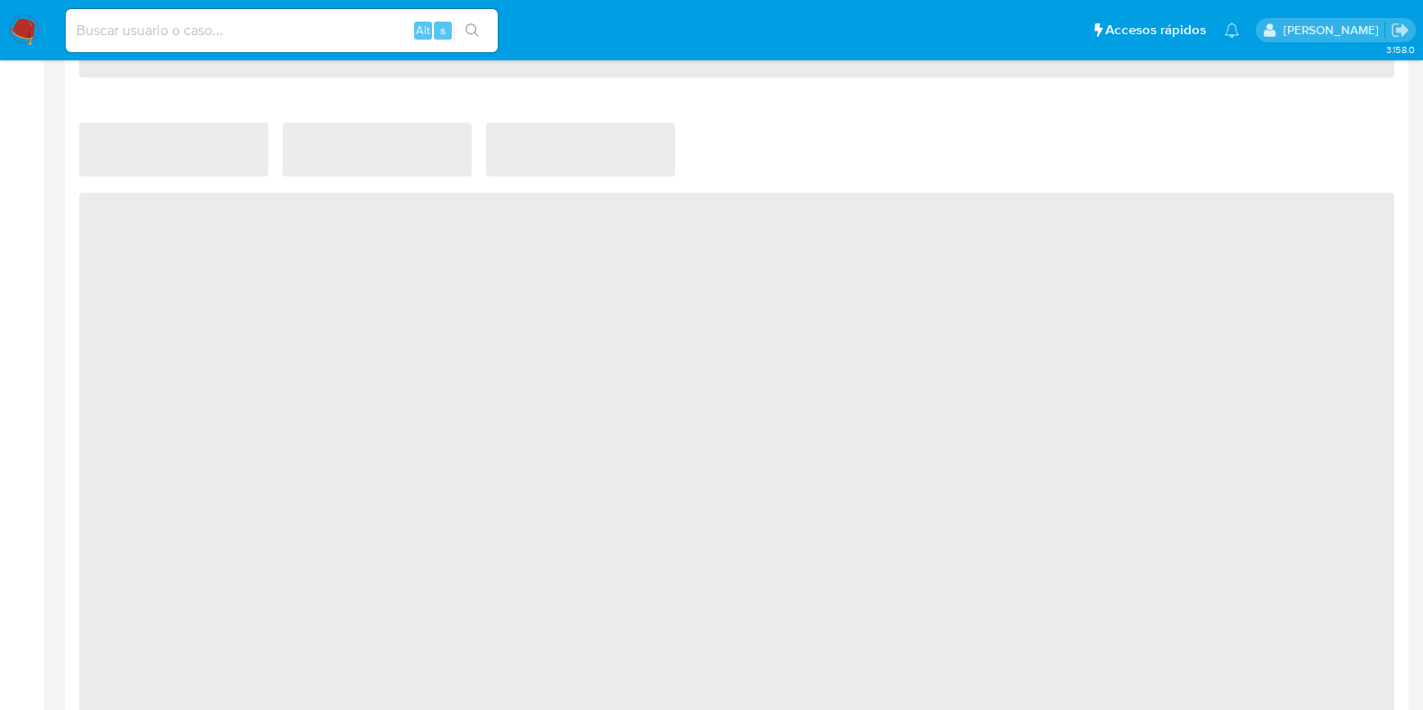
select select "10"
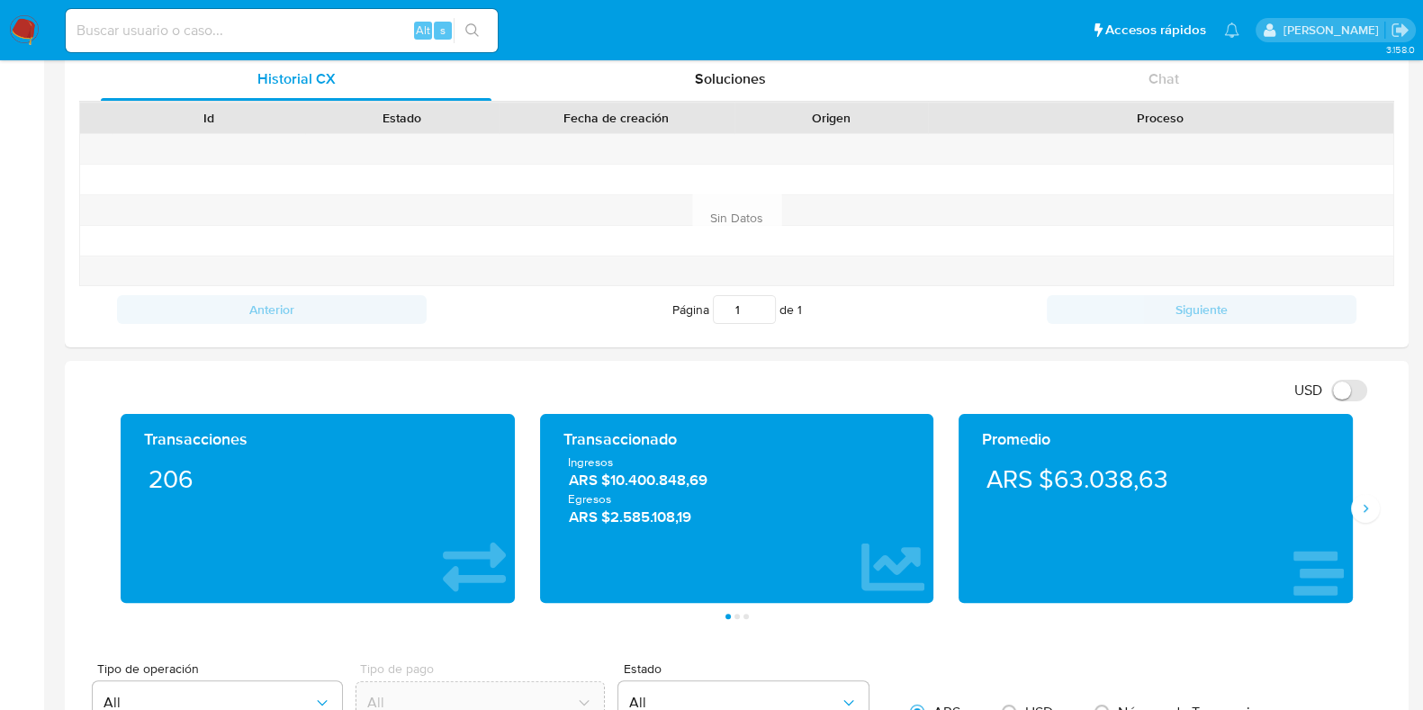
scroll to position [617, 0]
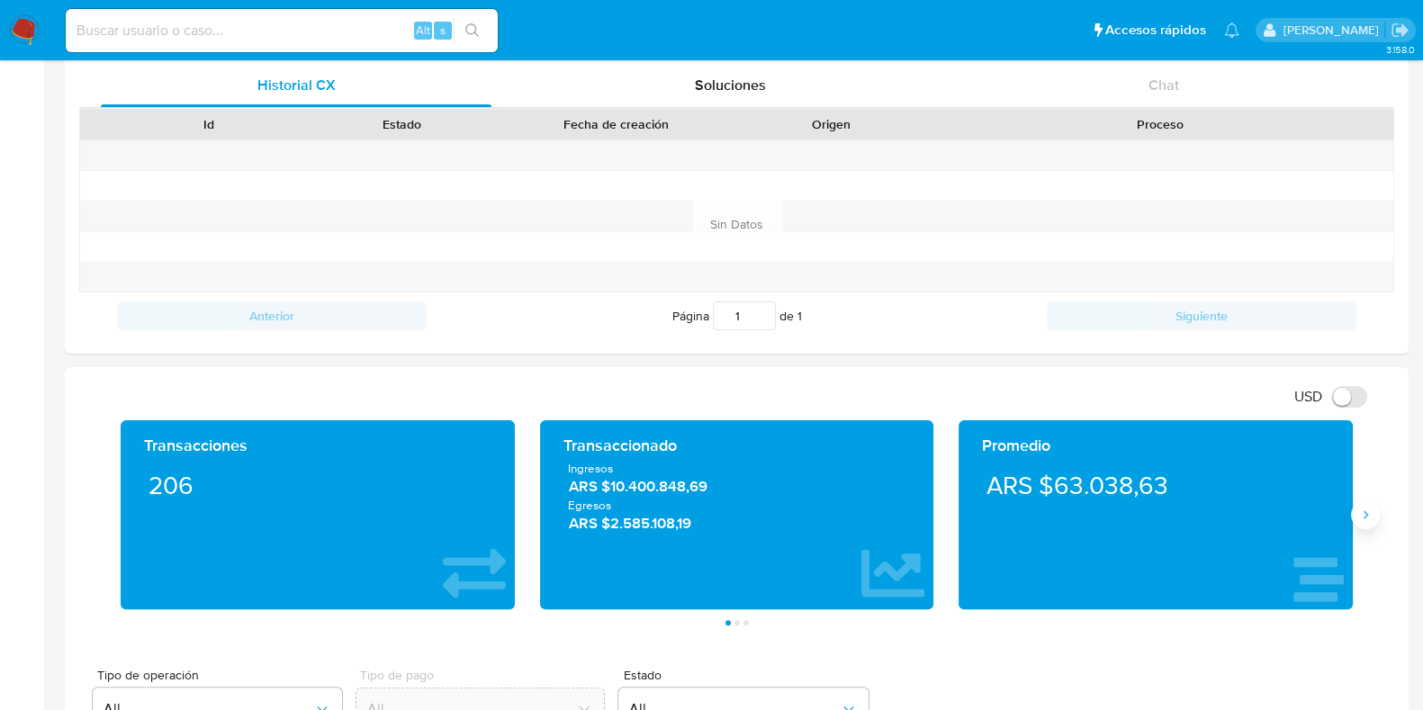
click at [1376, 519] on button "Siguiente" at bounding box center [1365, 514] width 29 height 29
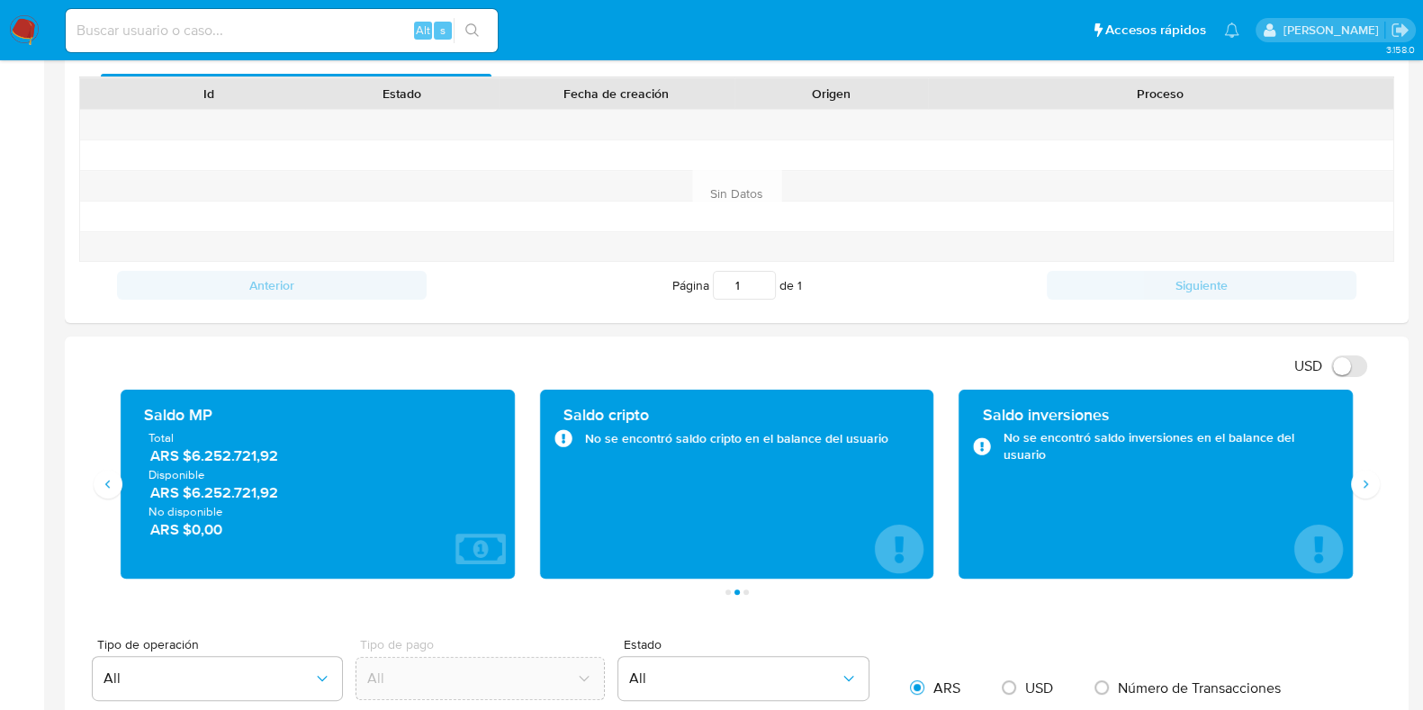
scroll to position [602, 0]
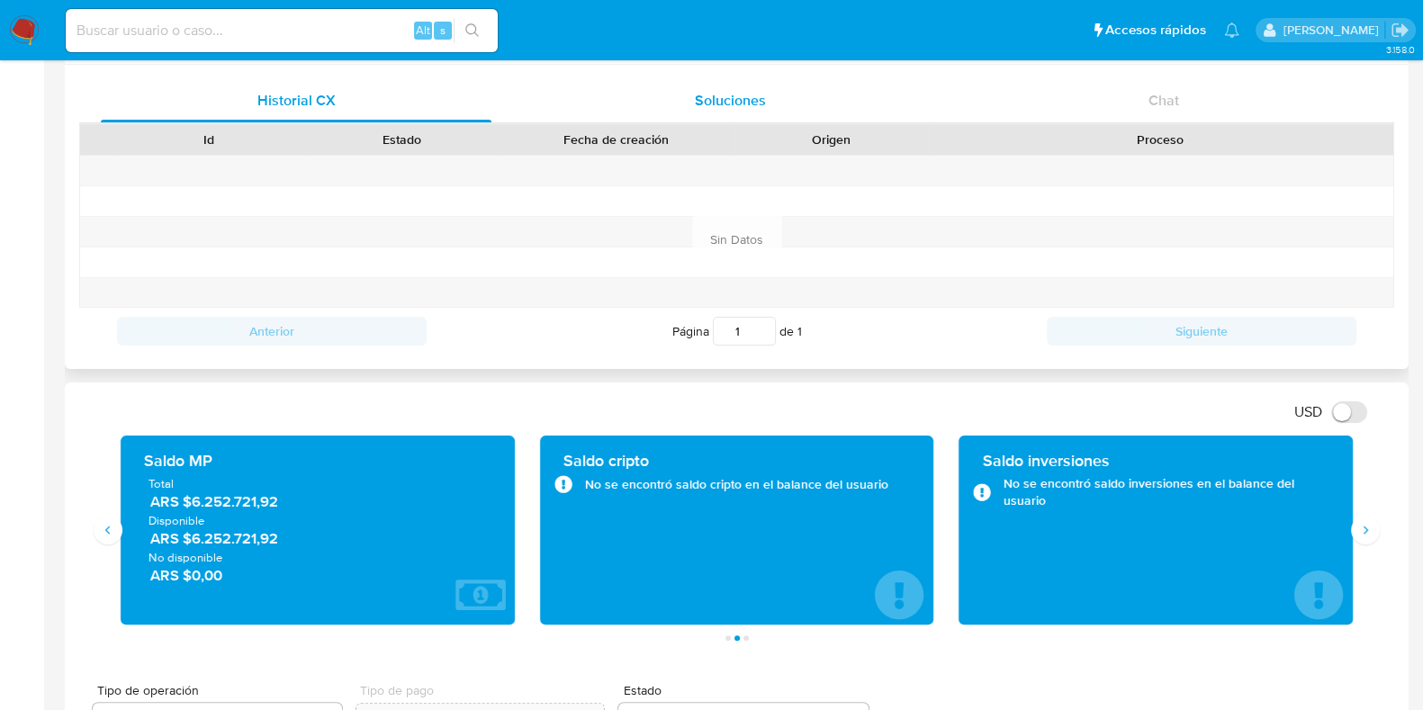
click at [734, 102] on span "Soluciones" at bounding box center [730, 100] width 71 height 21
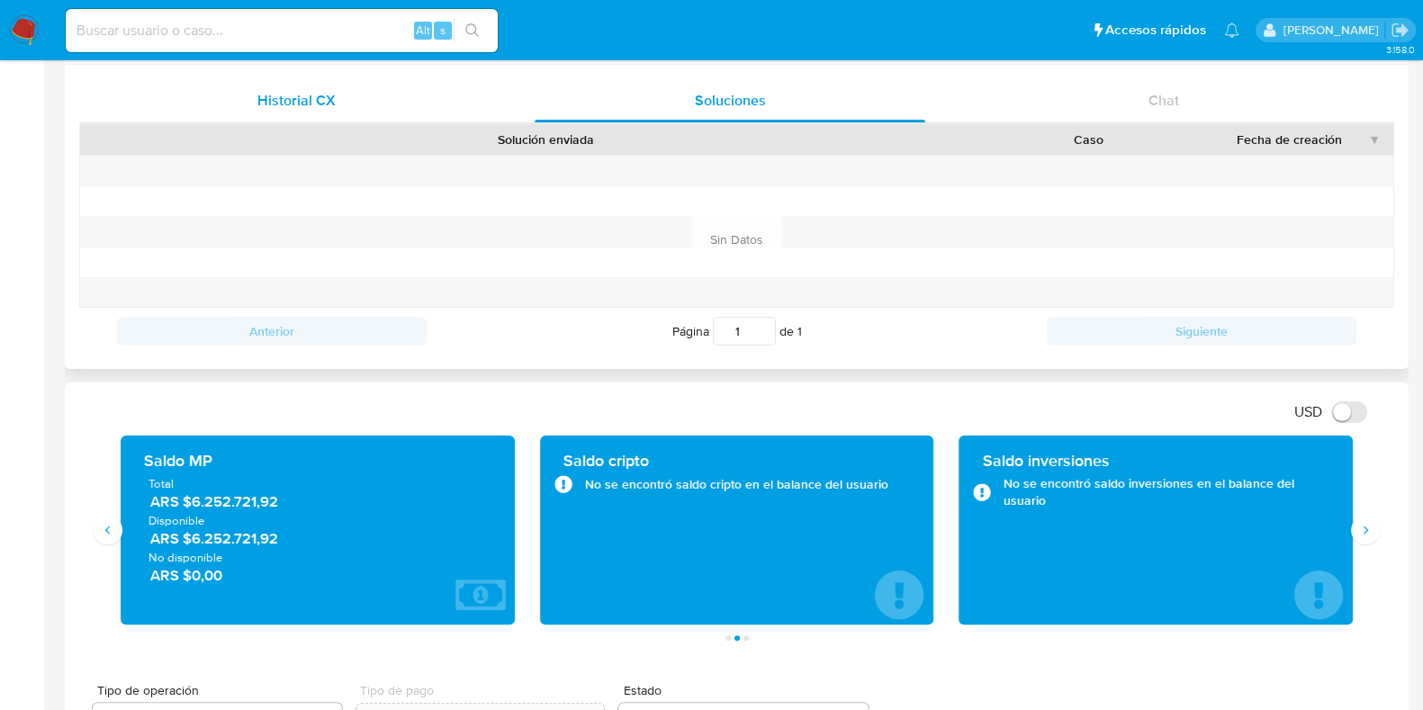
click at [310, 94] on span "Historial CX" at bounding box center [296, 100] width 78 height 21
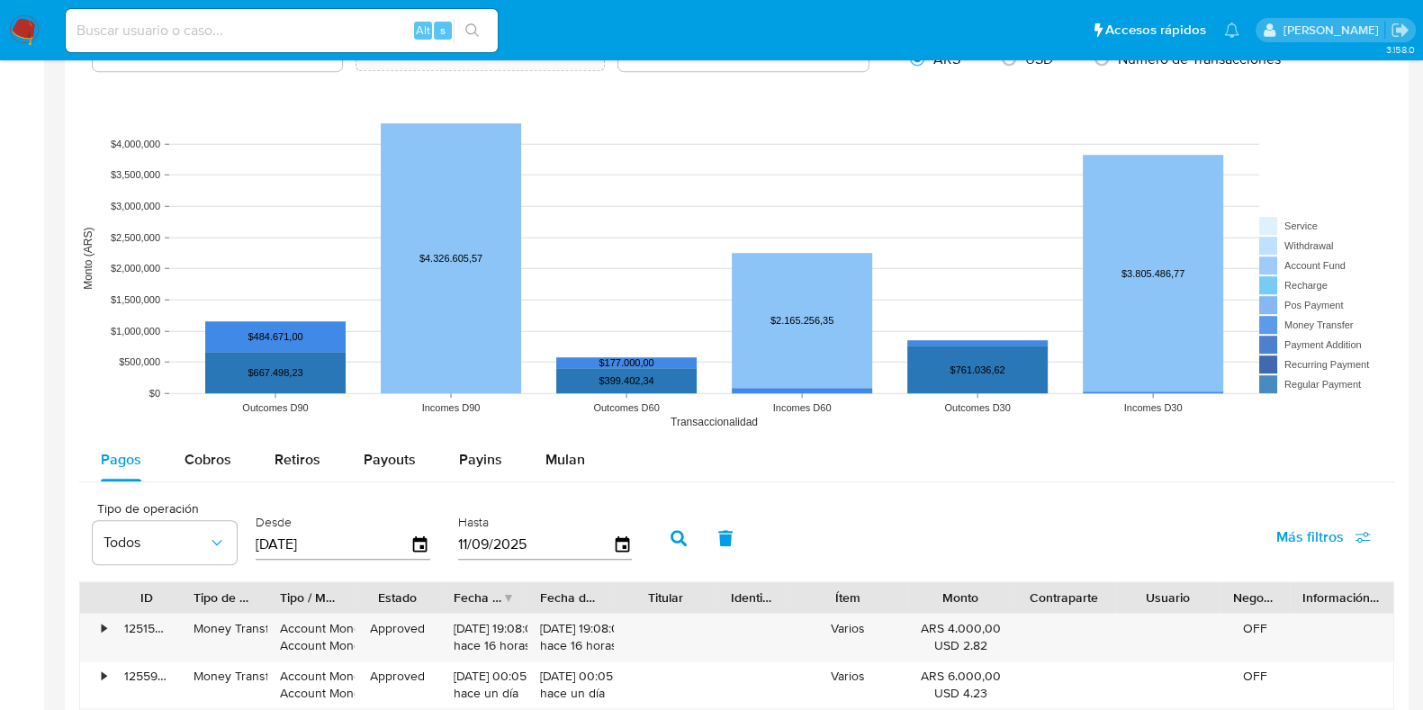
scroll to position [1502, 0]
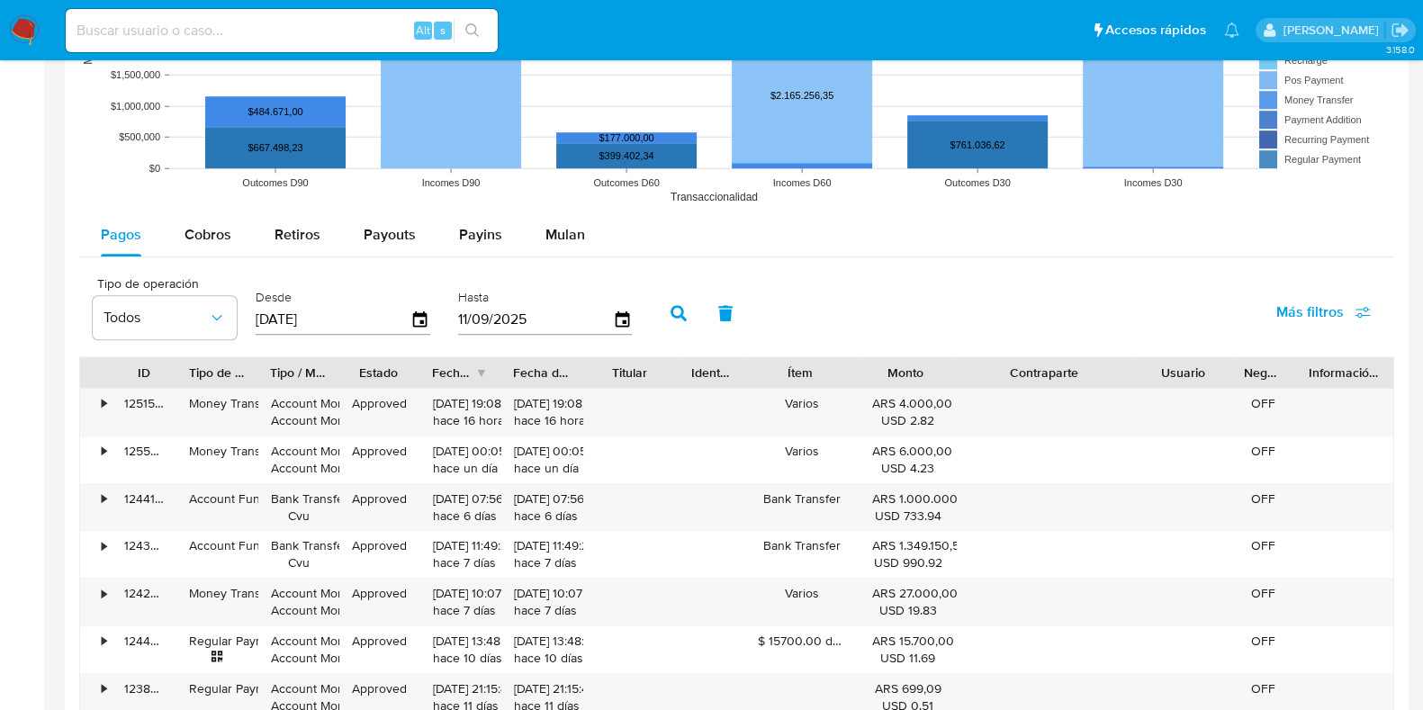
drag, startPoint x: 1123, startPoint y: 372, endPoint x: 1202, endPoint y: 371, distance: 78.3
click at [1202, 371] on div "ID Tipo de operación Tipo / Método Estado Fecha de creación Fecha de aprobación…" at bounding box center [736, 372] width 1313 height 31
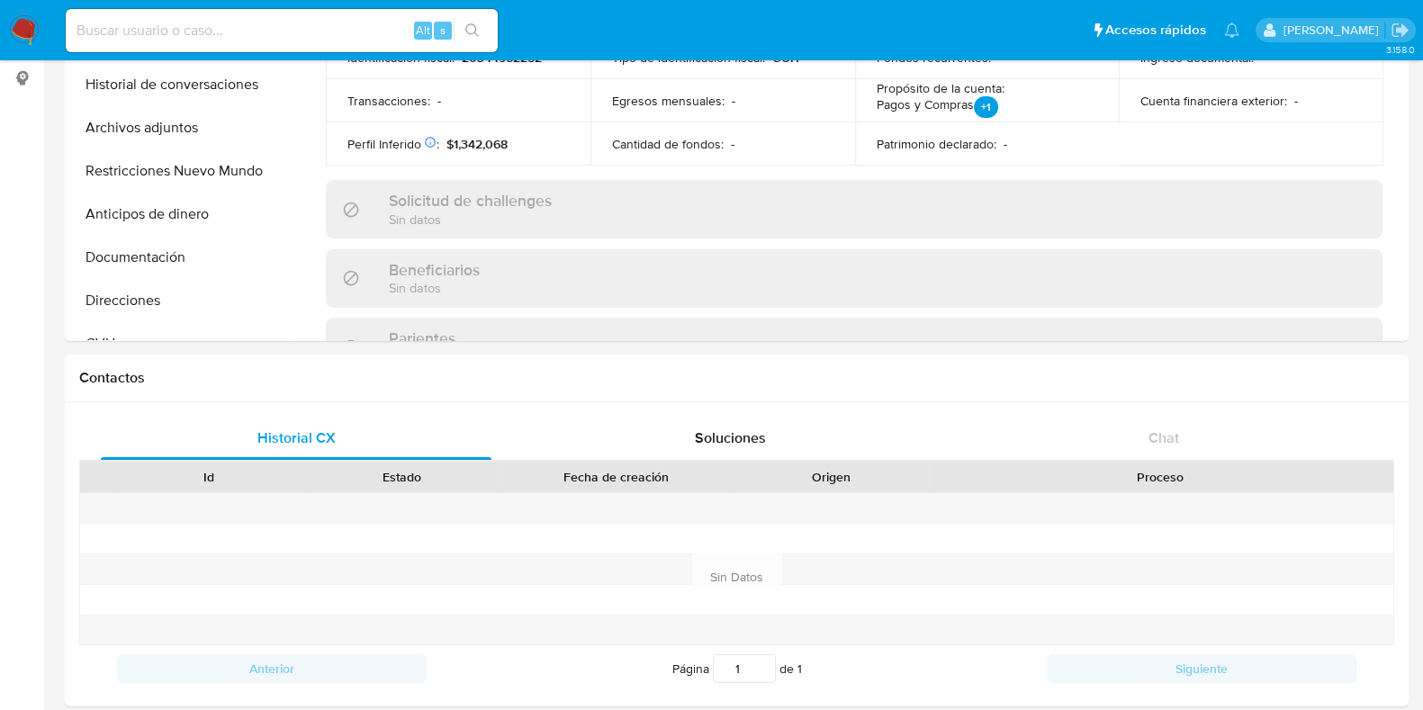
scroll to position [40, 0]
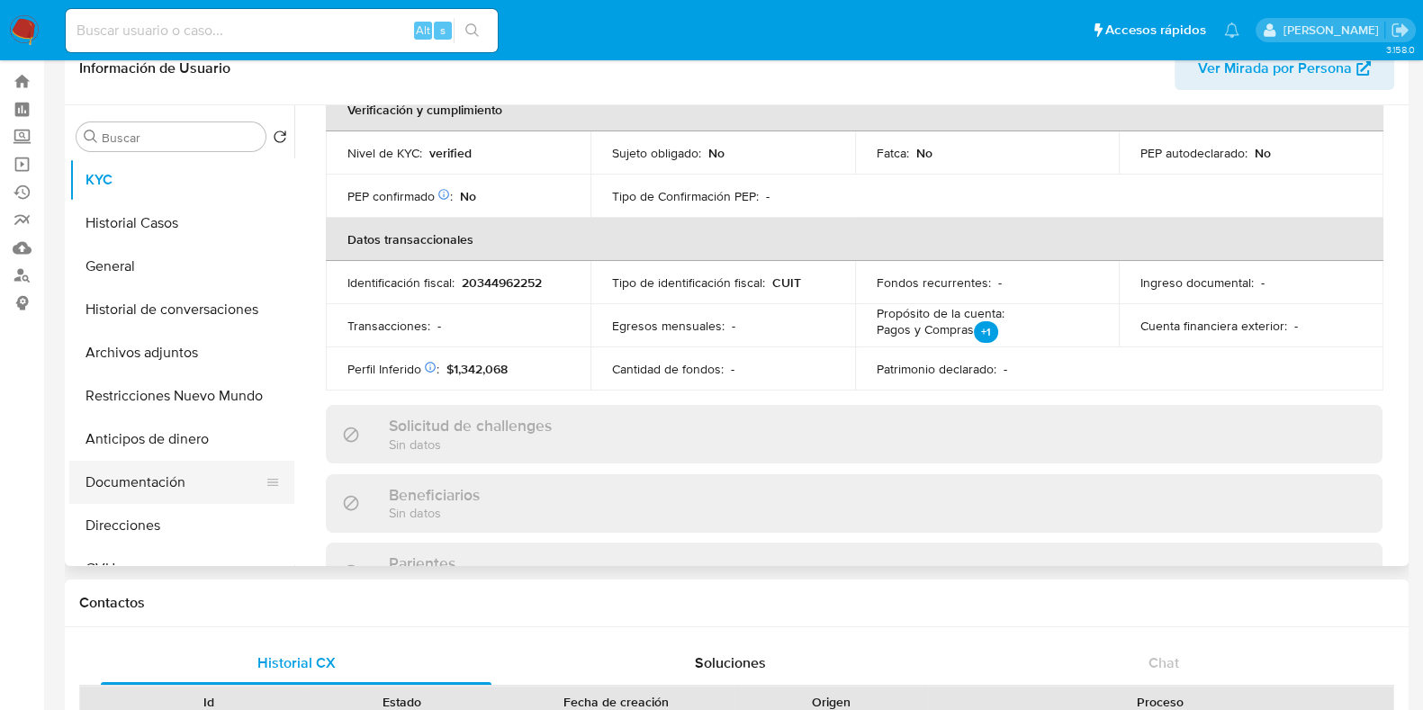
click at [172, 474] on button "Documentación" at bounding box center [174, 482] width 211 height 43
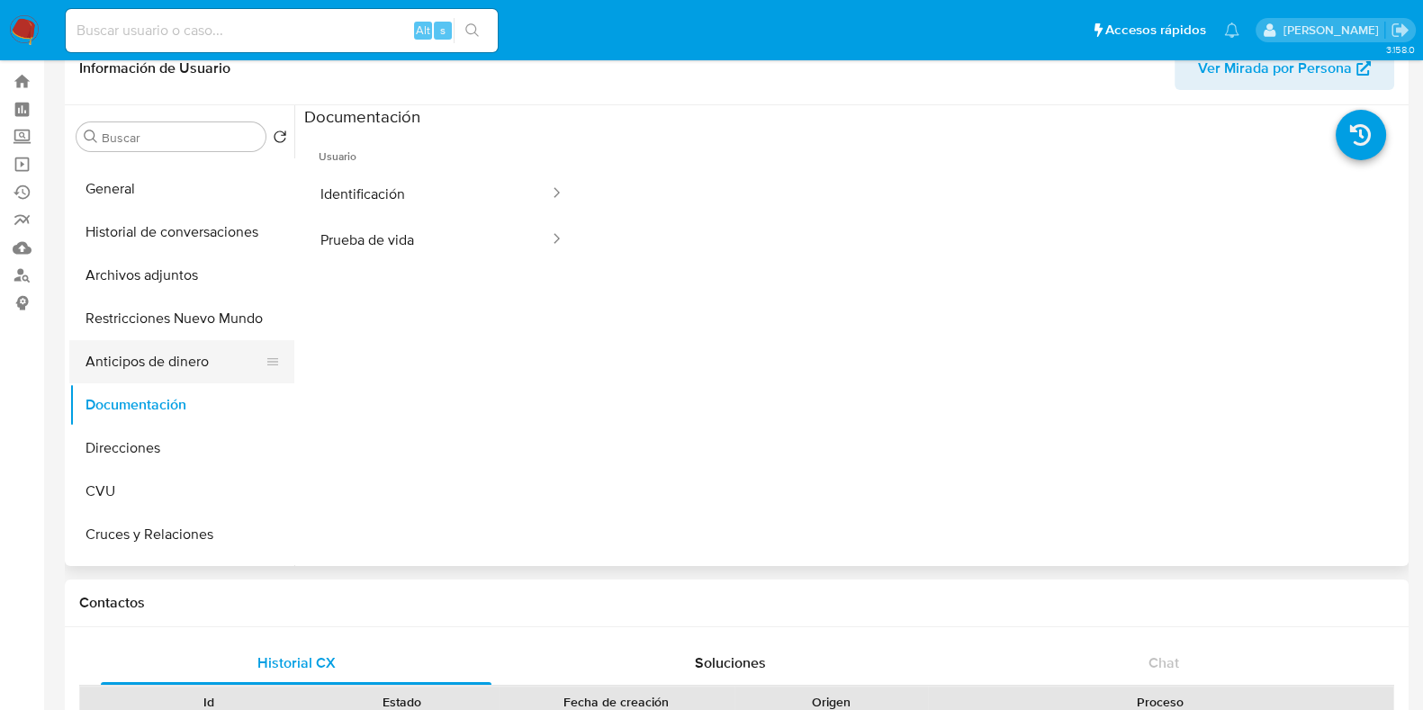
scroll to position [112, 0]
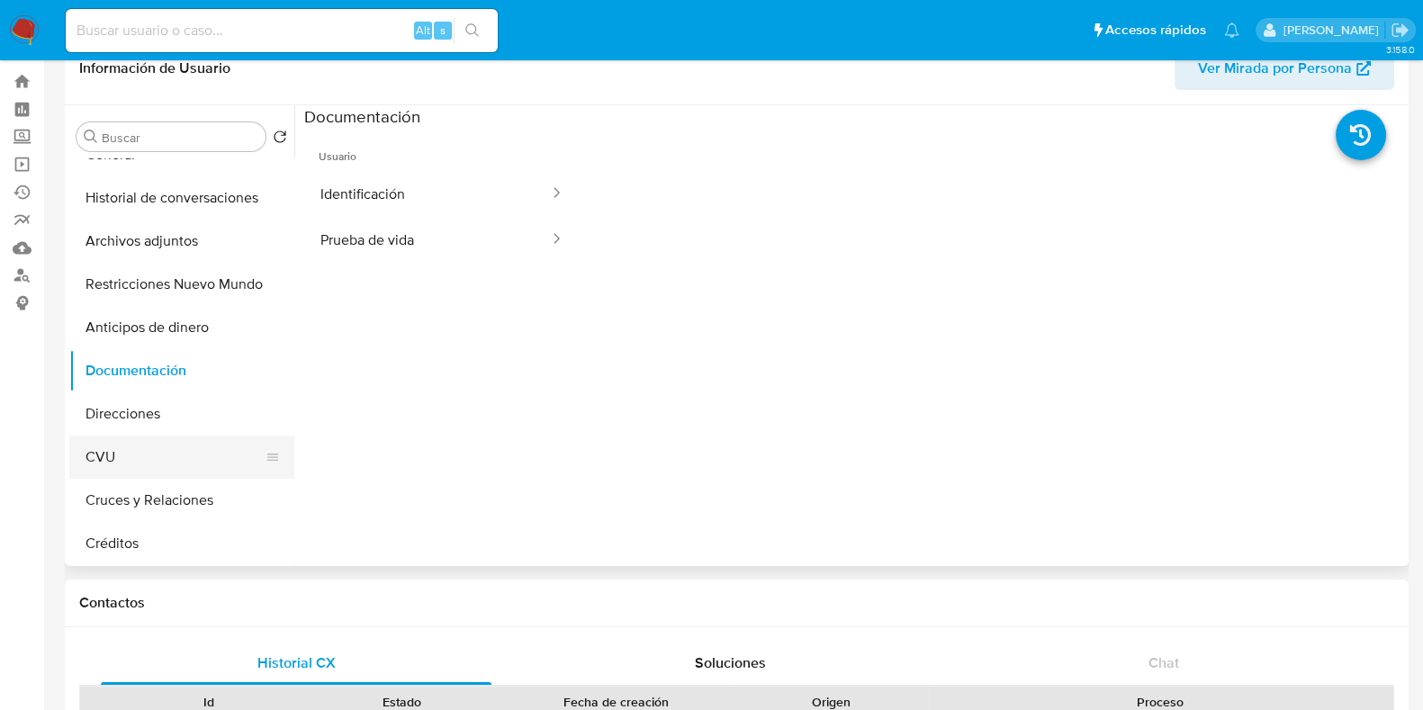
click at [131, 453] on button "CVU" at bounding box center [174, 457] width 211 height 43
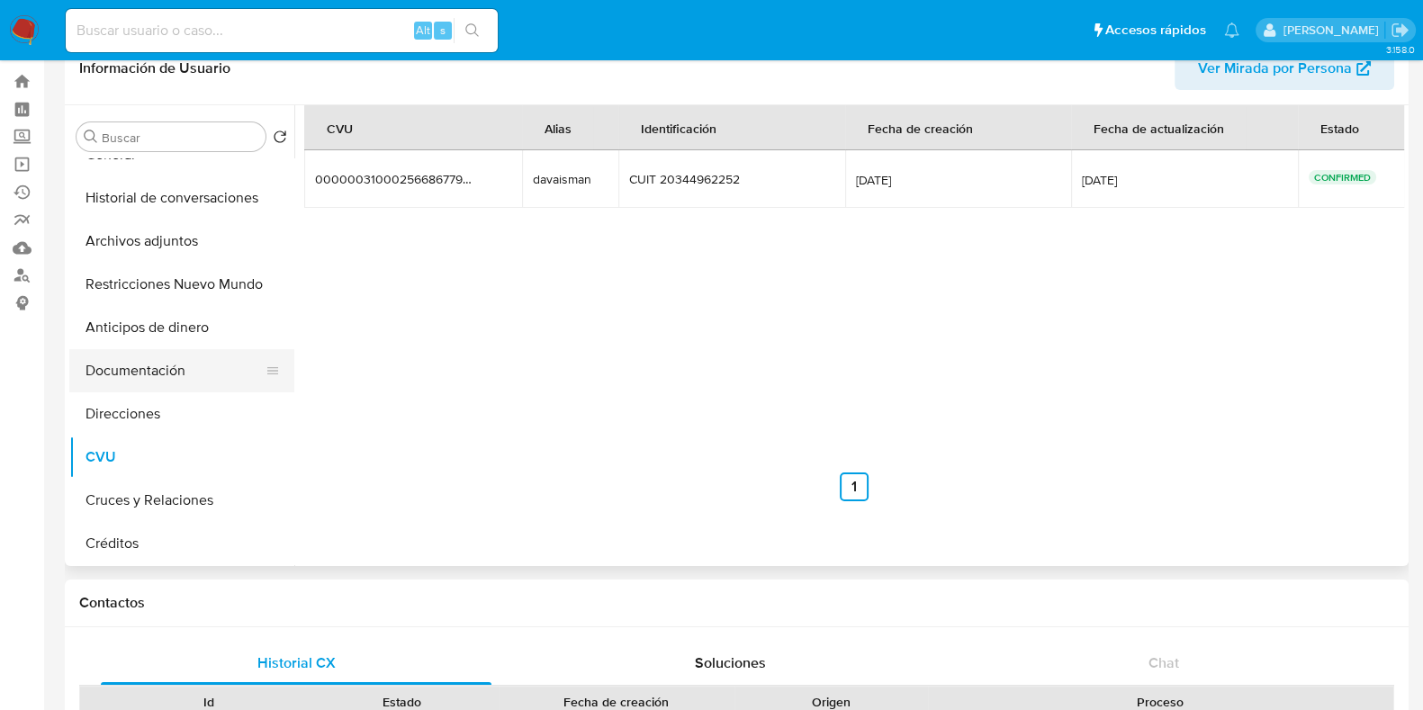
click at [174, 380] on button "Documentación" at bounding box center [174, 370] width 211 height 43
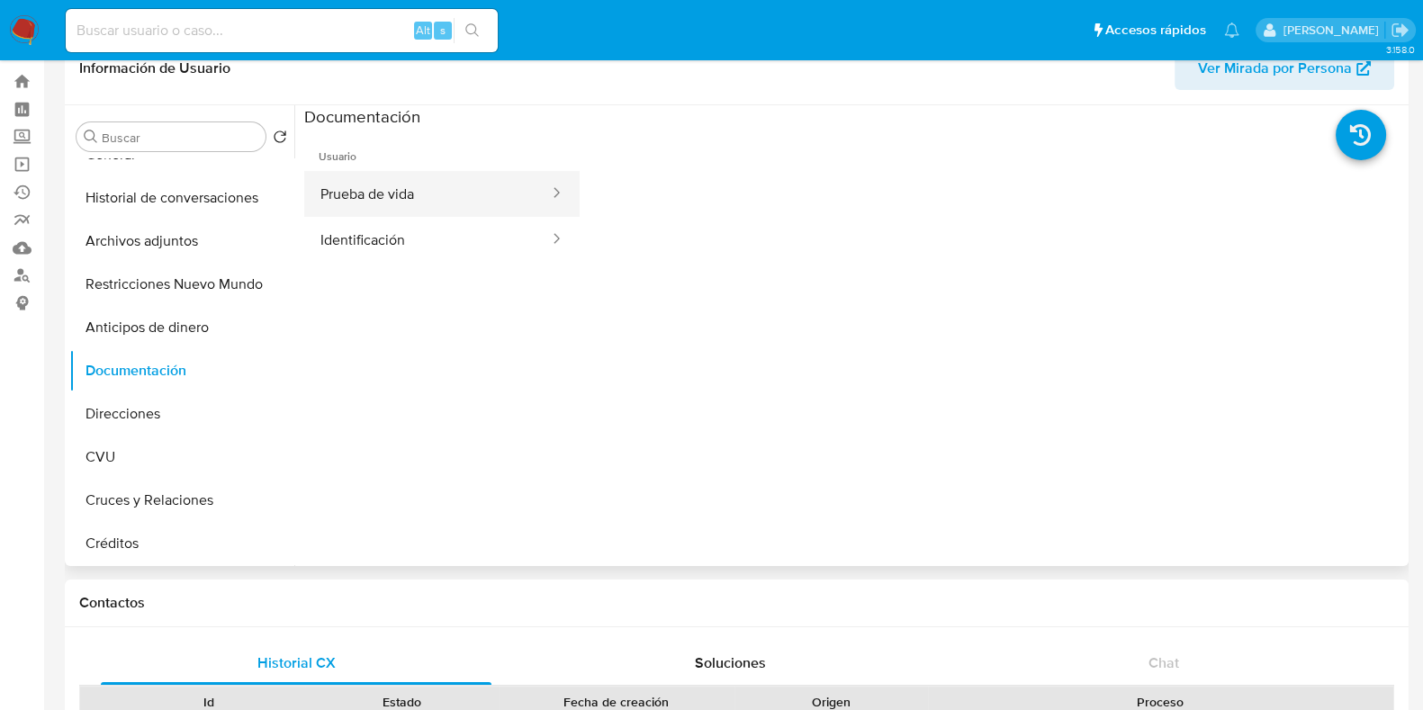
click at [396, 172] on button "Prueba de vida" at bounding box center [427, 194] width 247 height 46
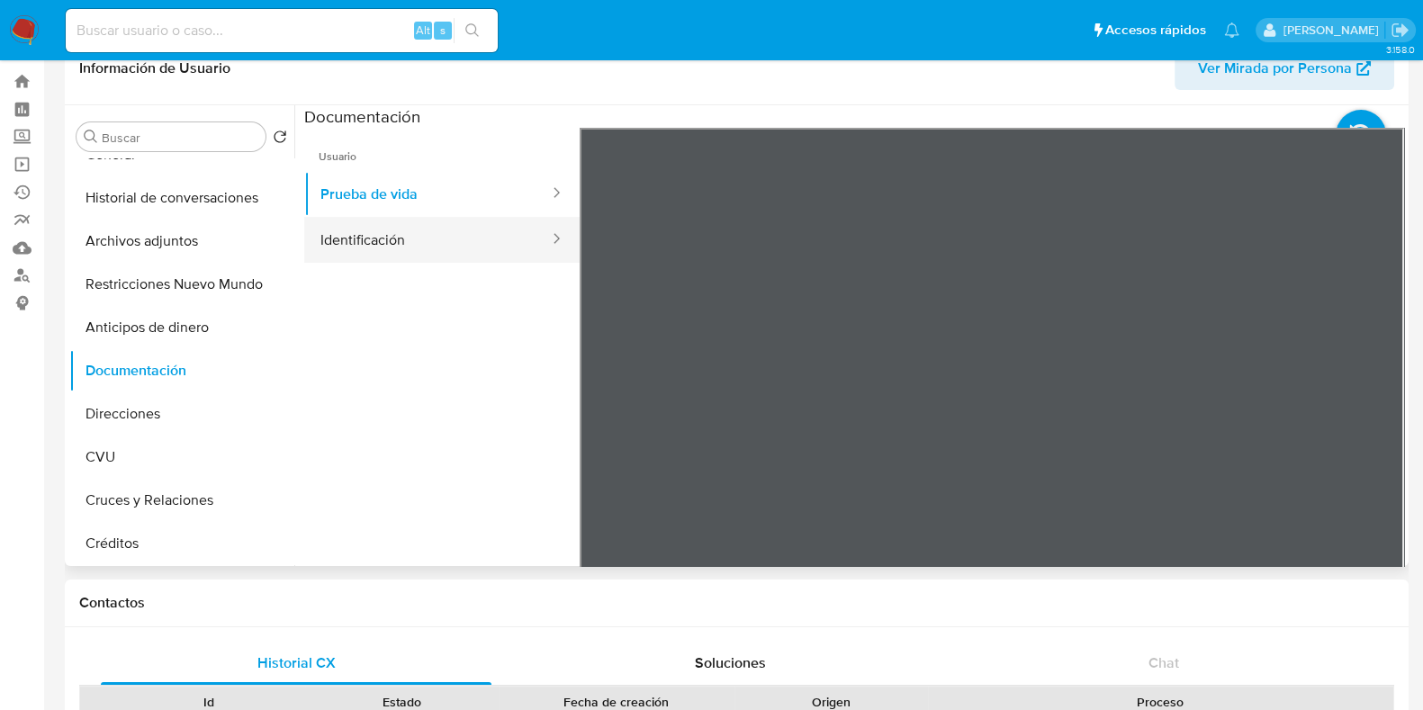
click at [455, 246] on button "Identificación" at bounding box center [427, 240] width 247 height 46
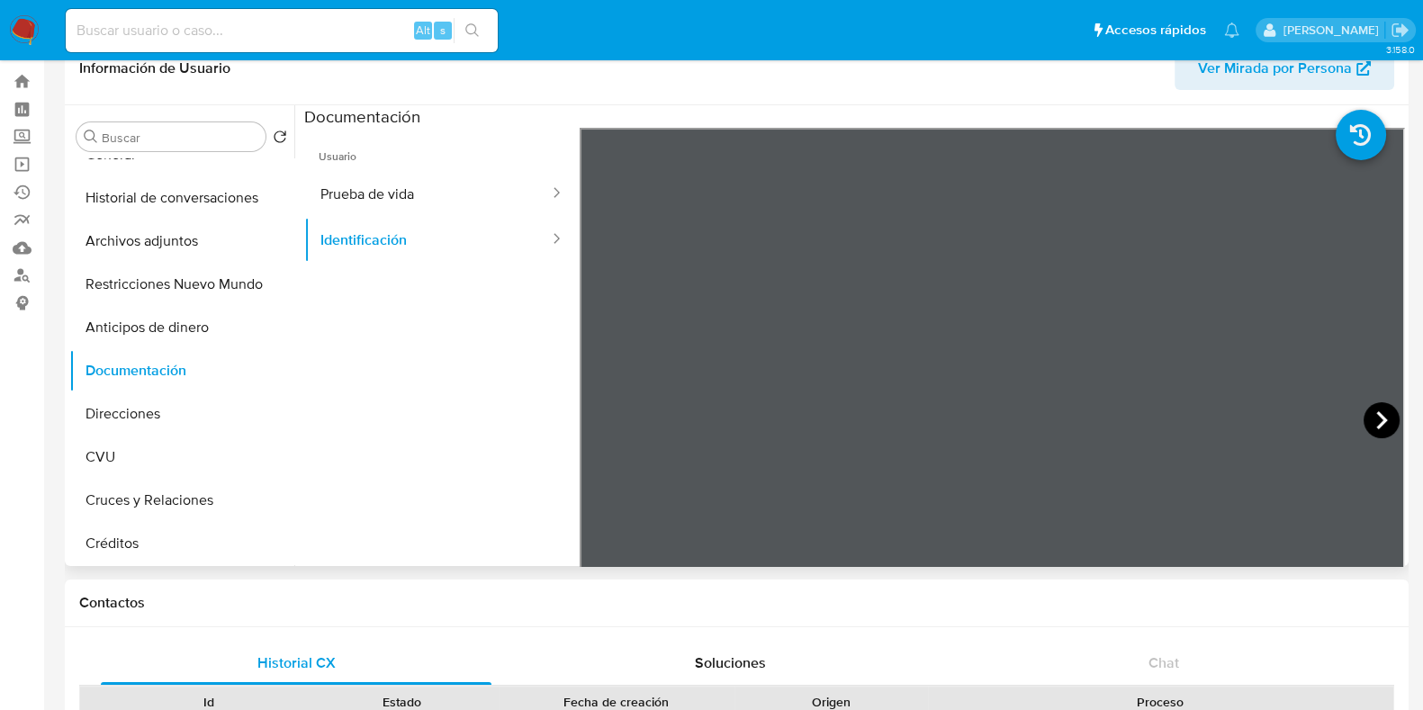
click at [1368, 421] on icon at bounding box center [1382, 420] width 36 height 36
click at [597, 415] on icon at bounding box center [602, 420] width 36 height 36
click at [387, 179] on button "Prueba de vida" at bounding box center [427, 194] width 247 height 46
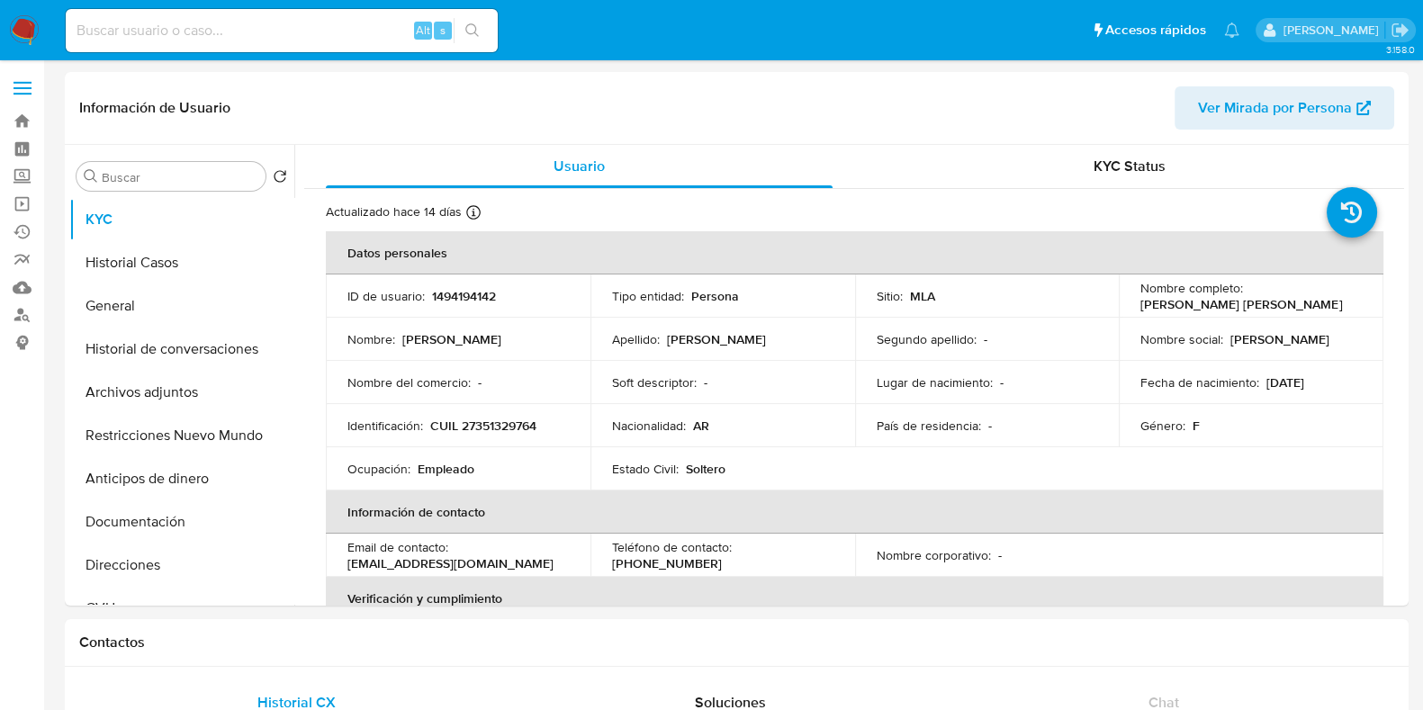
select select "10"
click at [144, 260] on button "Historial Casos" at bounding box center [174, 262] width 211 height 43
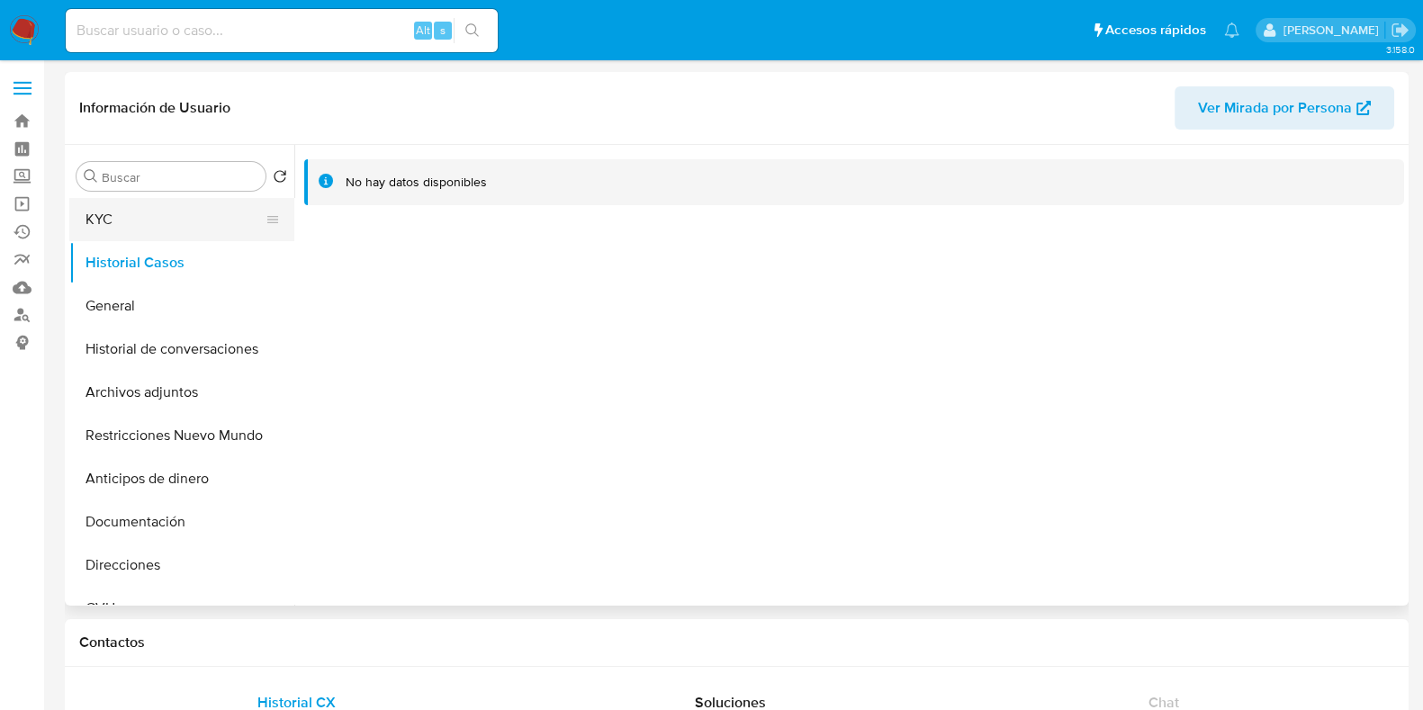
click at [144, 222] on button "KYC" at bounding box center [174, 219] width 211 height 43
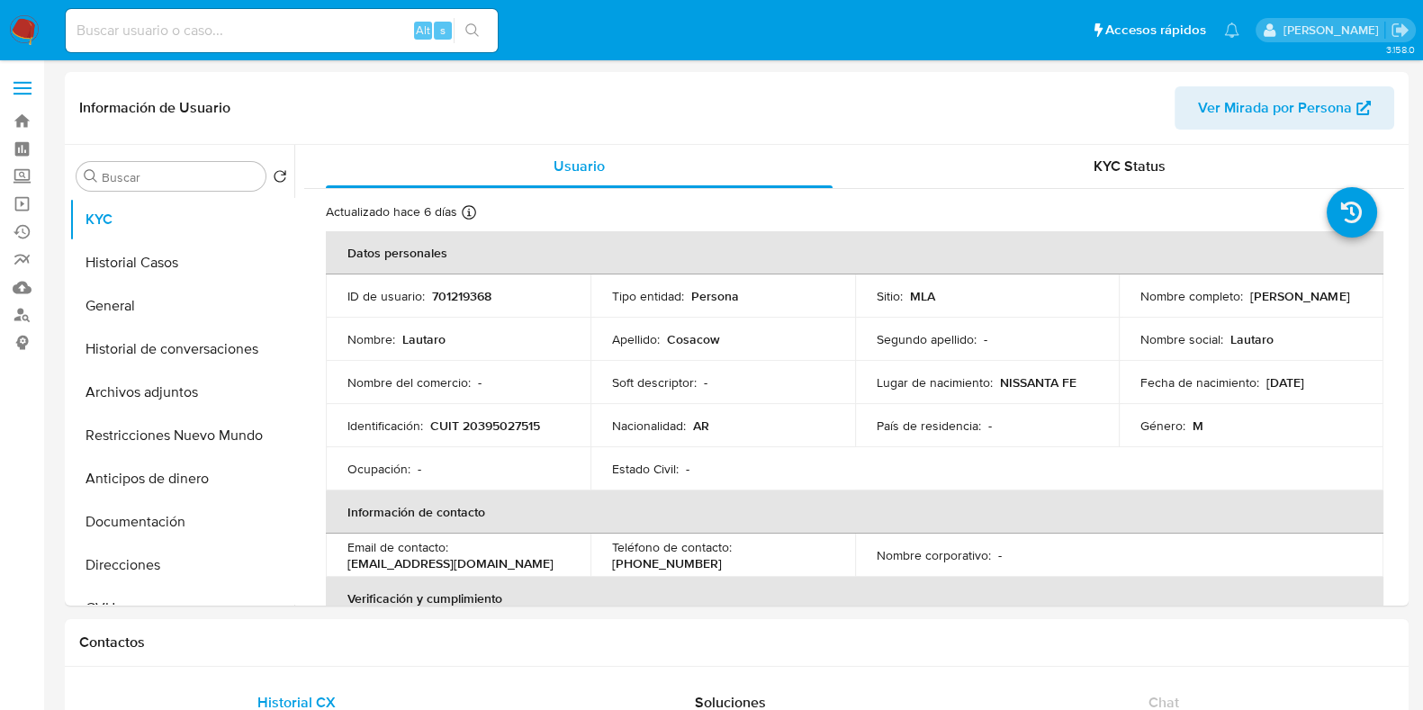
select select "10"
click at [191, 263] on button "Historial Casos" at bounding box center [174, 262] width 211 height 43
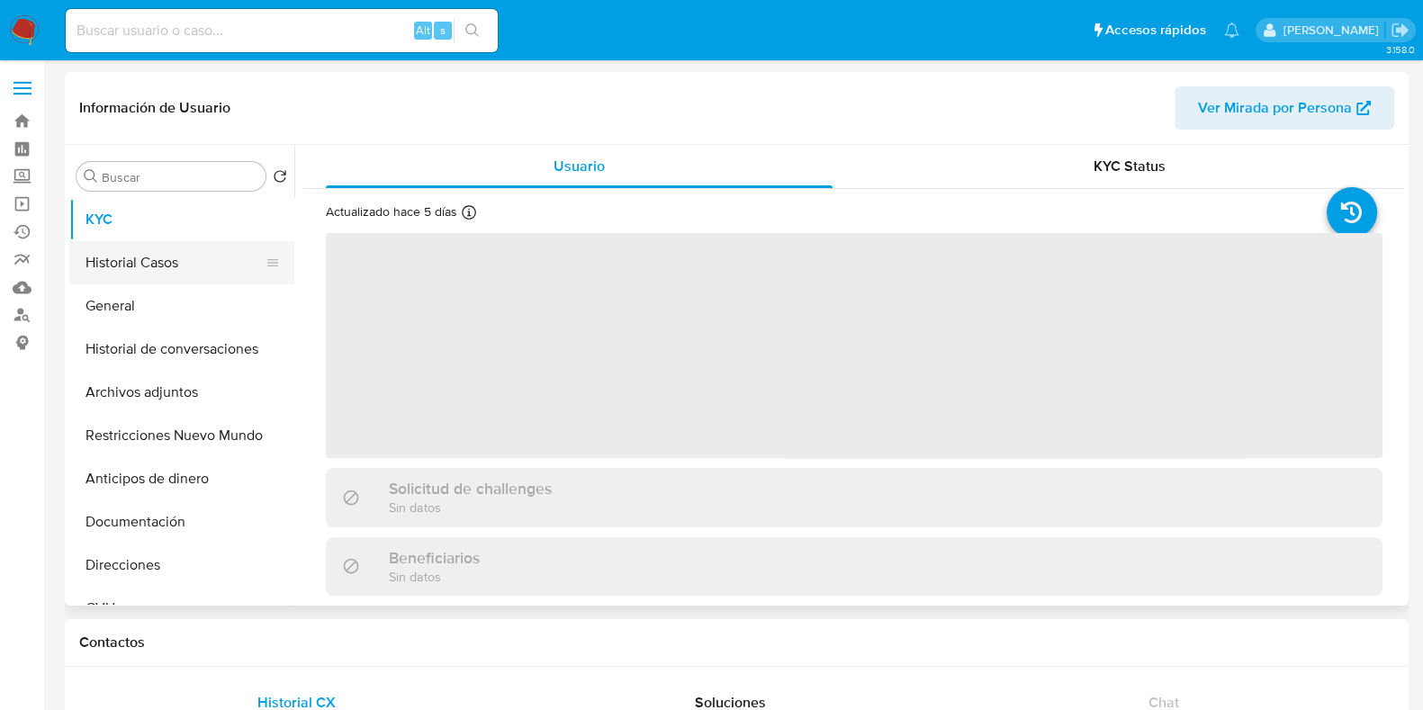
click at [139, 263] on button "Historial Casos" at bounding box center [174, 262] width 211 height 43
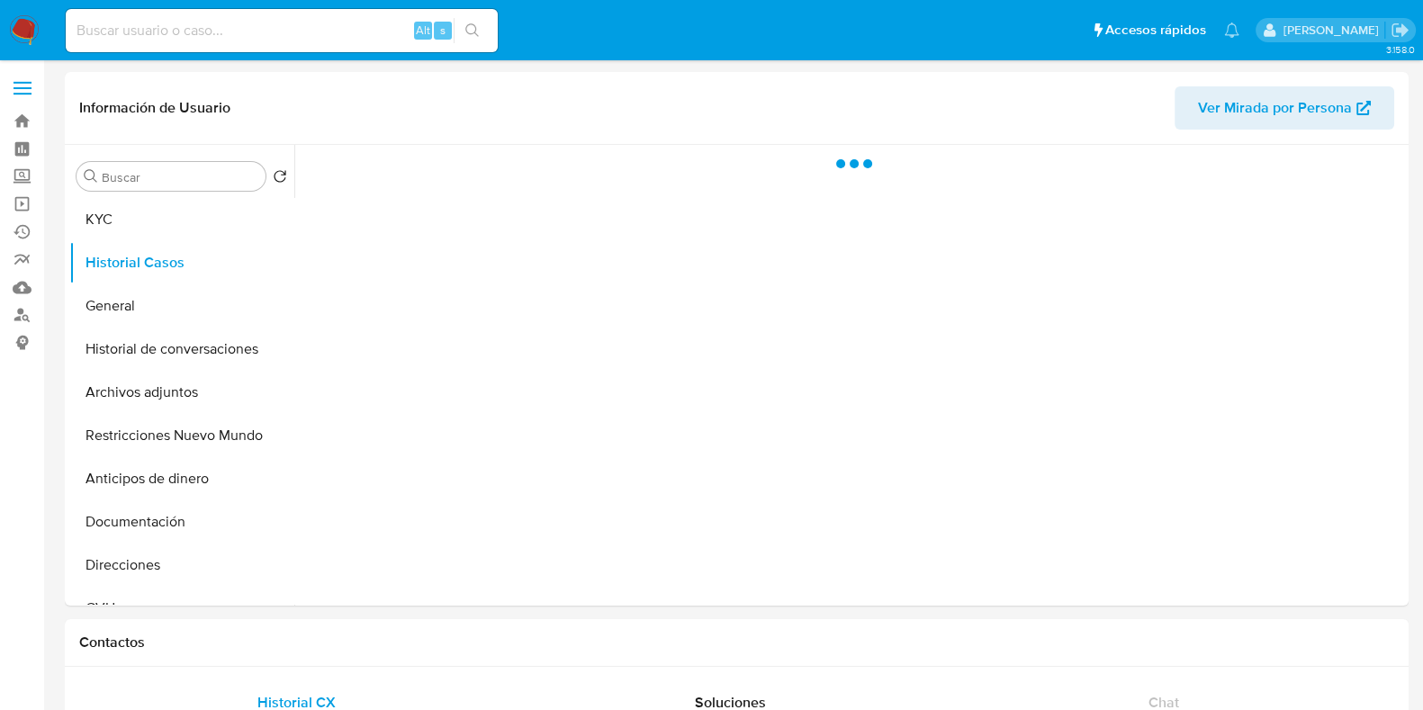
select select "10"
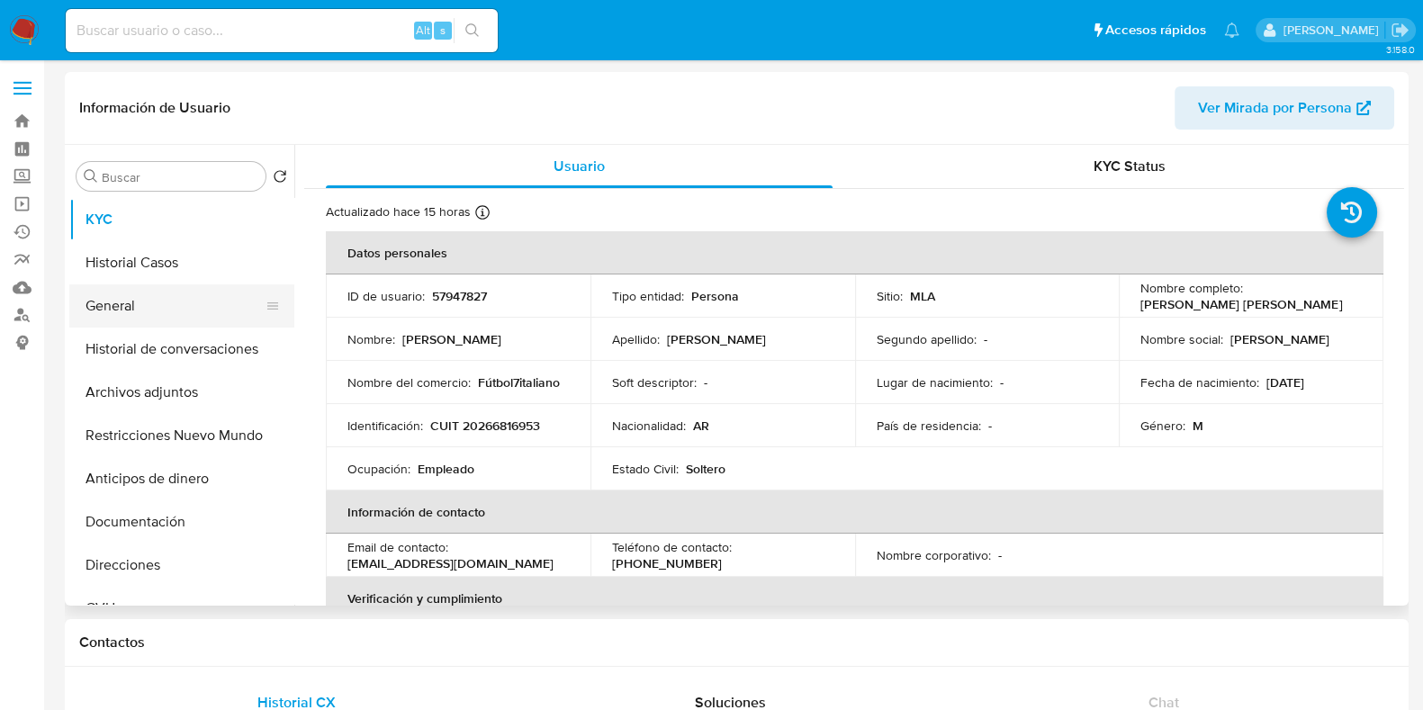
select select "10"
click at [153, 258] on button "Historial Casos" at bounding box center [174, 262] width 211 height 43
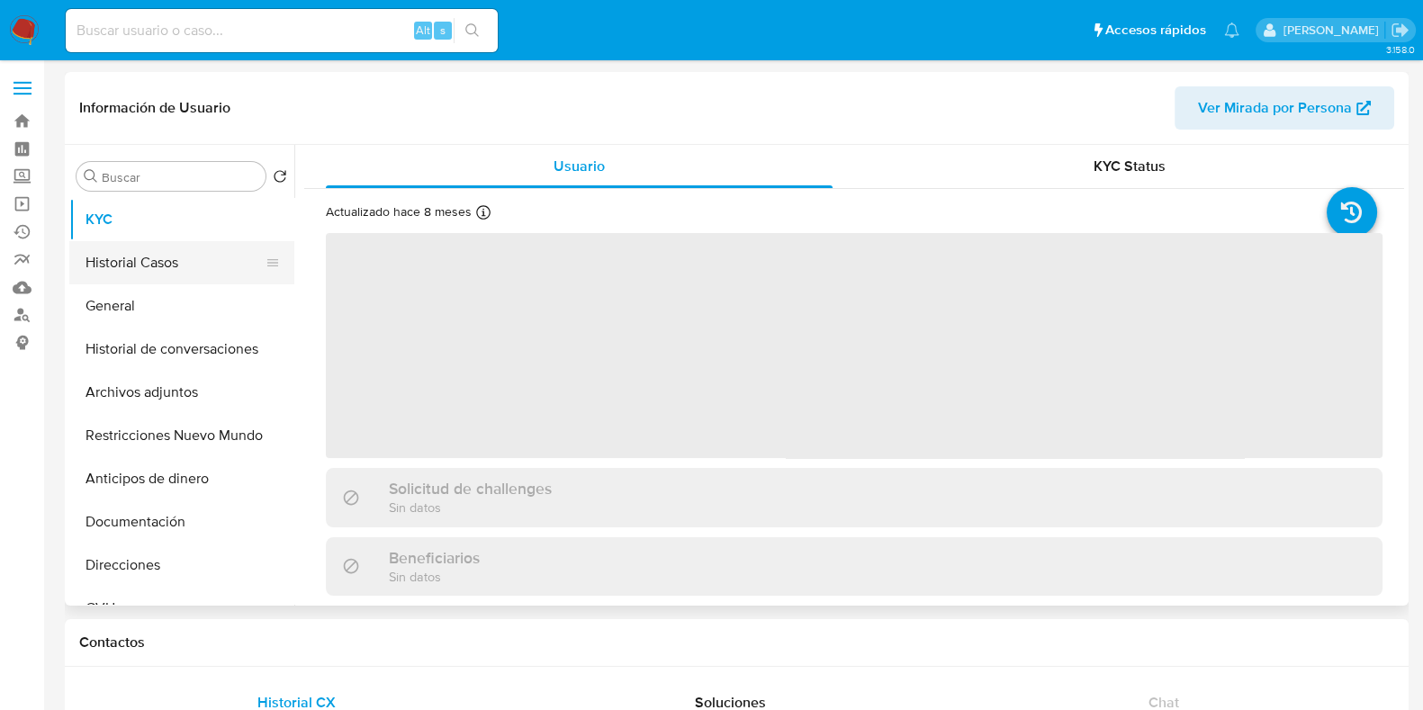
click at [158, 266] on button "Historial Casos" at bounding box center [174, 262] width 211 height 43
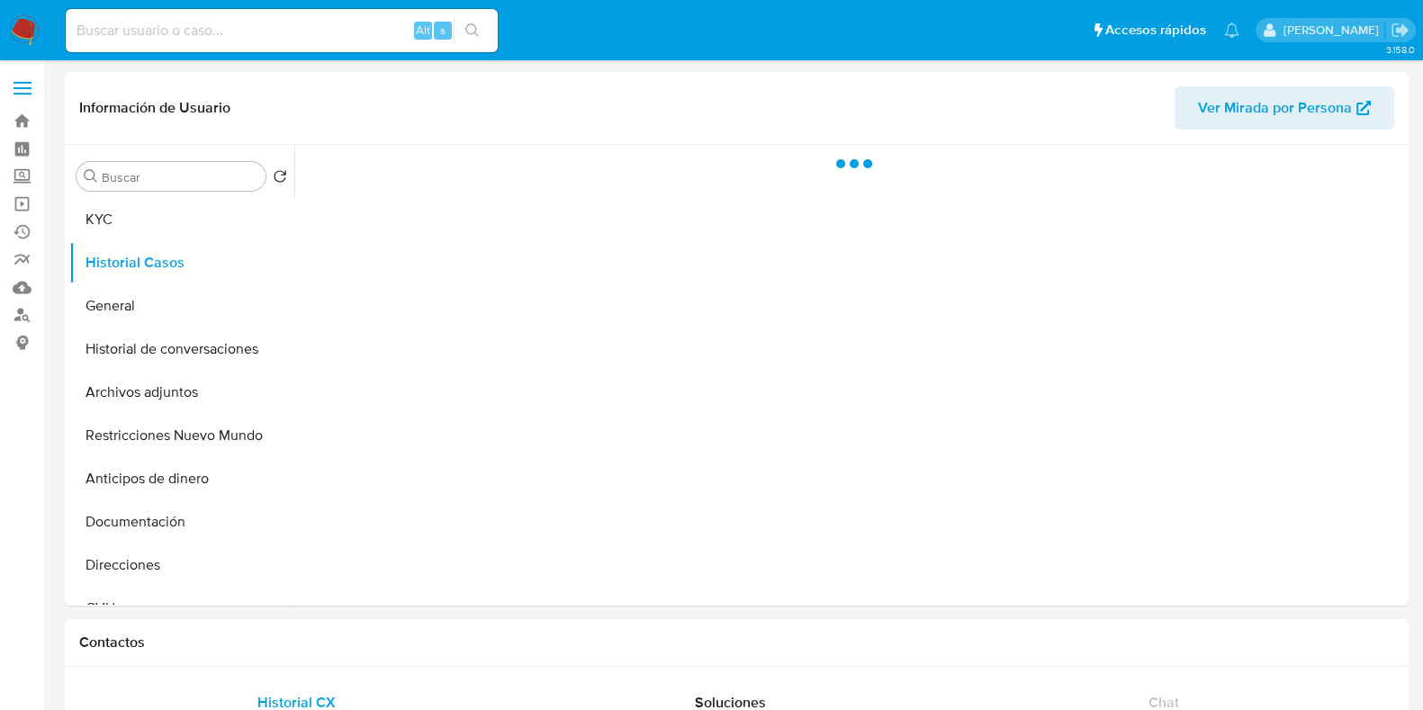
select select "10"
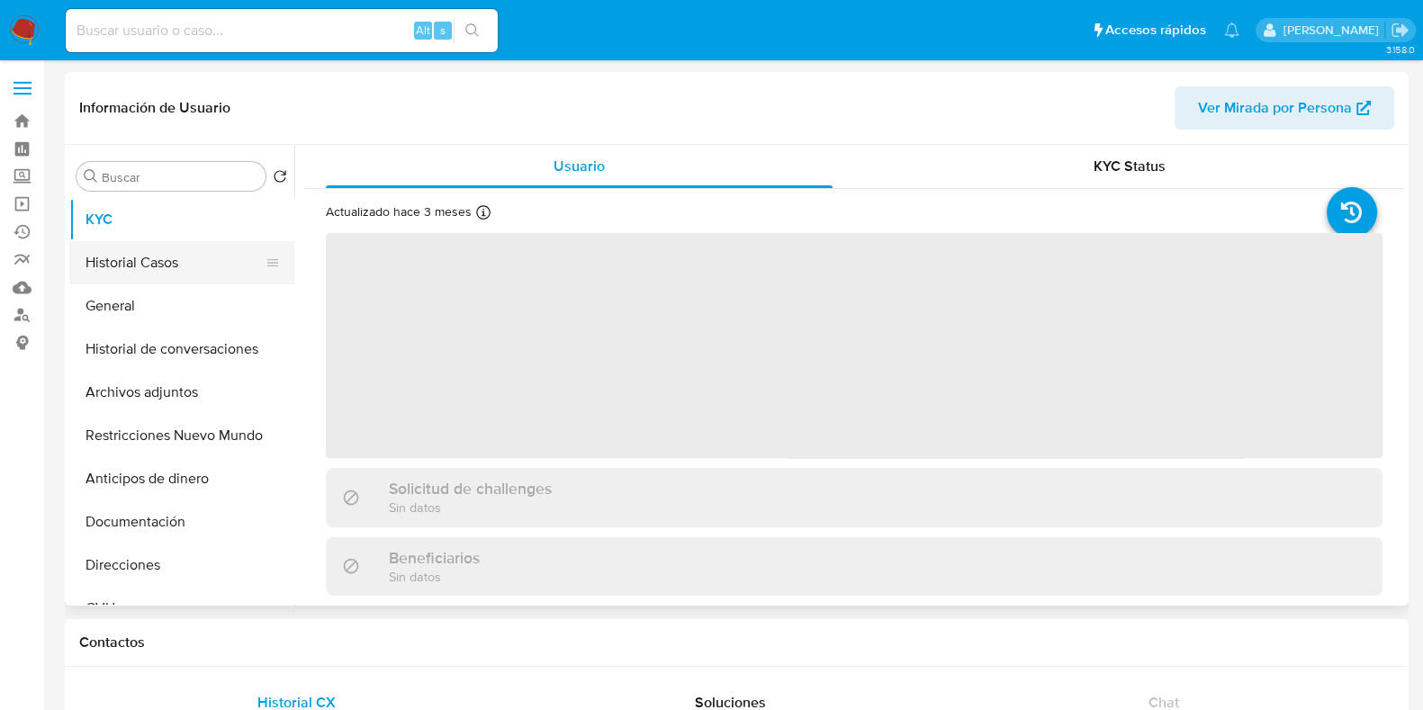
click at [145, 250] on button "Historial Casos" at bounding box center [174, 262] width 211 height 43
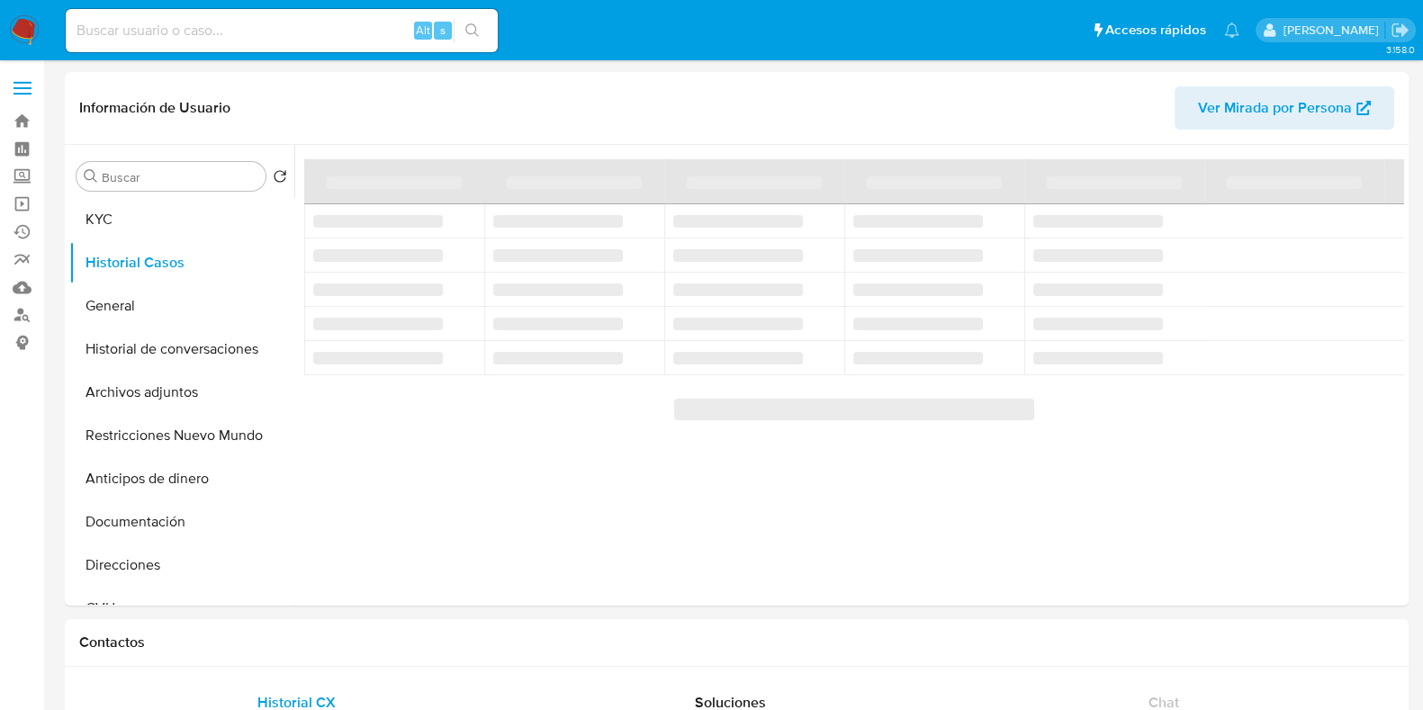
select select "10"
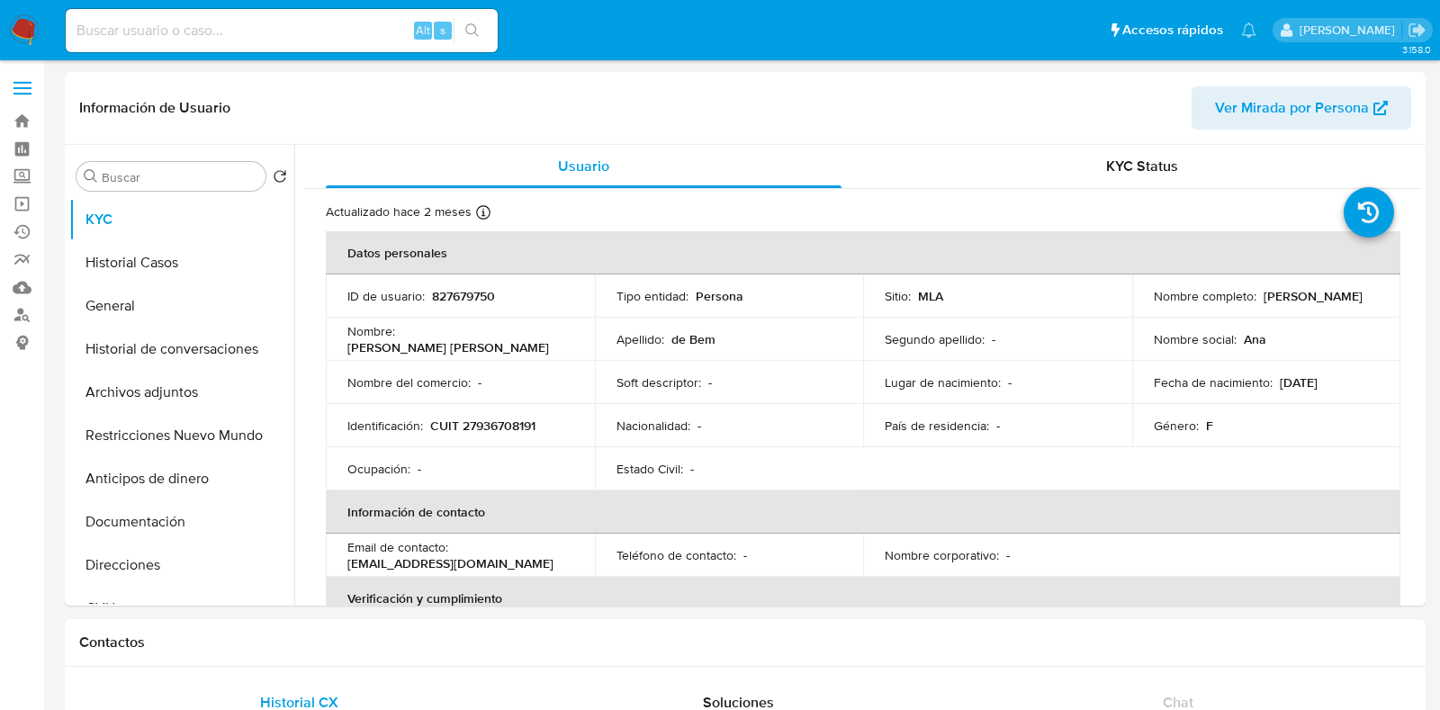
select select "10"
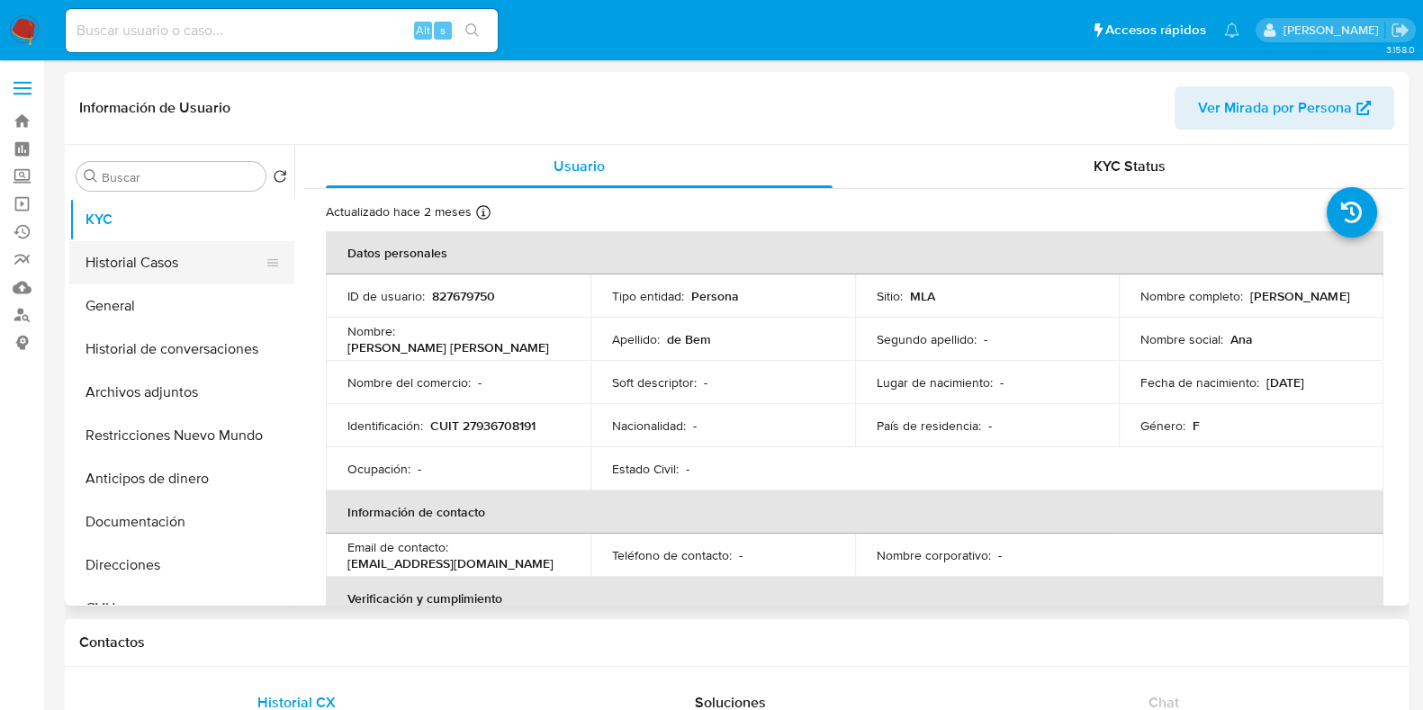
click at [176, 269] on button "Historial Casos" at bounding box center [174, 262] width 211 height 43
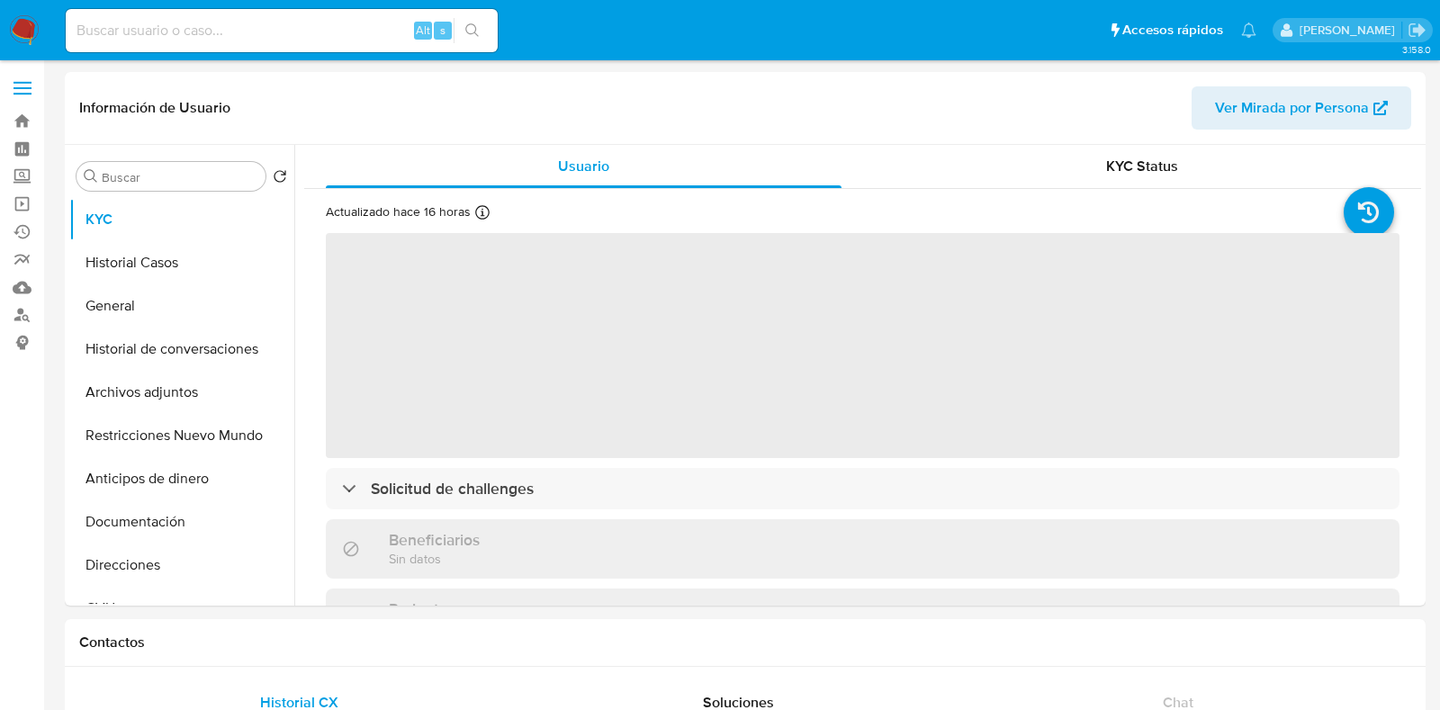
select select "10"
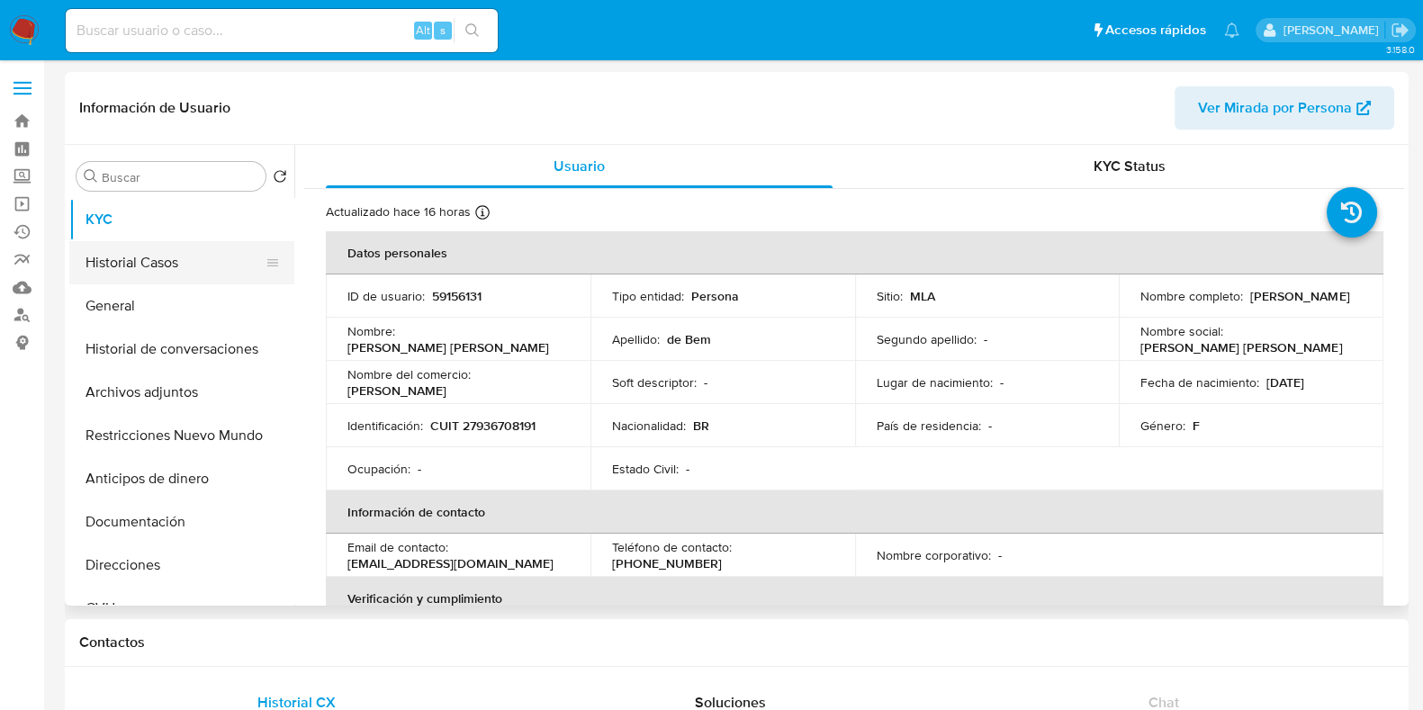
click at [167, 284] on button "Historial Casos" at bounding box center [174, 262] width 211 height 43
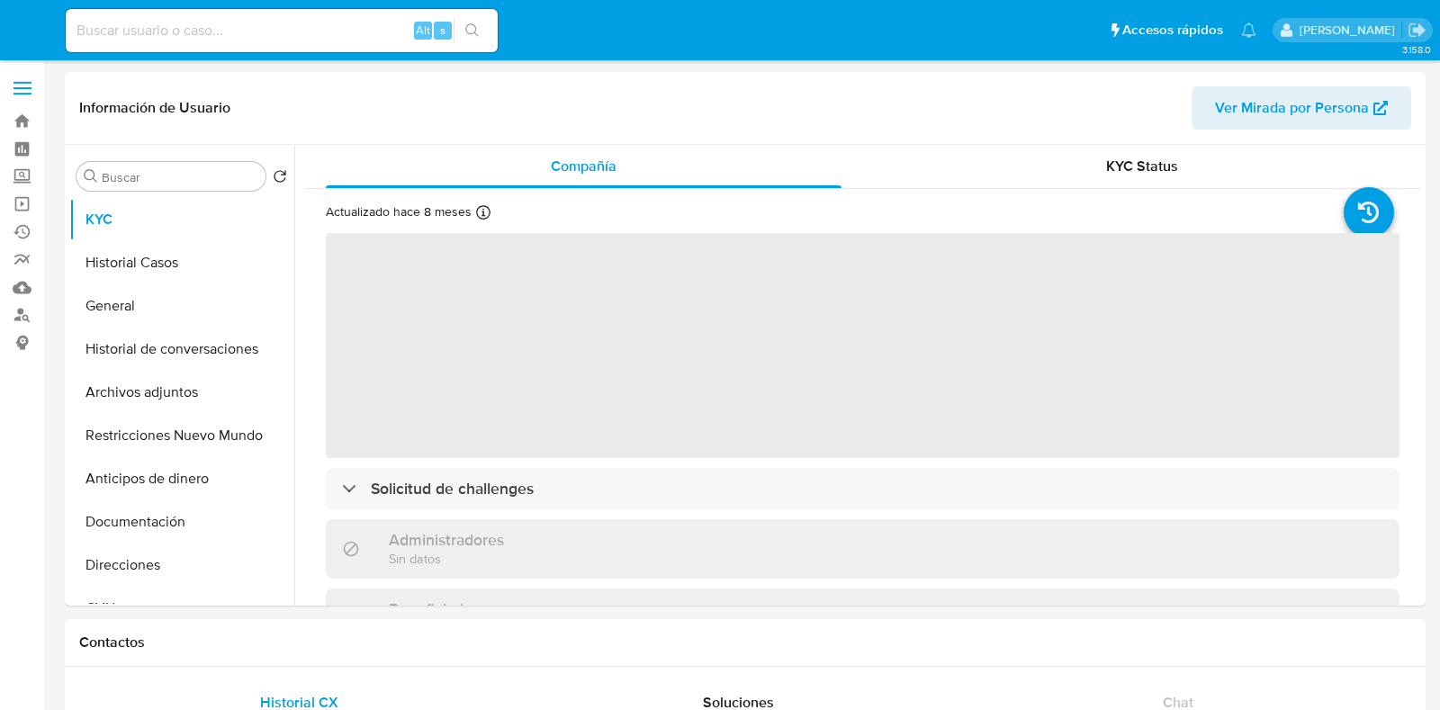
select select "10"
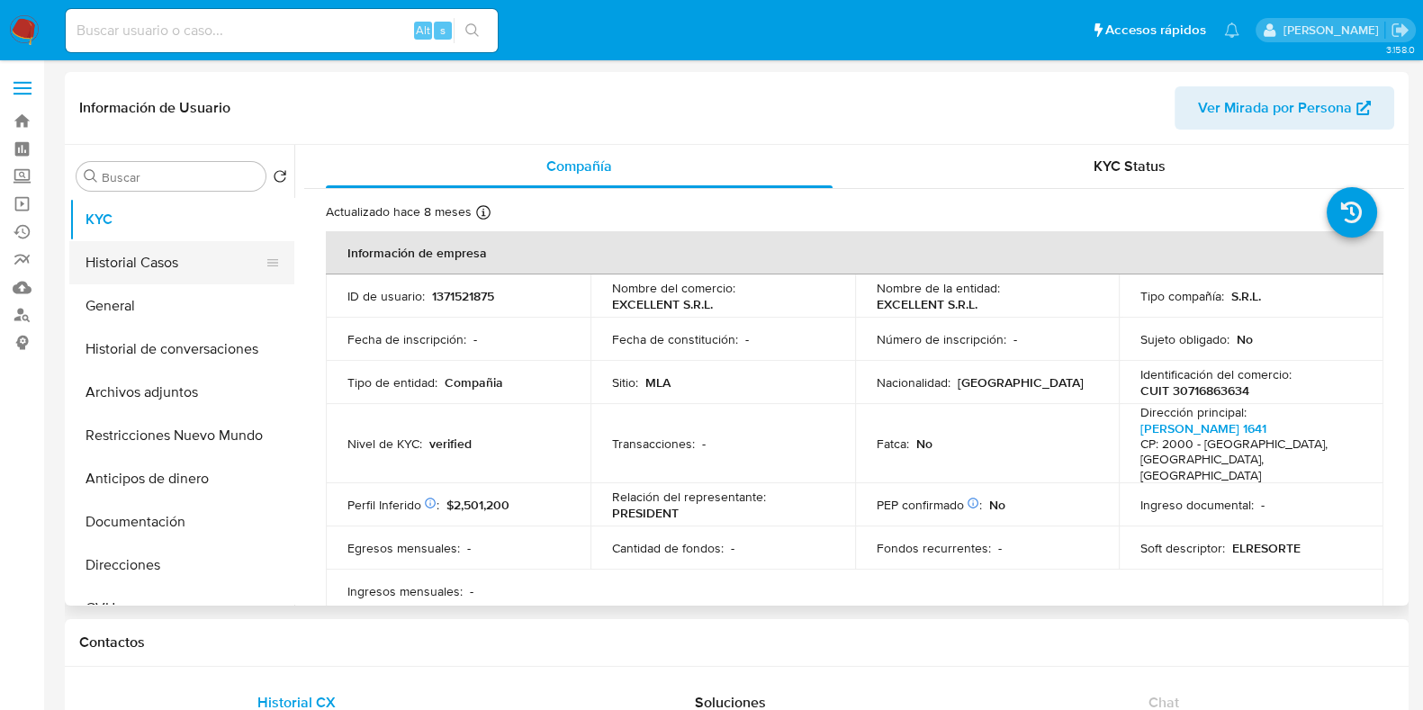
click at [162, 254] on button "Historial Casos" at bounding box center [174, 262] width 211 height 43
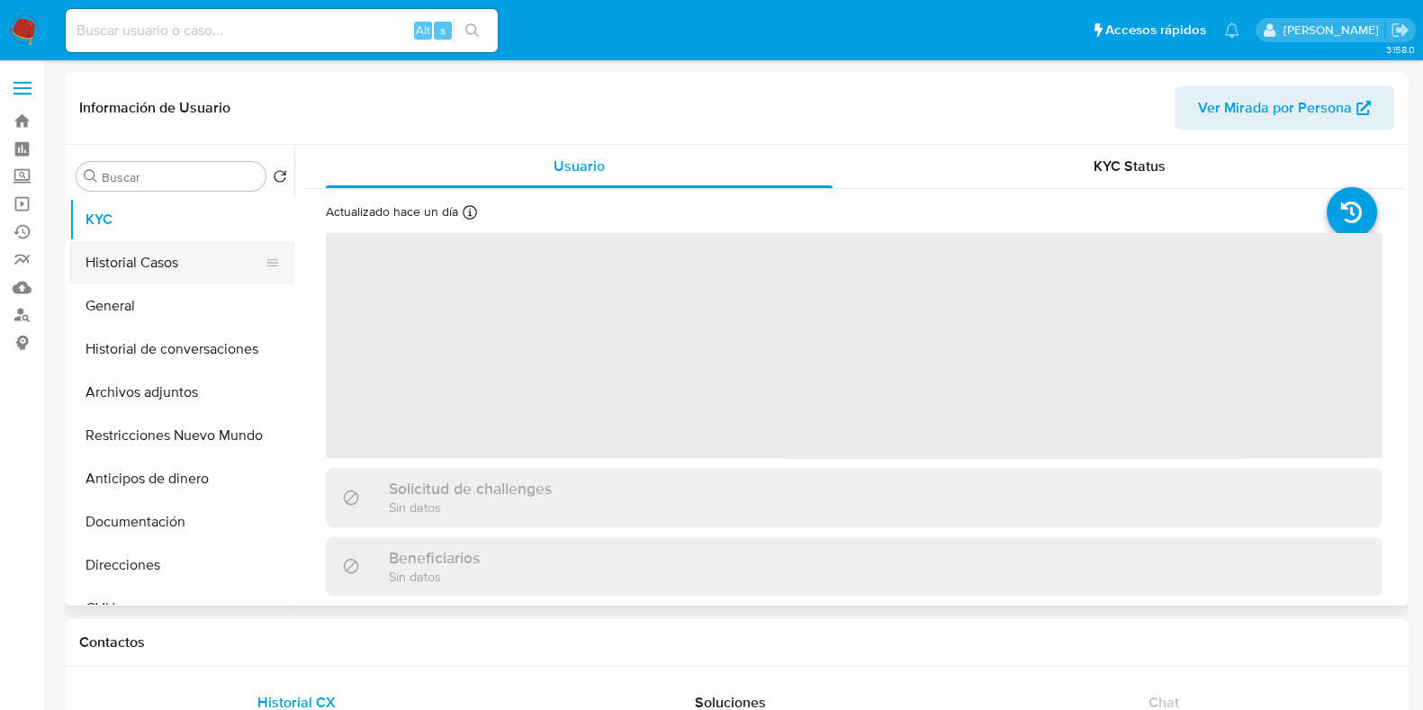
click at [131, 255] on button "Historial Casos" at bounding box center [174, 262] width 211 height 43
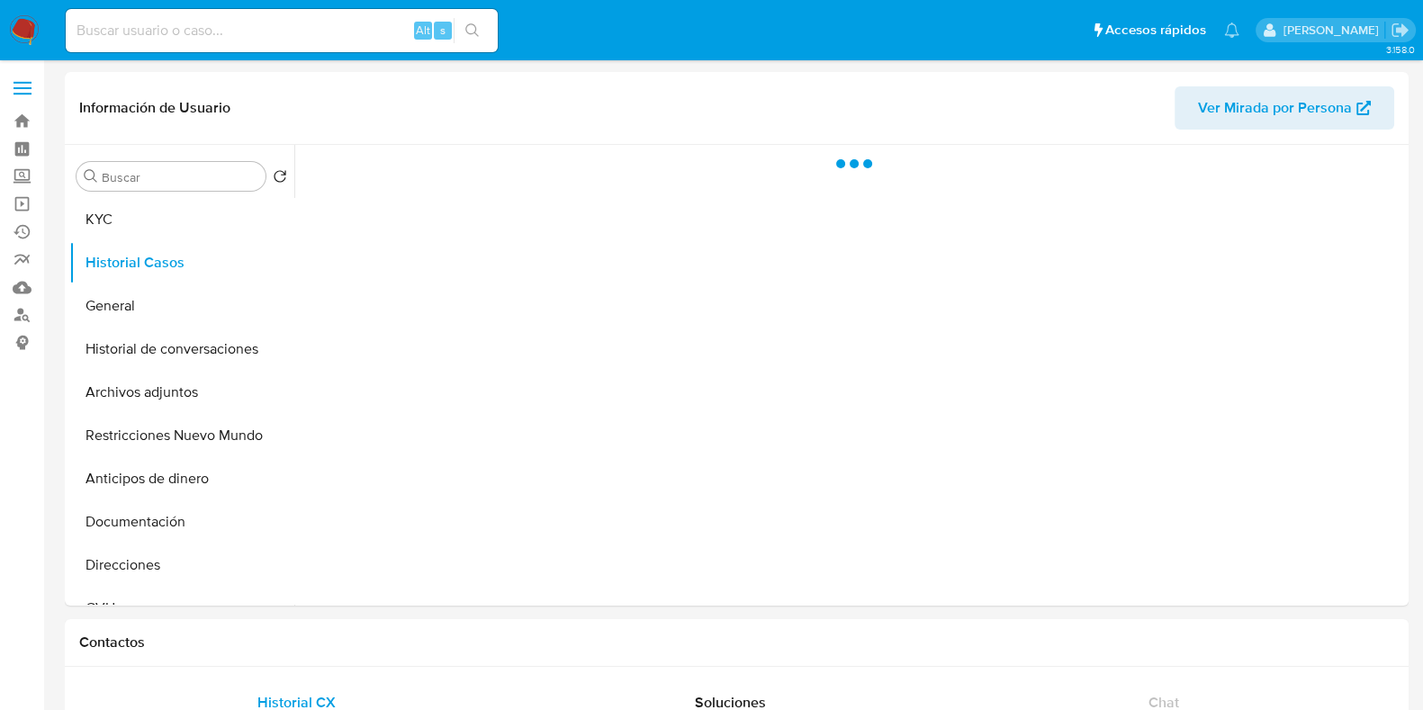
select select "10"
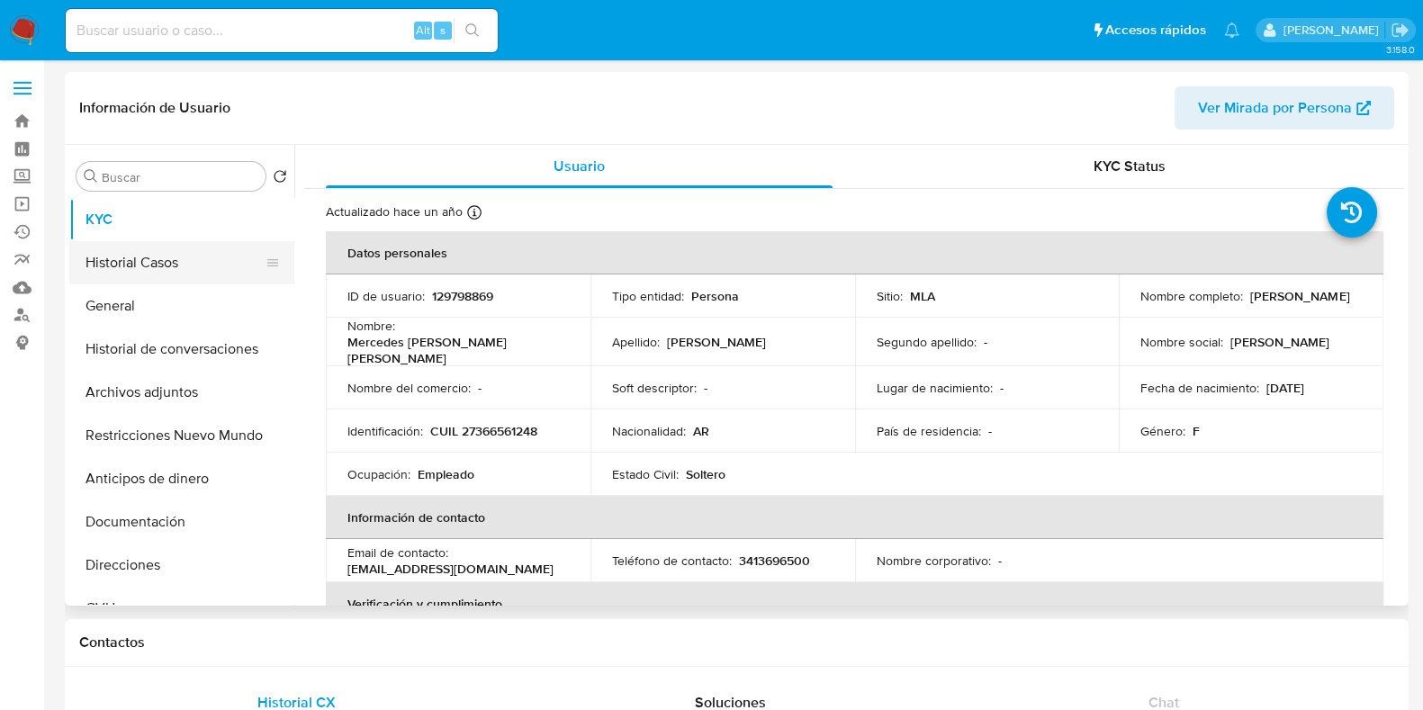
click at [159, 276] on button "Historial Casos" at bounding box center [174, 262] width 211 height 43
select select "10"
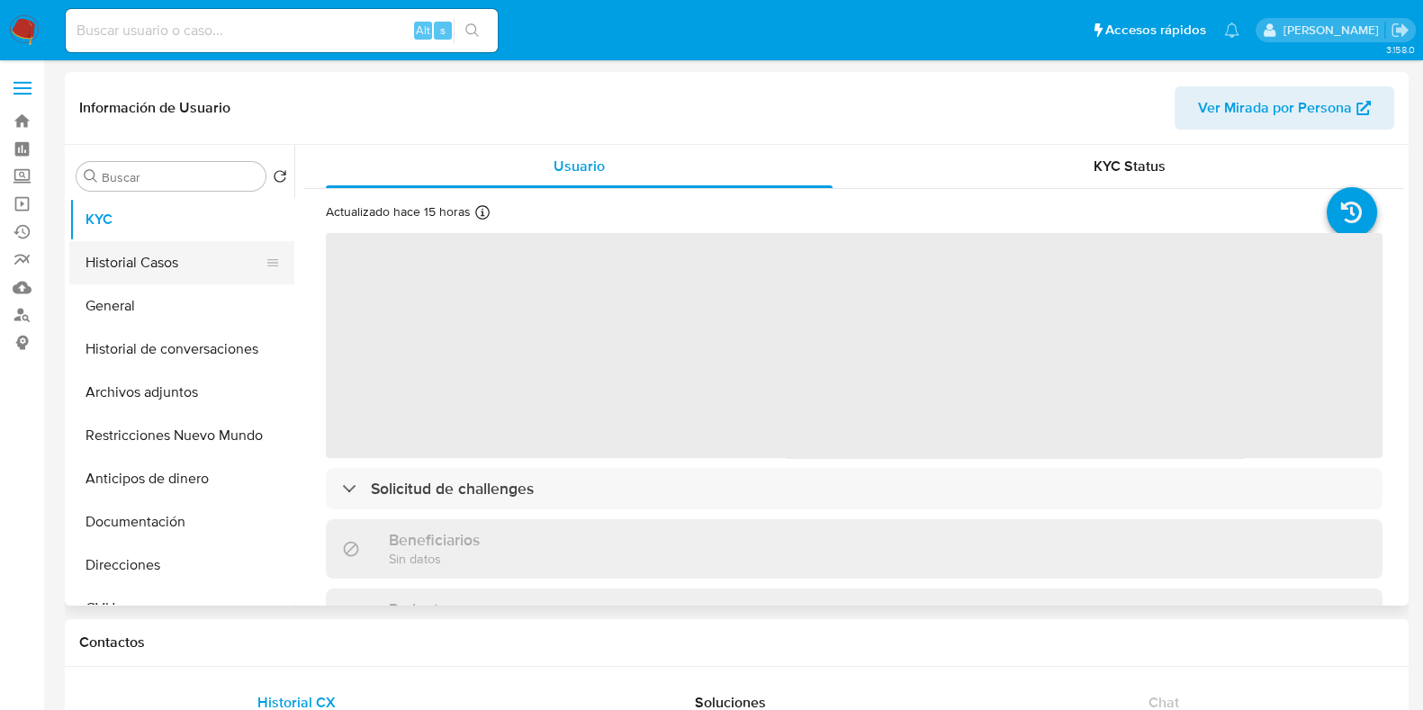
click at [120, 263] on button "Historial Casos" at bounding box center [174, 262] width 211 height 43
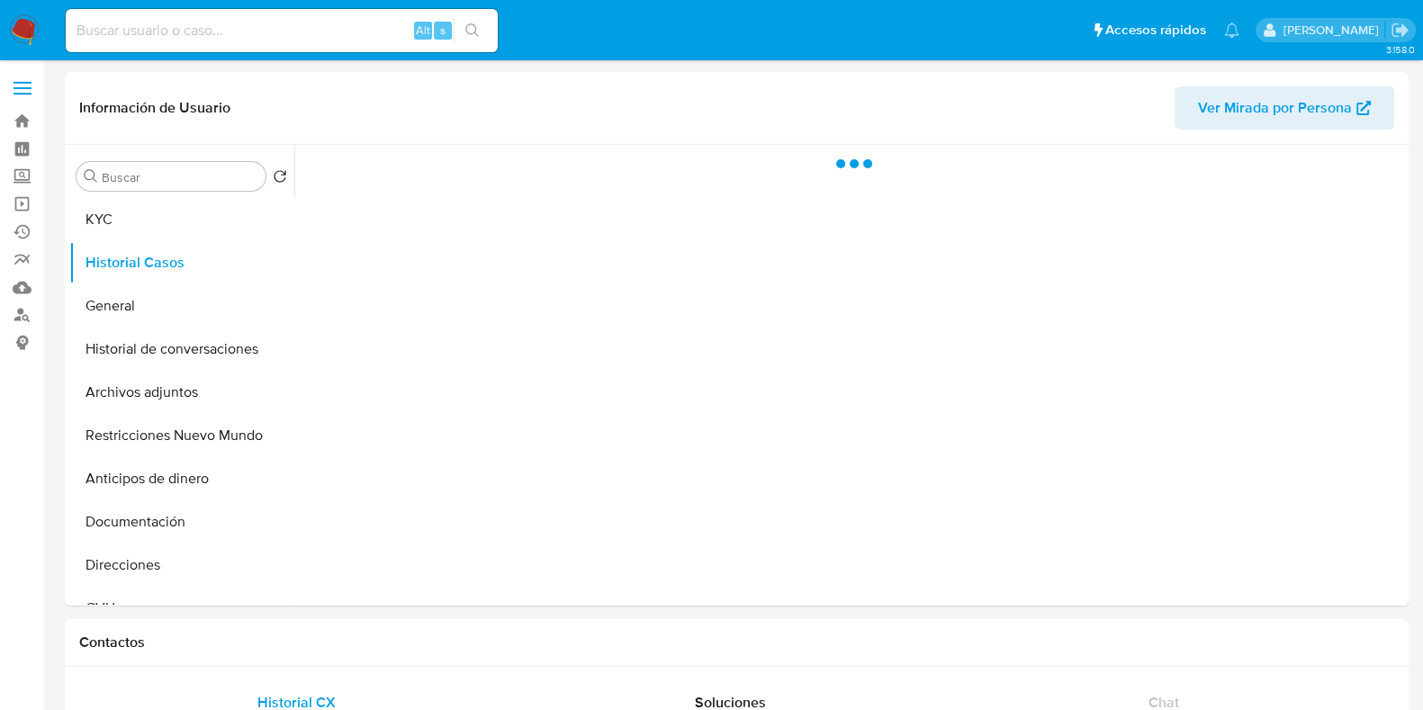
select select "10"
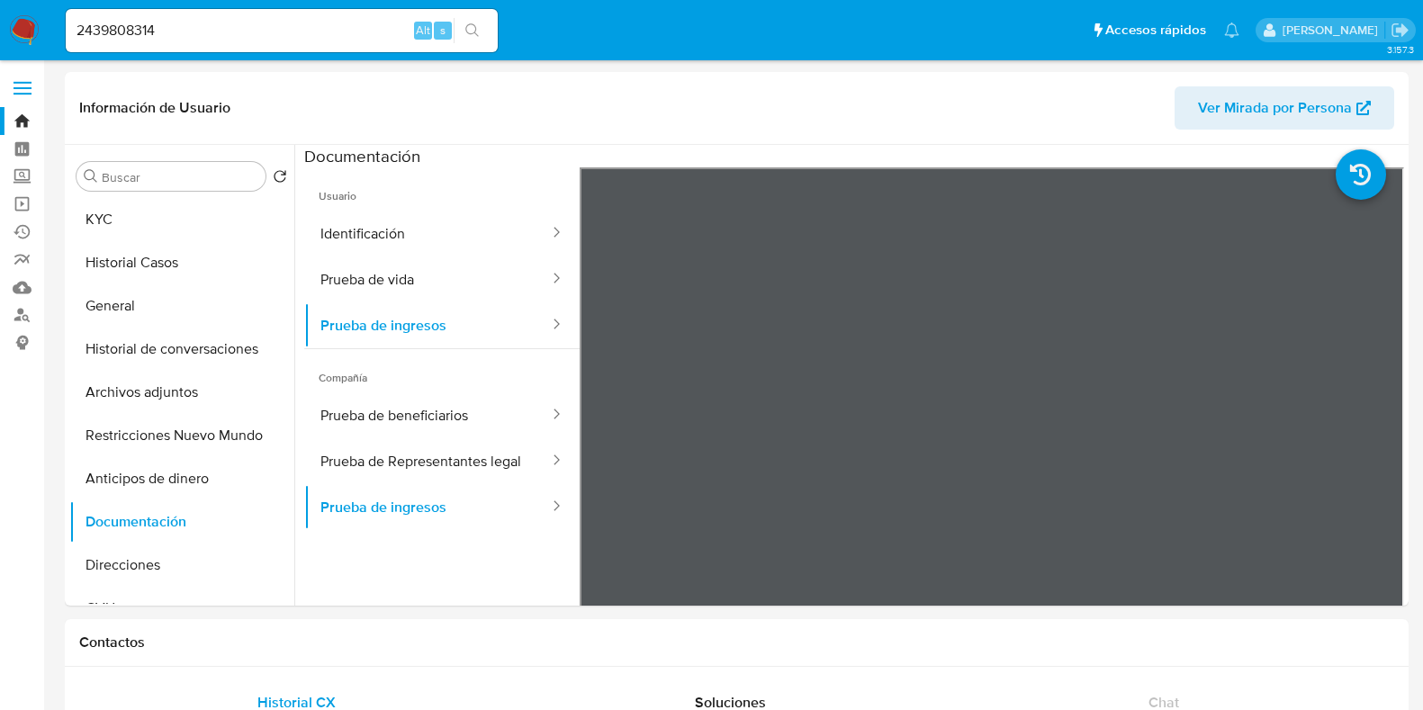
select select "10"
click at [174, 29] on input "2439808314" at bounding box center [282, 30] width 432 height 23
paste input "1003149006"
type input "1003149006"
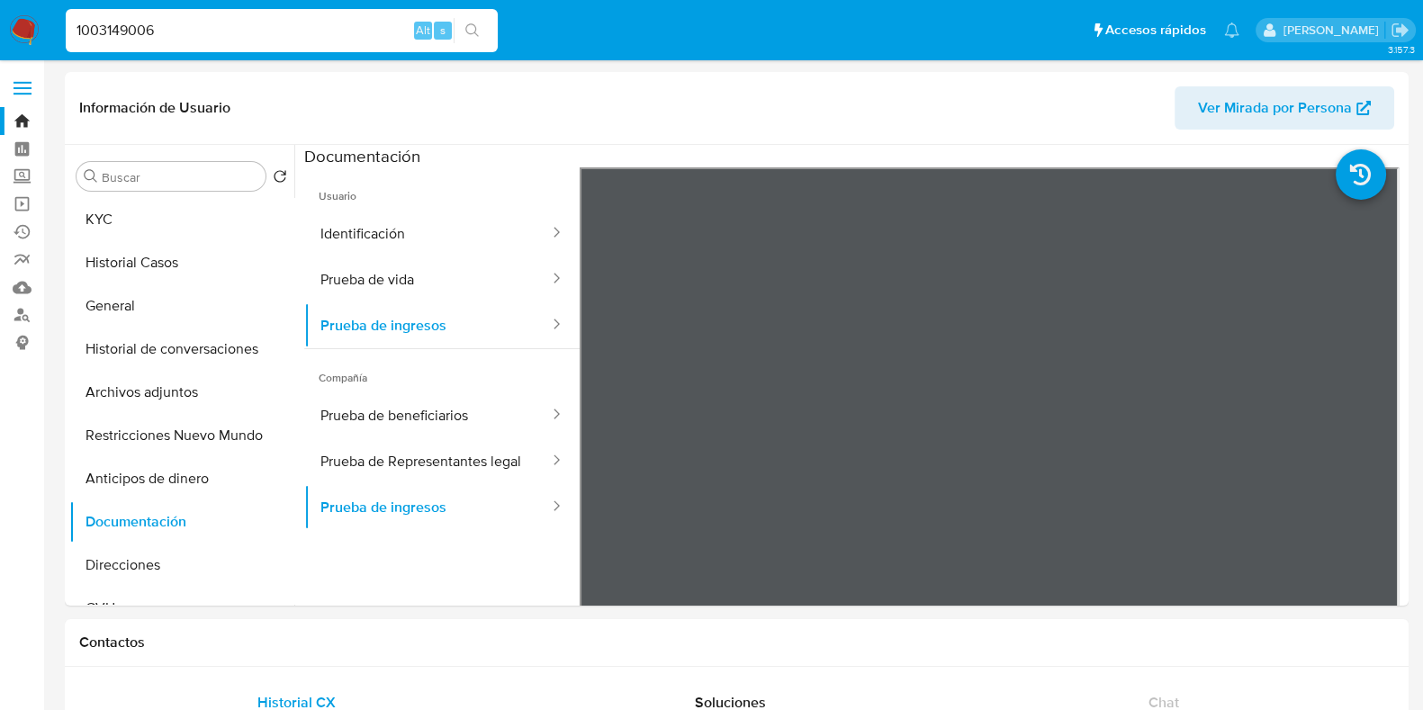
click at [476, 24] on icon "search-icon" at bounding box center [472, 30] width 14 height 14
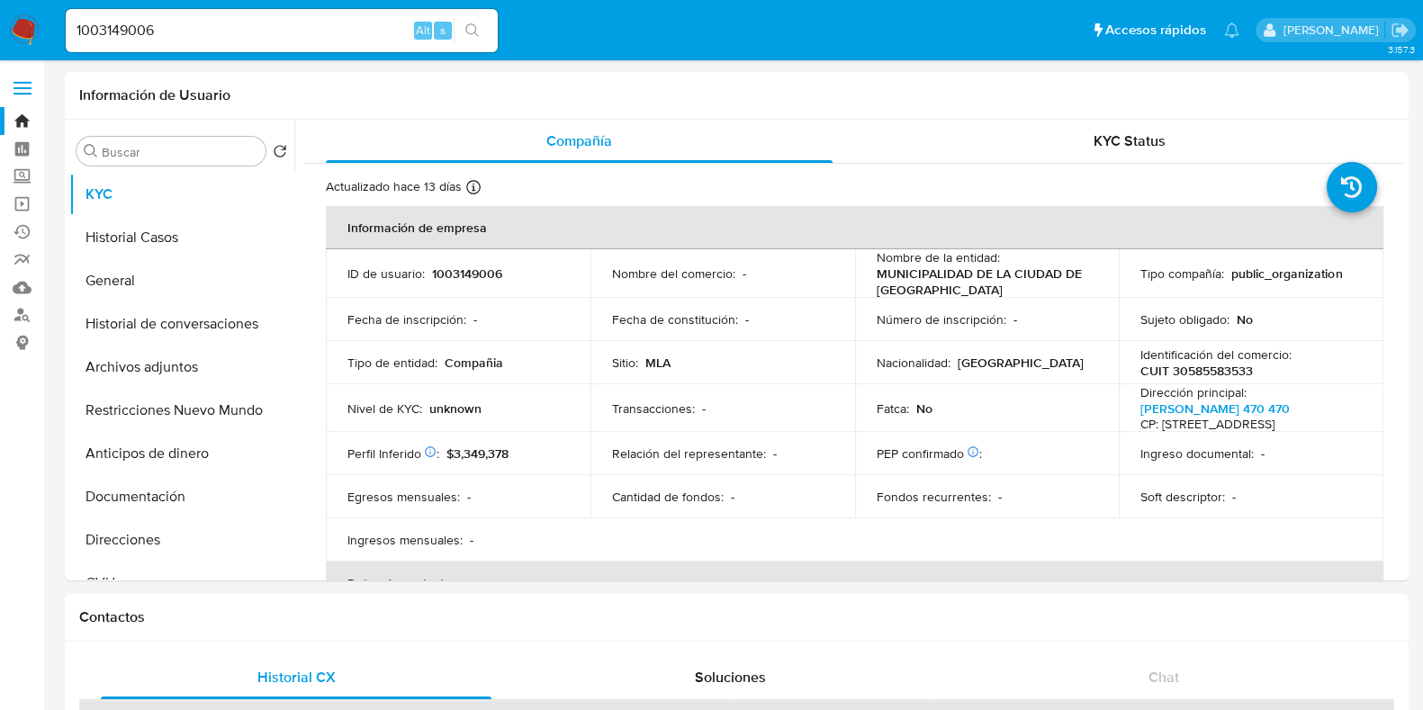
select select "10"
click at [132, 507] on button "Documentación" at bounding box center [174, 496] width 211 height 43
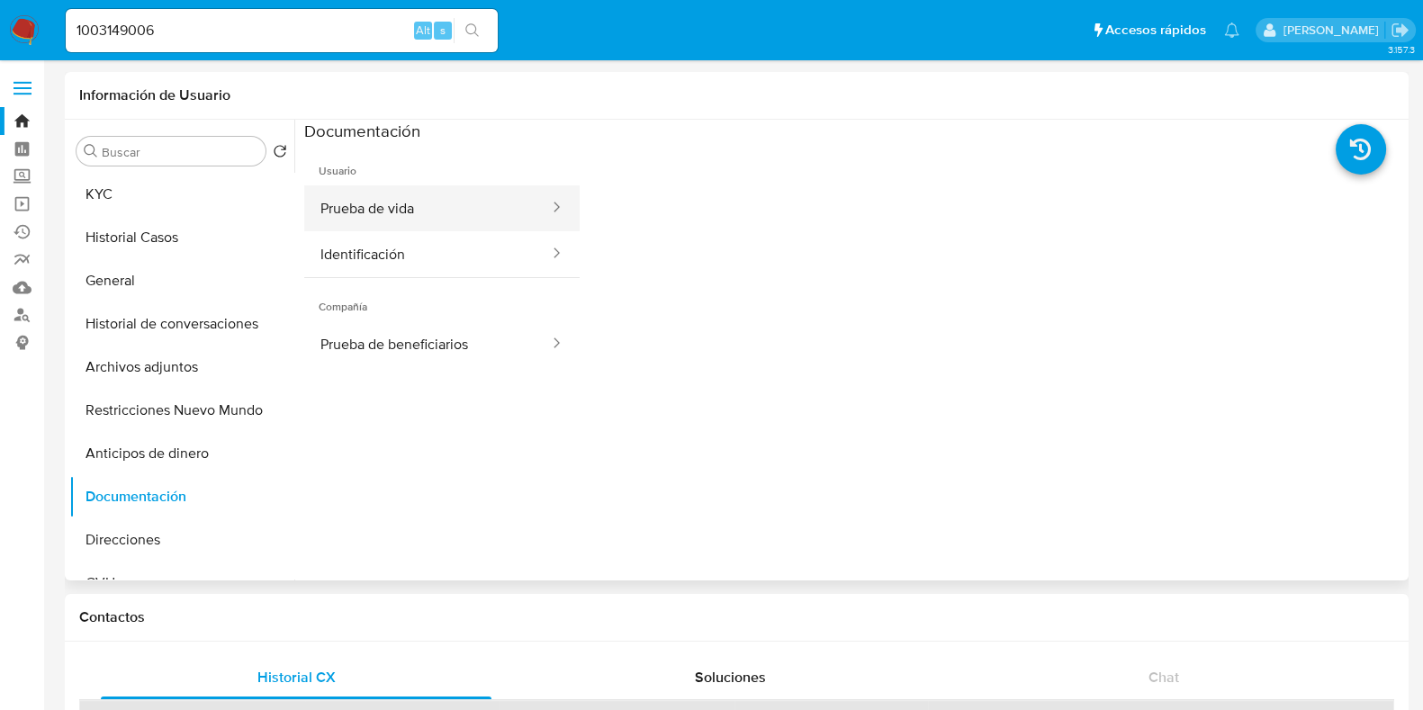
click at [380, 209] on button "Prueba de vida" at bounding box center [427, 208] width 247 height 46
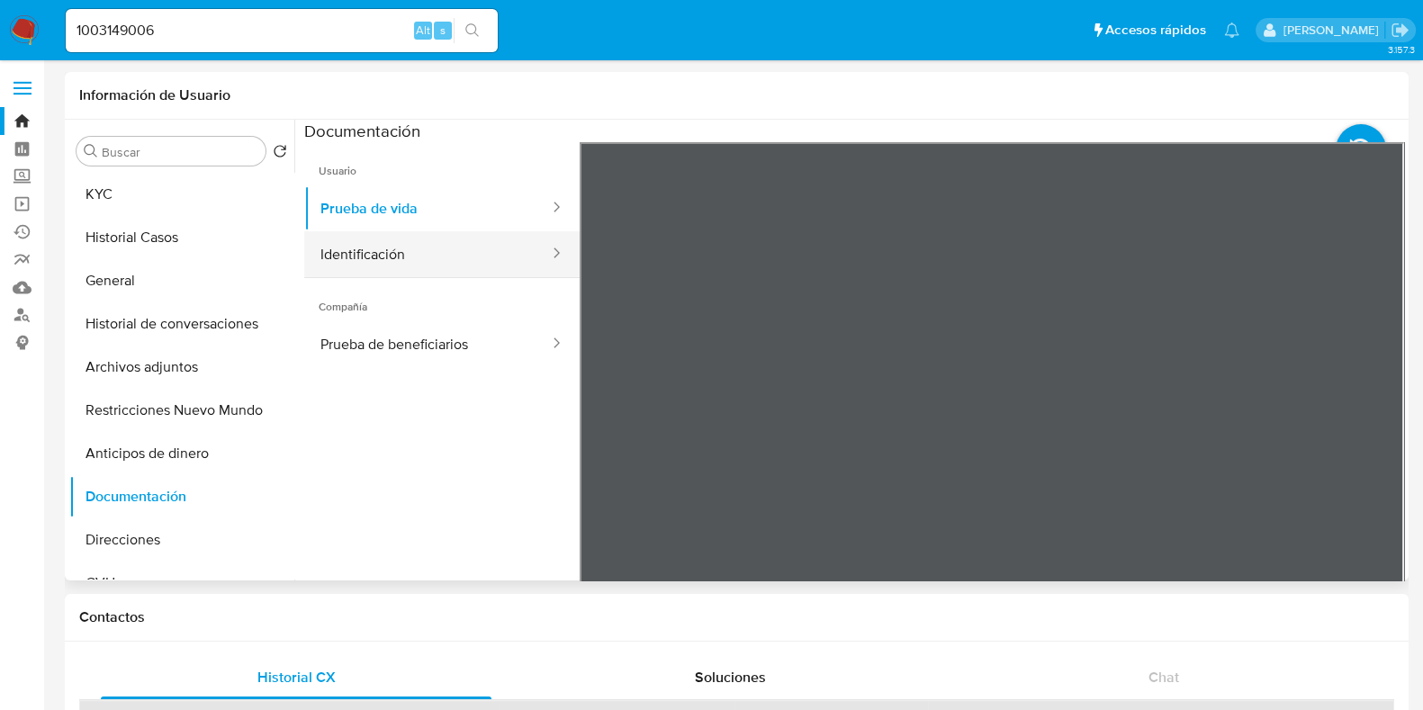
click at [377, 236] on button "Identificación" at bounding box center [427, 254] width 247 height 46
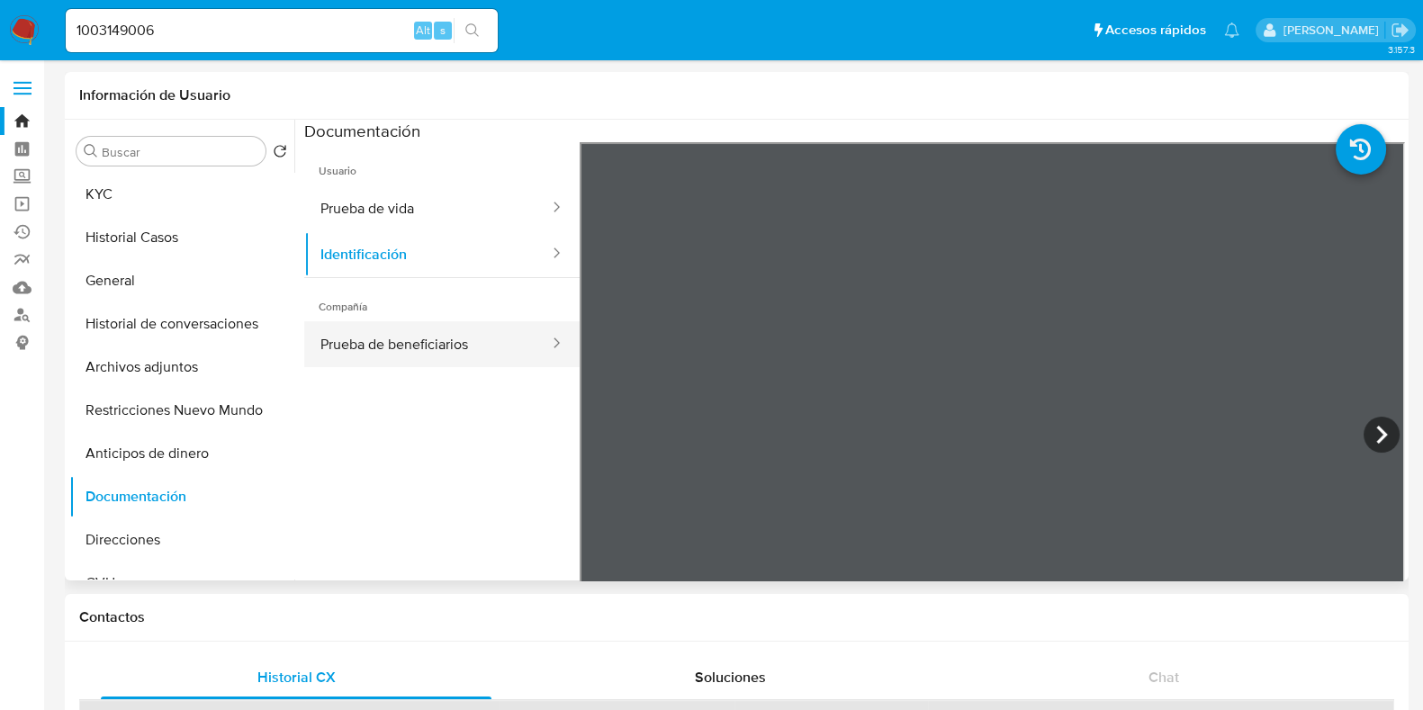
click at [385, 342] on button "Prueba de beneficiarios" at bounding box center [427, 344] width 247 height 46
click at [1364, 427] on icon at bounding box center [1382, 435] width 36 height 36
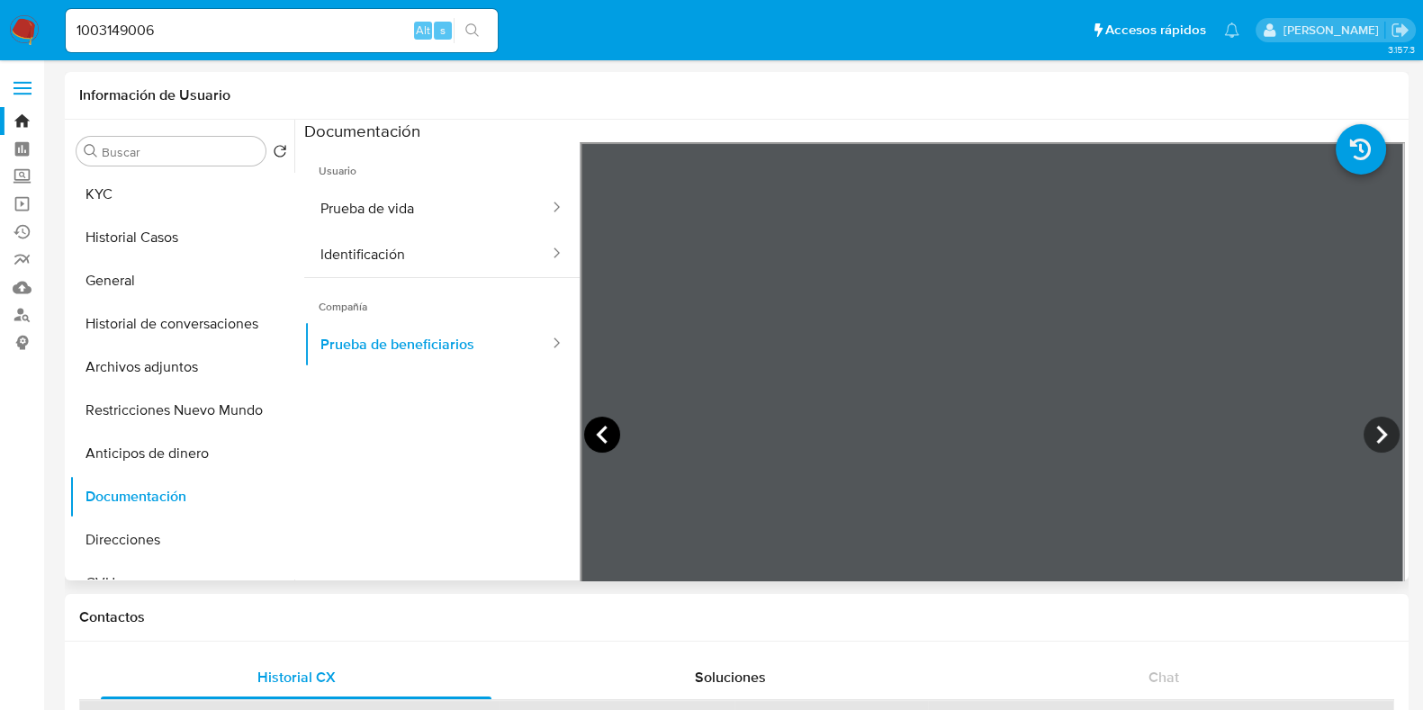
click at [593, 433] on icon at bounding box center [602, 435] width 36 height 36
click at [220, 205] on button "KYC" at bounding box center [174, 194] width 211 height 43
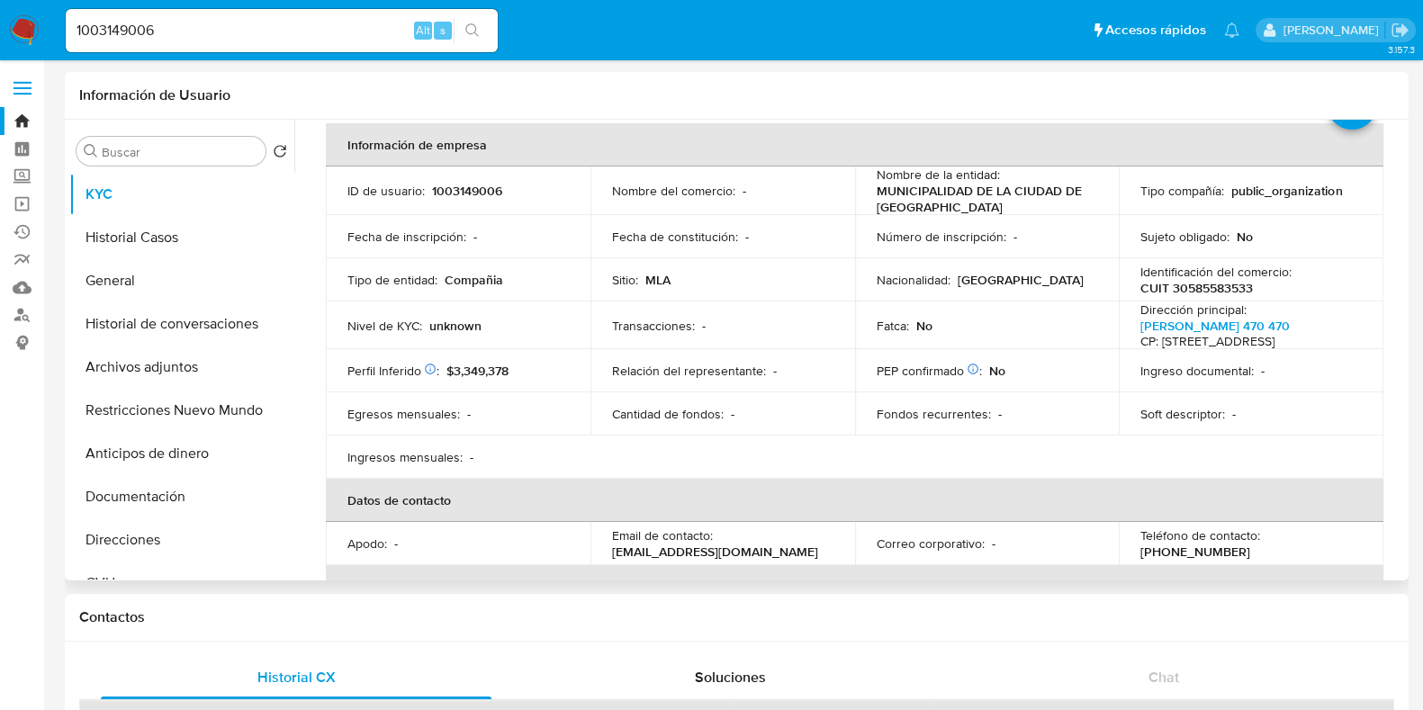
scroll to position [112, 0]
